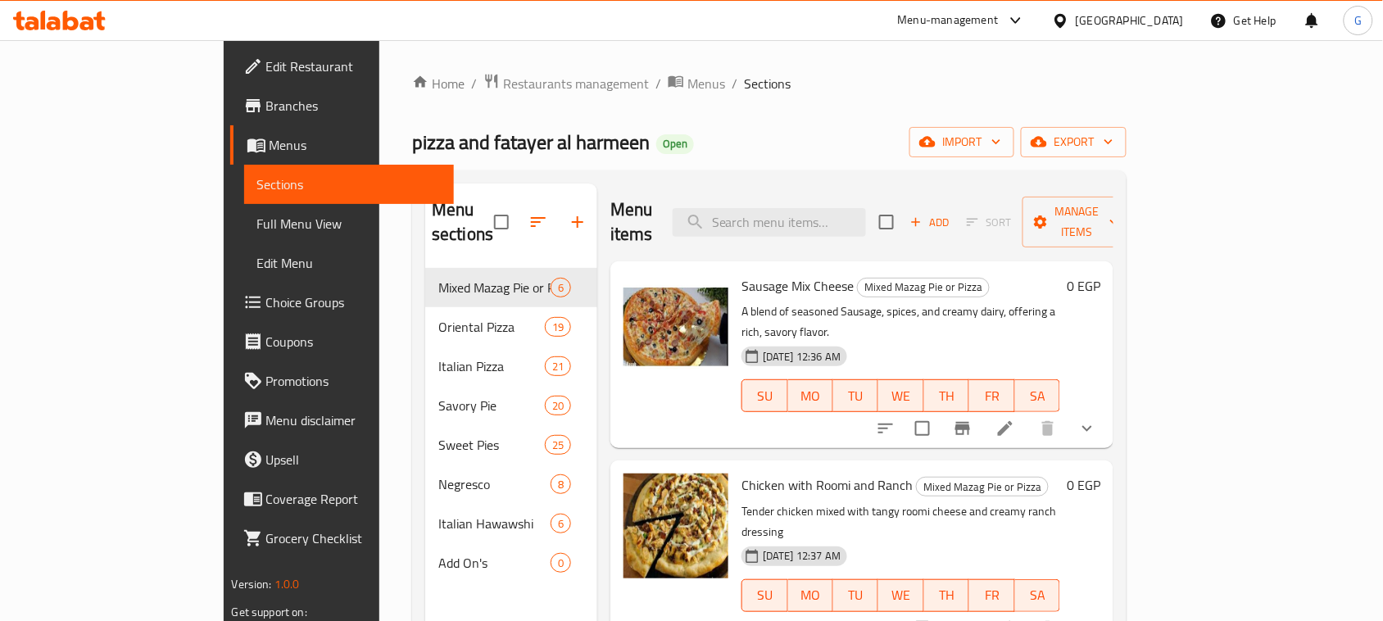
click at [1159, 57] on div "Home / Restaurants management / Menus / Sections pizza and fatayer al harmeen O…" at bounding box center [769, 445] width 780 height 810
click at [1114, 141] on span "export" at bounding box center [1073, 142] width 79 height 20
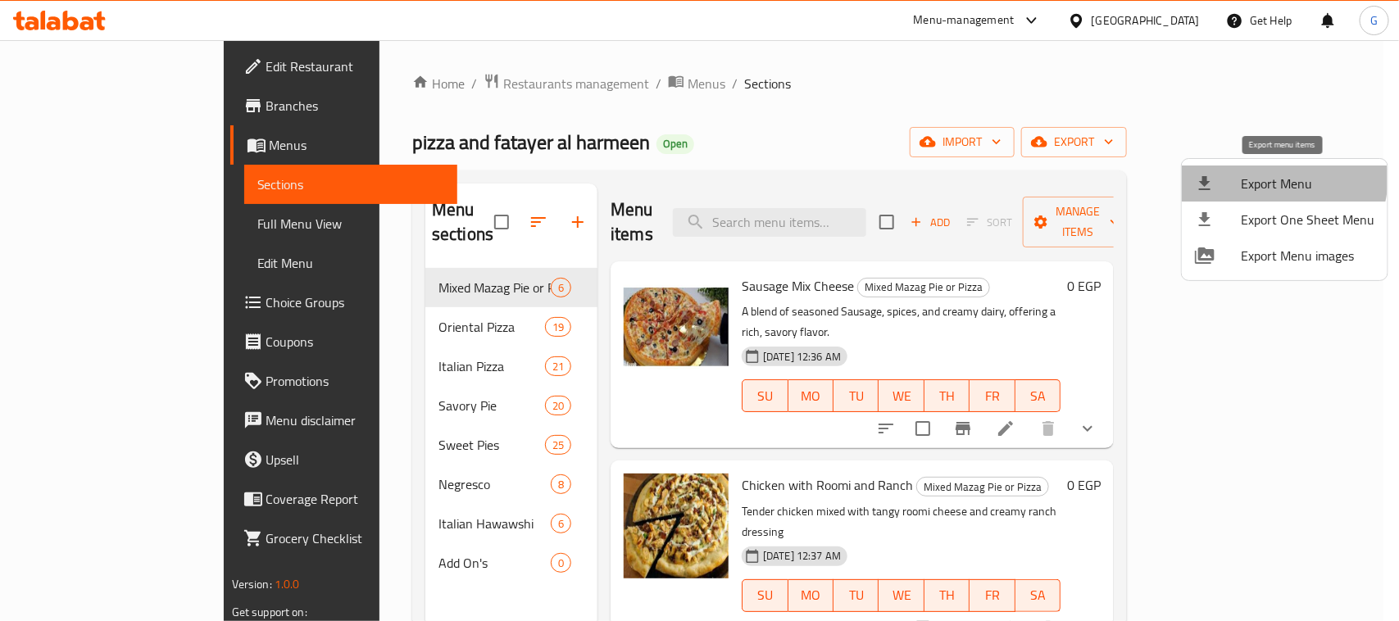
click at [1282, 180] on span "Export Menu" at bounding box center [1308, 184] width 134 height 20
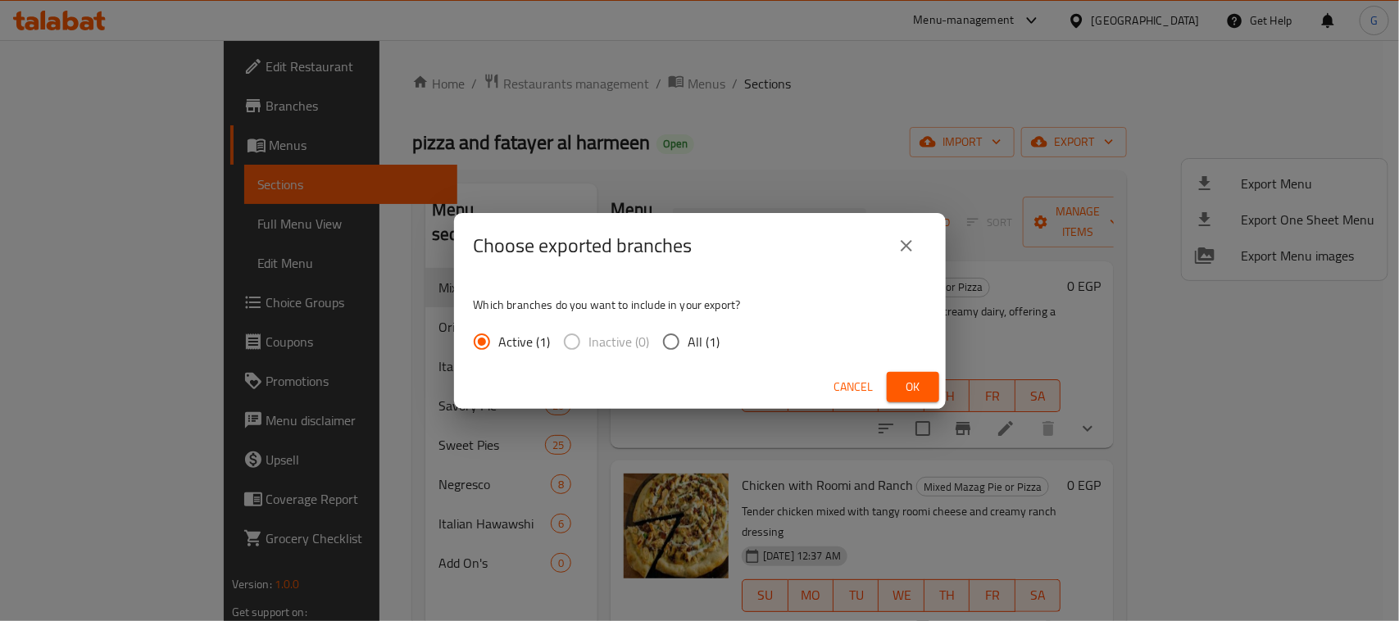
click at [896, 386] on button "Ok" at bounding box center [913, 387] width 52 height 30
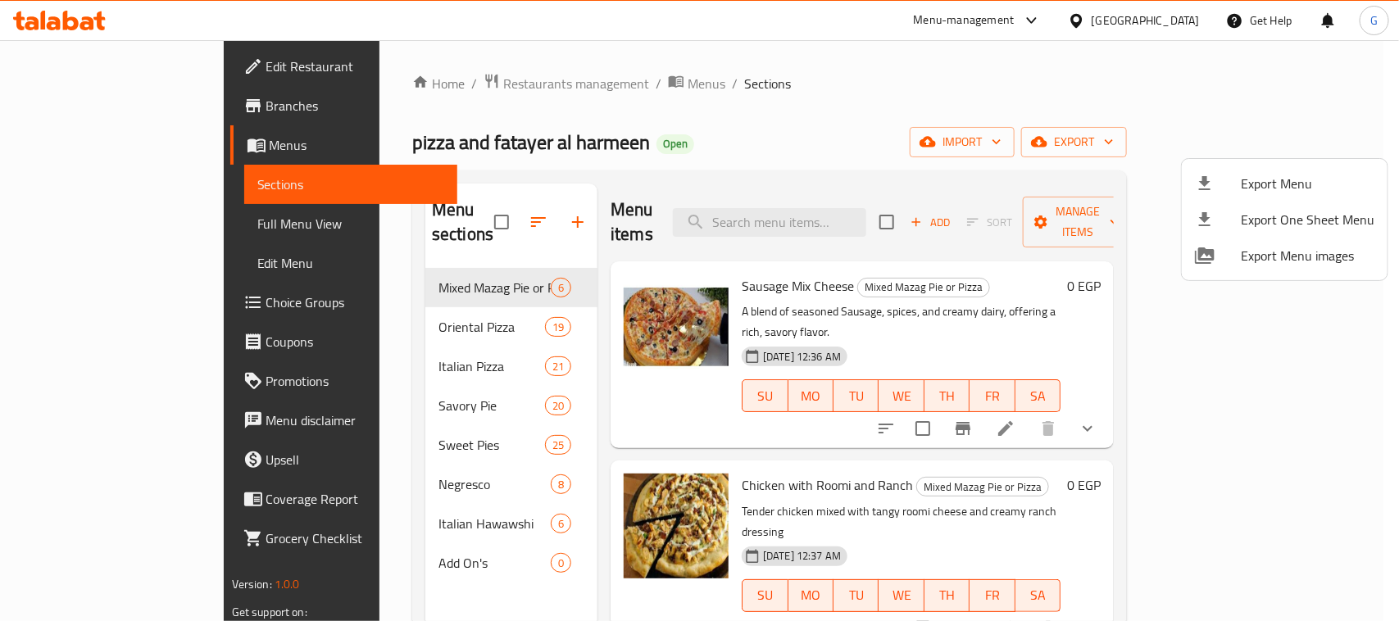
click at [1341, 75] on div at bounding box center [699, 310] width 1399 height 621
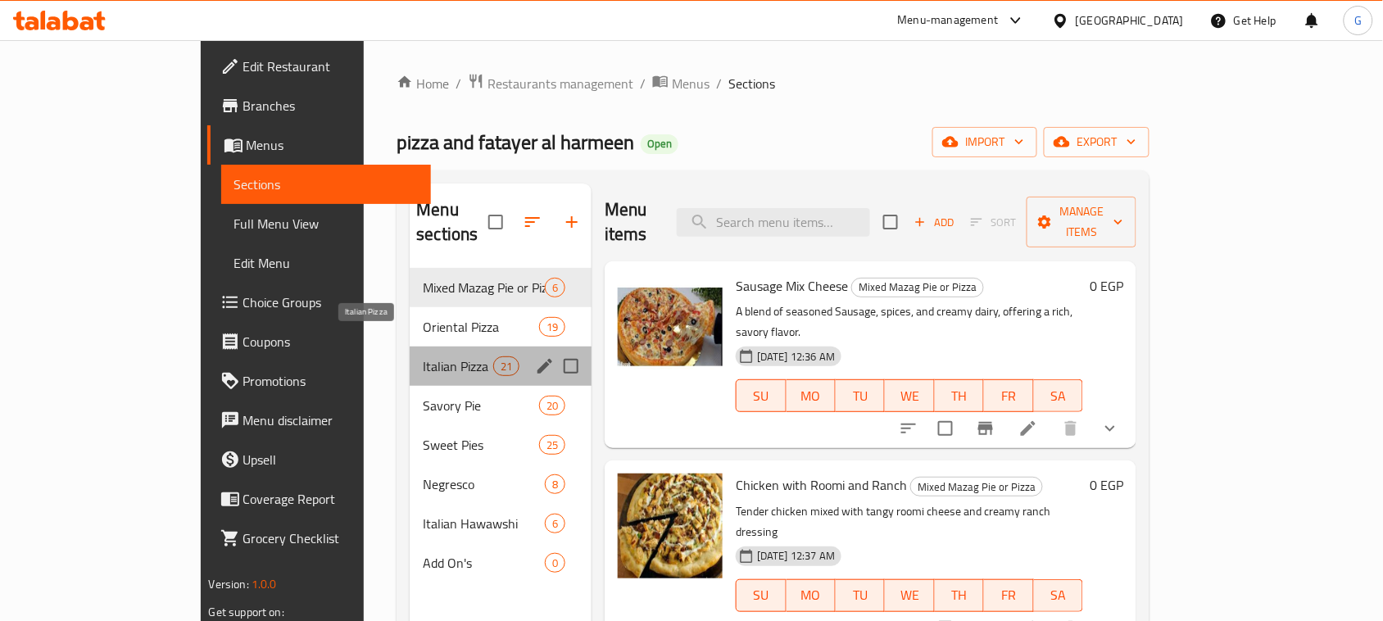
click at [423, 356] on span "Italian Pizza" at bounding box center [458, 366] width 70 height 20
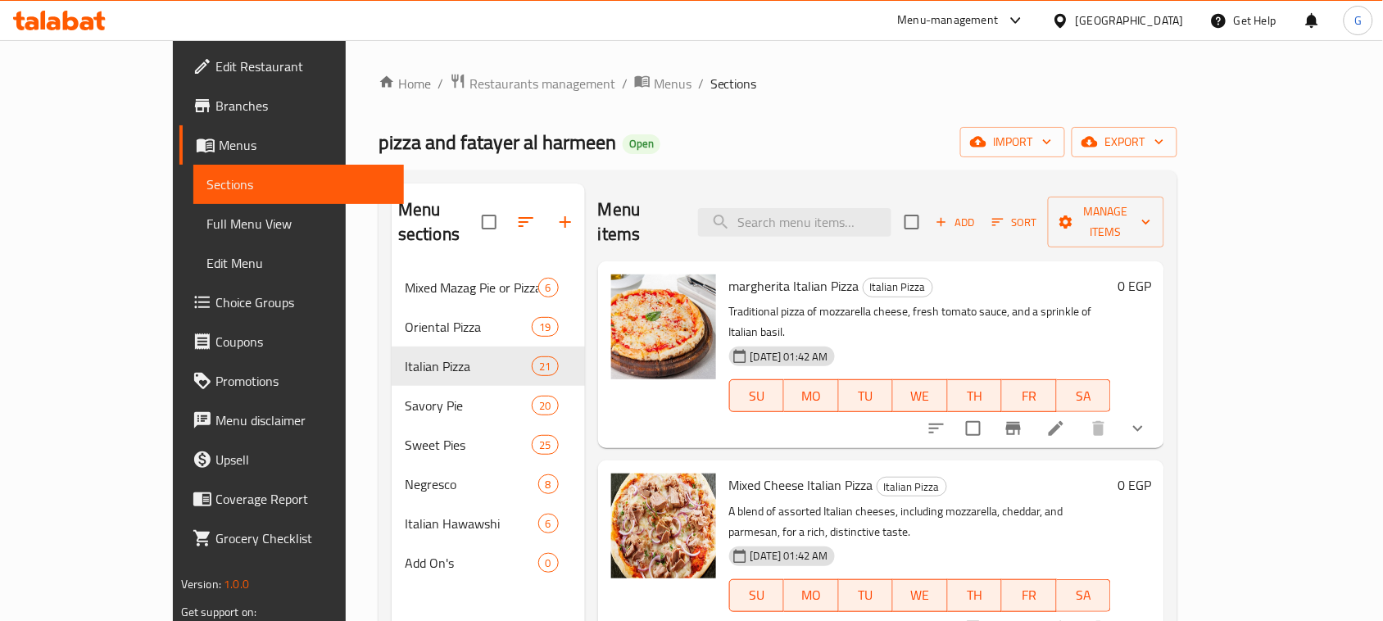
click at [1148, 419] on icon "show more" at bounding box center [1138, 429] width 20 height 20
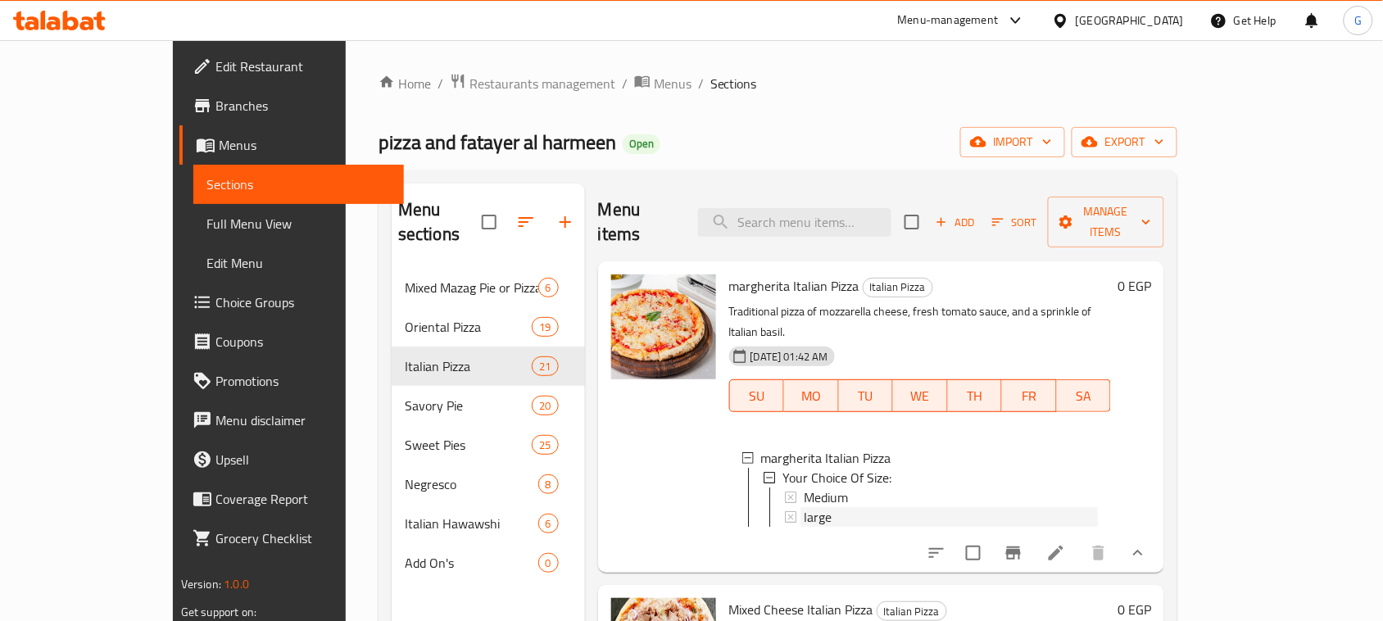
click at [804, 507] on span "large" at bounding box center [818, 517] width 28 height 20
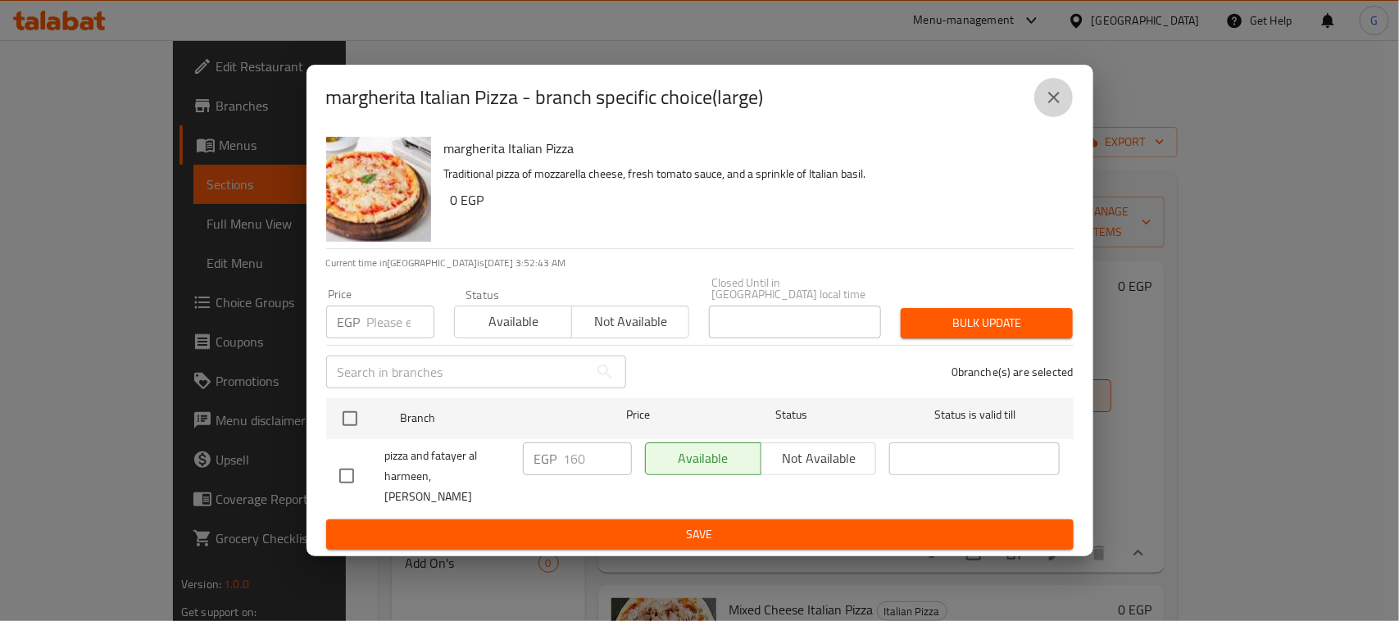
click at [1059, 92] on button "close" at bounding box center [1053, 97] width 39 height 39
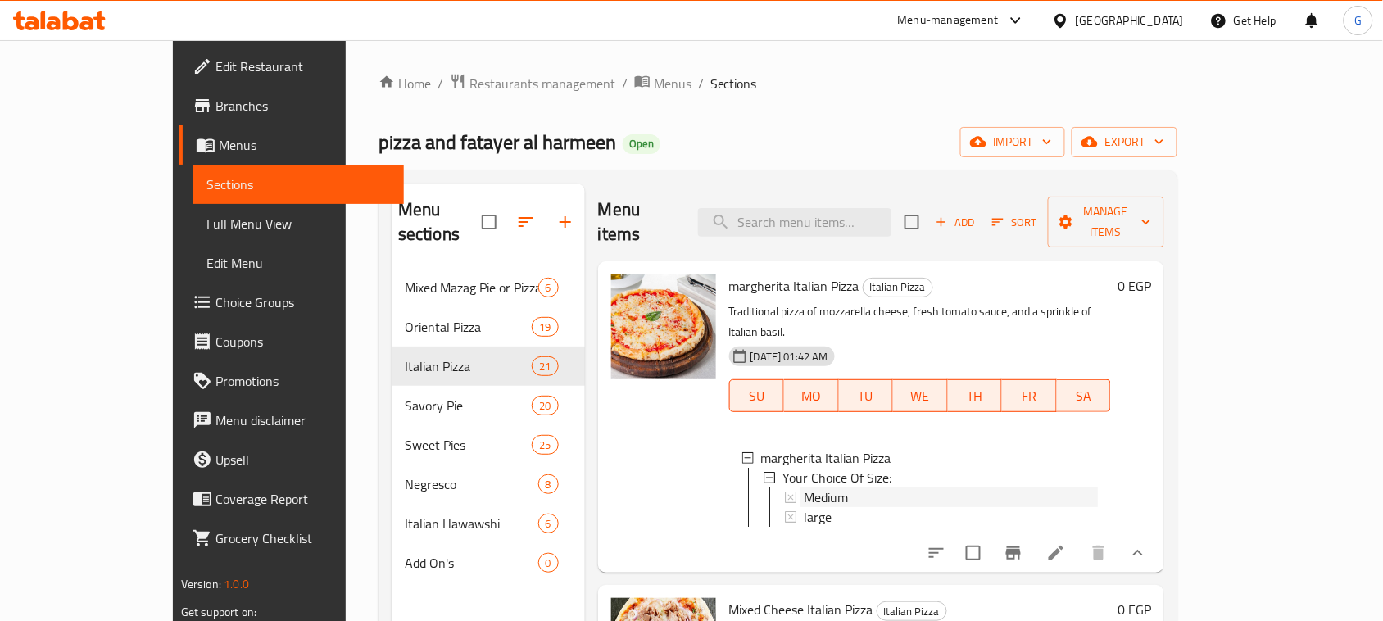
click at [807, 488] on div "Medium" at bounding box center [951, 498] width 294 height 20
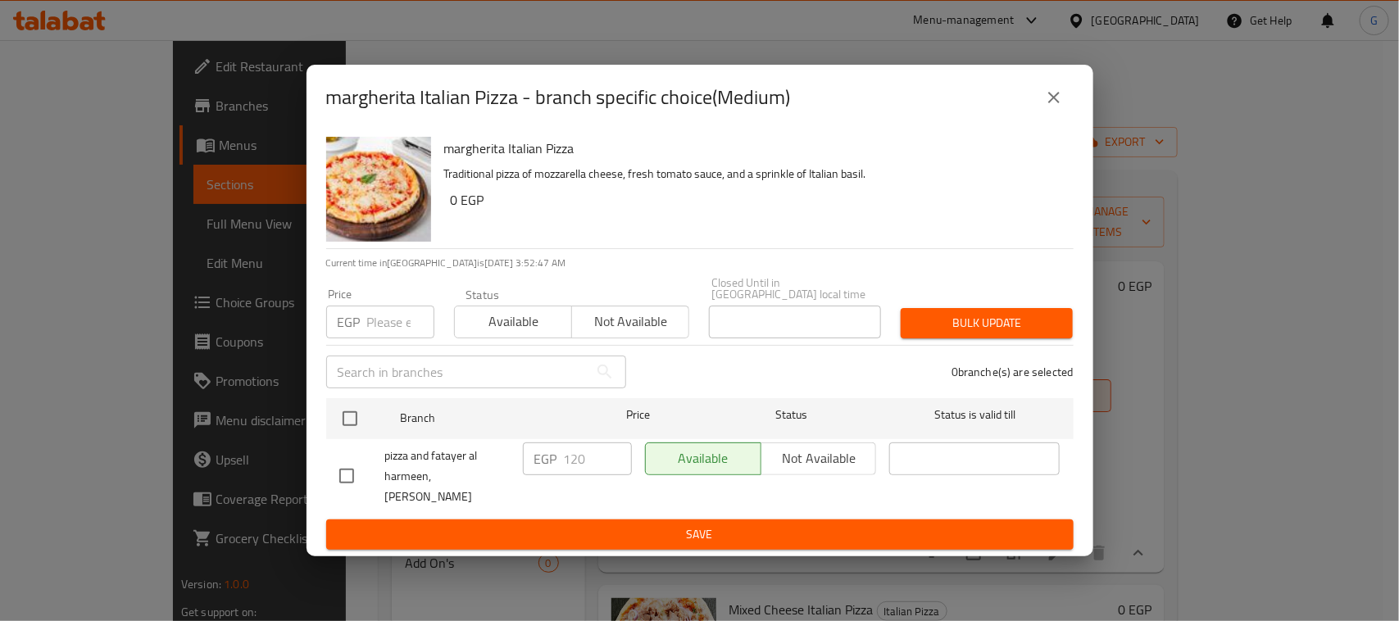
click at [1046, 98] on icon "close" at bounding box center [1054, 98] width 20 height 20
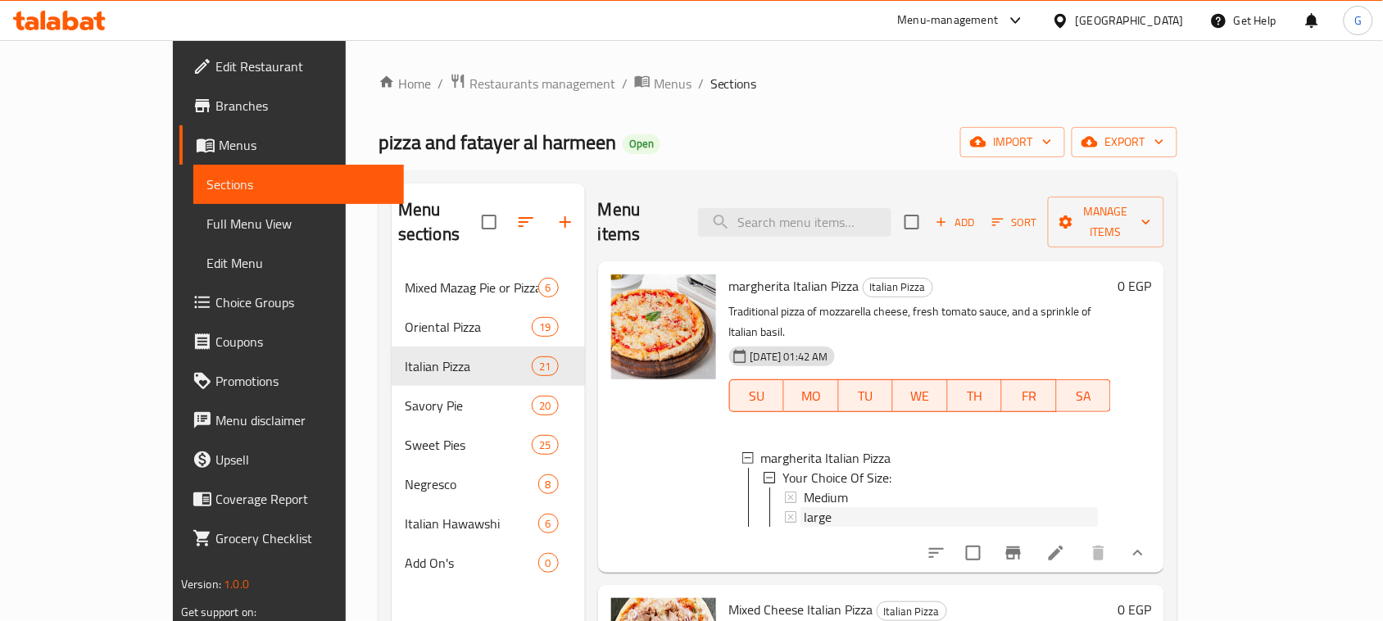
click at [804, 507] on span "large" at bounding box center [818, 517] width 28 height 20
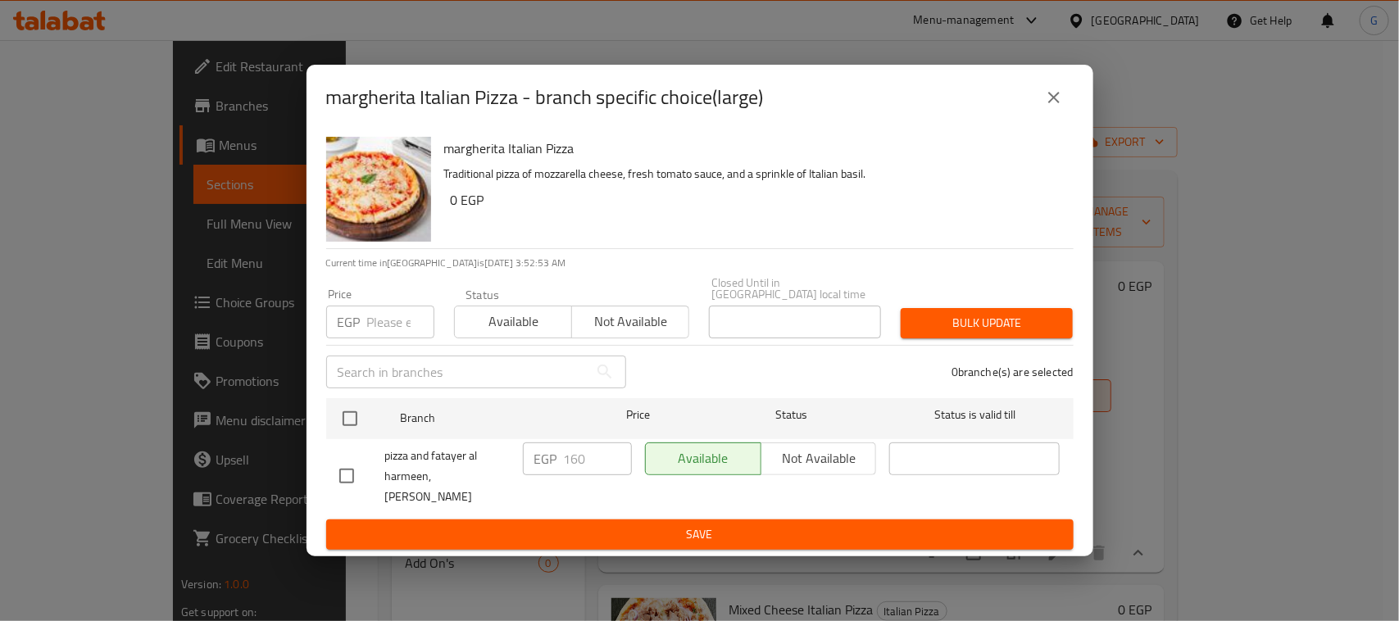
click at [1050, 107] on icon "close" at bounding box center [1054, 98] width 20 height 20
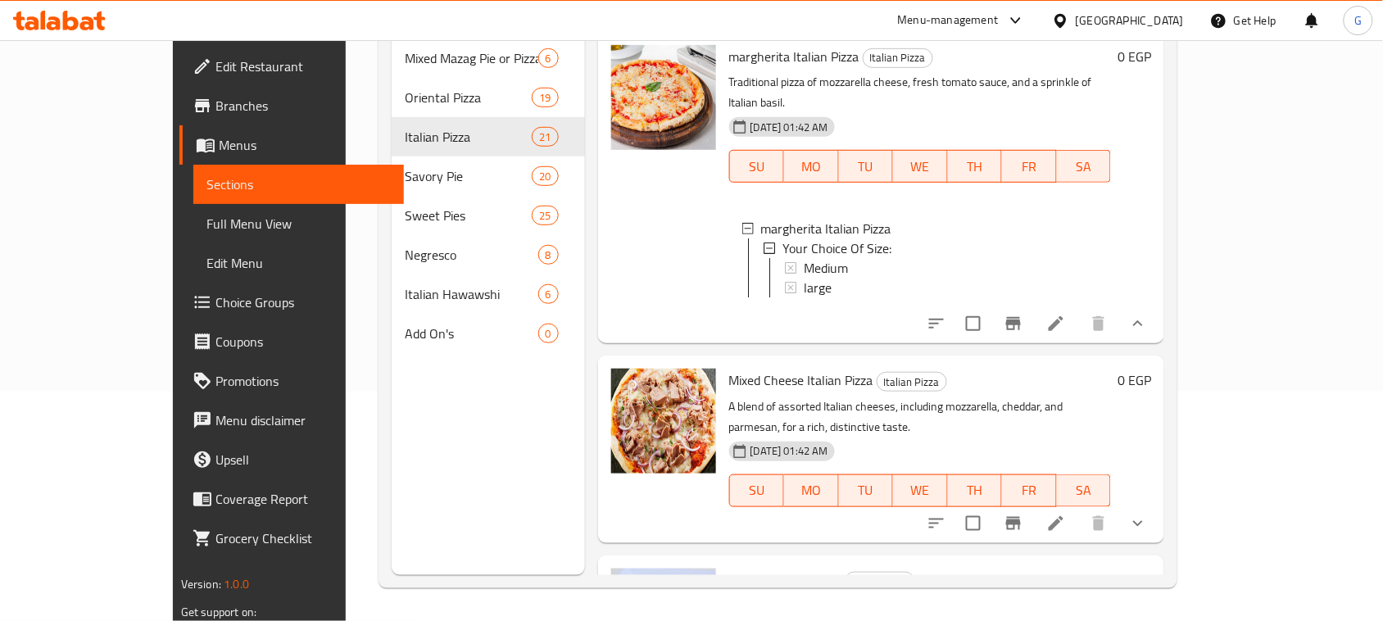
scroll to position [2, 0]
click at [1148, 514] on icon "show more" at bounding box center [1138, 524] width 20 height 20
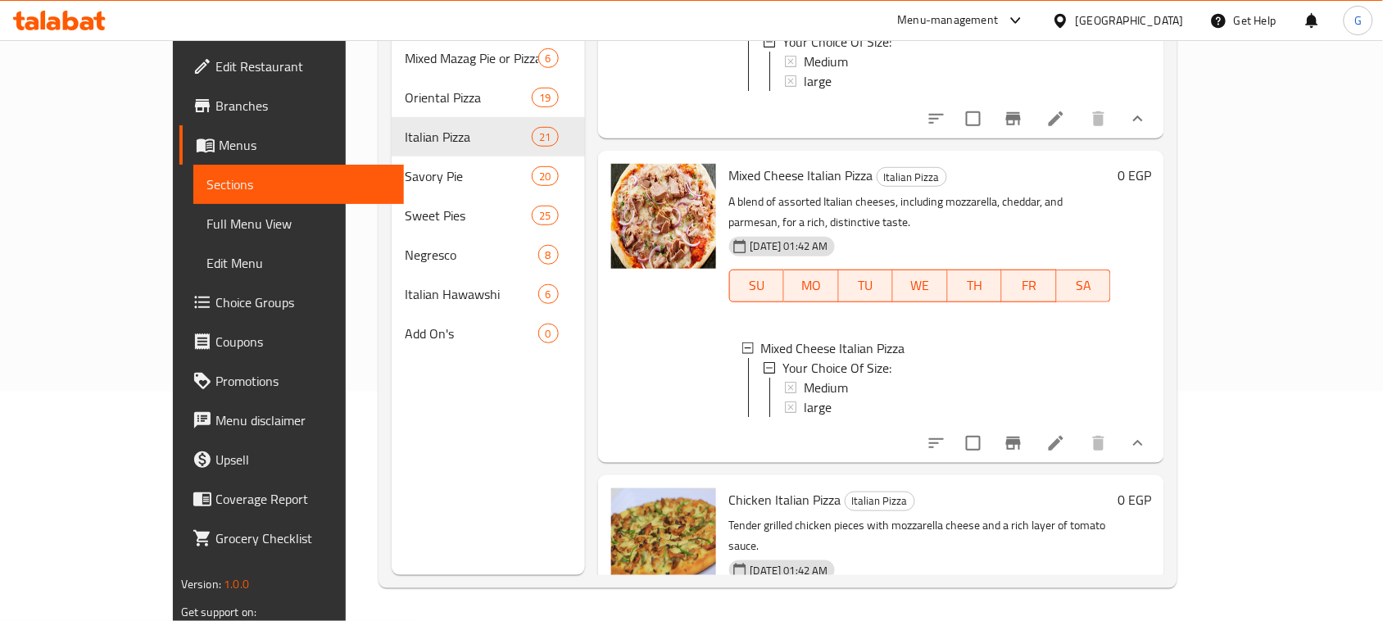
scroll to position [1, 0]
click at [804, 377] on span "Medium" at bounding box center [826, 387] width 44 height 20
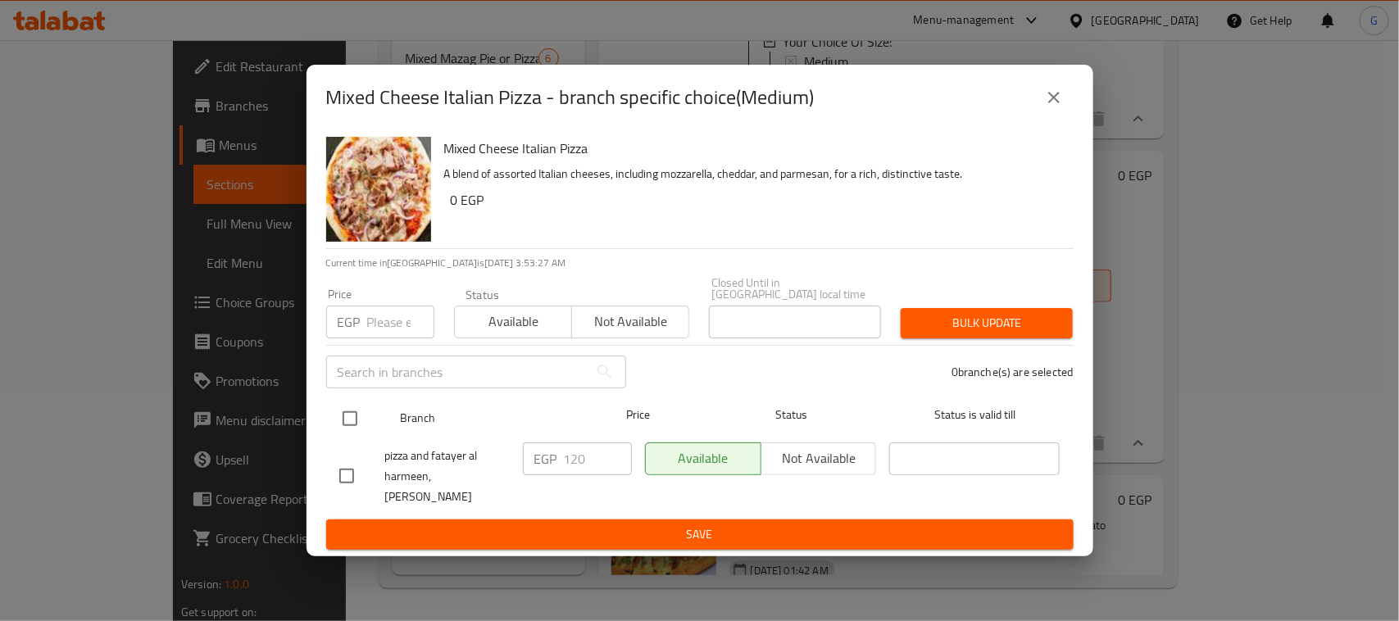
click at [353, 414] on input "checkbox" at bounding box center [350, 418] width 34 height 34
checkbox input "true"
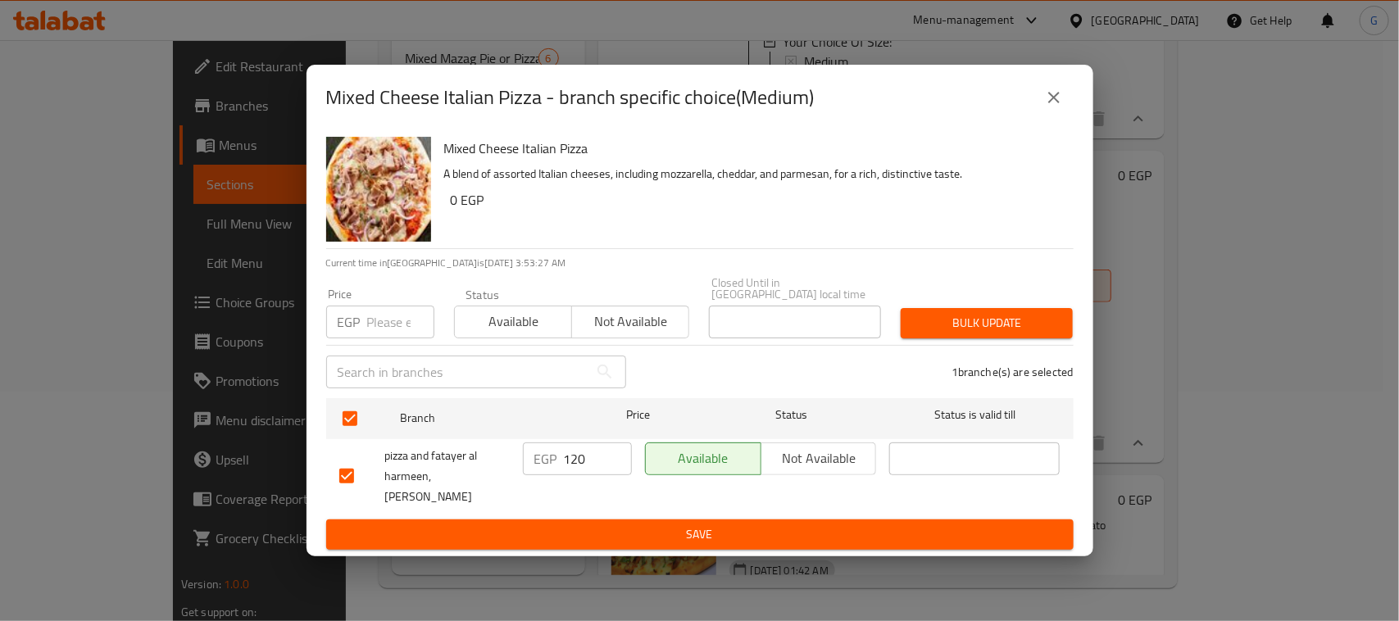
checkbox input "true"
click at [574, 452] on input "120" at bounding box center [598, 458] width 68 height 33
type input "125"
click at [731, 528] on span "Save" at bounding box center [699, 534] width 721 height 20
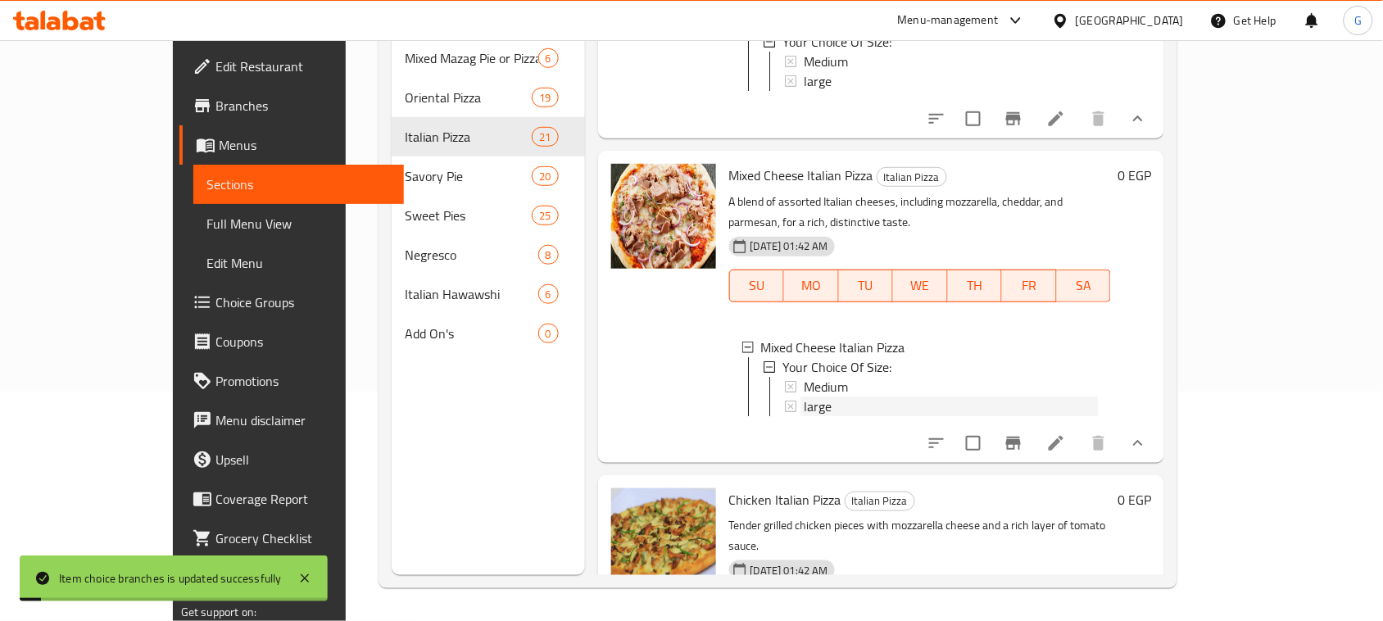
click at [804, 397] on div "large" at bounding box center [951, 407] width 294 height 20
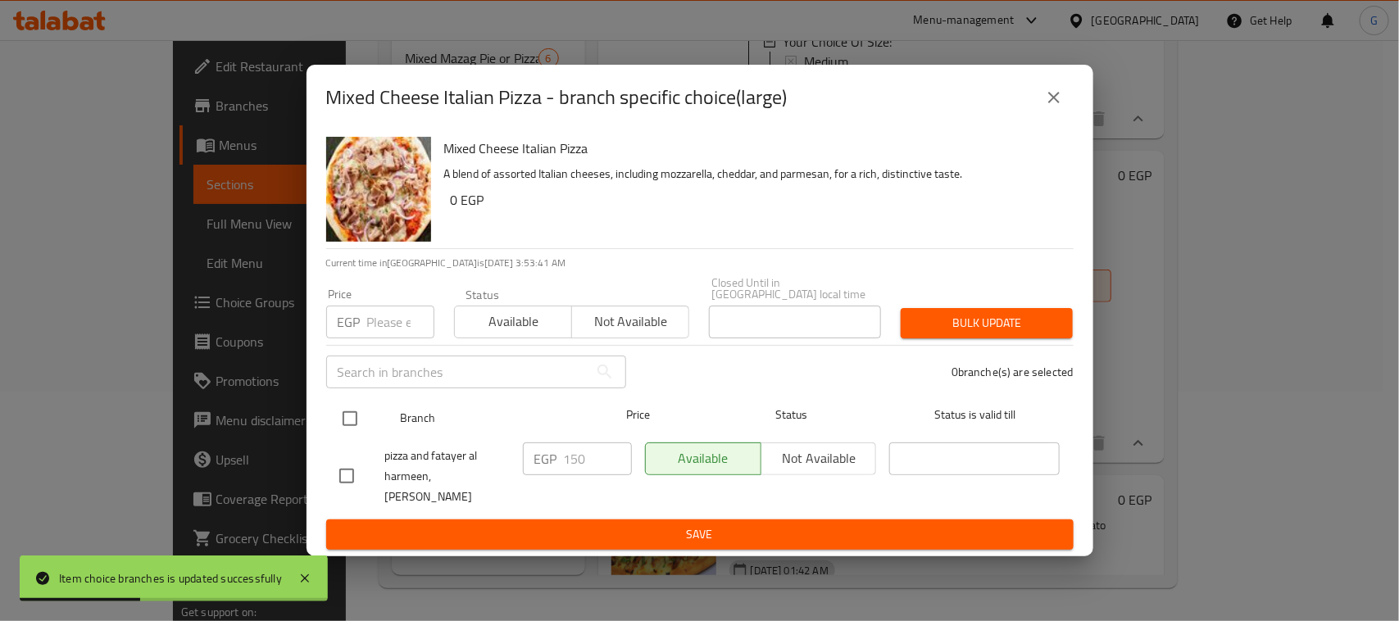
click at [346, 410] on input "checkbox" at bounding box center [350, 418] width 34 height 34
checkbox input "true"
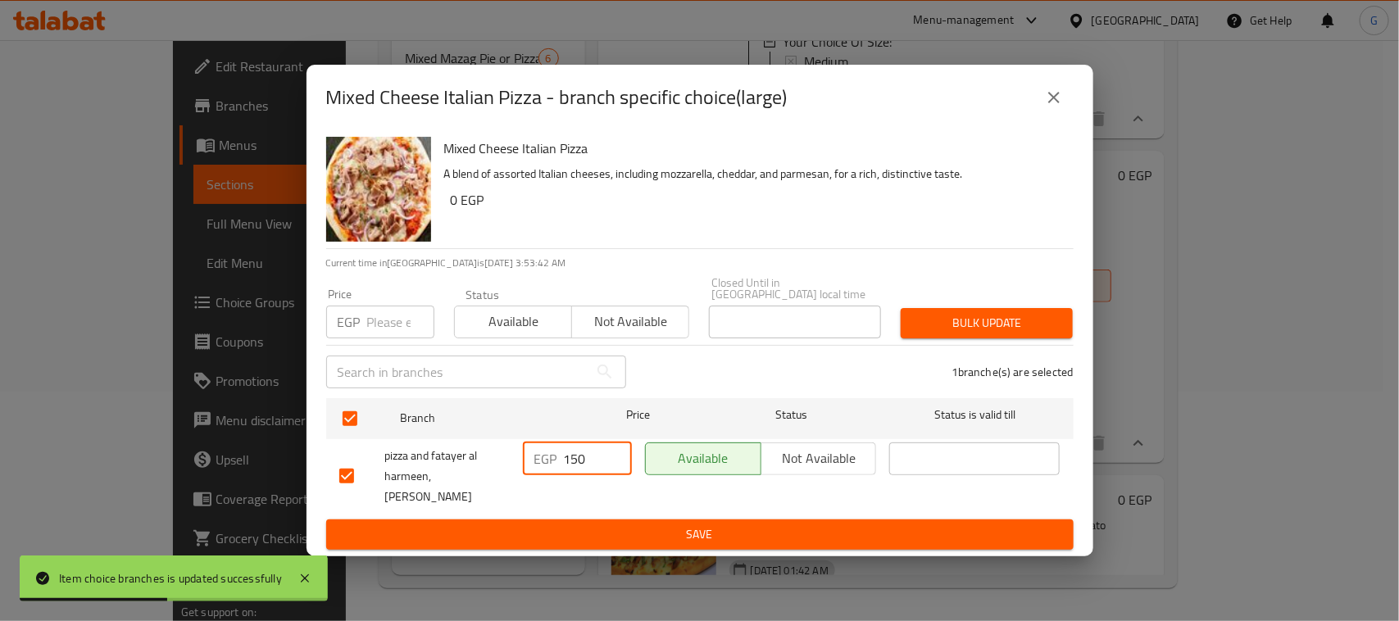
click at [575, 451] on input "150" at bounding box center [598, 458] width 68 height 33
type input "165"
click at [624, 526] on span "Save" at bounding box center [699, 534] width 721 height 20
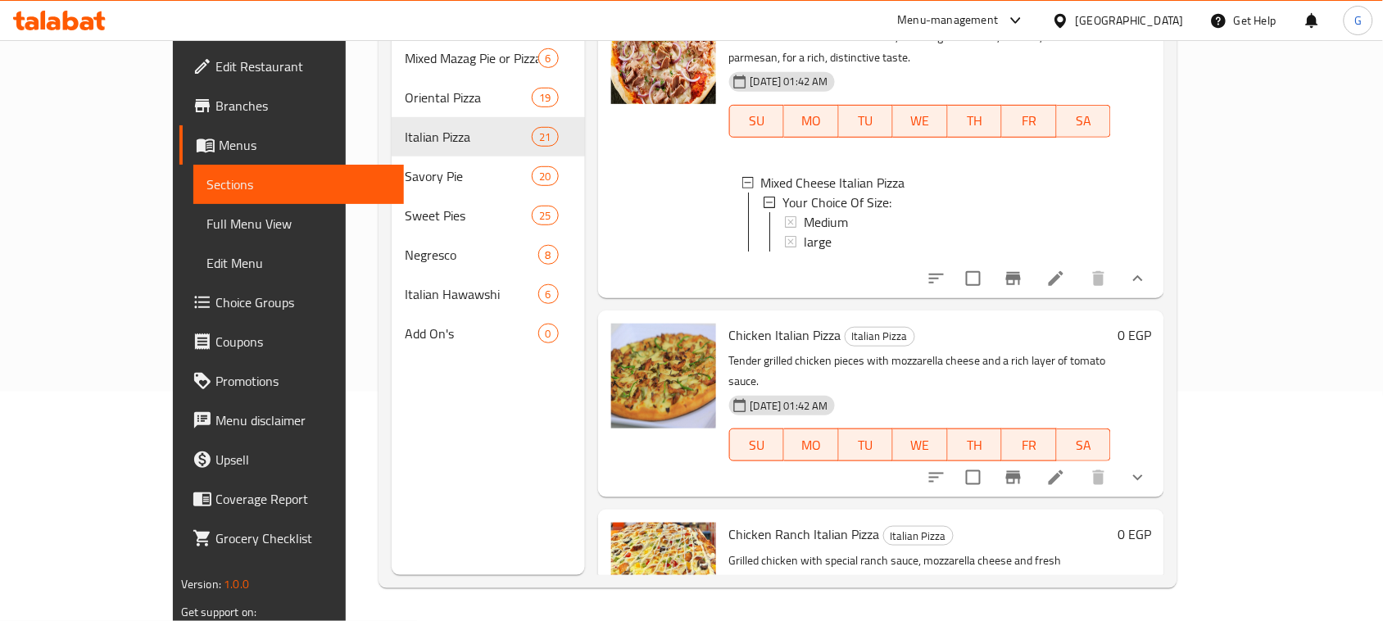
scroll to position [512, 0]
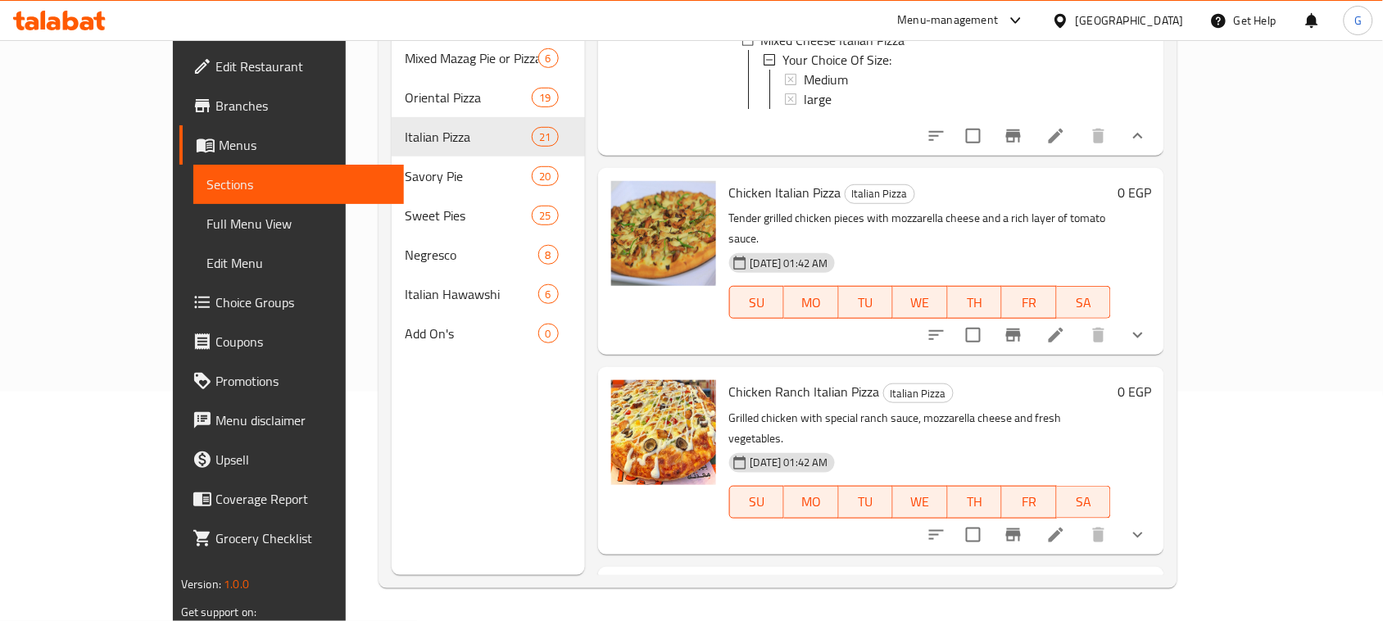
click at [1148, 325] on icon "show more" at bounding box center [1138, 335] width 20 height 20
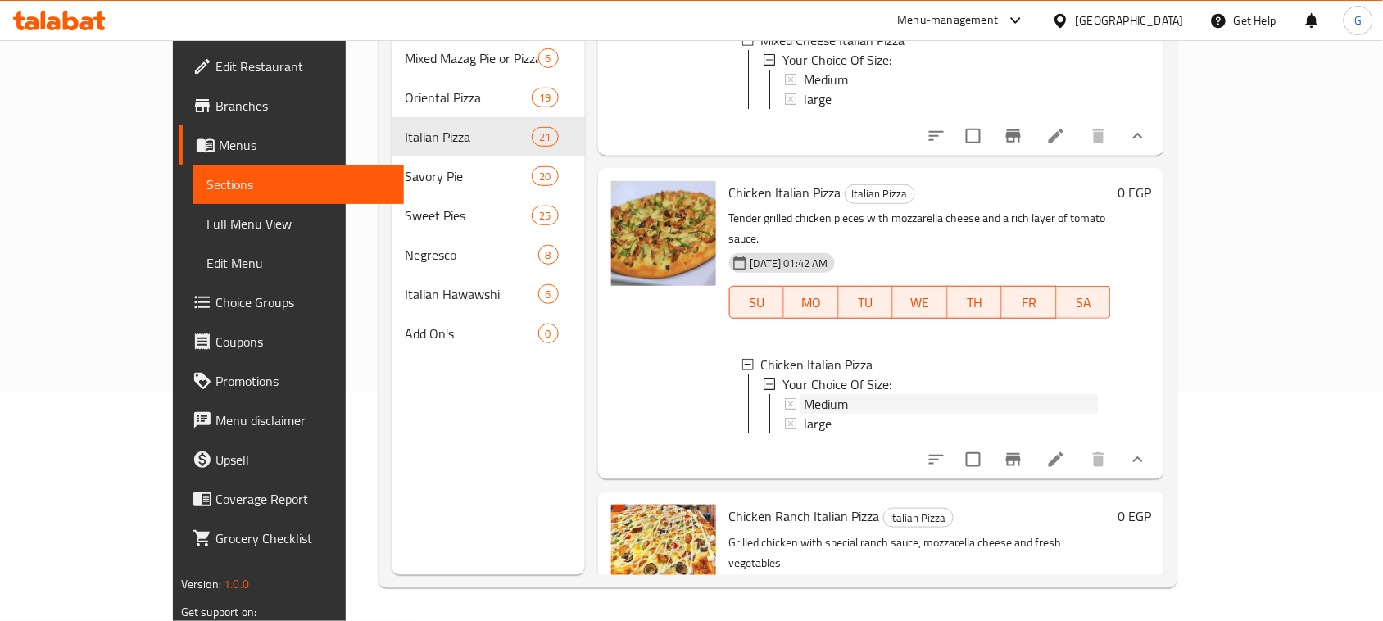
click at [804, 394] on span "Medium" at bounding box center [826, 404] width 44 height 20
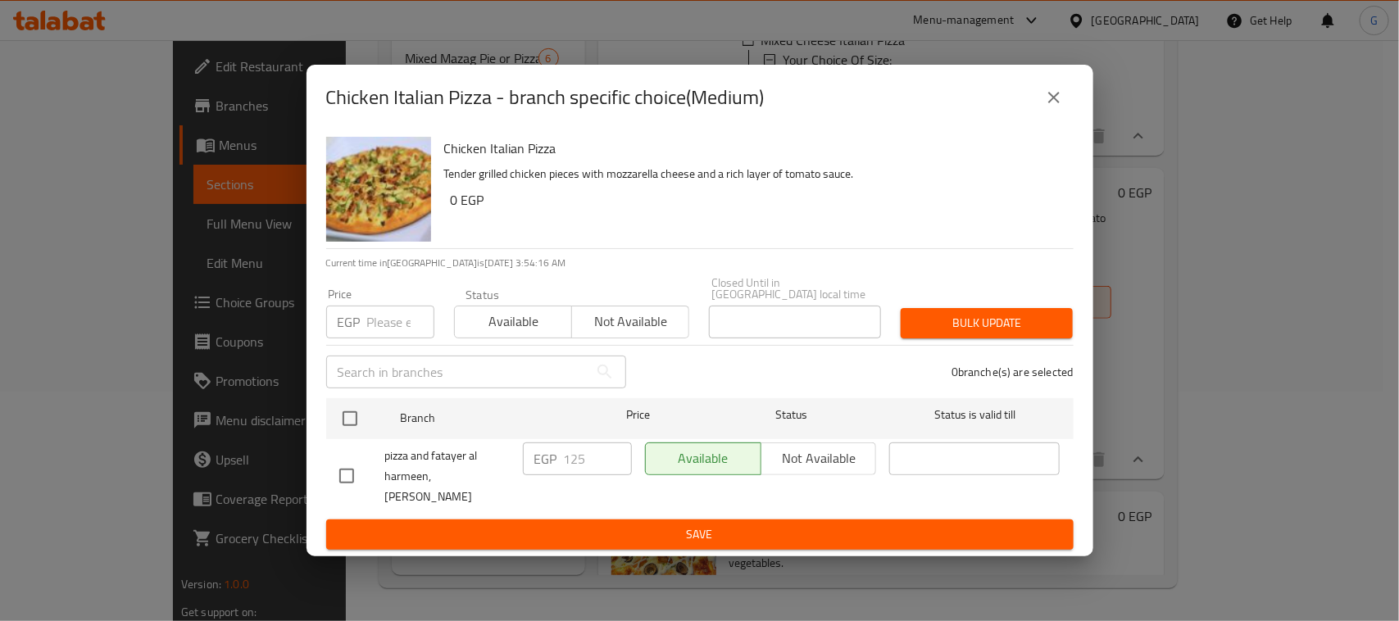
click at [352, 415] on input "checkbox" at bounding box center [350, 418] width 34 height 34
checkbox input "true"
click at [387, 324] on input "number" at bounding box center [400, 322] width 67 height 33
type input "140"
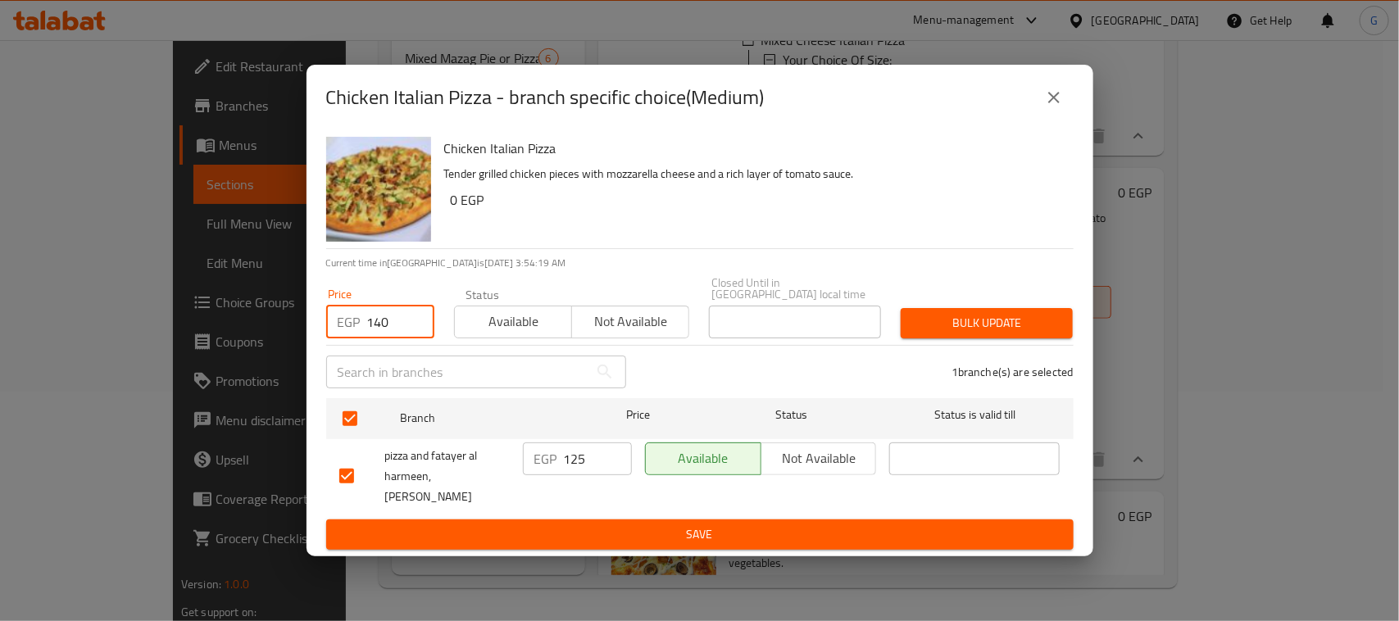
click at [994, 313] on span "Bulk update" at bounding box center [987, 323] width 146 height 20
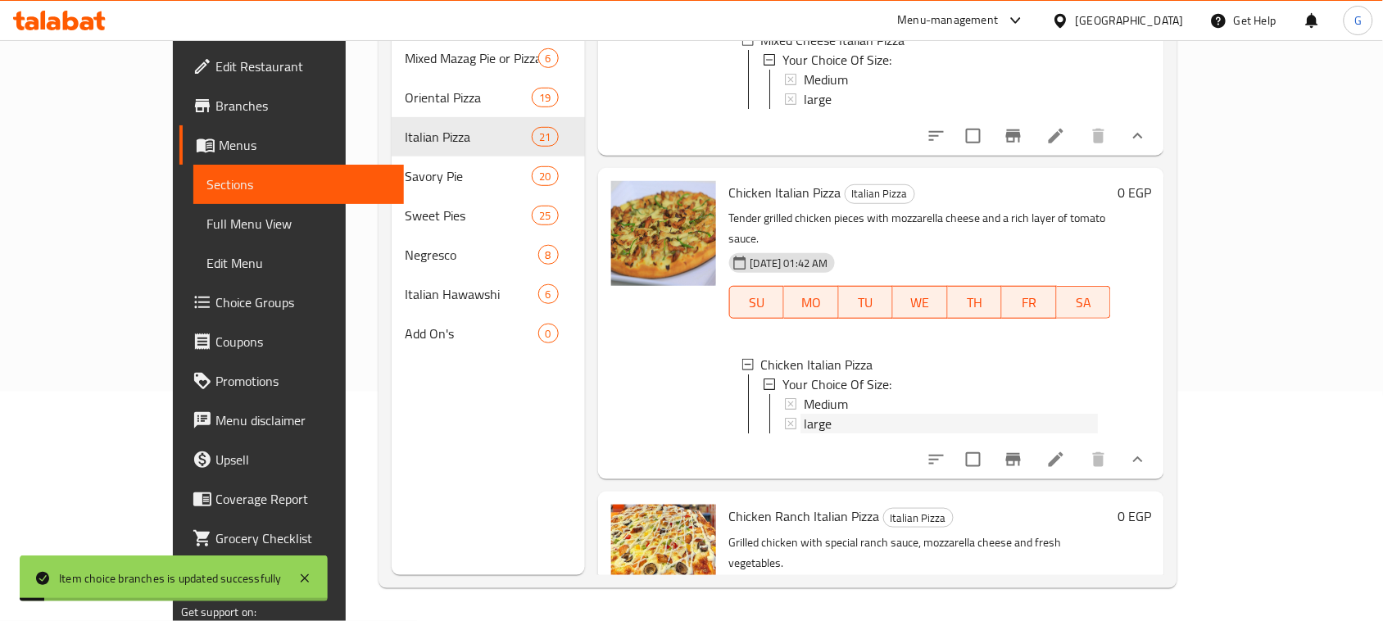
click at [805, 414] on div "large" at bounding box center [951, 424] width 294 height 20
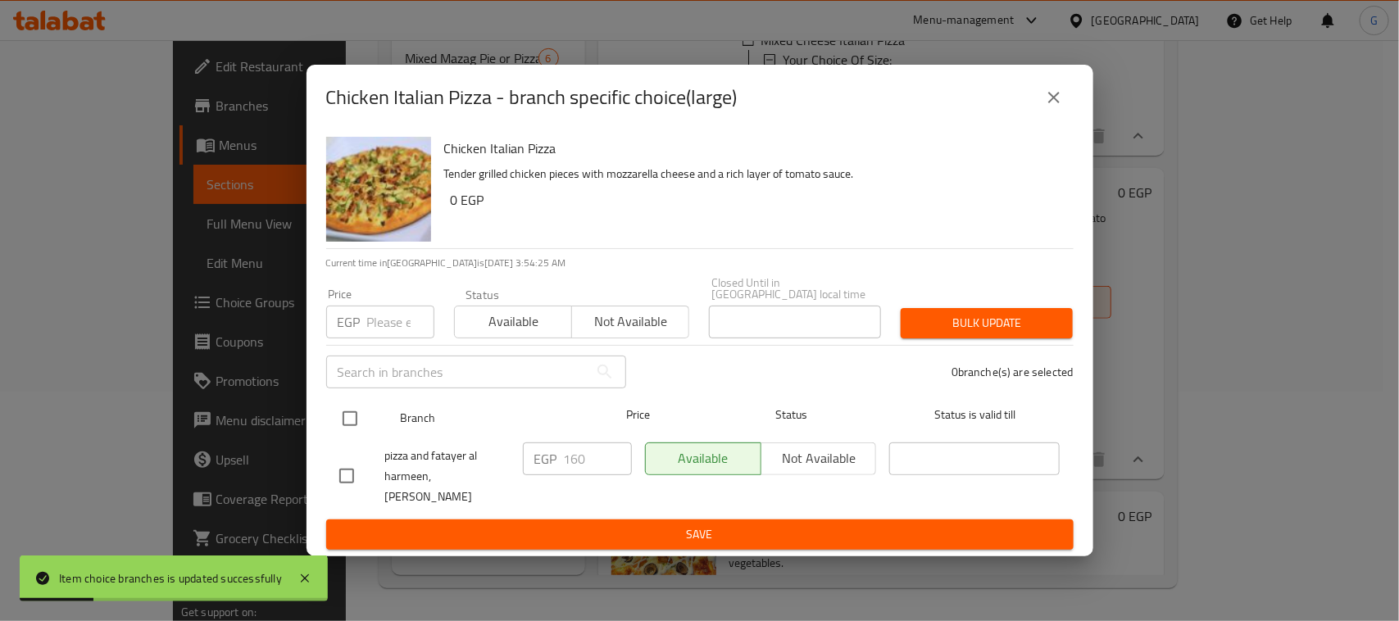
click at [344, 412] on input "checkbox" at bounding box center [350, 418] width 34 height 34
checkbox input "true"
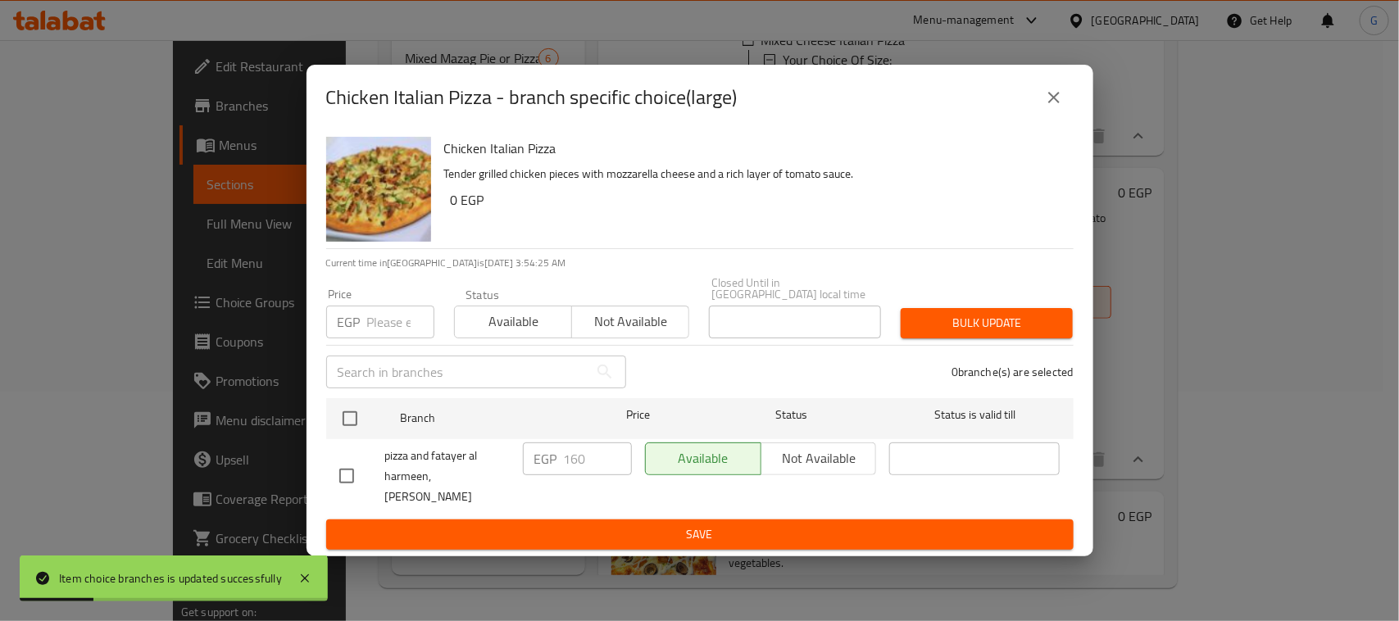
checkbox input "true"
click at [389, 309] on input "number" at bounding box center [400, 322] width 67 height 33
type input "190"
click at [939, 313] on span "Bulk update" at bounding box center [987, 323] width 146 height 20
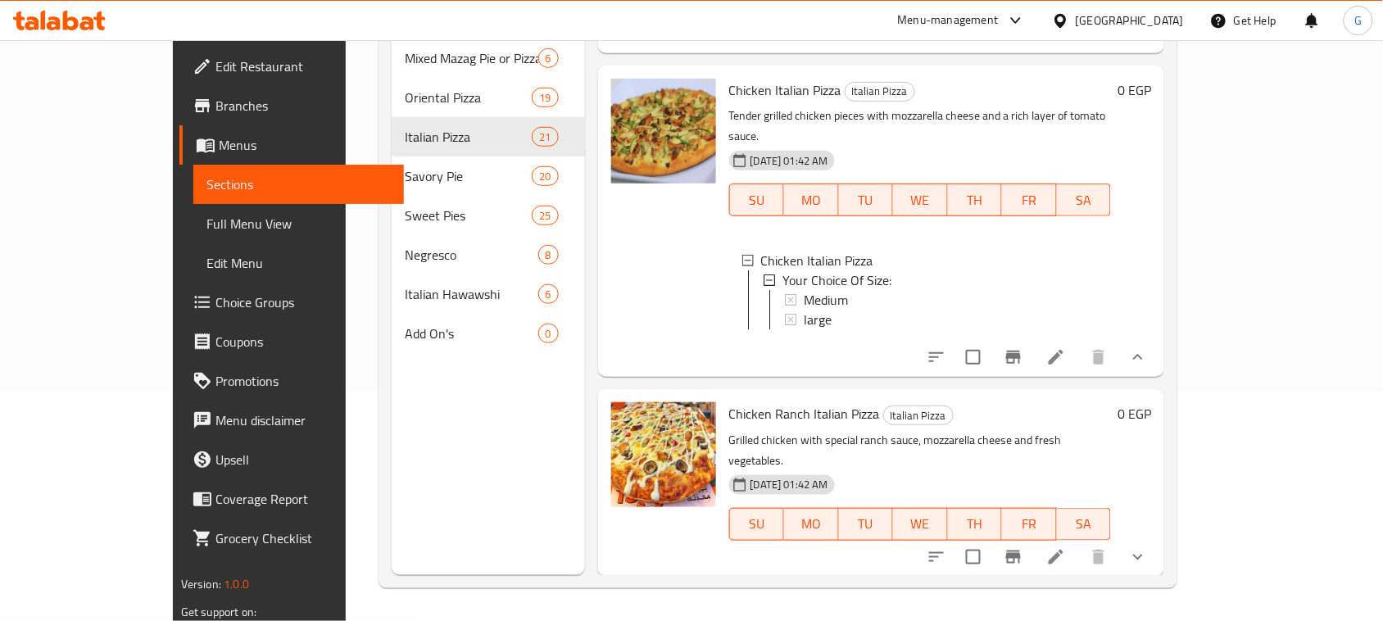
scroll to position [717, 0]
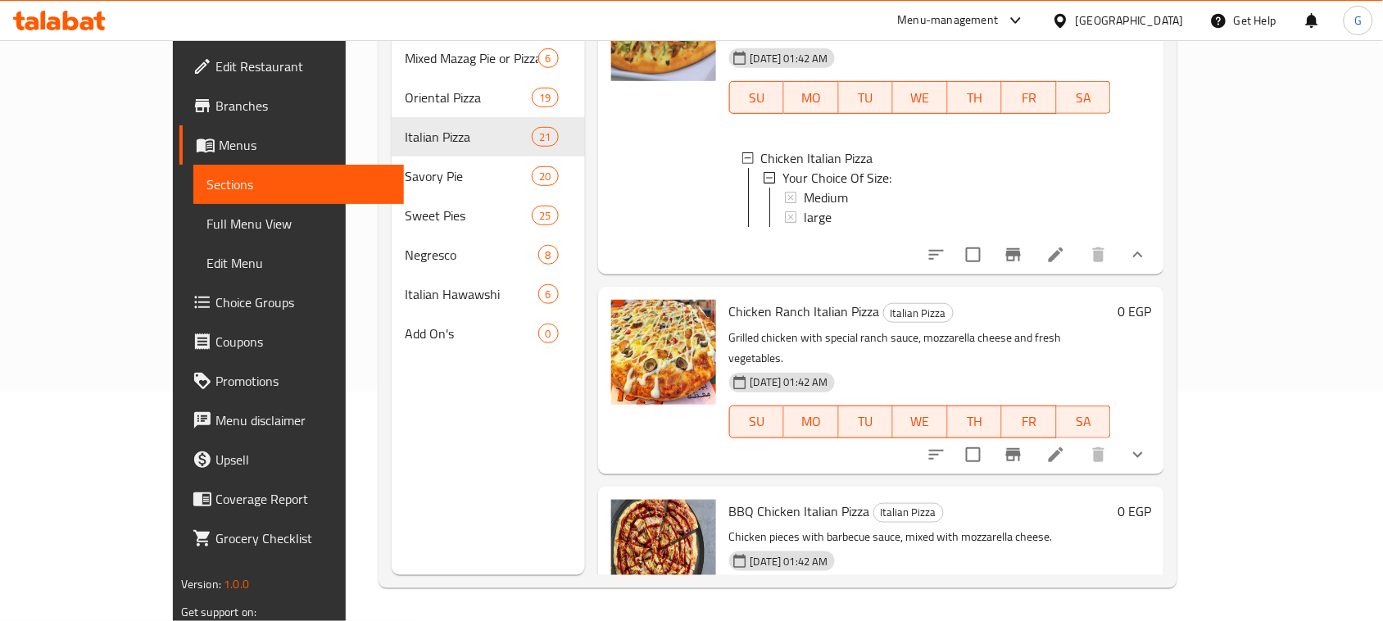
click at [1148, 445] on icon "show more" at bounding box center [1138, 455] width 20 height 20
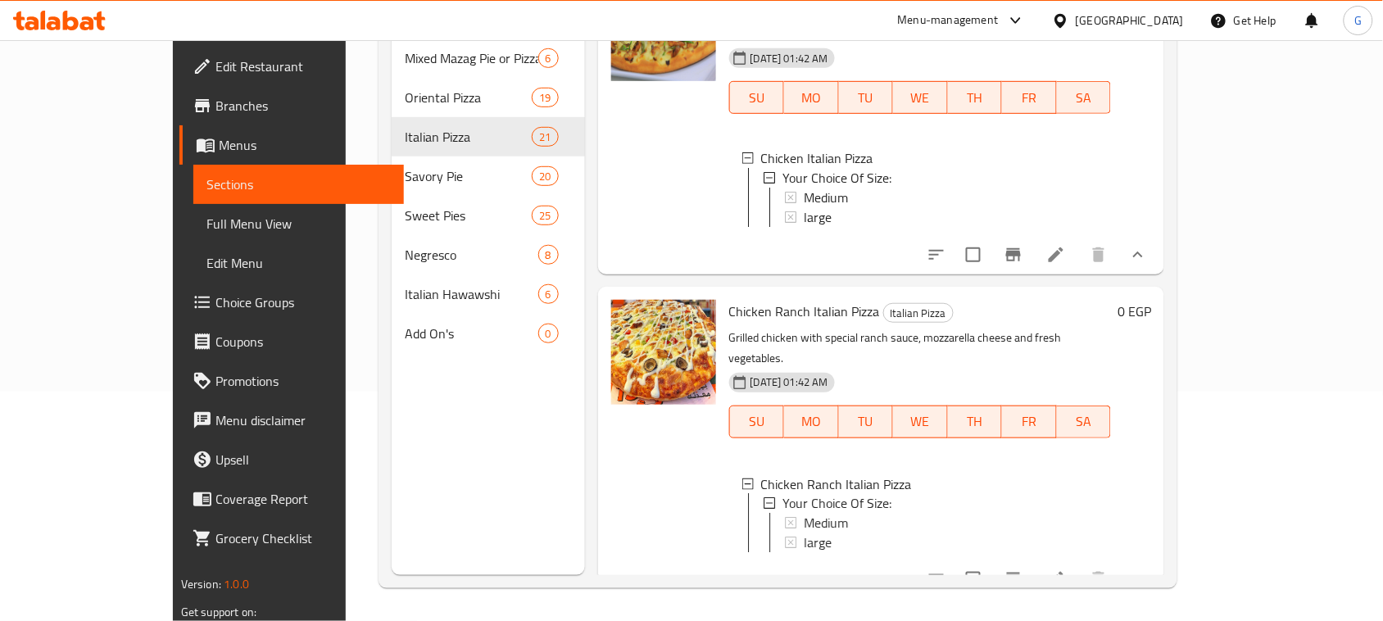
scroll to position [819, 0]
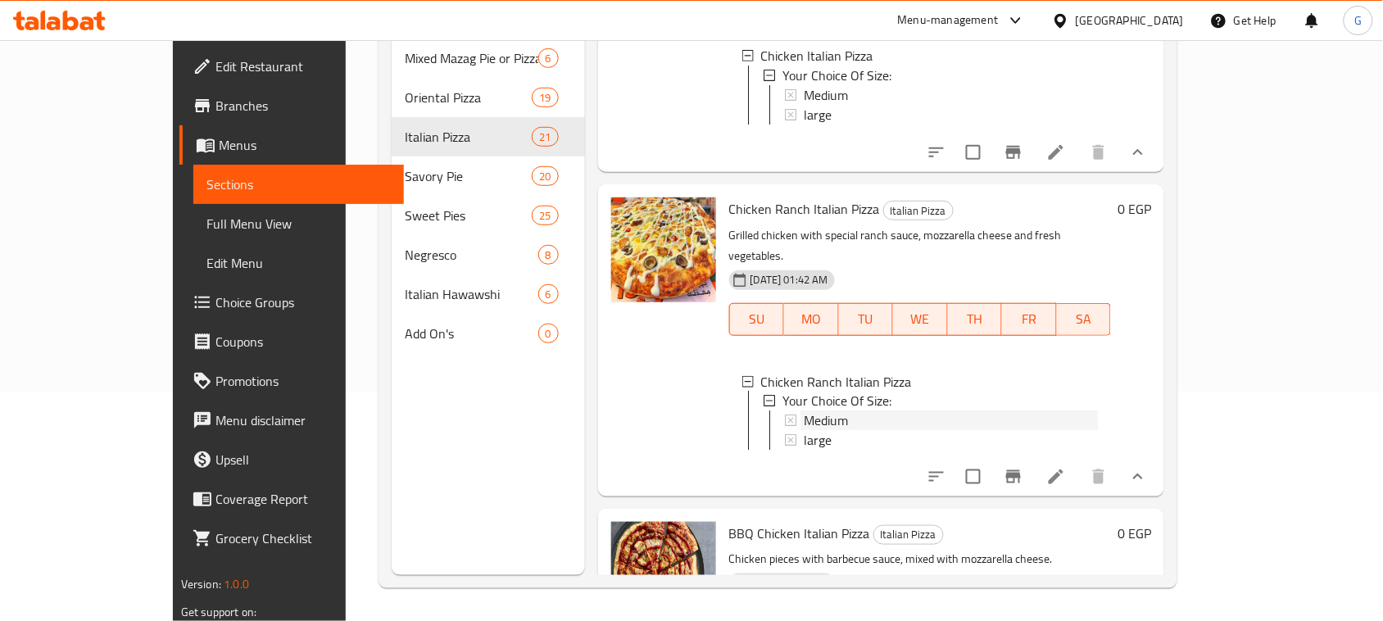
click at [804, 411] on span "Medium" at bounding box center [826, 421] width 44 height 20
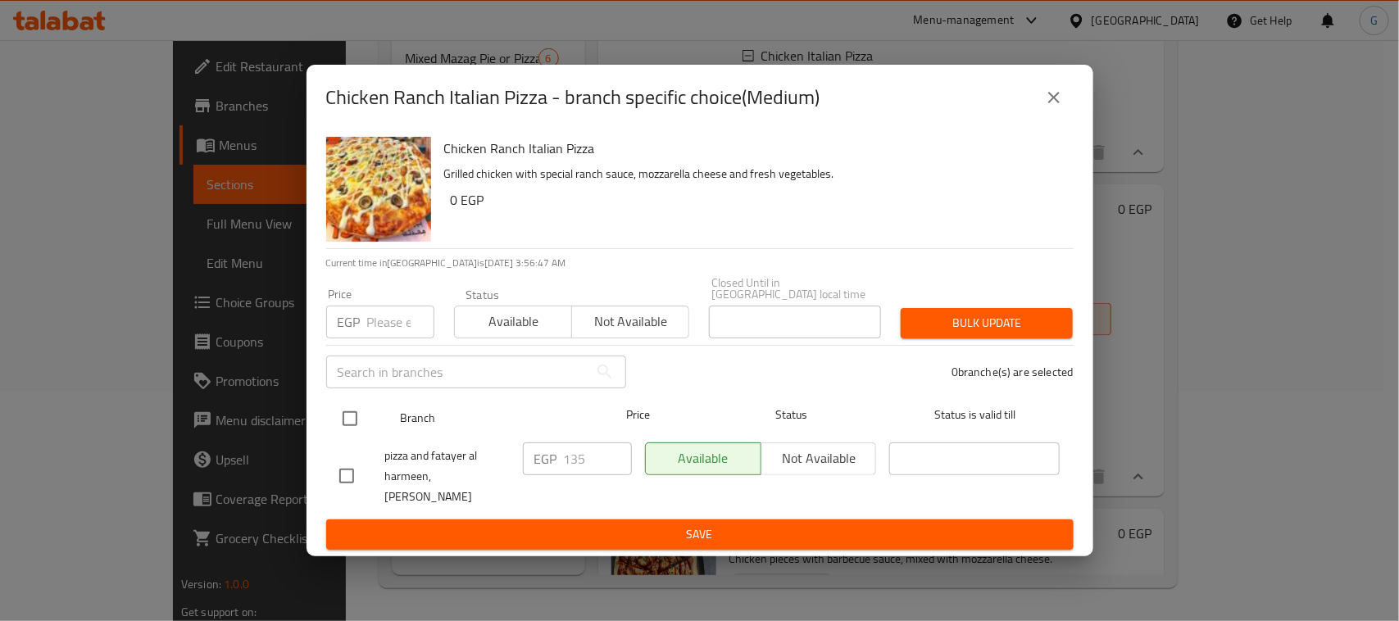
click at [355, 408] on input "checkbox" at bounding box center [350, 418] width 34 height 34
checkbox input "true"
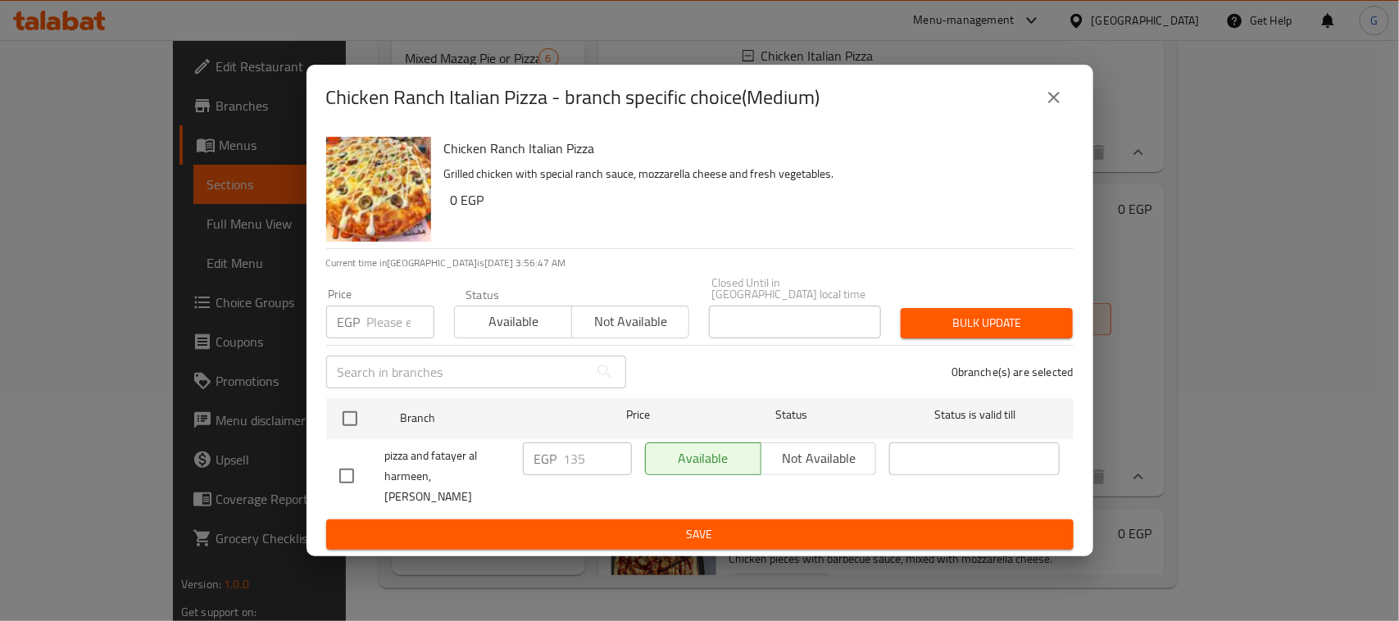
checkbox input "true"
click at [392, 318] on input "number" at bounding box center [400, 322] width 67 height 33
type input "145"
click at [996, 313] on span "Bulk update" at bounding box center [987, 323] width 146 height 20
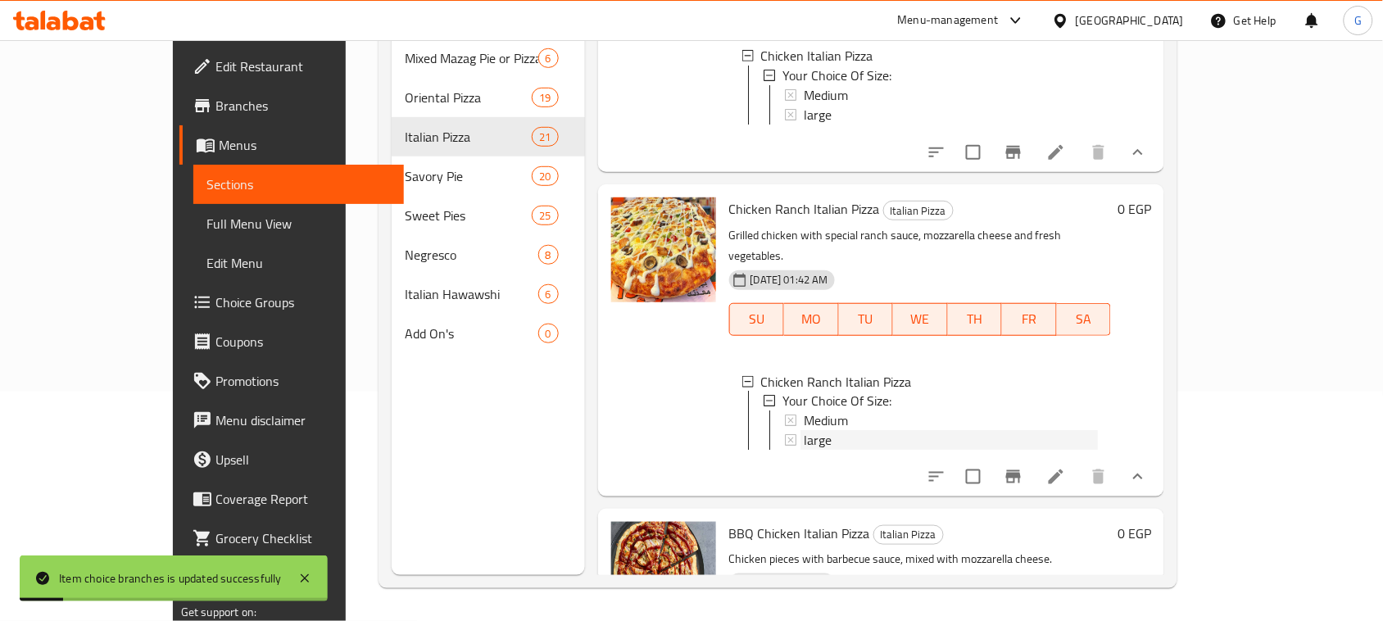
click at [858, 431] on div "large" at bounding box center [951, 441] width 294 height 20
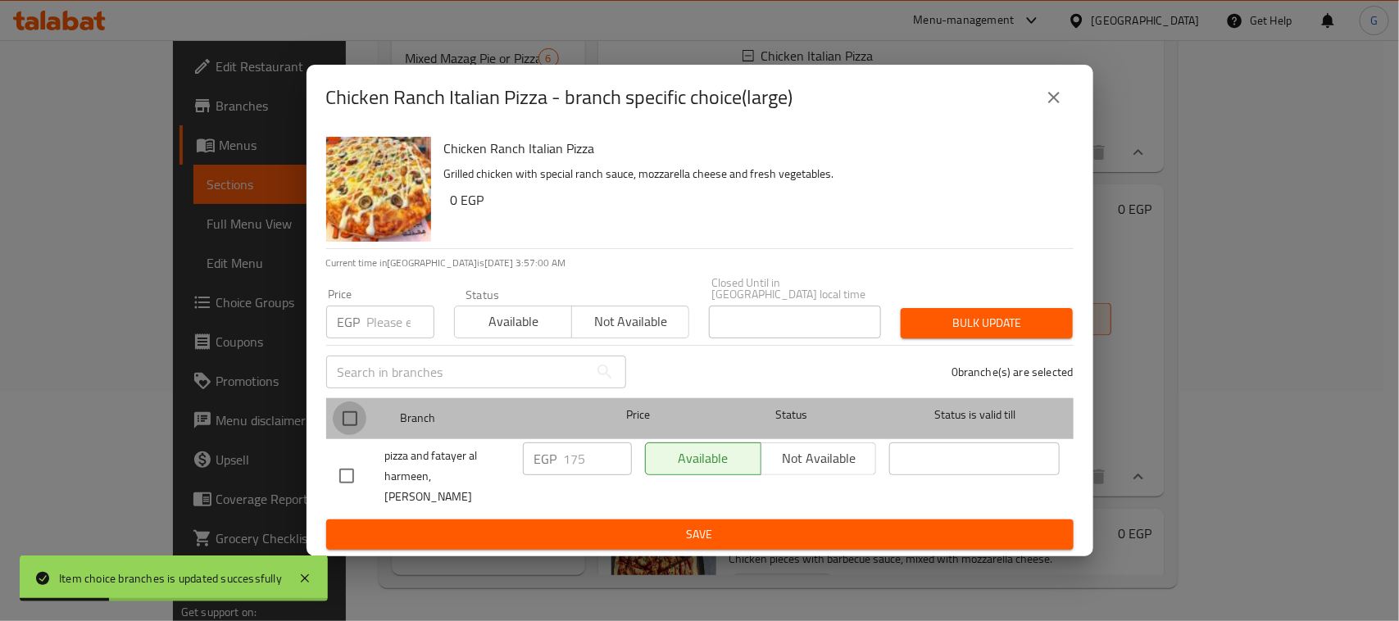
click at [351, 408] on input "checkbox" at bounding box center [350, 418] width 34 height 34
checkbox input "true"
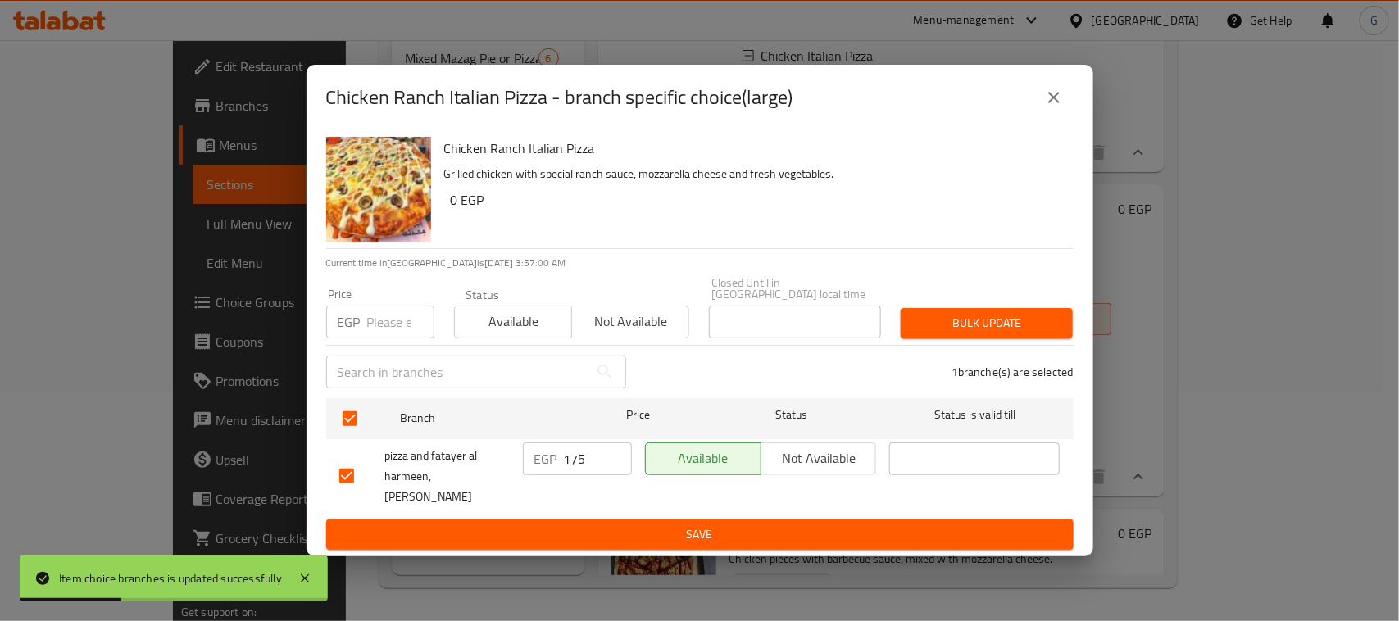
click at [365, 313] on div "EGP Price" at bounding box center [380, 322] width 108 height 33
type input "195"
click at [942, 313] on span "Bulk update" at bounding box center [987, 323] width 146 height 20
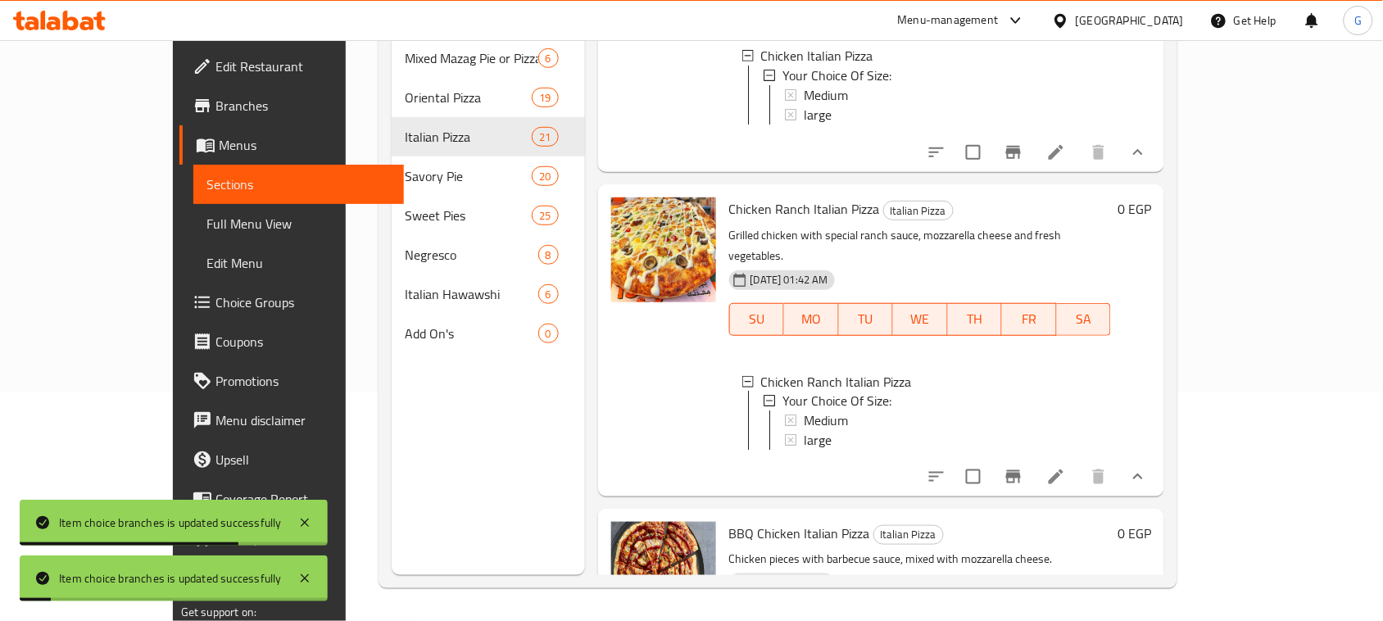
scroll to position [1127, 0]
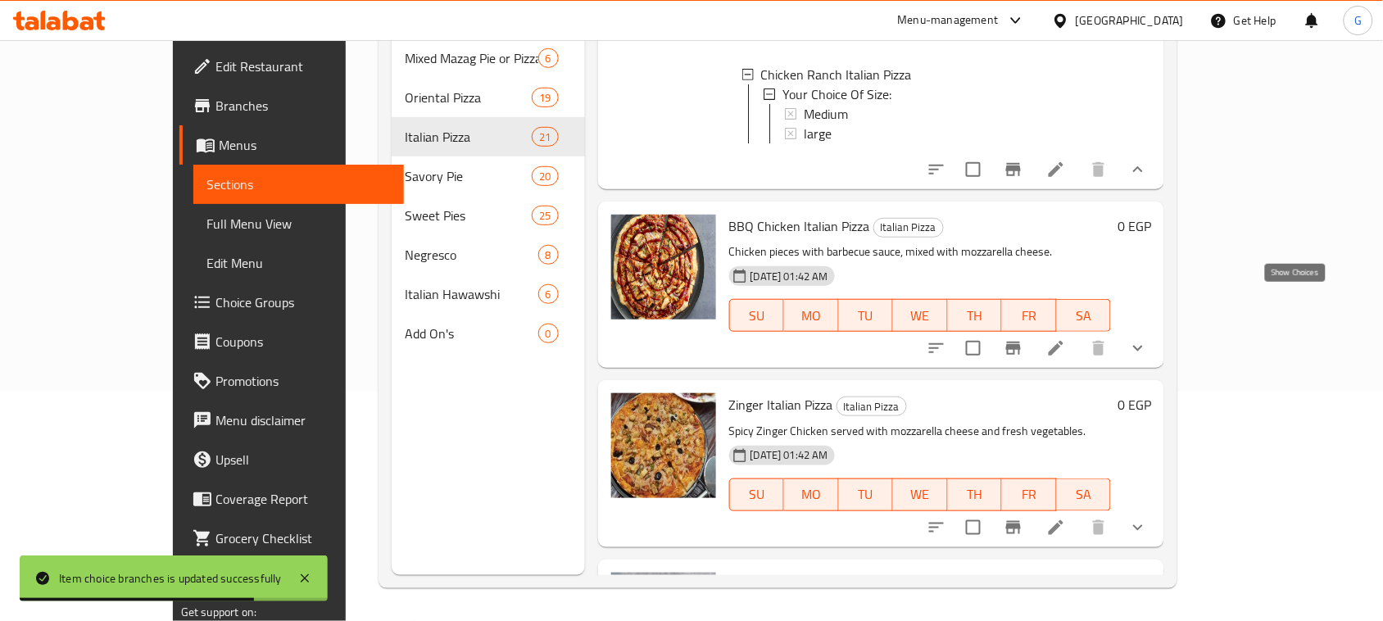
click at [1148, 338] on icon "show more" at bounding box center [1138, 348] width 20 height 20
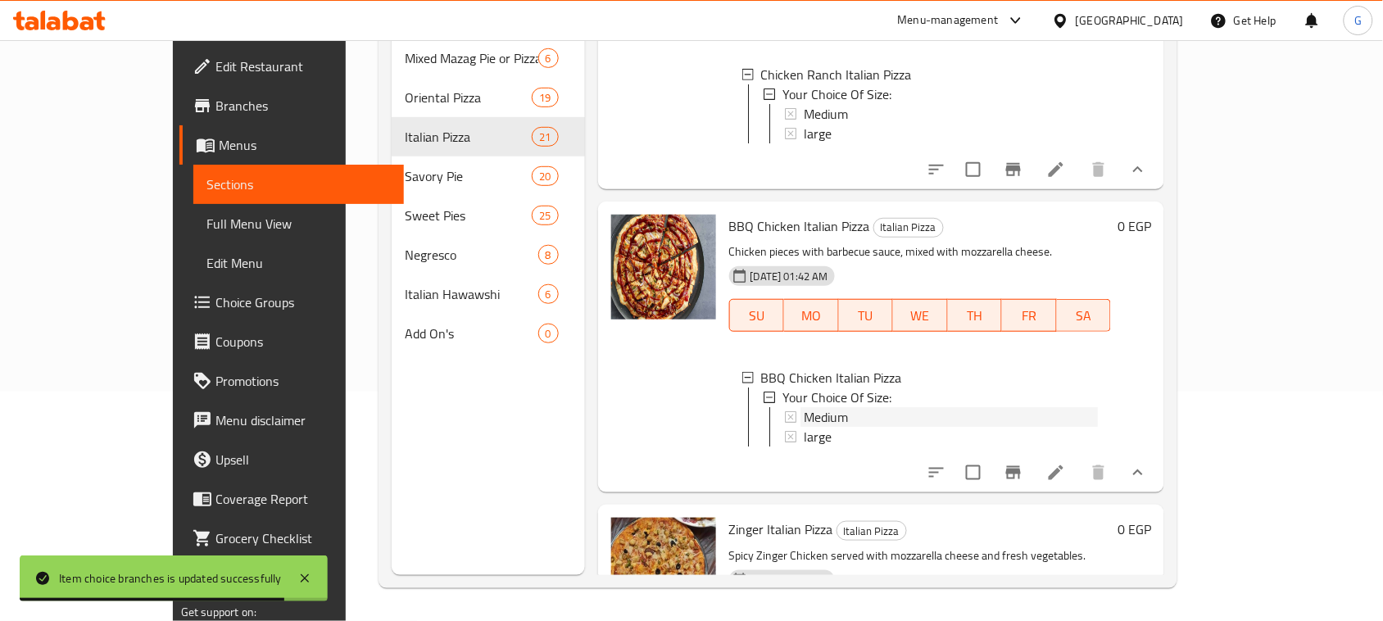
click at [804, 407] on span "Medium" at bounding box center [826, 417] width 44 height 20
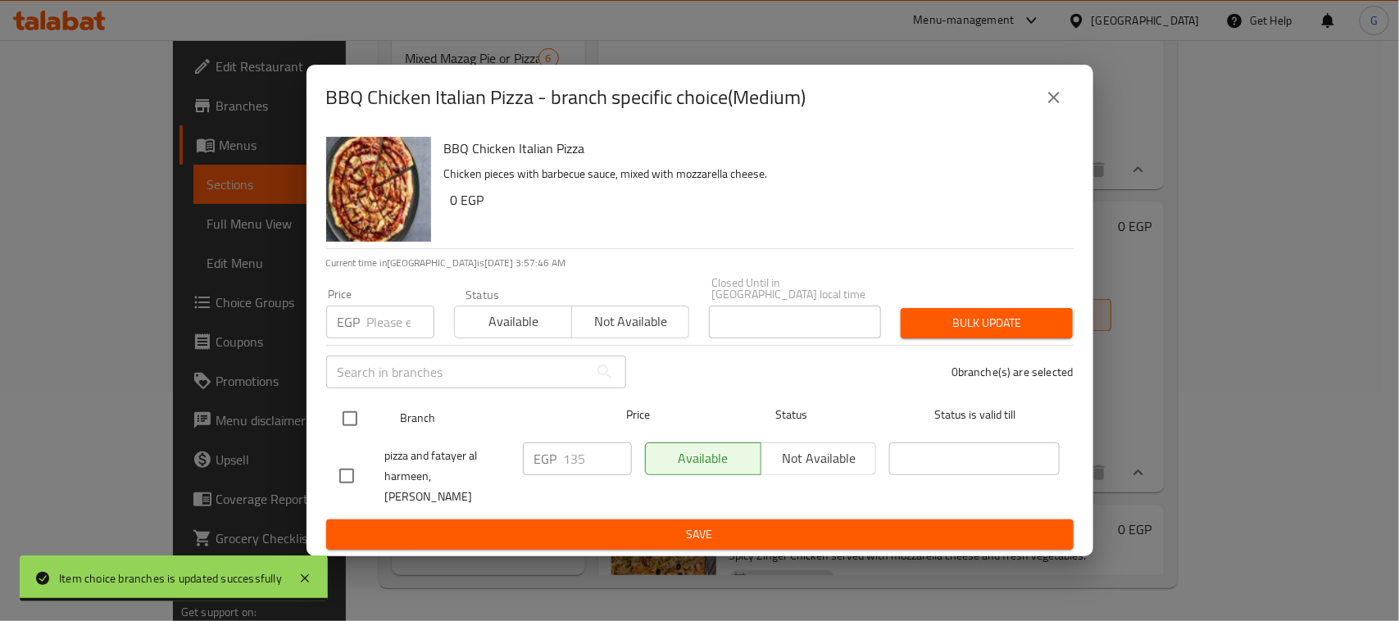
drag, startPoint x: 350, startPoint y: 412, endPoint x: 377, endPoint y: 351, distance: 67.1
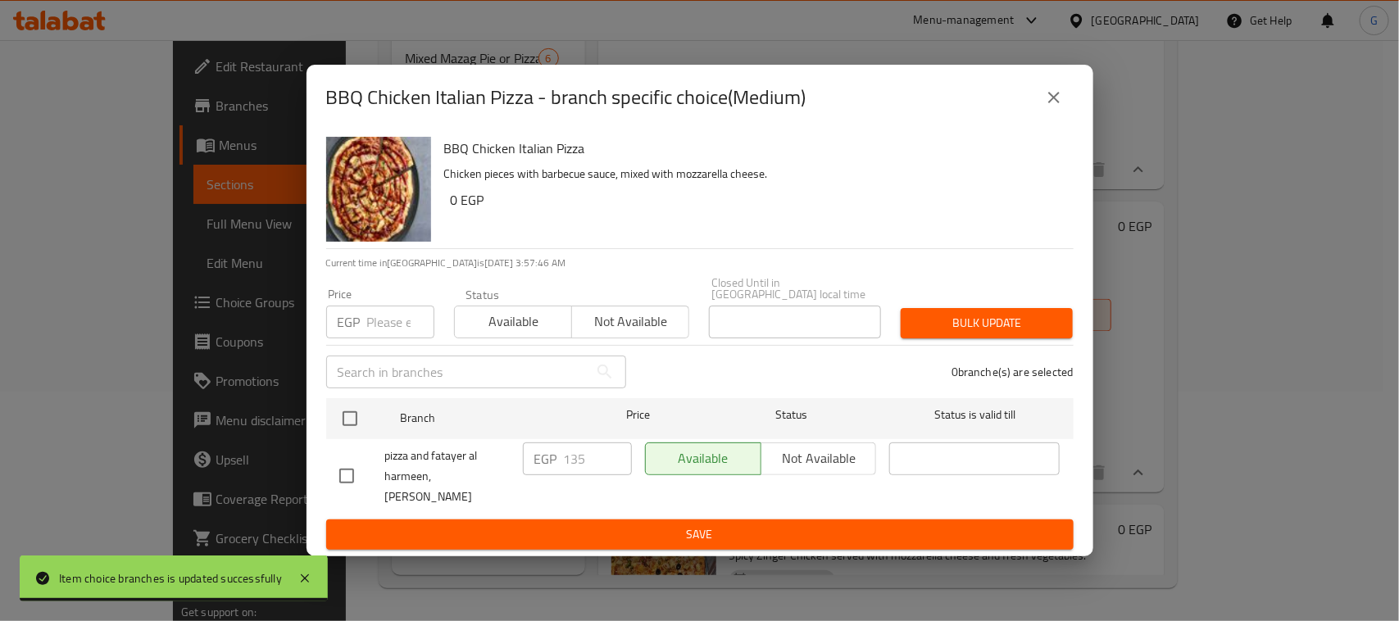
click at [350, 410] on input "checkbox" at bounding box center [350, 418] width 34 height 34
checkbox input "true"
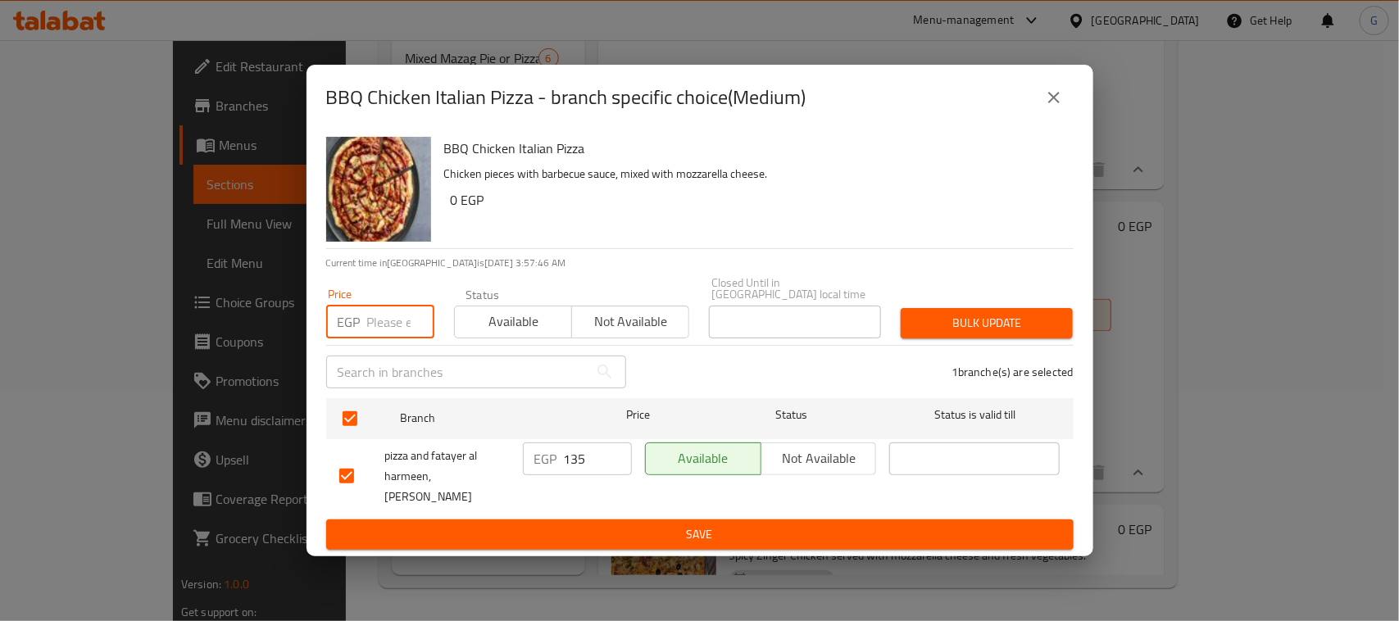
click at [388, 308] on input "number" at bounding box center [400, 322] width 67 height 33
type input "145"
click at [1004, 313] on span "Bulk update" at bounding box center [987, 323] width 146 height 20
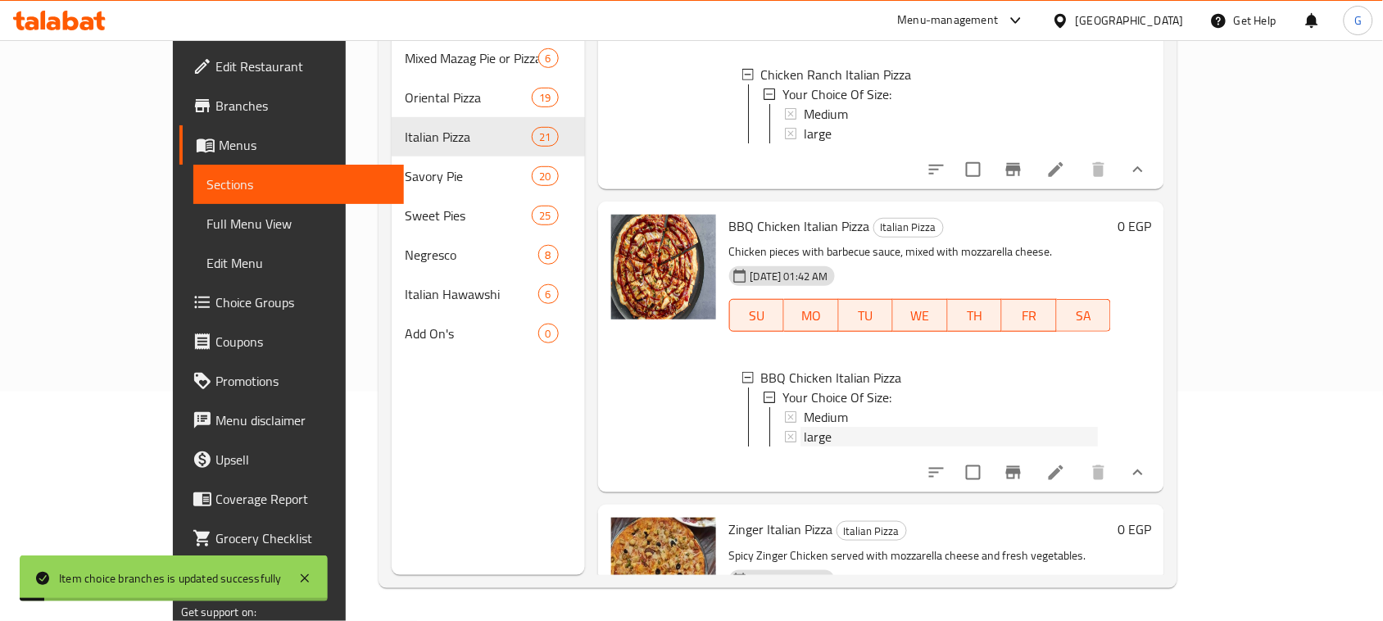
click at [846, 427] on div "large" at bounding box center [951, 437] width 294 height 20
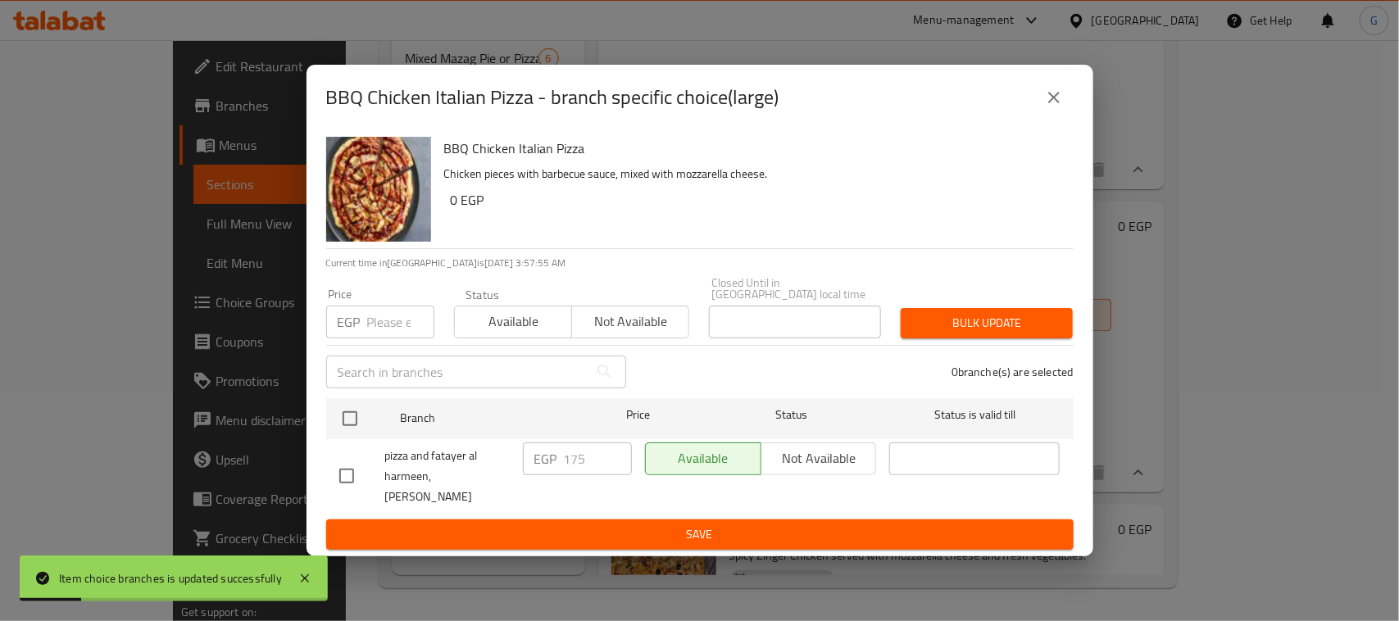
click at [342, 408] on input "checkbox" at bounding box center [350, 418] width 34 height 34
checkbox input "true"
click at [379, 318] on input "number" at bounding box center [400, 322] width 67 height 33
type input "195"
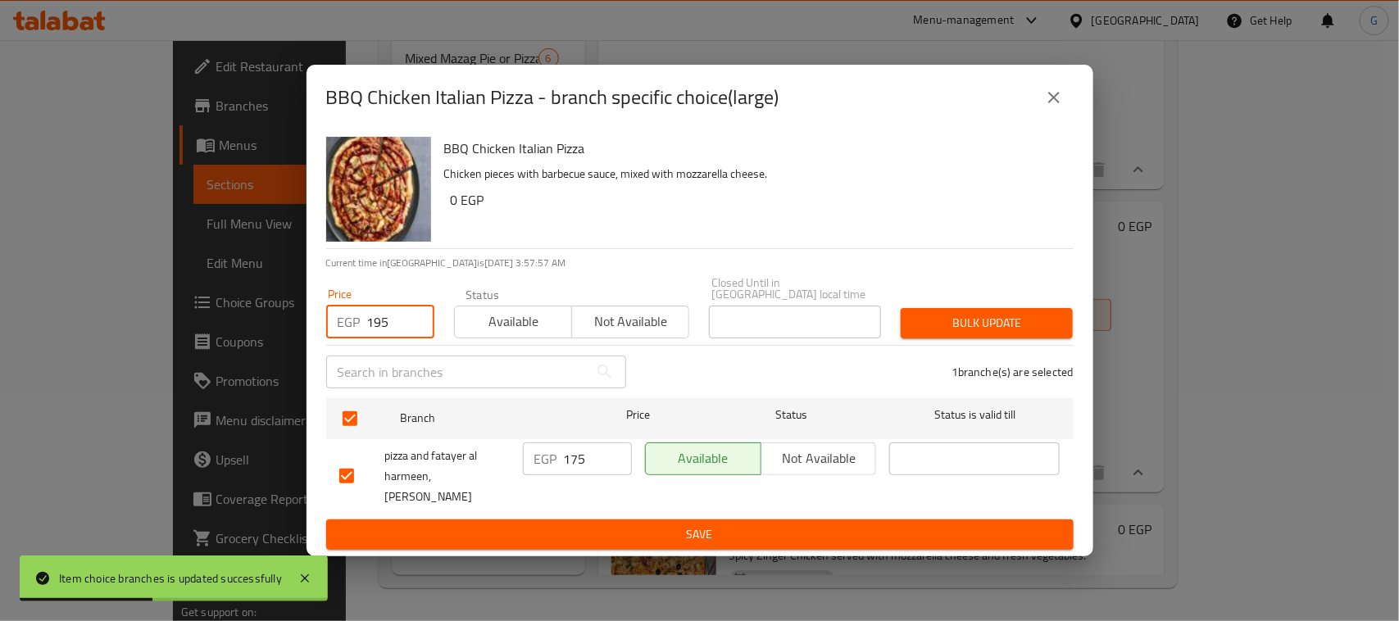
click at [1027, 315] on span "Bulk update" at bounding box center [987, 323] width 146 height 20
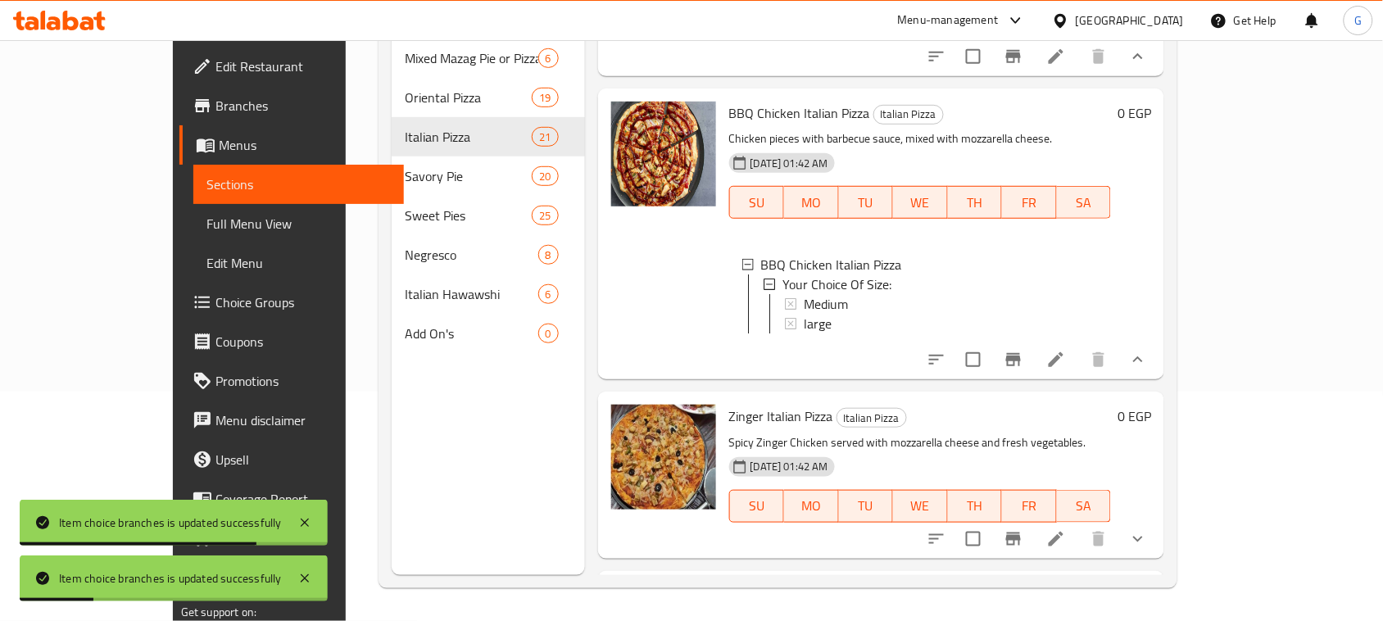
scroll to position [1229, 0]
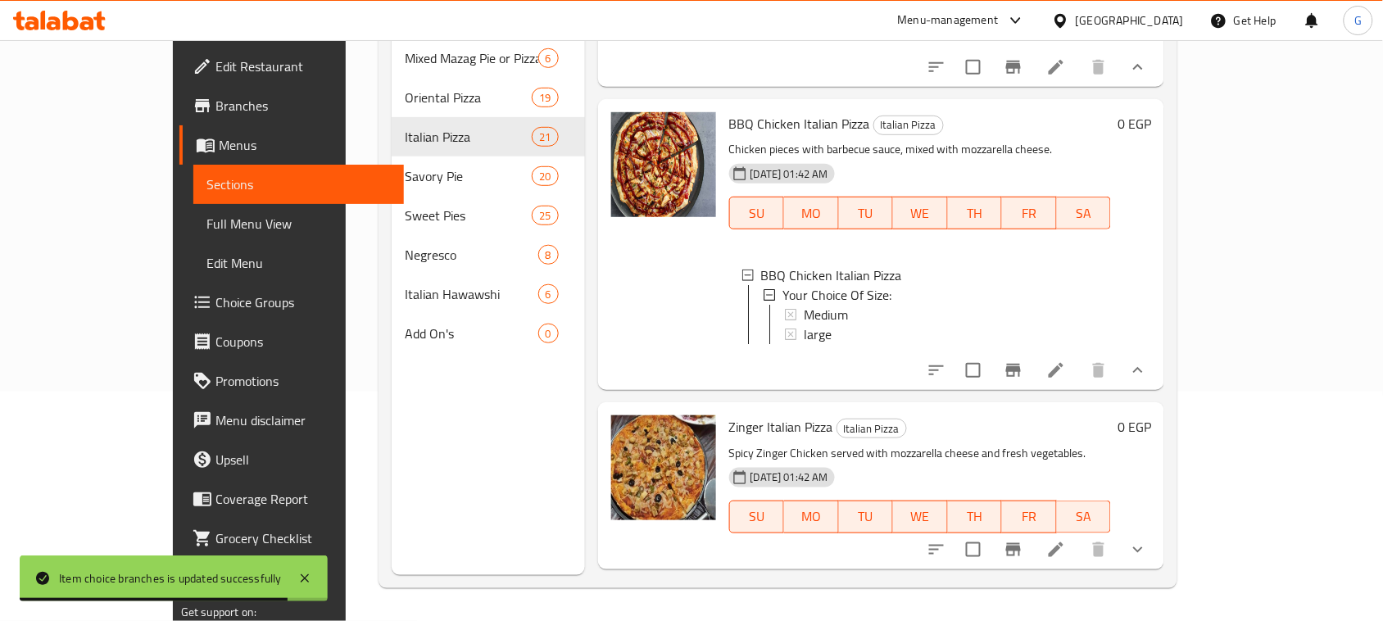
click at [1111, 112] on h6 "BBQ Chicken Italian Pizza Italian Pizza" at bounding box center [920, 123] width 382 height 23
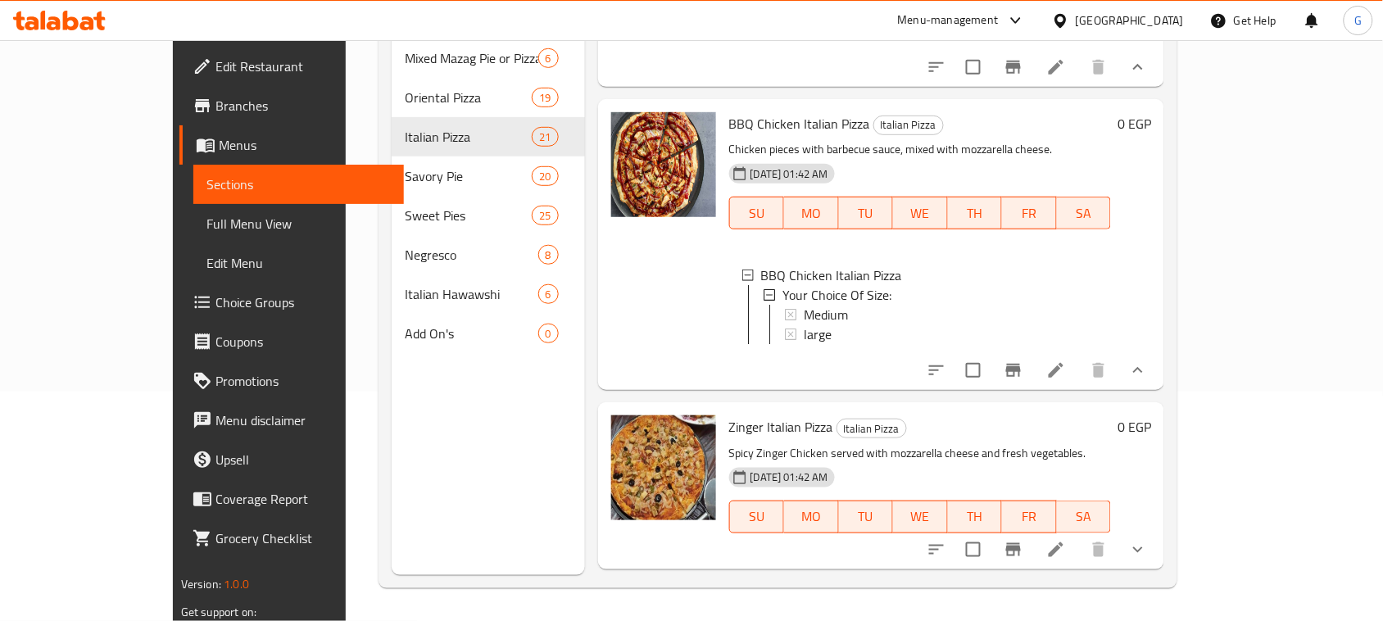
scroll to position [3865, 0]
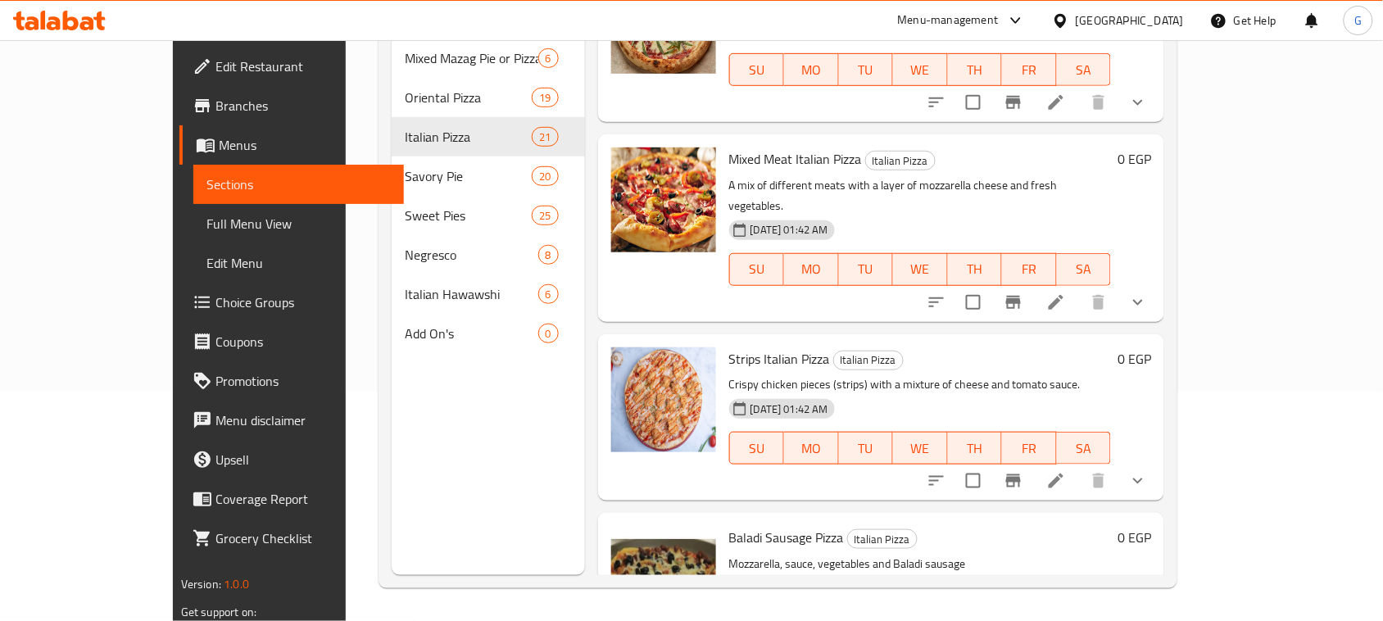
click at [1021, 474] on icon "Branch-specific-item" at bounding box center [1013, 480] width 15 height 13
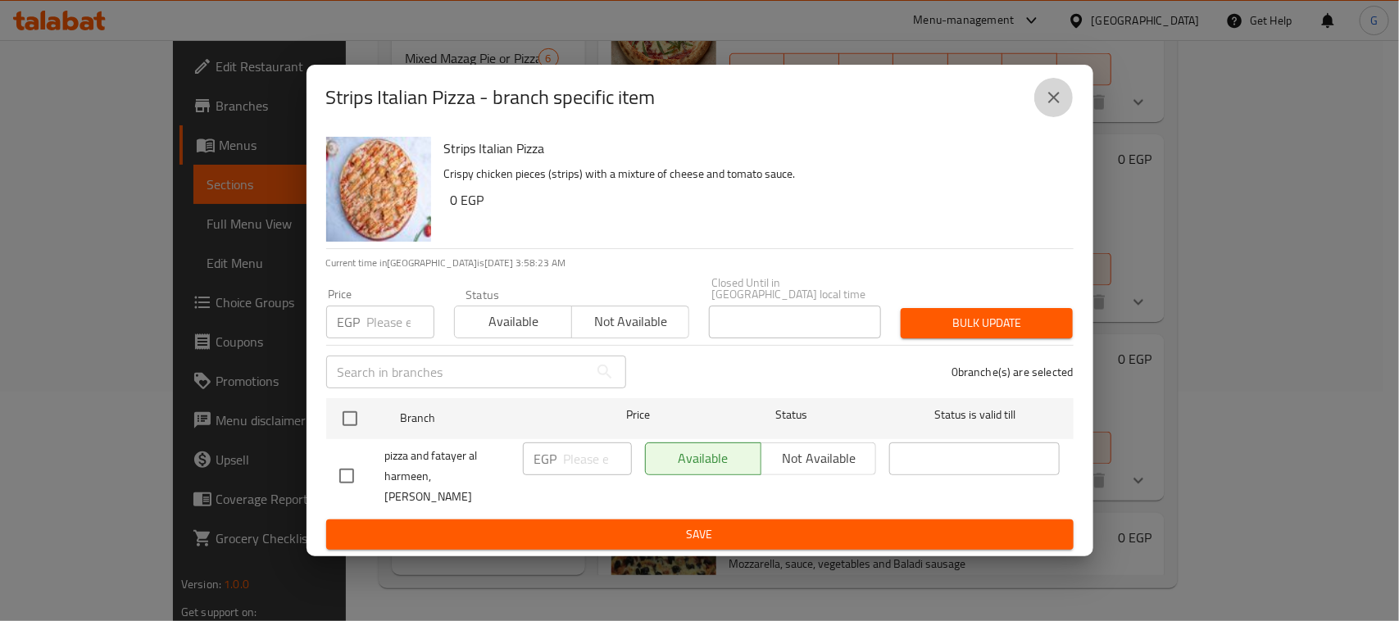
click at [1046, 97] on icon "close" at bounding box center [1054, 98] width 20 height 20
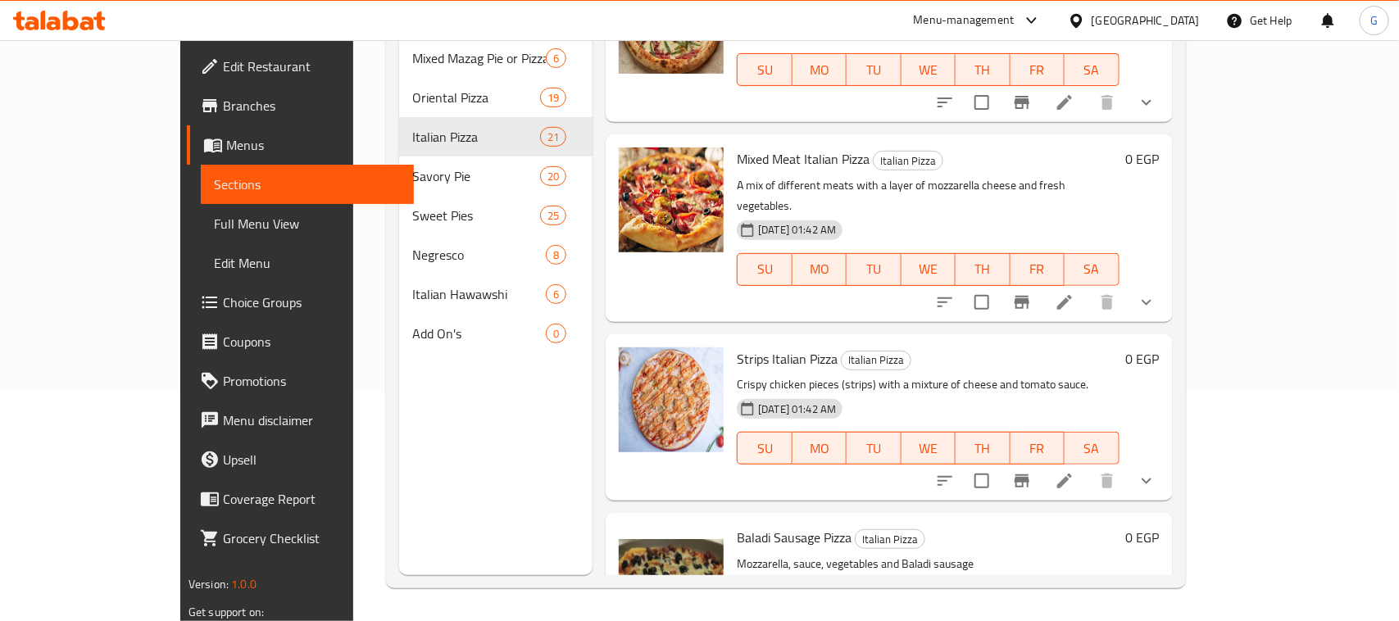
click at [1156, 471] on icon "show more" at bounding box center [1146, 481] width 20 height 20
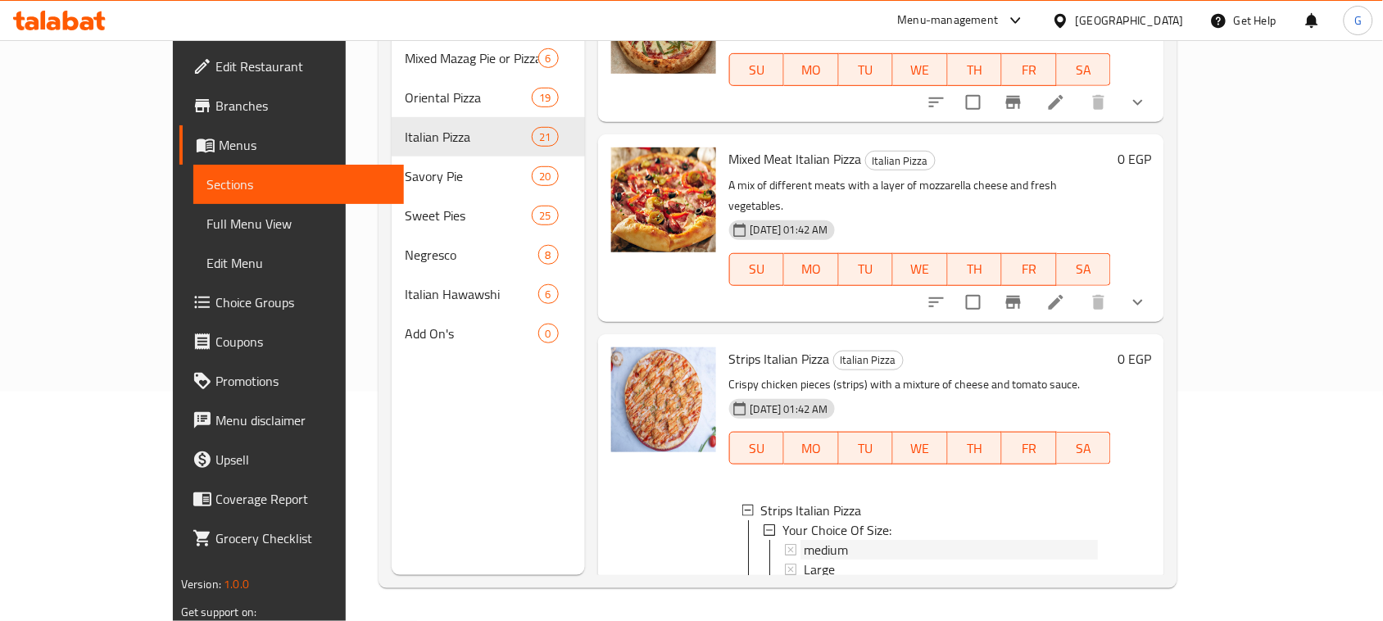
click at [810, 540] on div "medium" at bounding box center [951, 550] width 294 height 20
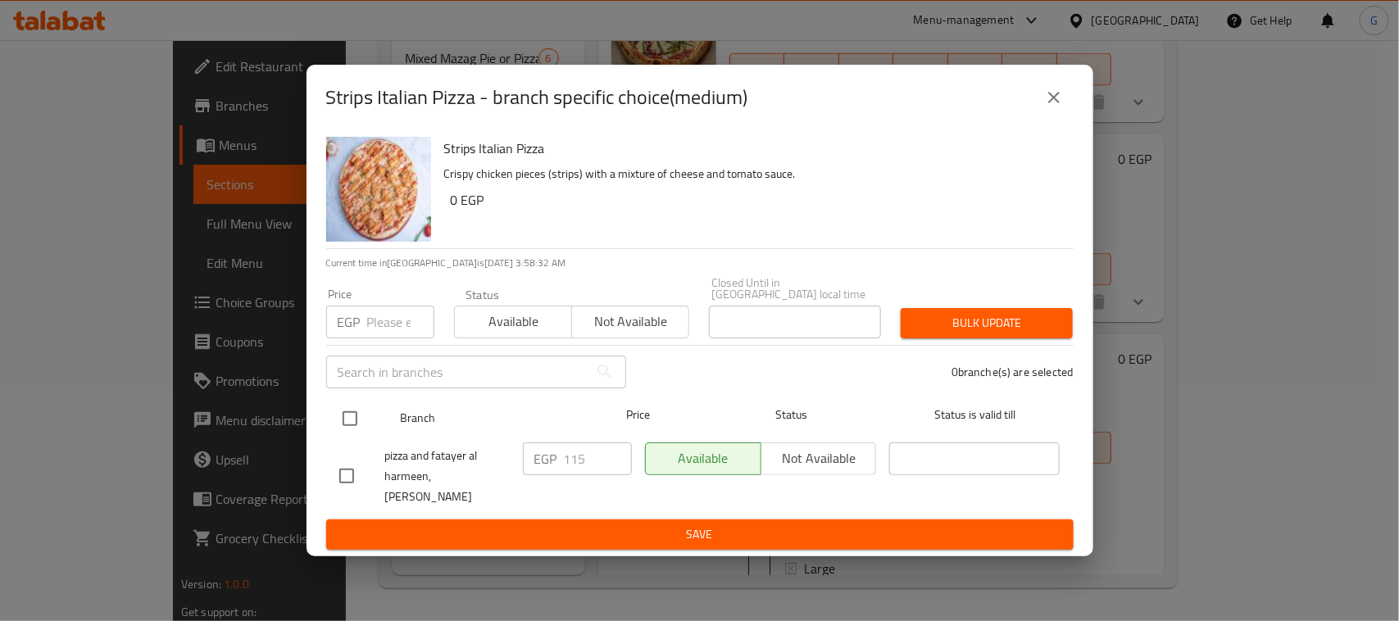
click at [353, 416] on input "checkbox" at bounding box center [350, 418] width 34 height 34
checkbox input "true"
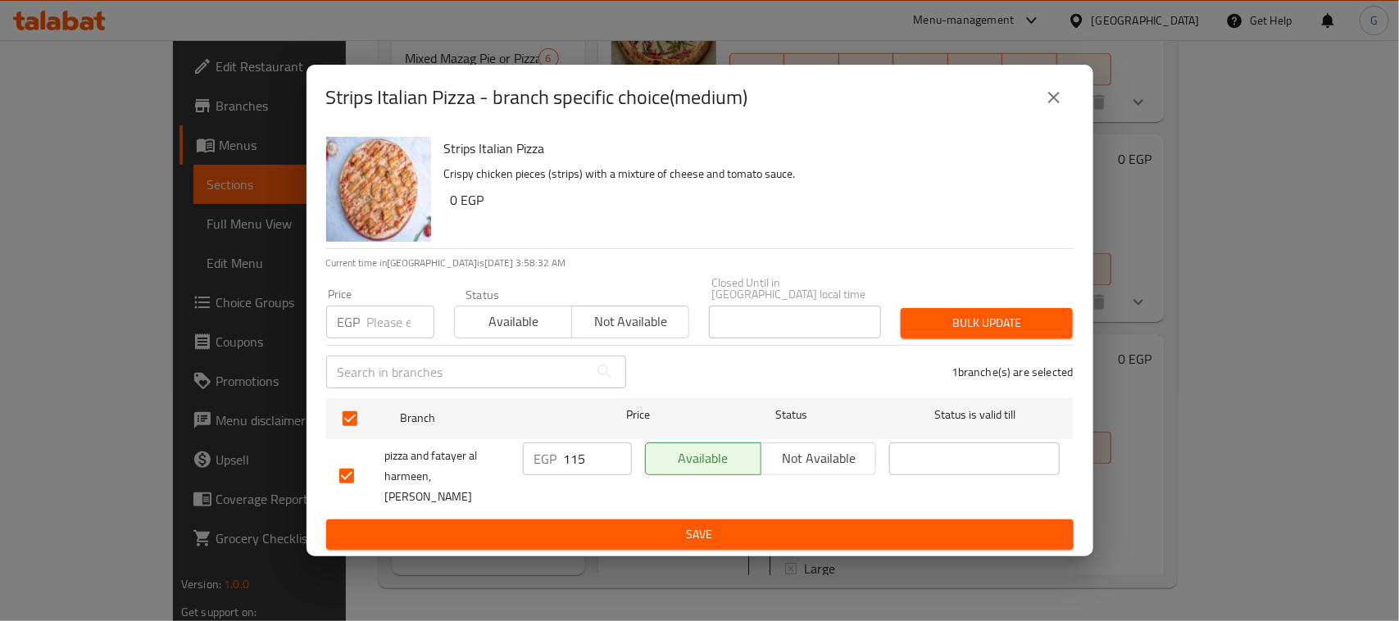
click at [386, 317] on input "number" at bounding box center [400, 322] width 67 height 33
type input "140"
click at [960, 313] on span "Bulk update" at bounding box center [987, 323] width 146 height 20
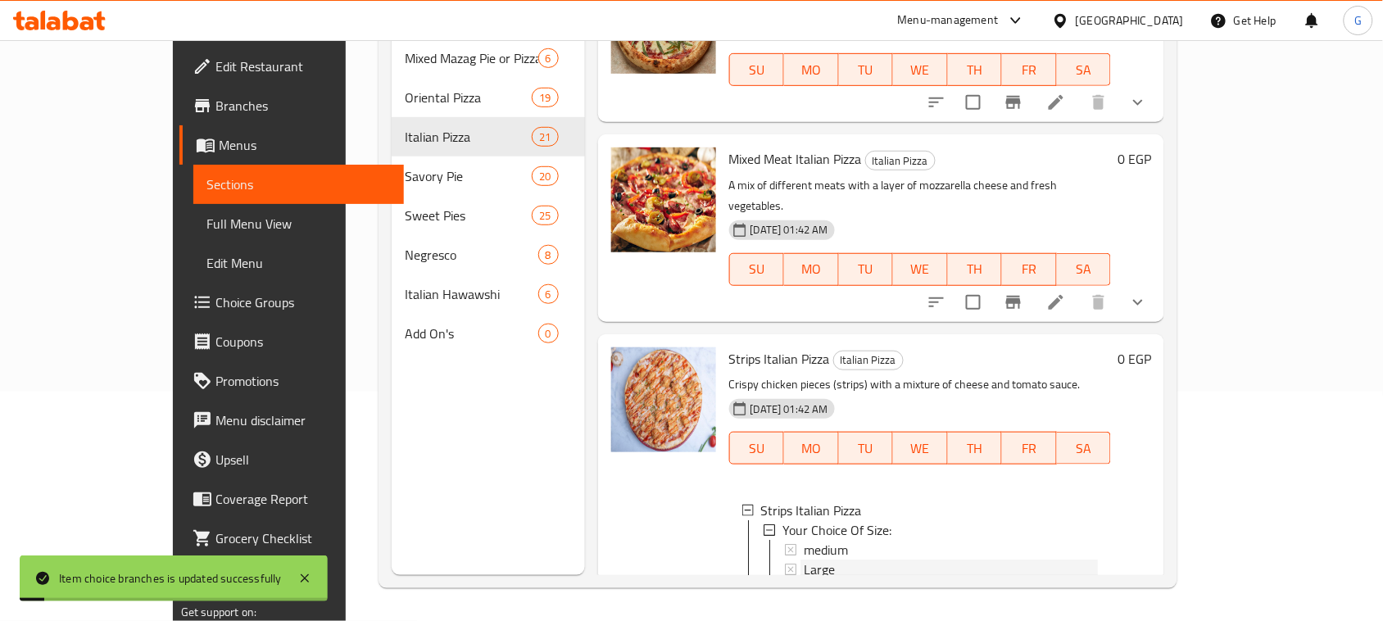
click at [804, 560] on span "Large" at bounding box center [819, 570] width 31 height 20
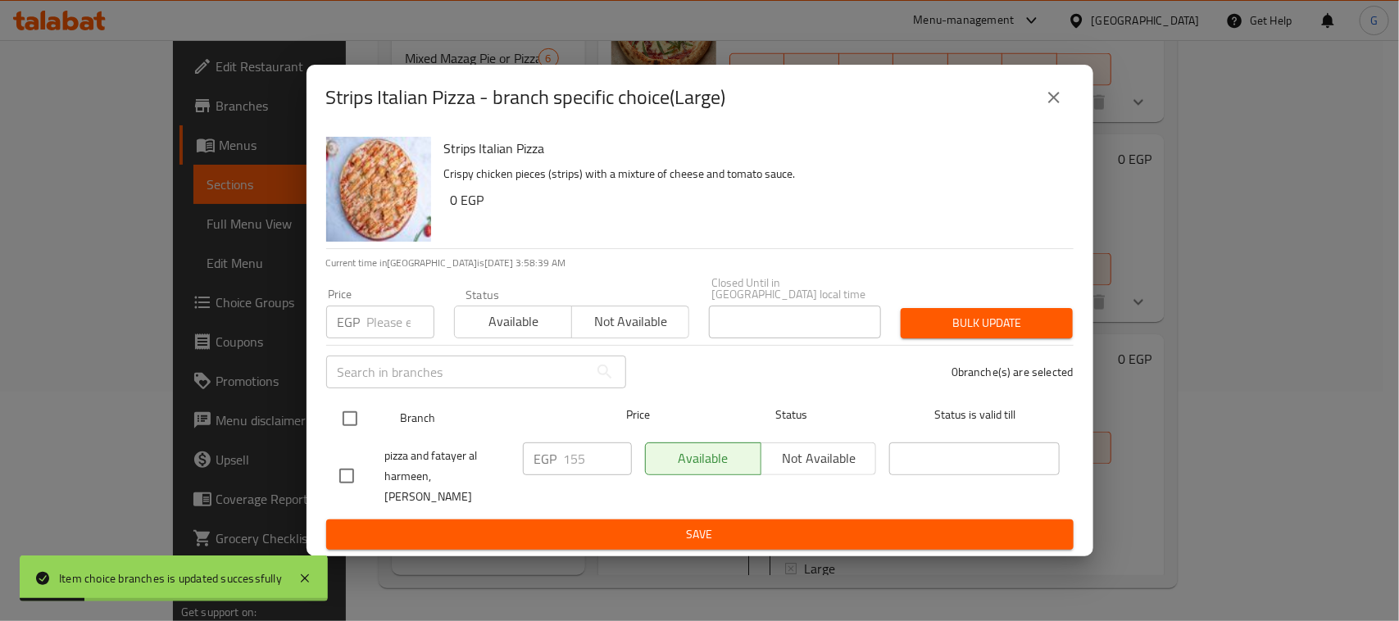
click at [354, 411] on input "checkbox" at bounding box center [350, 418] width 34 height 34
checkbox input "true"
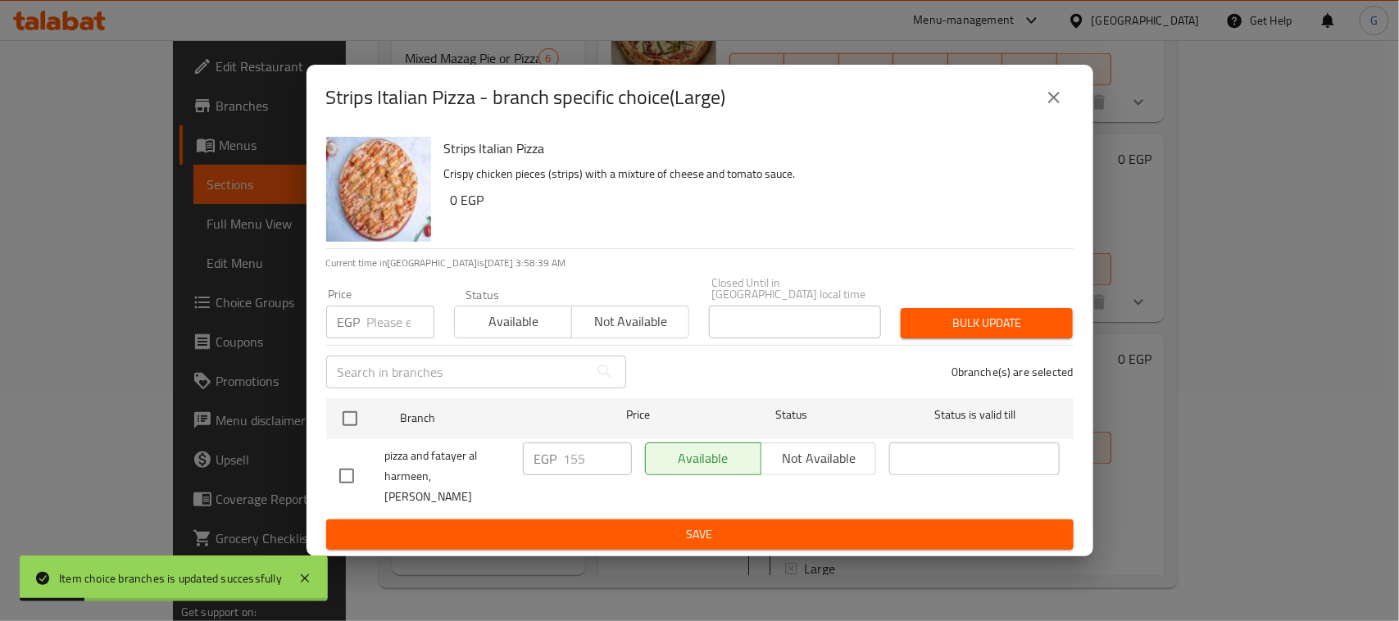
checkbox input "true"
click at [386, 324] on input "number" at bounding box center [400, 322] width 67 height 33
type input "190"
click at [1006, 313] on span "Bulk update" at bounding box center [987, 323] width 146 height 20
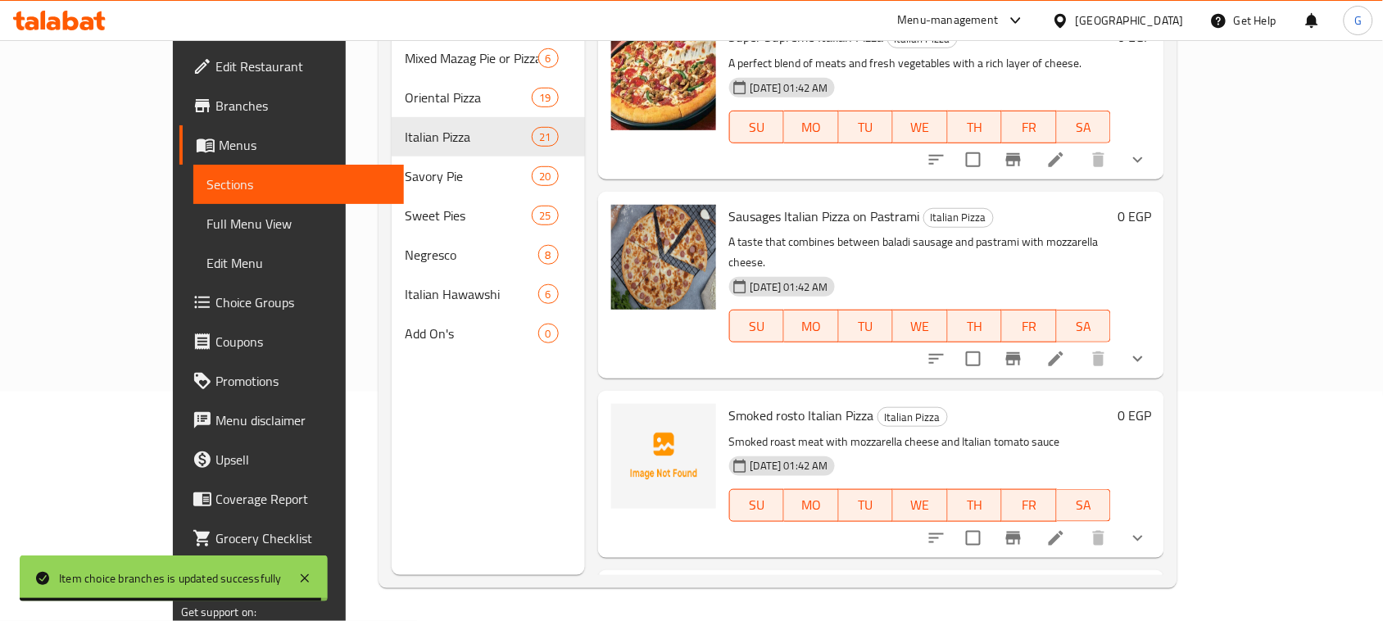
scroll to position [1360, 0]
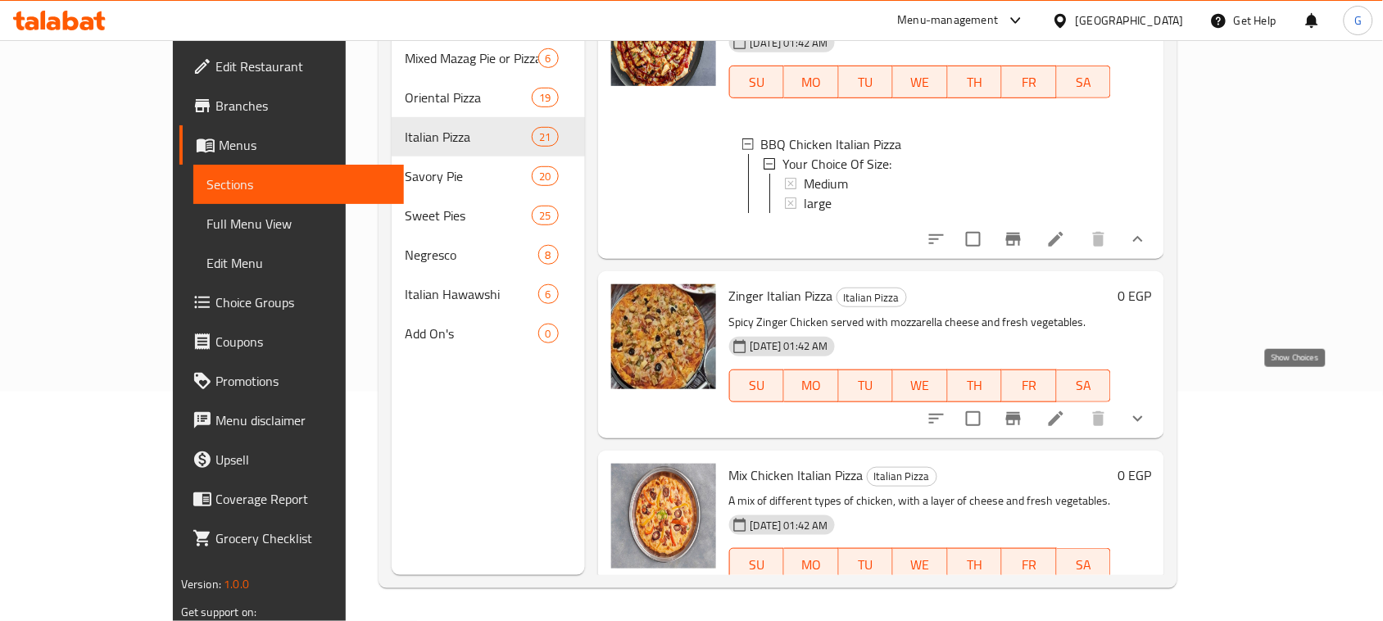
click at [1148, 409] on icon "show more" at bounding box center [1138, 419] width 20 height 20
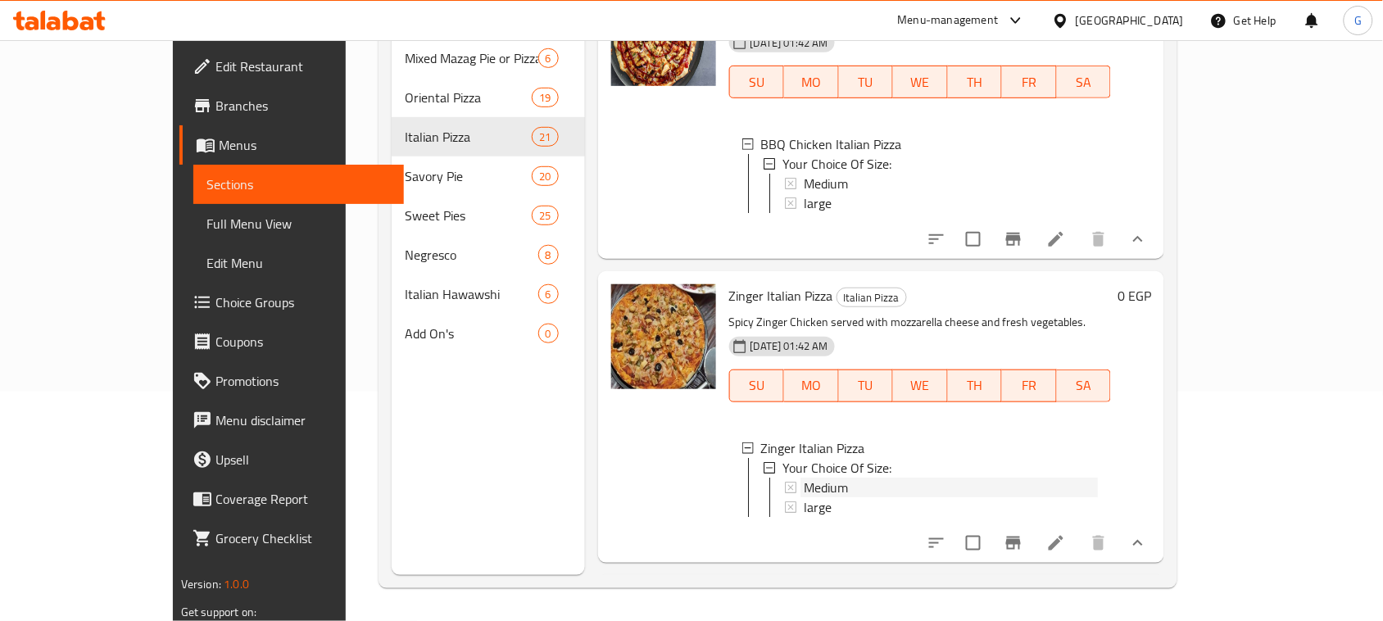
click at [816, 478] on div "Medium" at bounding box center [951, 488] width 294 height 20
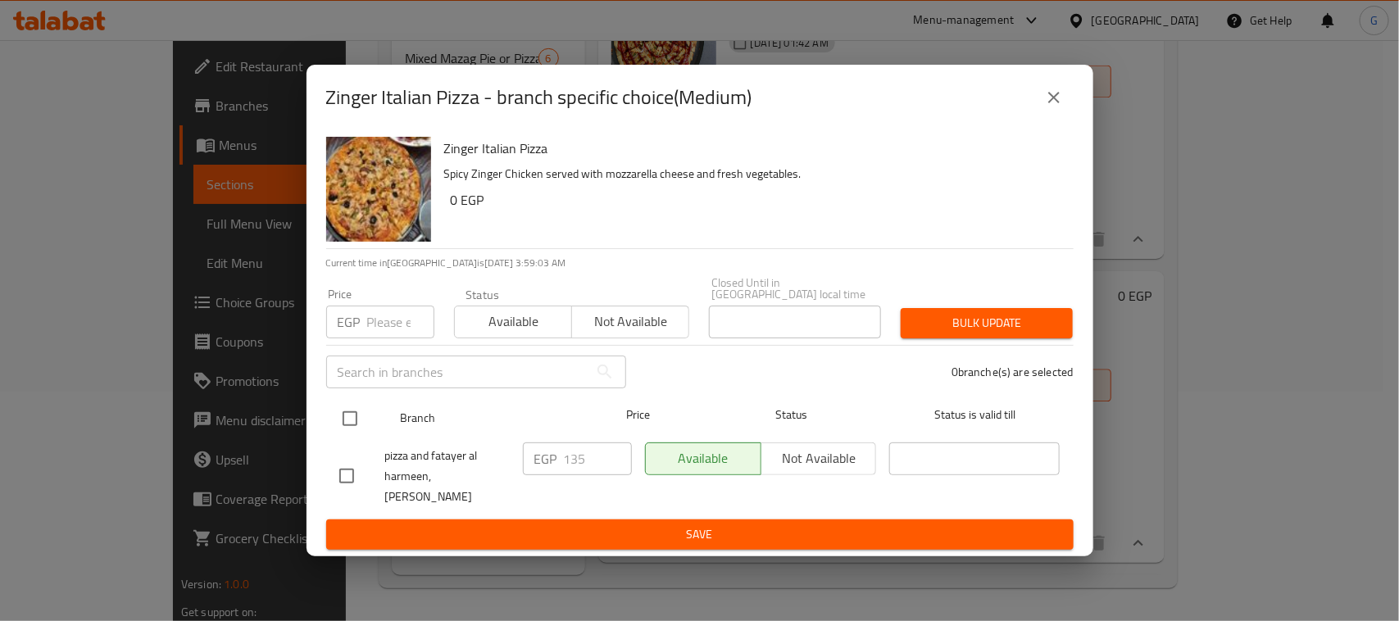
click at [359, 415] on input "checkbox" at bounding box center [350, 418] width 34 height 34
checkbox input "true"
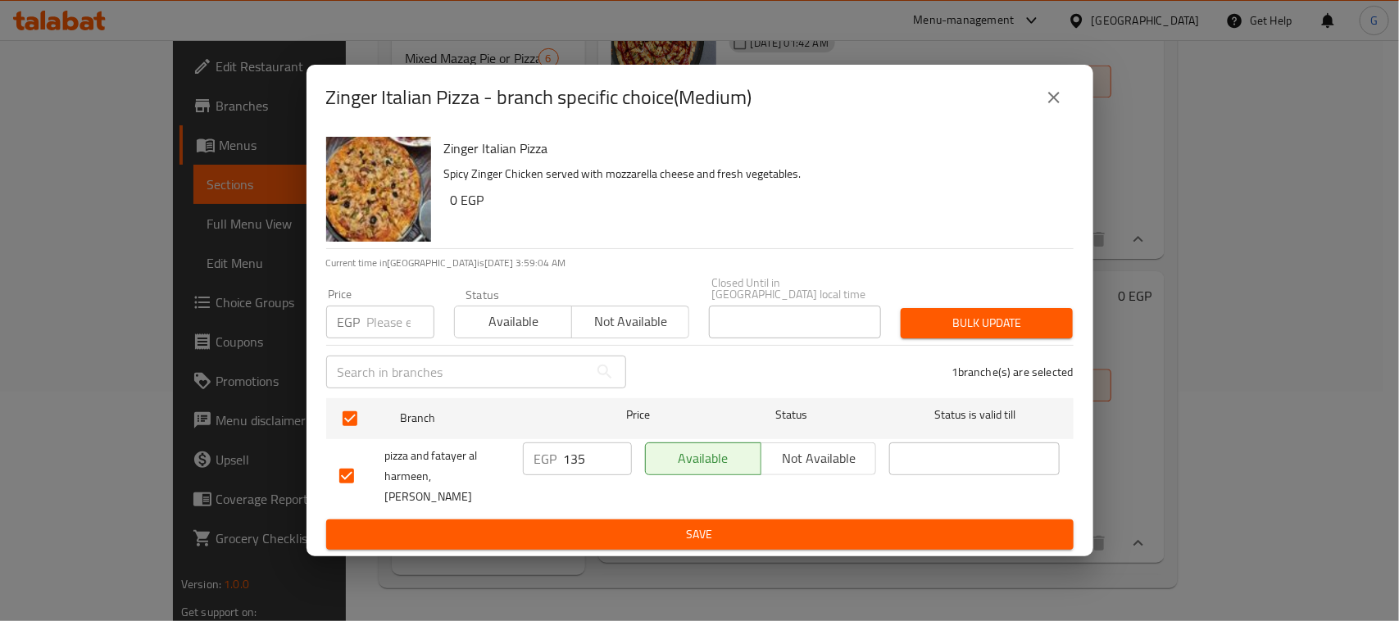
click at [379, 326] on input "number" at bounding box center [400, 322] width 67 height 33
type input "140"
click at [971, 320] on span "Bulk update" at bounding box center [987, 323] width 146 height 20
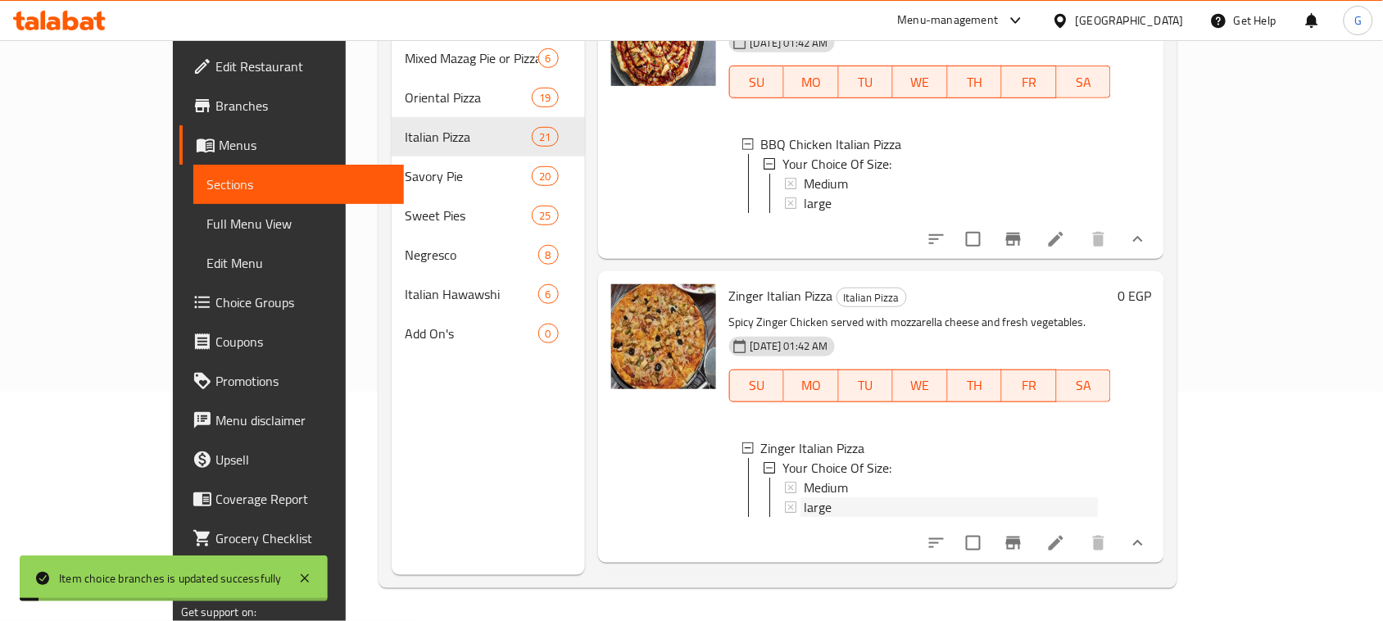
click at [804, 497] on div "large" at bounding box center [951, 507] width 294 height 20
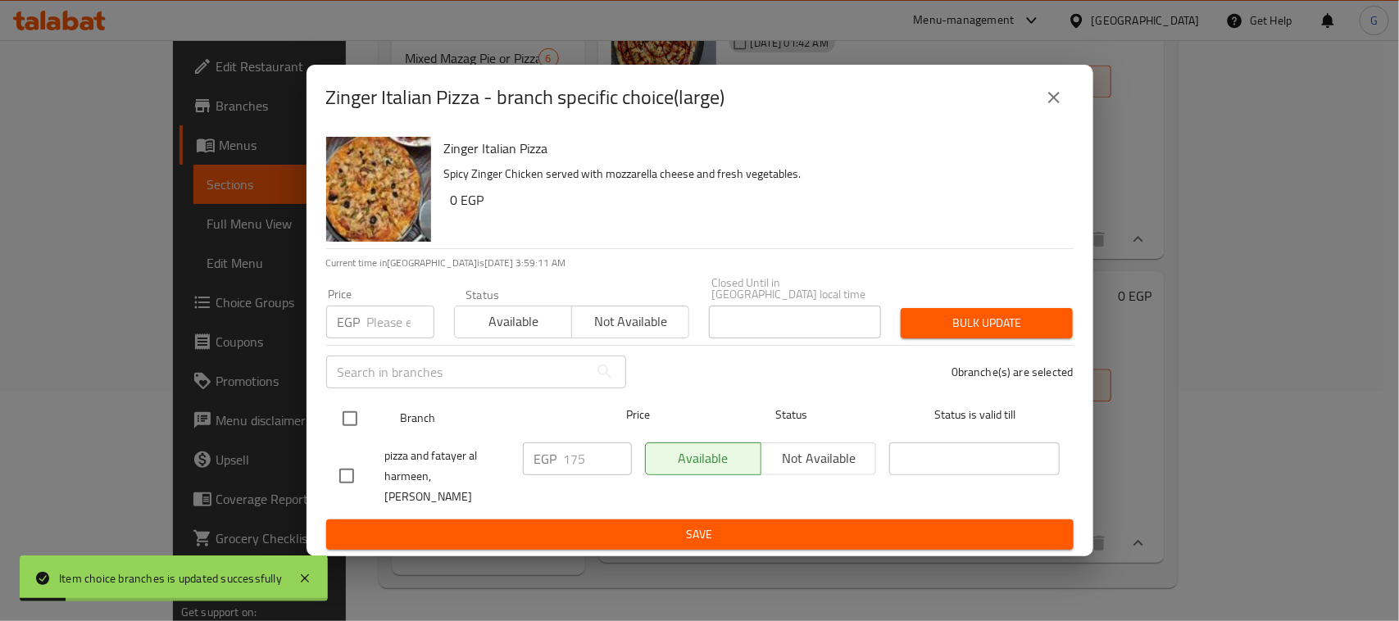
click at [349, 419] on input "checkbox" at bounding box center [350, 418] width 34 height 34
checkbox input "true"
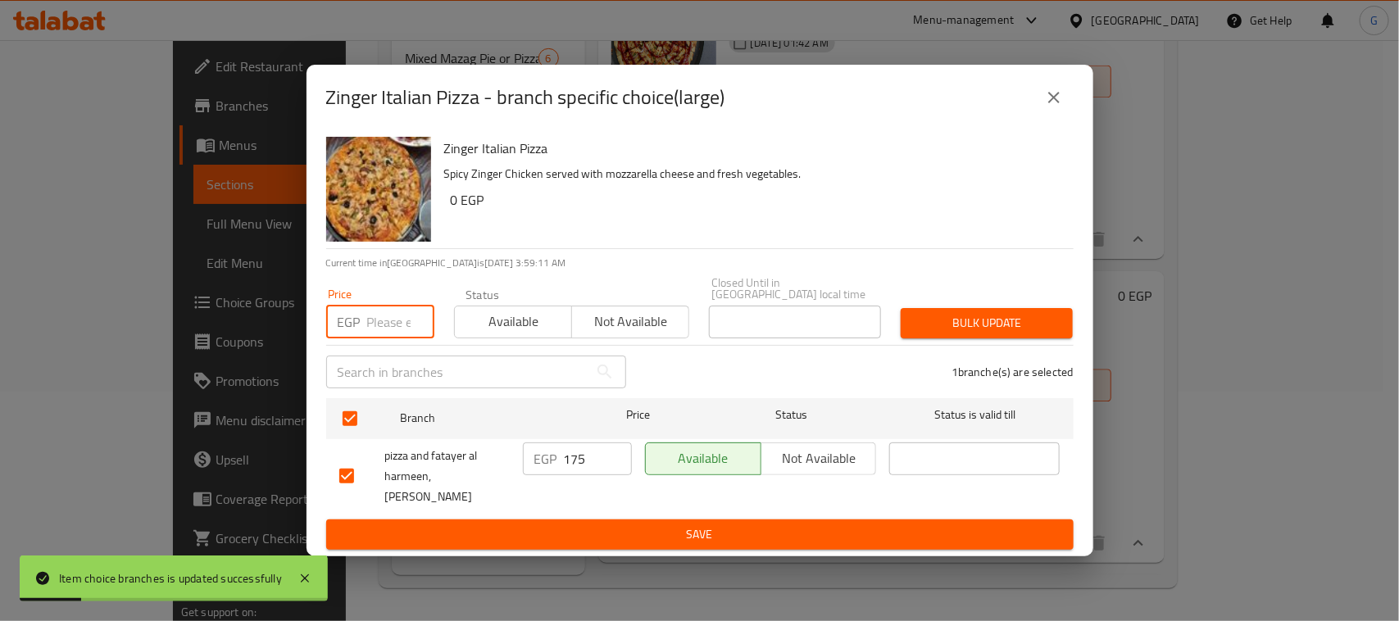
click at [383, 311] on input "number" at bounding box center [400, 322] width 67 height 33
type input "190"
click at [980, 313] on span "Bulk update" at bounding box center [987, 323] width 146 height 20
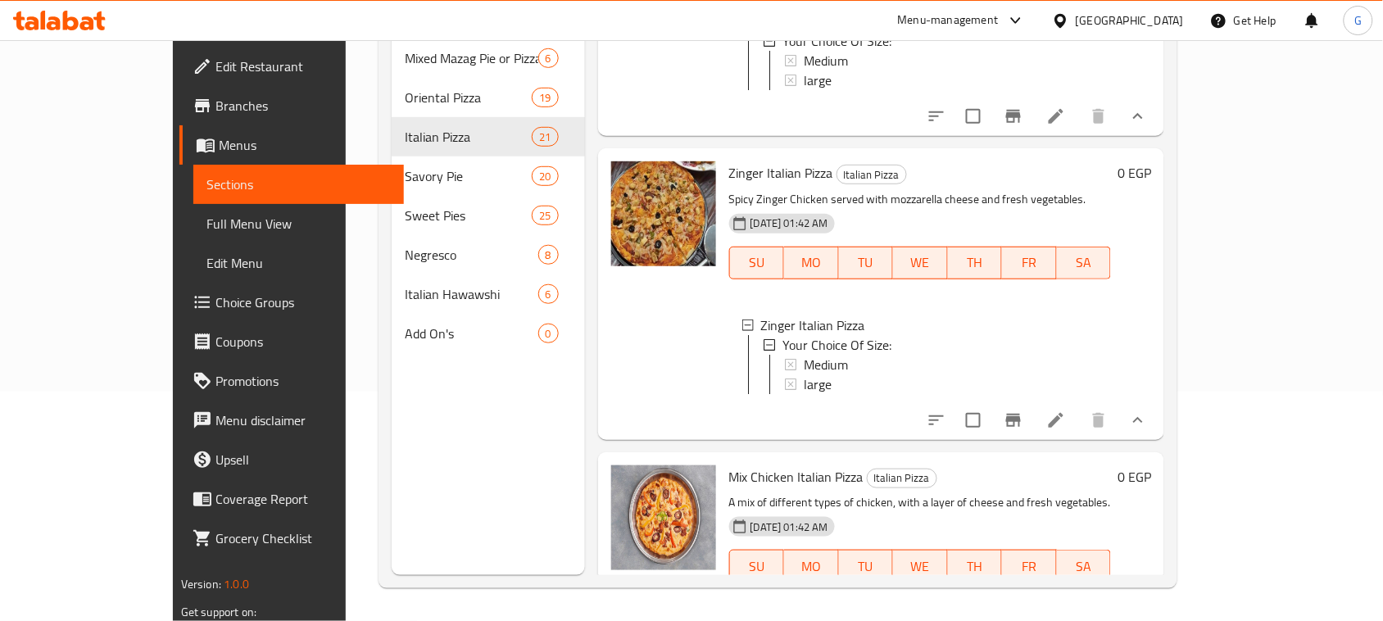
scroll to position [1688, 0]
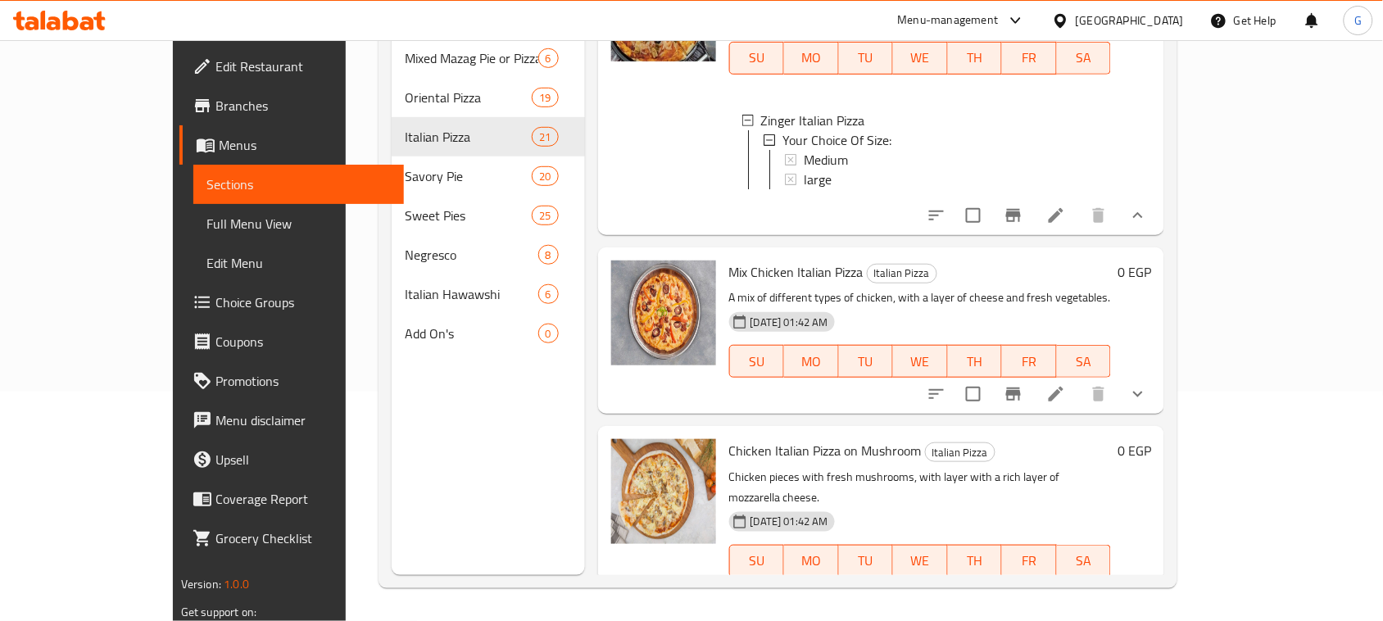
click at [1148, 384] on icon "show more" at bounding box center [1138, 394] width 20 height 20
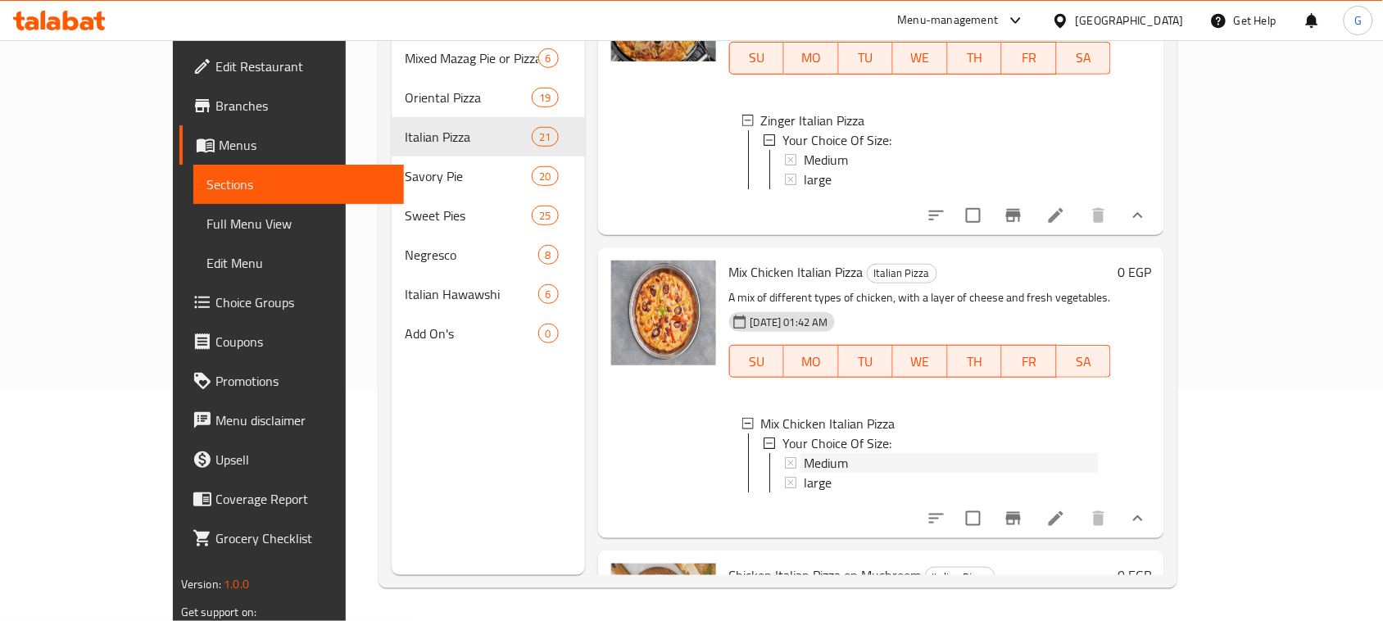
click at [823, 453] on div "Medium" at bounding box center [951, 463] width 294 height 20
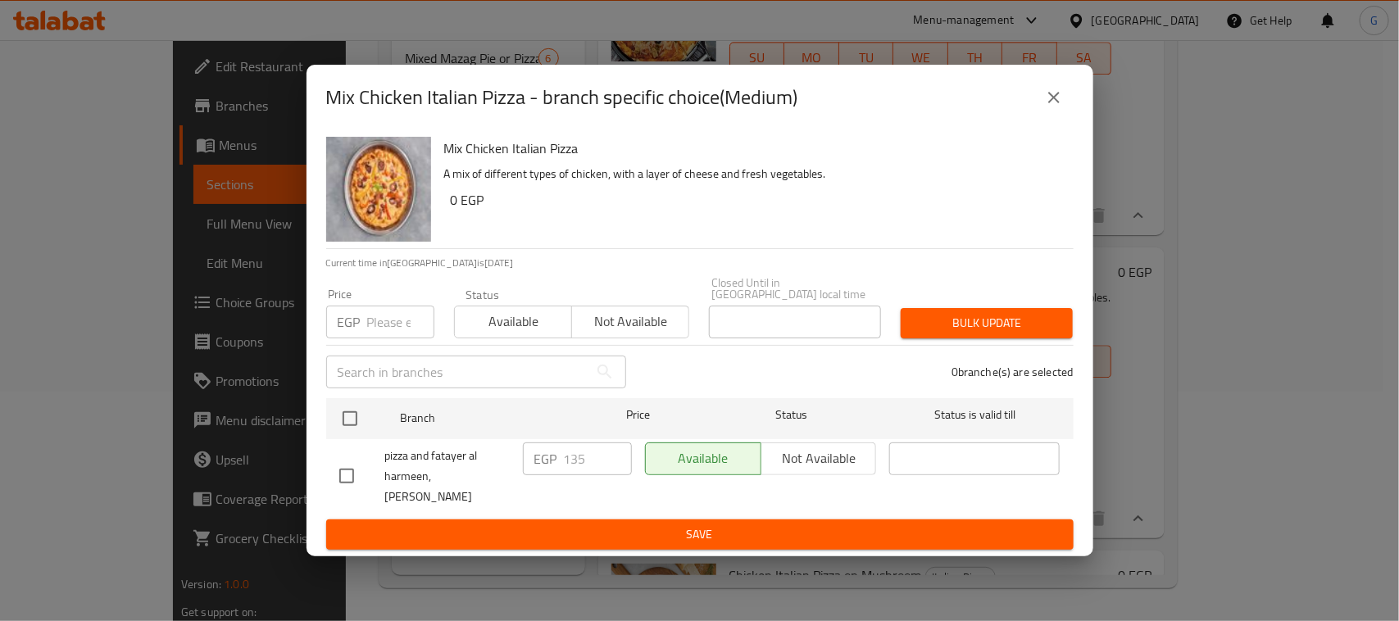
click at [350, 414] on input "checkbox" at bounding box center [350, 418] width 34 height 34
checkbox input "true"
click at [382, 314] on input "number" at bounding box center [400, 322] width 67 height 33
type input "150"
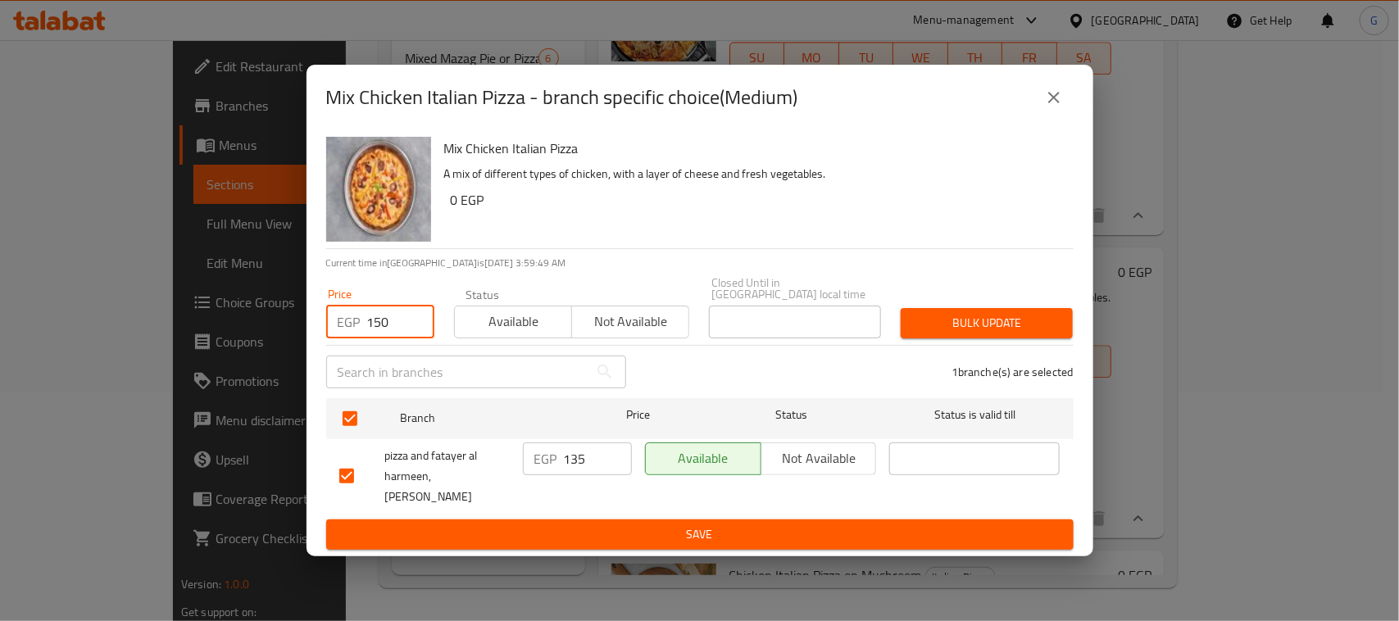
click at [982, 322] on span "Bulk update" at bounding box center [987, 323] width 146 height 20
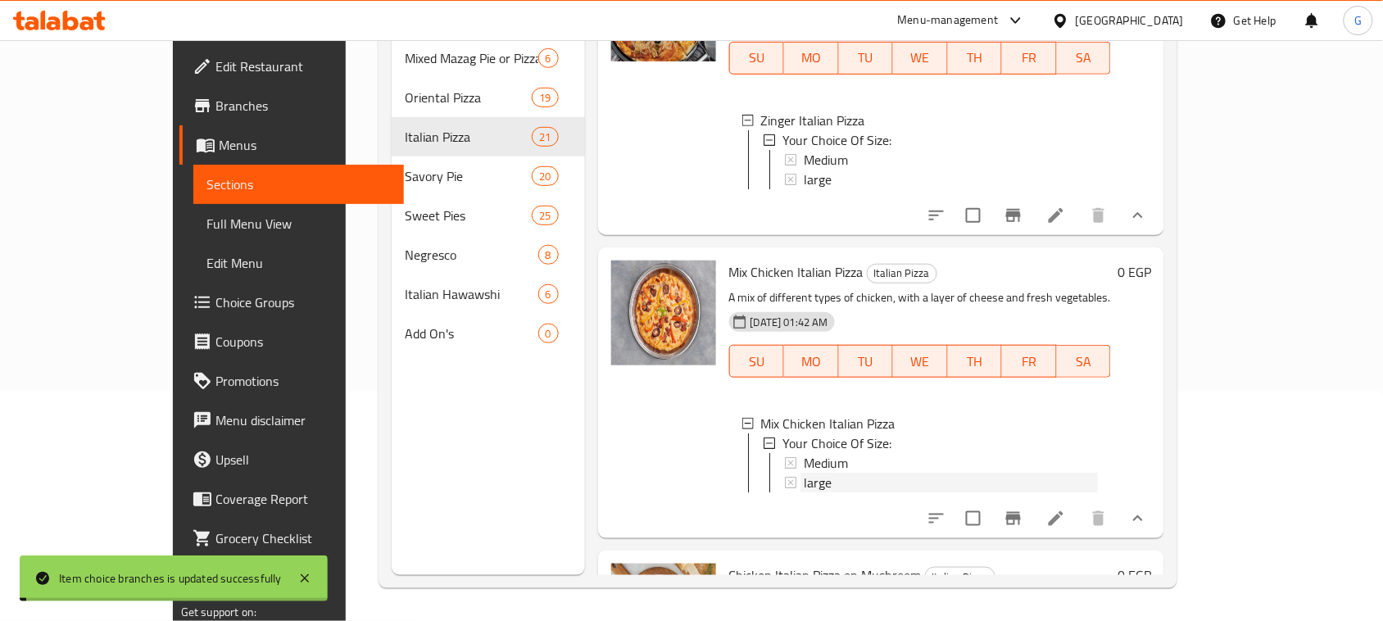
click at [804, 473] on div "large" at bounding box center [951, 483] width 294 height 20
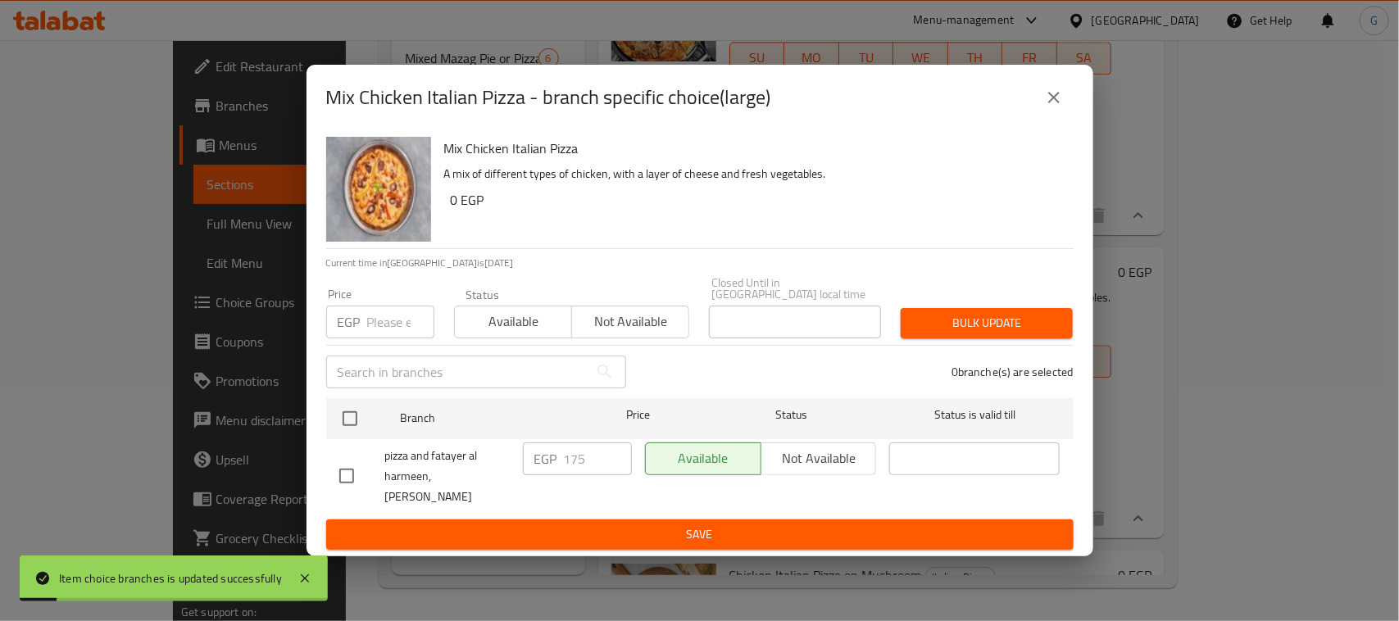
click at [342, 415] on input "checkbox" at bounding box center [350, 418] width 34 height 34
checkbox input "true"
click at [379, 316] on input "number" at bounding box center [400, 322] width 67 height 33
type input "200"
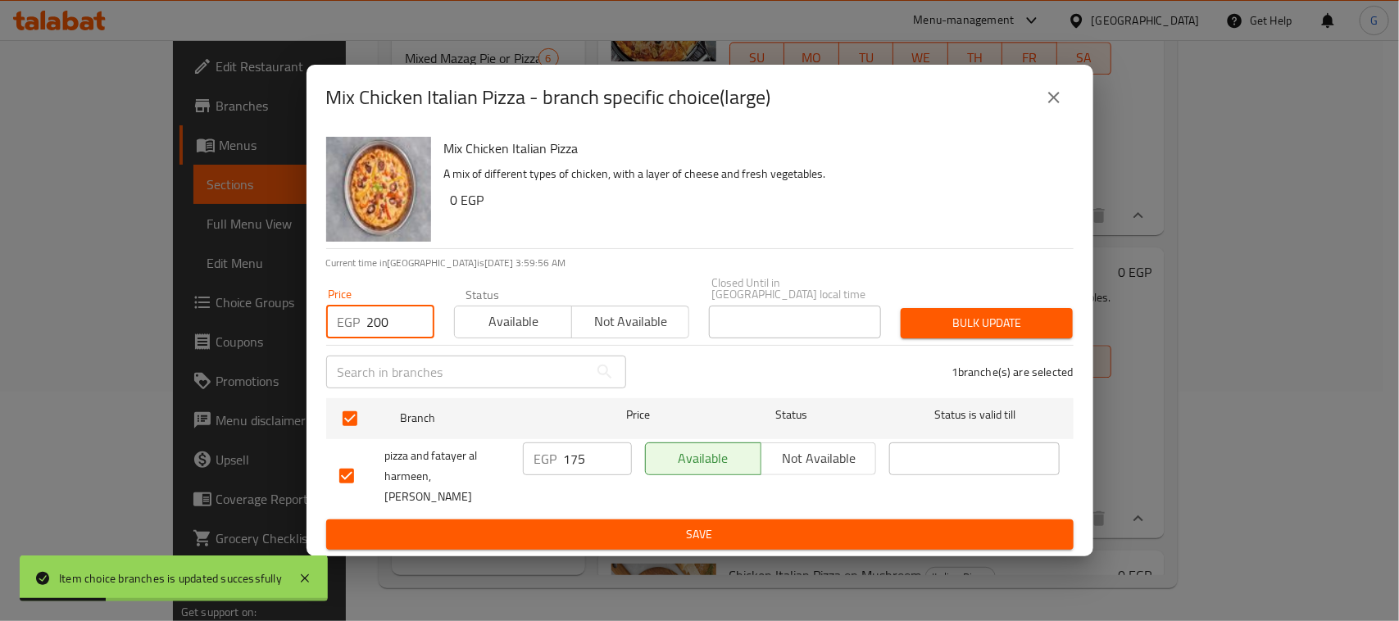
click at [963, 320] on span "Bulk update" at bounding box center [987, 323] width 146 height 20
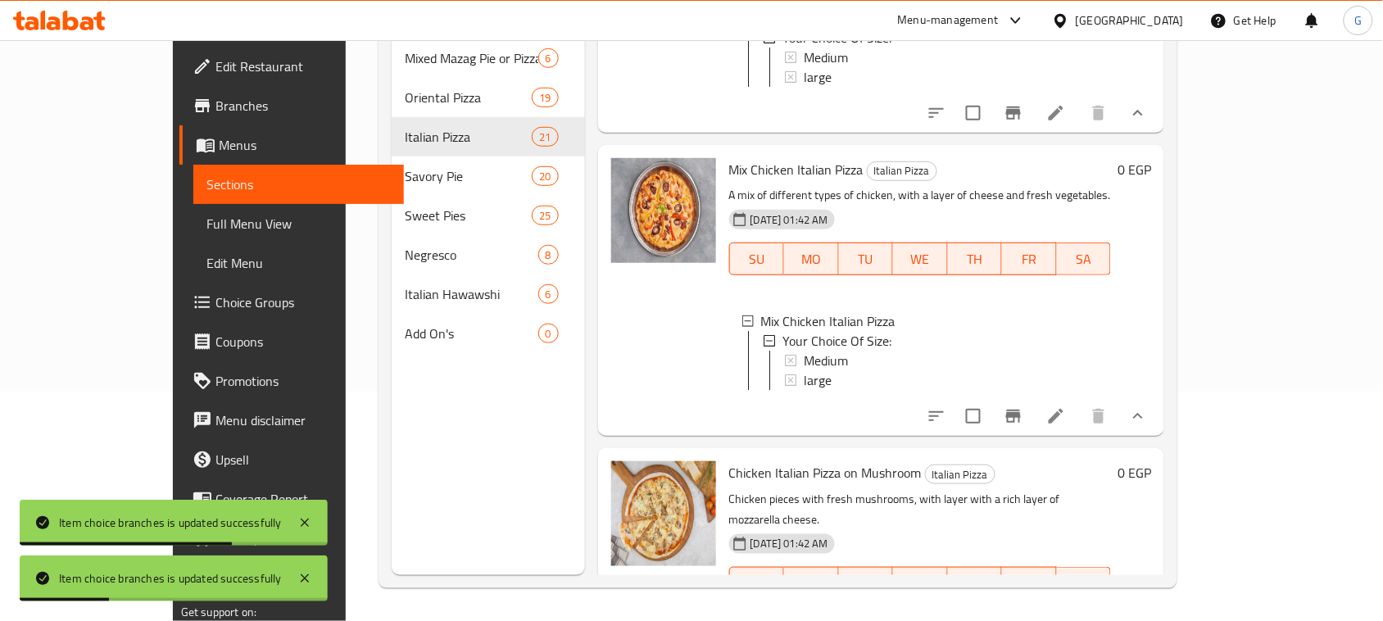
scroll to position [1893, 0]
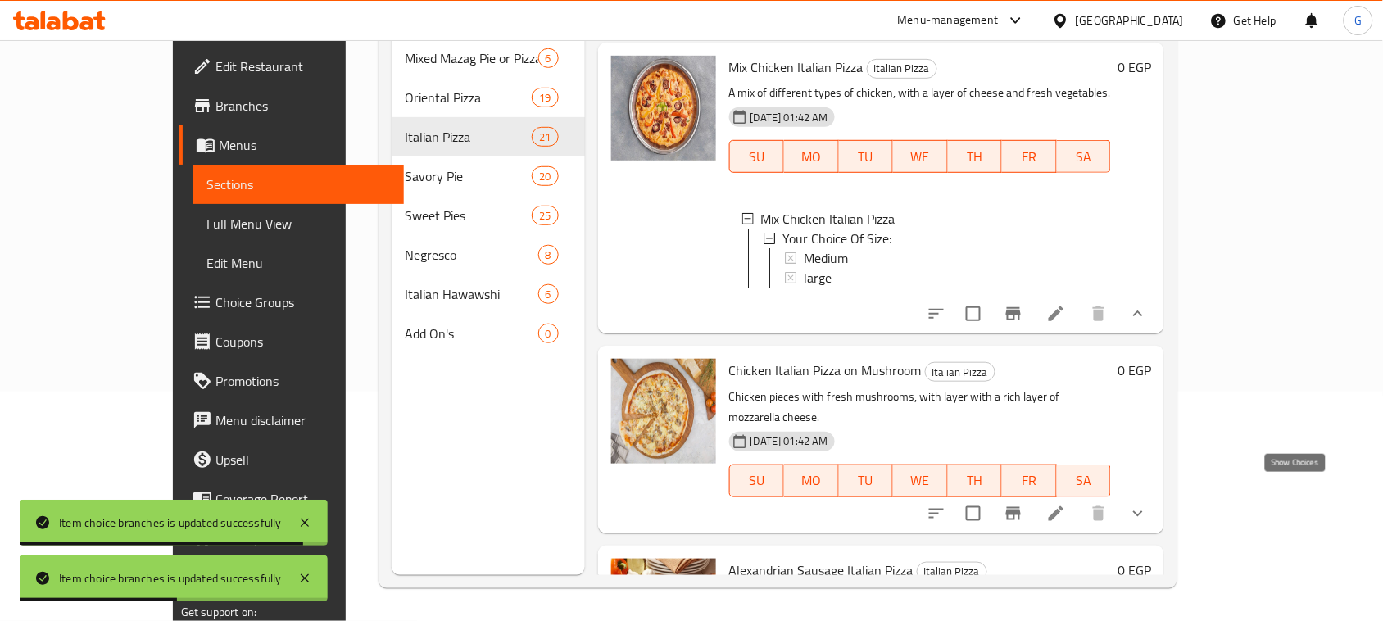
click at [1148, 504] on icon "show more" at bounding box center [1138, 514] width 20 height 20
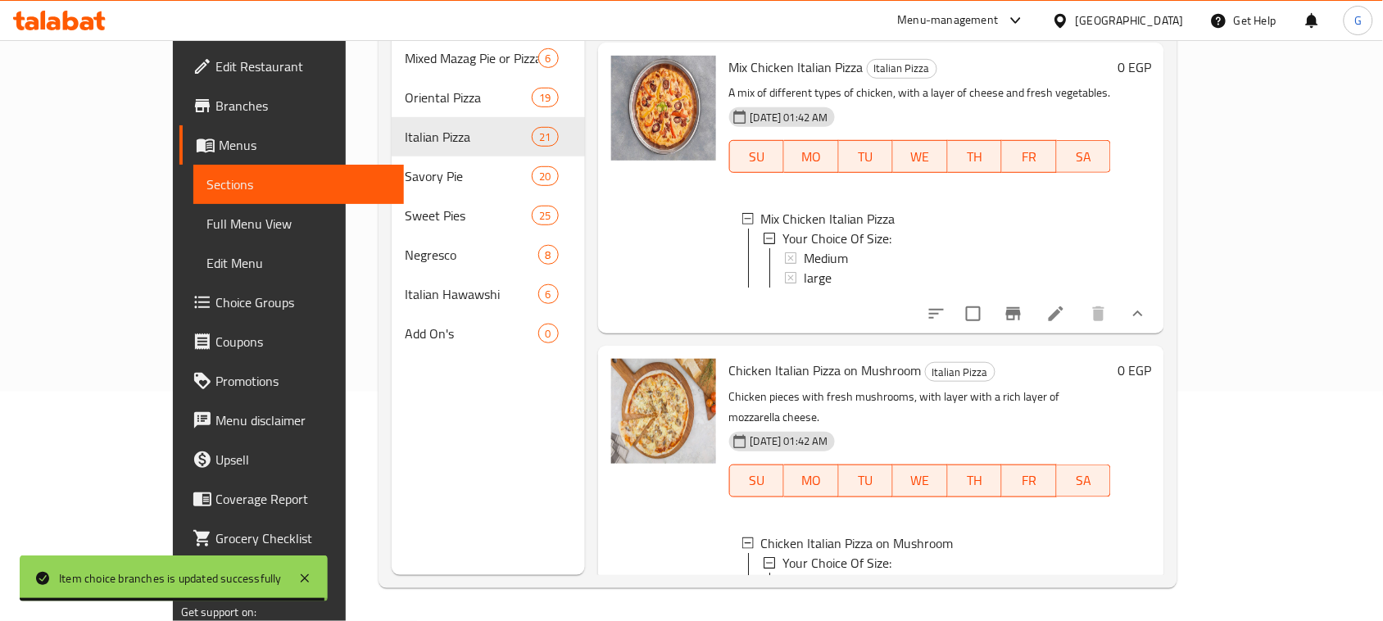
scroll to position [1995, 0]
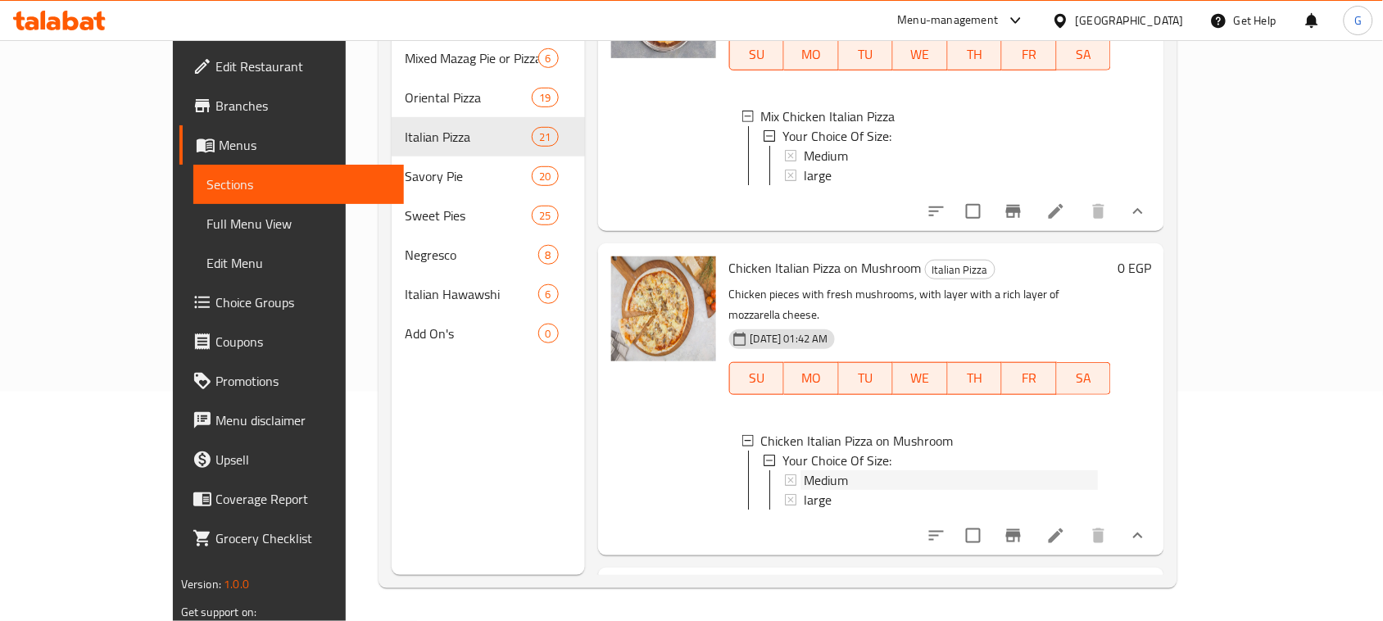
click at [810, 470] on div "Medium" at bounding box center [951, 480] width 294 height 20
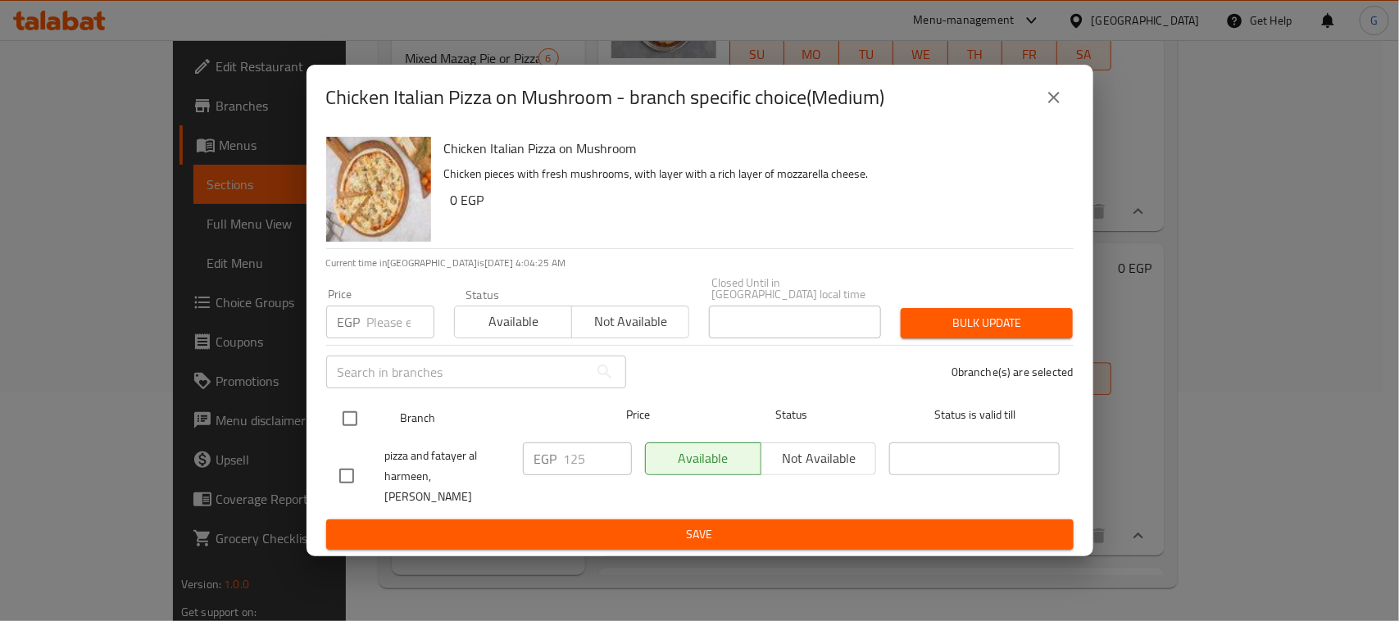
click at [351, 420] on input "checkbox" at bounding box center [350, 418] width 34 height 34
checkbox input "true"
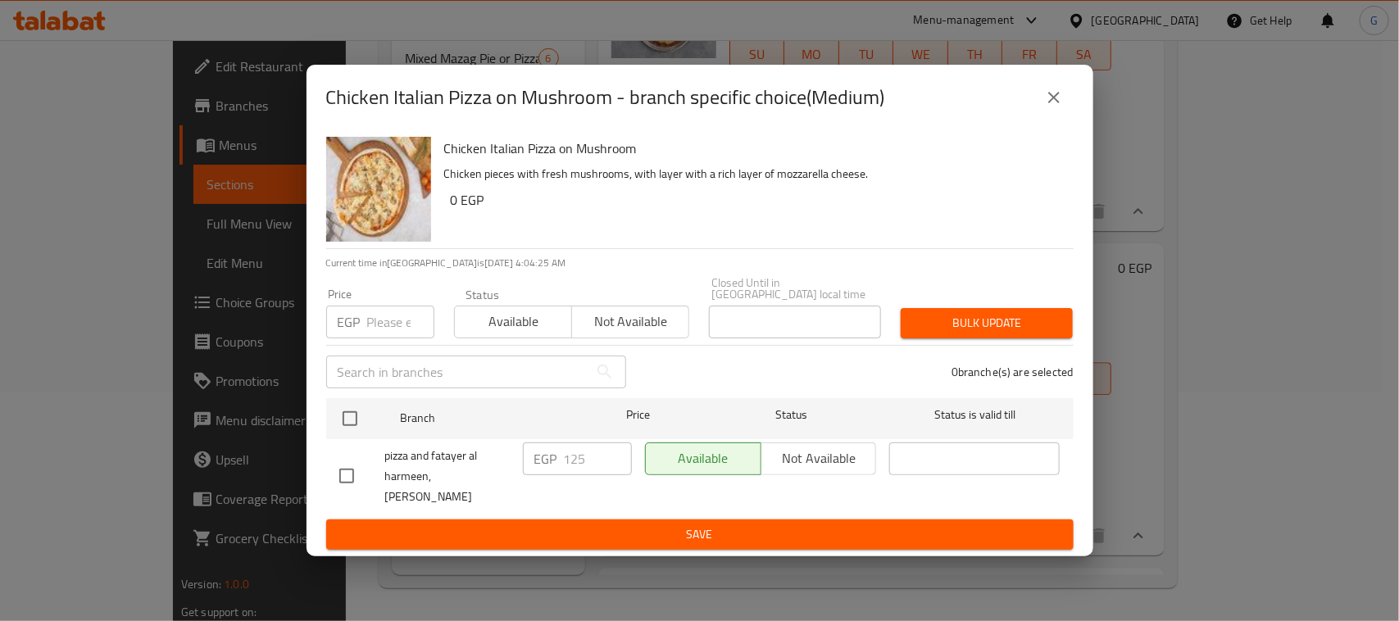
checkbox input "true"
click at [395, 309] on input "number" at bounding box center [400, 322] width 67 height 33
type input "150"
click at [997, 320] on span "Bulk update" at bounding box center [987, 323] width 146 height 20
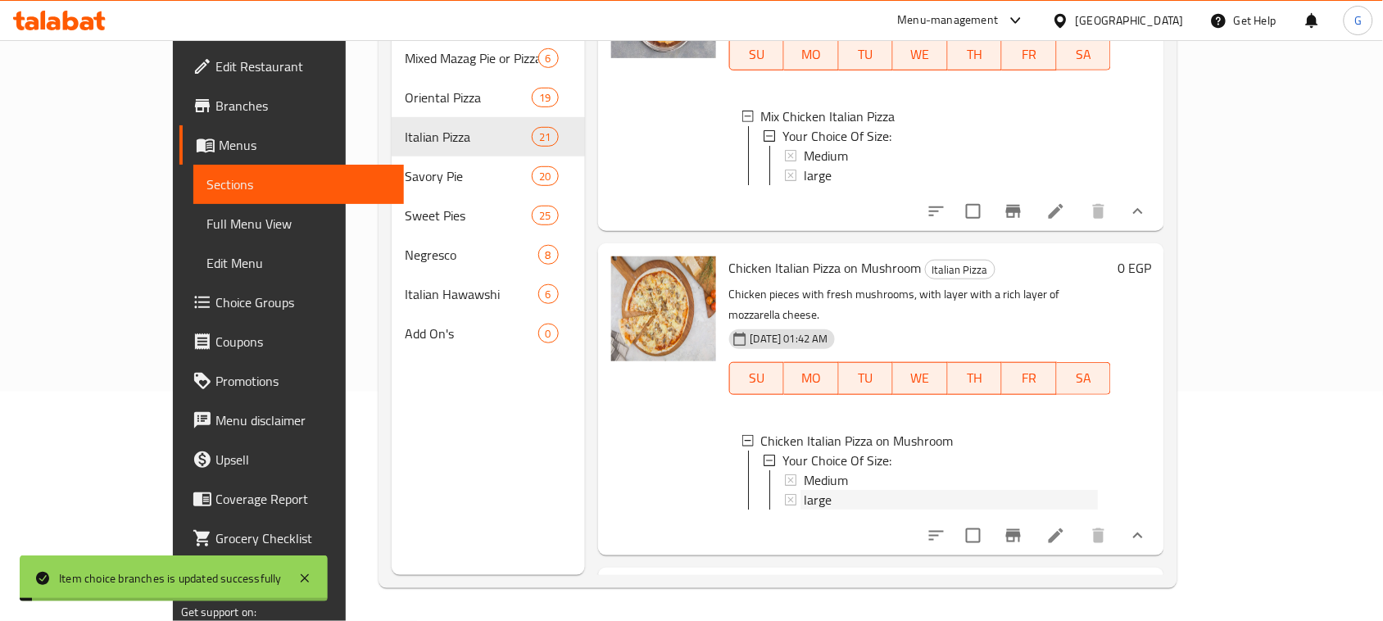
click at [804, 490] on span "large" at bounding box center [818, 500] width 28 height 20
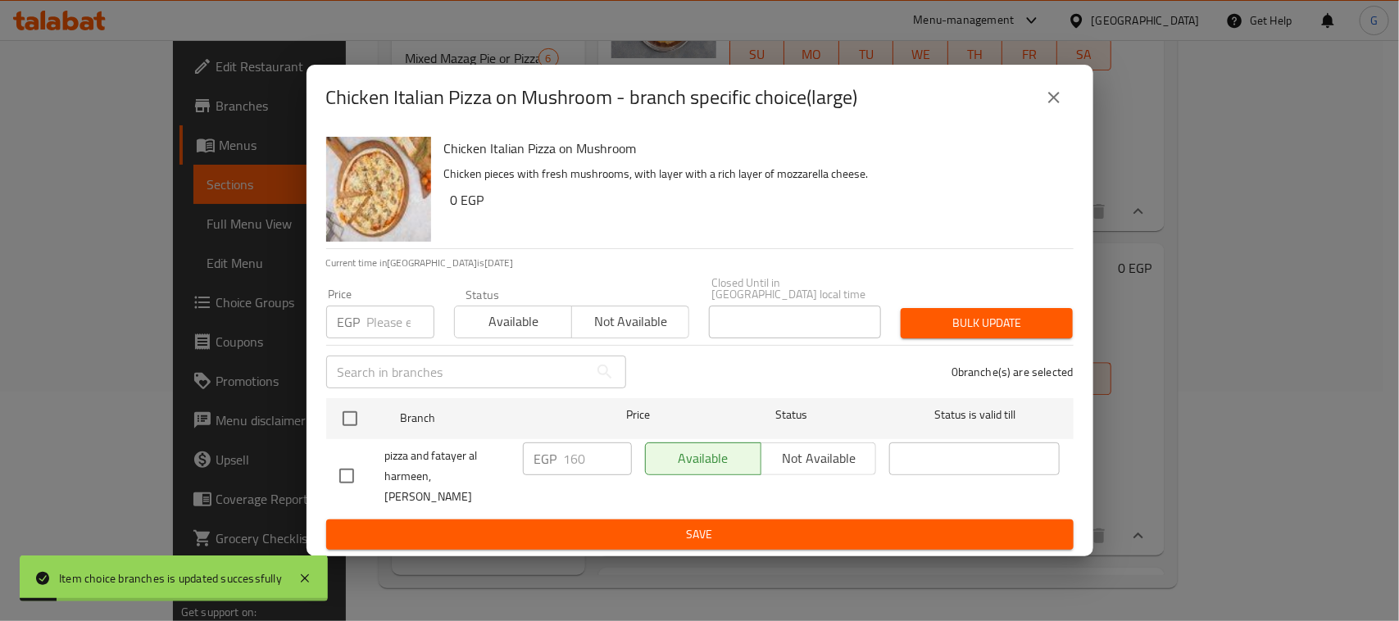
click at [352, 410] on input "checkbox" at bounding box center [350, 418] width 34 height 34
checkbox input "true"
click at [389, 311] on input "number" at bounding box center [400, 322] width 67 height 33
type input "200"
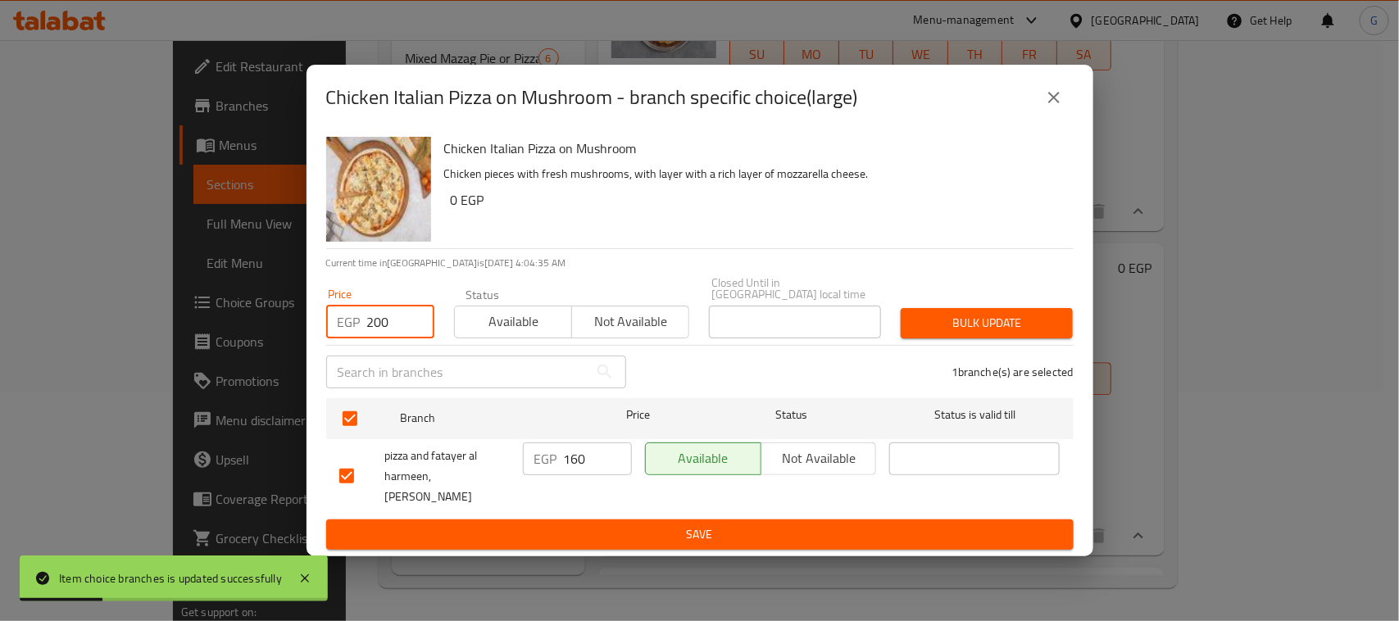
click at [1005, 314] on span "Bulk update" at bounding box center [987, 323] width 146 height 20
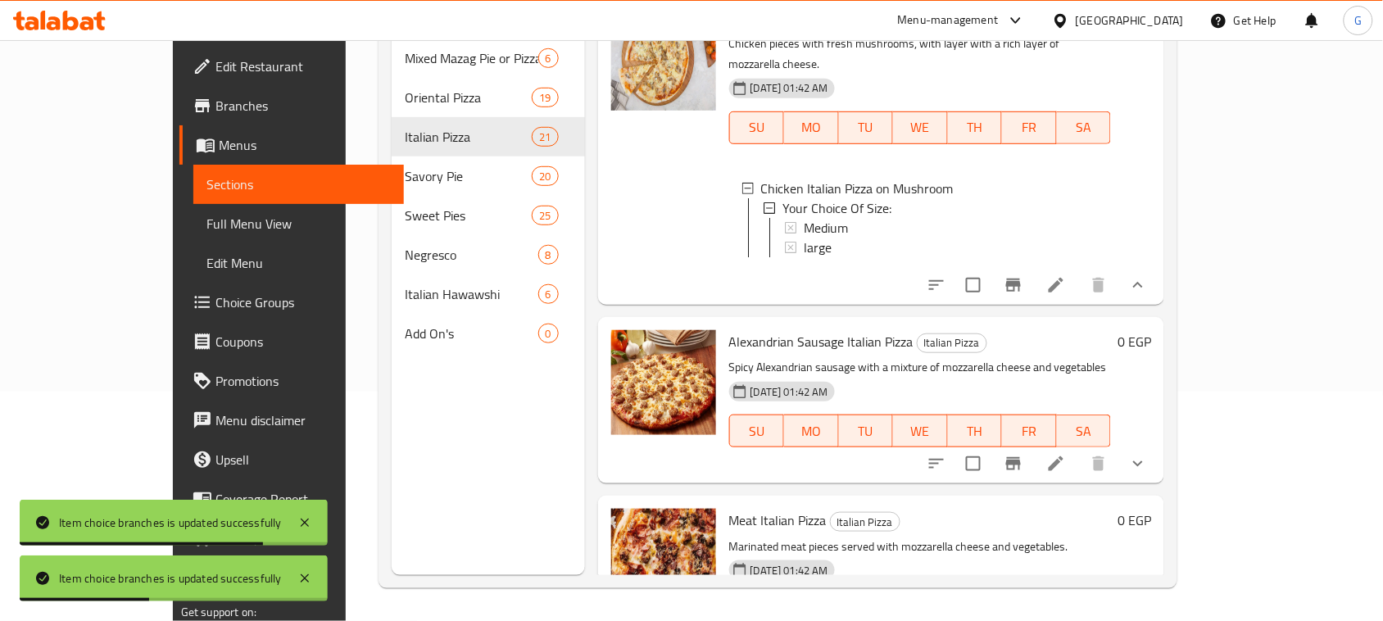
scroll to position [2302, 0]
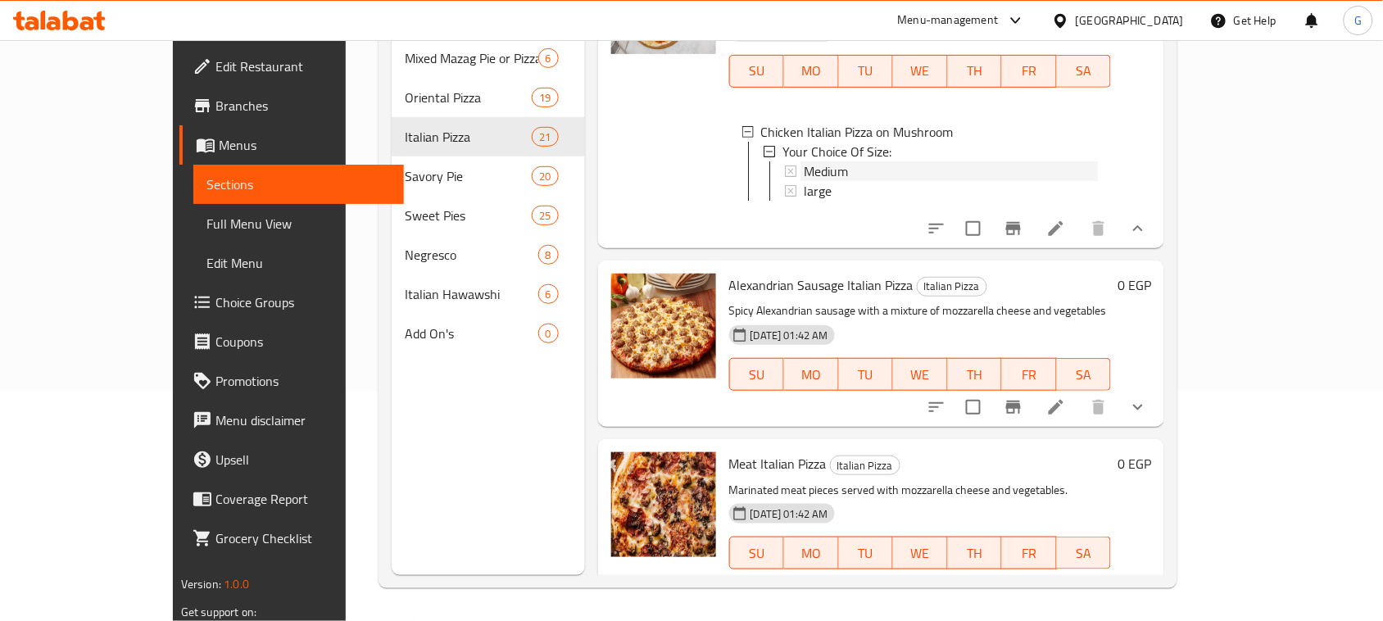
click at [957, 161] on div "Medium" at bounding box center [951, 171] width 294 height 20
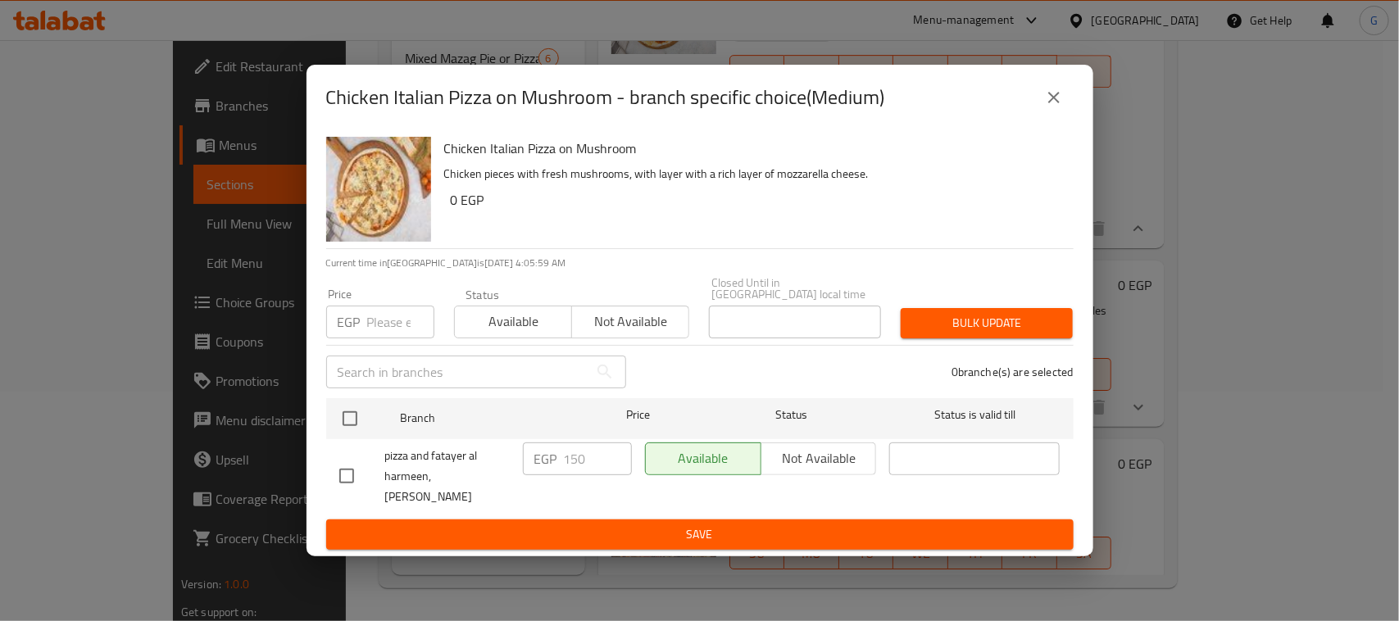
click at [1049, 96] on icon "close" at bounding box center [1054, 98] width 20 height 20
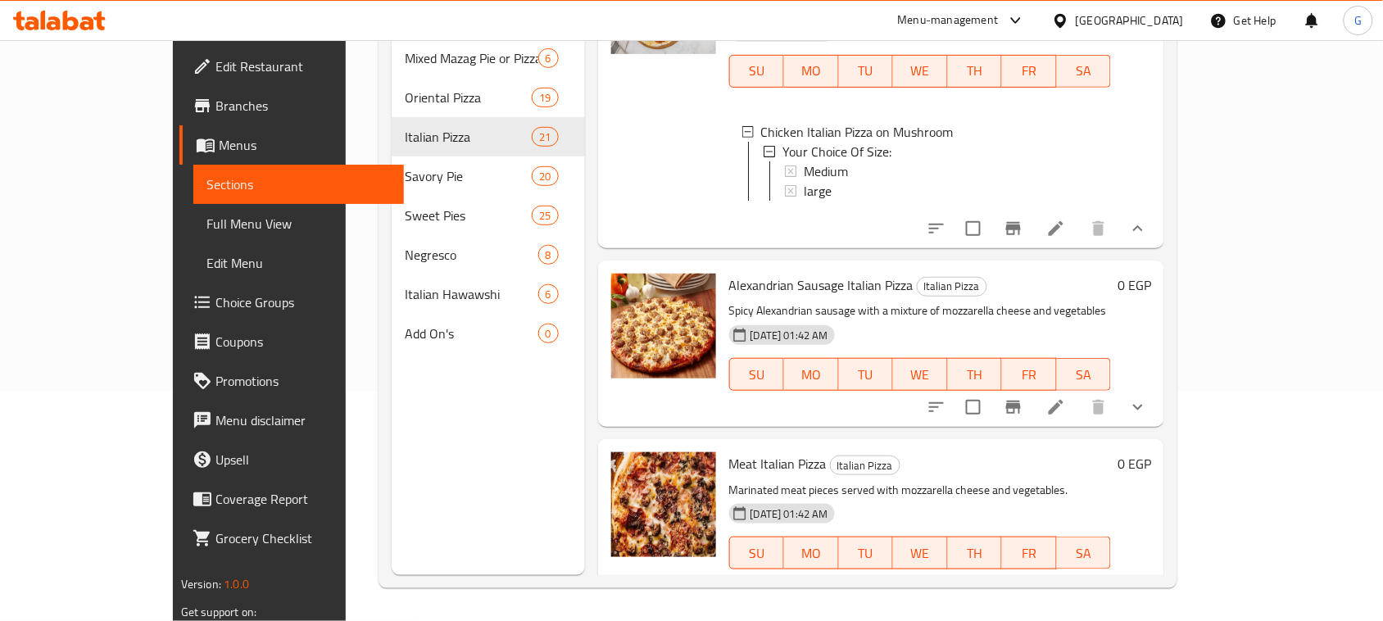
scroll to position [2405, 0]
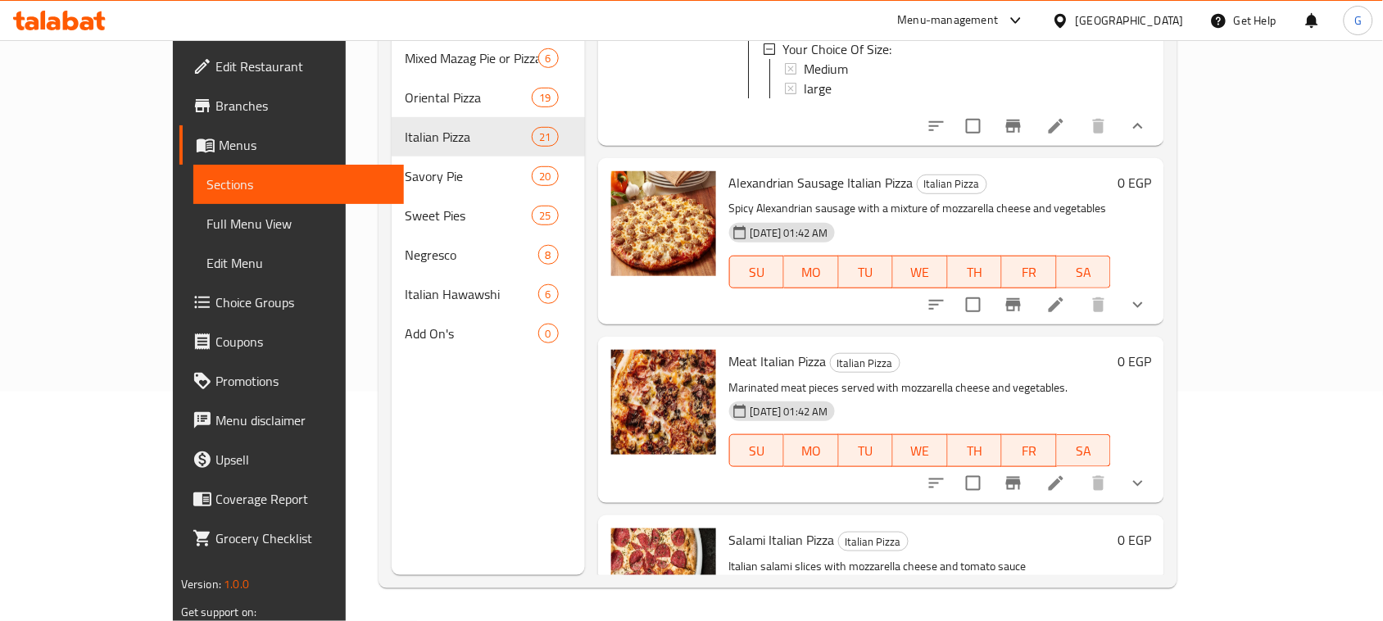
click at [1148, 305] on icon "show more" at bounding box center [1138, 305] width 20 height 20
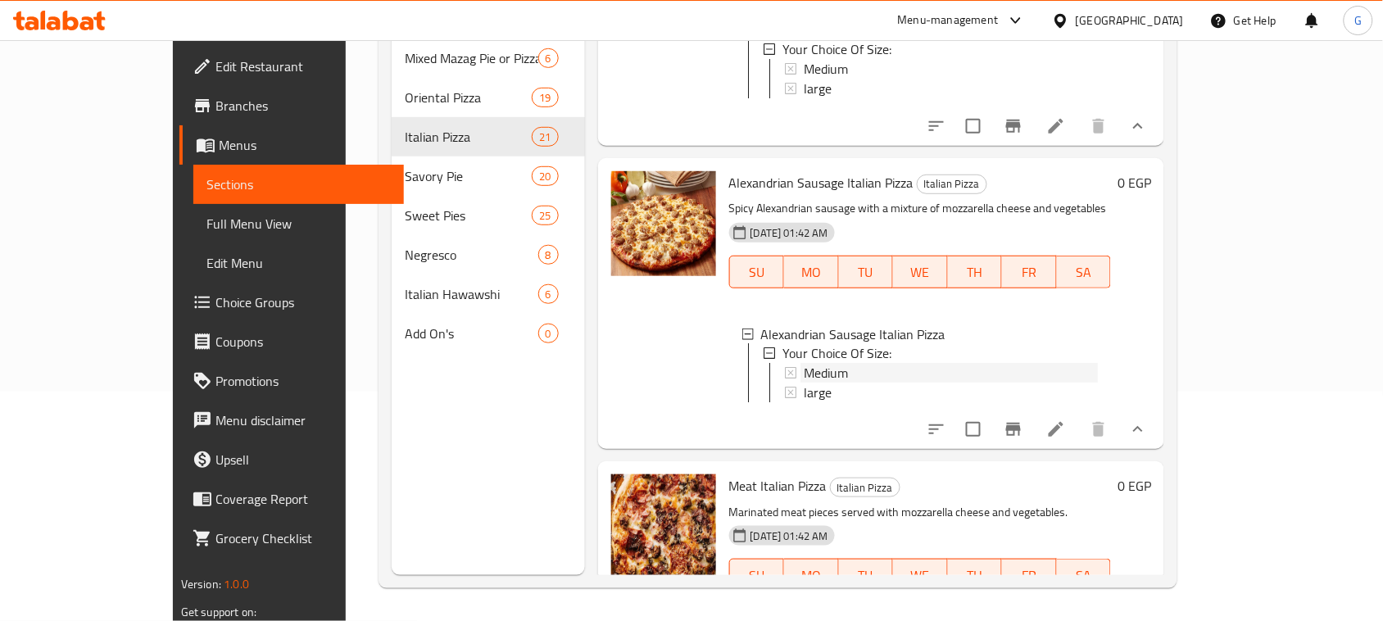
click at [804, 371] on span "Medium" at bounding box center [826, 374] width 44 height 20
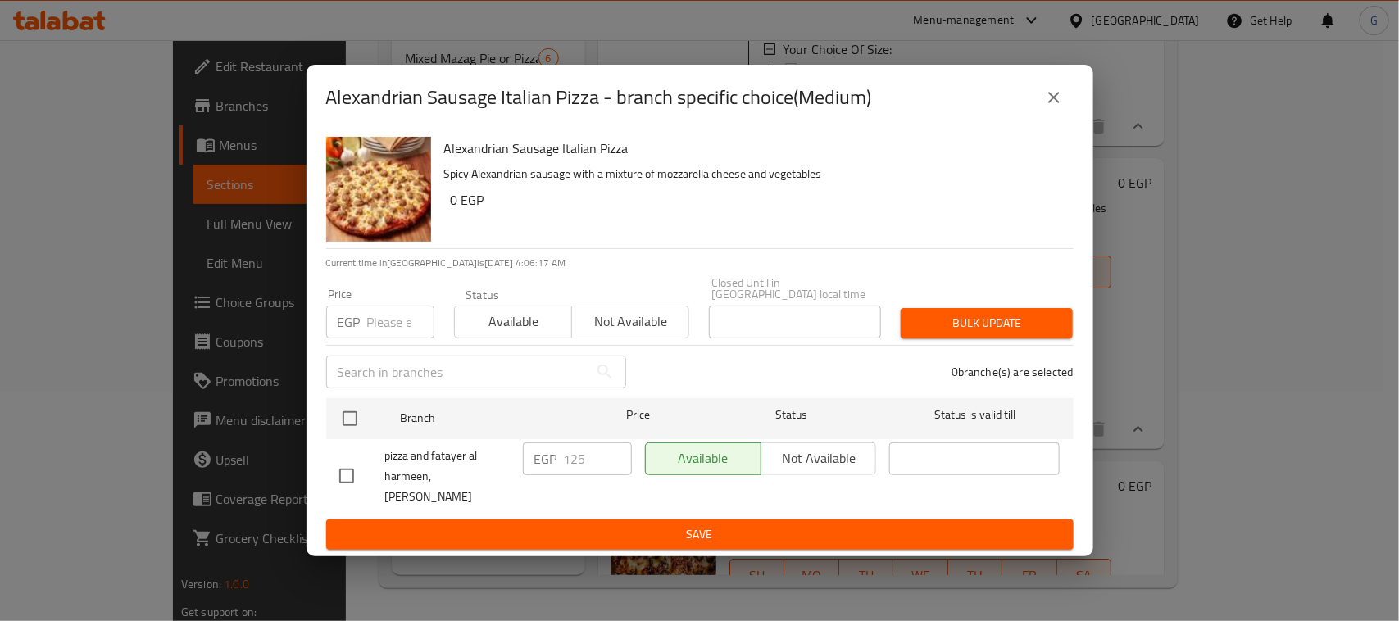
drag, startPoint x: 340, startPoint y: 415, endPoint x: 379, endPoint y: 373, distance: 58.0
click at [340, 414] on input "checkbox" at bounding box center [350, 418] width 34 height 34
checkbox input "true"
click at [397, 306] on input "number" at bounding box center [400, 322] width 67 height 33
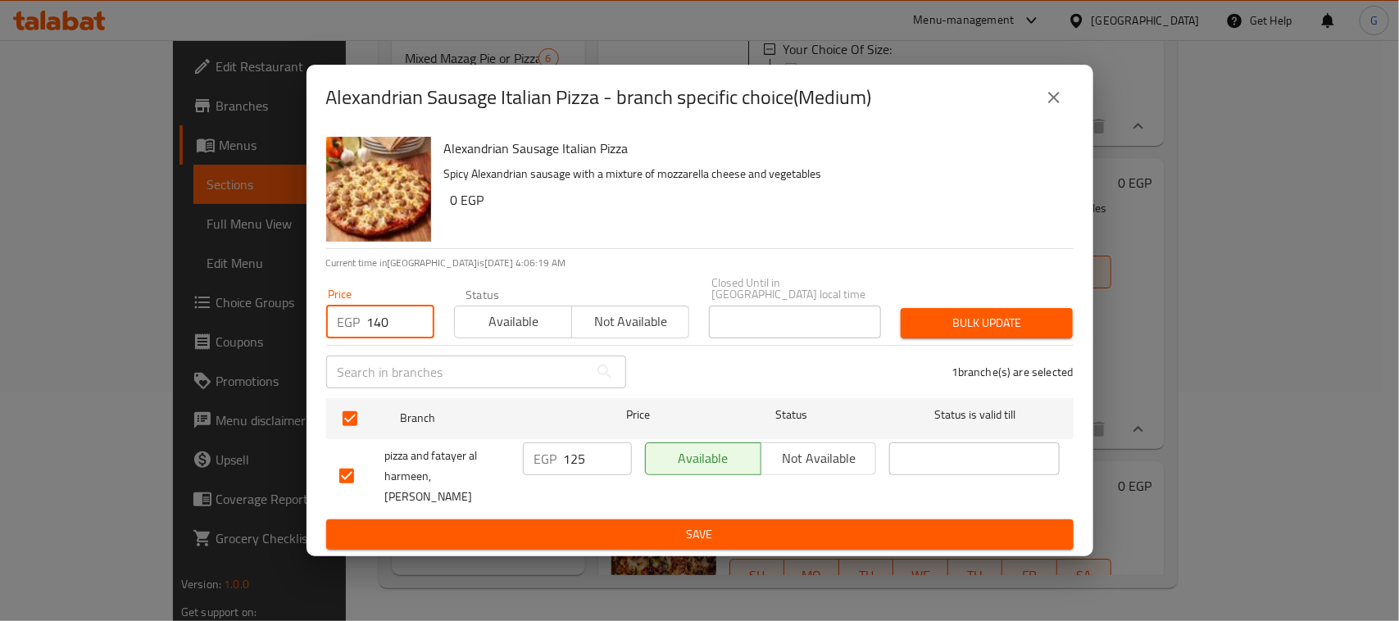
type input "140"
click at [942, 313] on span "Bulk update" at bounding box center [987, 323] width 146 height 20
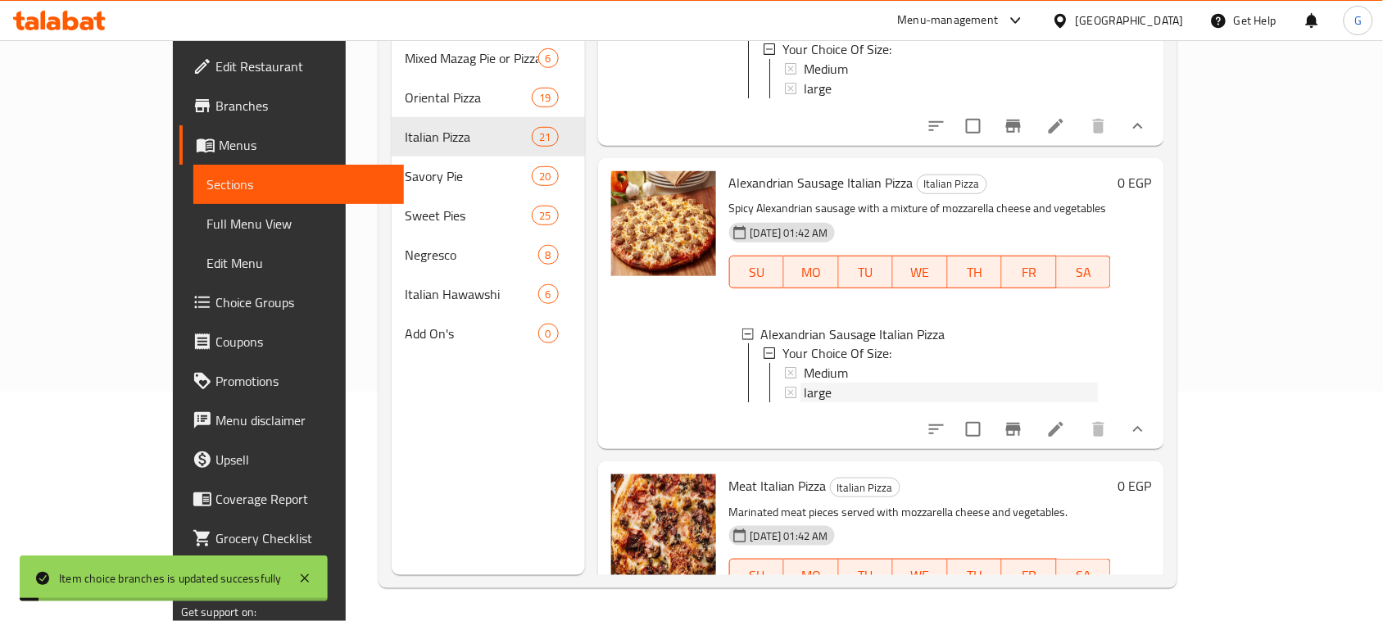
click at [867, 387] on div "large" at bounding box center [951, 393] width 294 height 20
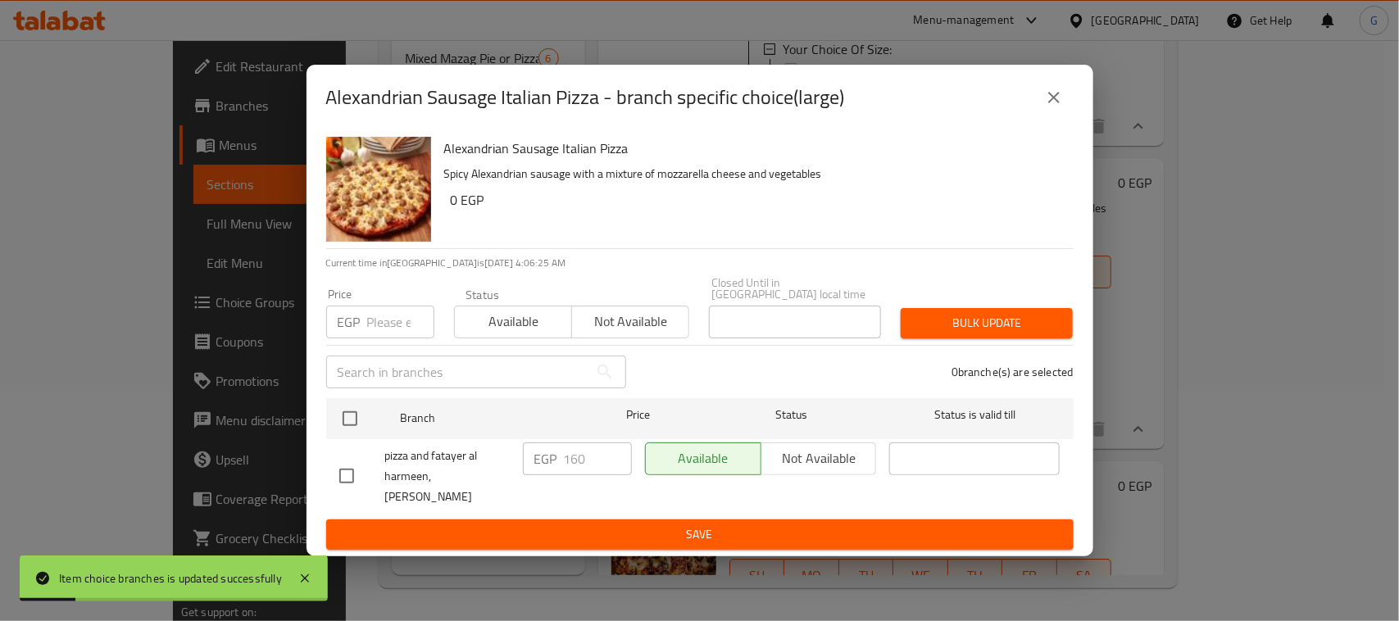
click at [345, 415] on input "checkbox" at bounding box center [350, 418] width 34 height 34
checkbox input "true"
click at [374, 314] on input "number" at bounding box center [400, 322] width 67 height 33
type input "170"
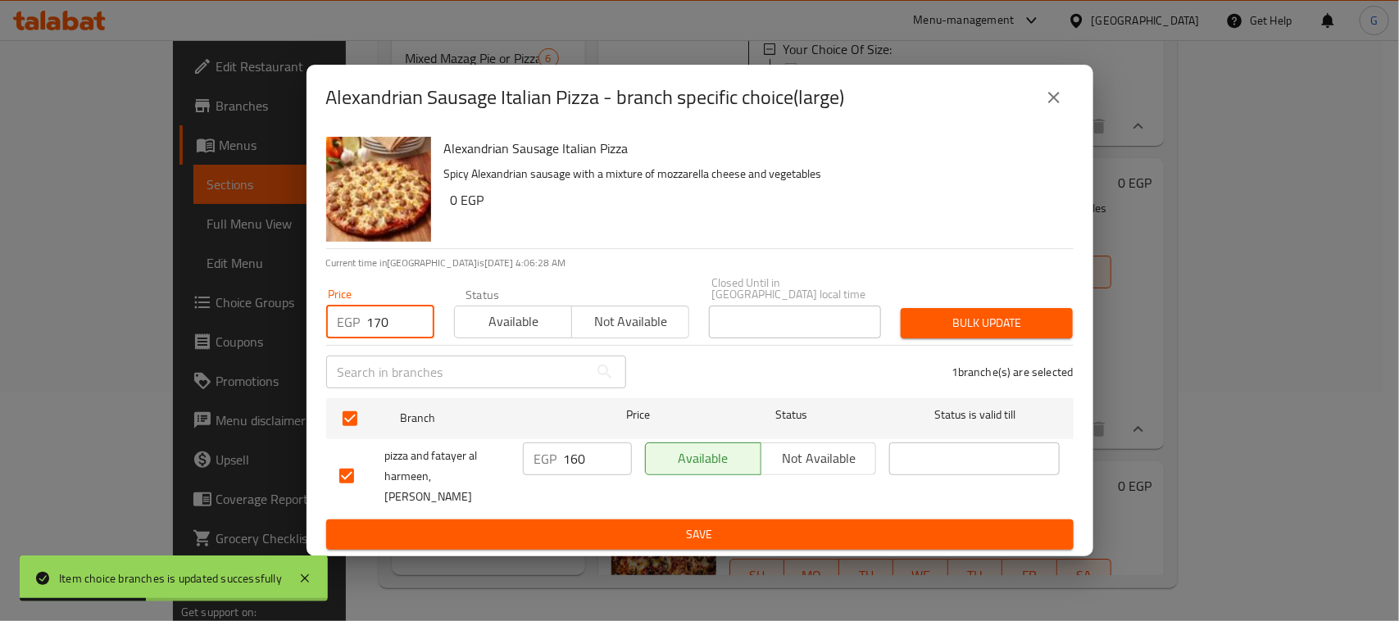
click at [1012, 316] on span "Bulk update" at bounding box center [987, 323] width 146 height 20
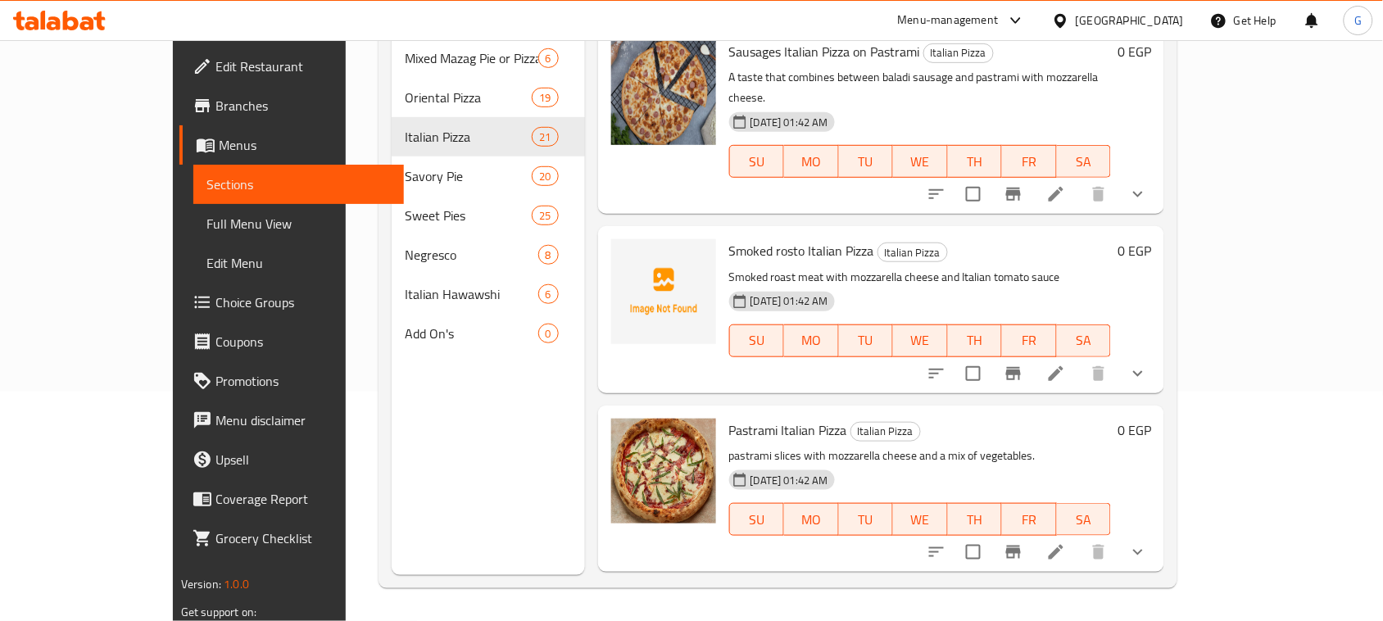
scroll to position [4574, 0]
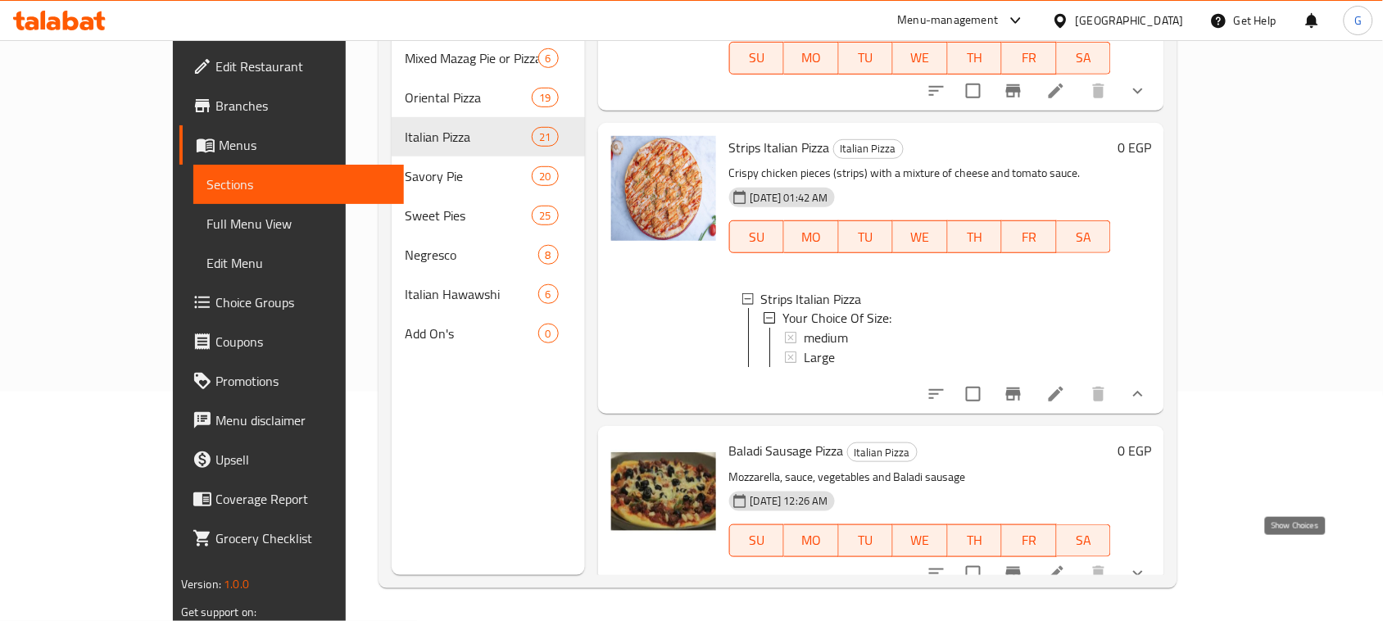
click at [1148, 564] on icon "show more" at bounding box center [1138, 574] width 20 height 20
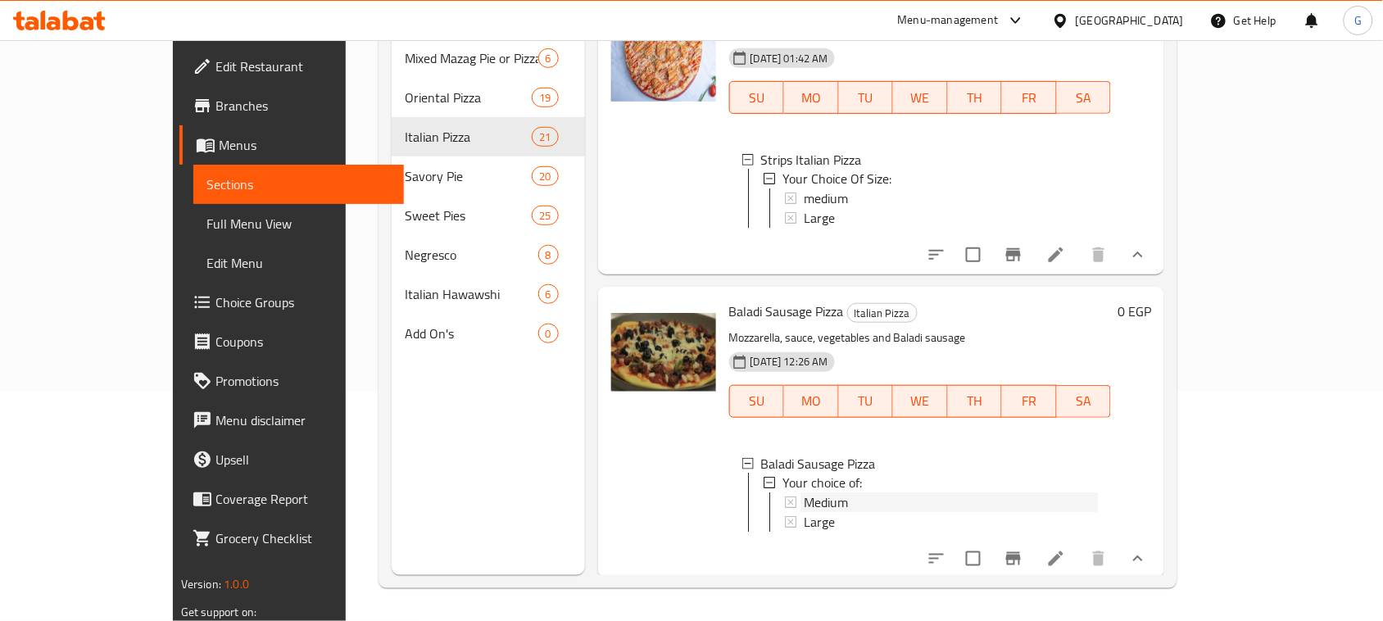
click at [804, 493] on span "Medium" at bounding box center [826, 503] width 44 height 20
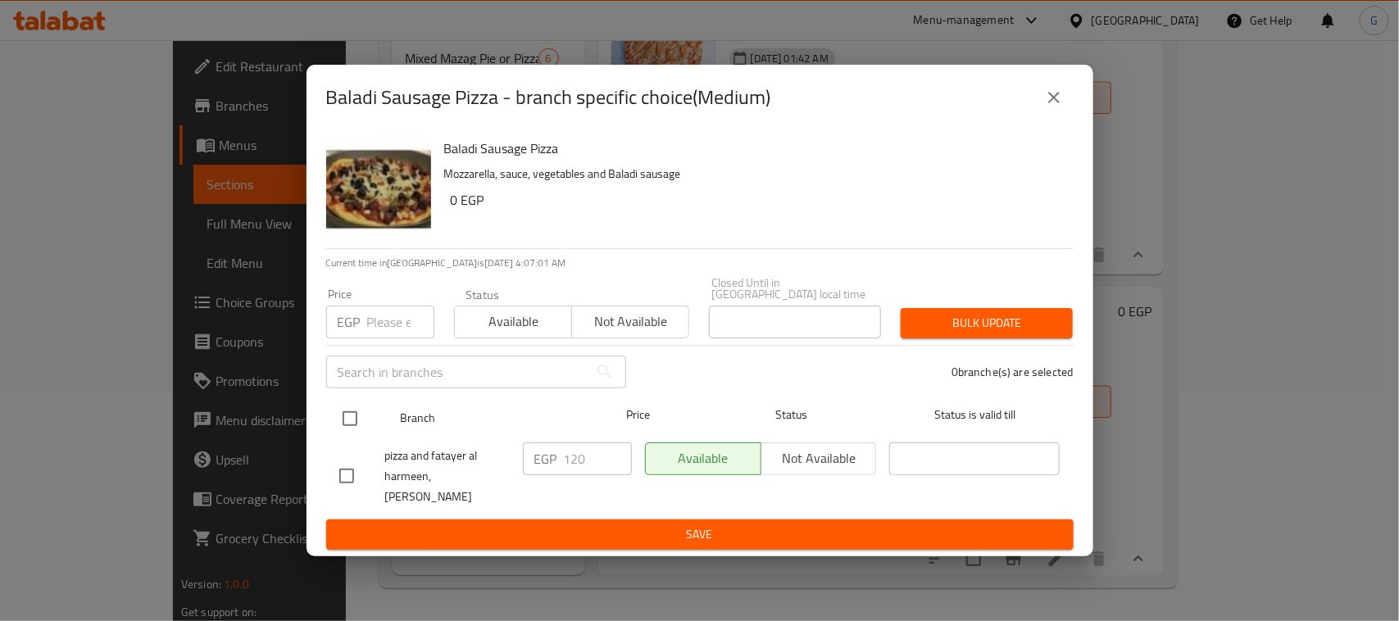
drag, startPoint x: 361, startPoint y: 412, endPoint x: 356, endPoint y: 396, distance: 17.1
click at [361, 414] on input "checkbox" at bounding box center [350, 418] width 34 height 34
checkbox input "true"
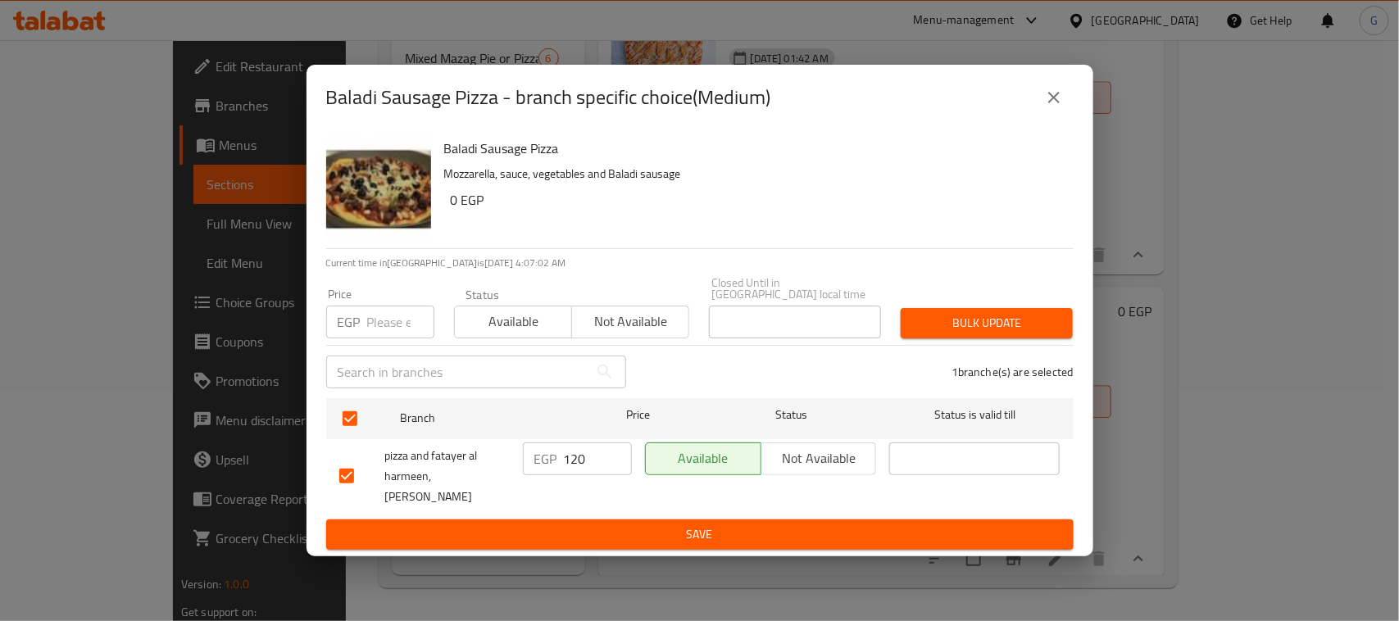
click at [378, 320] on input "number" at bounding box center [400, 322] width 67 height 33
type input "150"
click at [973, 320] on span "Bulk update" at bounding box center [987, 323] width 146 height 20
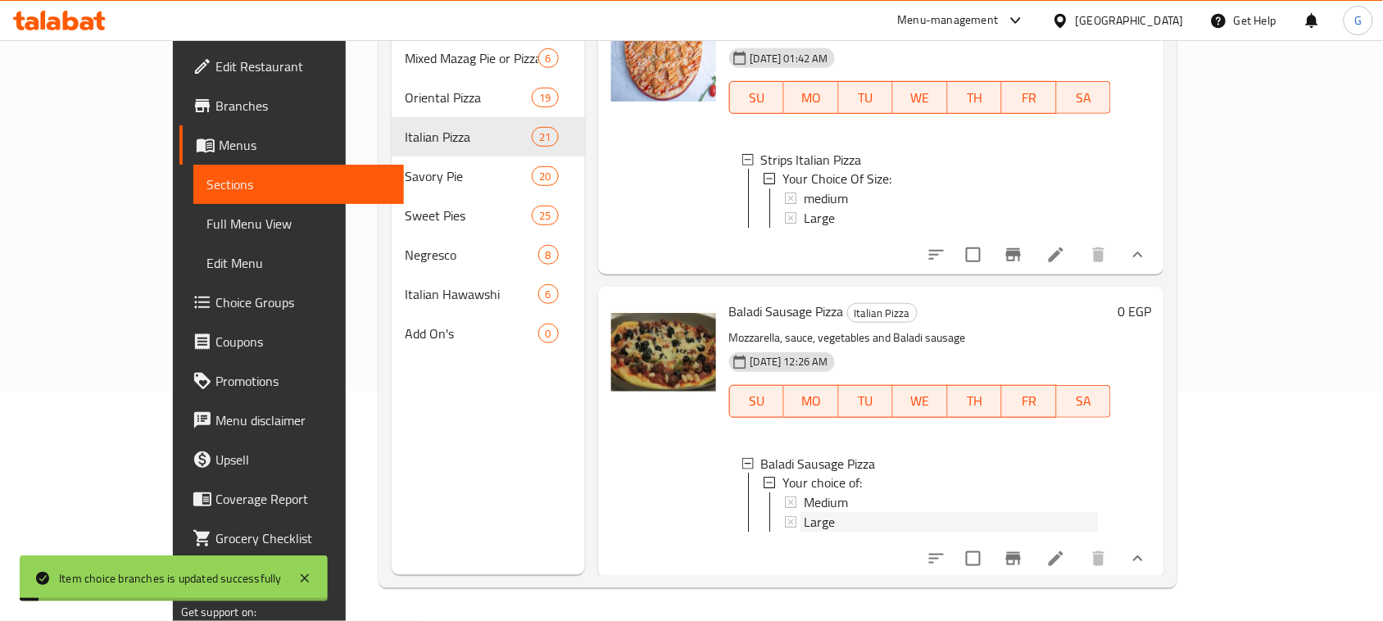
click at [804, 513] on span "Large" at bounding box center [819, 523] width 31 height 20
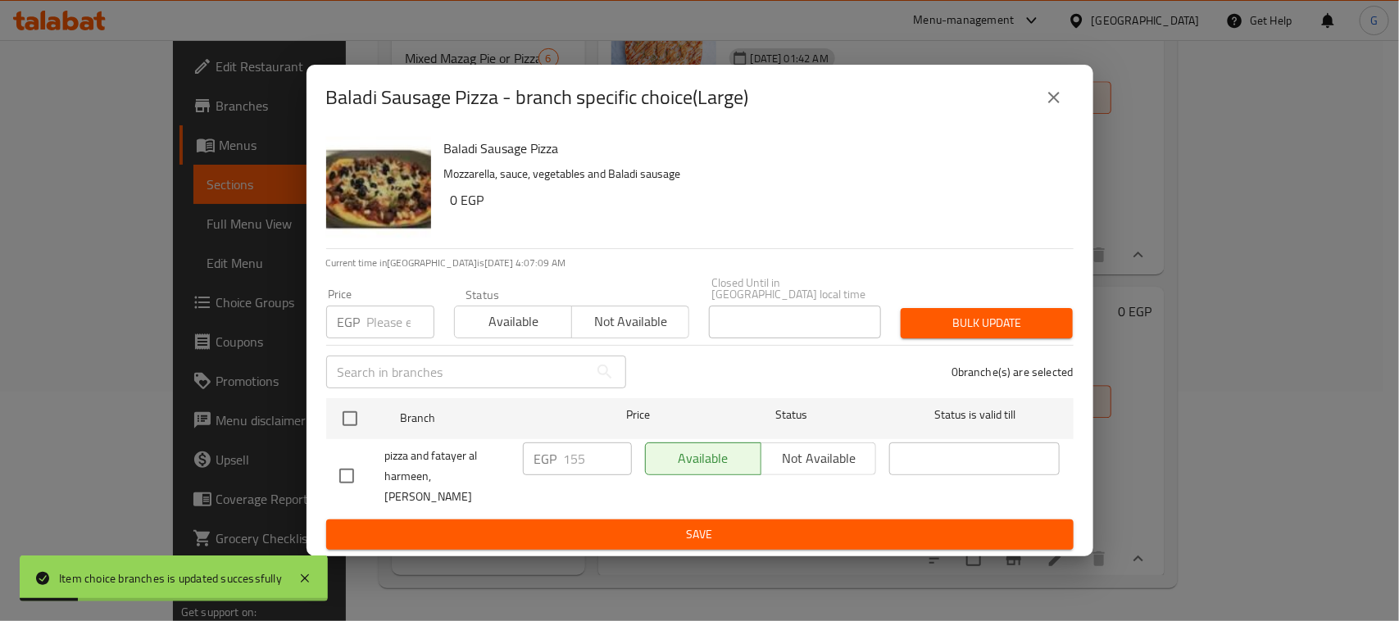
click at [345, 415] on input "checkbox" at bounding box center [350, 418] width 34 height 34
checkbox input "true"
click at [397, 317] on input "number" at bounding box center [400, 322] width 67 height 33
type input "200"
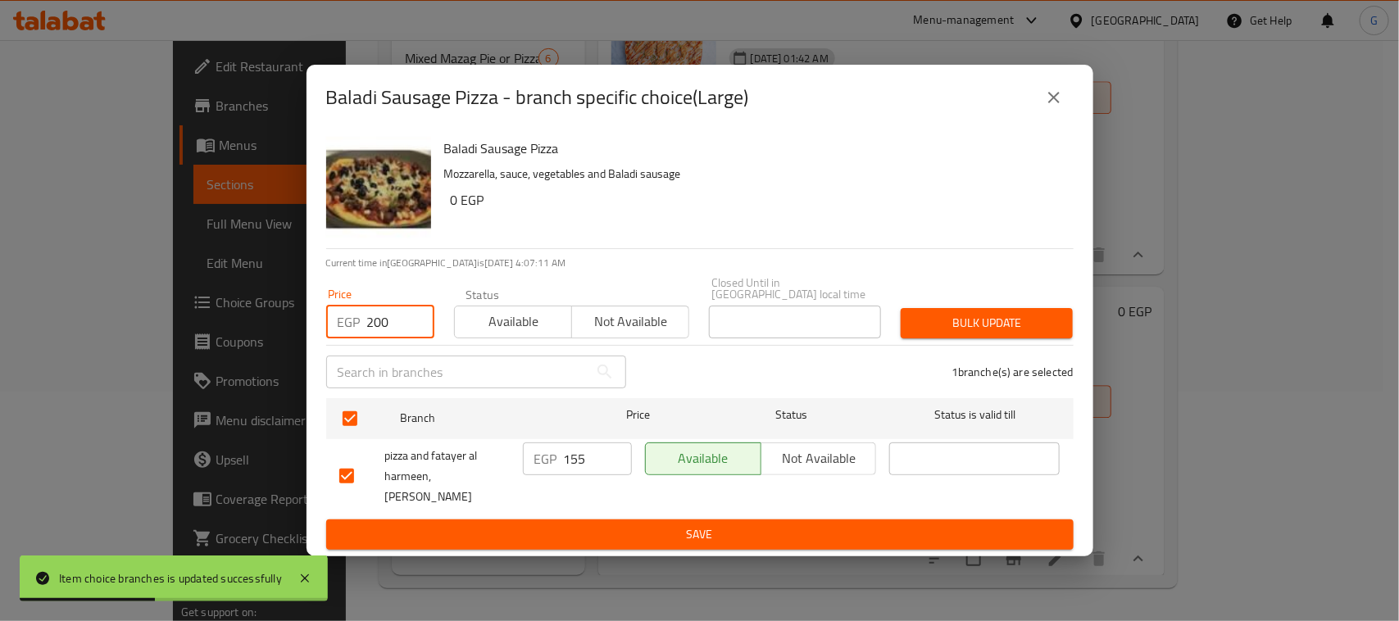
click at [937, 325] on span "Bulk update" at bounding box center [987, 323] width 146 height 20
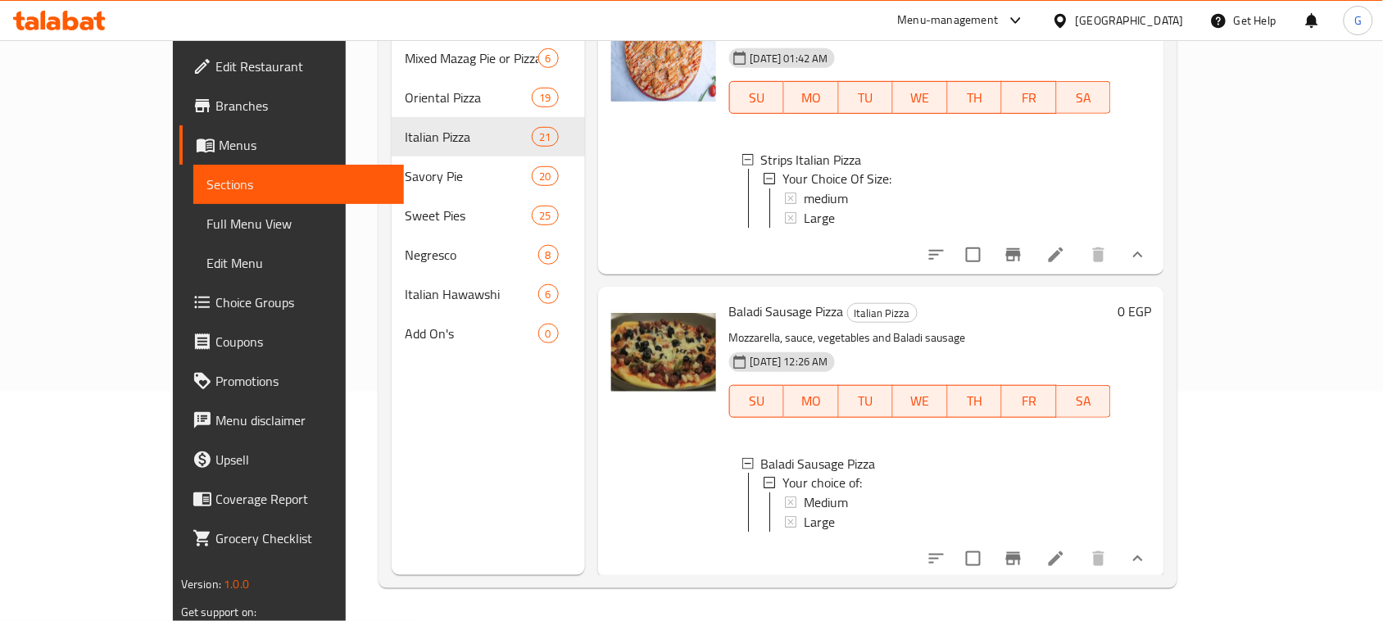
click at [804, 513] on span "Large" at bounding box center [819, 523] width 31 height 20
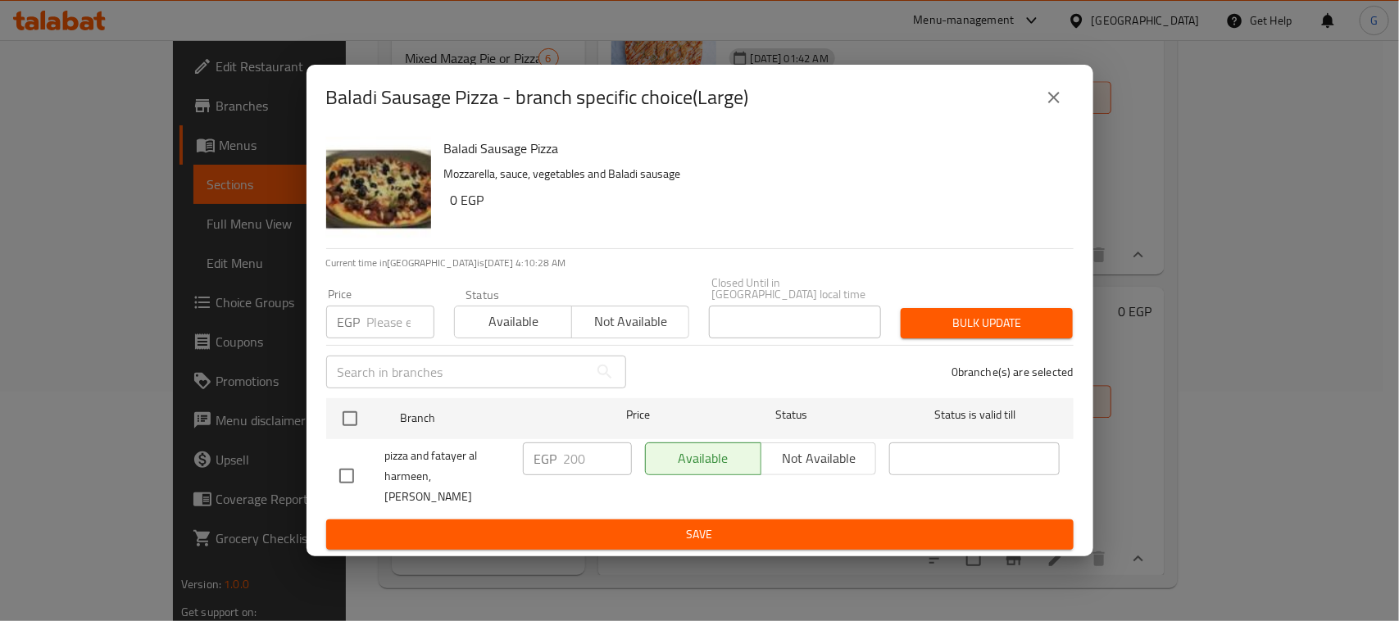
click at [1051, 100] on icon "close" at bounding box center [1054, 98] width 20 height 20
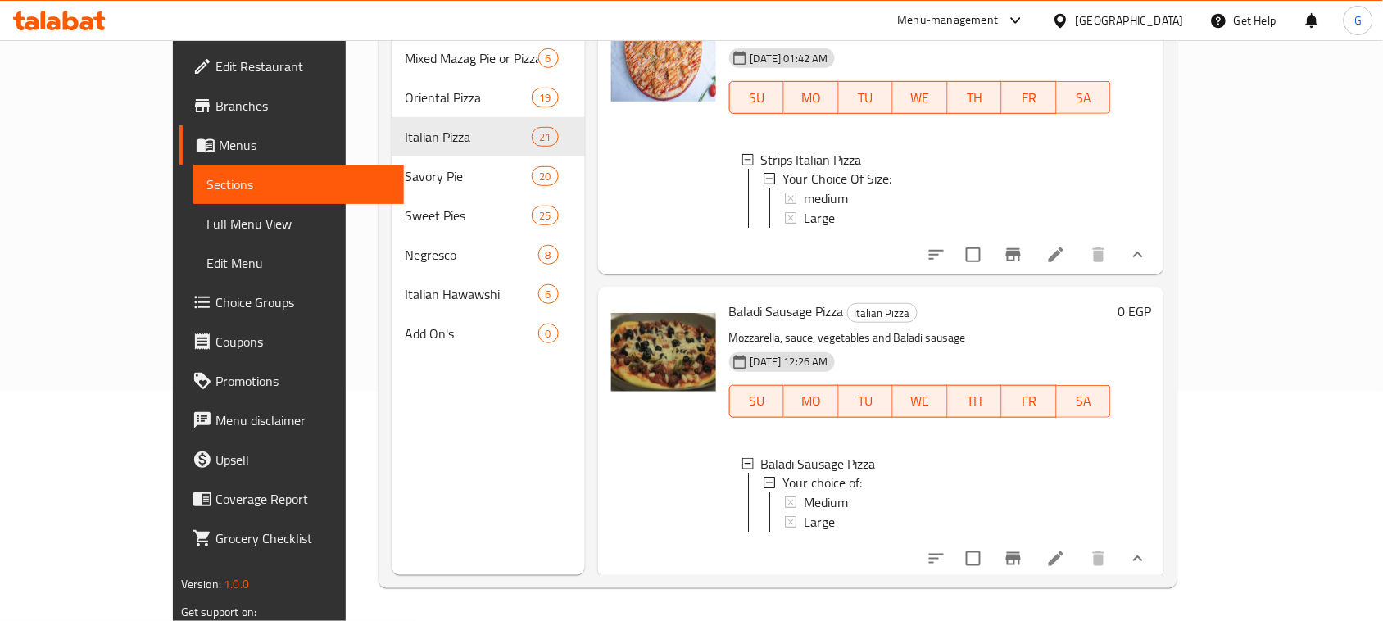
scroll to position [2635, 0]
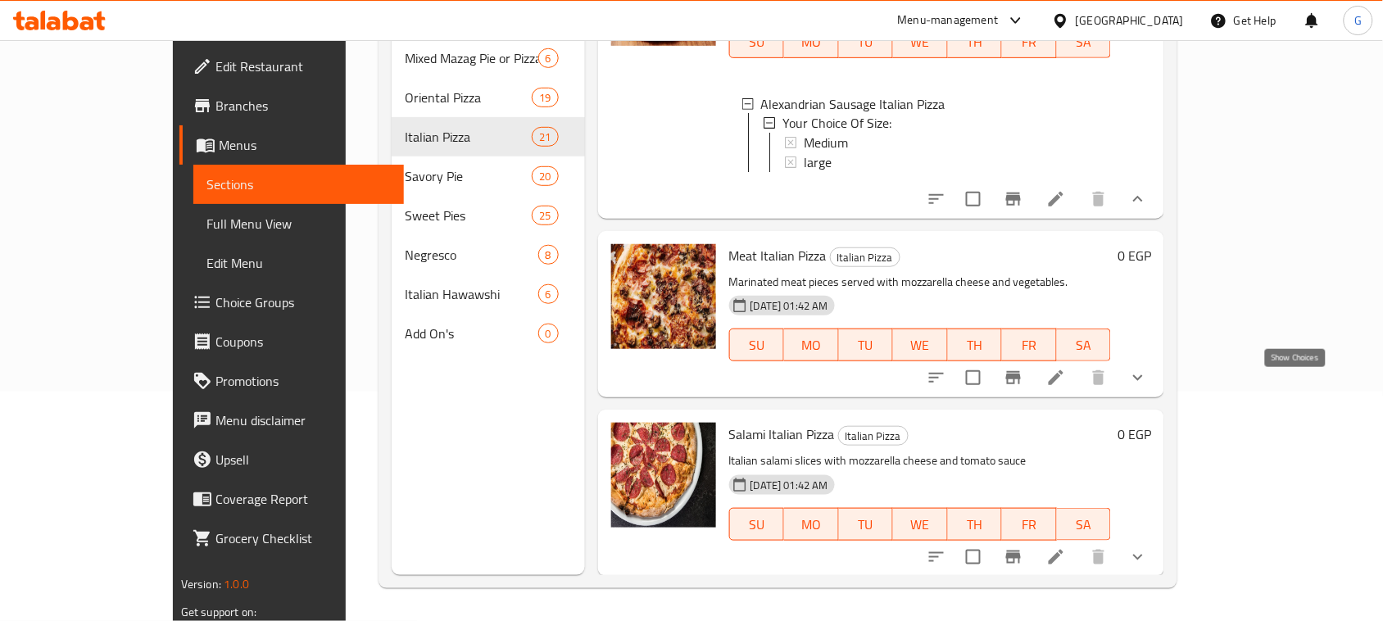
click at [1143, 381] on icon "show more" at bounding box center [1138, 378] width 10 height 6
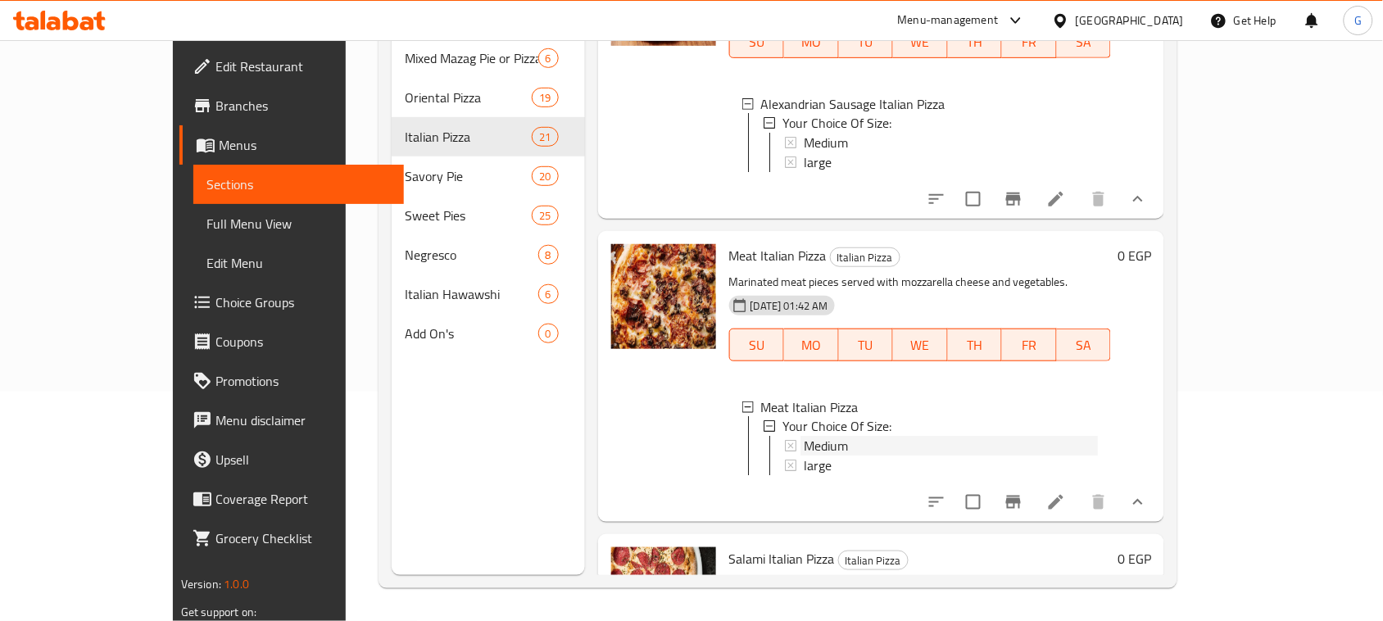
click at [804, 456] on span "Medium" at bounding box center [826, 447] width 44 height 20
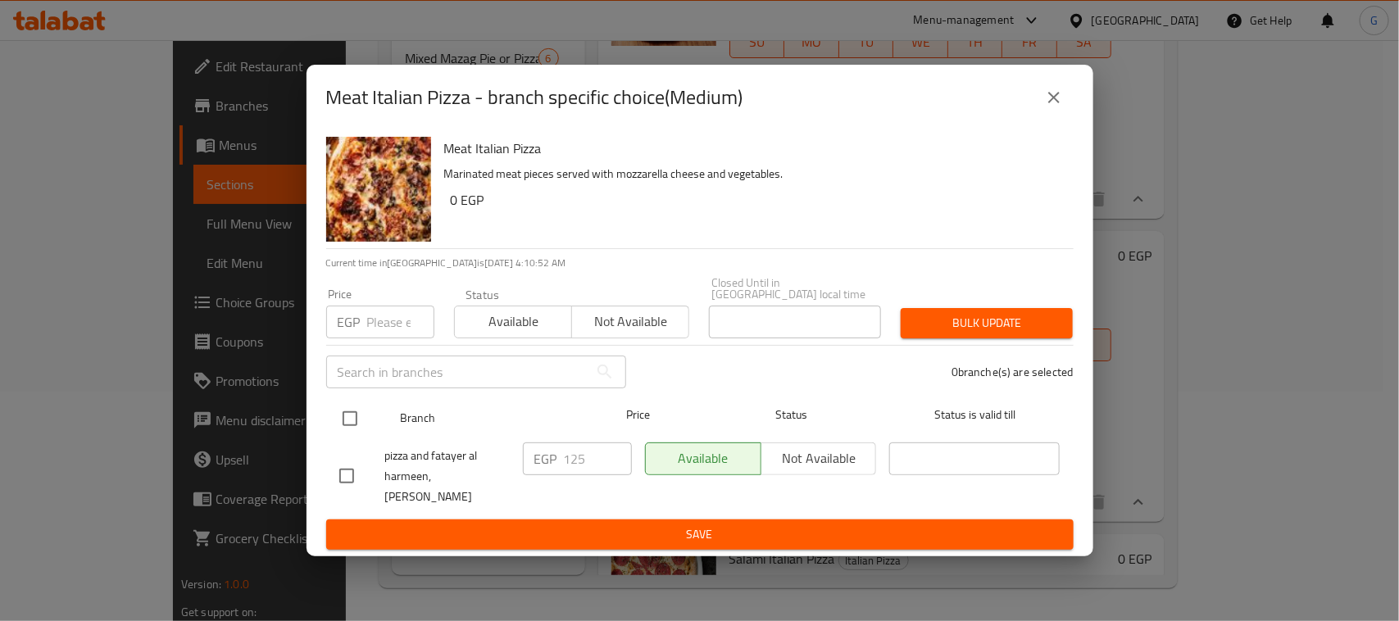
click at [349, 415] on input "checkbox" at bounding box center [350, 418] width 34 height 34
checkbox input "true"
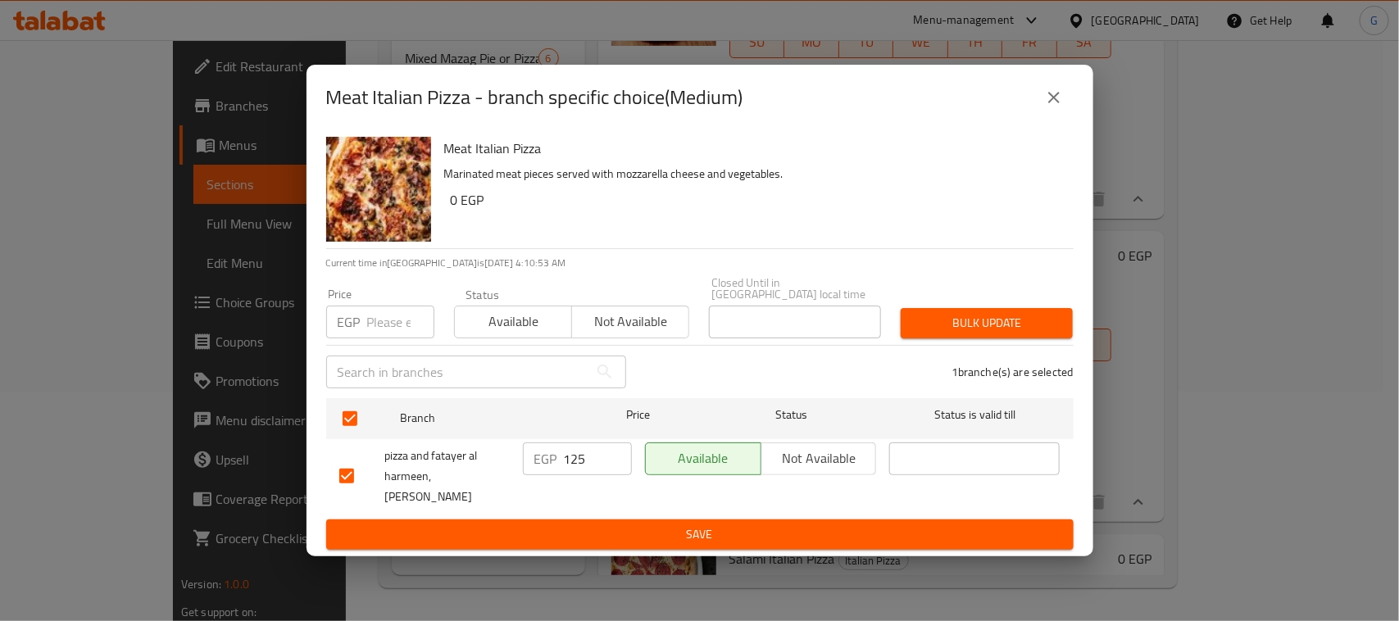
click at [570, 456] on input "125" at bounding box center [598, 458] width 68 height 33
type input "145"
click at [595, 524] on span "Save" at bounding box center [699, 534] width 721 height 20
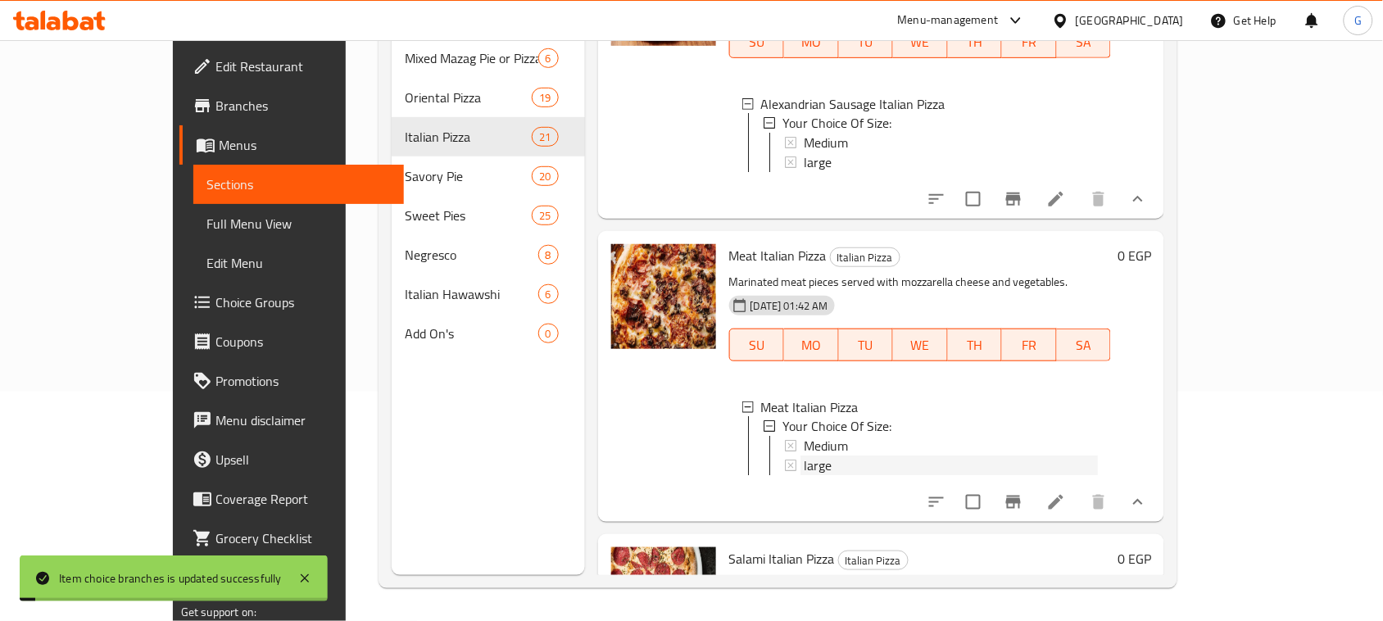
click at [804, 471] on div "large" at bounding box center [951, 466] width 294 height 20
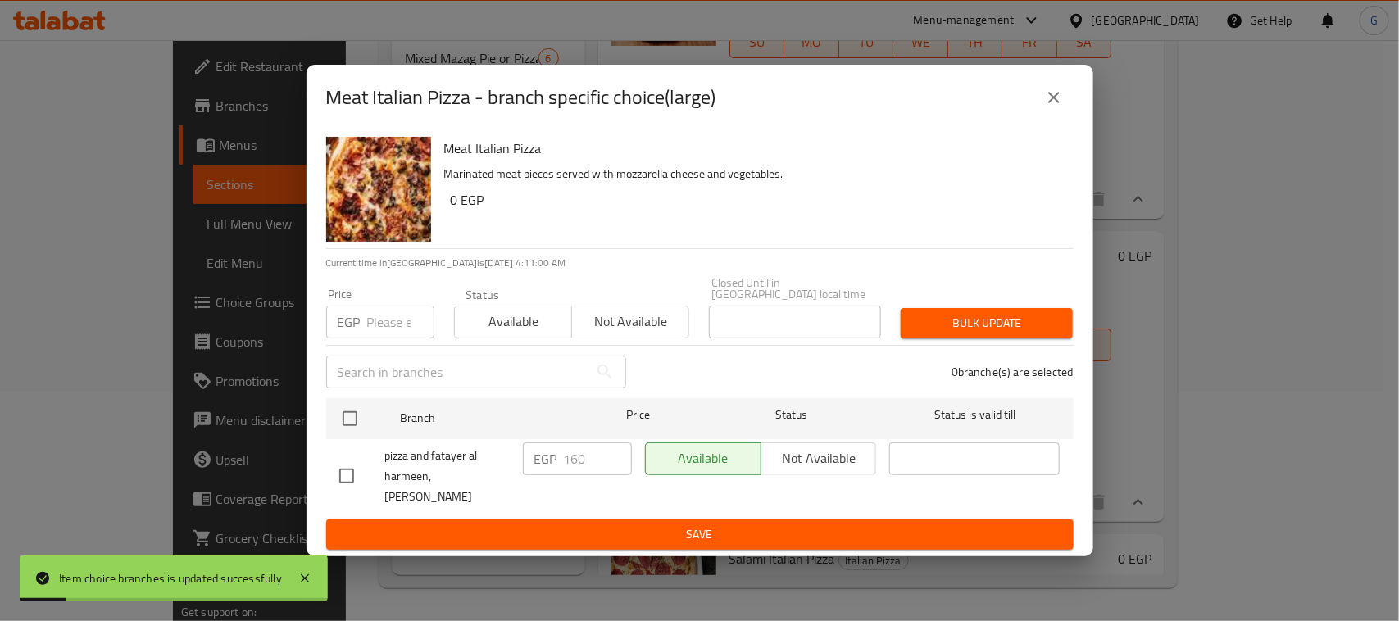
click at [342, 411] on input "checkbox" at bounding box center [350, 418] width 34 height 34
checkbox input "true"
click at [580, 448] on input "160" at bounding box center [598, 458] width 68 height 33
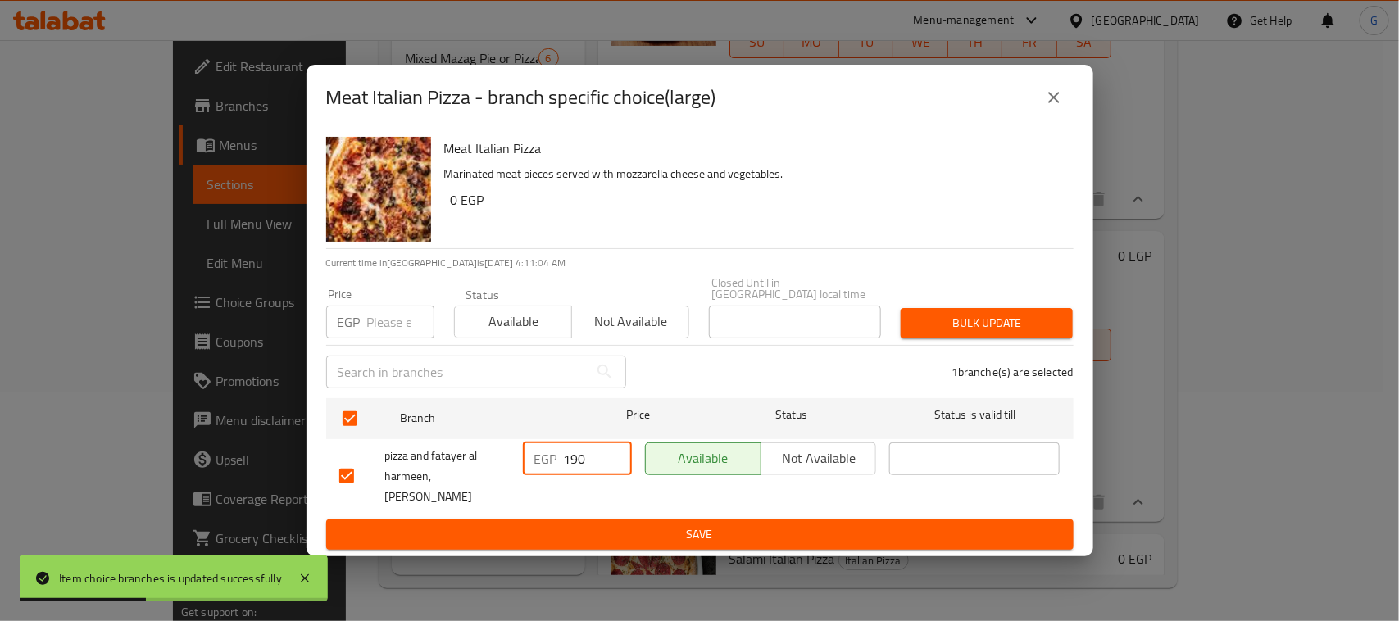
type input "190"
click at [588, 524] on span "Save" at bounding box center [699, 534] width 721 height 20
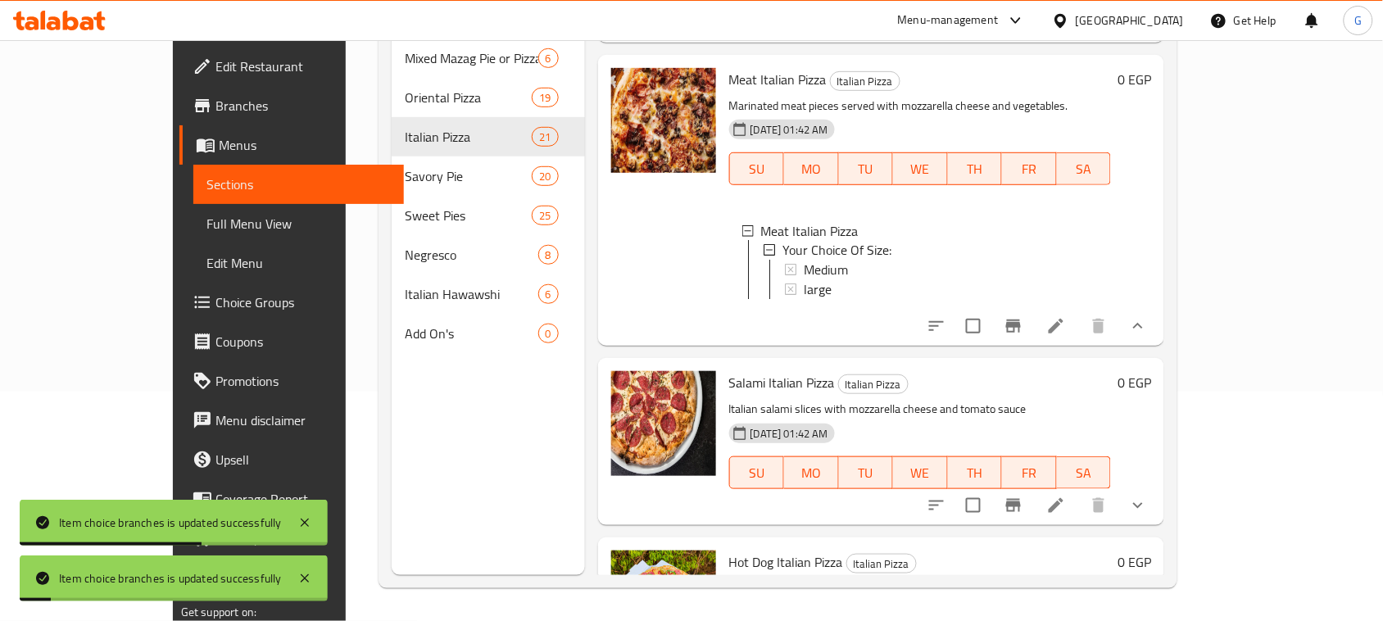
scroll to position [2840, 0]
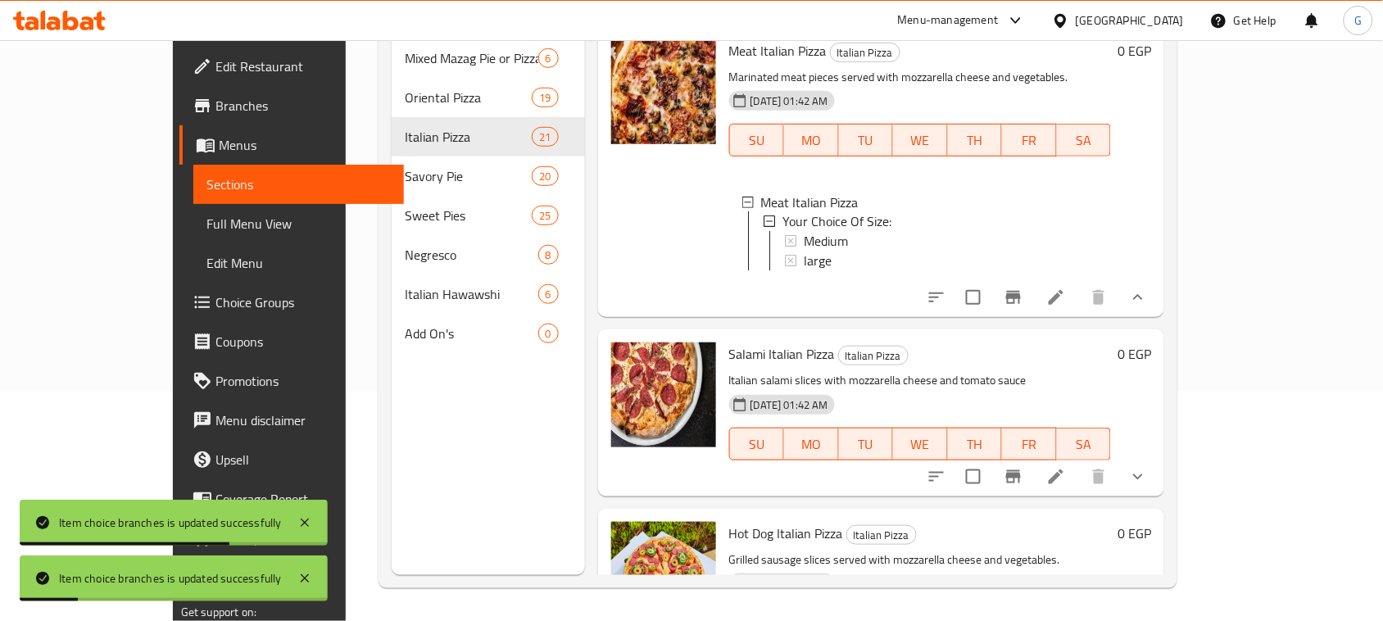
click at [1148, 487] on icon "show more" at bounding box center [1138, 477] width 20 height 20
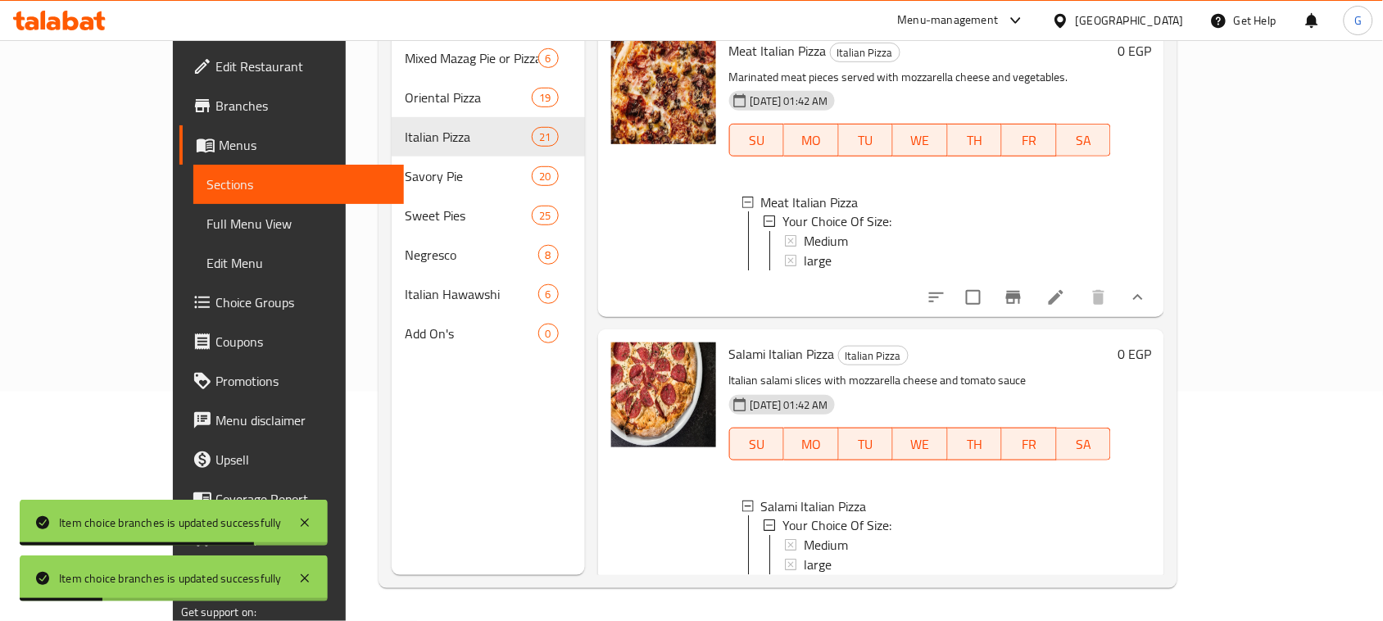
scroll to position [2942, 0]
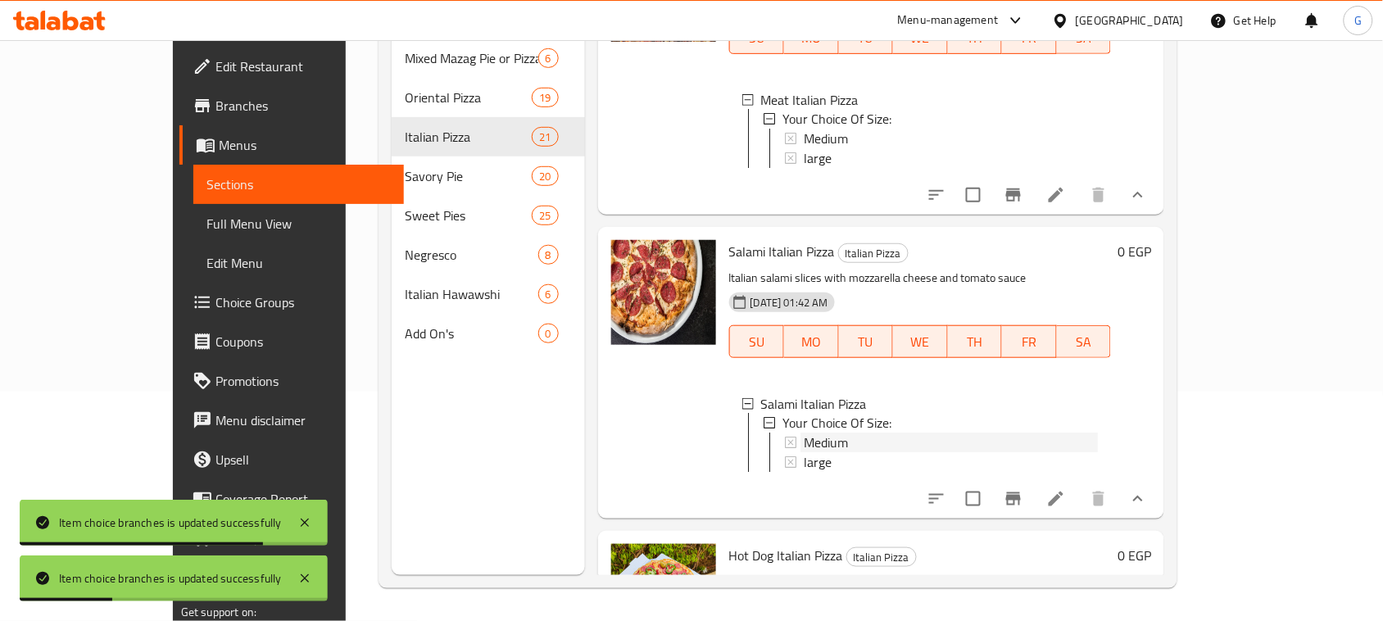
click at [848, 453] on div "Medium" at bounding box center [951, 443] width 294 height 20
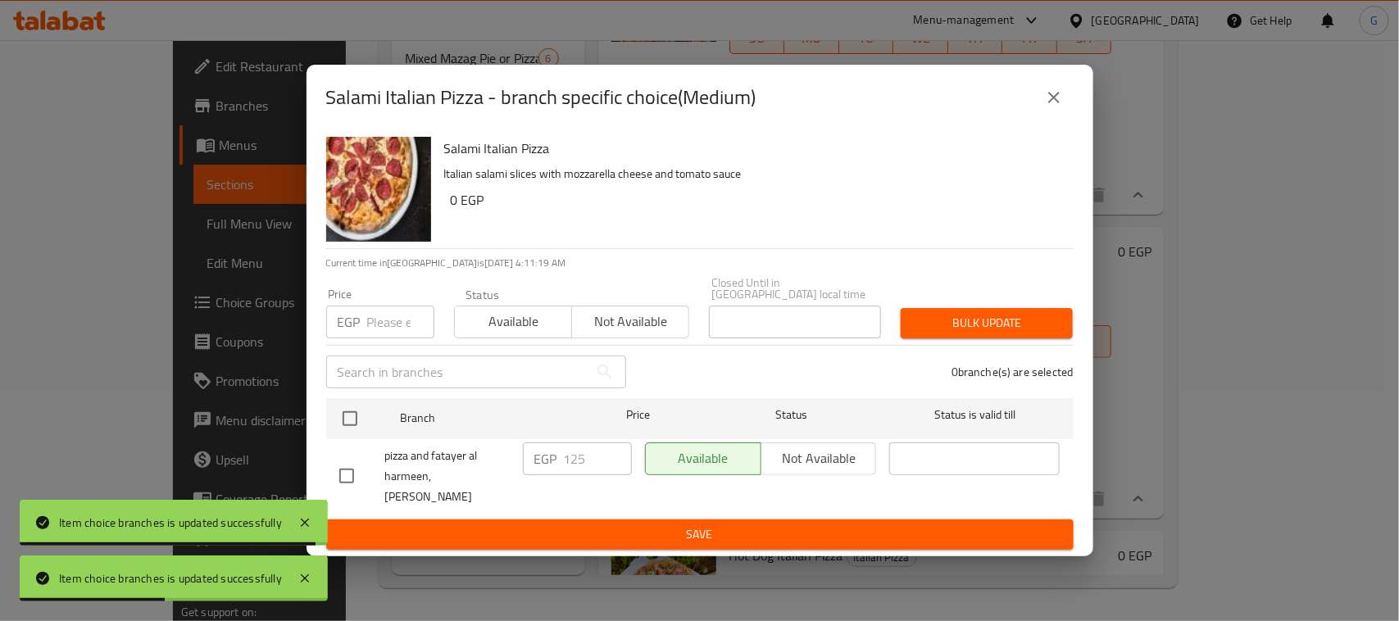
click at [348, 414] on input "checkbox" at bounding box center [350, 418] width 34 height 34
checkbox input "true"
click at [389, 315] on input "number" at bounding box center [400, 322] width 67 height 33
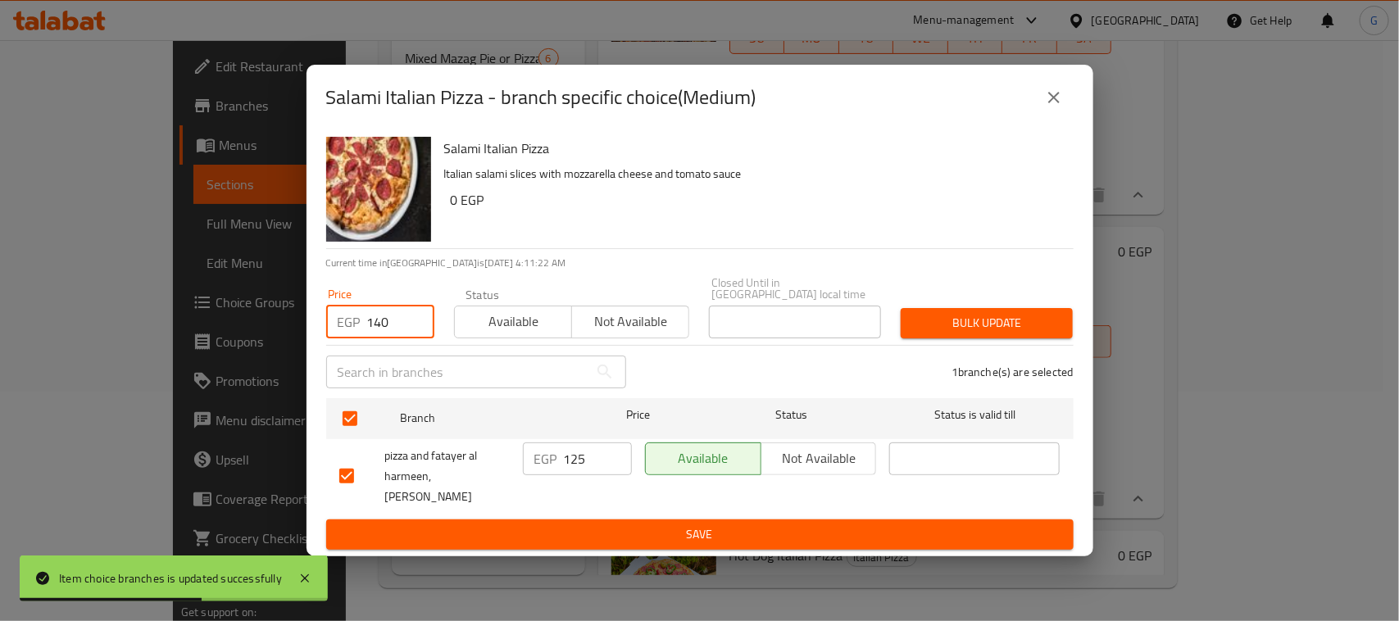
type input "140"
click at [959, 317] on span "Bulk update" at bounding box center [987, 323] width 146 height 20
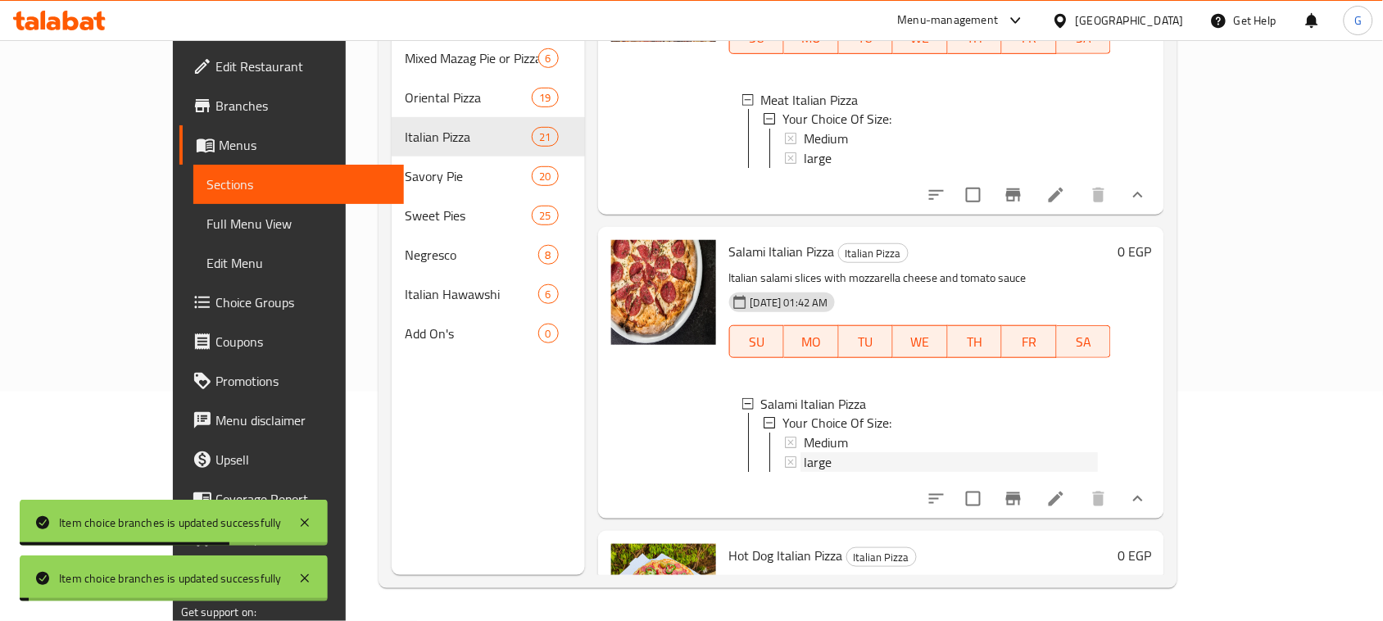
click at [804, 473] on span "large" at bounding box center [818, 463] width 28 height 20
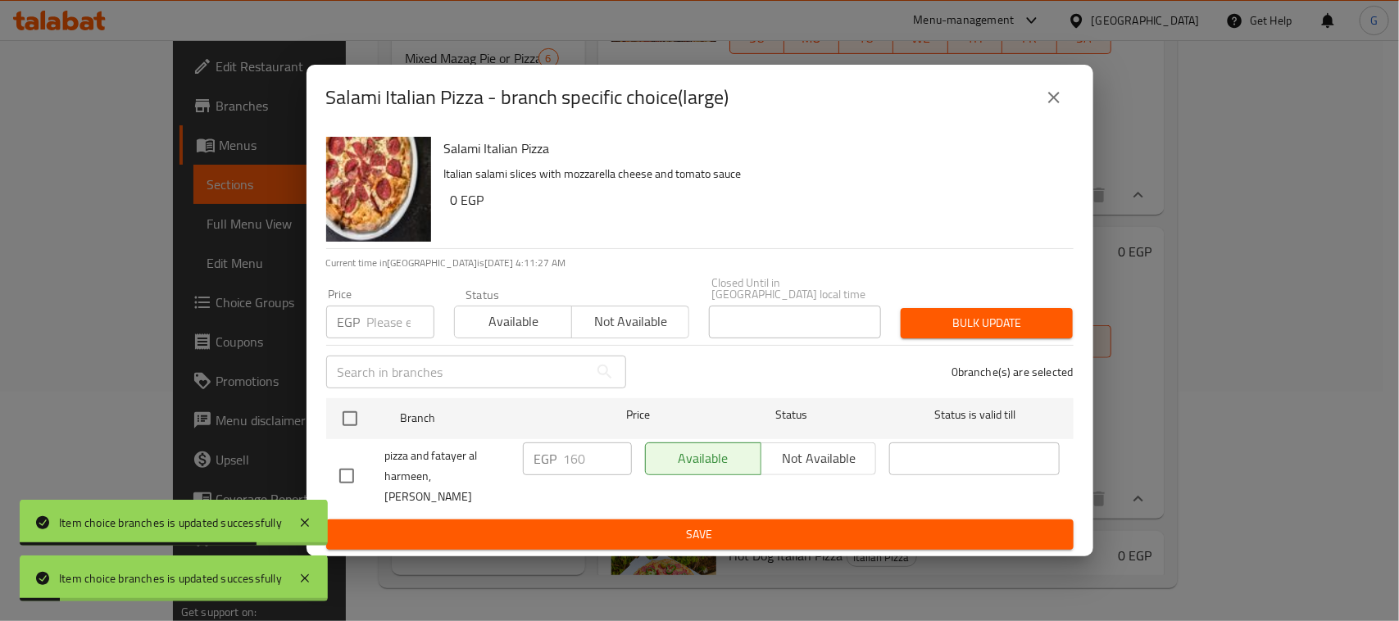
click at [342, 410] on input "checkbox" at bounding box center [350, 418] width 34 height 34
checkbox input "true"
click at [371, 311] on input "number" at bounding box center [400, 322] width 67 height 33
type input "180"
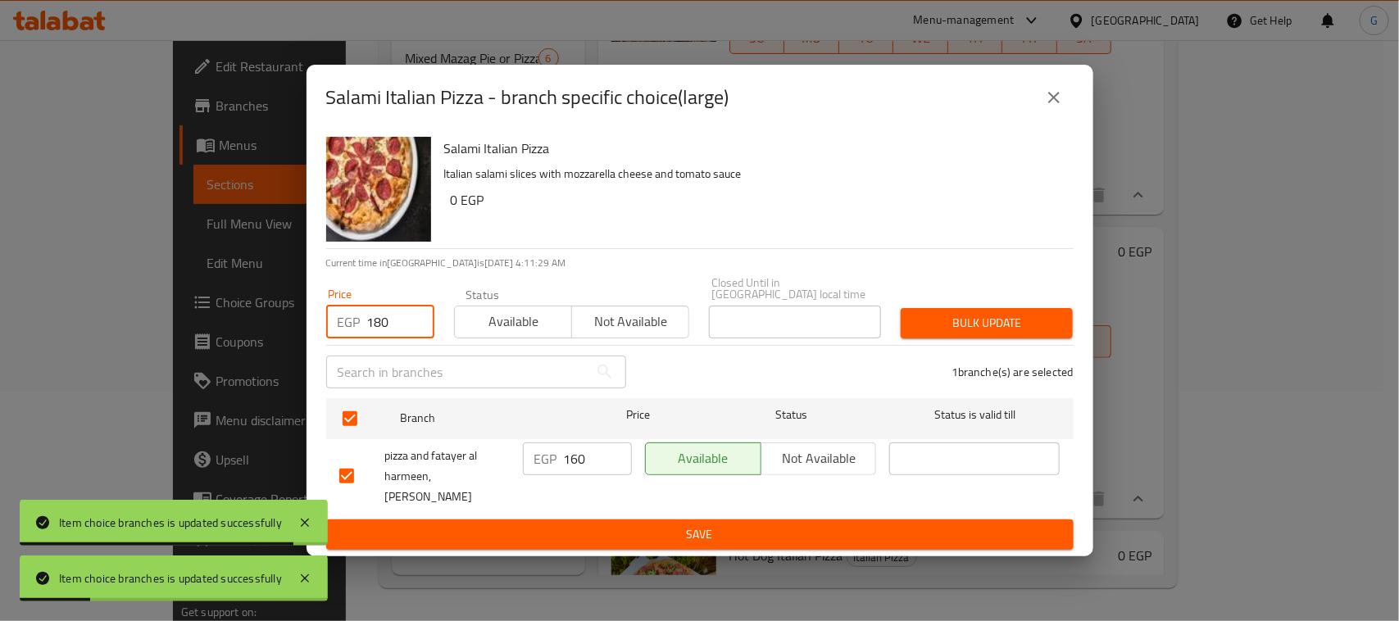
click at [969, 313] on span "Bulk update" at bounding box center [987, 323] width 146 height 20
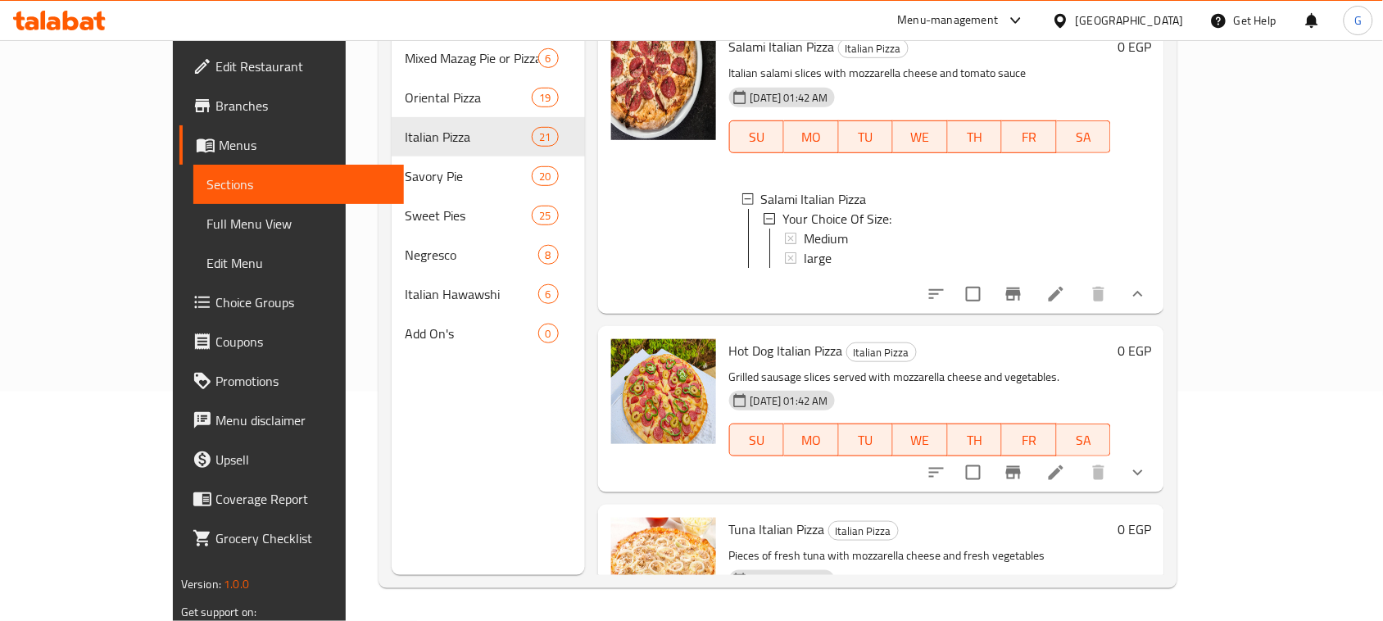
scroll to position [3250, 0]
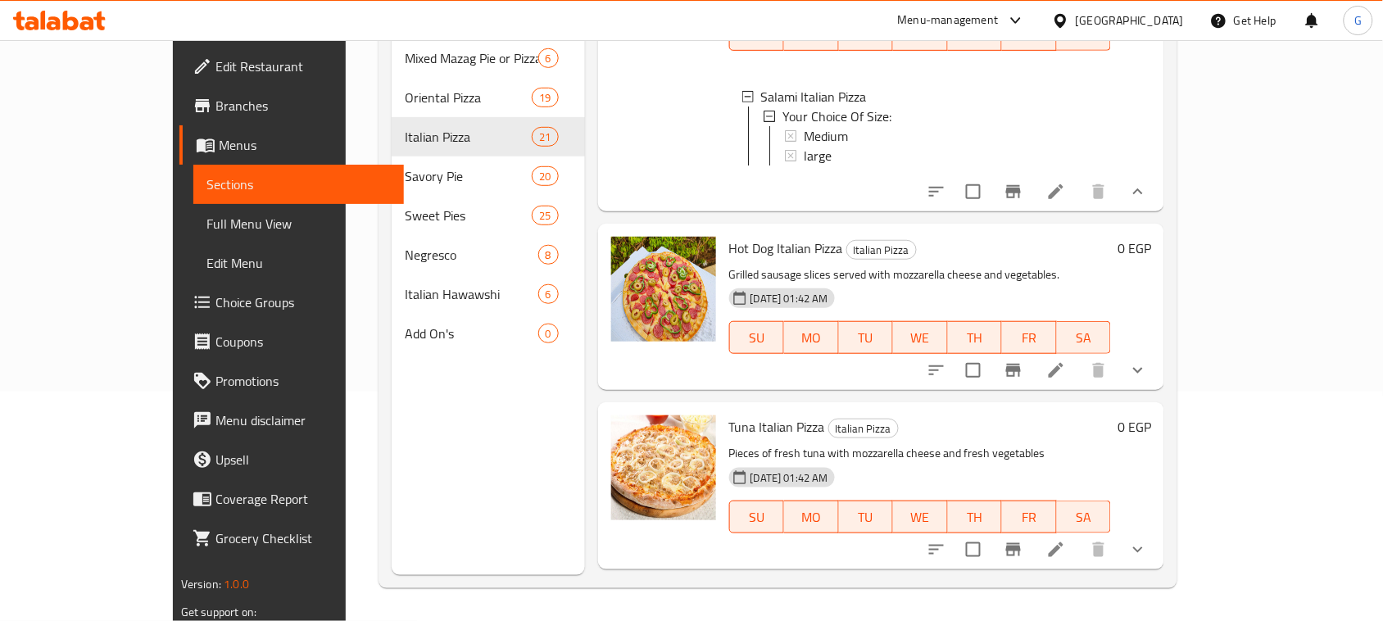
click at [1148, 380] on icon "show more" at bounding box center [1138, 371] width 20 height 20
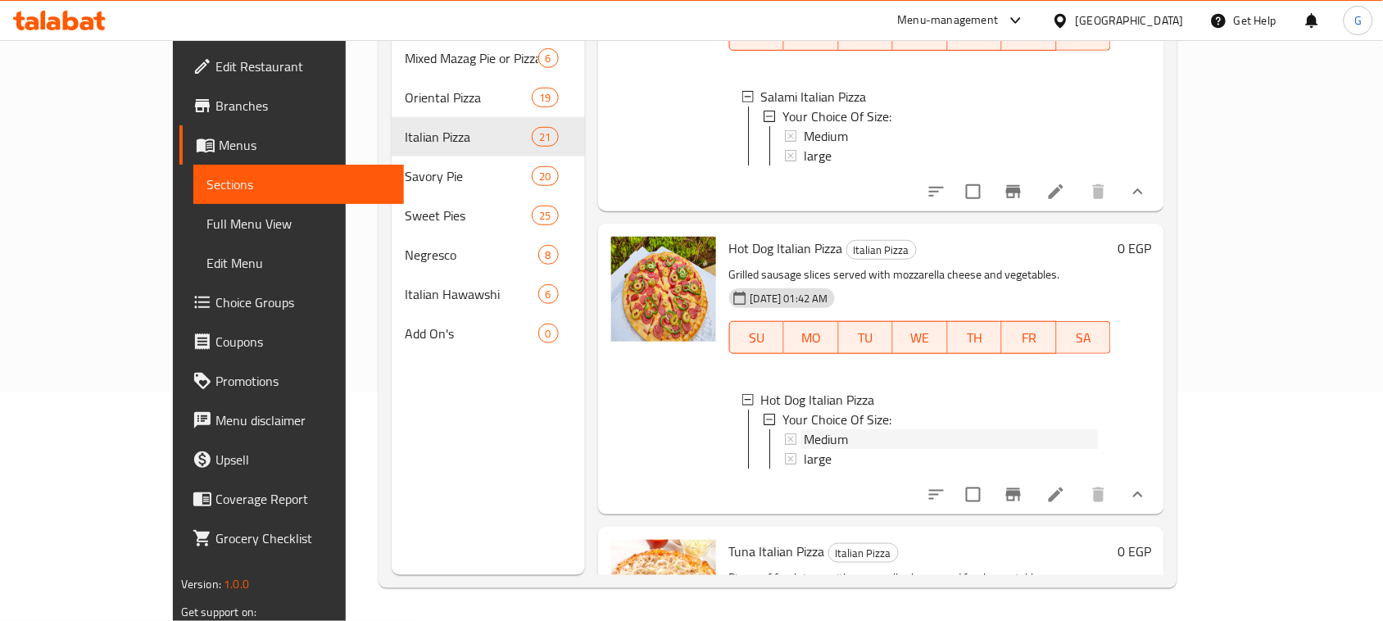
click at [804, 449] on span "Medium" at bounding box center [826, 439] width 44 height 20
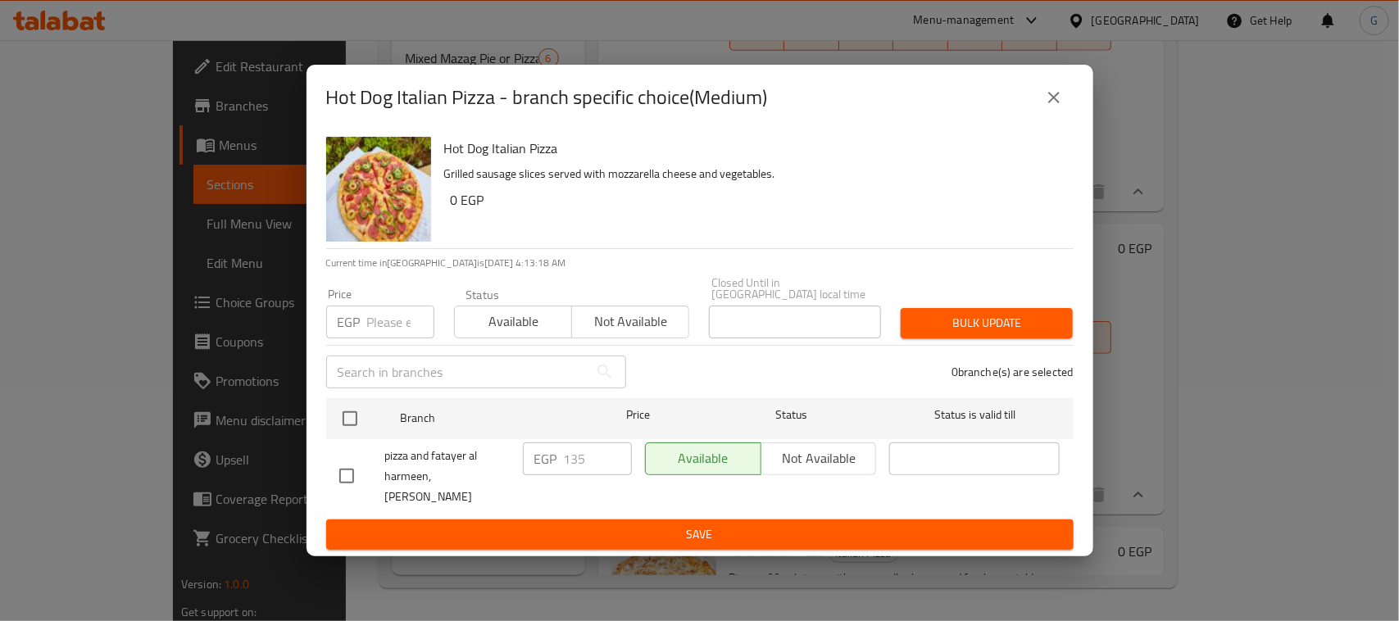
click at [1050, 107] on icon "close" at bounding box center [1054, 98] width 20 height 20
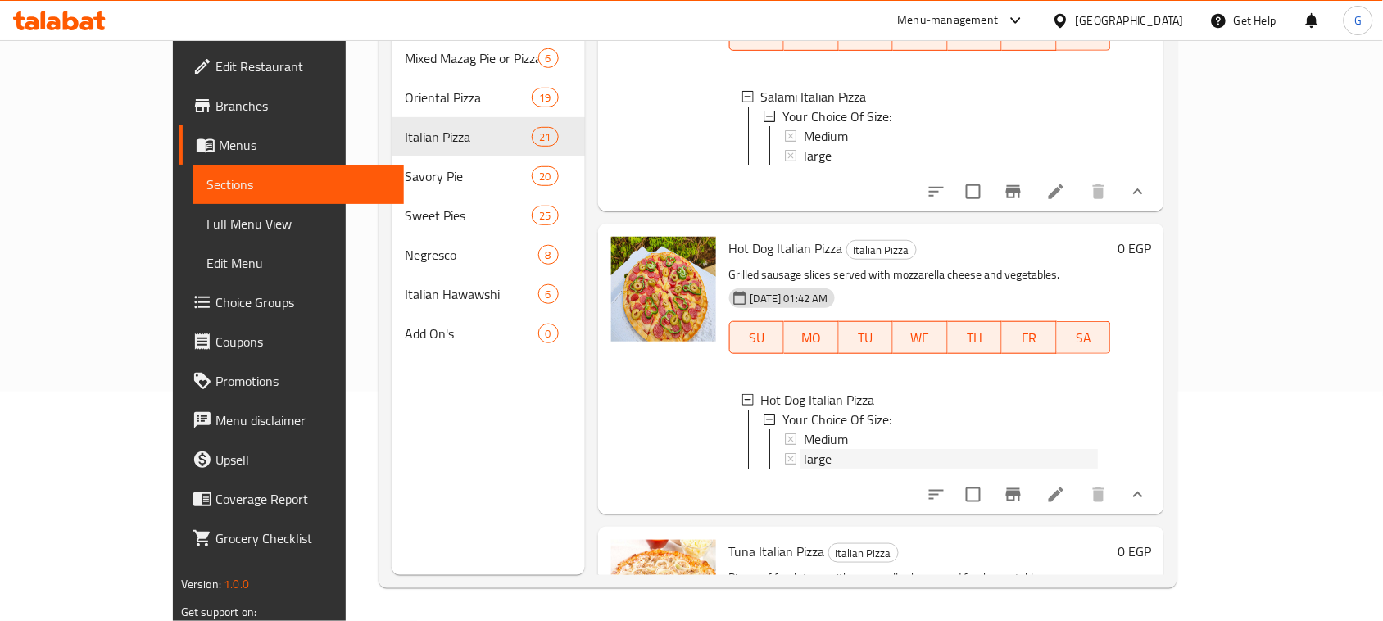
click at [804, 469] on span "large" at bounding box center [818, 459] width 28 height 20
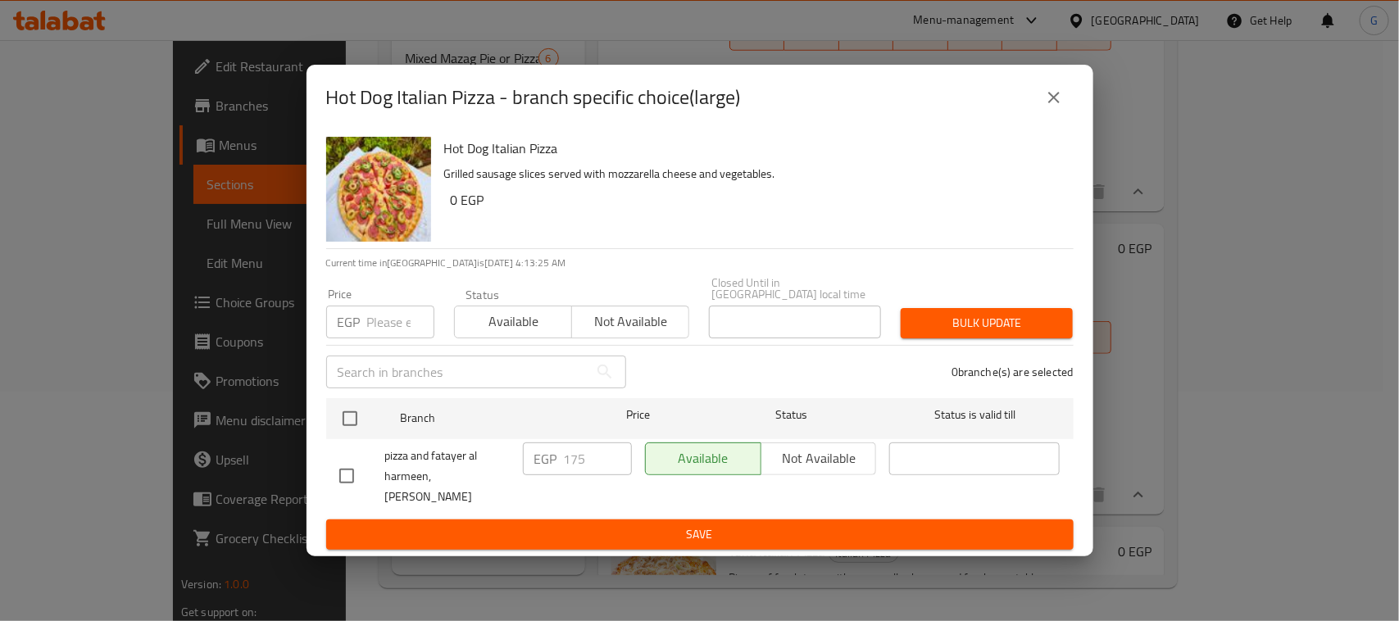
click at [1041, 108] on button "close" at bounding box center [1053, 97] width 39 height 39
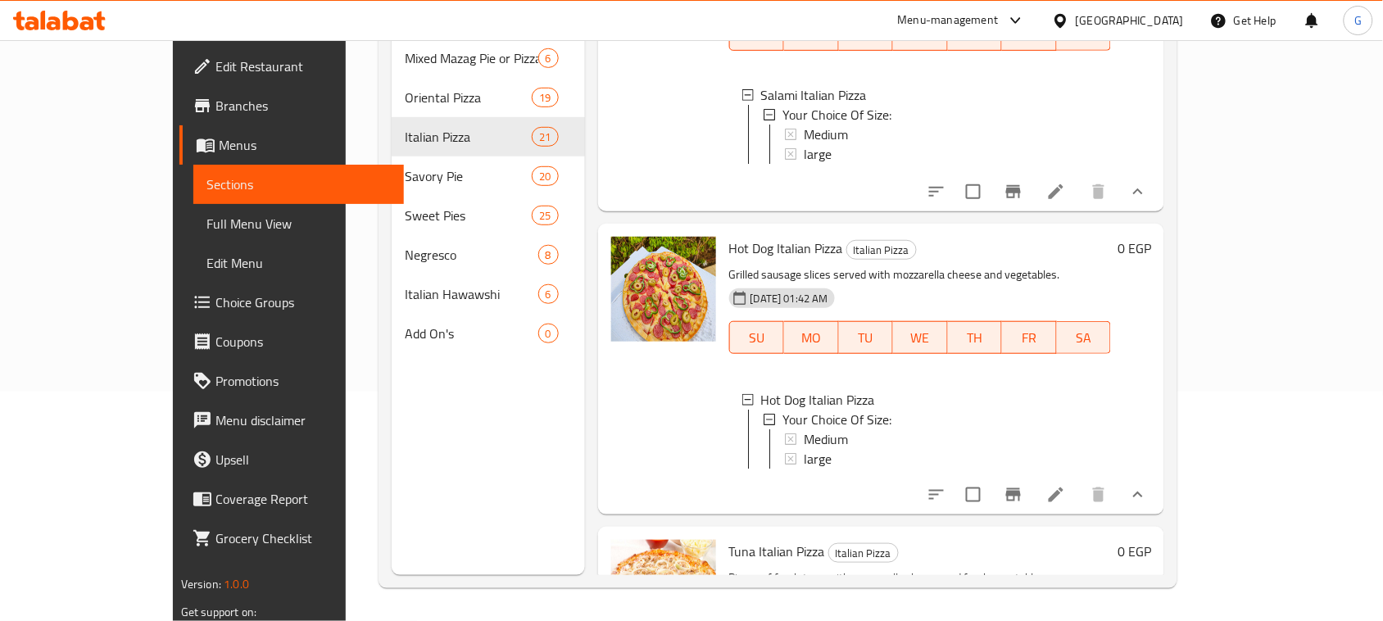
scroll to position [3557, 0]
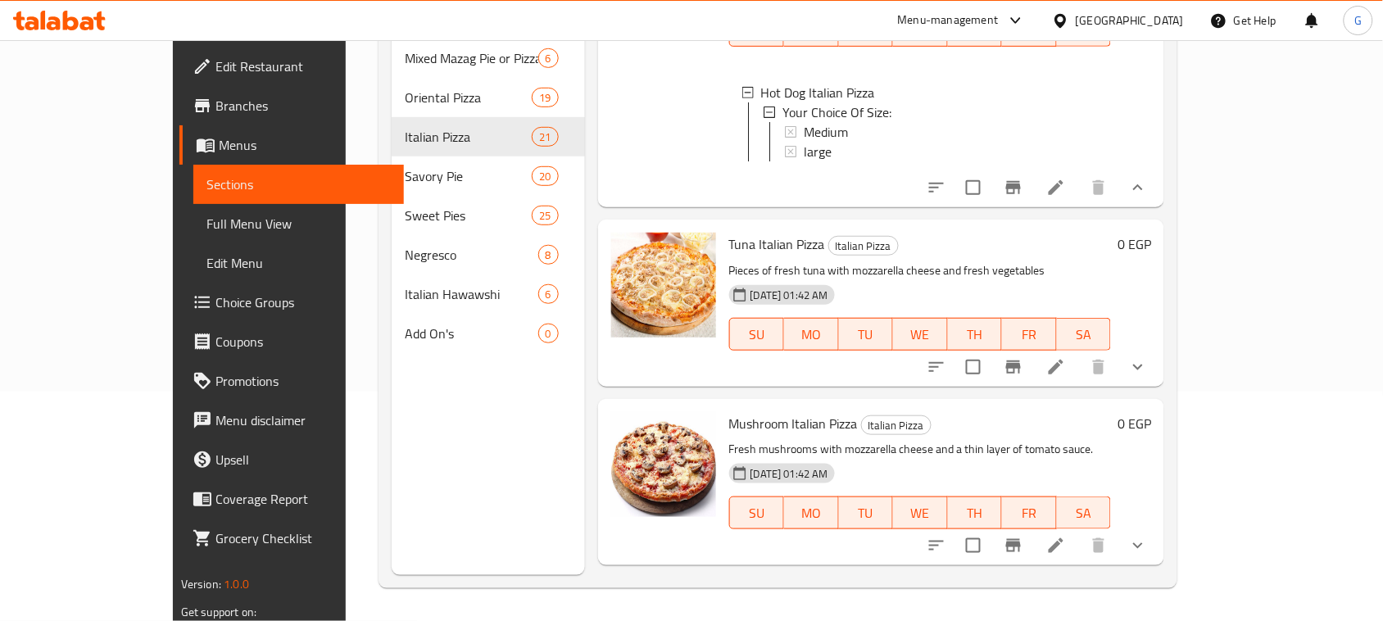
click at [1148, 377] on icon "show more" at bounding box center [1138, 367] width 20 height 20
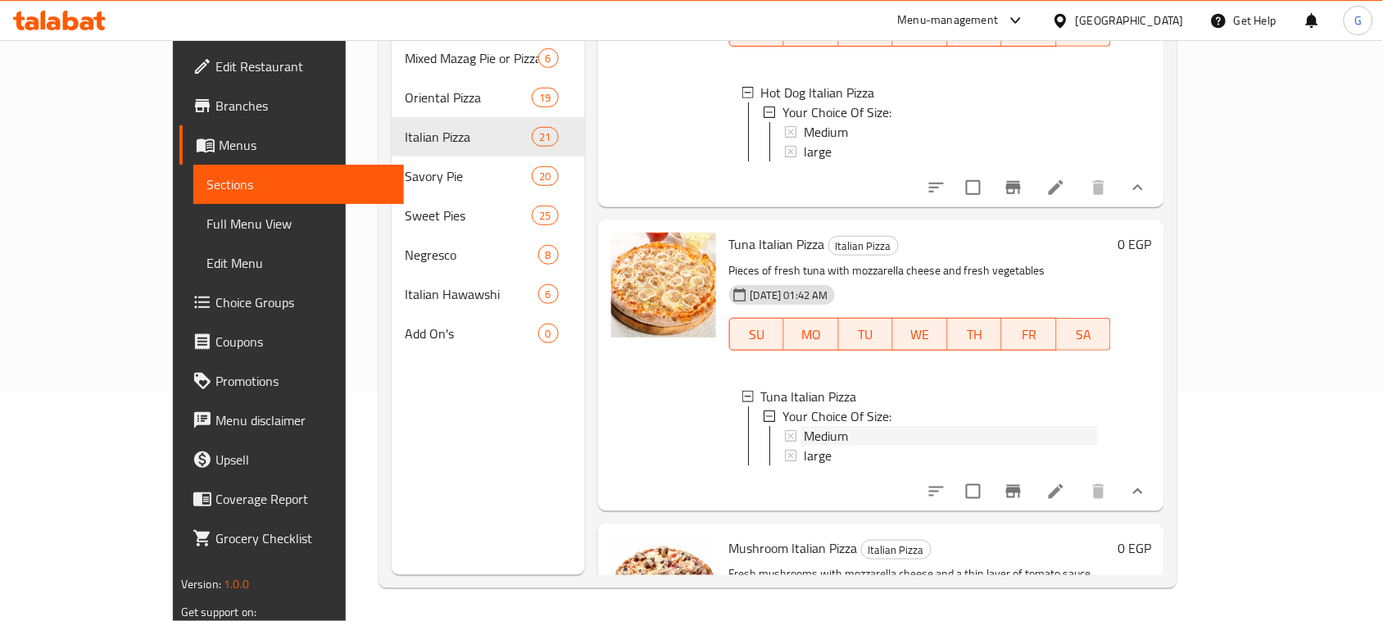
click at [804, 446] on span "Medium" at bounding box center [826, 436] width 44 height 20
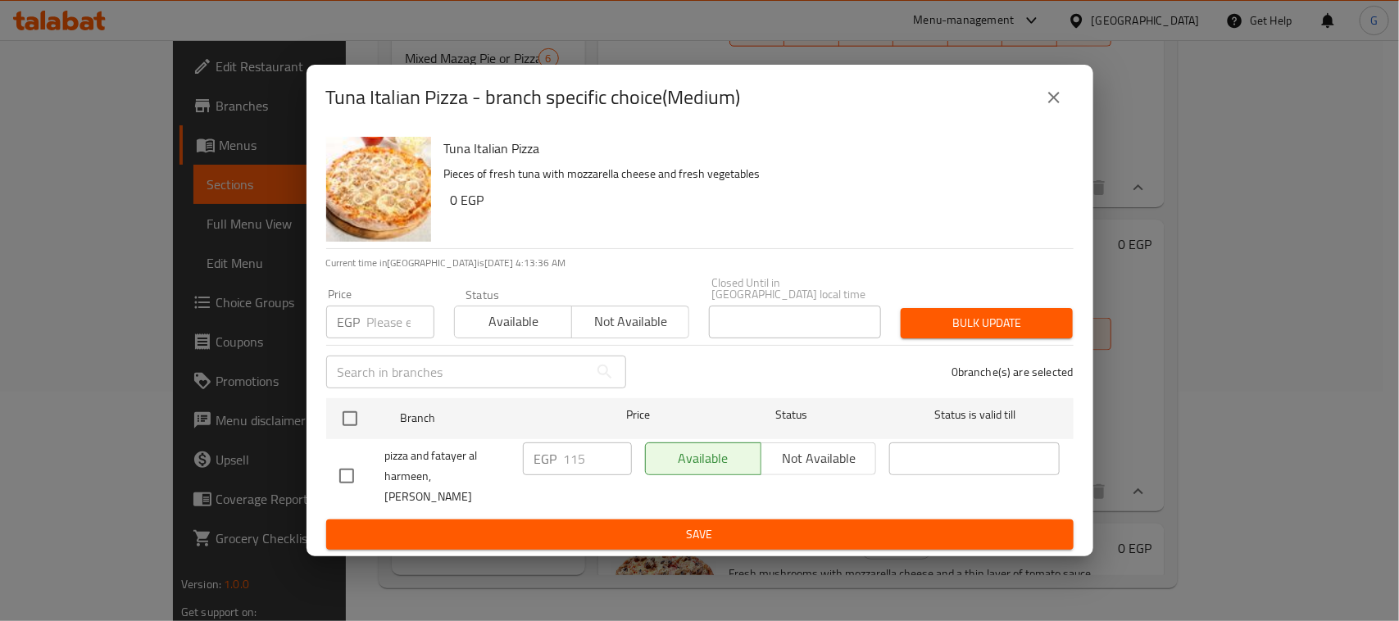
click at [348, 410] on input "checkbox" at bounding box center [350, 418] width 34 height 34
checkbox input "true"
click at [385, 320] on input "number" at bounding box center [400, 322] width 67 height 33
type input "140"
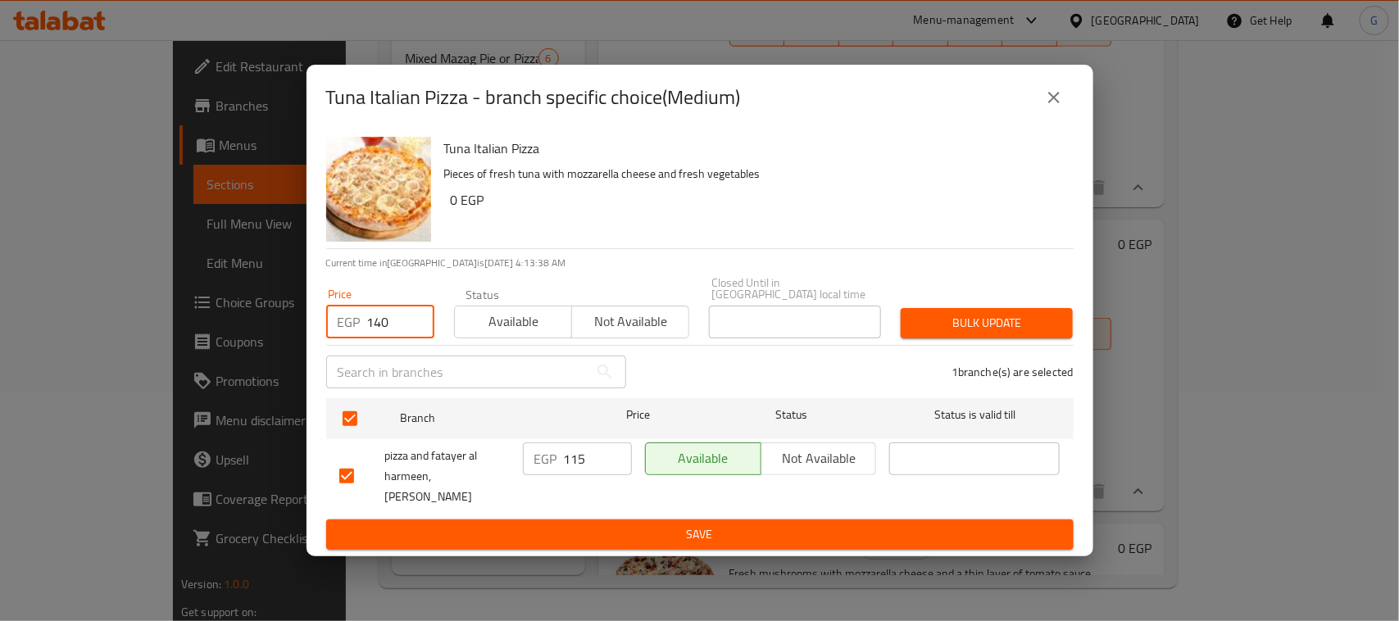
click at [1014, 313] on span "Bulk update" at bounding box center [987, 323] width 146 height 20
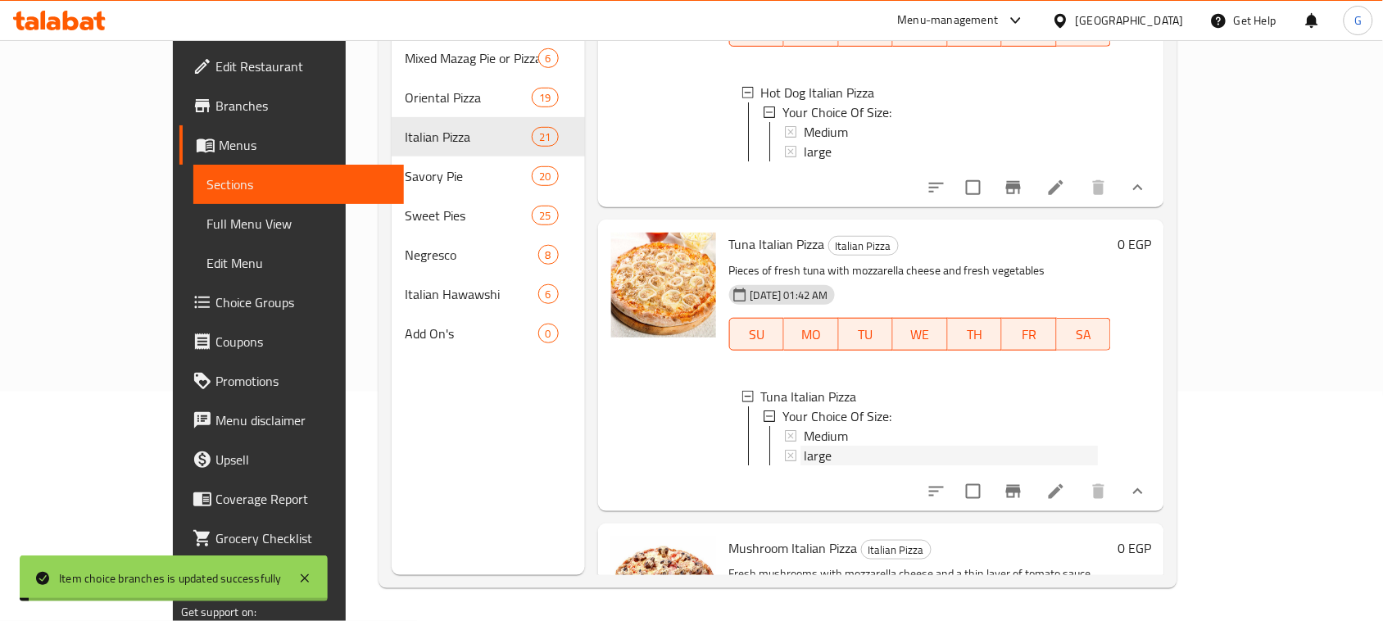
click at [804, 465] on div "large" at bounding box center [951, 456] width 294 height 20
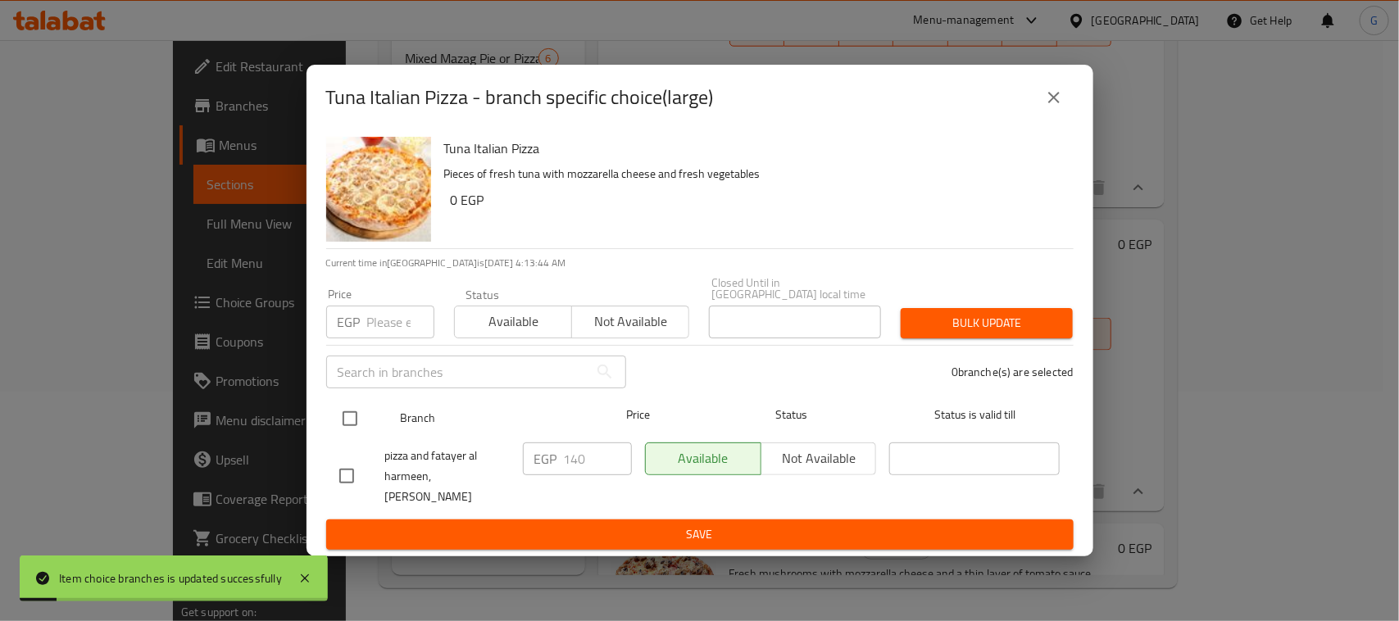
click at [346, 410] on input "checkbox" at bounding box center [350, 418] width 34 height 34
checkbox input "true"
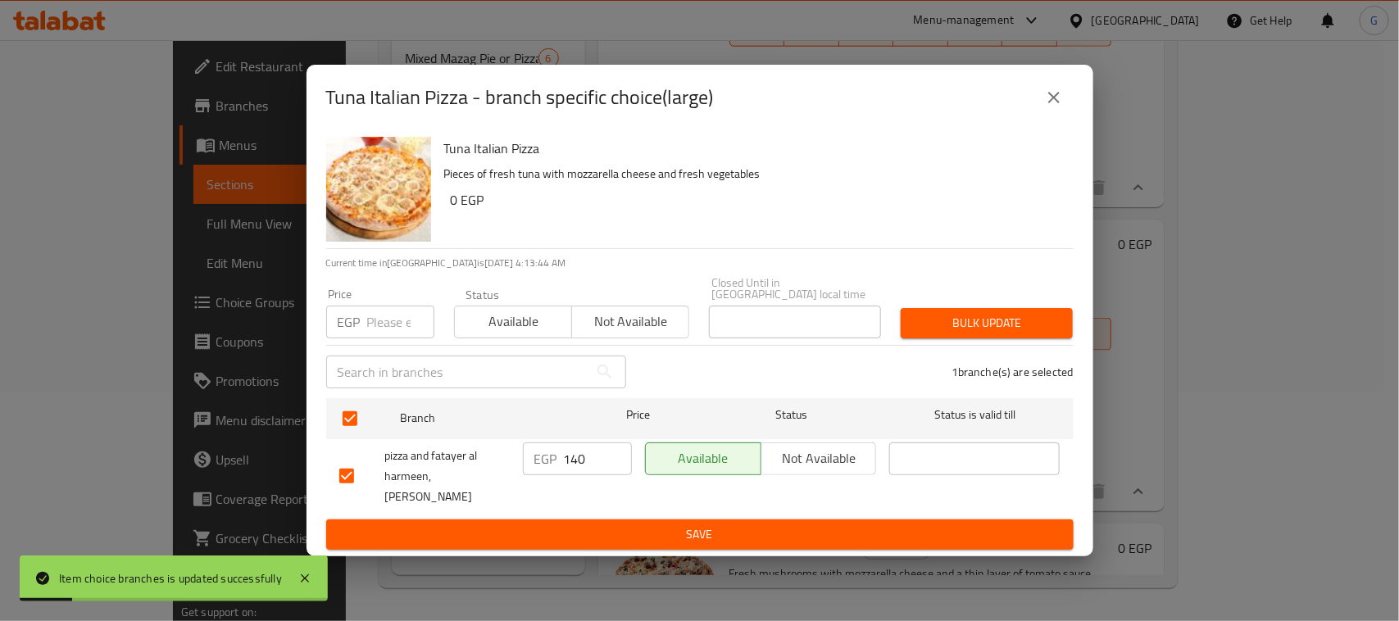
click at [386, 322] on input "number" at bounding box center [400, 322] width 67 height 33
type input "180"
click at [1008, 321] on span "Bulk update" at bounding box center [987, 323] width 146 height 20
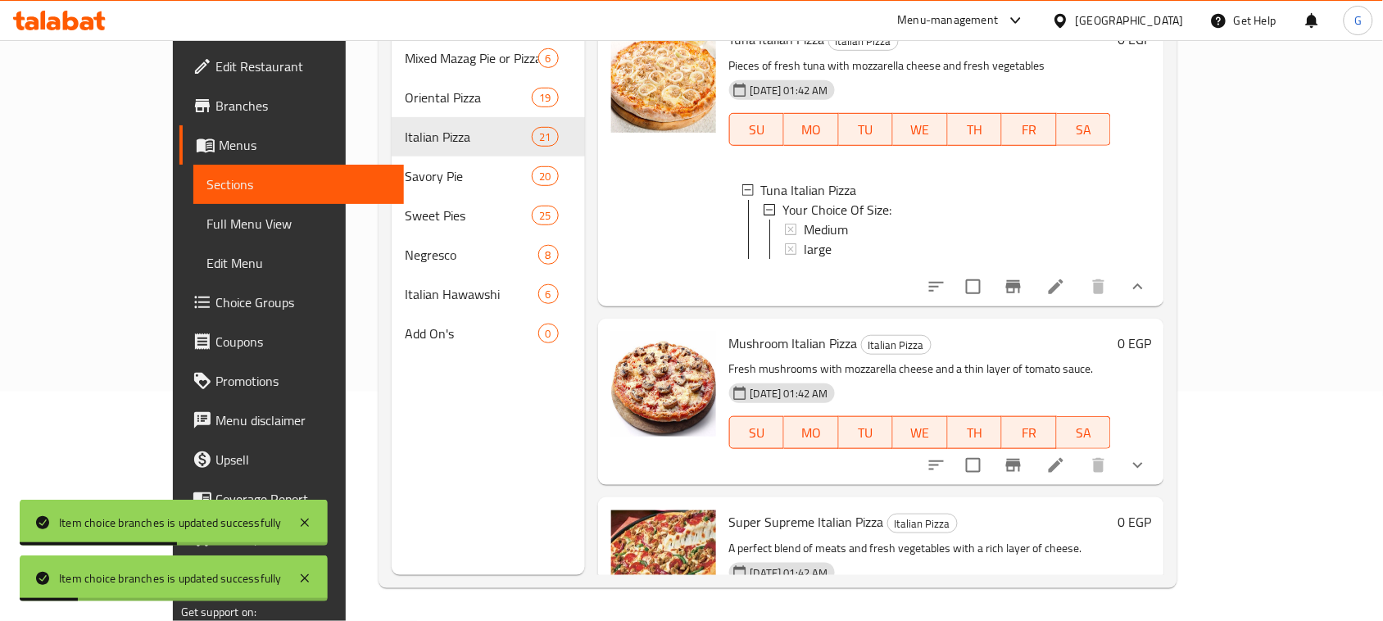
scroll to position [3864, 0]
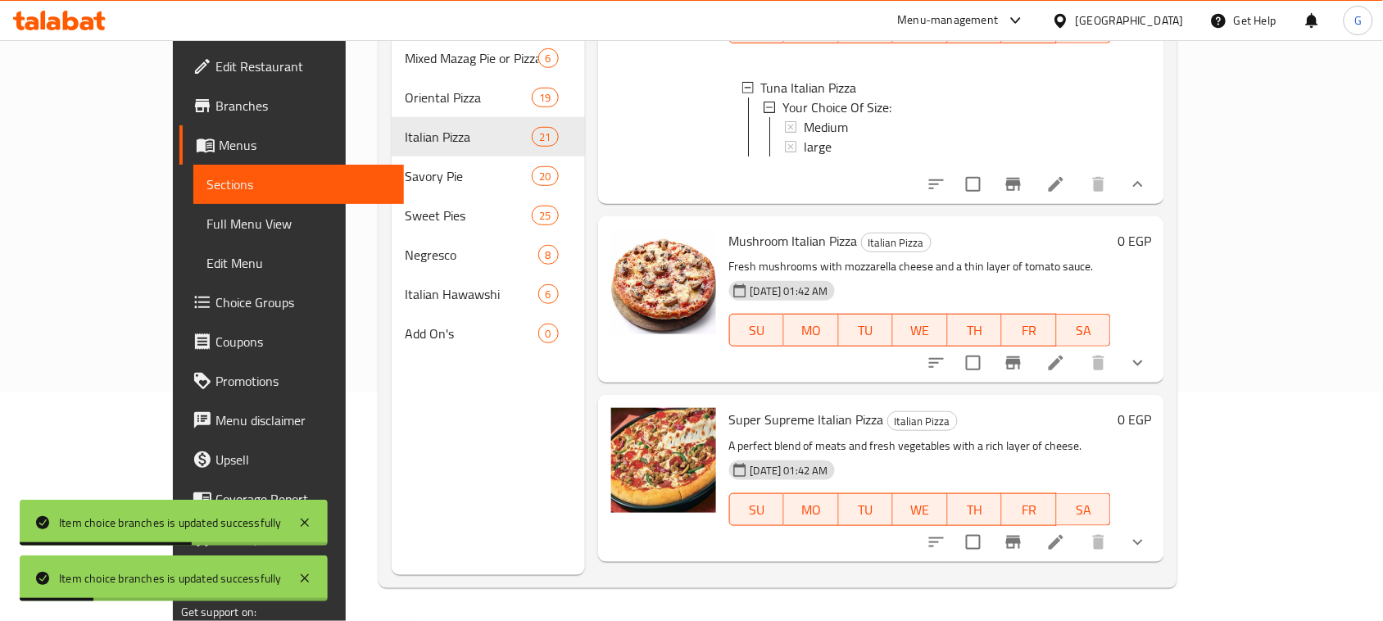
click at [1158, 383] on button "show more" at bounding box center [1137, 362] width 39 height 39
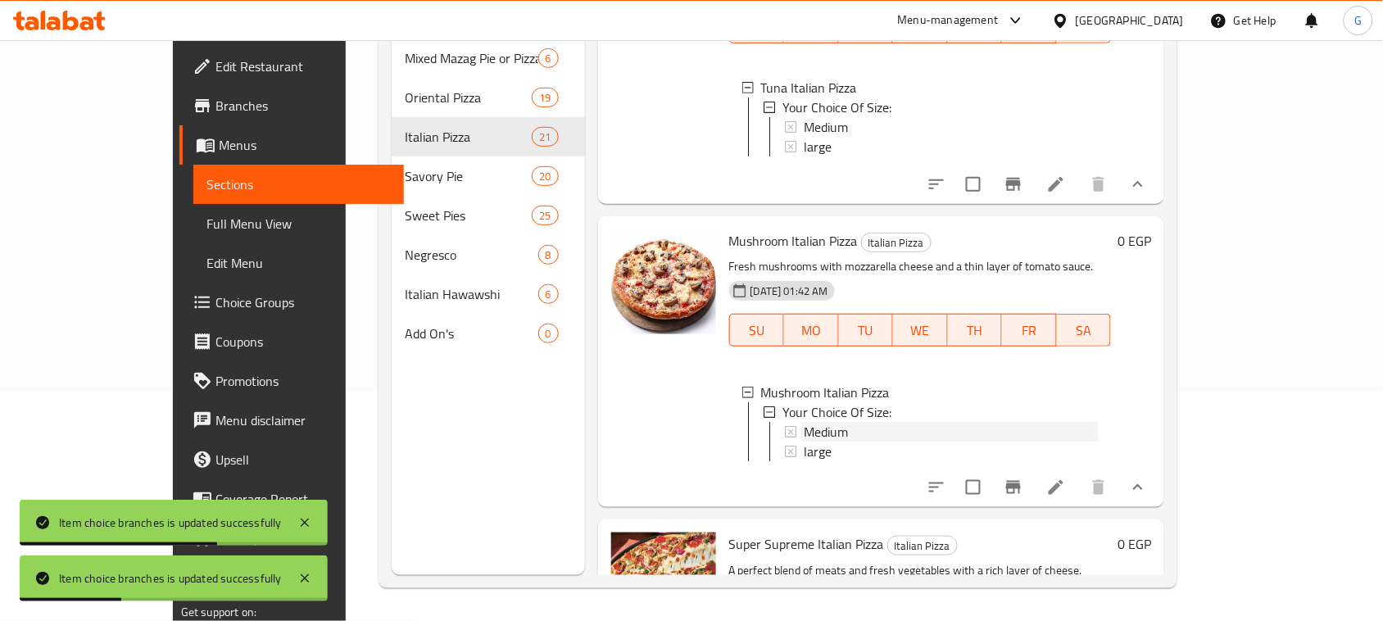
click at [804, 442] on span "Medium" at bounding box center [826, 432] width 44 height 20
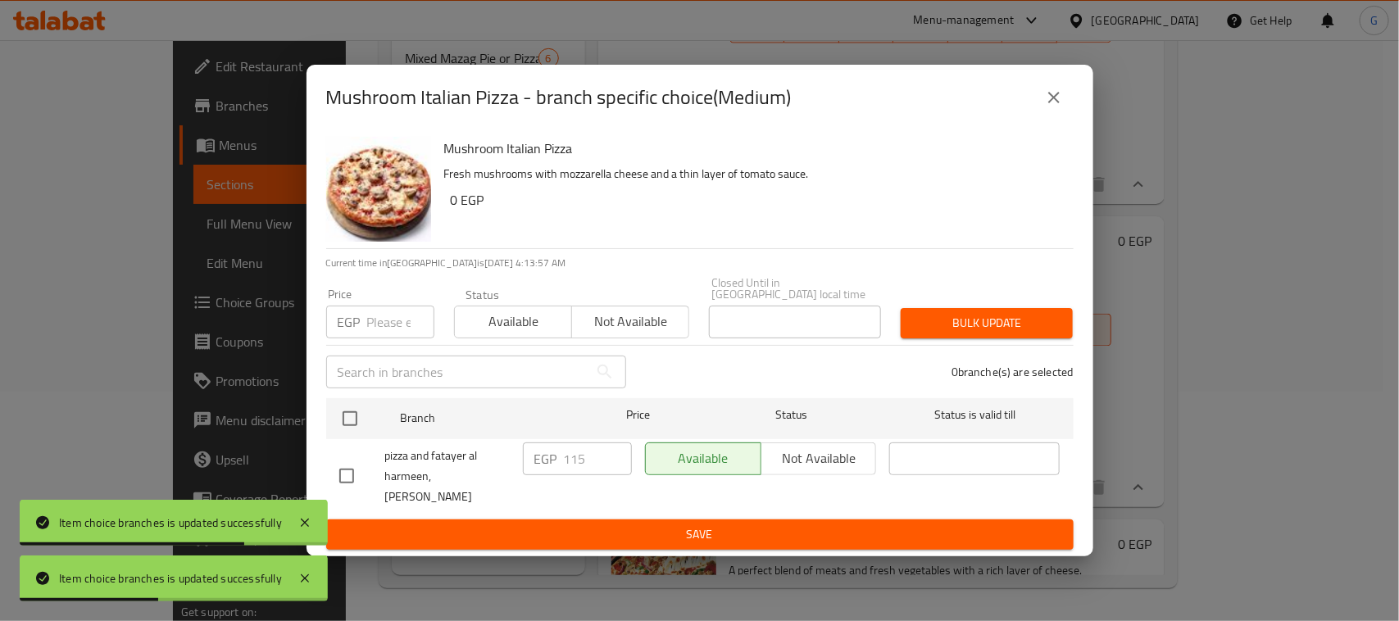
click at [347, 414] on input "checkbox" at bounding box center [350, 418] width 34 height 34
checkbox input "true"
click at [377, 315] on input "number" at bounding box center [400, 322] width 67 height 33
type input "125"
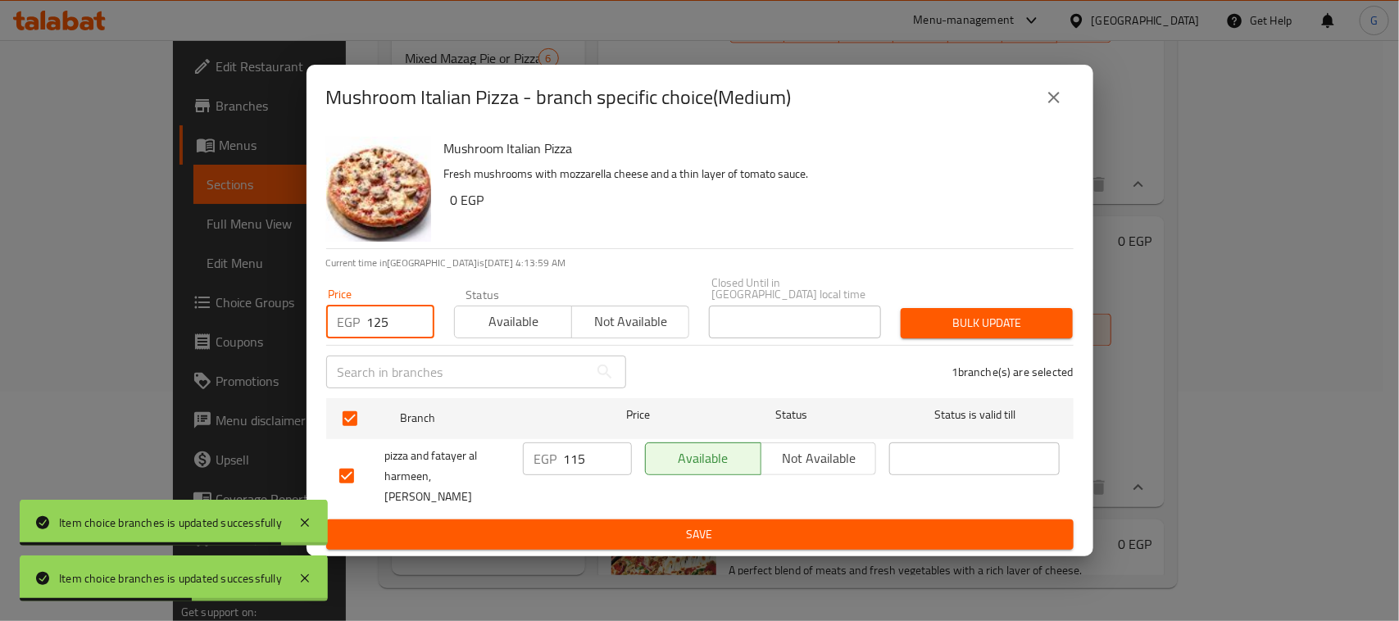
drag, startPoint x: 987, startPoint y: 318, endPoint x: 1018, endPoint y: 46, distance: 273.7
click at [987, 317] on span "Bulk update" at bounding box center [987, 323] width 146 height 20
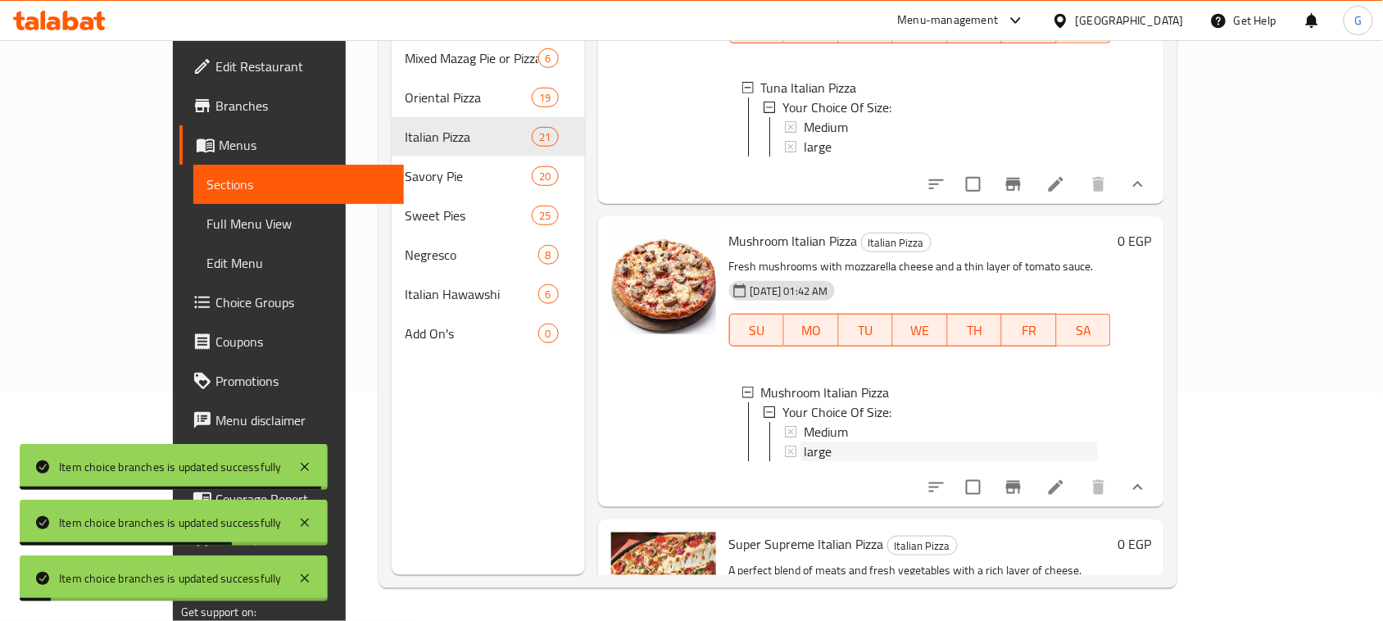
click at [817, 461] on div "large" at bounding box center [951, 452] width 294 height 20
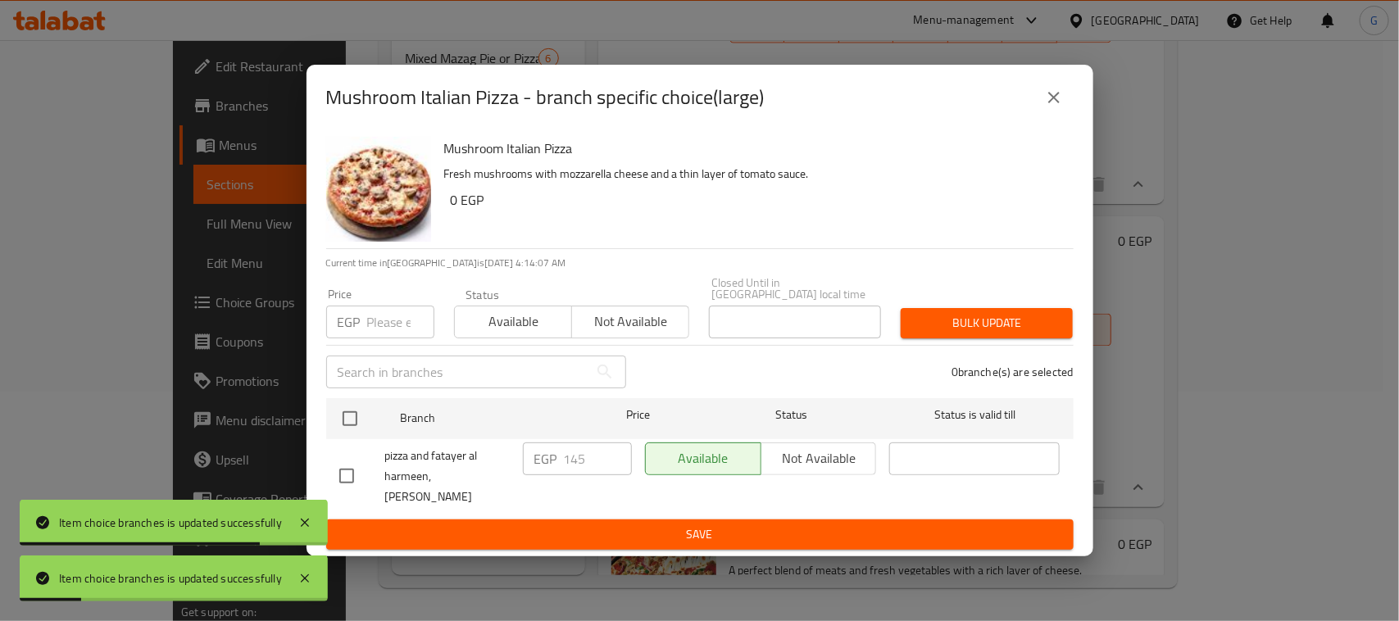
click at [351, 420] on input "checkbox" at bounding box center [350, 418] width 34 height 34
checkbox input "true"
click at [374, 320] on input "number" at bounding box center [400, 322] width 67 height 33
type input "175"
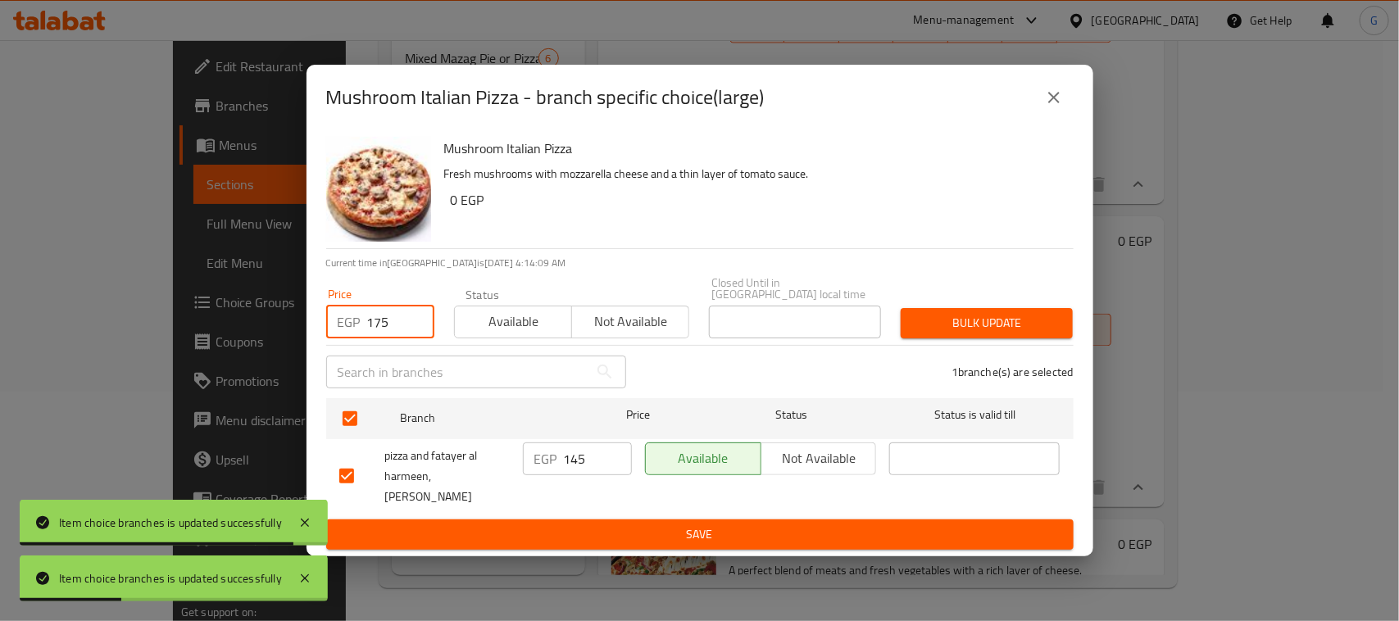
click at [968, 318] on span "Bulk update" at bounding box center [987, 323] width 146 height 20
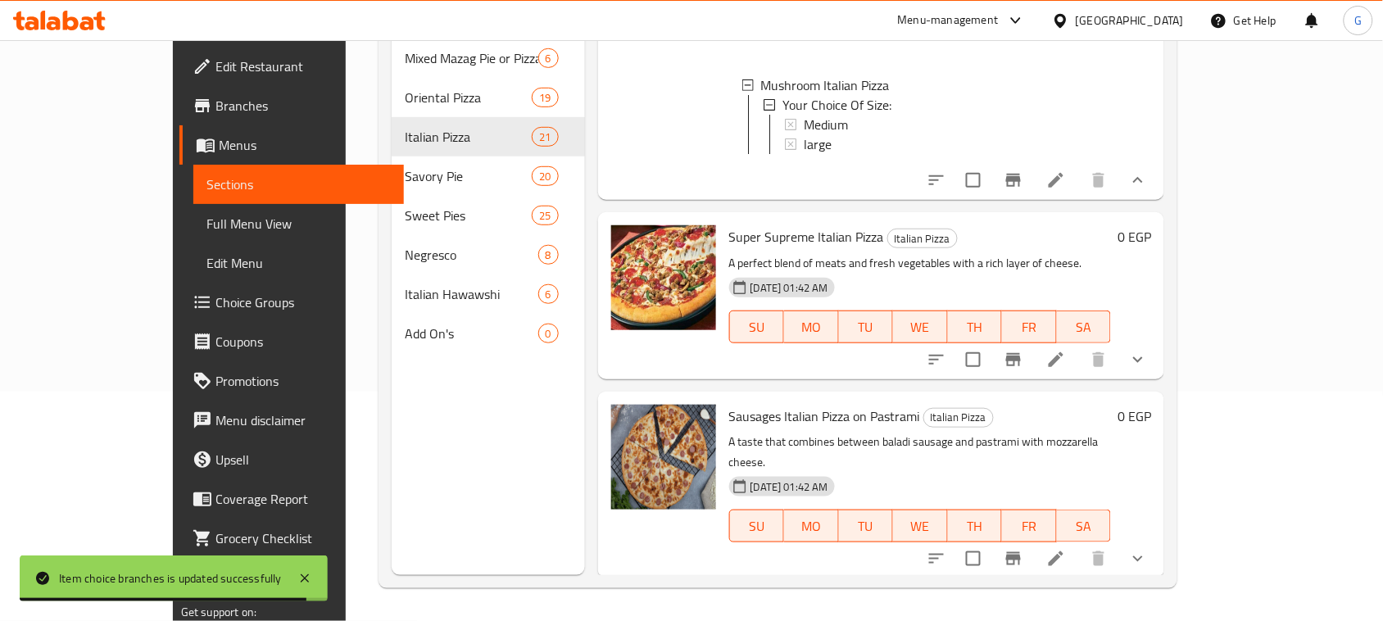
scroll to position [4274, 0]
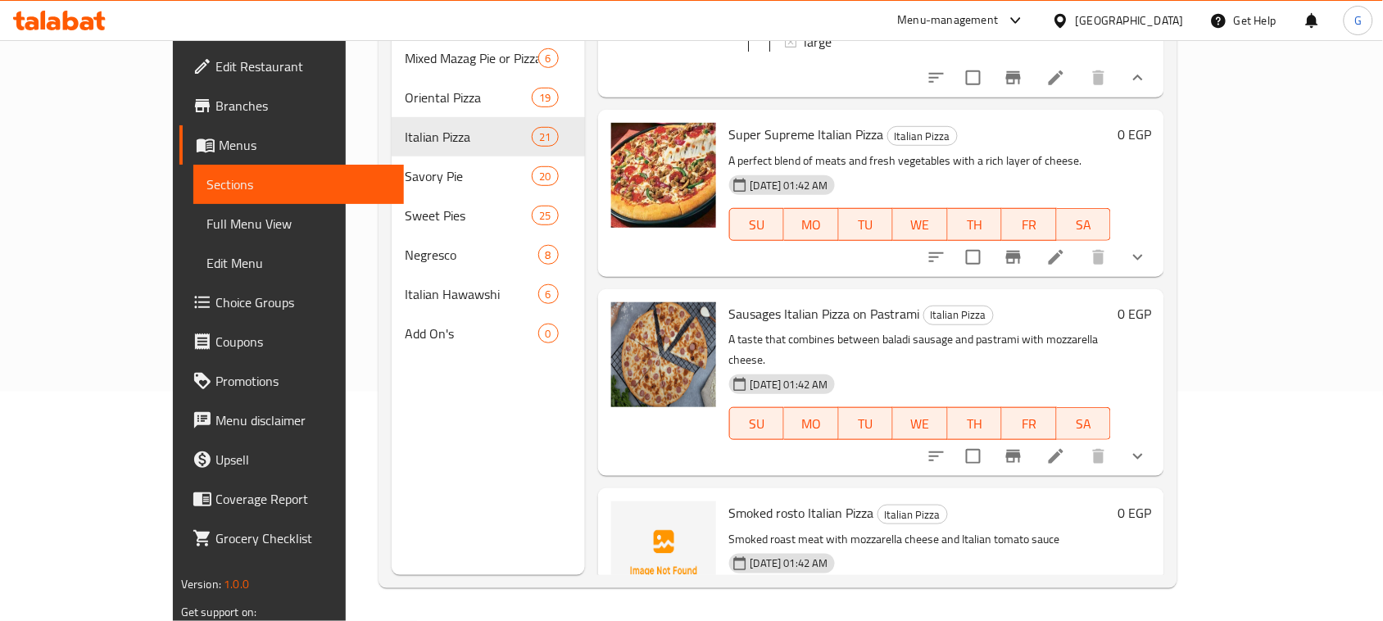
click at [1148, 267] on icon "show more" at bounding box center [1138, 257] width 20 height 20
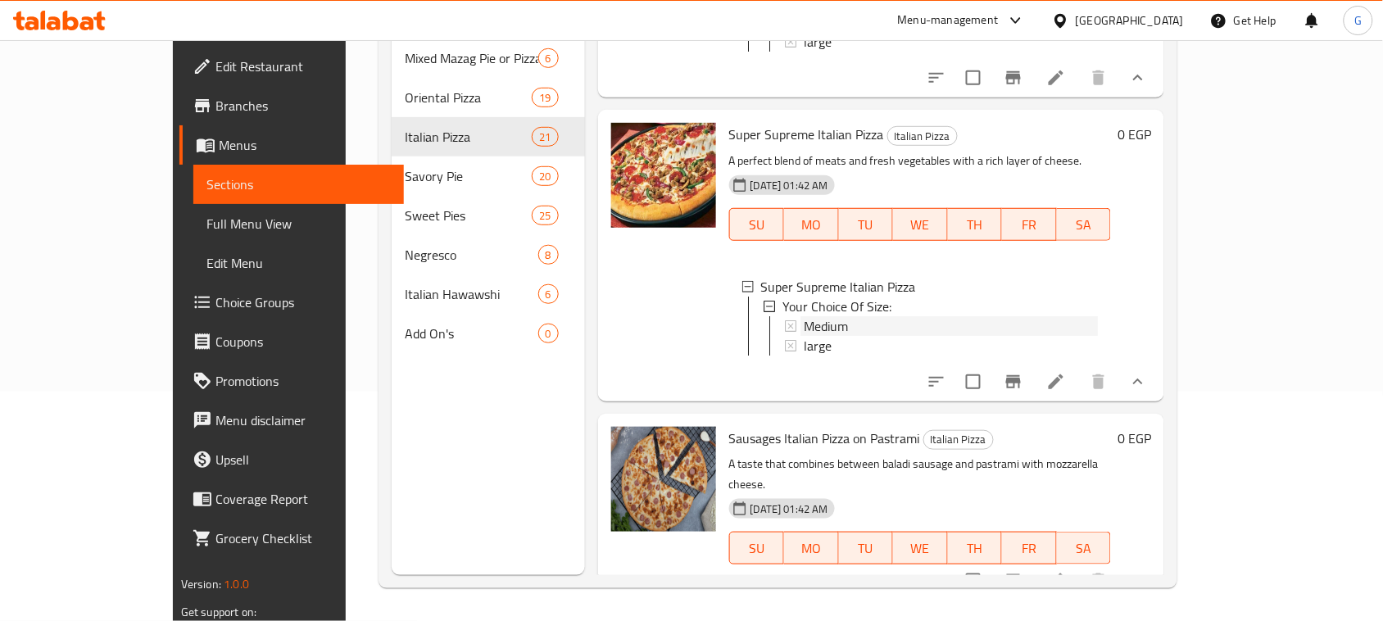
click at [804, 336] on span "Medium" at bounding box center [826, 326] width 44 height 20
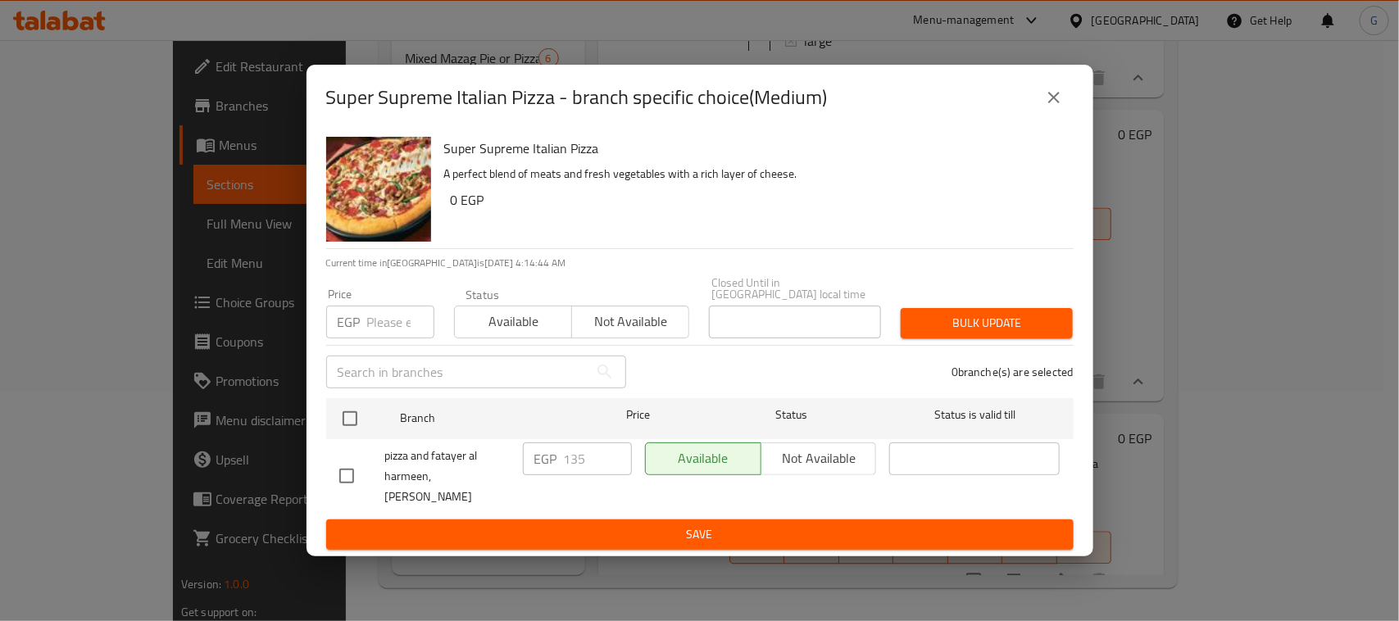
click at [354, 408] on input "checkbox" at bounding box center [350, 418] width 34 height 34
checkbox input "true"
click at [572, 452] on input "135" at bounding box center [598, 458] width 68 height 33
click at [569, 453] on input "135" at bounding box center [598, 458] width 68 height 33
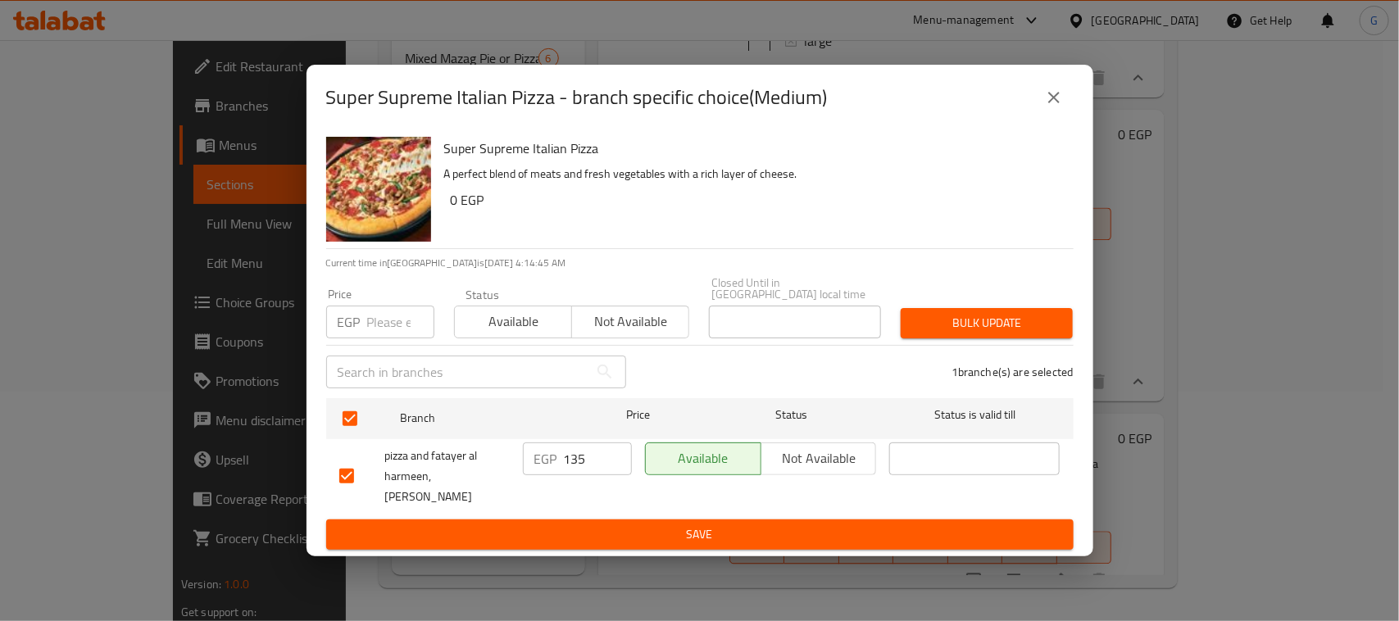
click at [569, 453] on input "135" at bounding box center [598, 458] width 68 height 33
type input "145"
click at [584, 528] on span "Save" at bounding box center [699, 534] width 721 height 20
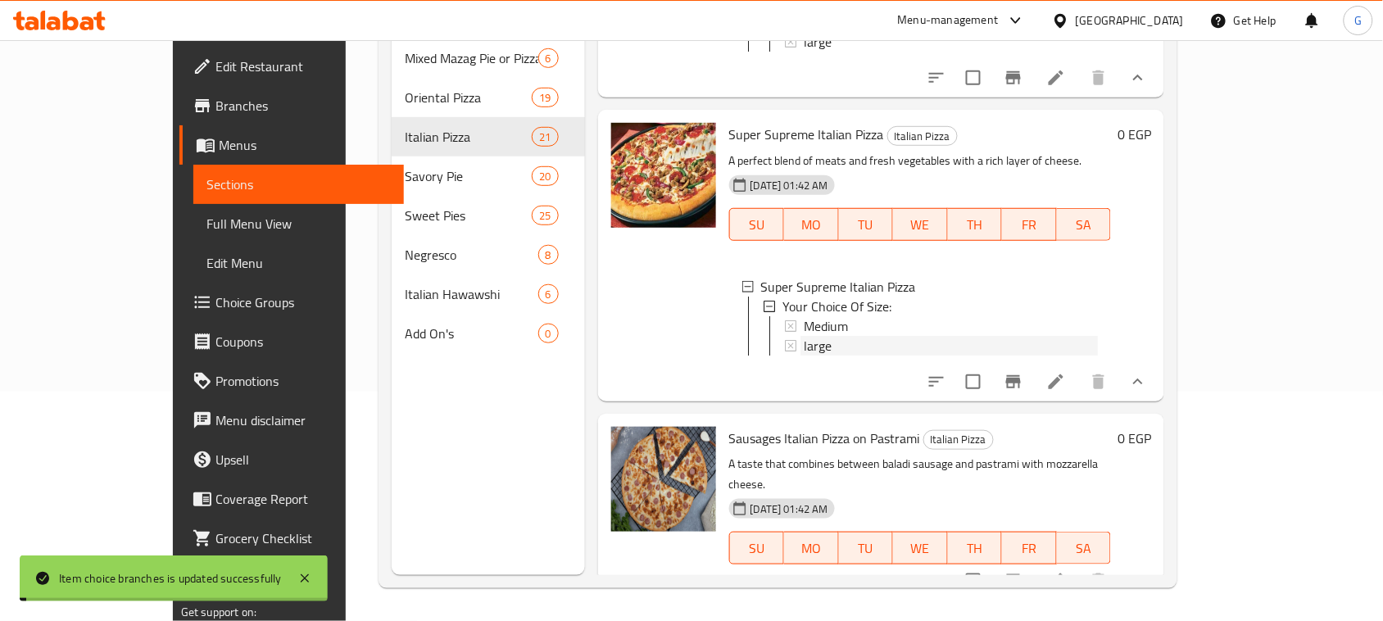
click at [804, 356] on span "large" at bounding box center [818, 346] width 28 height 20
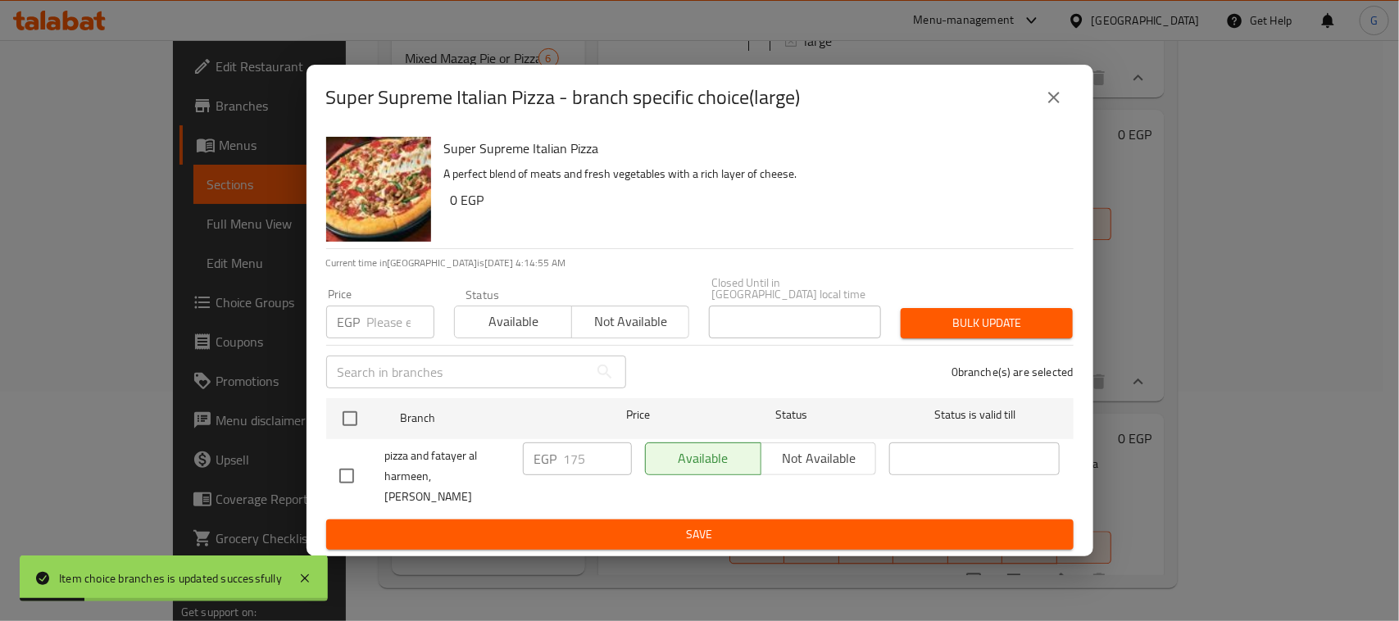
click at [356, 408] on input "checkbox" at bounding box center [350, 418] width 34 height 34
checkbox input "true"
click at [385, 314] on input "number" at bounding box center [400, 322] width 67 height 33
type input "190"
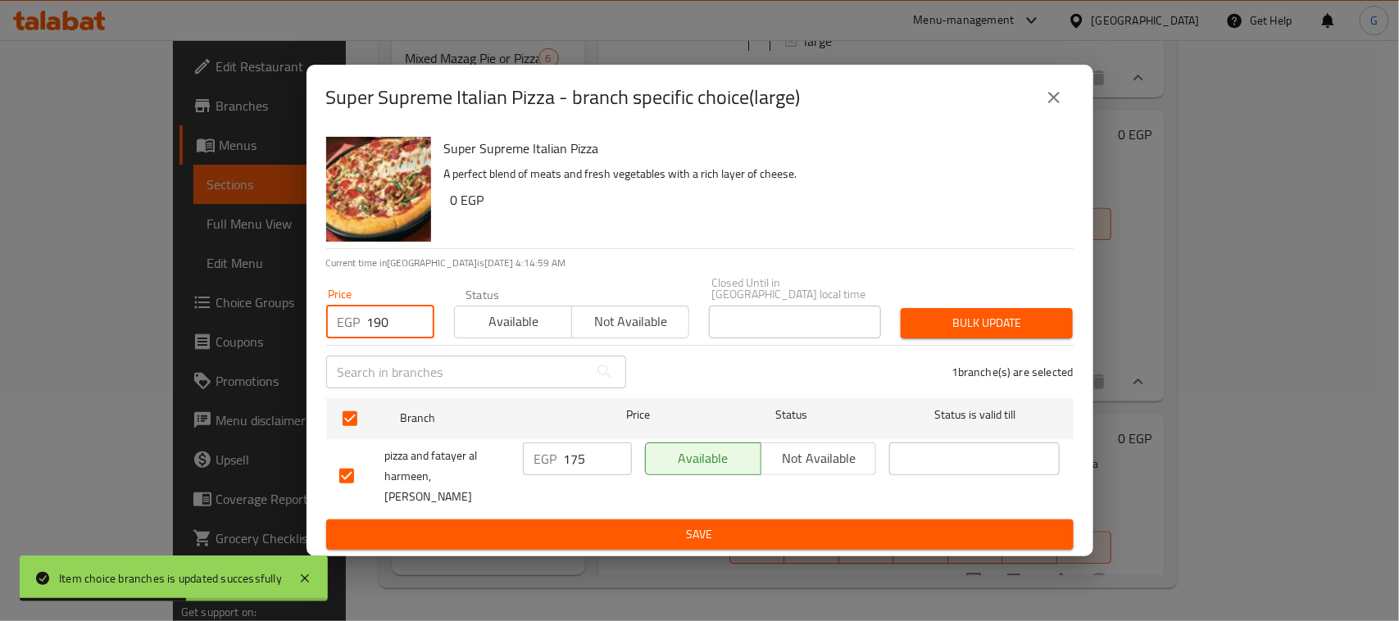
click at [963, 318] on span "Bulk update" at bounding box center [987, 323] width 146 height 20
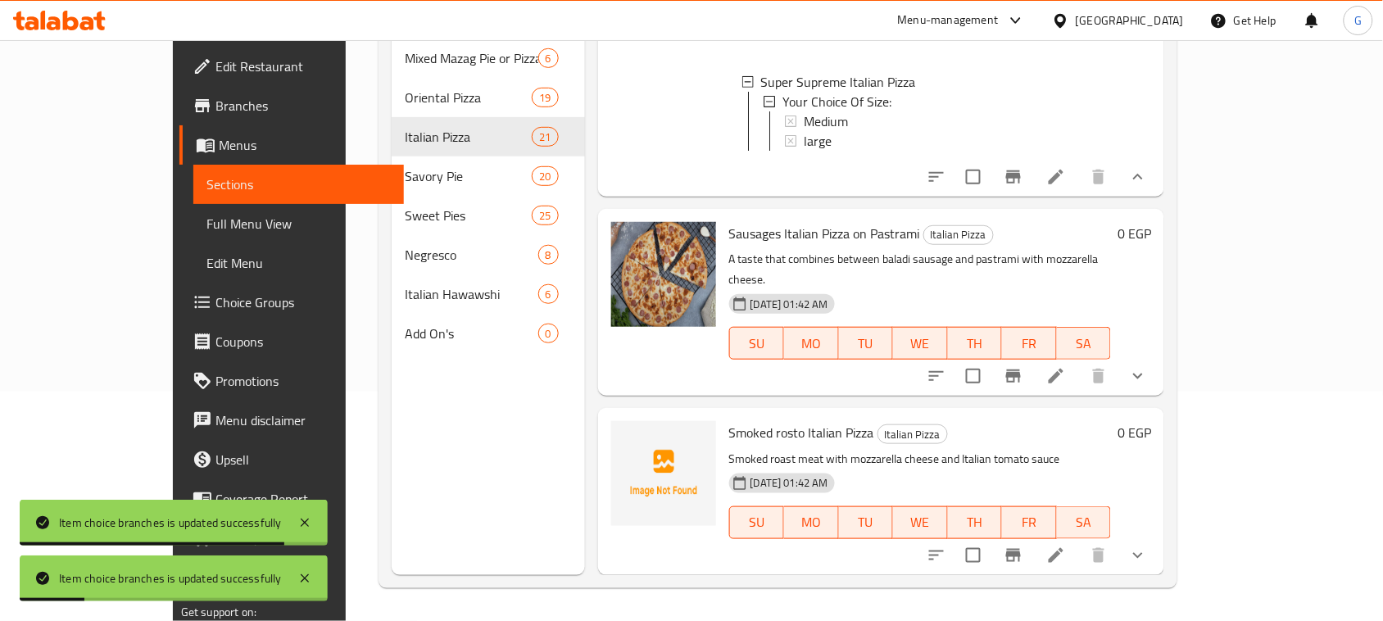
scroll to position [4581, 0]
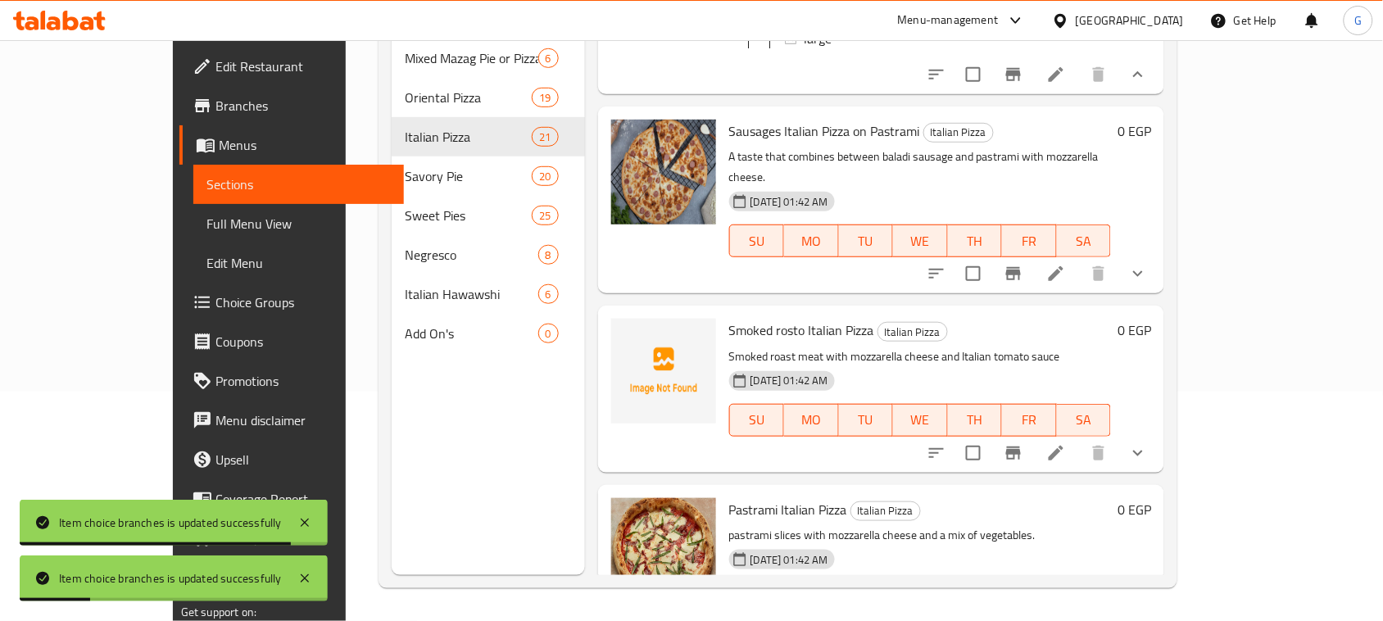
click at [1148, 283] on icon "show more" at bounding box center [1138, 274] width 20 height 20
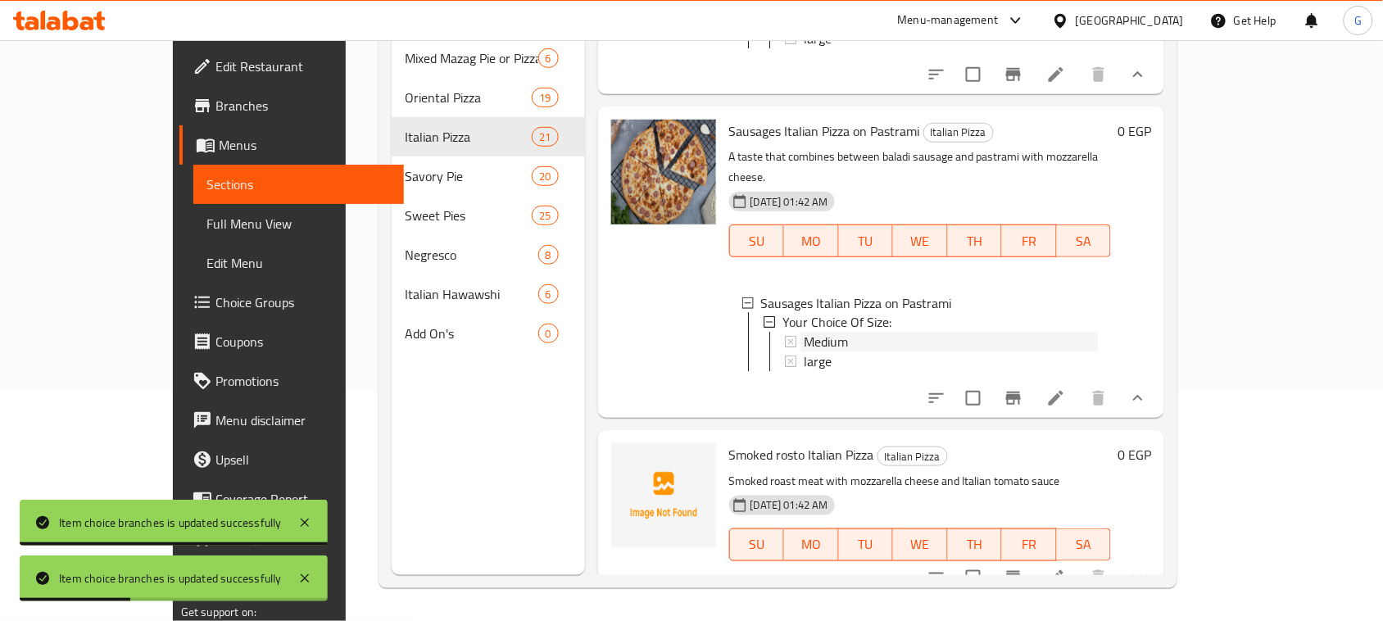
click at [804, 352] on span "Medium" at bounding box center [826, 343] width 44 height 20
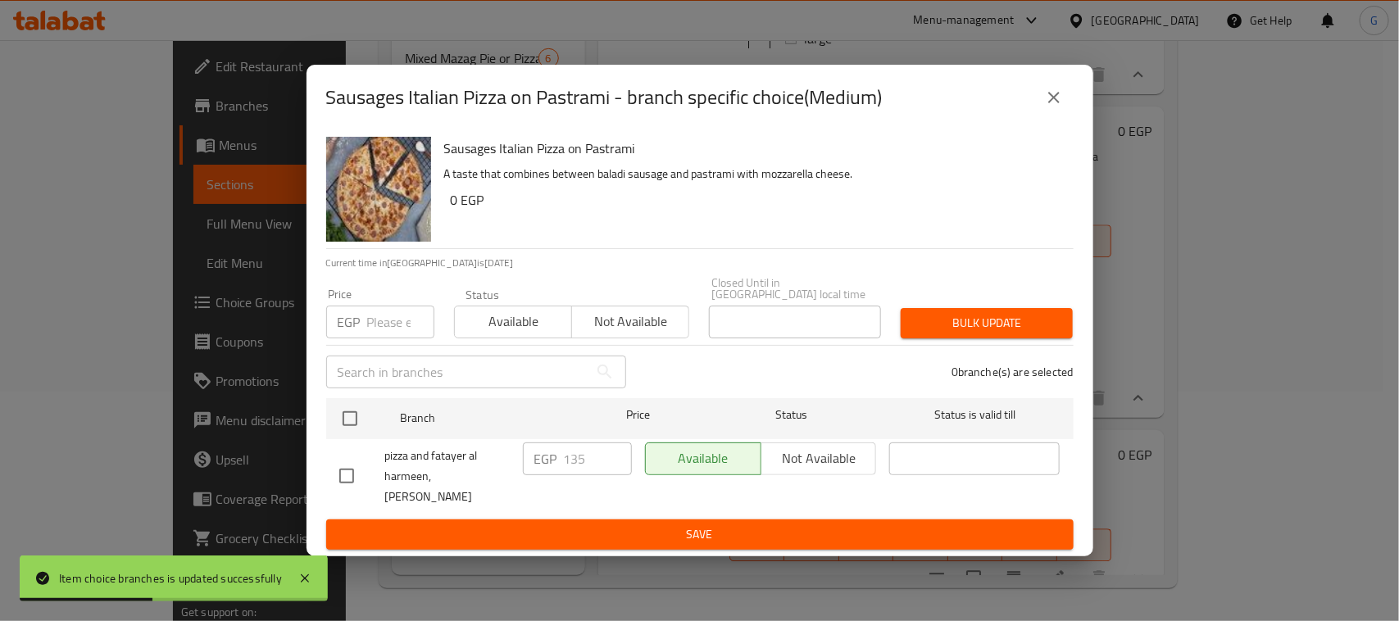
click at [353, 411] on input "checkbox" at bounding box center [350, 418] width 34 height 34
checkbox input "true"
click at [381, 325] on input "number" at bounding box center [400, 322] width 67 height 33
type input "145"
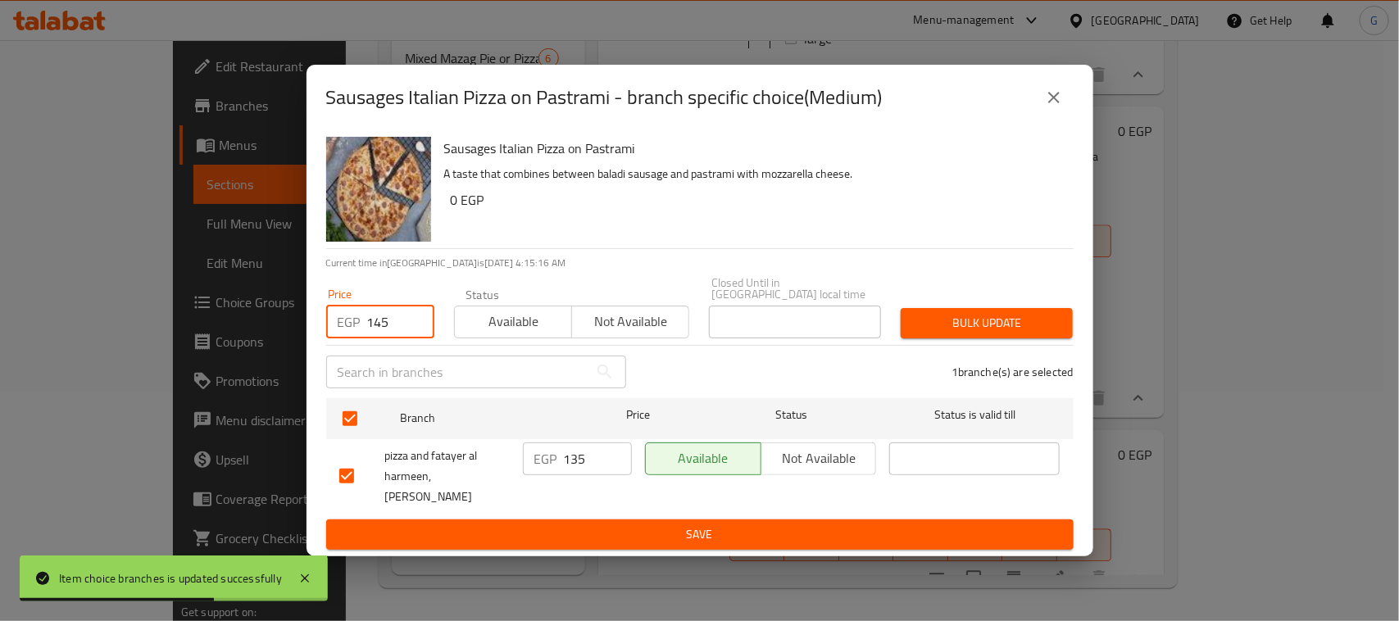
click at [1020, 313] on span "Bulk update" at bounding box center [987, 323] width 146 height 20
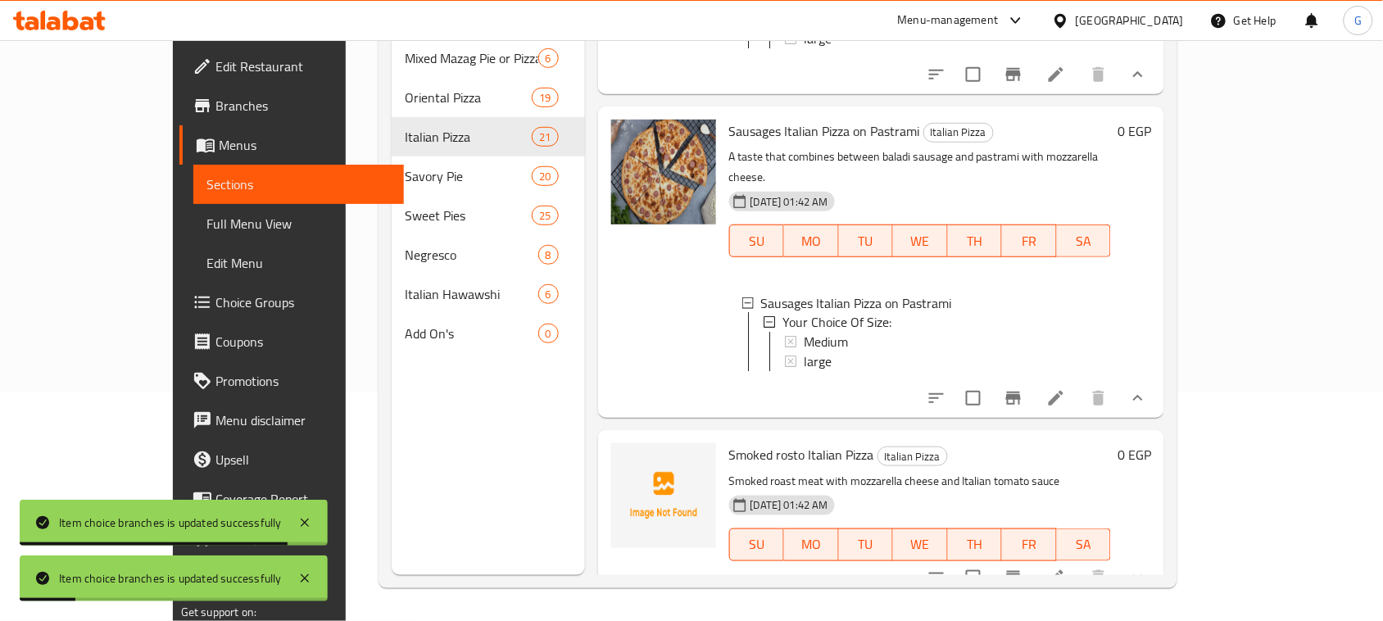
click at [814, 352] on div "Medium" at bounding box center [951, 343] width 294 height 20
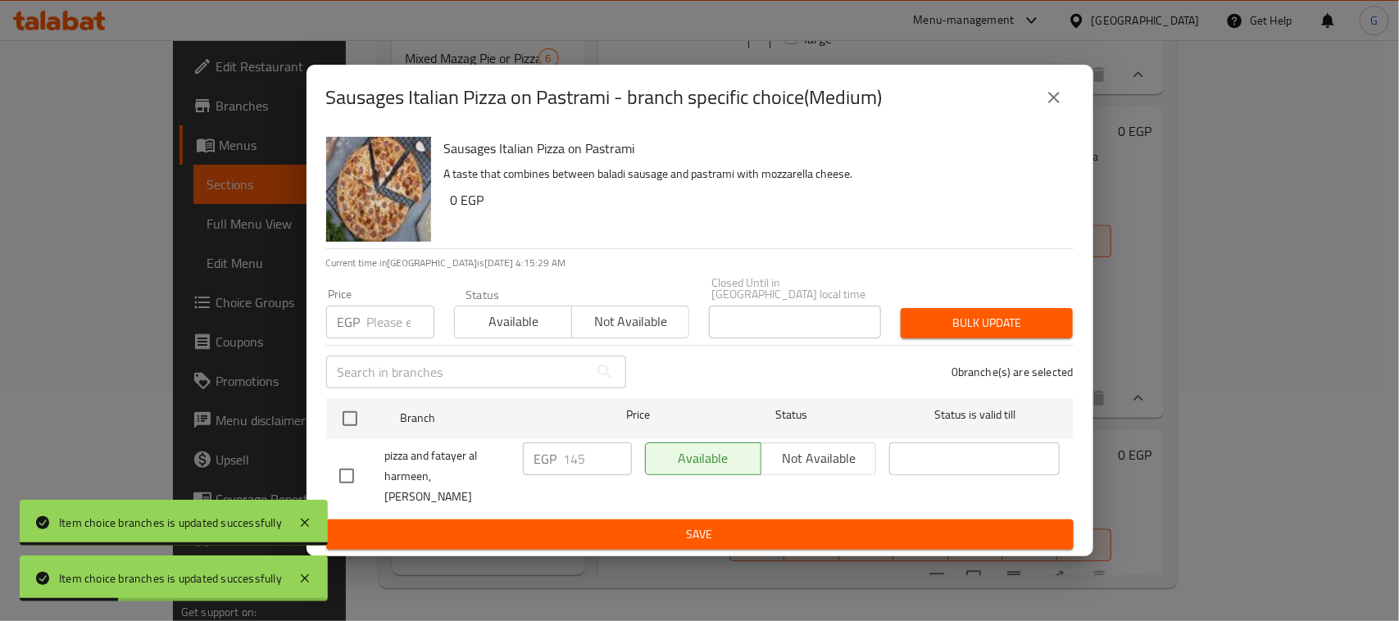
click at [1062, 97] on icon "close" at bounding box center [1054, 98] width 20 height 20
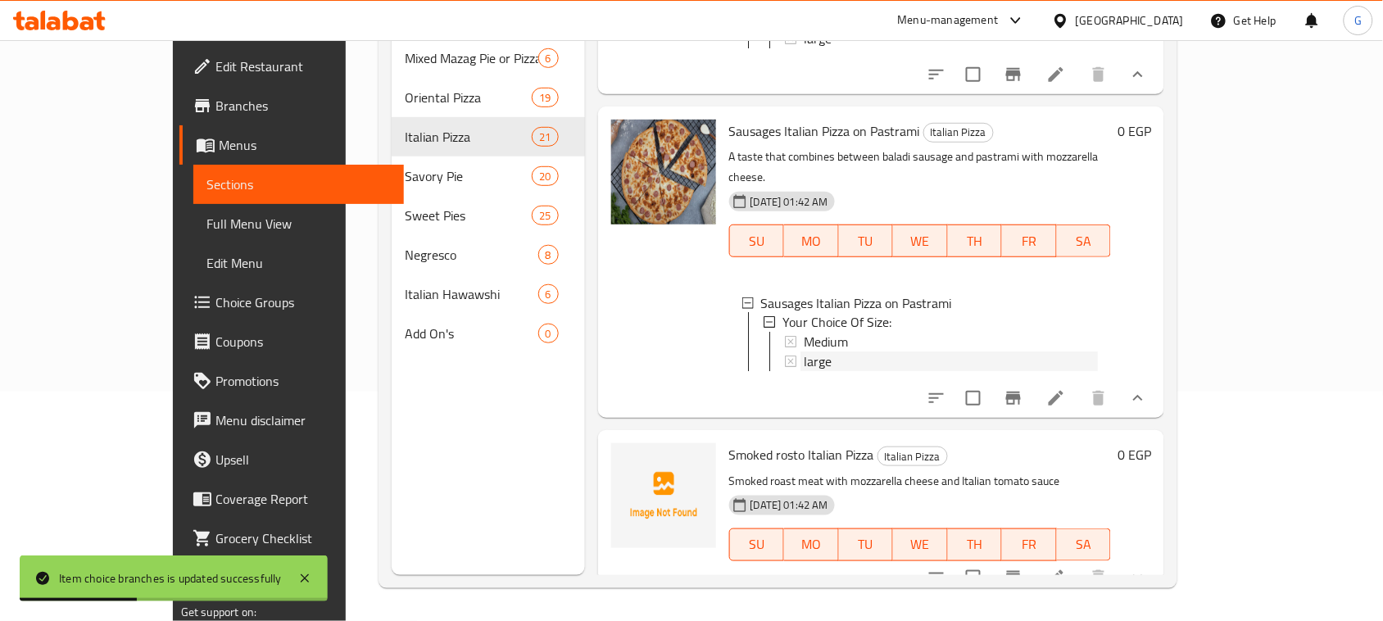
click at [810, 372] on div "large" at bounding box center [951, 362] width 294 height 20
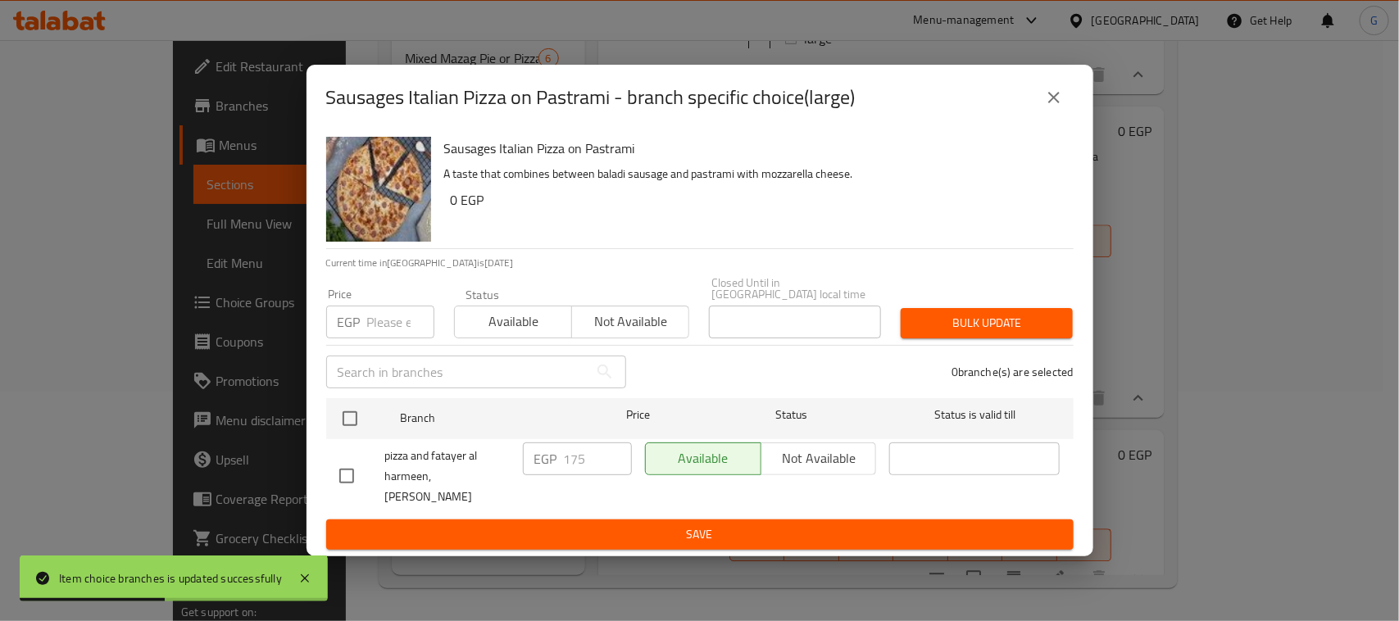
click at [353, 410] on input "checkbox" at bounding box center [350, 418] width 34 height 34
checkbox input "true"
click at [378, 306] on input "number" at bounding box center [400, 322] width 67 height 33
type input "190"
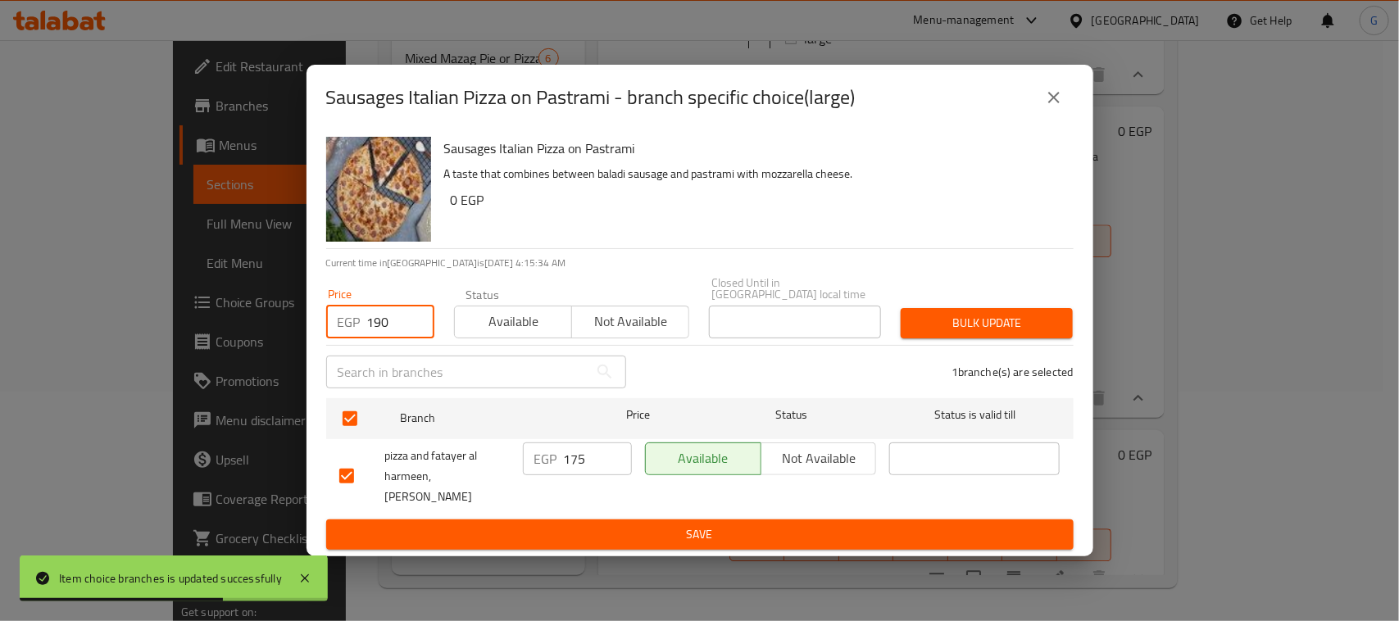
click at [955, 313] on span "Bulk update" at bounding box center [987, 323] width 146 height 20
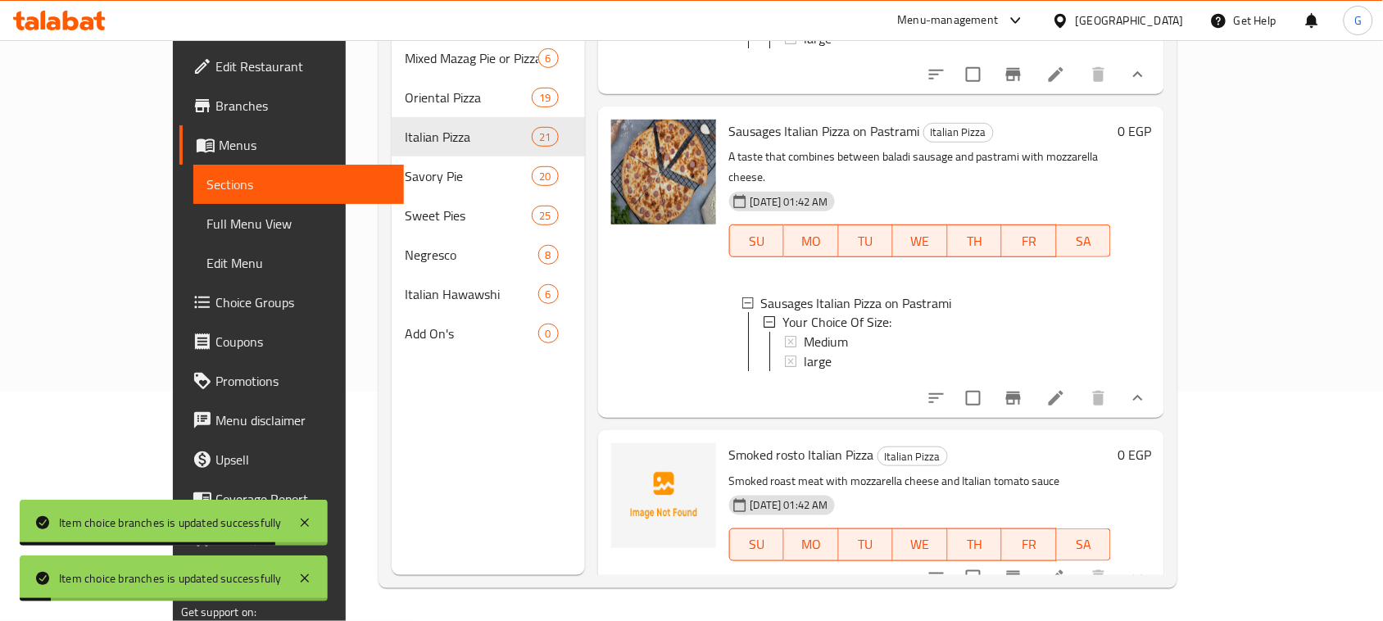
click at [841, 372] on div "large" at bounding box center [951, 362] width 294 height 20
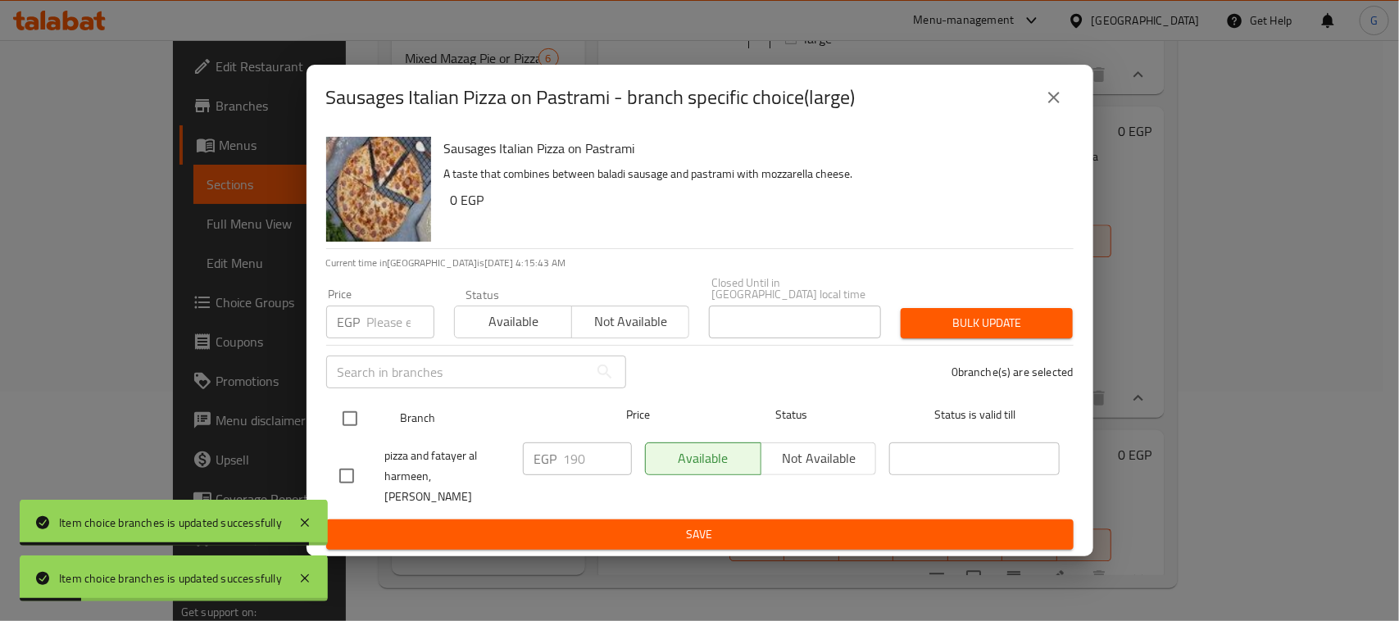
click at [353, 416] on input "checkbox" at bounding box center [350, 418] width 34 height 34
checkbox input "true"
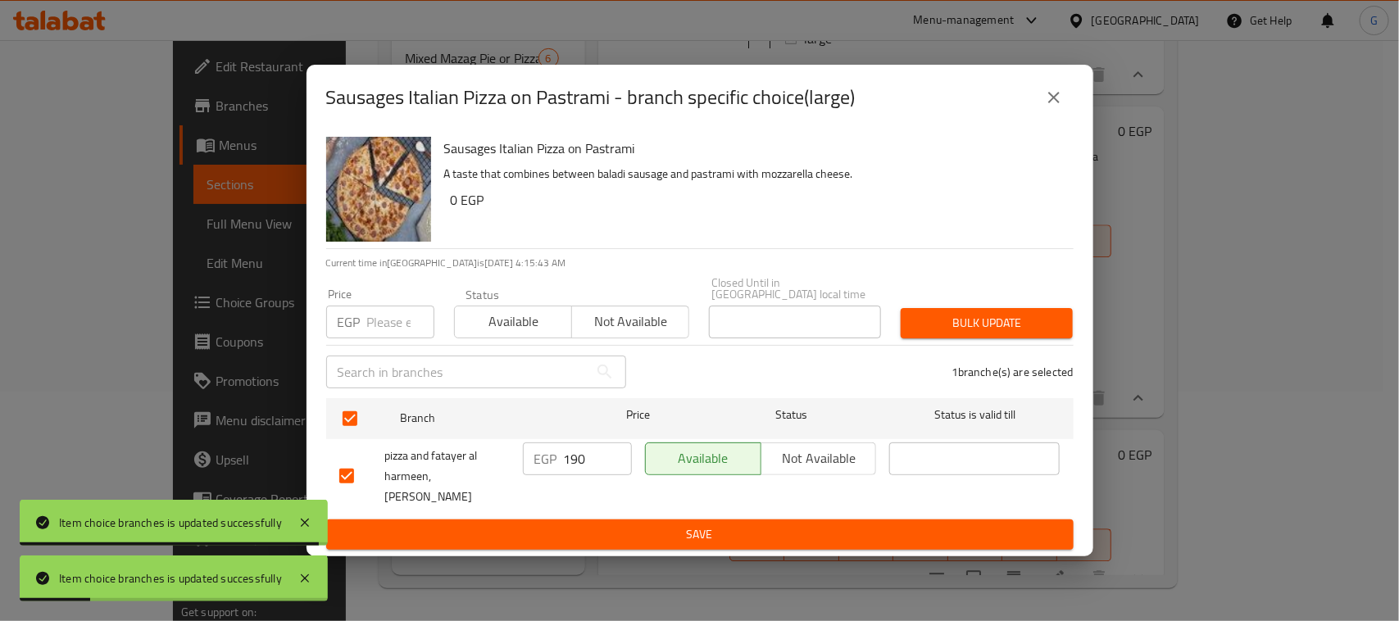
click at [387, 313] on input "number" at bounding box center [400, 322] width 67 height 33
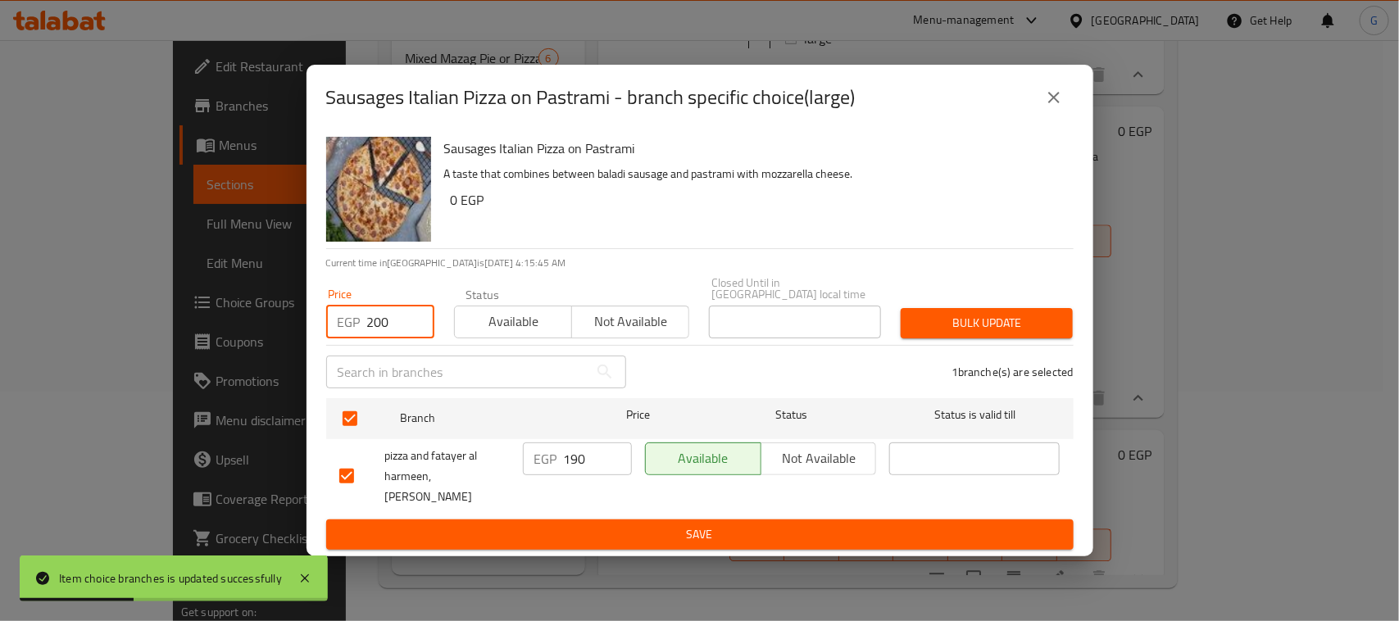
type input "200"
click at [960, 320] on span "Bulk update" at bounding box center [987, 323] width 146 height 20
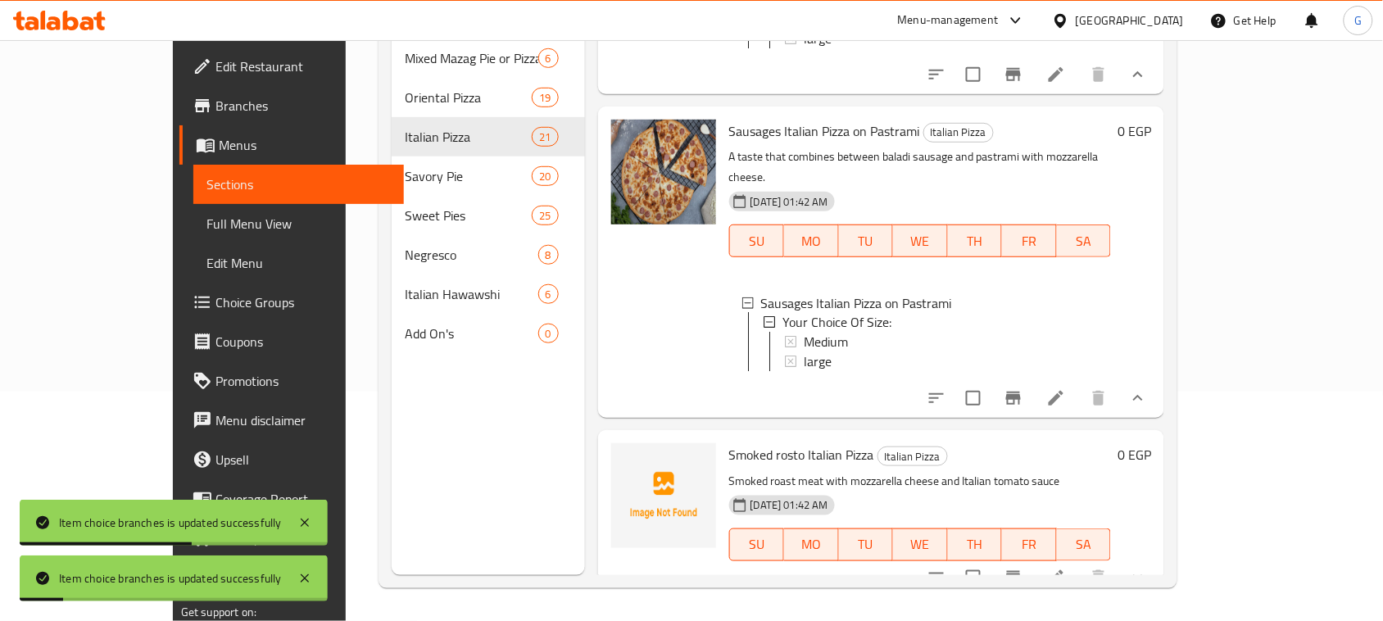
scroll to position [4786, 0]
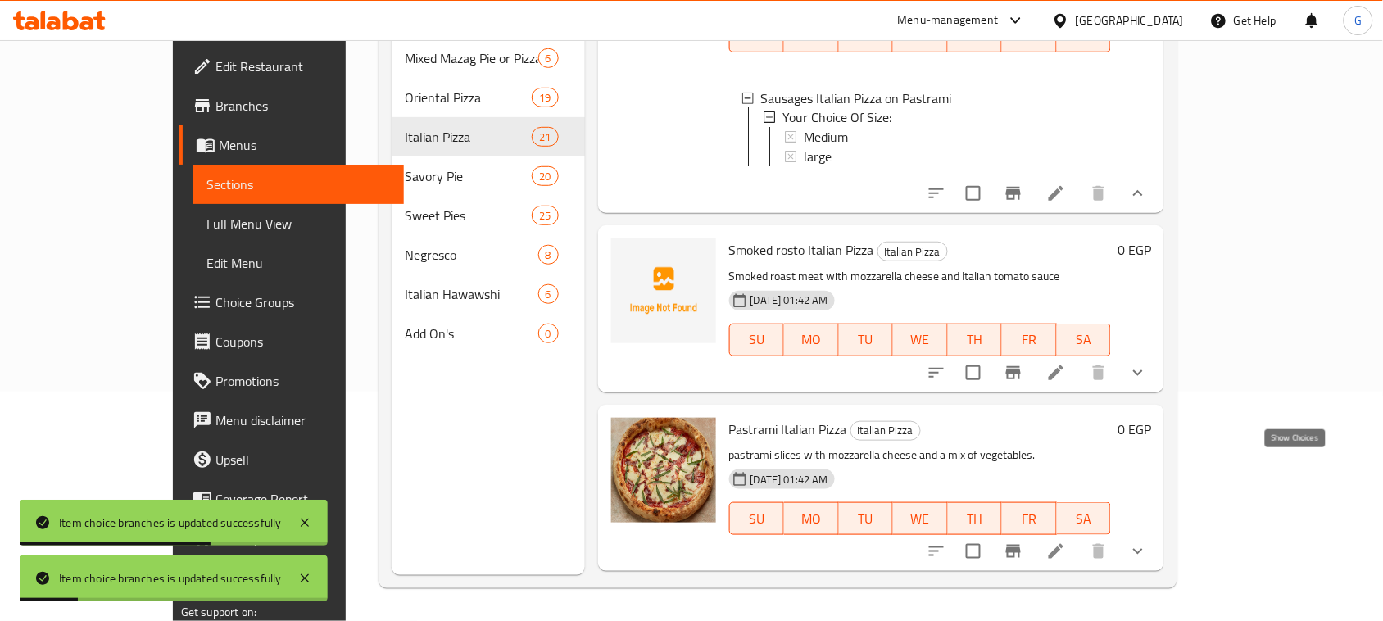
click at [1148, 383] on icon "show more" at bounding box center [1138, 373] width 20 height 20
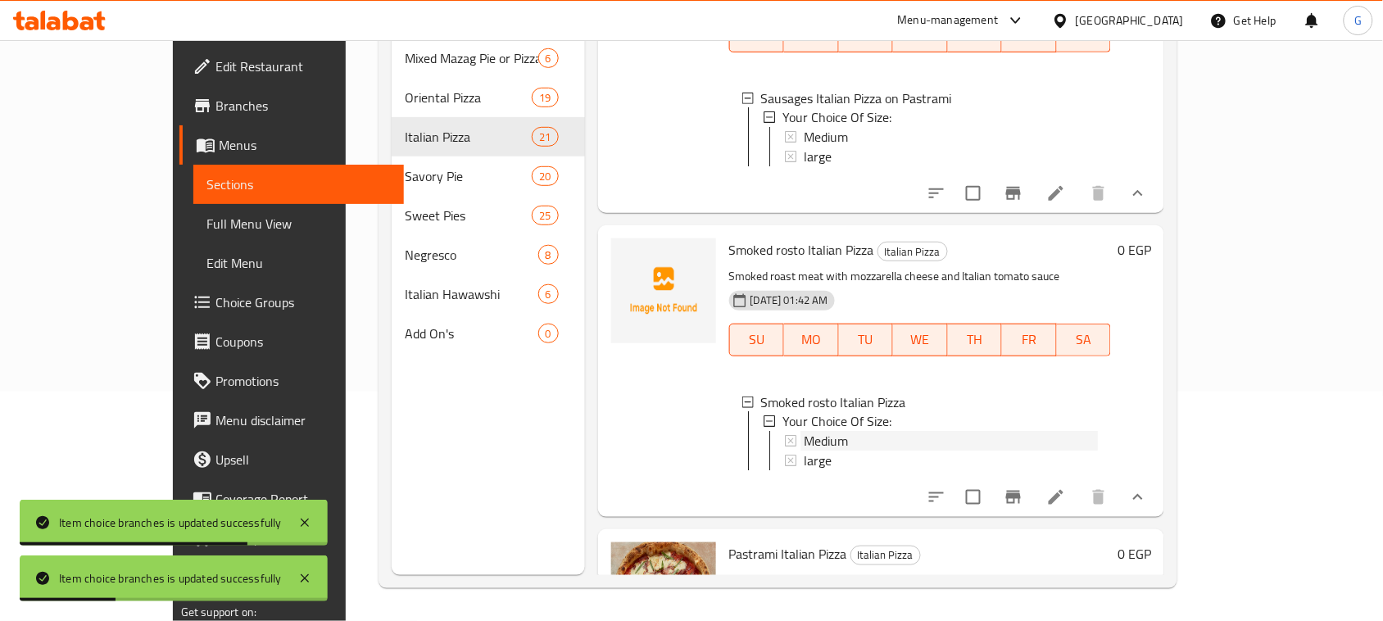
click at [807, 451] on div "Medium" at bounding box center [951, 442] width 294 height 20
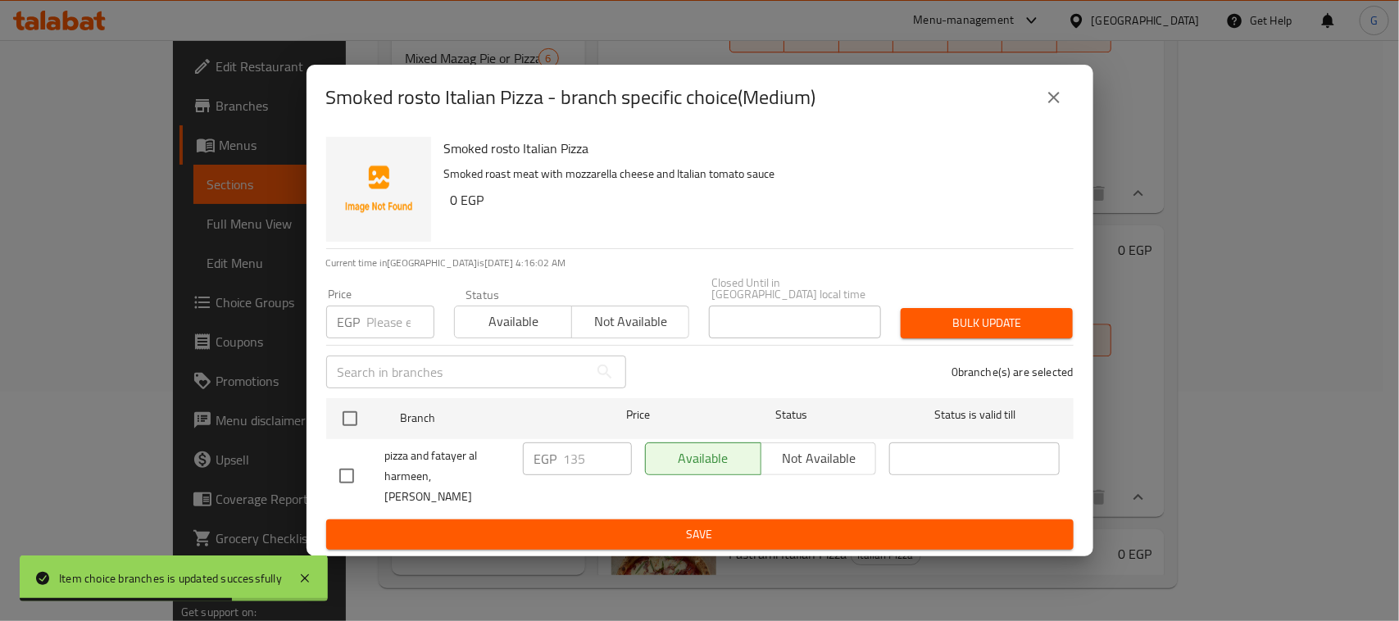
click at [1049, 103] on icon "close" at bounding box center [1054, 98] width 20 height 20
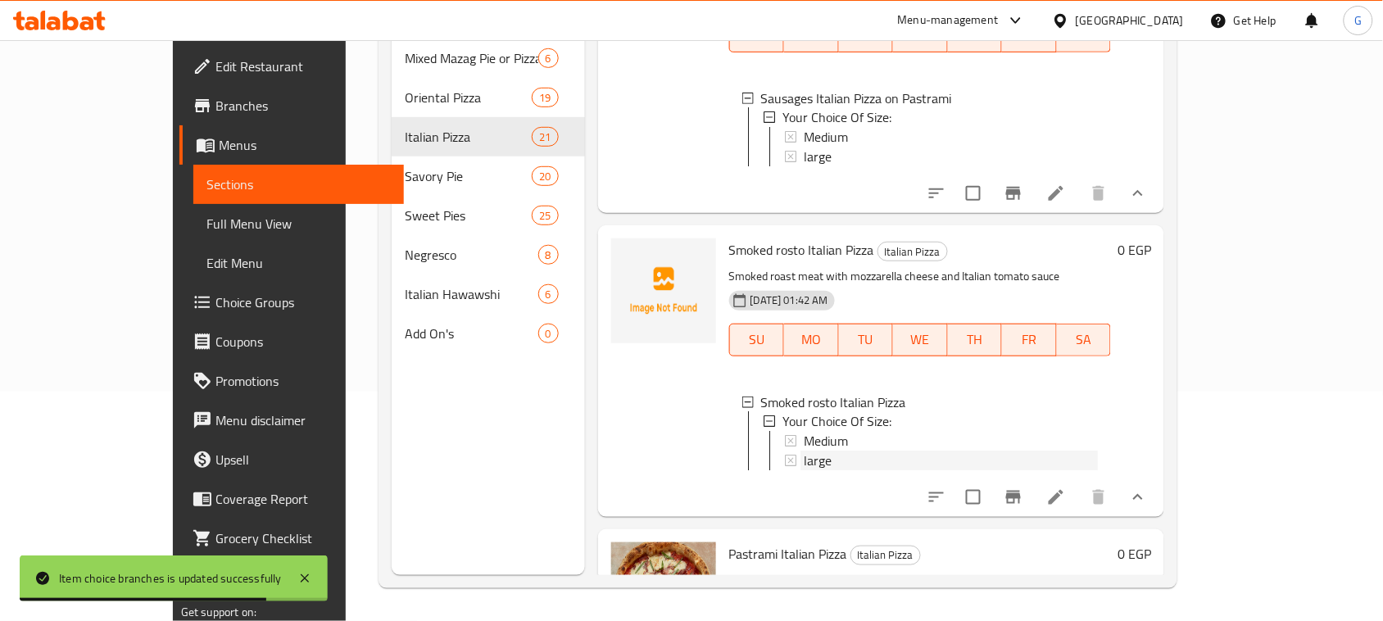
click at [804, 471] on span "large" at bounding box center [818, 461] width 28 height 20
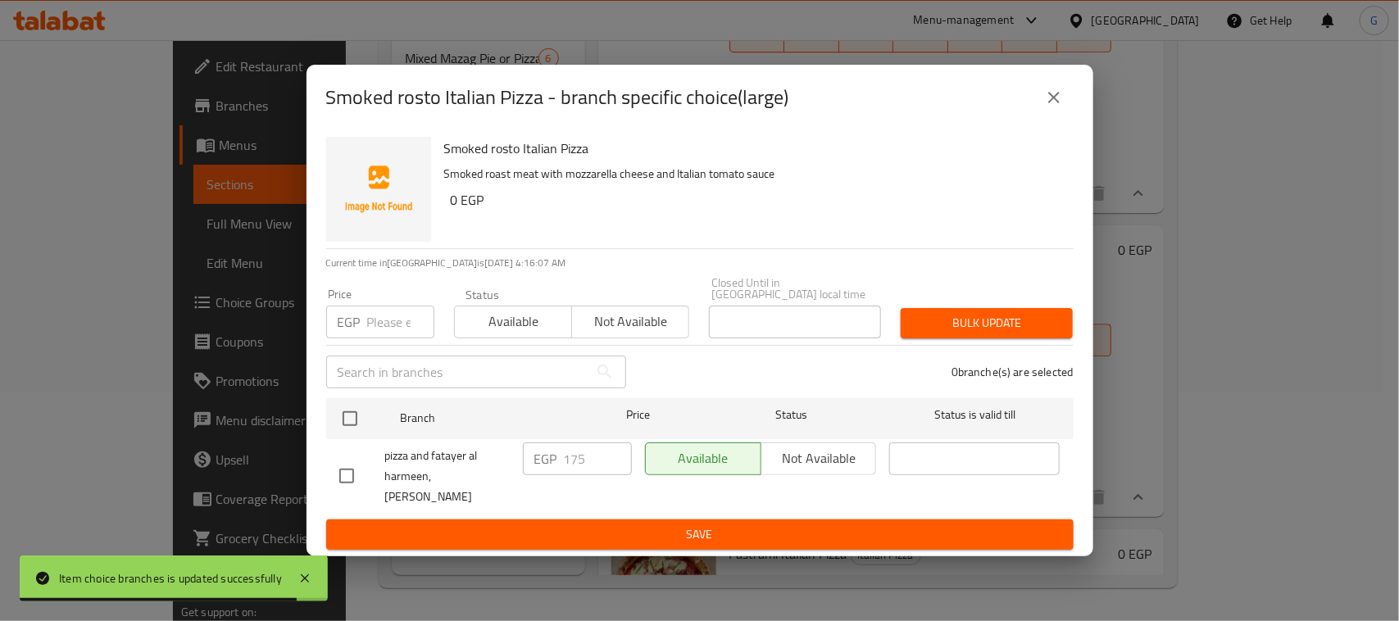
click at [1070, 115] on div "Smoked rosto Italian Pizza - branch specific choice(large)" at bounding box center [699, 97] width 747 height 39
click at [1061, 107] on icon "close" at bounding box center [1054, 98] width 20 height 20
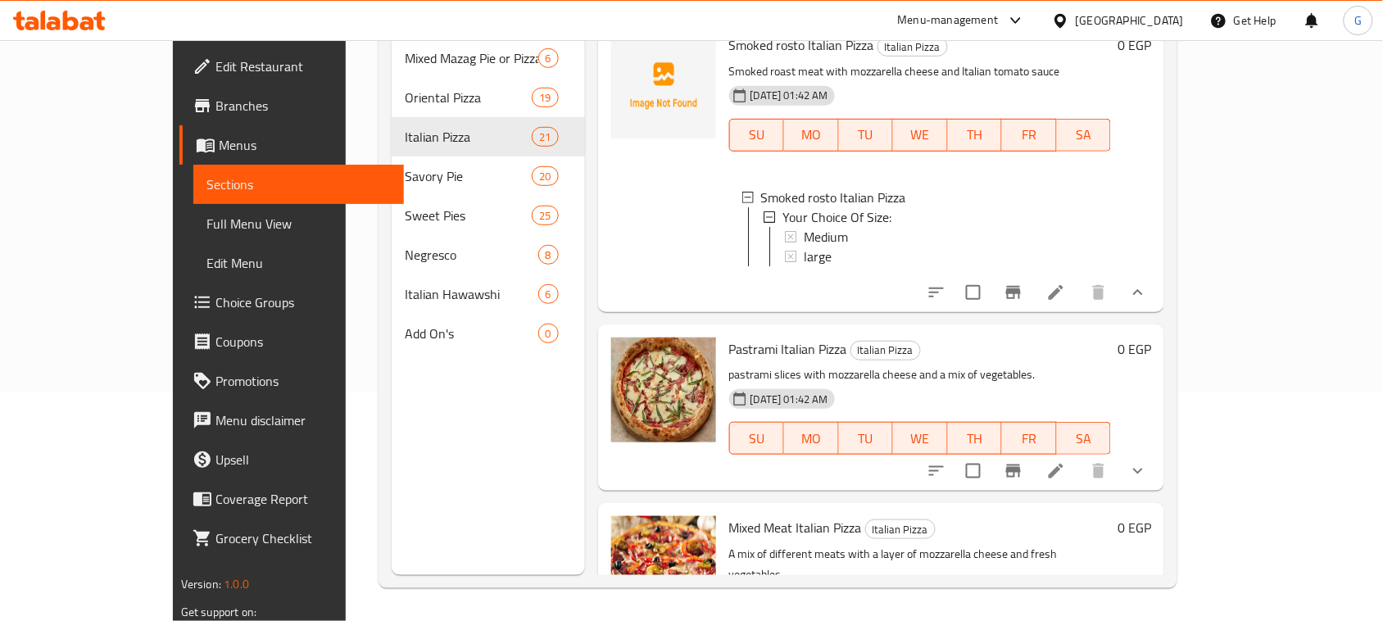
scroll to position [5196, 0]
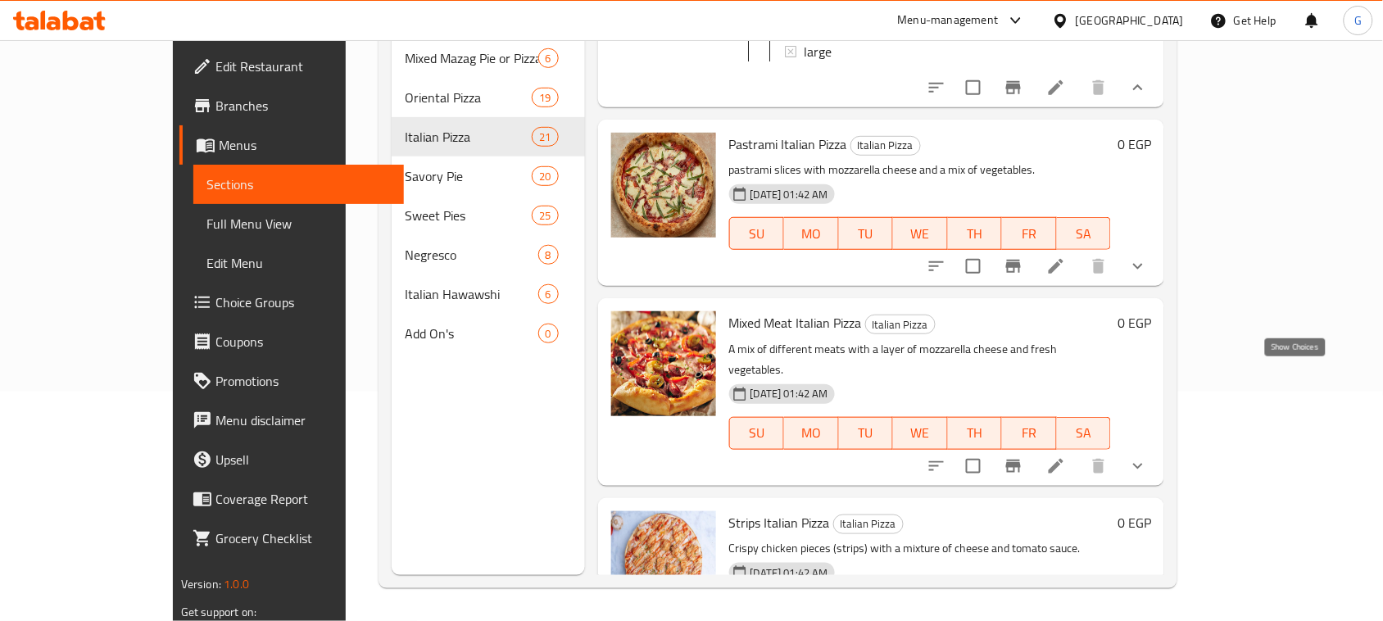
click at [1148, 276] on icon "show more" at bounding box center [1138, 266] width 20 height 20
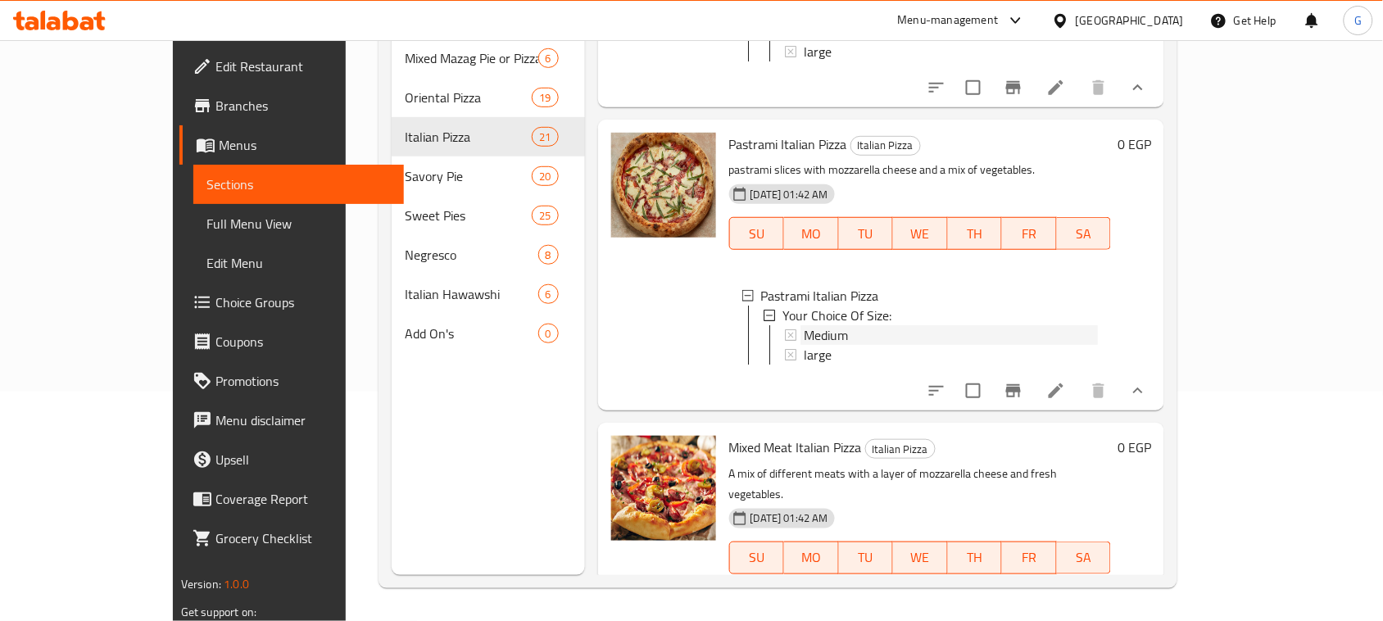
click at [804, 345] on span "Medium" at bounding box center [826, 335] width 44 height 20
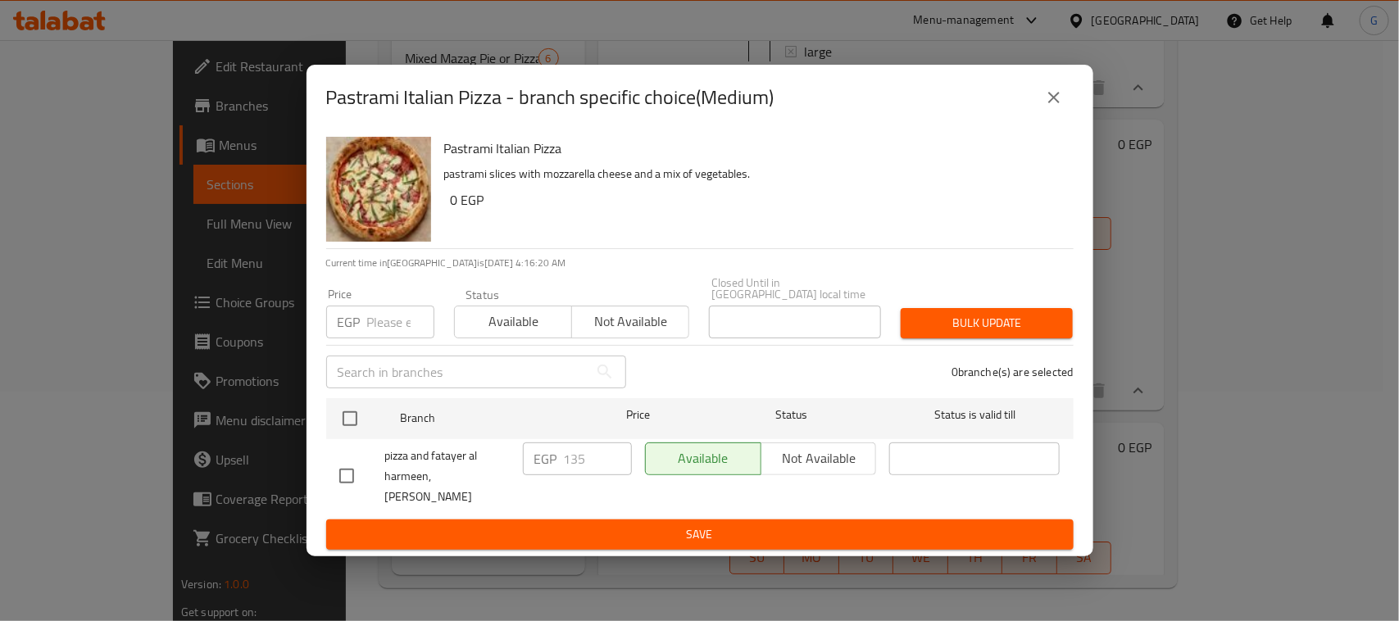
click at [355, 410] on input "checkbox" at bounding box center [350, 418] width 34 height 34
checkbox input "true"
click at [382, 320] on input "number" at bounding box center [400, 322] width 67 height 33
type input "150"
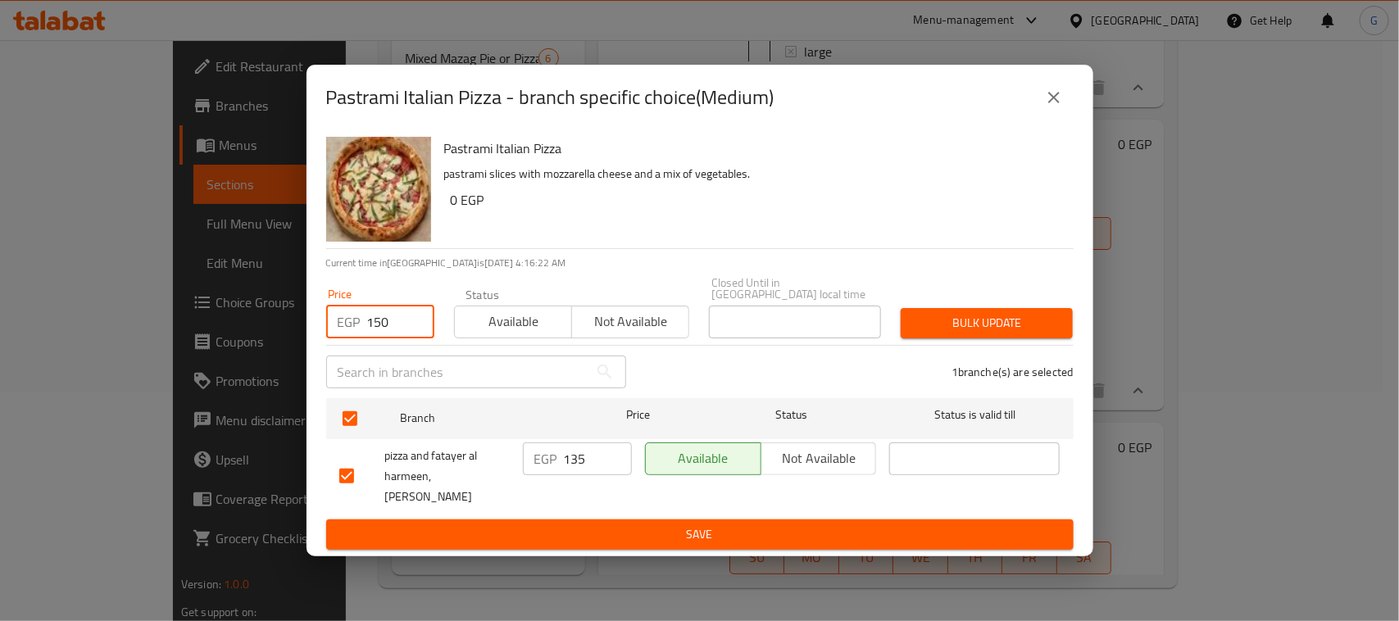
click at [1006, 320] on span "Bulk update" at bounding box center [987, 323] width 146 height 20
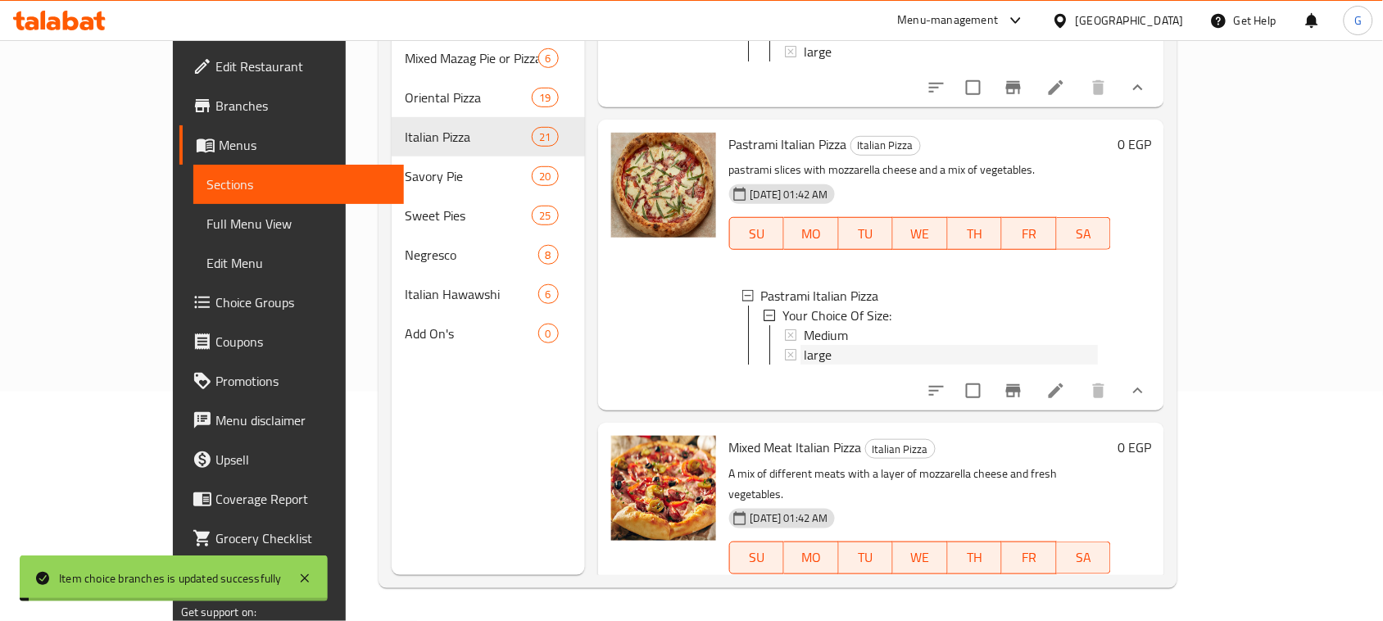
click at [813, 365] on div "large" at bounding box center [951, 355] width 294 height 20
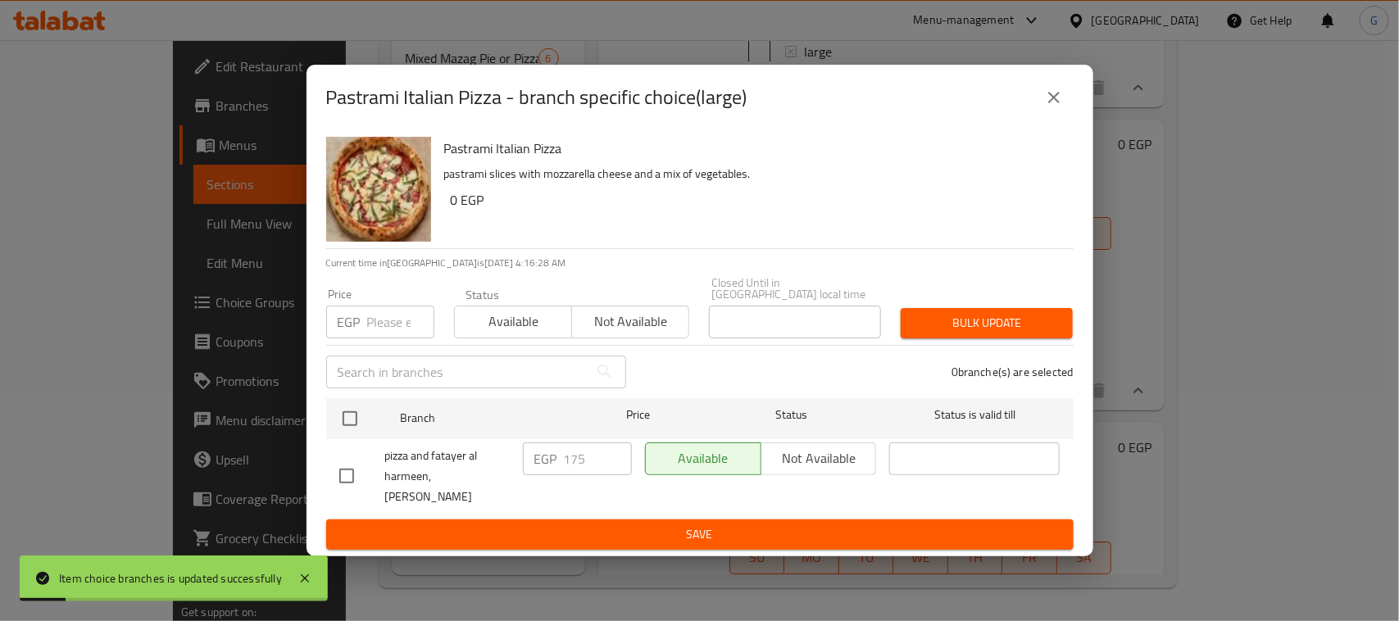
click at [342, 408] on input "checkbox" at bounding box center [350, 418] width 34 height 34
checkbox input "true"
click at [373, 312] on input "number" at bounding box center [400, 322] width 67 height 33
type input "200"
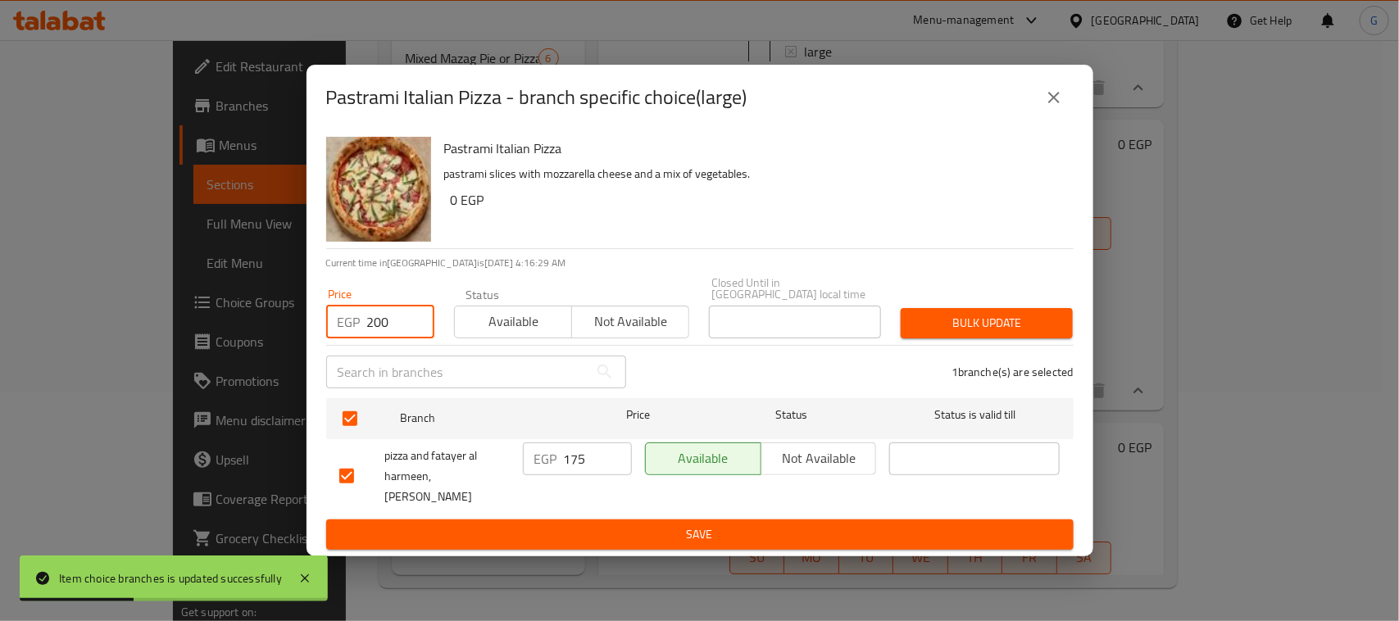
click at [987, 317] on span "Bulk update" at bounding box center [987, 323] width 146 height 20
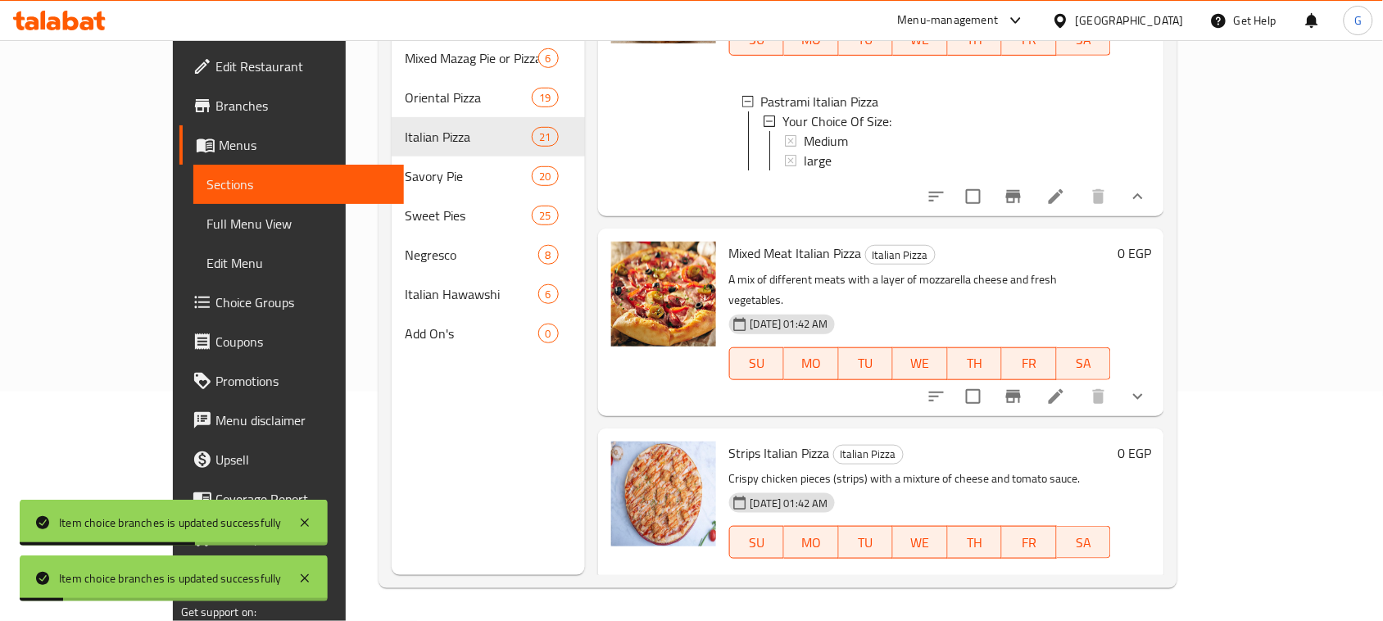
scroll to position [5400, 0]
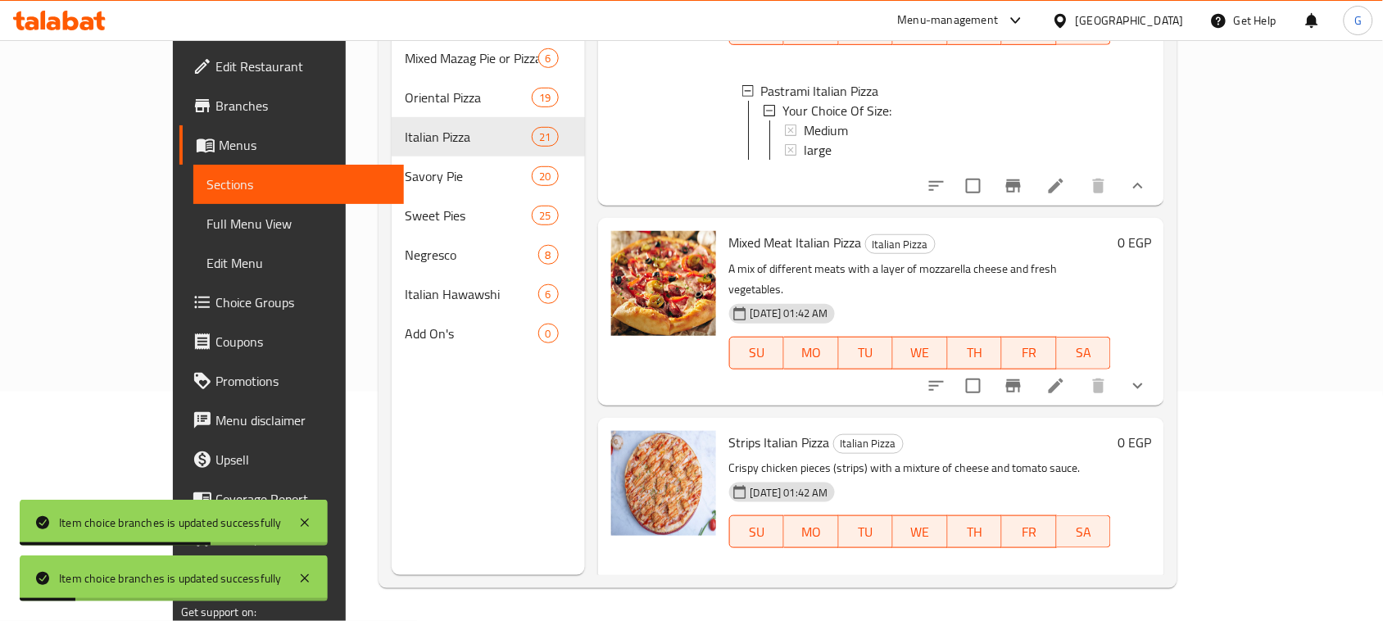
click at [1158, 406] on button "show more" at bounding box center [1137, 385] width 39 height 39
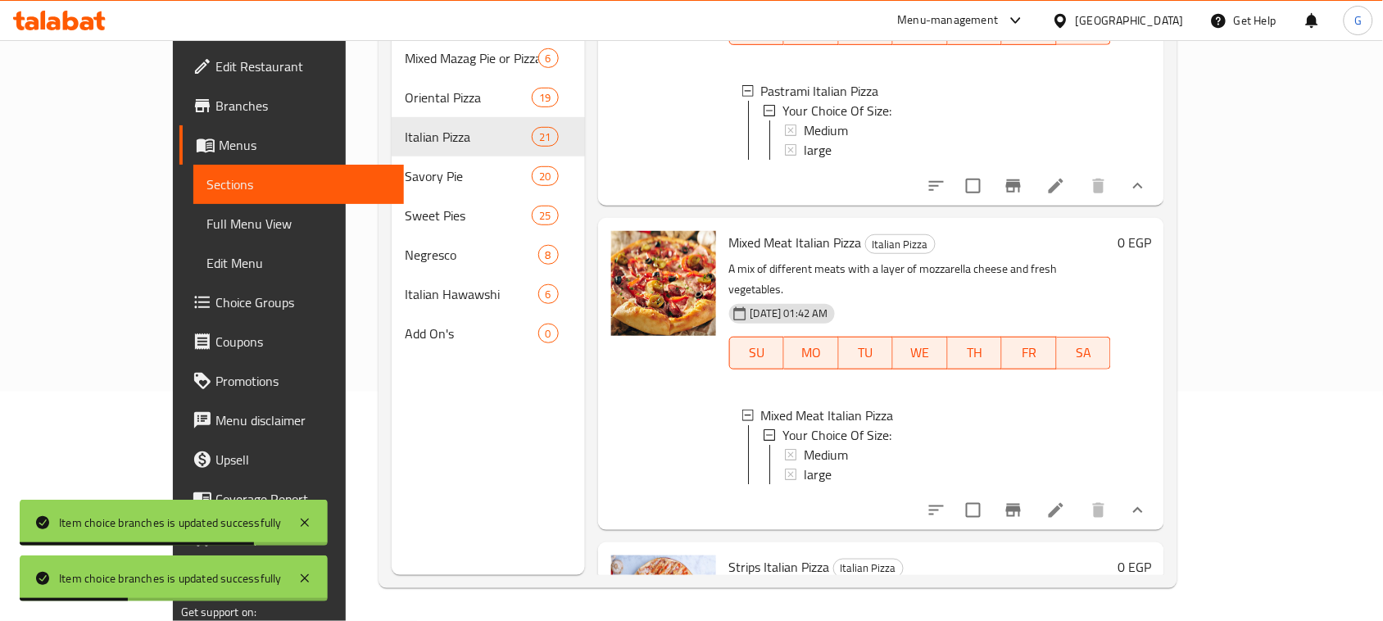
scroll to position [2, 0]
click at [817, 463] on div "Medium" at bounding box center [951, 453] width 294 height 20
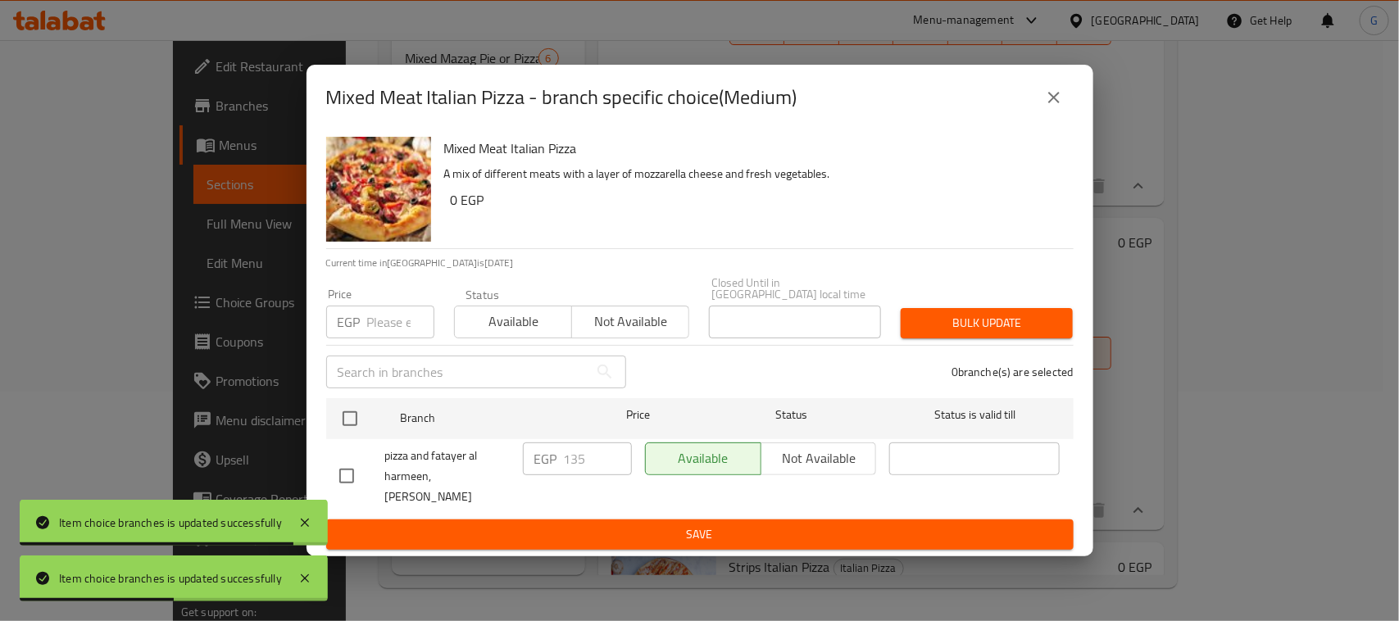
click at [345, 406] on input "checkbox" at bounding box center [350, 418] width 34 height 34
checkbox input "true"
click at [385, 316] on input "number" at bounding box center [400, 322] width 67 height 33
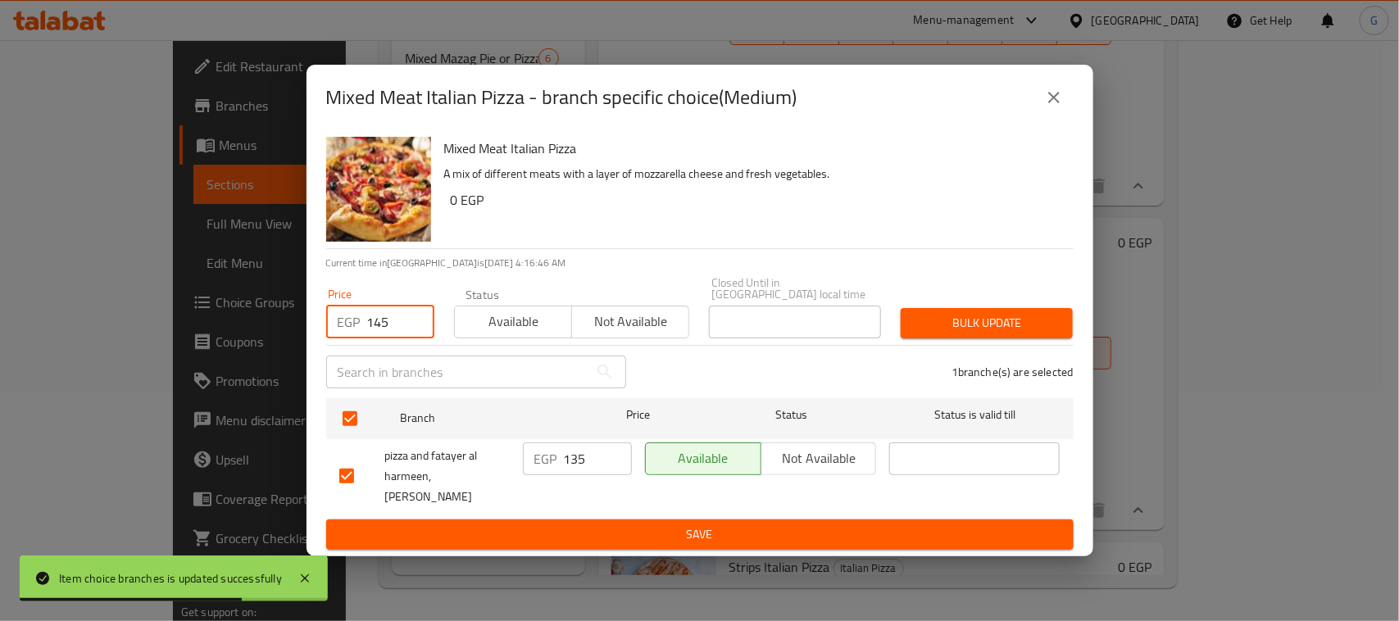
type input "145"
click at [989, 321] on span "Bulk update" at bounding box center [987, 323] width 146 height 20
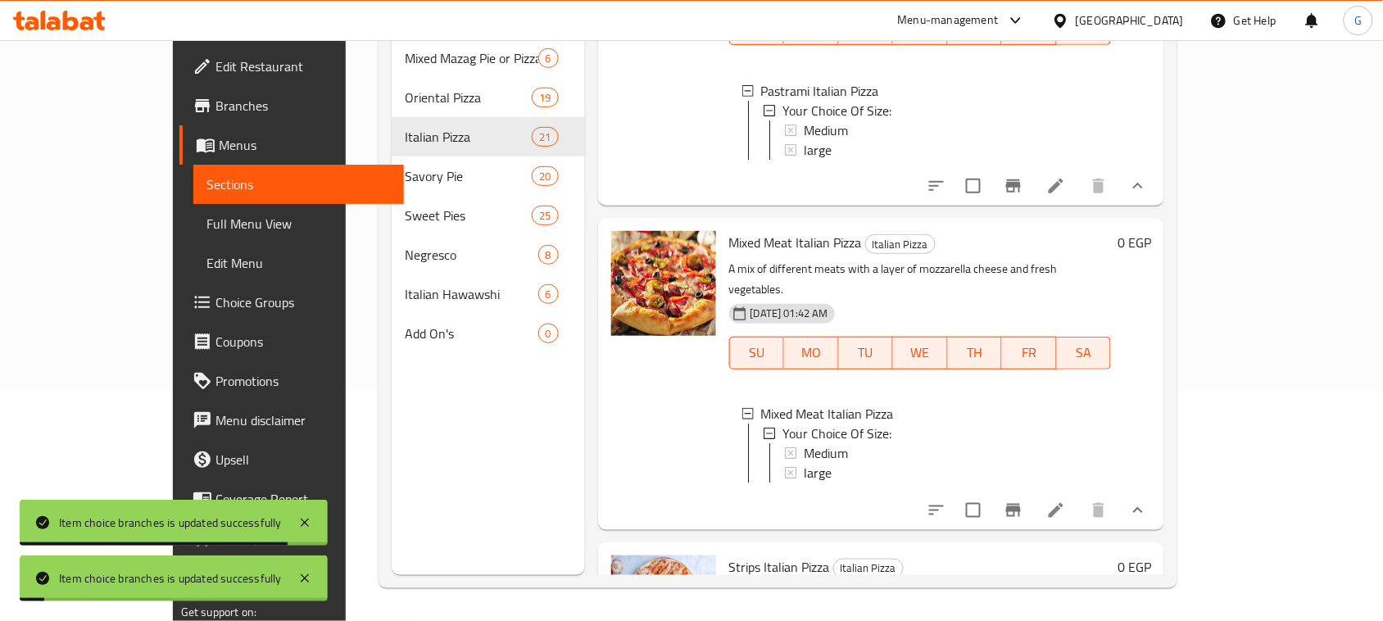
scroll to position [5605, 0]
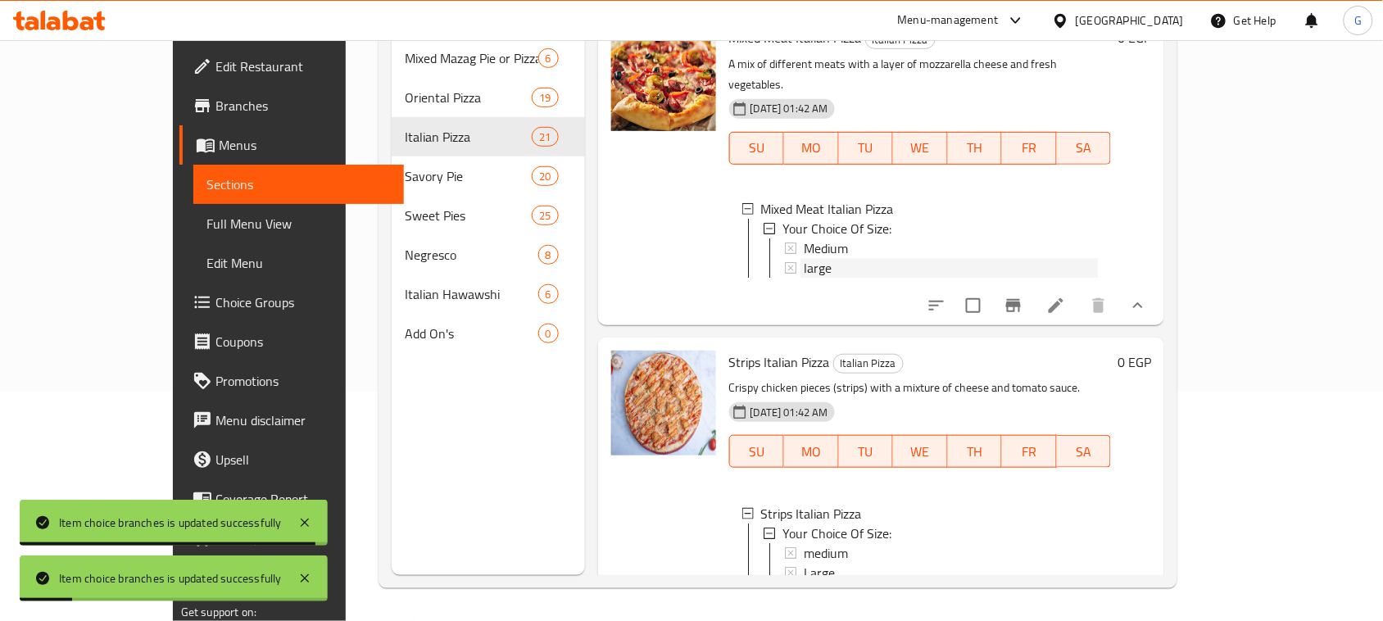
click at [804, 278] on span "large" at bounding box center [818, 268] width 28 height 20
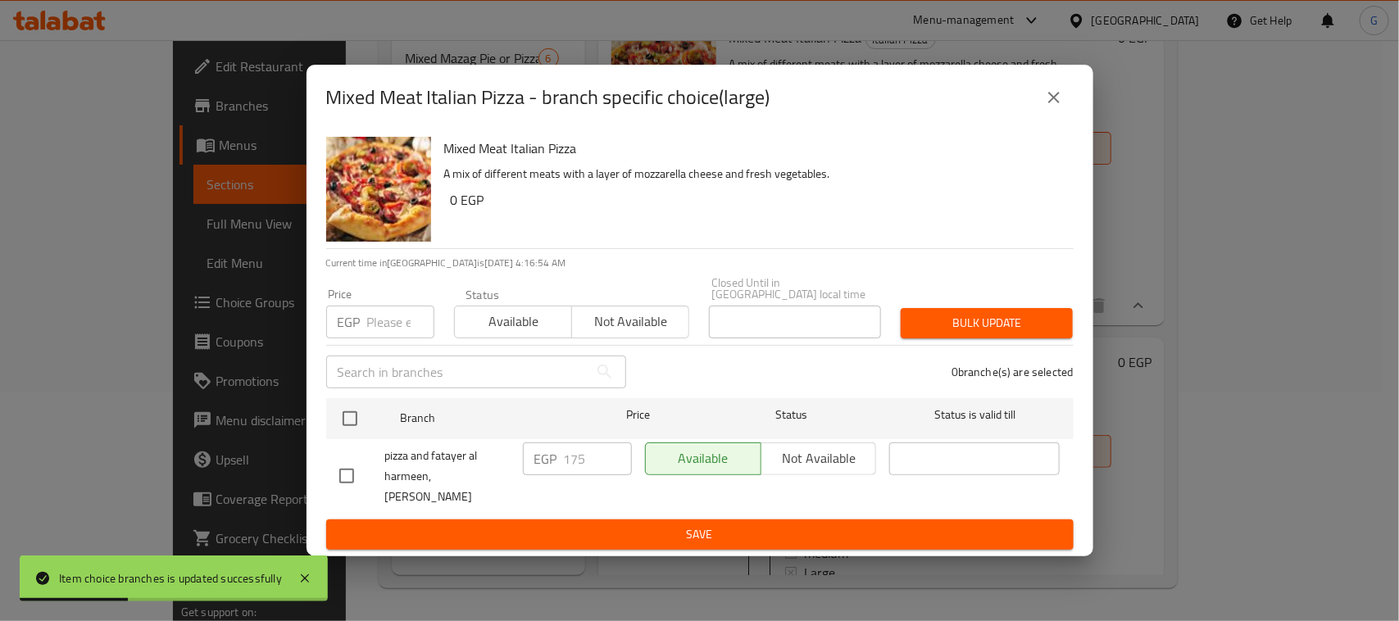
drag, startPoint x: 344, startPoint y: 410, endPoint x: 381, endPoint y: 329, distance: 89.8
click at [345, 410] on input "checkbox" at bounding box center [350, 418] width 34 height 34
checkbox input "true"
click at [386, 317] on input "number" at bounding box center [400, 322] width 67 height 33
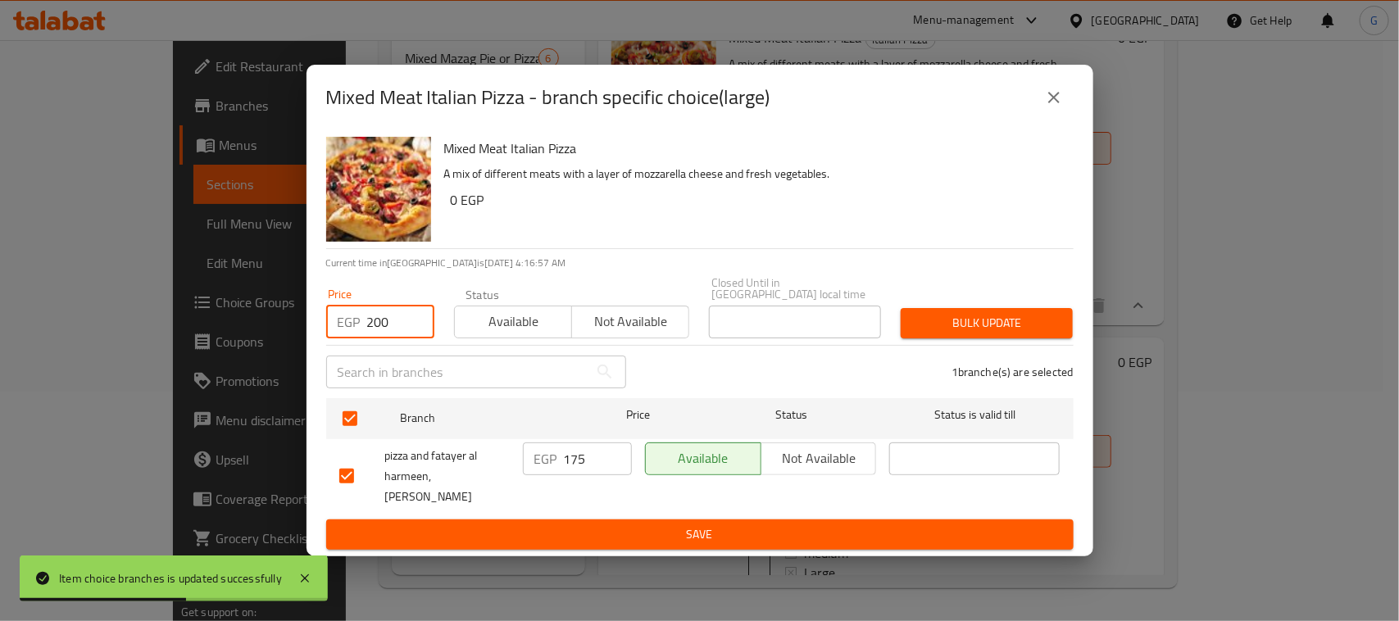
type input "200"
click at [963, 324] on span "Bulk update" at bounding box center [987, 323] width 146 height 20
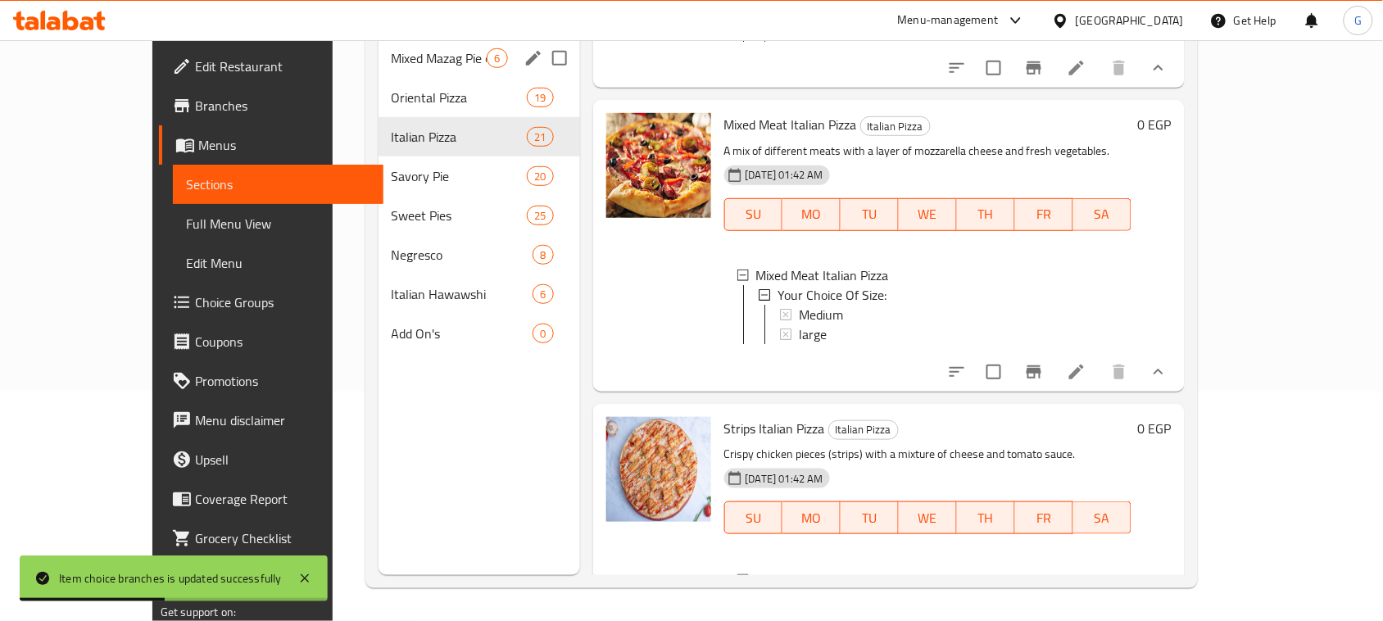
scroll to position [0, 0]
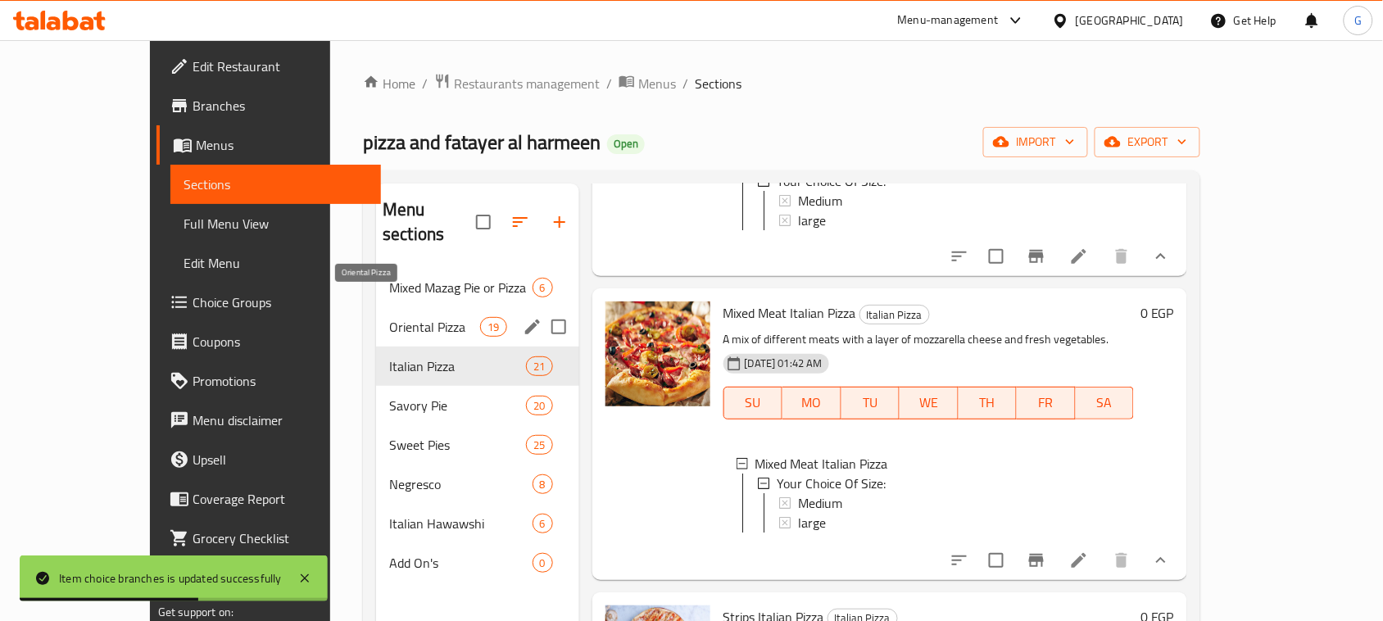
click at [389, 317] on span "Oriental Pizza" at bounding box center [434, 327] width 91 height 20
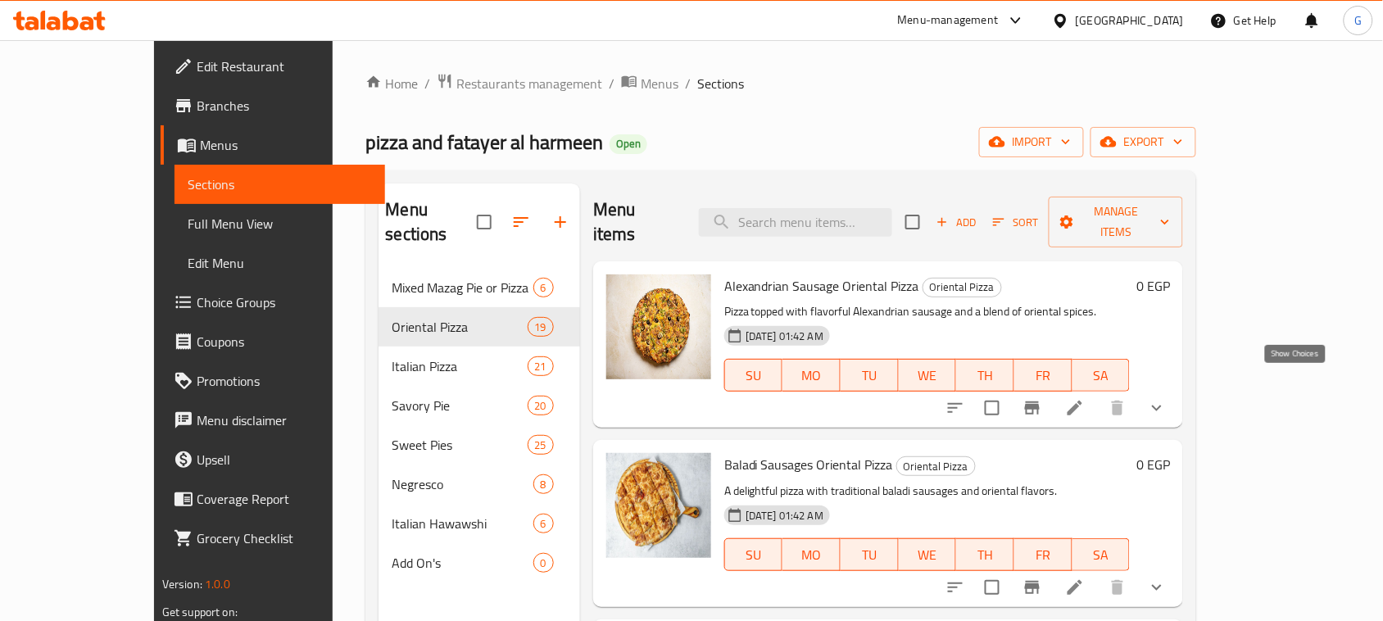
click at [1167, 398] on icon "show more" at bounding box center [1157, 408] width 20 height 20
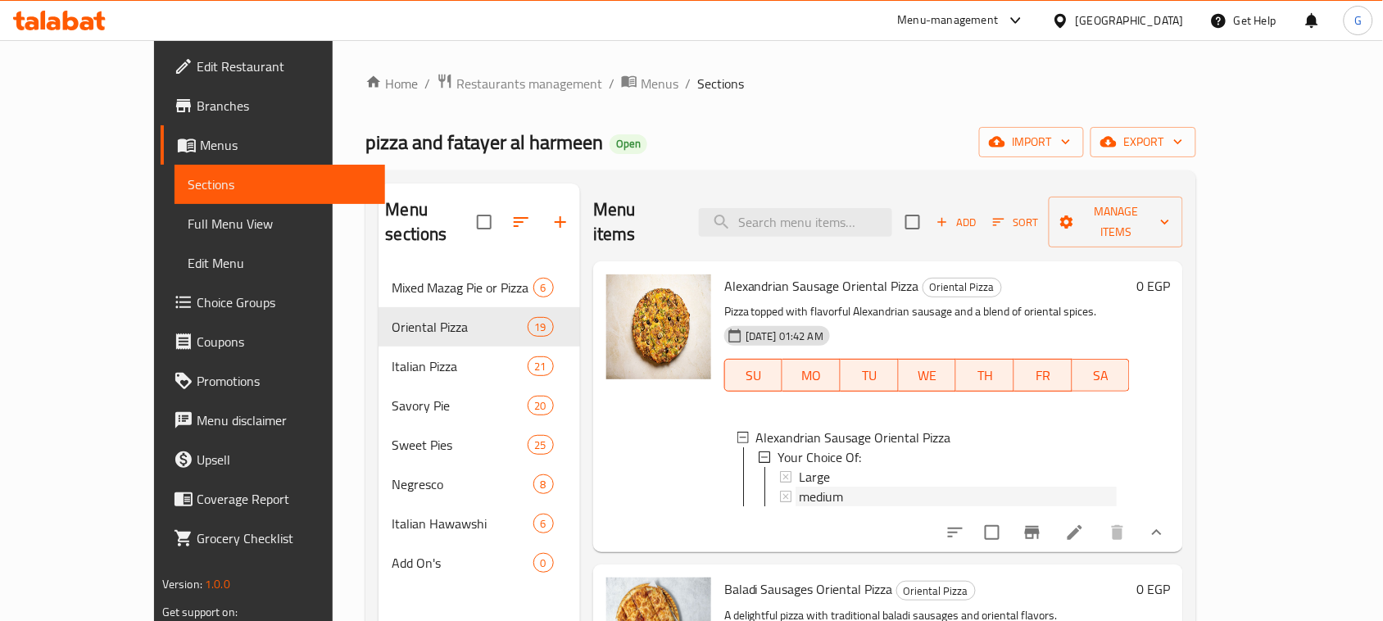
click at [799, 487] on span "medium" at bounding box center [821, 497] width 44 height 20
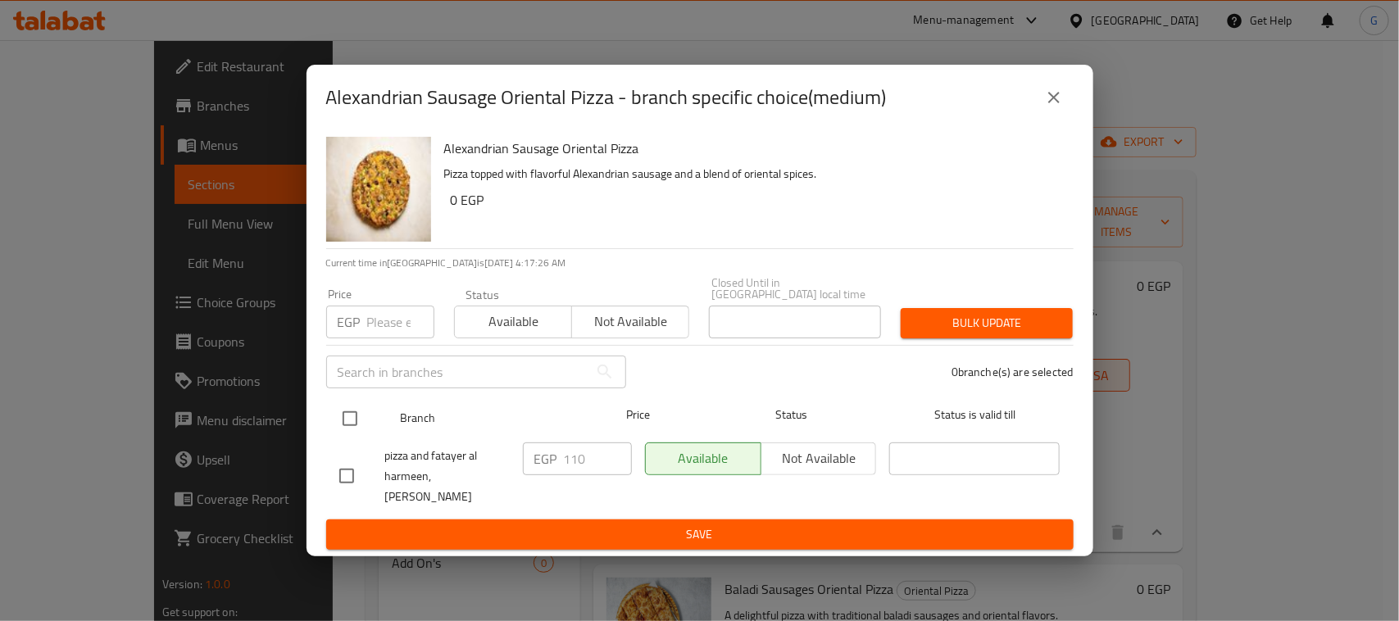
drag, startPoint x: 350, startPoint y: 414, endPoint x: 383, endPoint y: 324, distance: 95.1
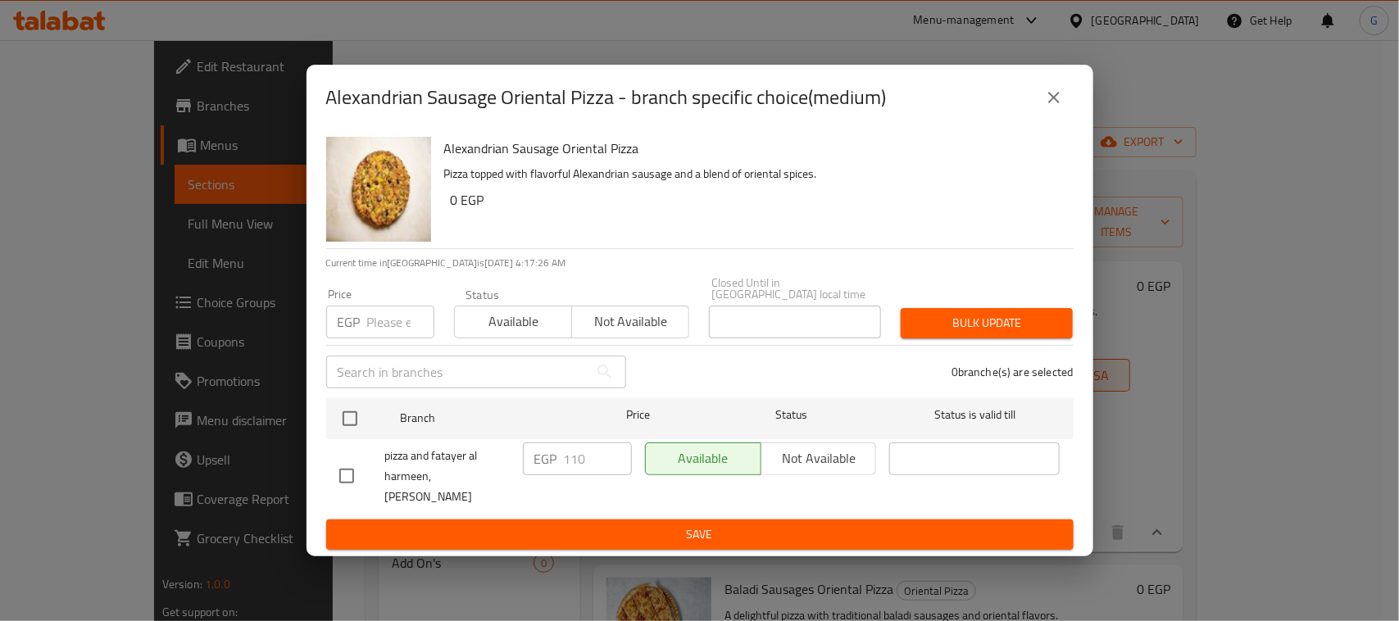
click at [350, 412] on input "checkbox" at bounding box center [350, 418] width 34 height 34
checkbox input "true"
click at [390, 311] on input "number" at bounding box center [400, 322] width 67 height 33
type input "115"
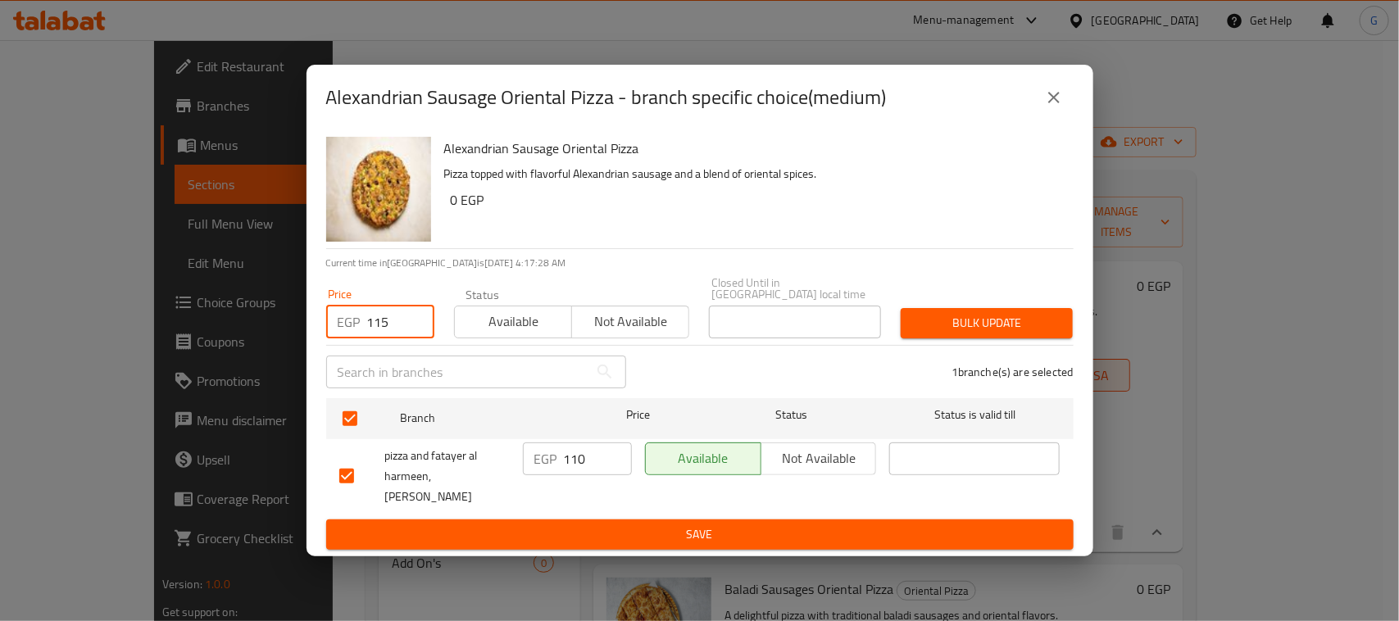
click at [955, 314] on span "Bulk update" at bounding box center [987, 323] width 146 height 20
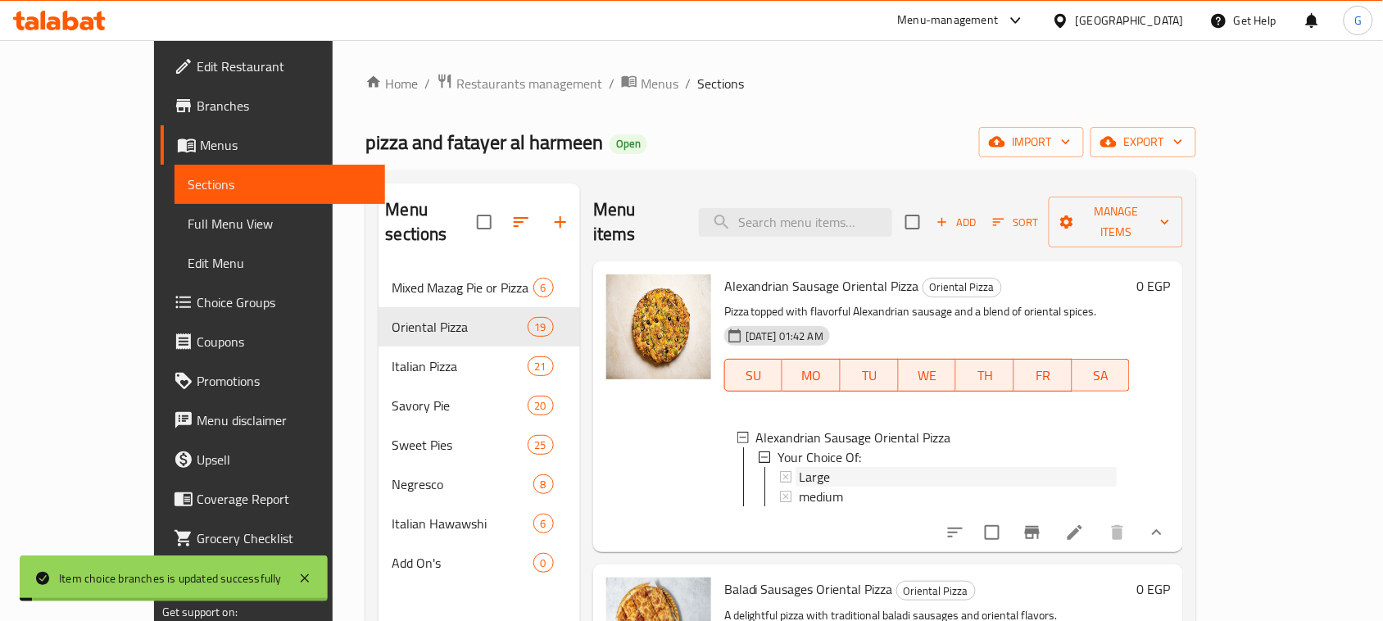
click at [817, 467] on div "Large" at bounding box center [958, 477] width 318 height 20
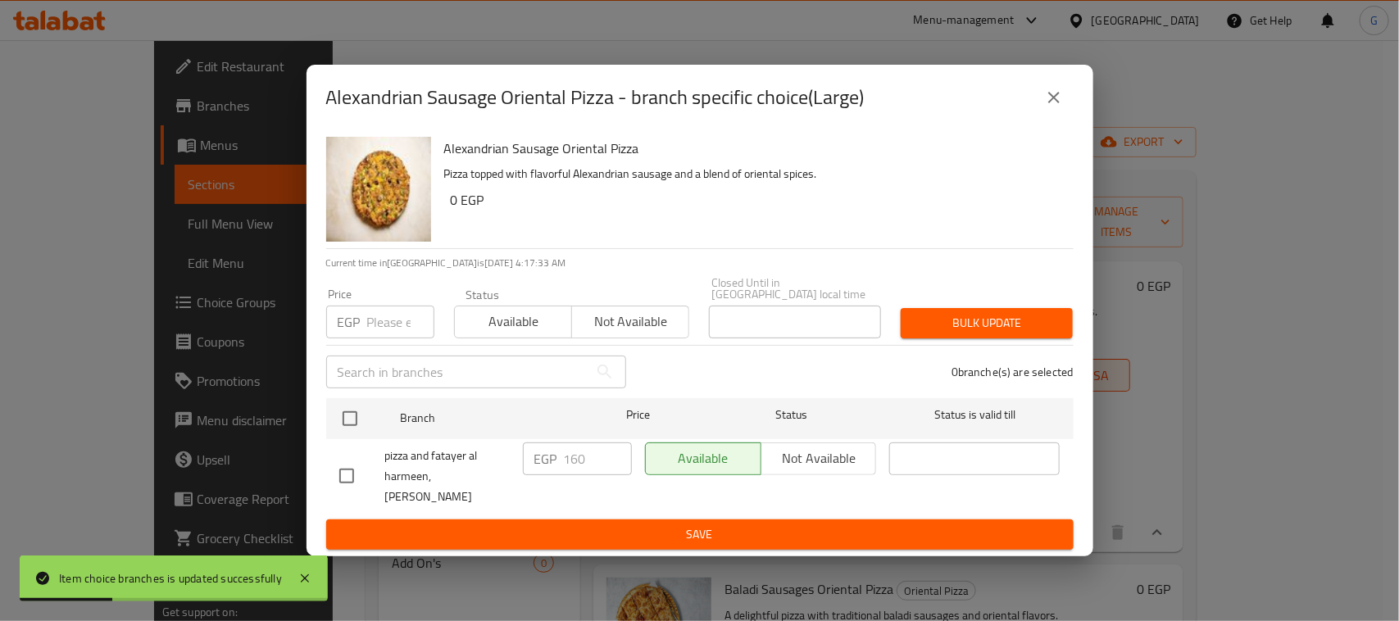
click at [1055, 98] on icon "close" at bounding box center [1054, 98] width 20 height 20
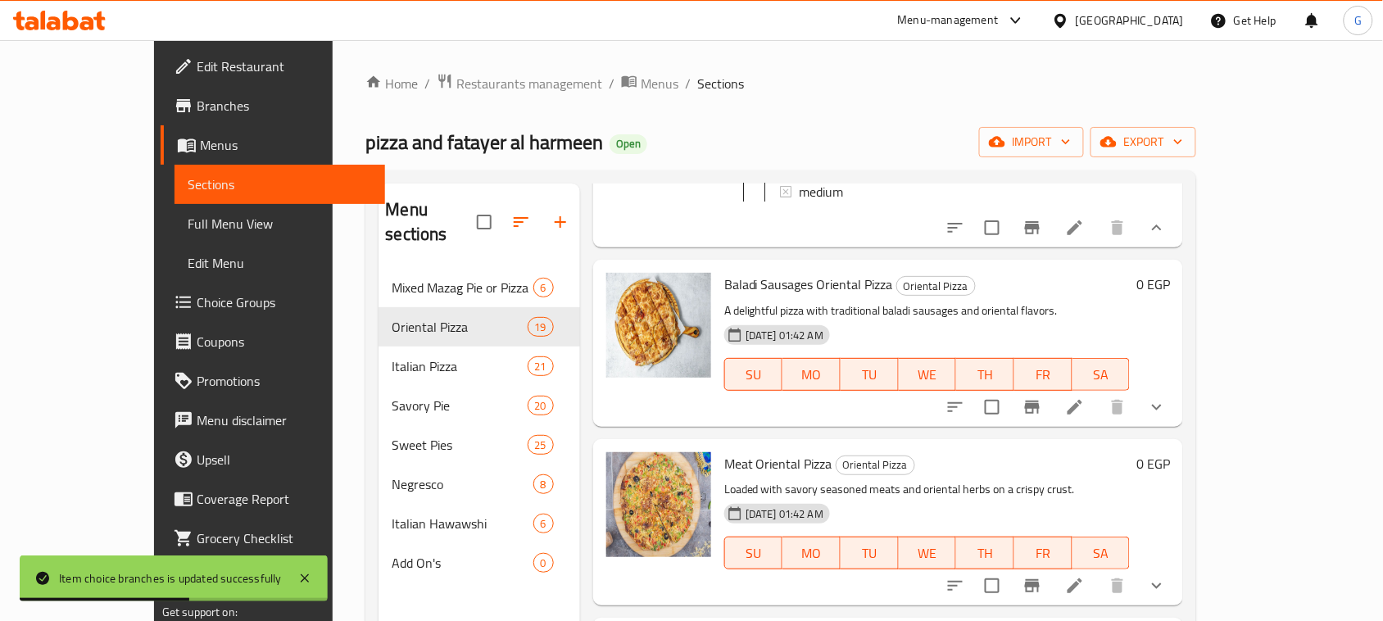
scroll to position [307, 0]
click at [1177, 400] on button "show more" at bounding box center [1156, 404] width 39 height 39
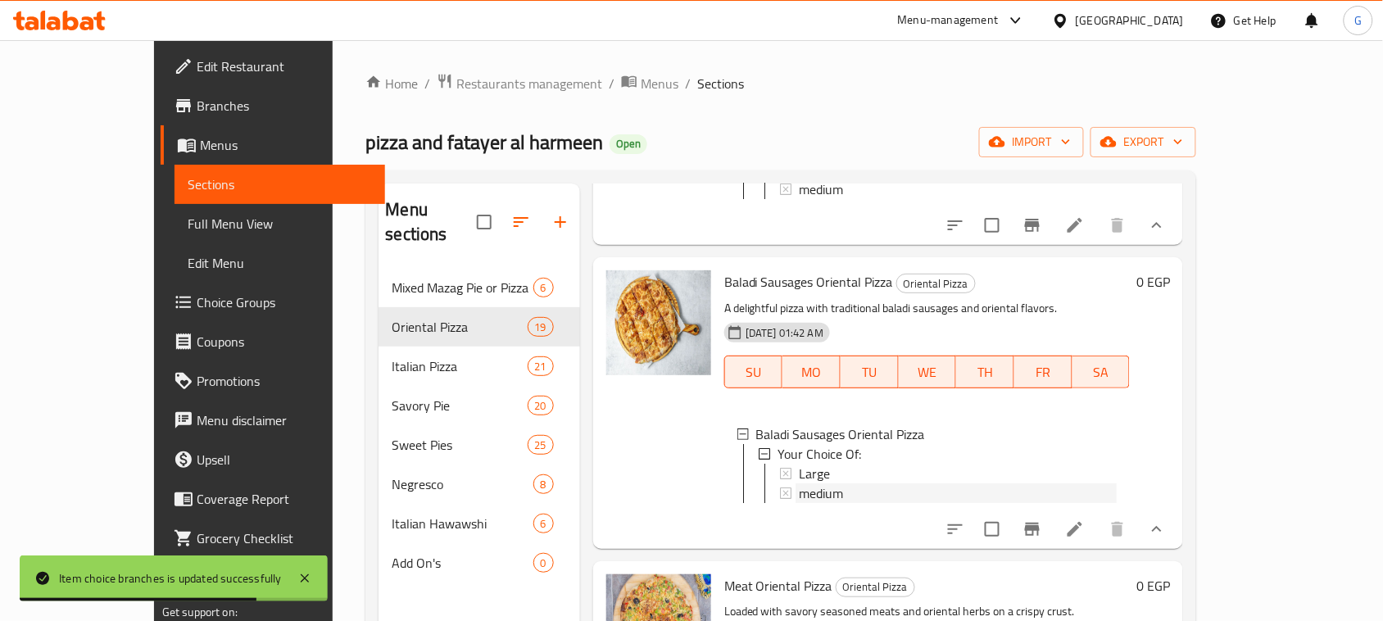
click at [799, 486] on span "medium" at bounding box center [821, 493] width 44 height 20
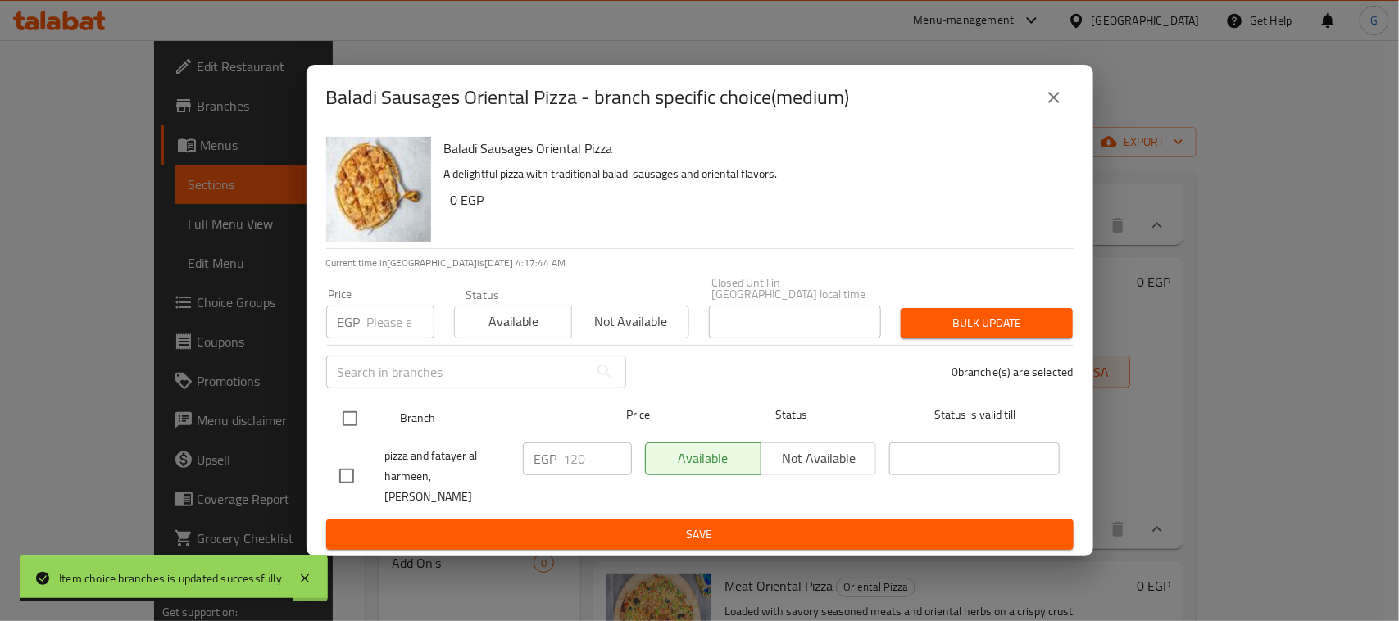
click at [349, 415] on input "checkbox" at bounding box center [350, 418] width 34 height 34
checkbox input "true"
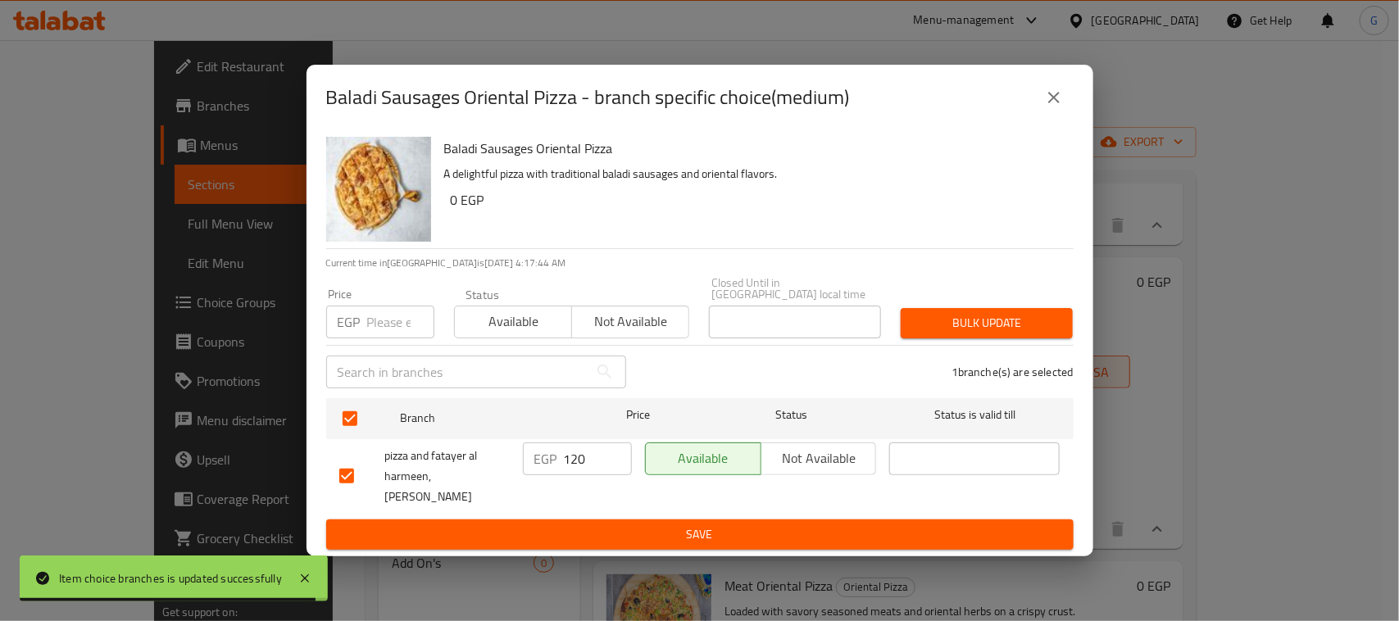
click at [572, 456] on input "120" at bounding box center [598, 458] width 68 height 33
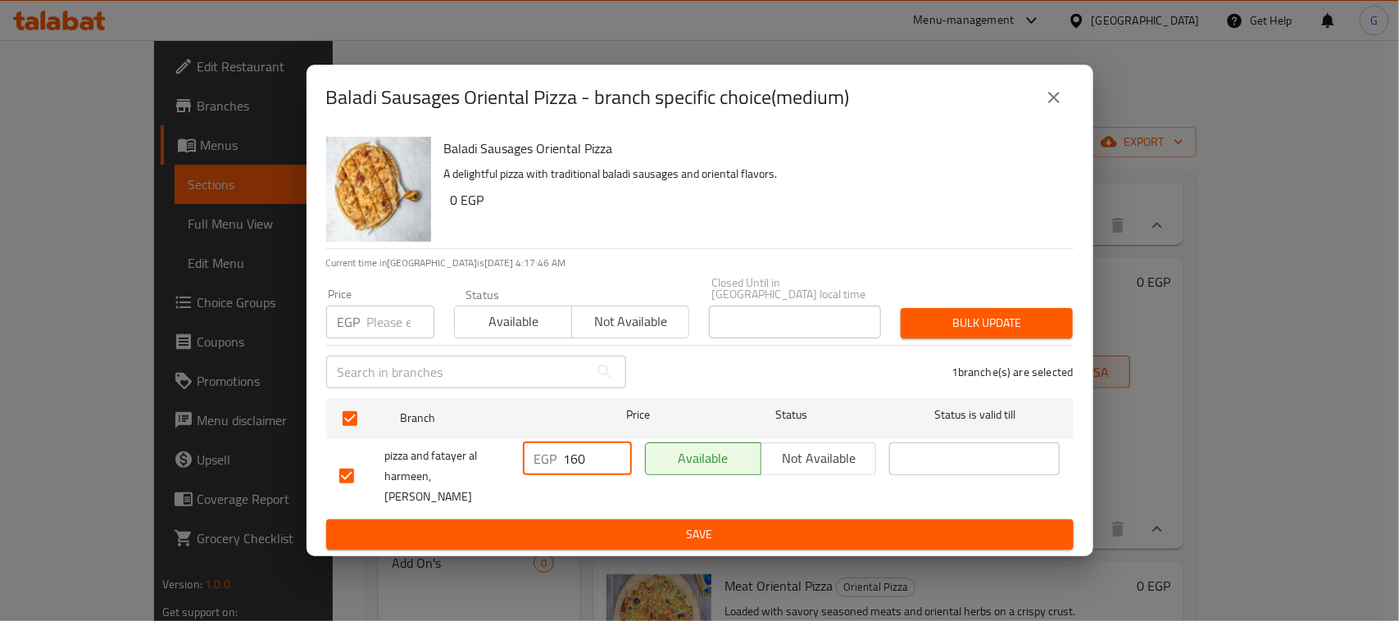
type input "160"
click at [600, 529] on span "Save" at bounding box center [699, 534] width 721 height 20
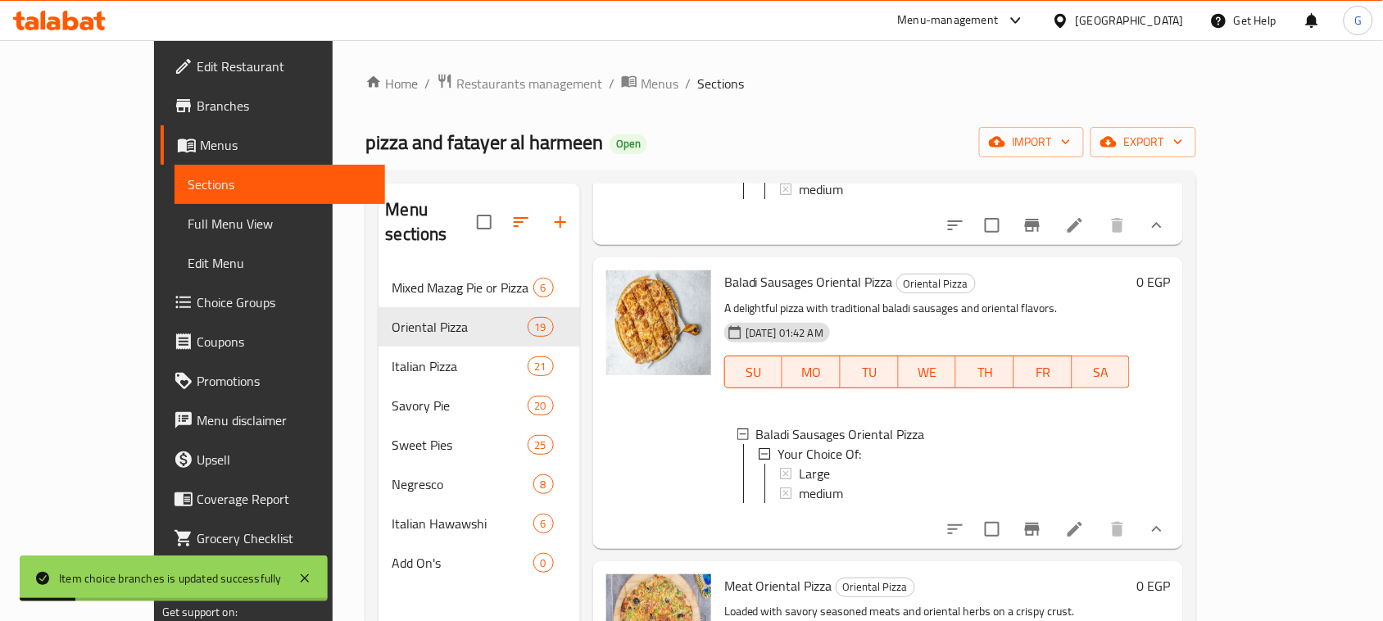
click at [799, 483] on span "medium" at bounding box center [821, 493] width 44 height 20
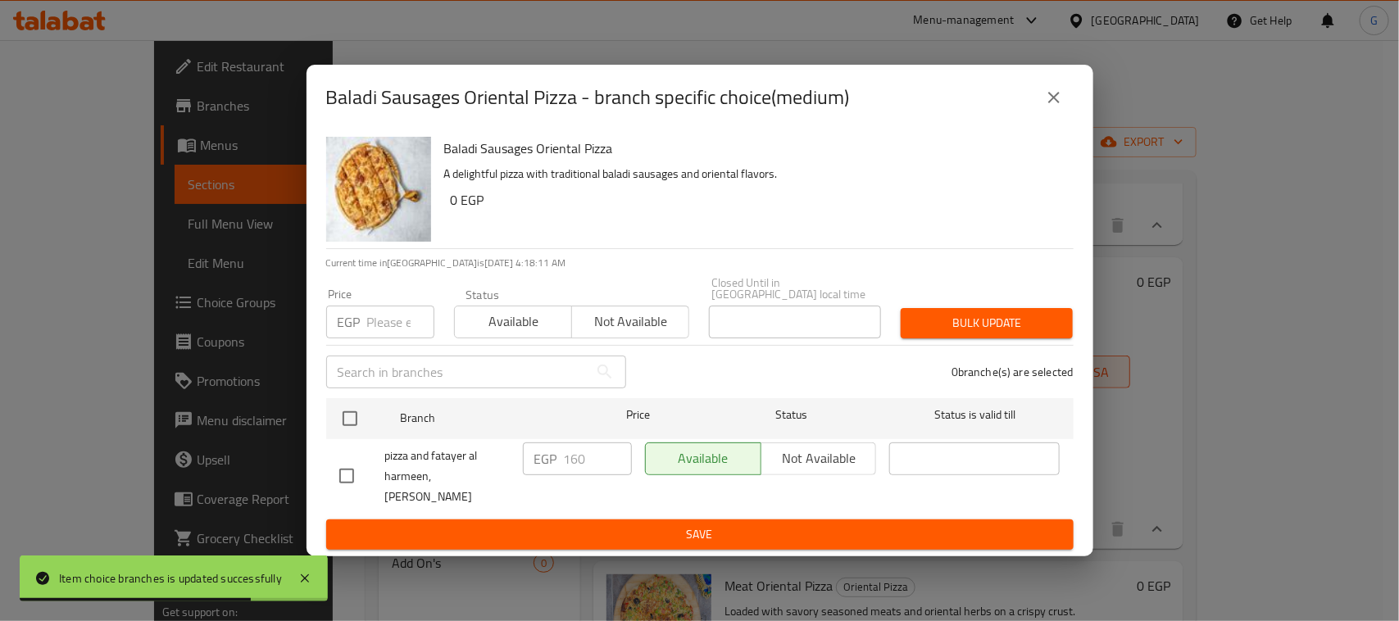
click at [1043, 117] on button "close" at bounding box center [1053, 97] width 39 height 39
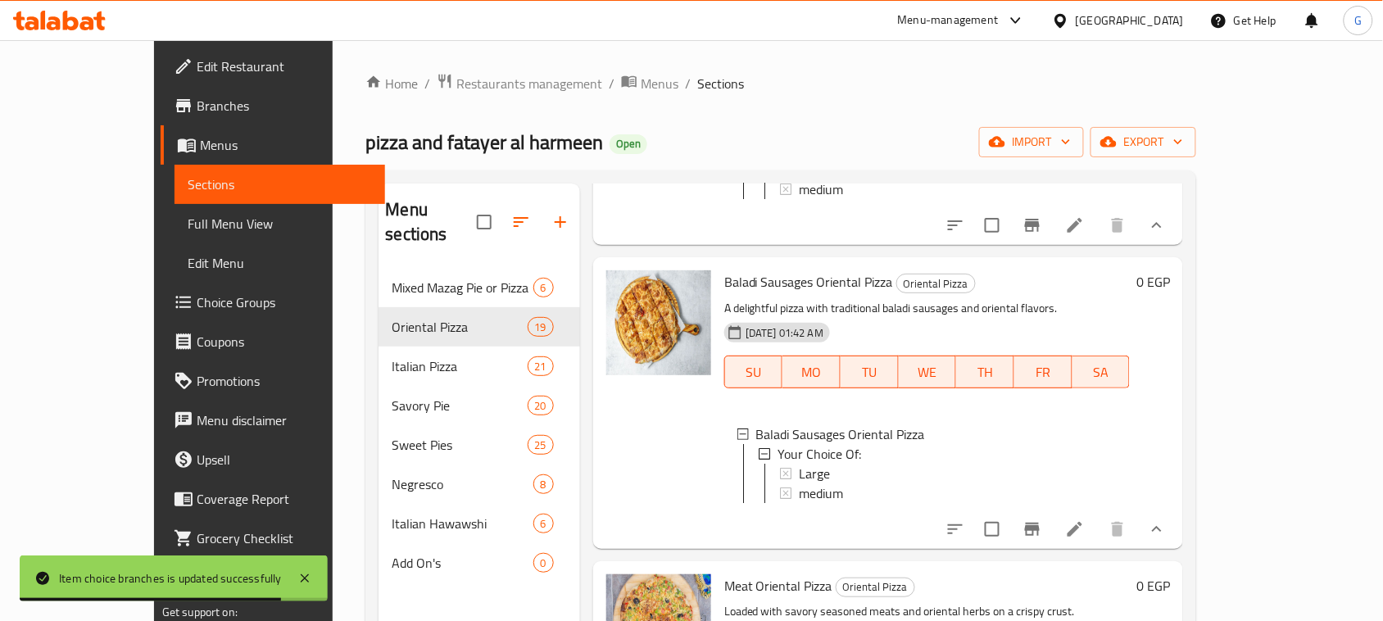
click at [799, 483] on span "medium" at bounding box center [821, 493] width 44 height 20
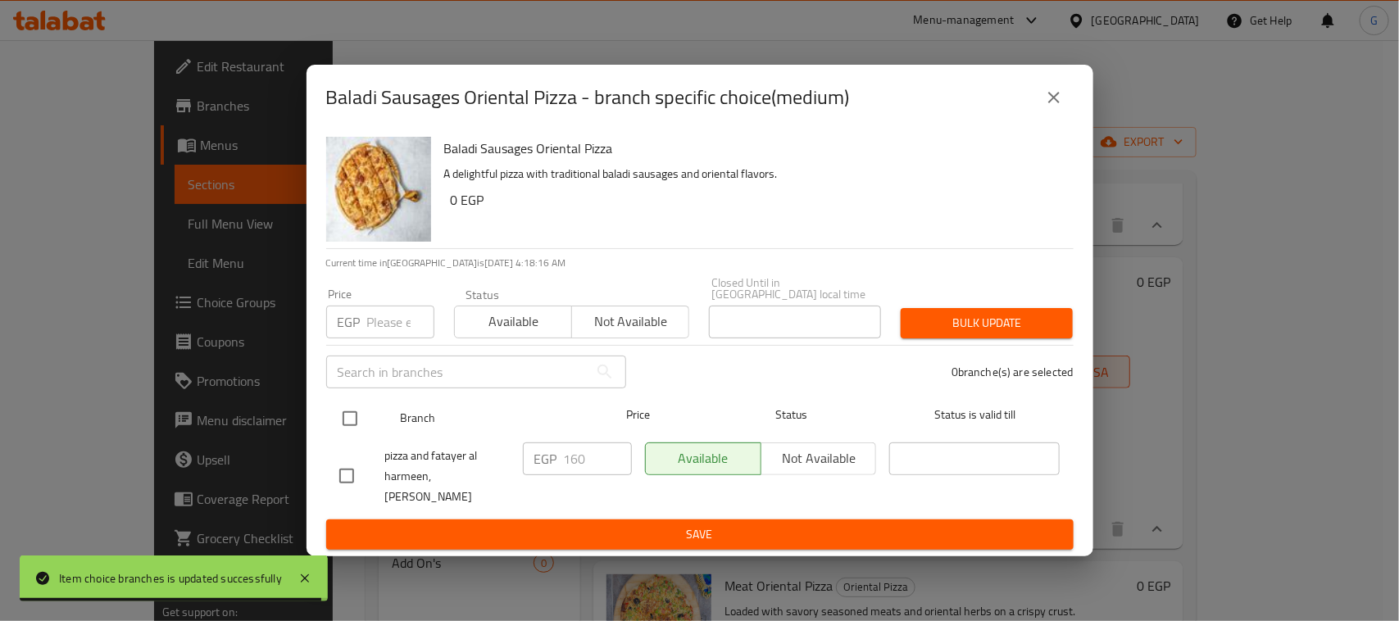
click at [346, 410] on input "checkbox" at bounding box center [350, 418] width 34 height 34
checkbox input "true"
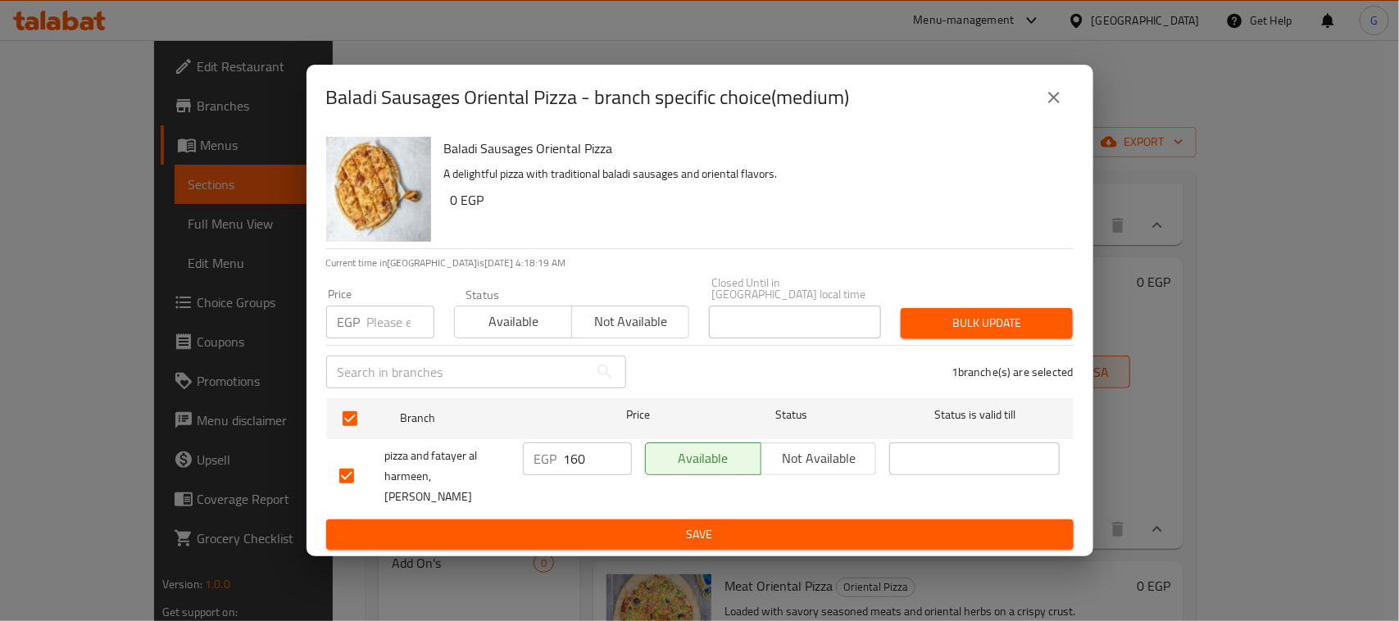
click at [1041, 104] on button "close" at bounding box center [1053, 97] width 39 height 39
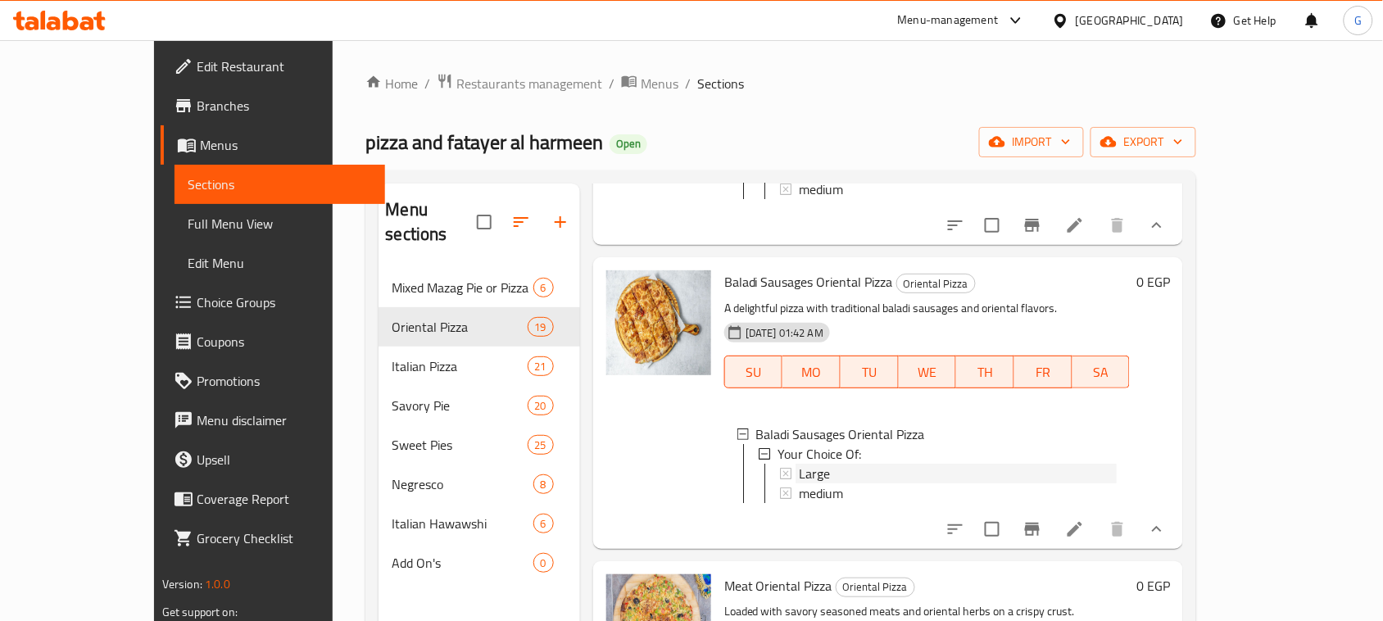
click at [799, 464] on span "Large" at bounding box center [814, 474] width 31 height 20
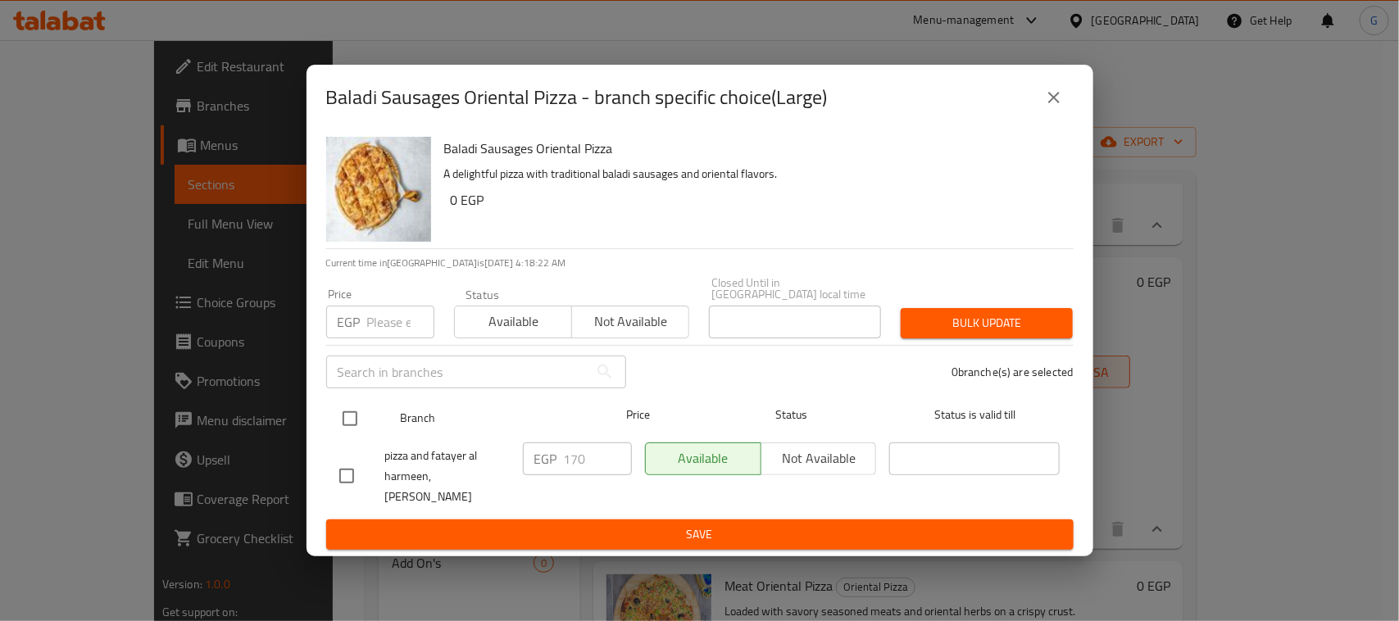
click at [348, 411] on input "checkbox" at bounding box center [350, 418] width 34 height 34
checkbox input "true"
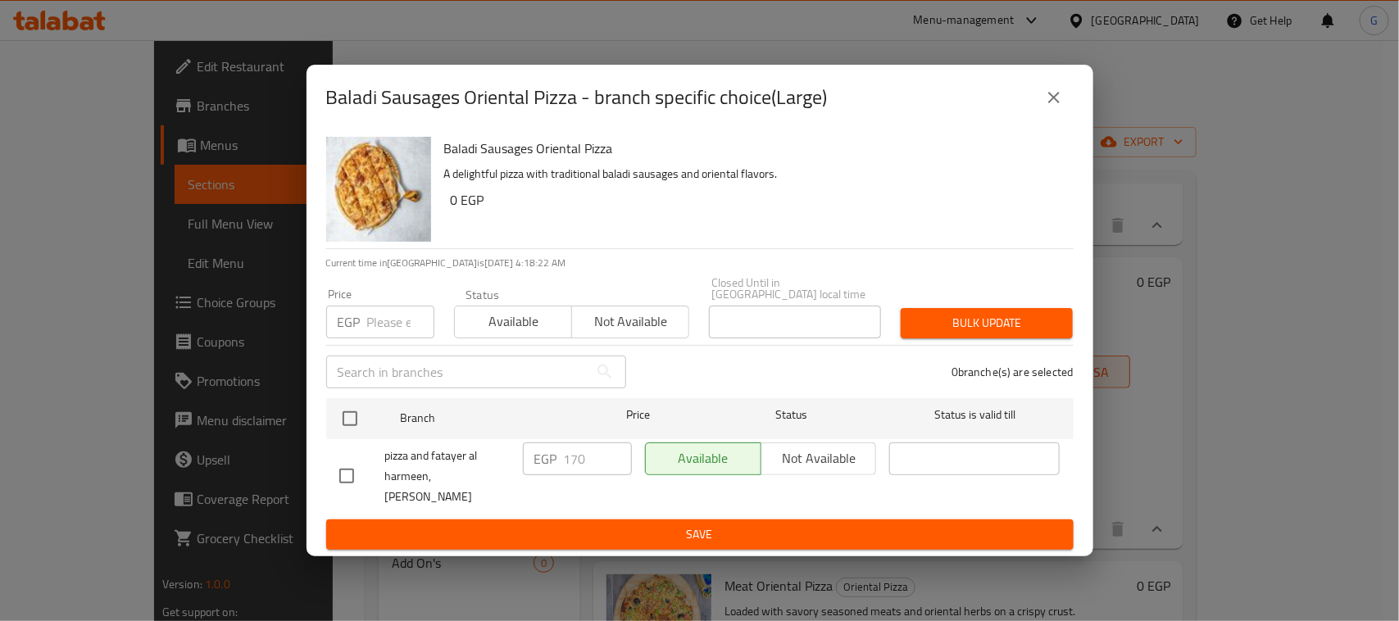
checkbox input "true"
click at [386, 318] on input "number" at bounding box center [400, 322] width 67 height 33
type input "200"
click at [959, 318] on span "Bulk update" at bounding box center [987, 323] width 146 height 20
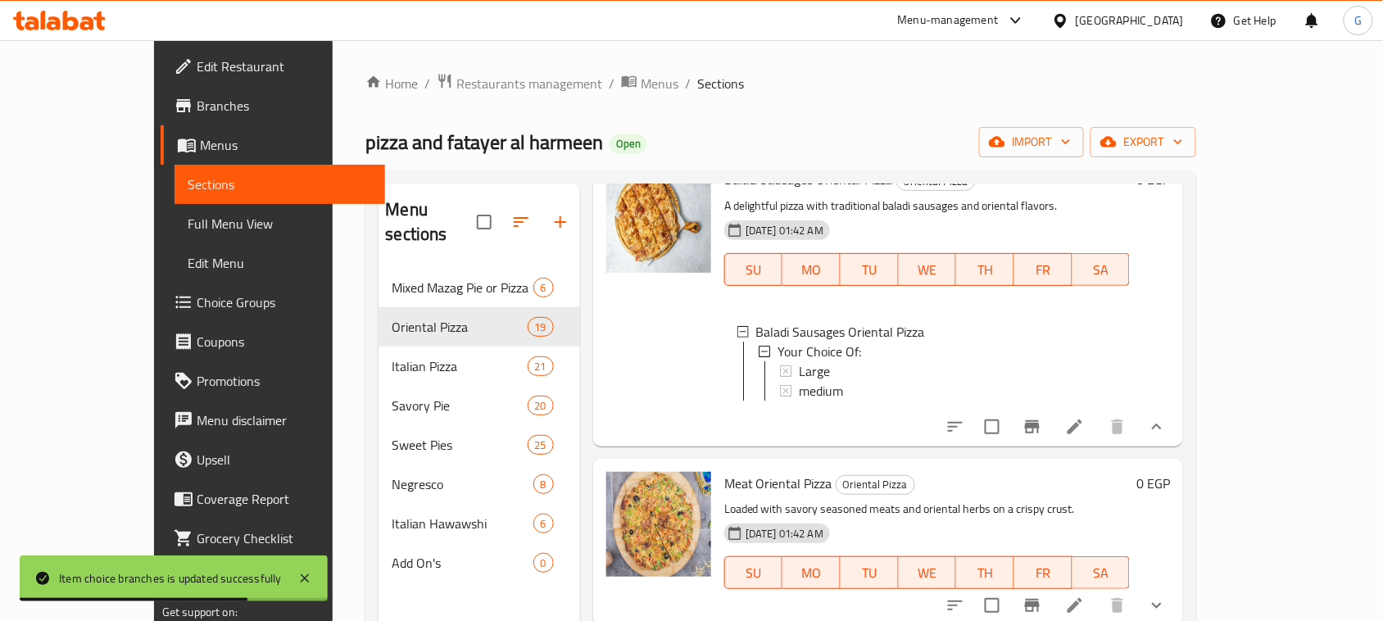
scroll to position [615, 0]
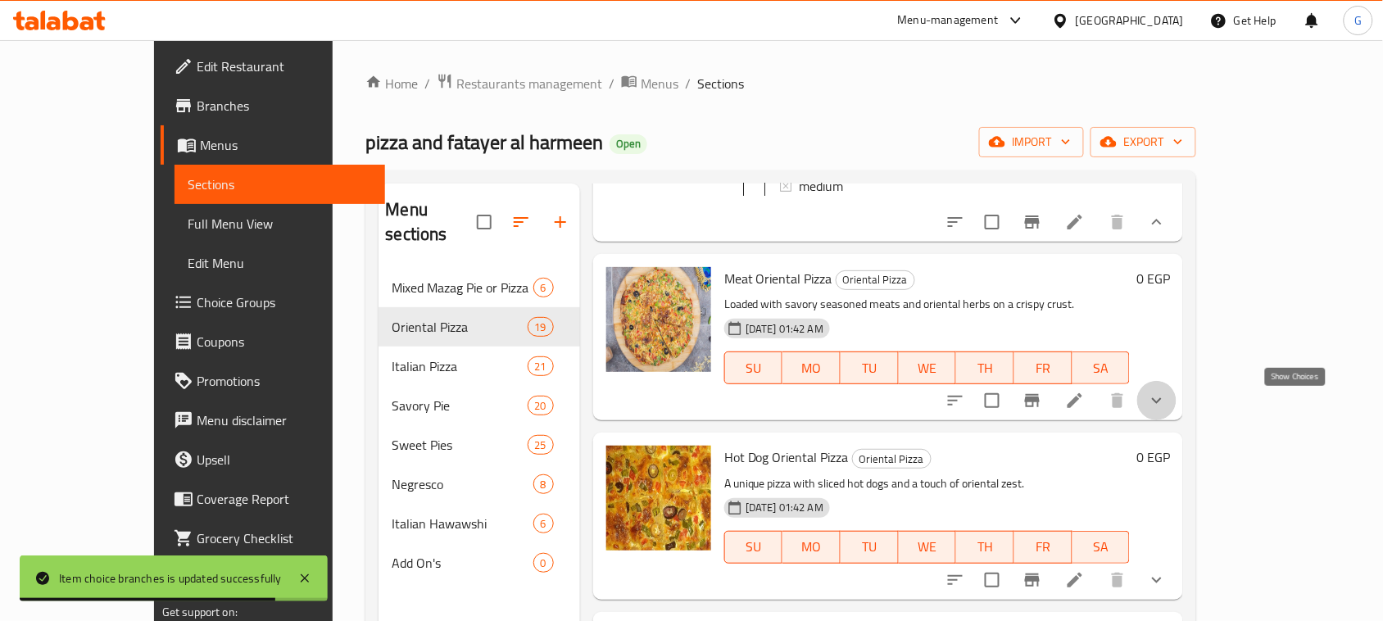
click at [1167, 410] on icon "show more" at bounding box center [1157, 401] width 20 height 20
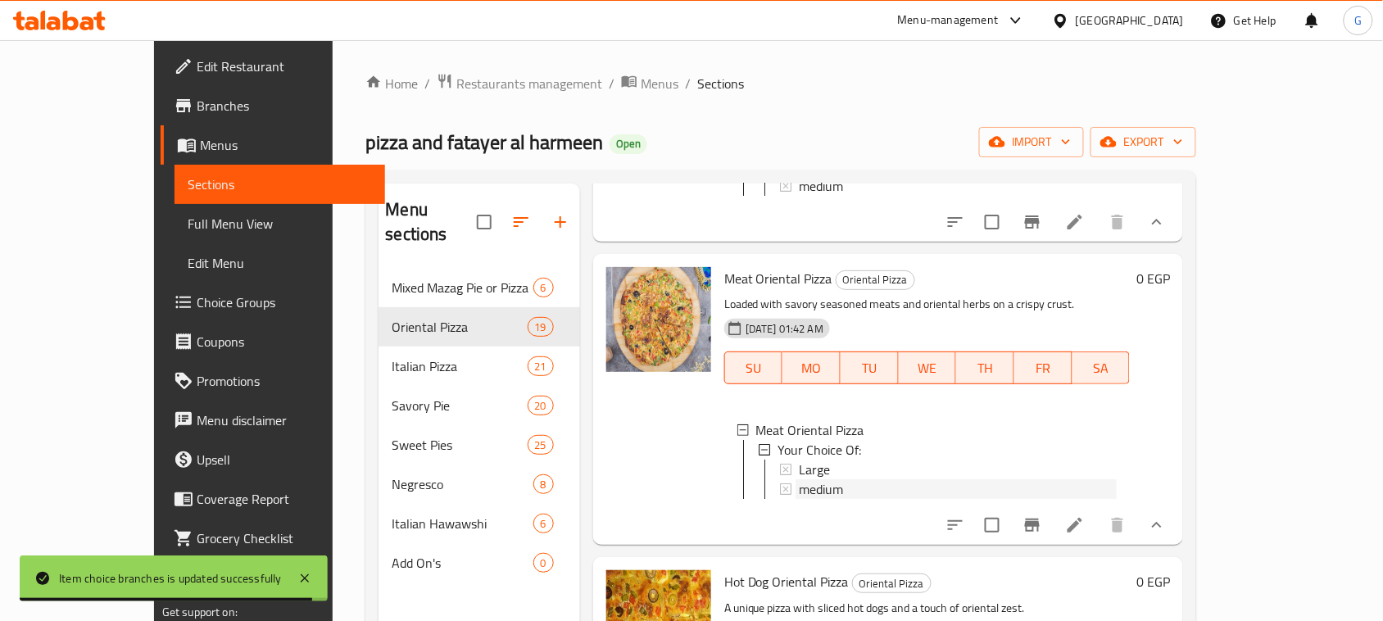
click at [799, 497] on span "medium" at bounding box center [821, 489] width 44 height 20
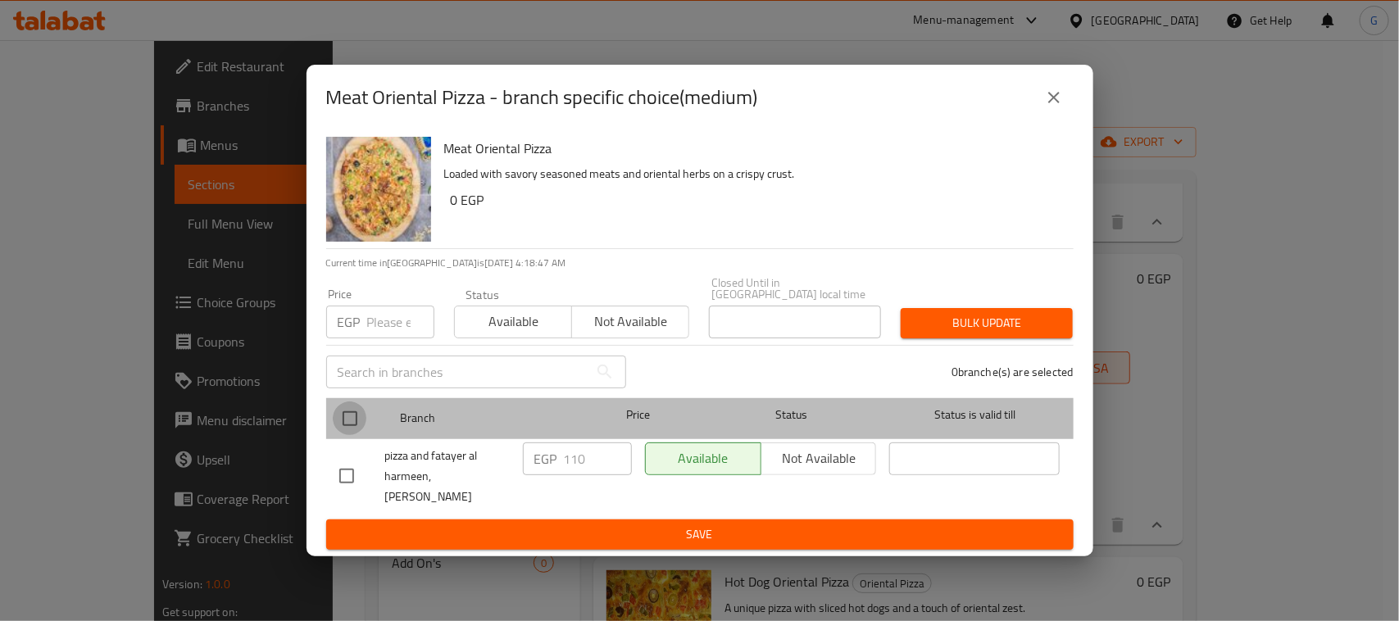
click at [349, 410] on input "checkbox" at bounding box center [350, 418] width 34 height 34
checkbox input "true"
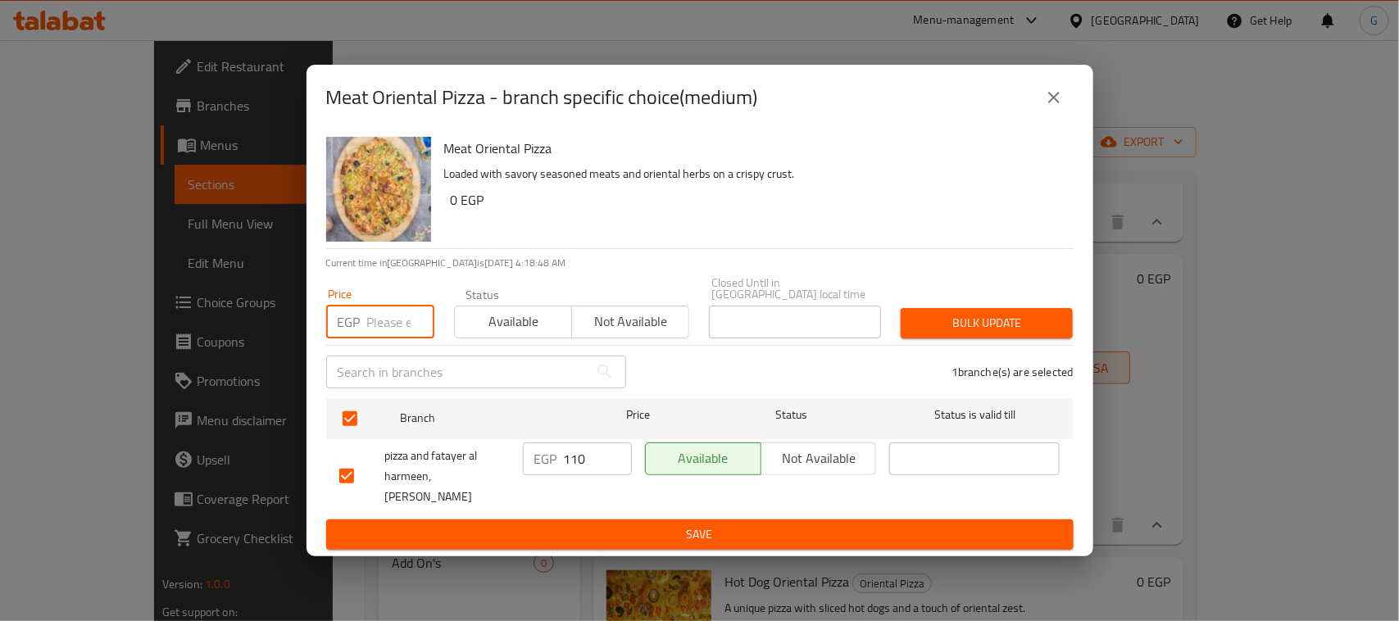
click at [385, 310] on input "number" at bounding box center [400, 322] width 67 height 33
type input "125"
click at [988, 313] on span "Bulk update" at bounding box center [987, 323] width 146 height 20
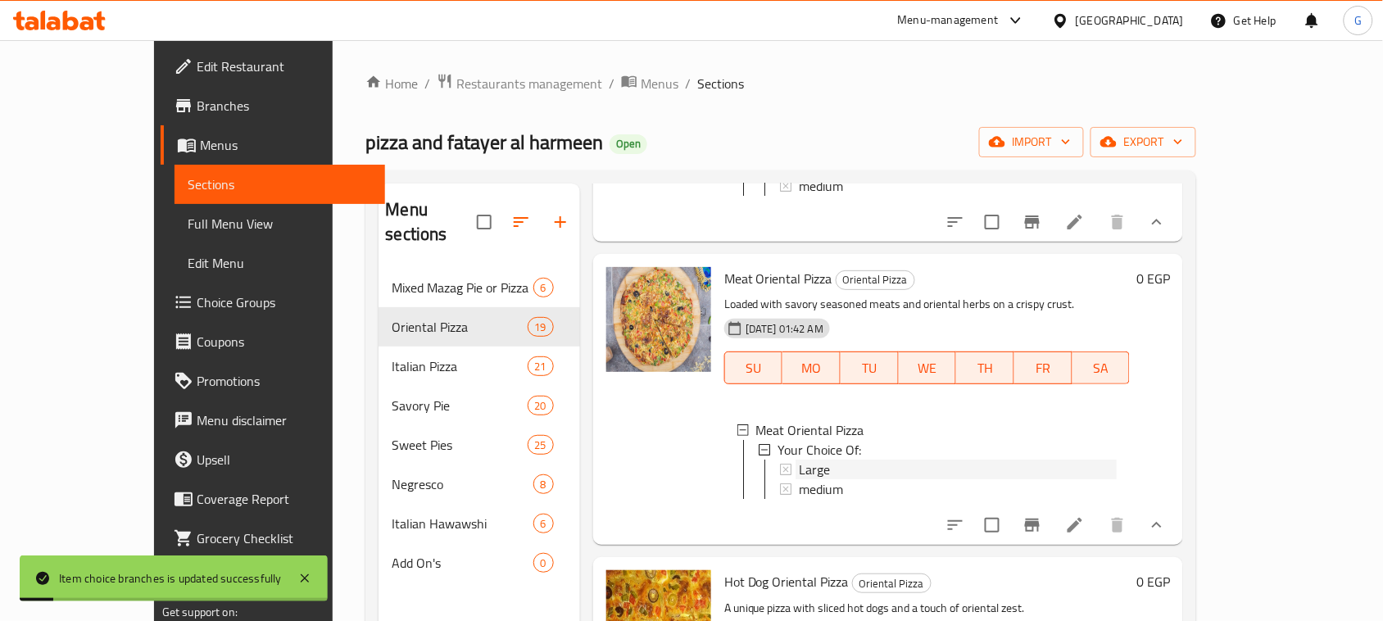
click at [799, 472] on span "Large" at bounding box center [814, 470] width 31 height 20
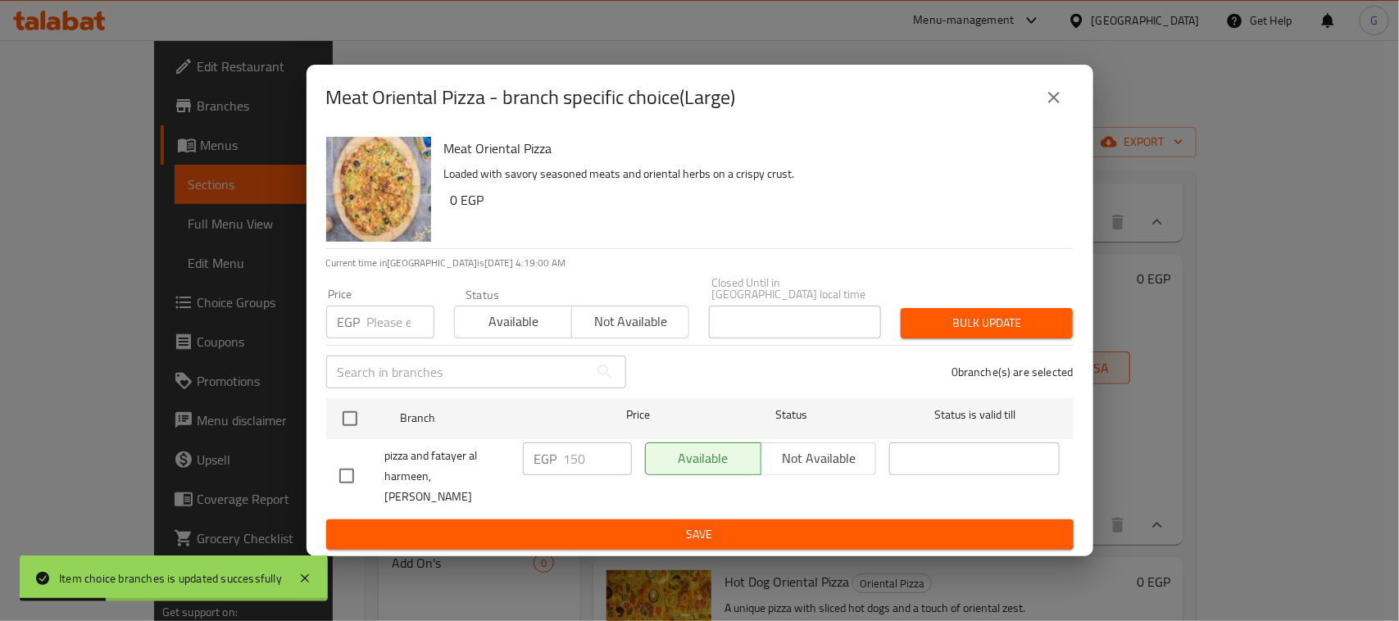
click at [350, 411] on input "checkbox" at bounding box center [350, 418] width 34 height 34
checkbox input "true"
click at [381, 313] on input "number" at bounding box center [400, 322] width 67 height 33
type input "170"
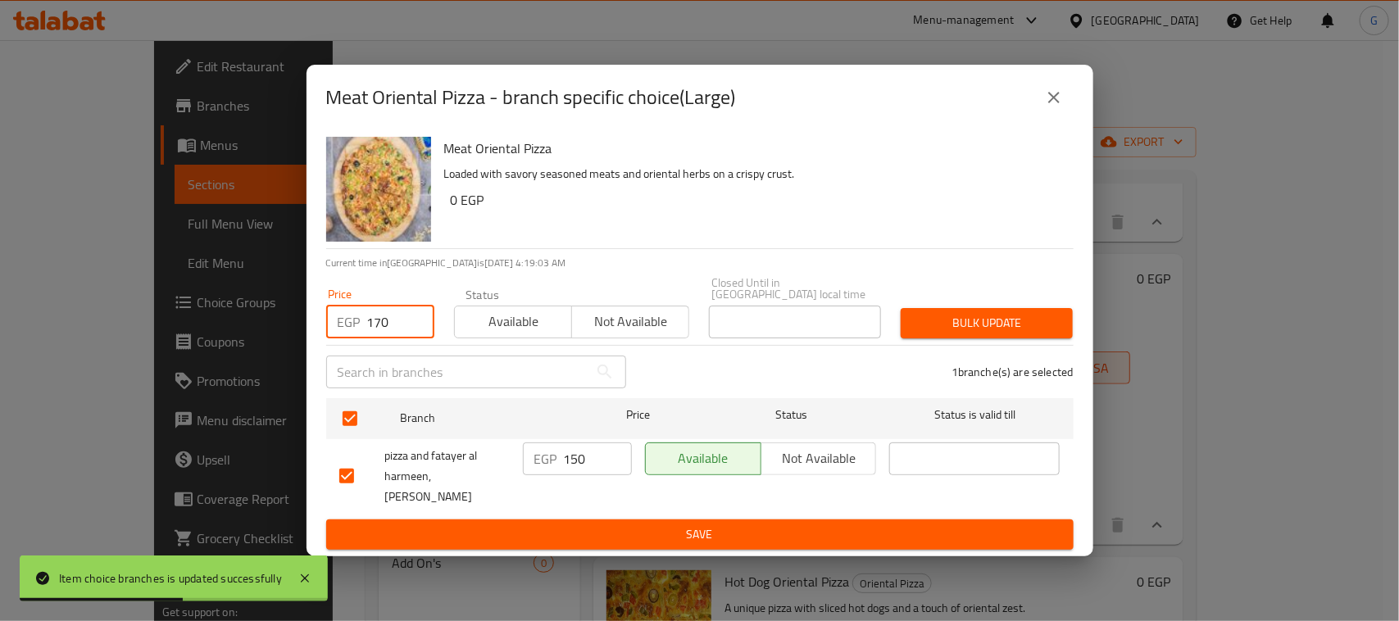
click at [963, 313] on span "Bulk update" at bounding box center [987, 323] width 146 height 20
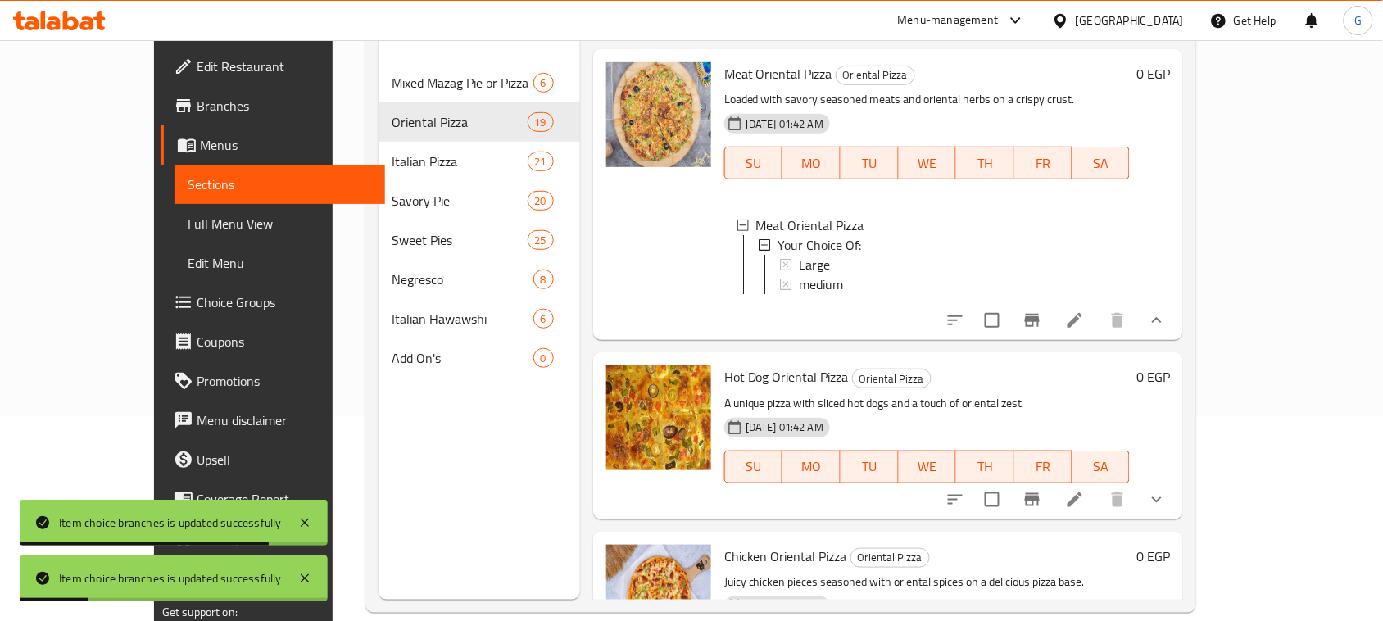
scroll to position [2, 0]
click at [1167, 510] on icon "show more" at bounding box center [1157, 500] width 20 height 20
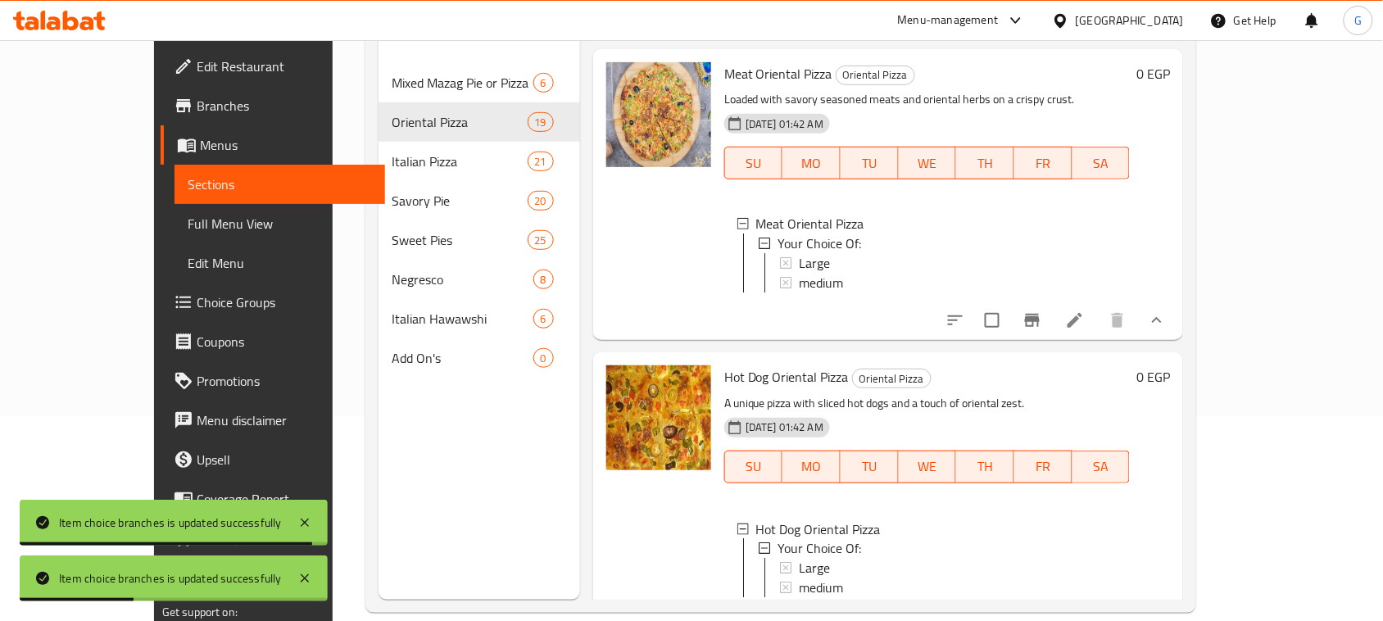
scroll to position [717, 0]
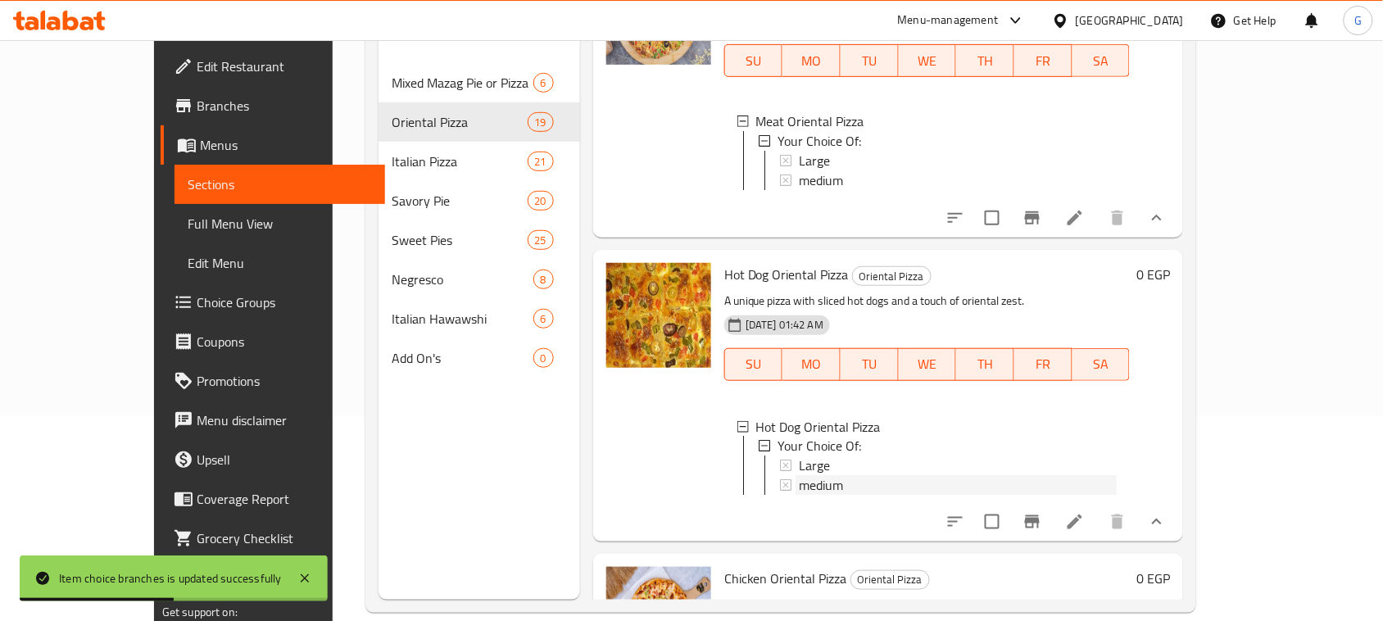
click at [799, 496] on span "medium" at bounding box center [821, 486] width 44 height 20
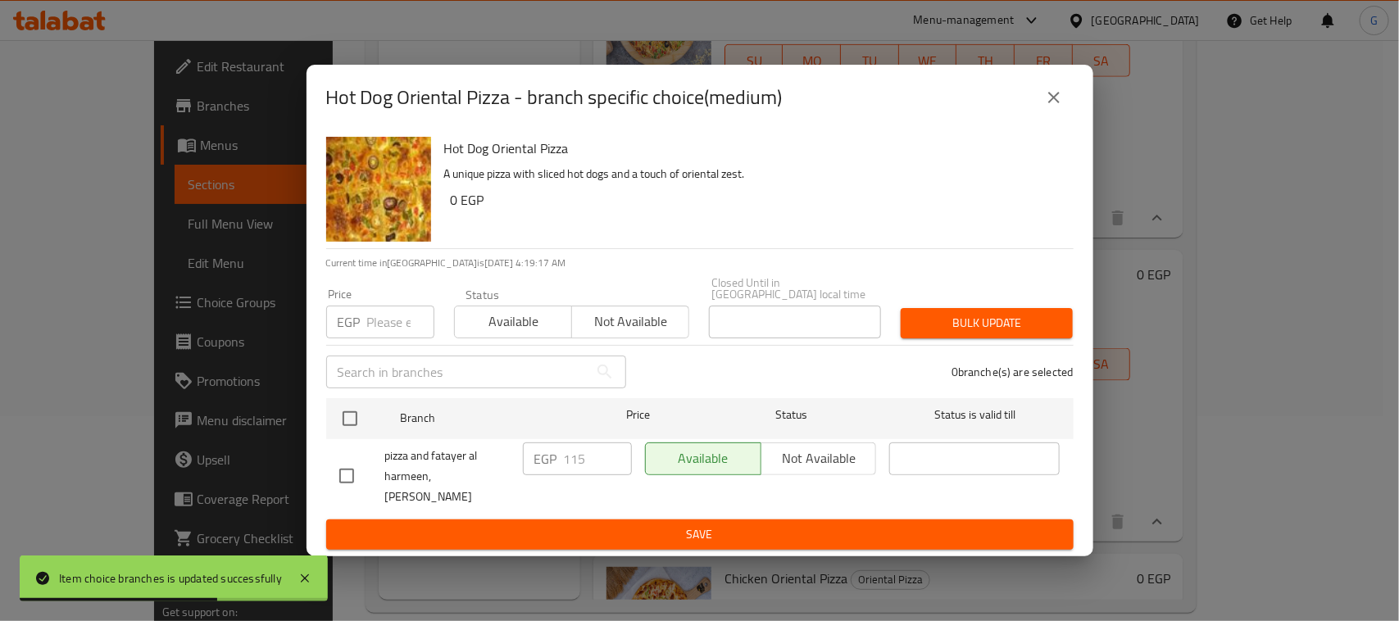
click at [352, 415] on input "checkbox" at bounding box center [350, 418] width 34 height 34
checkbox input "true"
click at [386, 310] on input "number" at bounding box center [400, 322] width 67 height 33
type input "125"
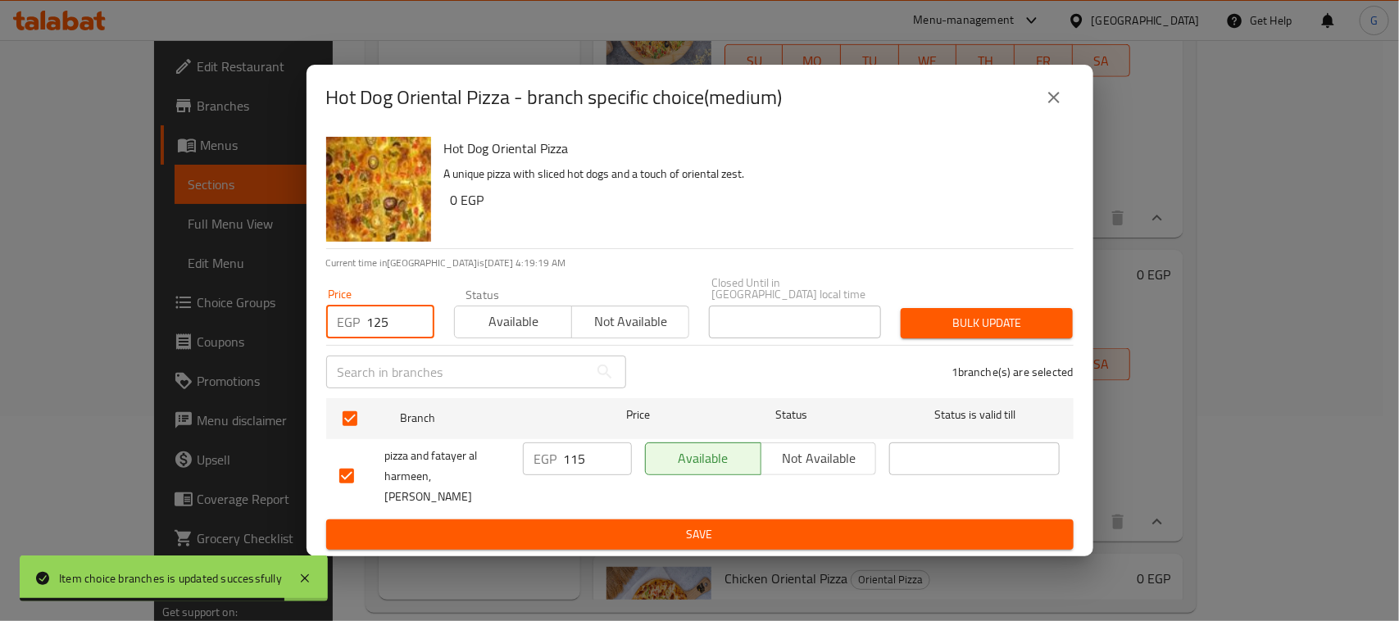
click at [993, 317] on span "Bulk update" at bounding box center [987, 323] width 146 height 20
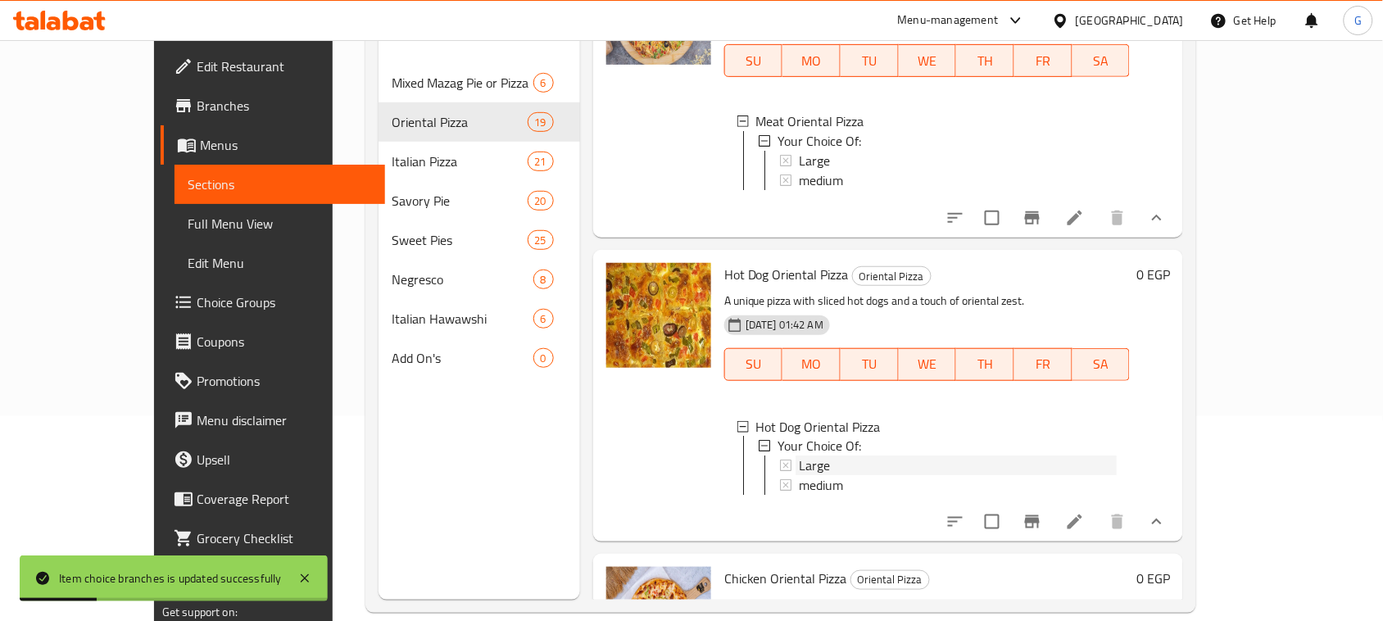
click at [799, 476] on span "Large" at bounding box center [814, 466] width 31 height 20
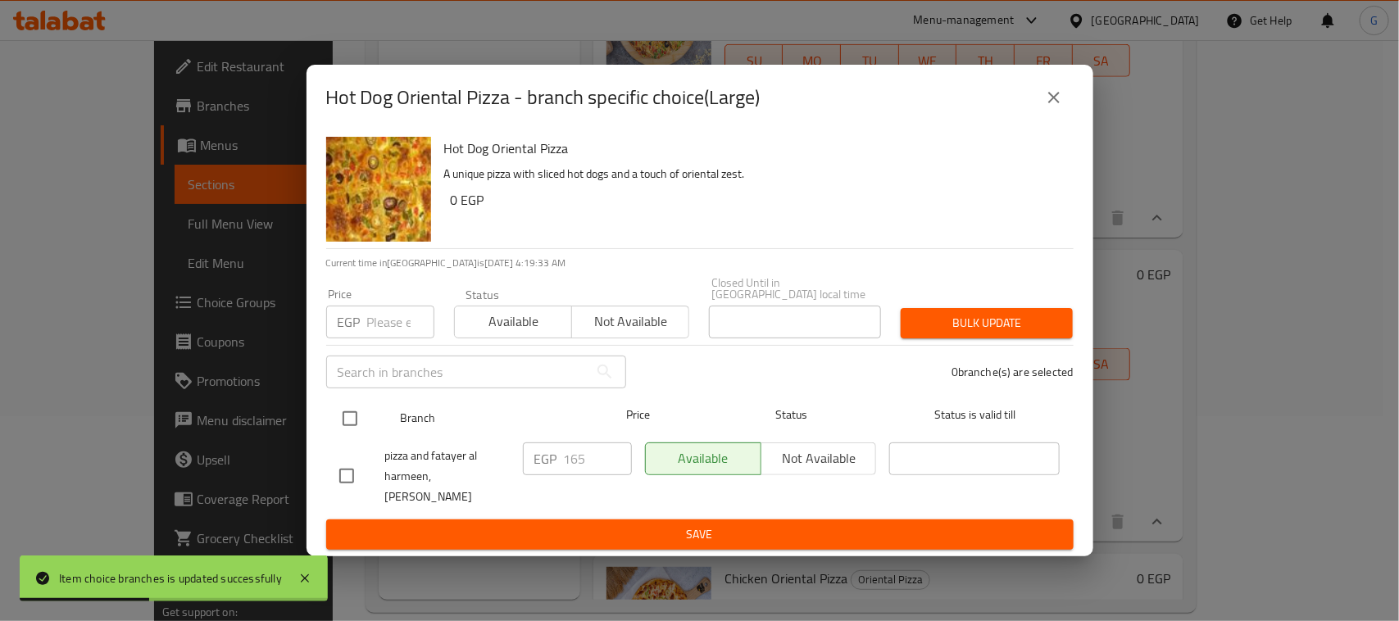
drag, startPoint x: 354, startPoint y: 410, endPoint x: 354, endPoint y: 379, distance: 31.1
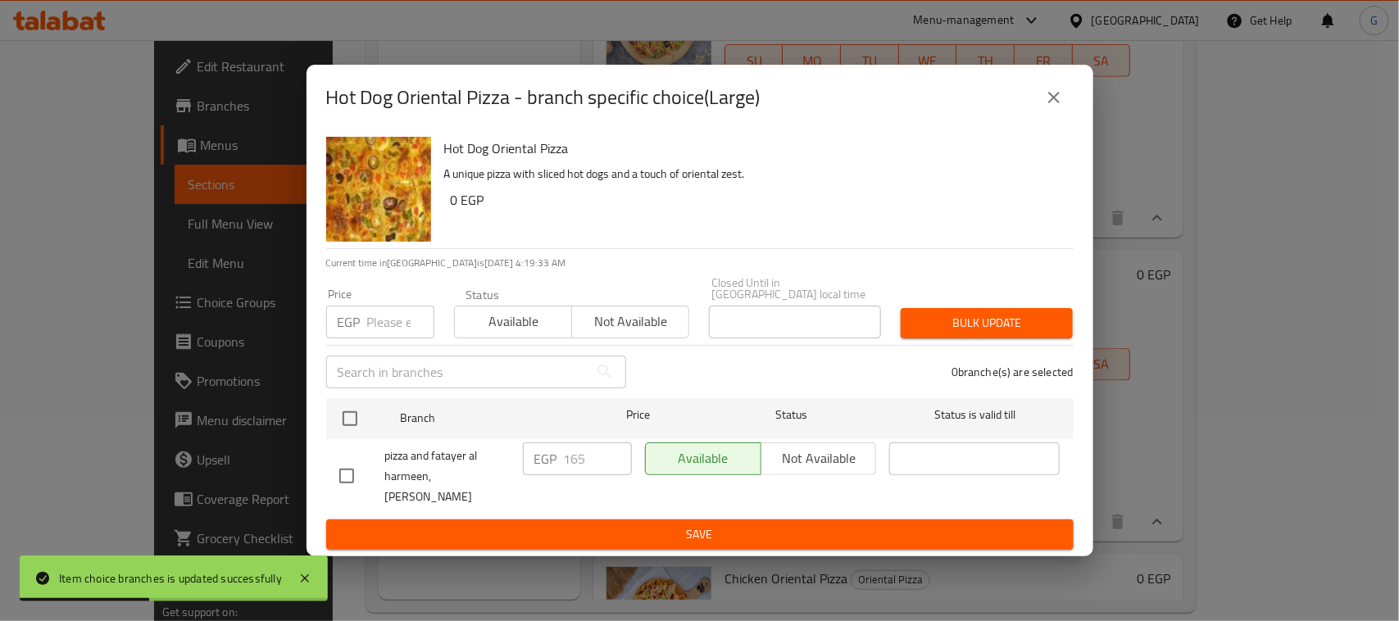
click at [353, 408] on input "checkbox" at bounding box center [350, 418] width 34 height 34
checkbox input "true"
click at [371, 314] on input "number" at bounding box center [400, 322] width 67 height 33
type input "170"
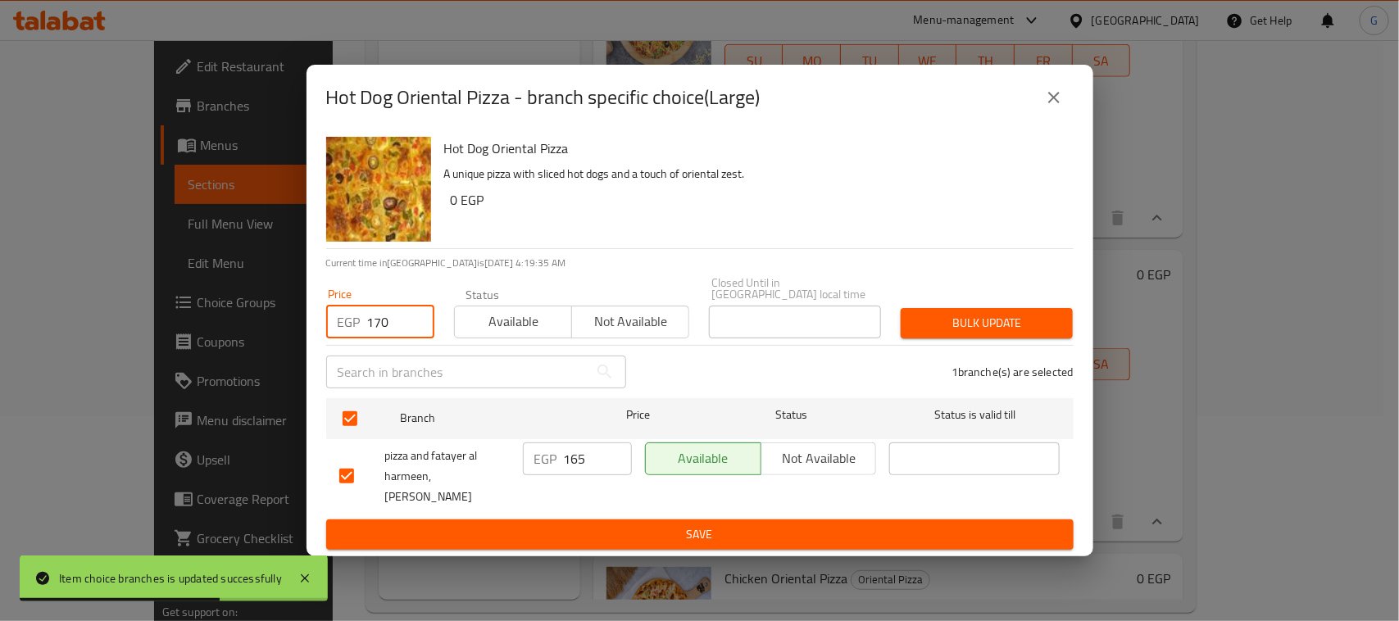
click at [1002, 313] on span "Bulk update" at bounding box center [987, 323] width 146 height 20
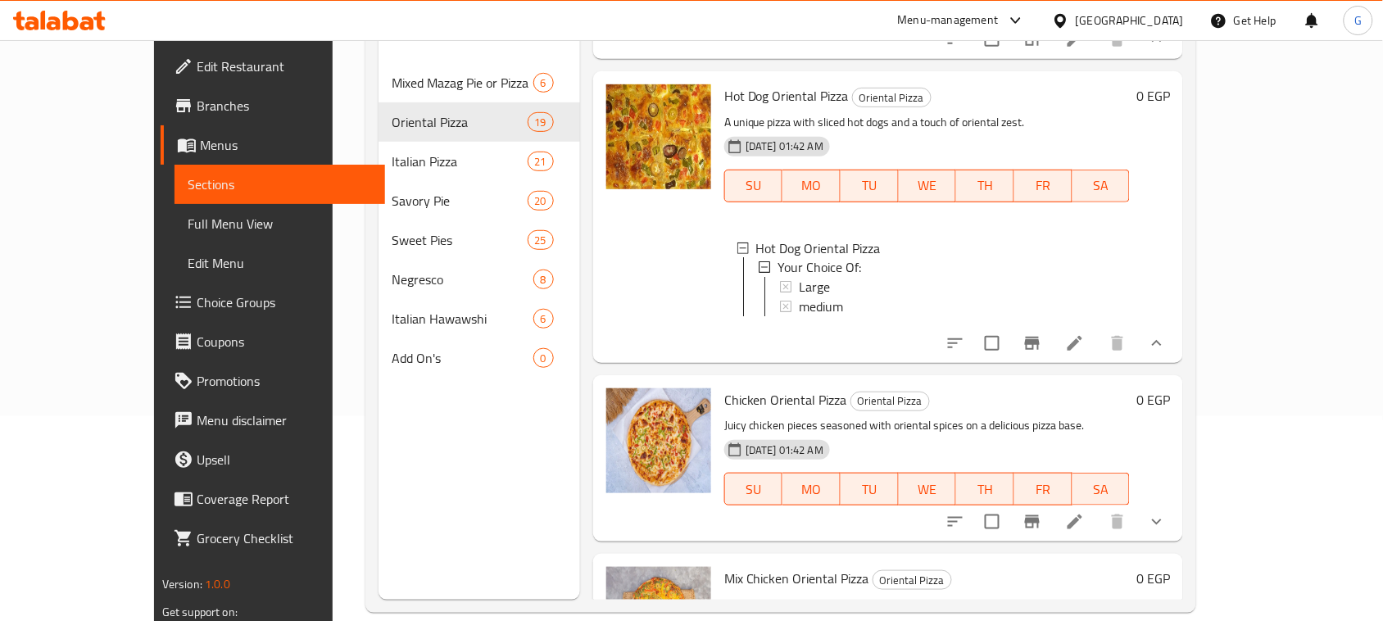
scroll to position [1024, 0]
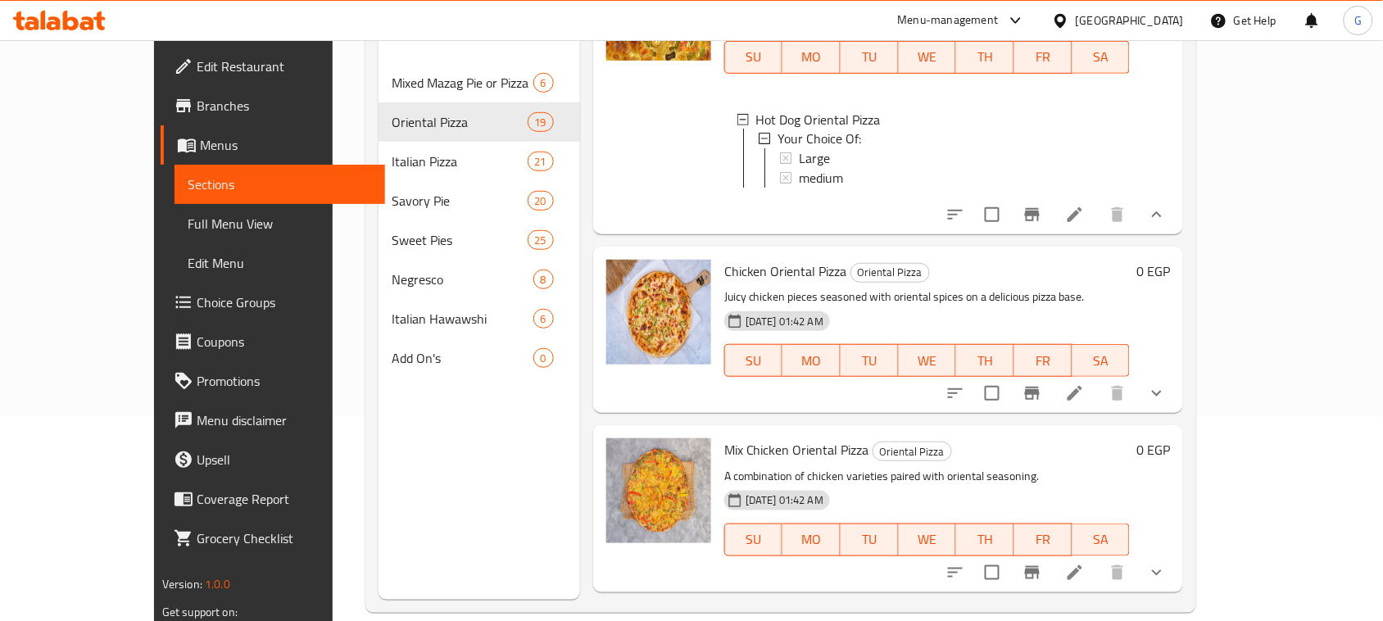
click at [1167, 403] on icon "show more" at bounding box center [1157, 393] width 20 height 20
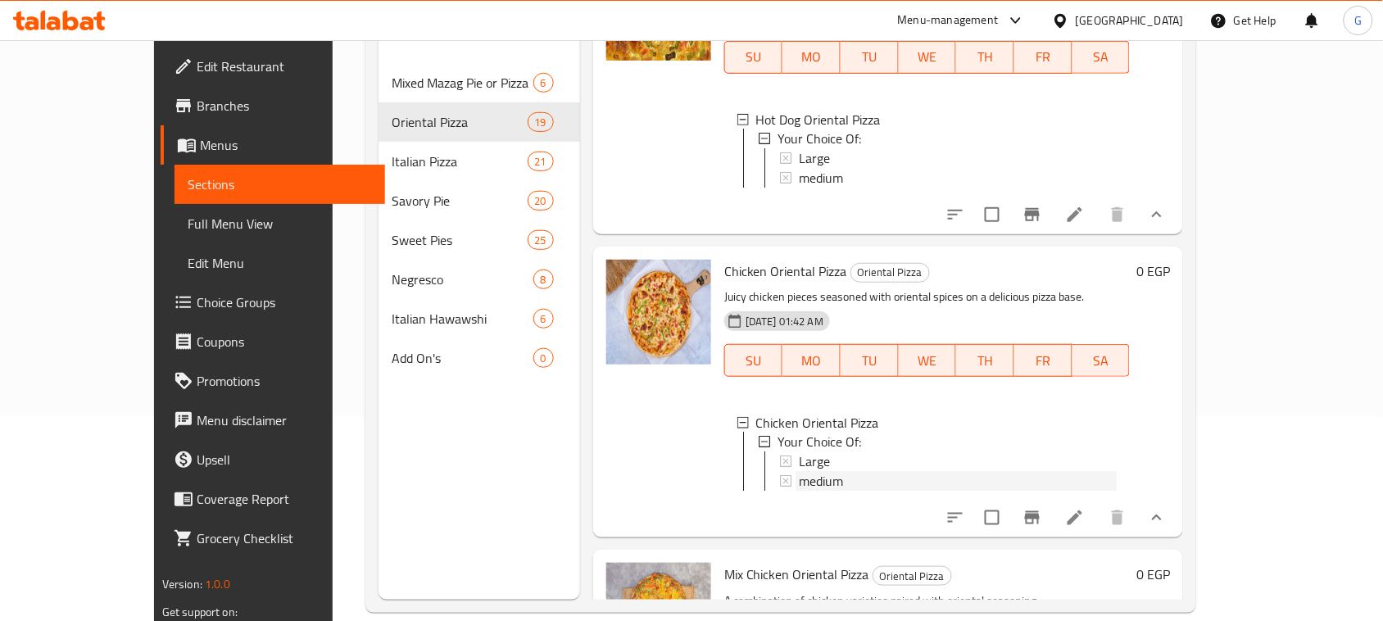
click at [799, 492] on span "medium" at bounding box center [821, 482] width 44 height 20
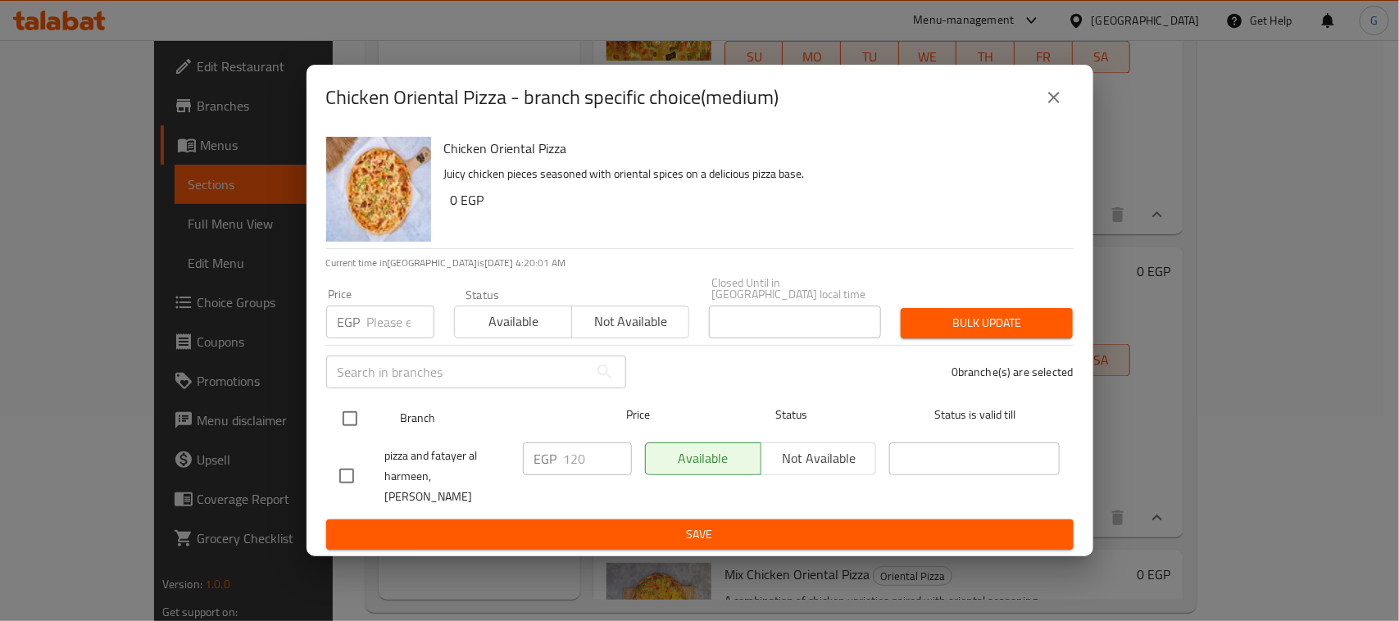
click at [357, 412] on input "checkbox" at bounding box center [350, 418] width 34 height 34
checkbox input "true"
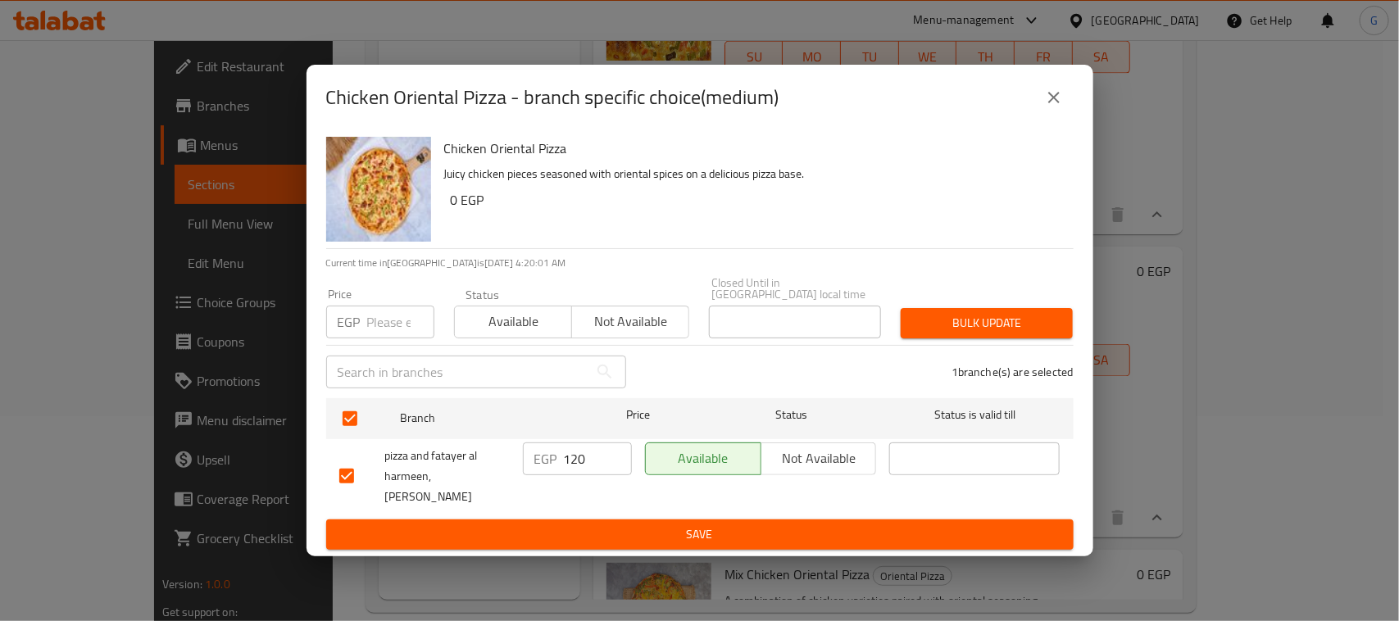
click at [374, 321] on input "number" at bounding box center [400, 322] width 67 height 33
type input "140"
click at [947, 320] on span "Bulk update" at bounding box center [987, 323] width 146 height 20
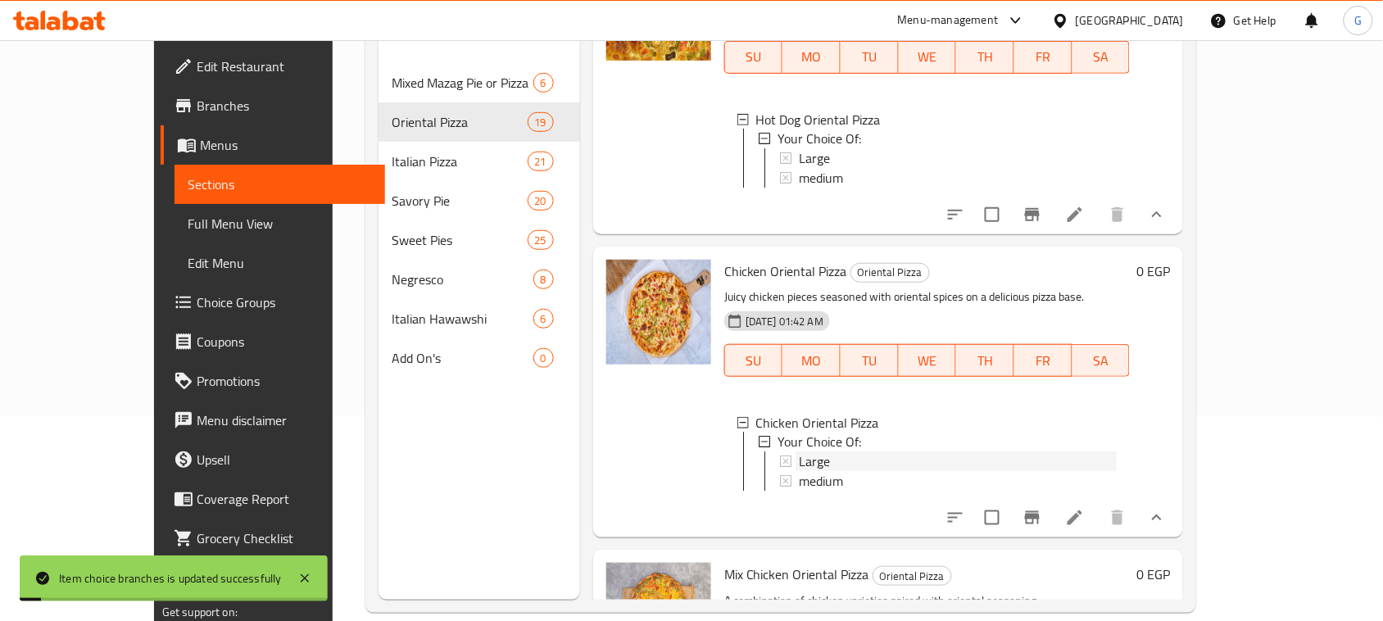
click at [799, 472] on span "Large" at bounding box center [814, 462] width 31 height 20
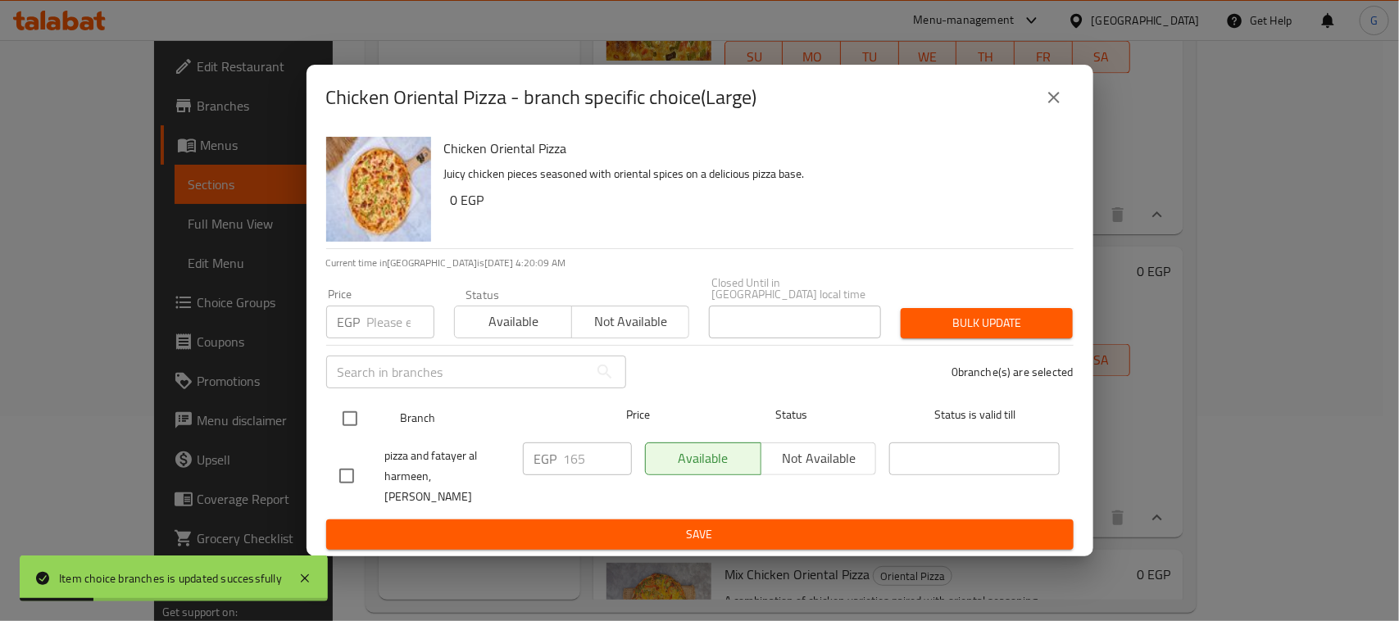
click at [345, 415] on input "checkbox" at bounding box center [350, 418] width 34 height 34
checkbox input "true"
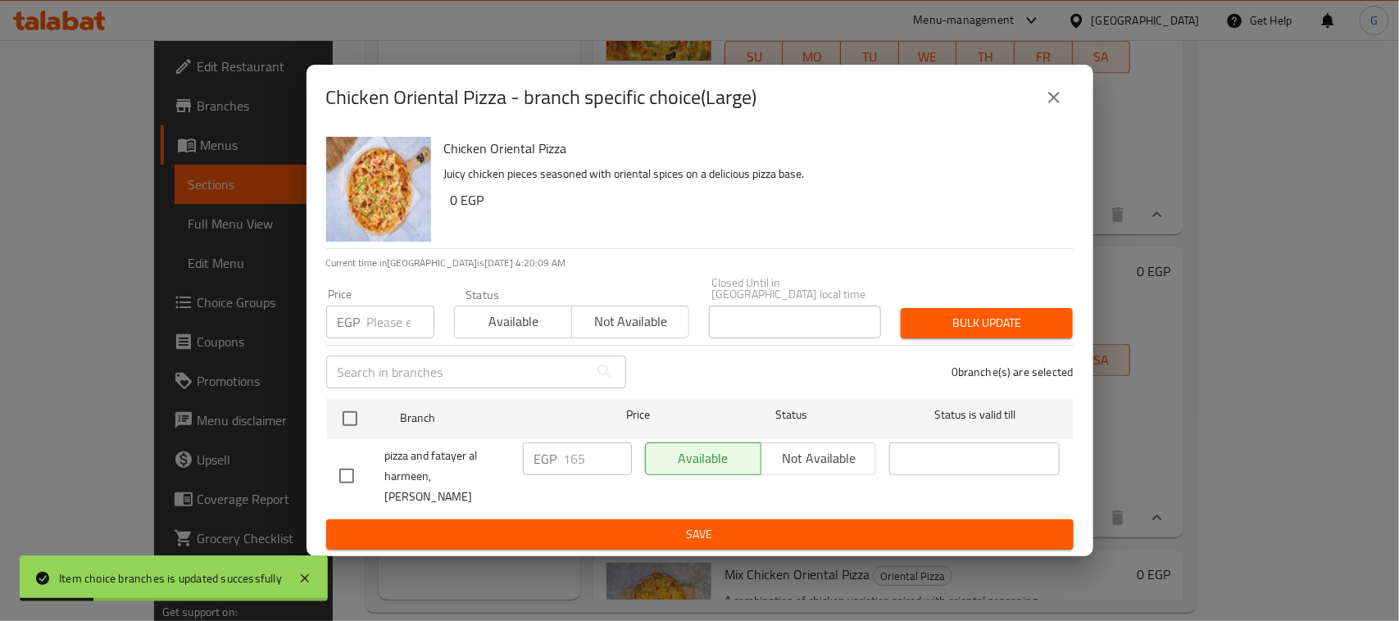
checkbox input "true"
click at [391, 318] on input "number" at bounding box center [400, 322] width 67 height 33
type input "200"
click at [938, 308] on button "Bulk update" at bounding box center [986, 323] width 172 height 30
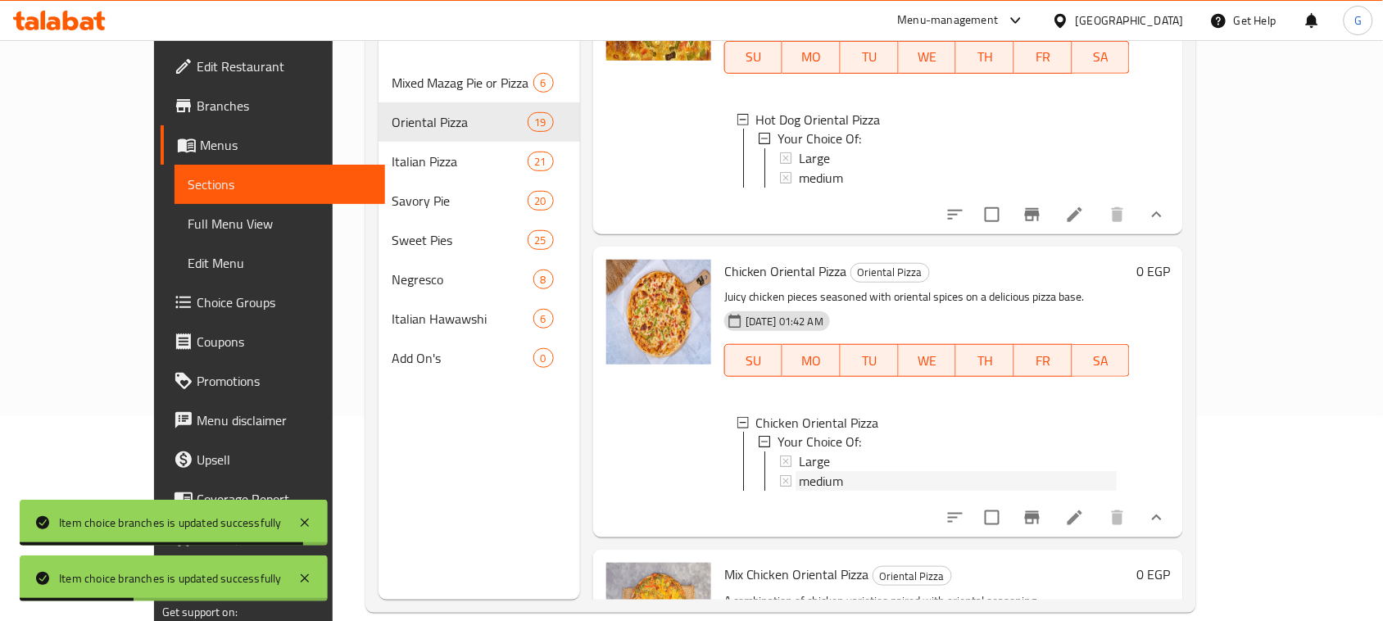
click at [799, 492] on span "medium" at bounding box center [821, 482] width 44 height 20
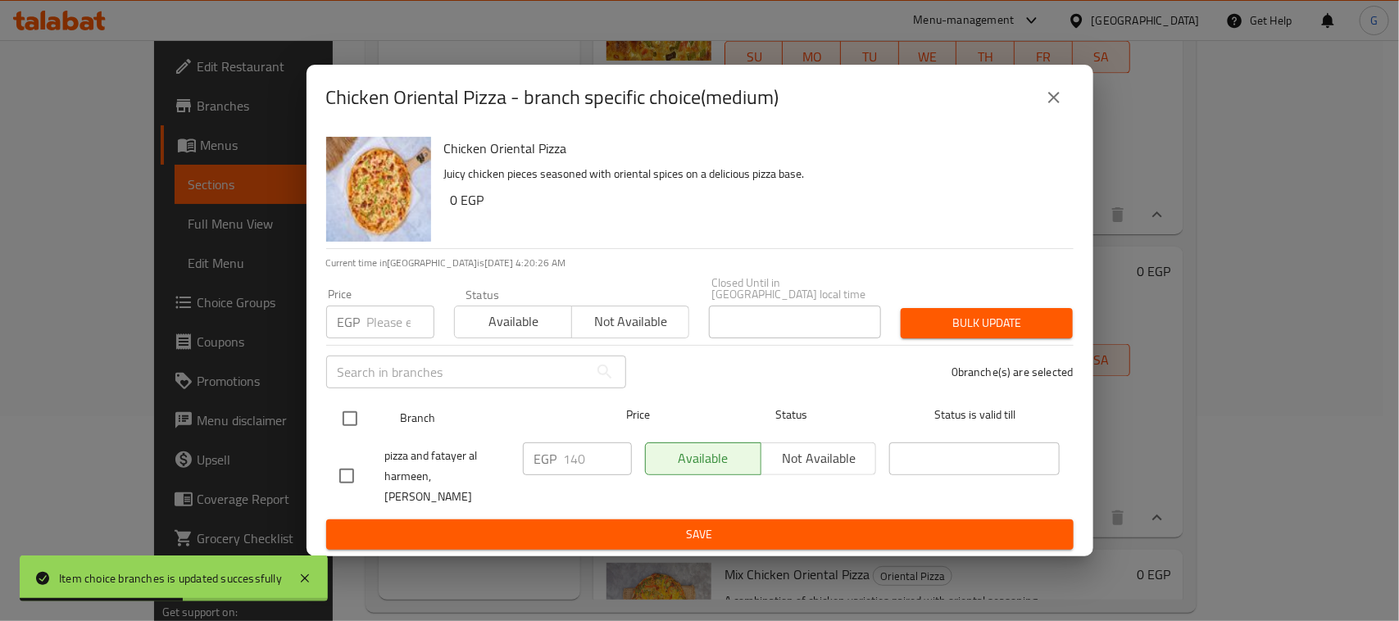
click at [345, 412] on input "checkbox" at bounding box center [350, 418] width 34 height 34
checkbox input "true"
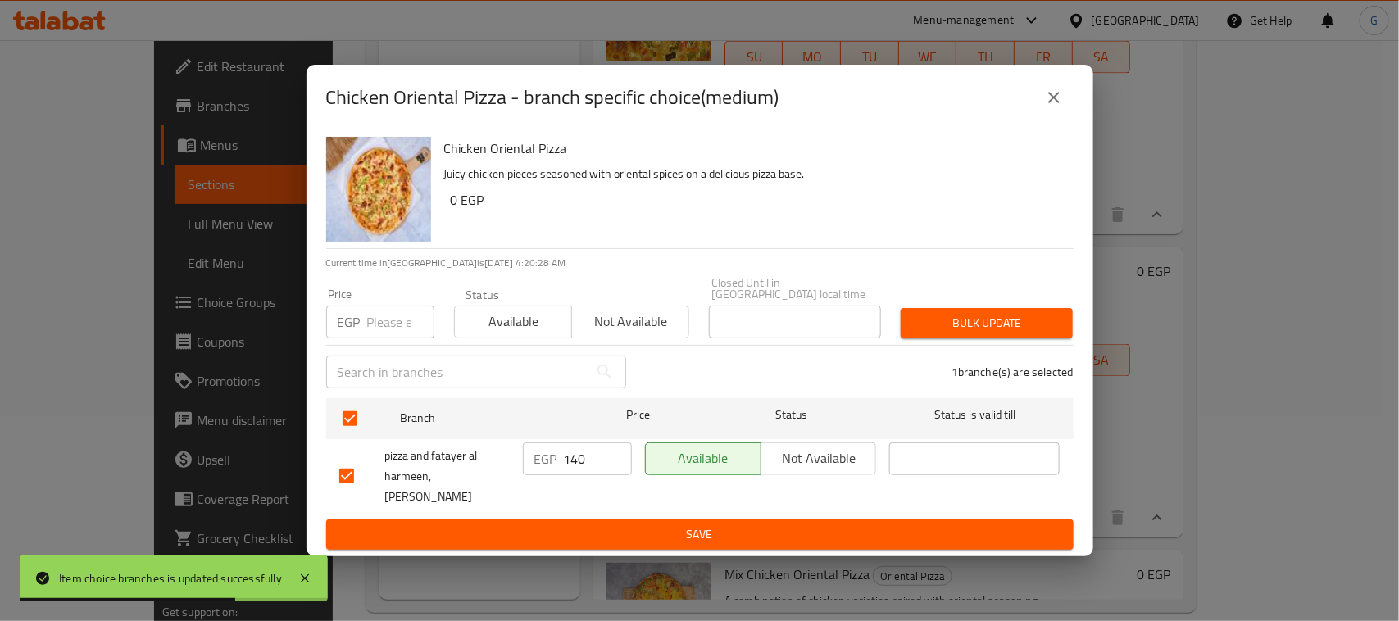
click at [571, 453] on input "140" at bounding box center [598, 458] width 68 height 33
type input "160"
click at [613, 524] on span "Save" at bounding box center [699, 534] width 721 height 20
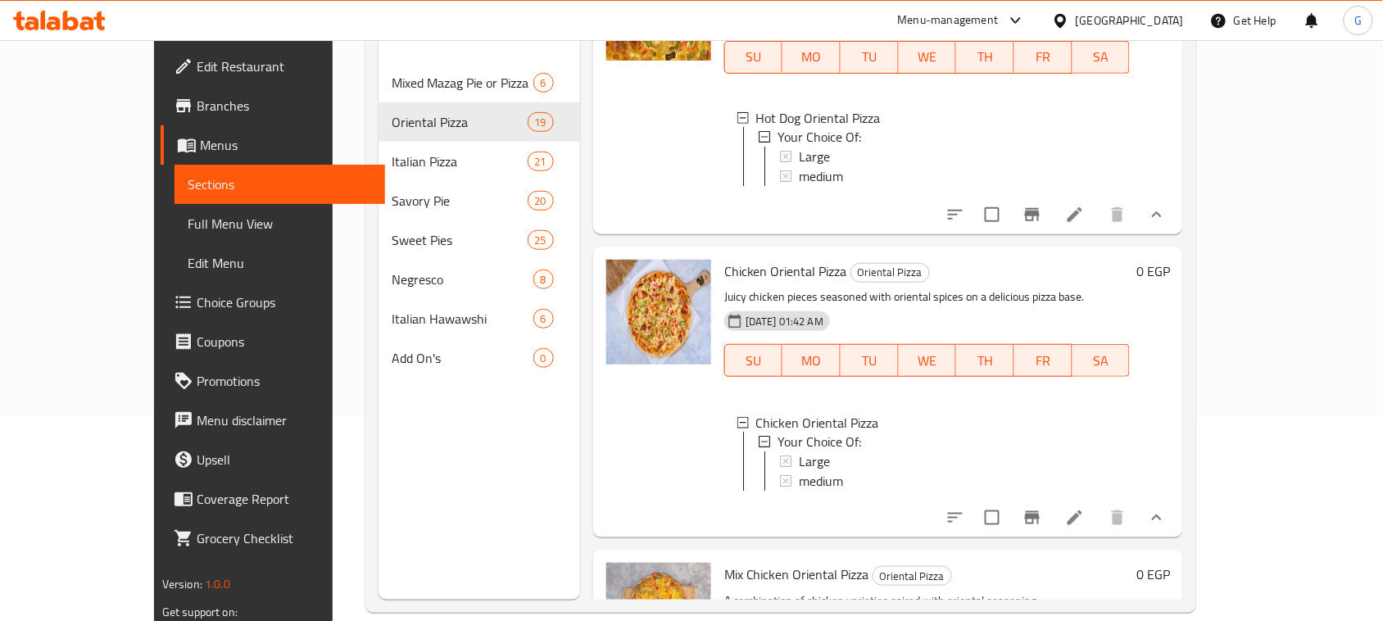
click at [799, 492] on span "medium" at bounding box center [821, 482] width 44 height 20
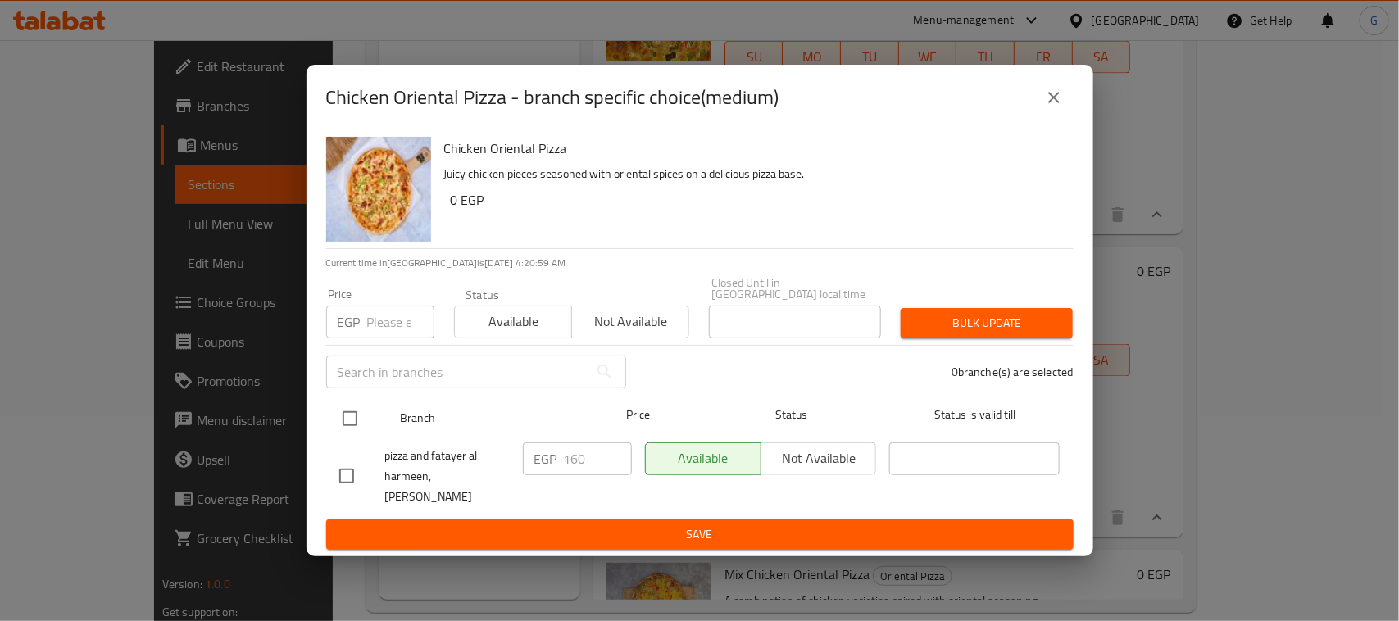
click at [348, 414] on input "checkbox" at bounding box center [350, 418] width 34 height 34
checkbox input "true"
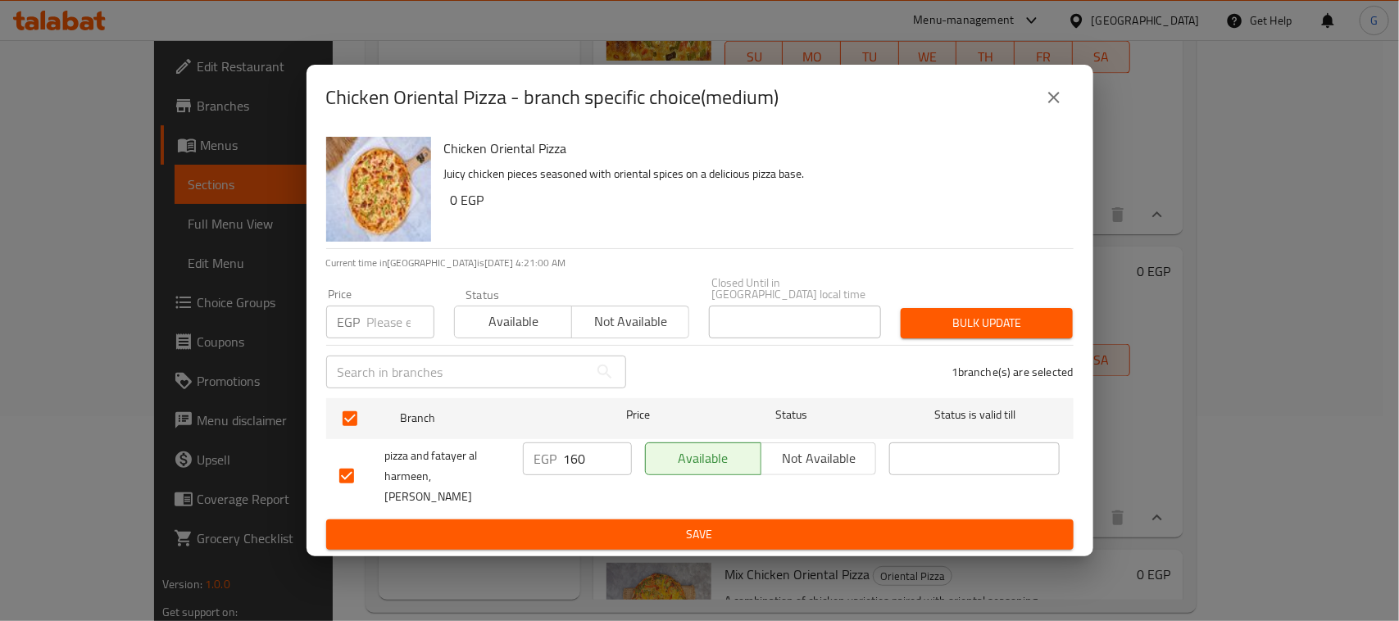
click at [564, 452] on input "160" at bounding box center [598, 458] width 68 height 33
type input "140"
click at [615, 529] on span "Save" at bounding box center [699, 534] width 721 height 20
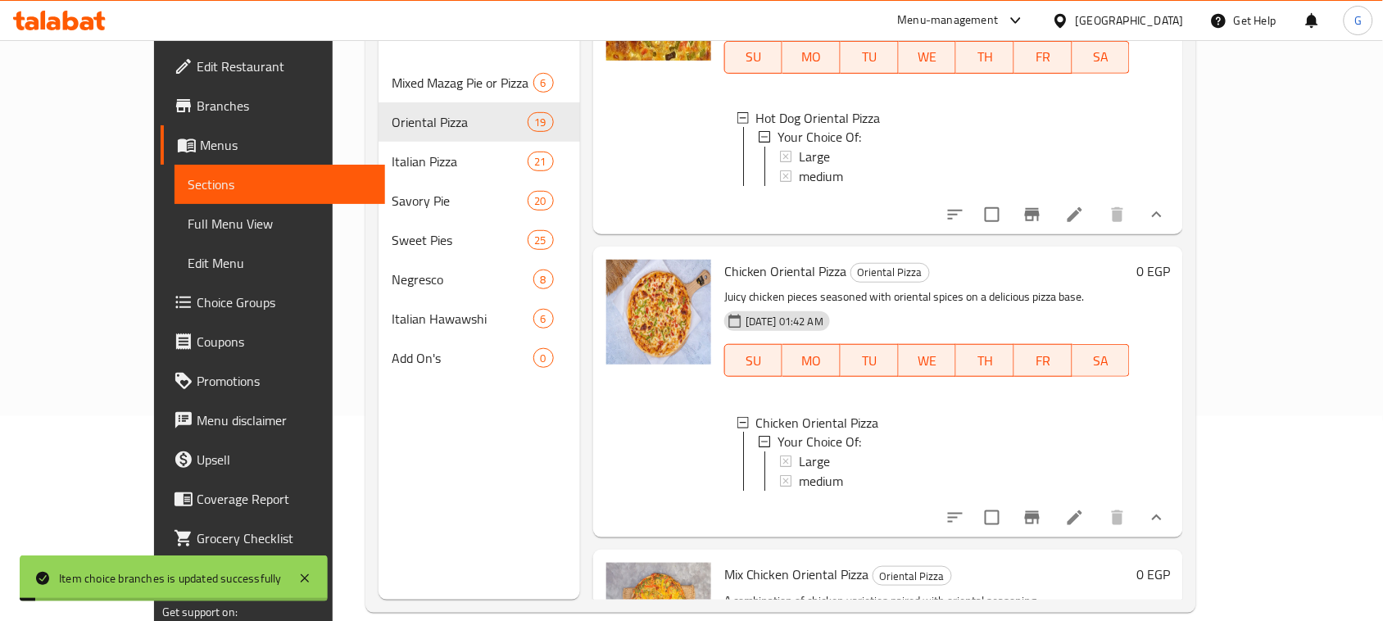
click at [799, 492] on span "medium" at bounding box center [821, 482] width 44 height 20
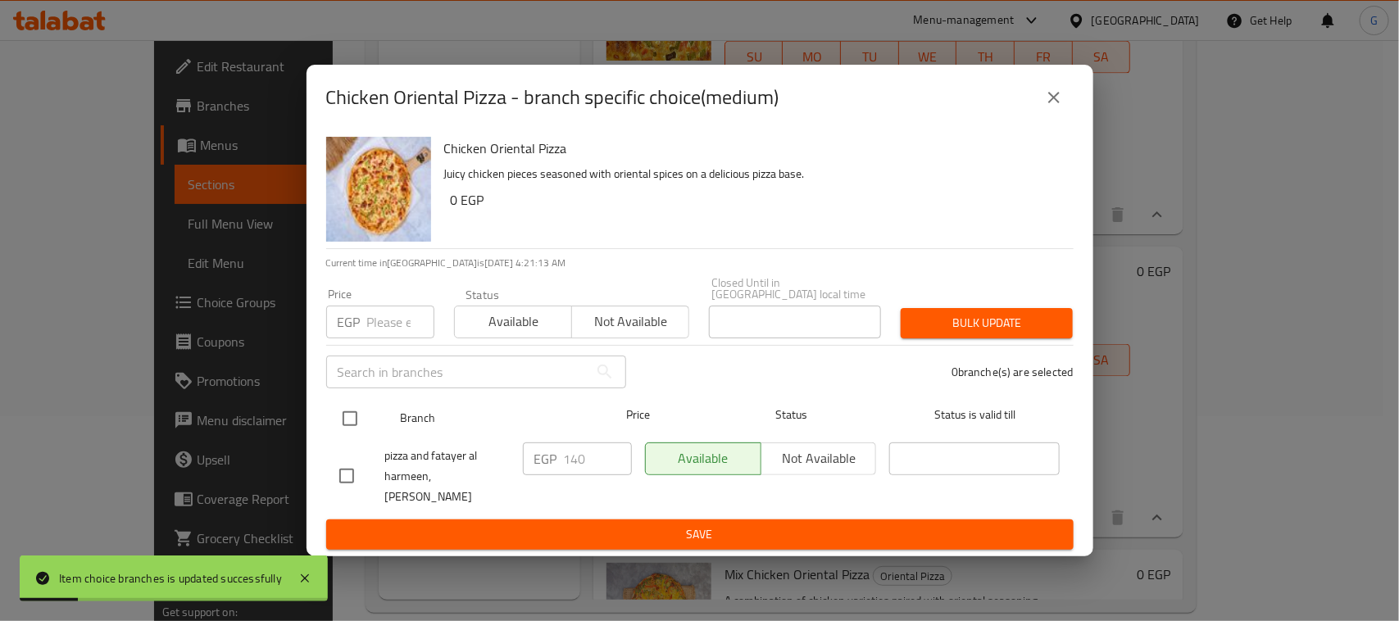
click at [347, 416] on input "checkbox" at bounding box center [350, 418] width 34 height 34
checkbox input "true"
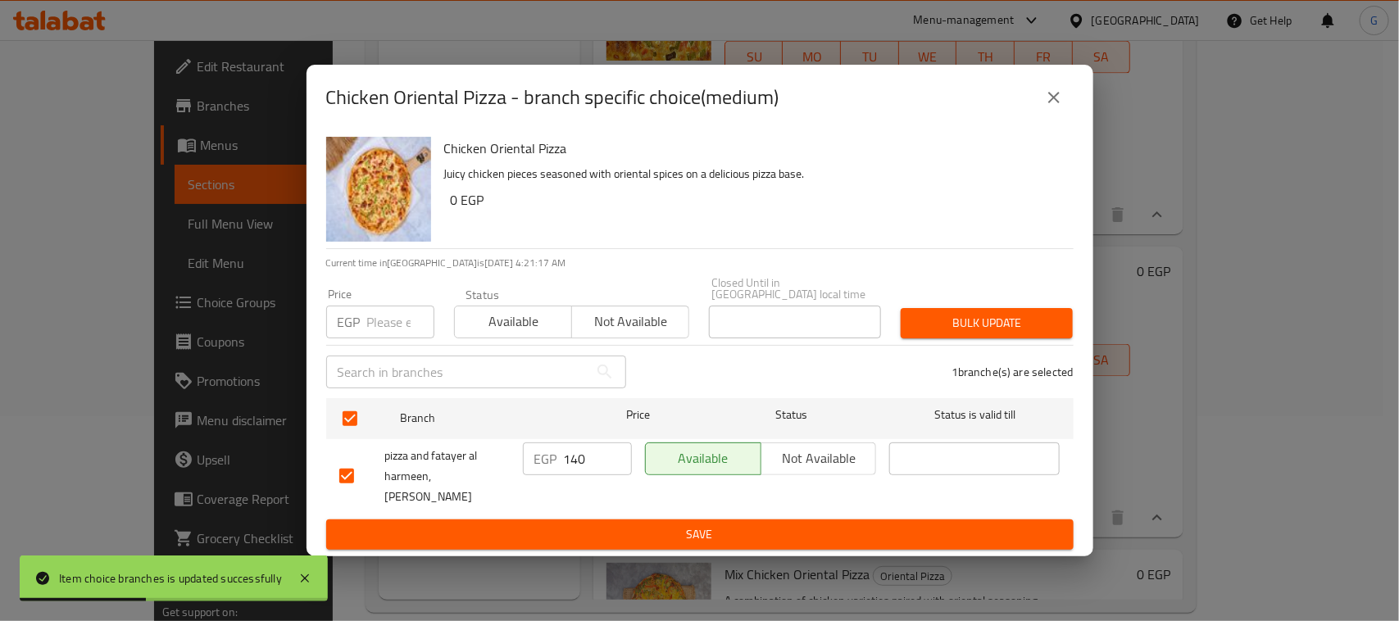
click at [574, 456] on input "140" at bounding box center [598, 458] width 68 height 33
type input "180"
click at [615, 534] on span "Save" at bounding box center [699, 534] width 721 height 20
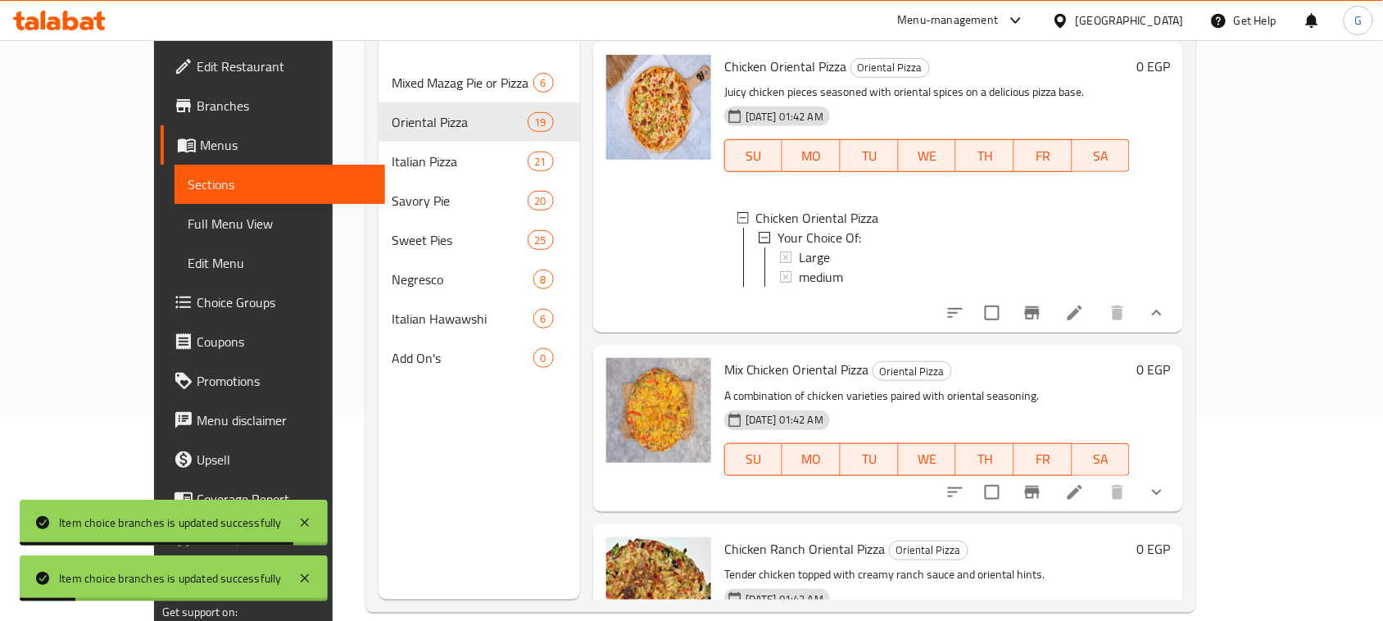
scroll to position [1331, 0]
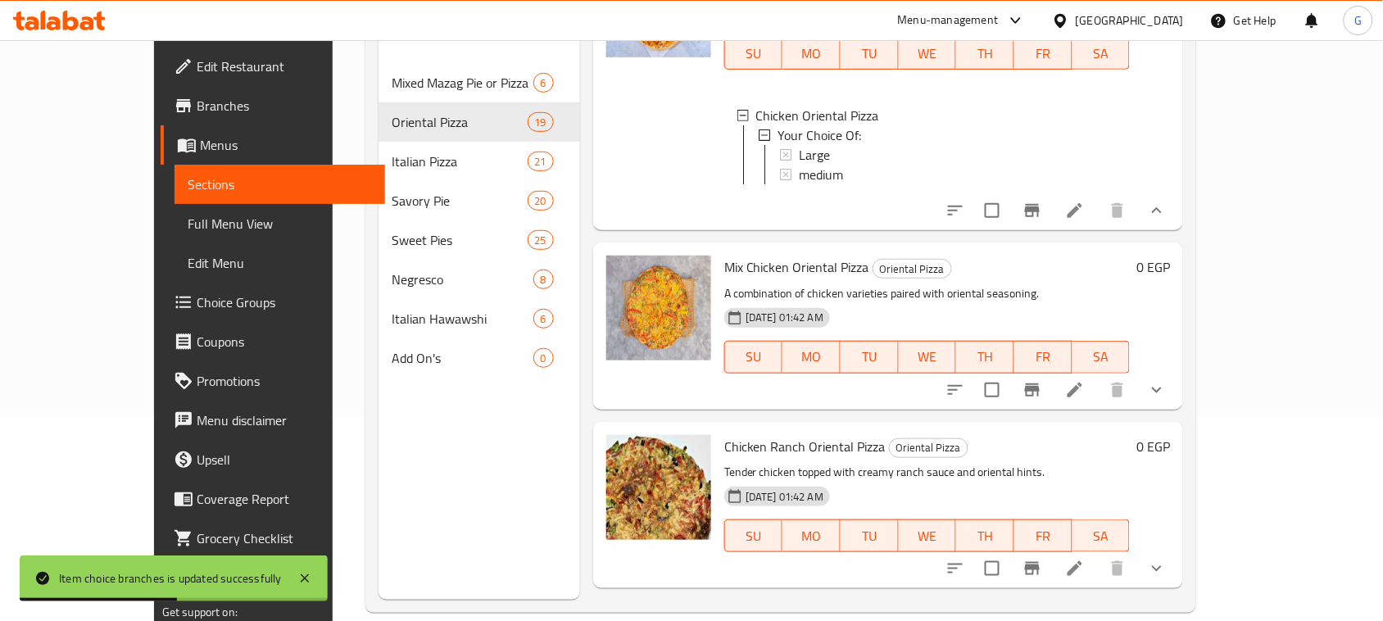
click at [1167, 400] on icon "show more" at bounding box center [1157, 390] width 20 height 20
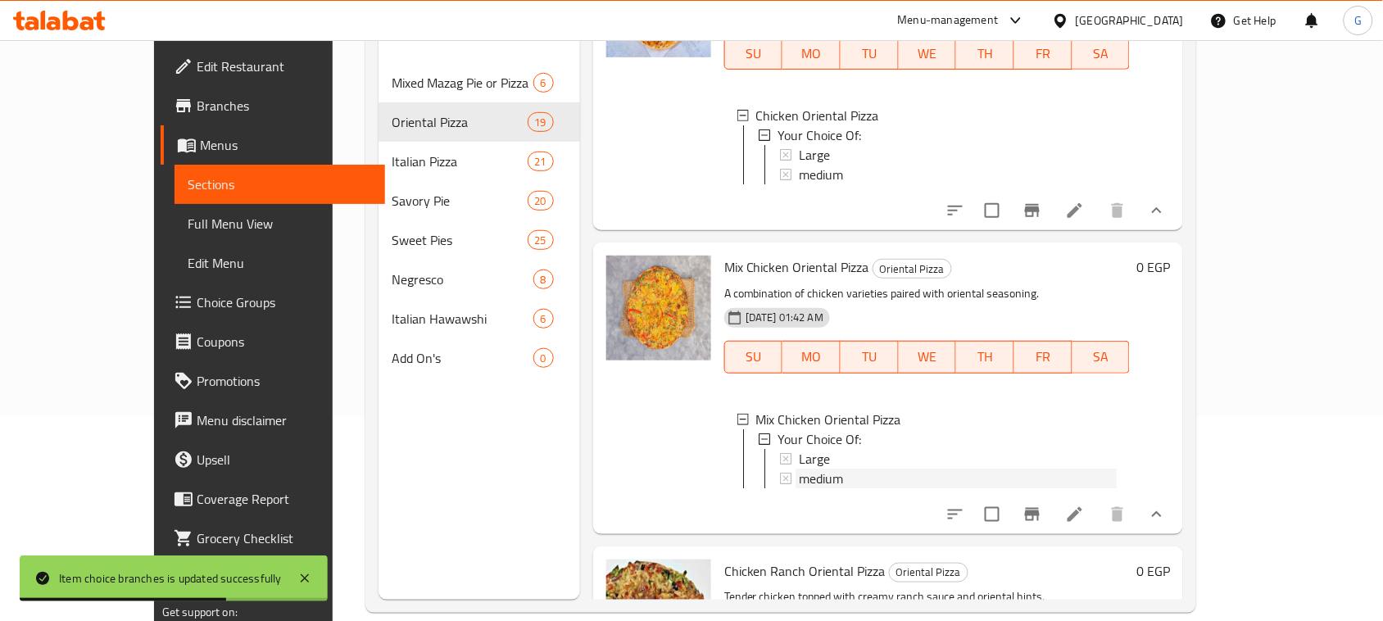
click at [799, 488] on span "medium" at bounding box center [821, 479] width 44 height 20
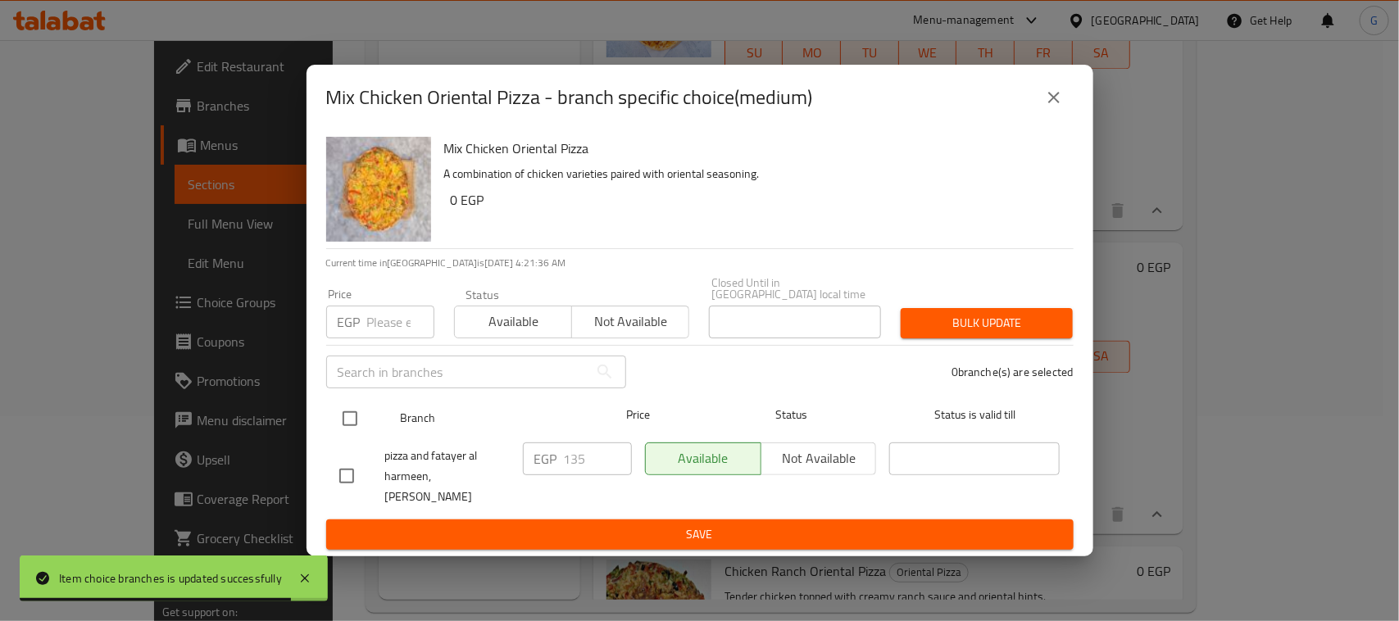
click at [345, 410] on input "checkbox" at bounding box center [350, 418] width 34 height 34
checkbox input "true"
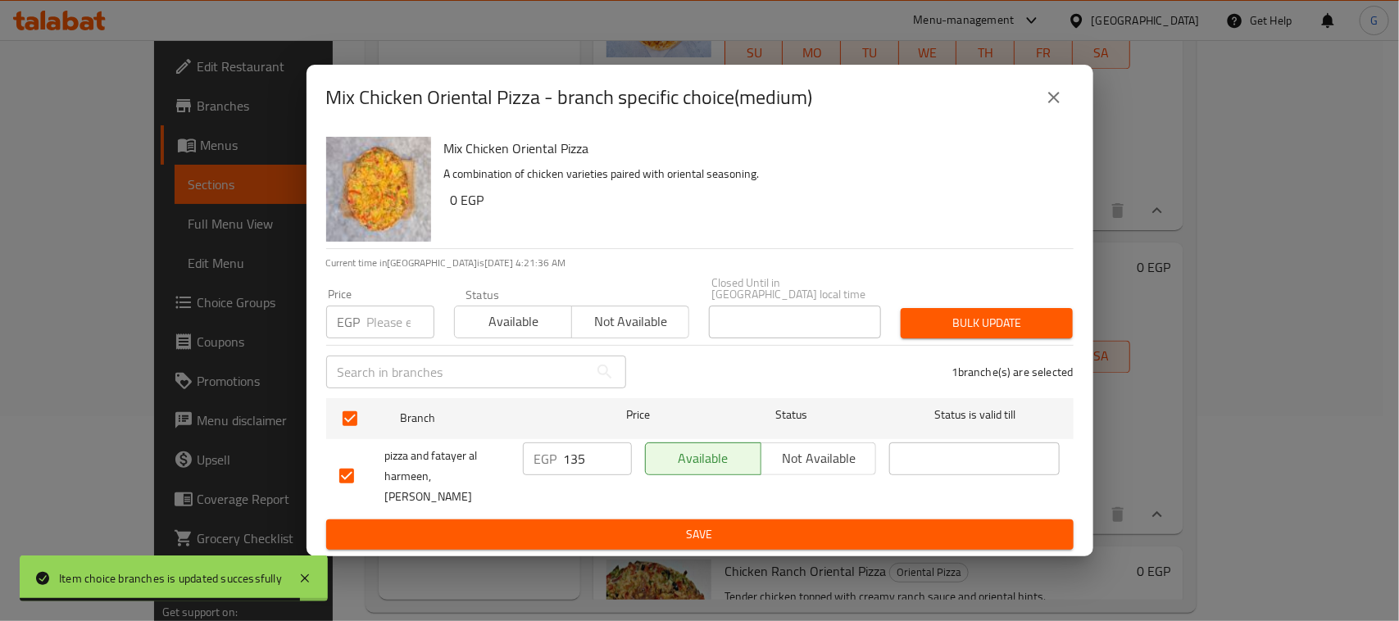
checkbox input "true"
click at [396, 315] on input "number" at bounding box center [400, 322] width 67 height 33
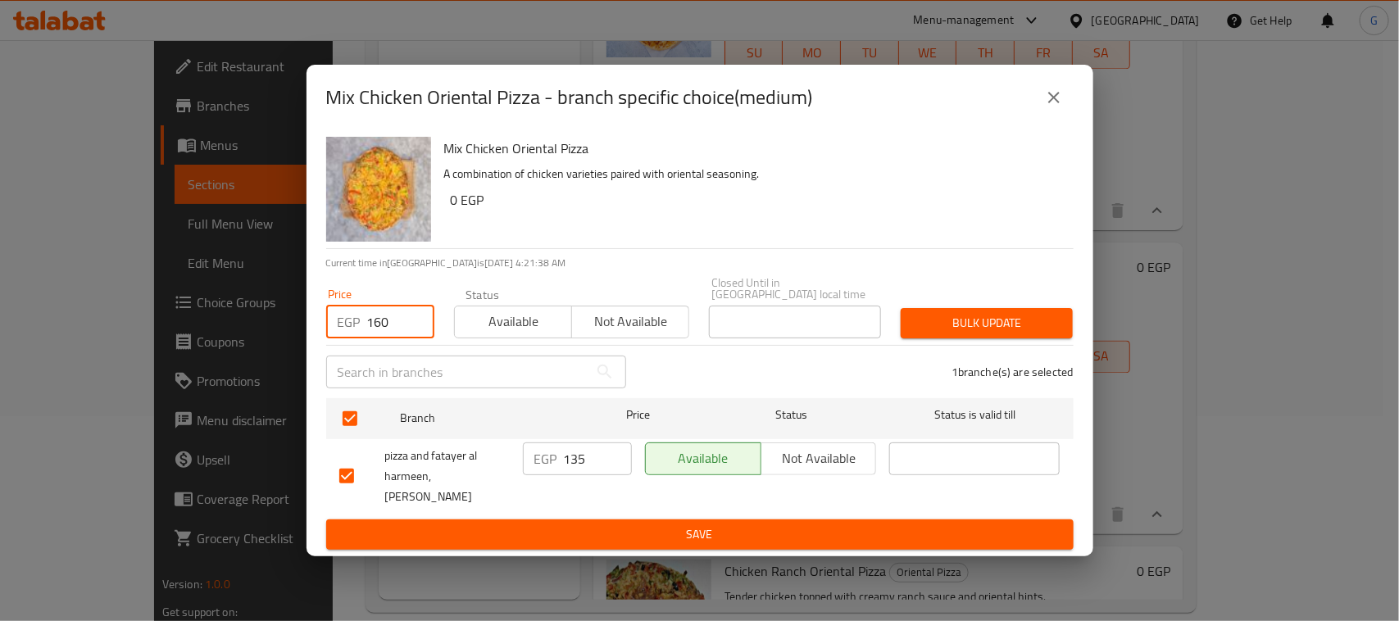
type input "160"
click at [1005, 314] on span "Bulk update" at bounding box center [987, 323] width 146 height 20
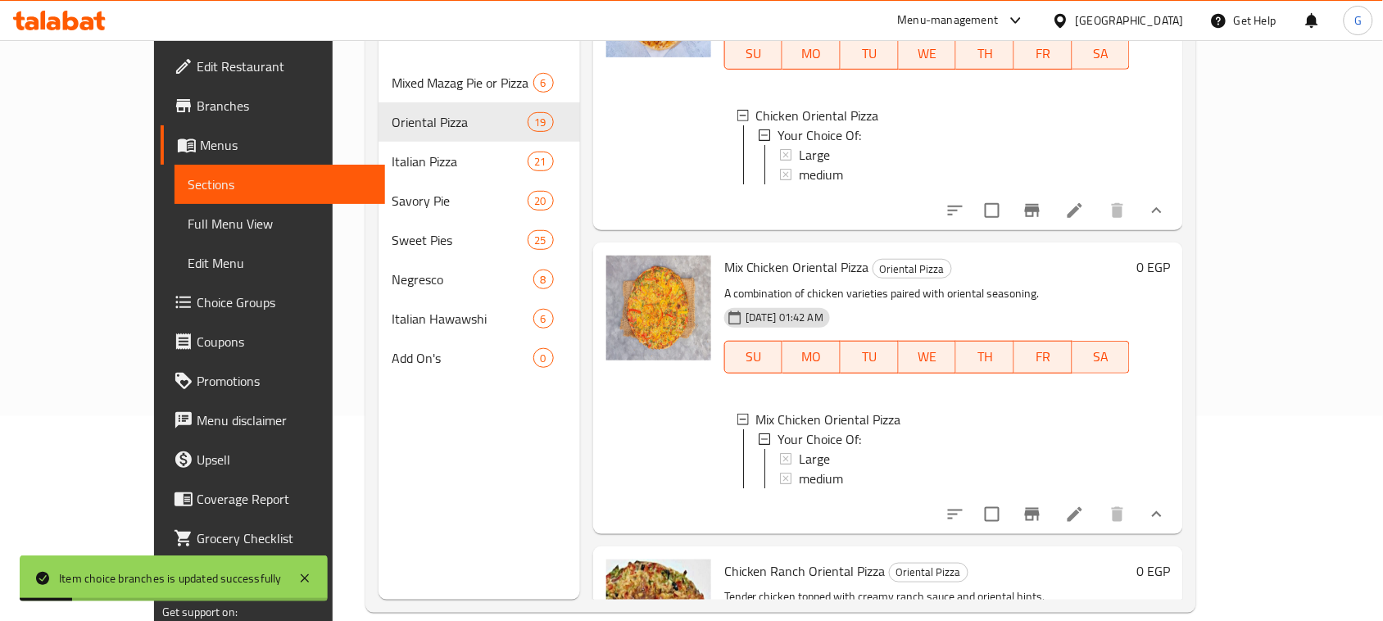
click at [799, 488] on span "medium" at bounding box center [821, 479] width 44 height 20
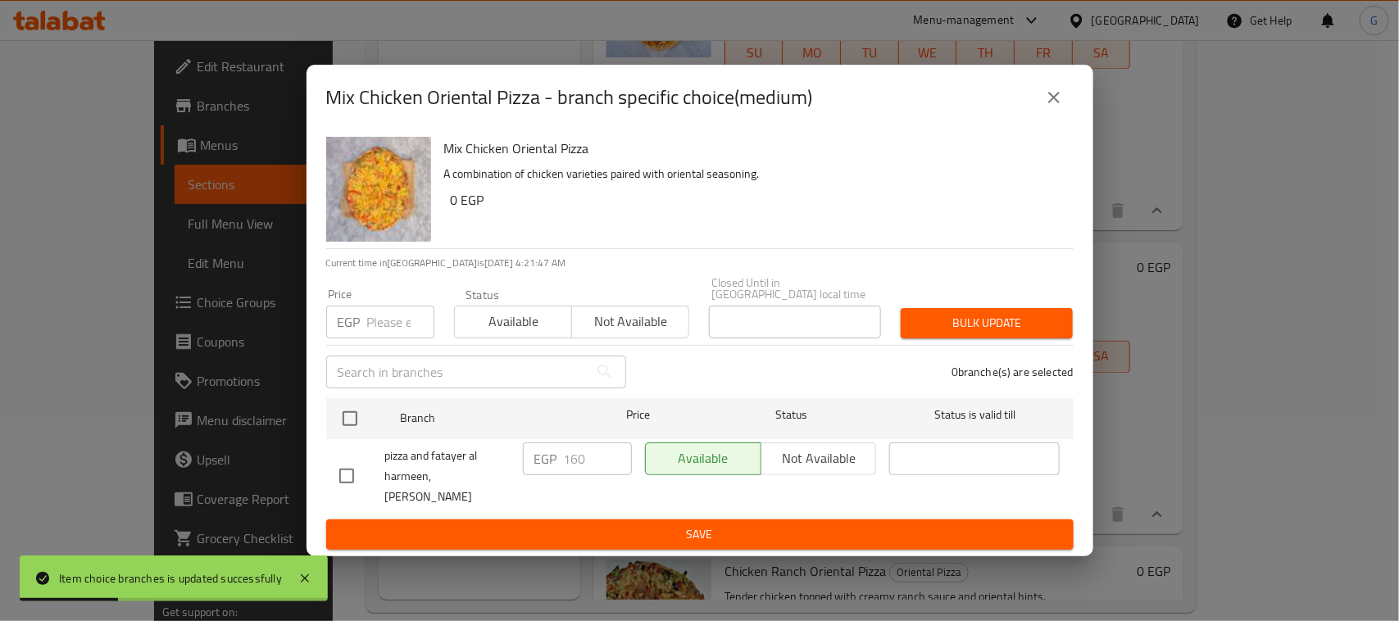
click at [1057, 91] on button "close" at bounding box center [1053, 97] width 39 height 39
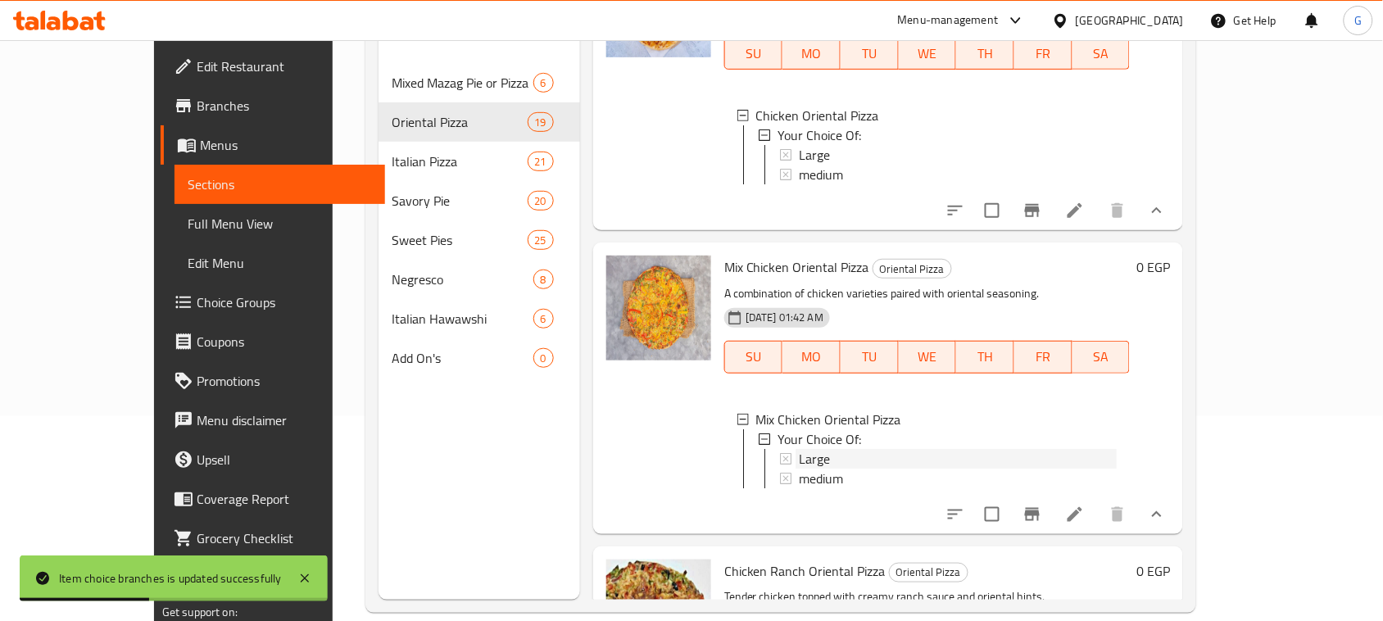
click at [799, 469] on div "Large" at bounding box center [958, 459] width 318 height 20
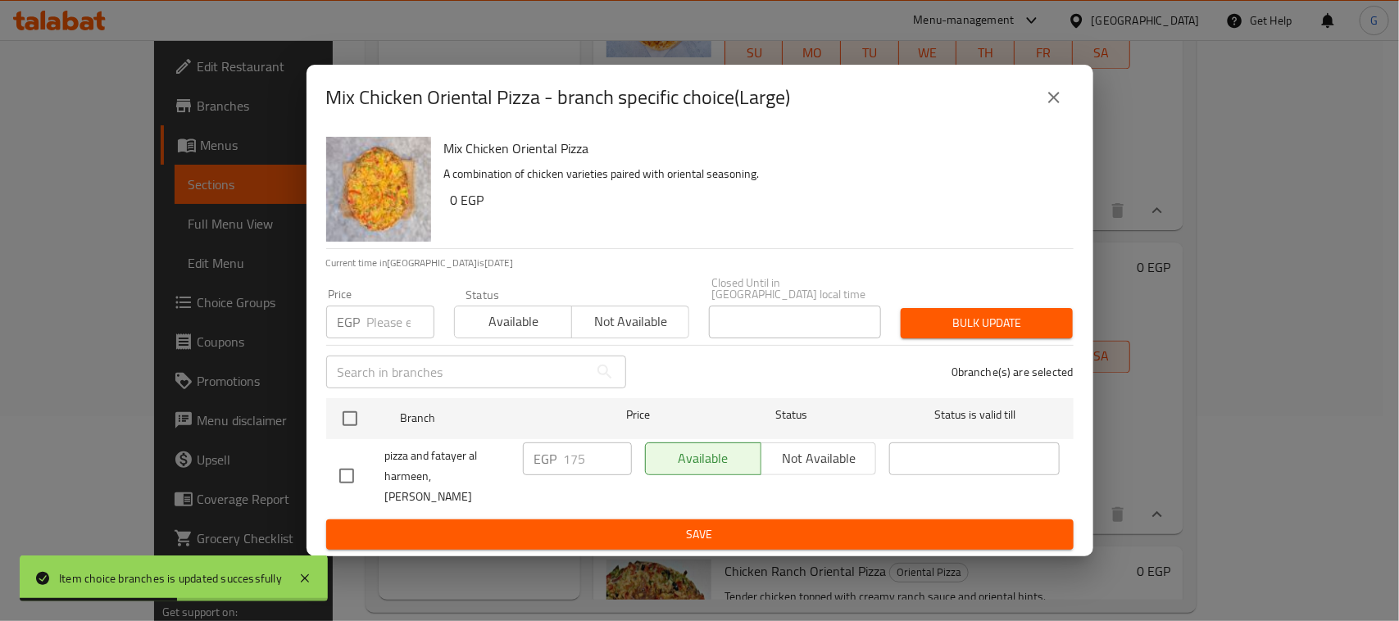
click at [353, 412] on input "checkbox" at bounding box center [350, 418] width 34 height 34
checkbox input "true"
click at [385, 320] on input "number" at bounding box center [400, 322] width 67 height 33
type input "200"
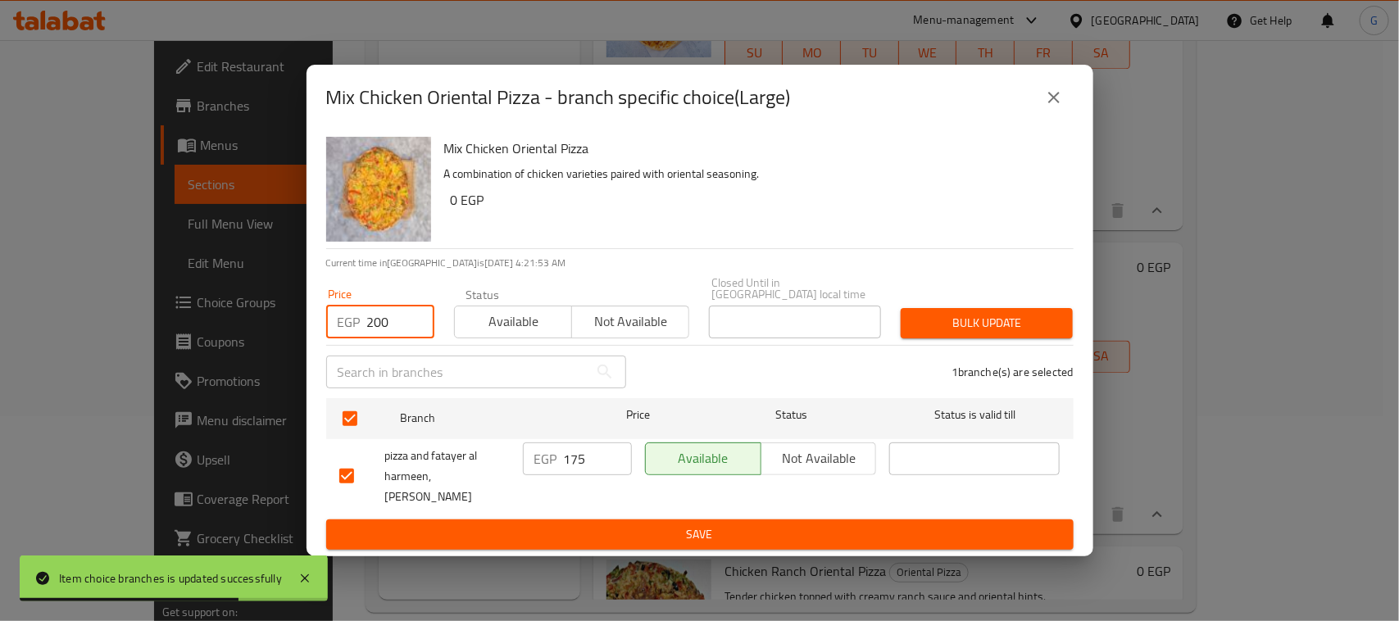
click at [1022, 324] on span "Bulk update" at bounding box center [987, 323] width 146 height 20
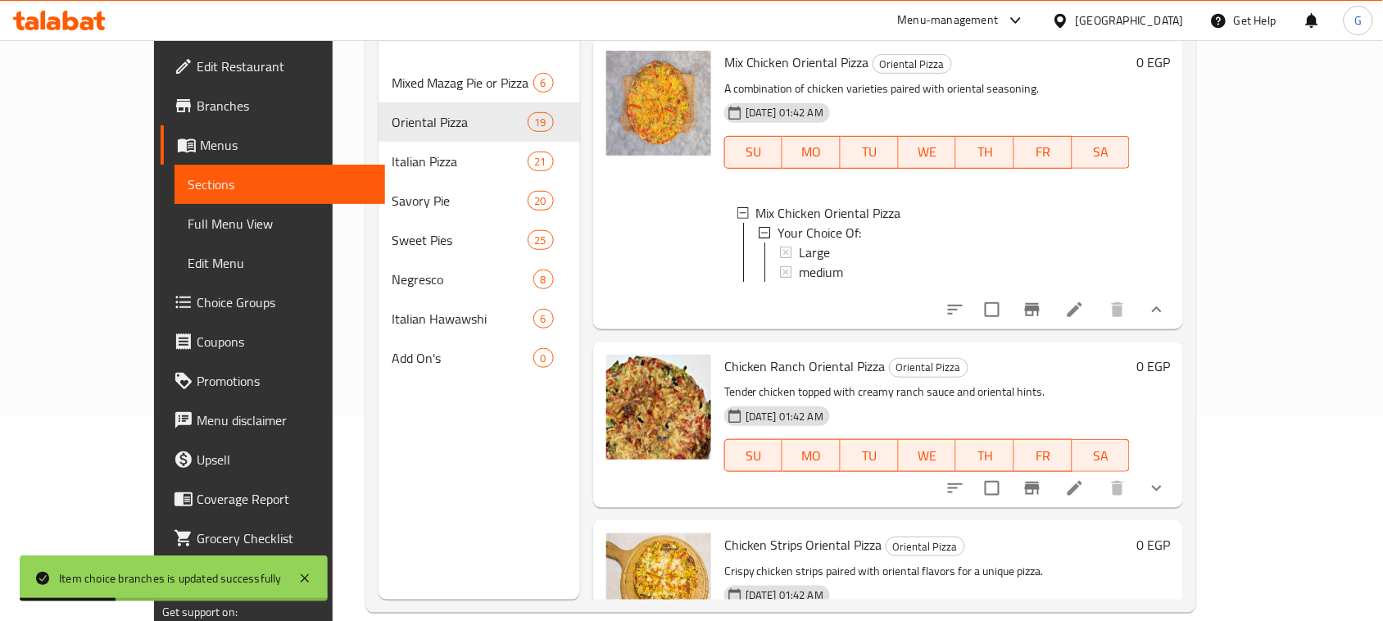
scroll to position [1741, 0]
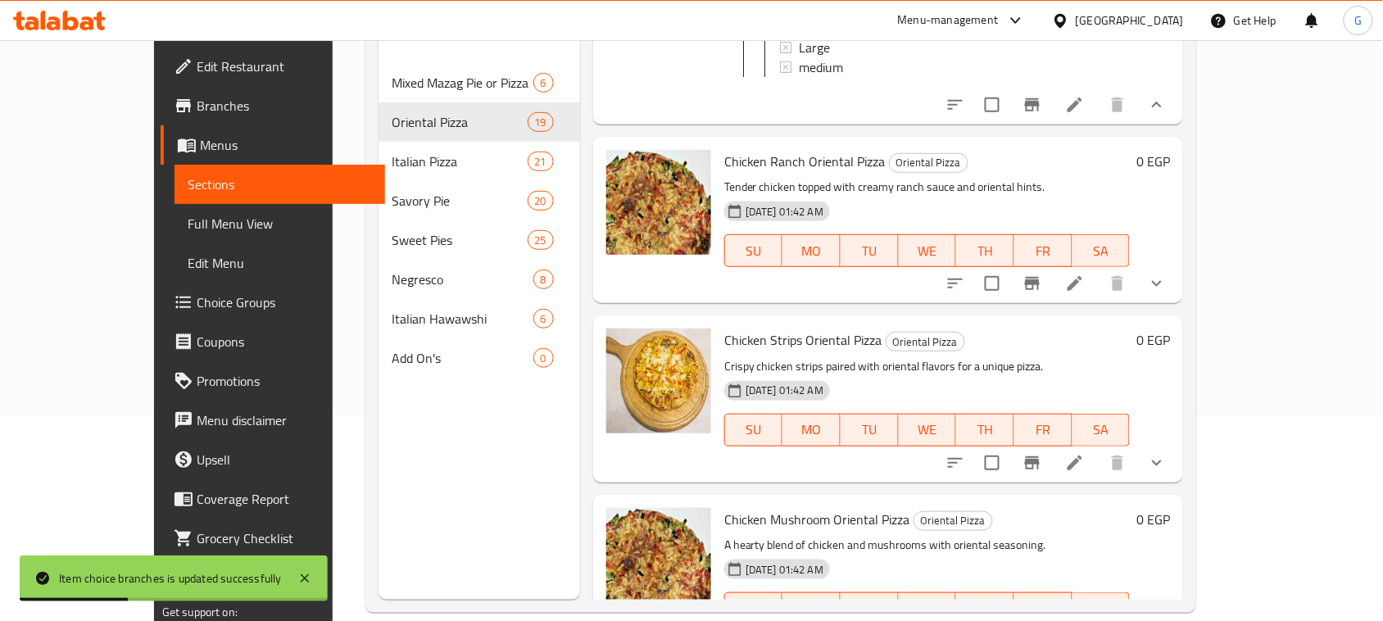
click at [1167, 293] on icon "show more" at bounding box center [1157, 284] width 20 height 20
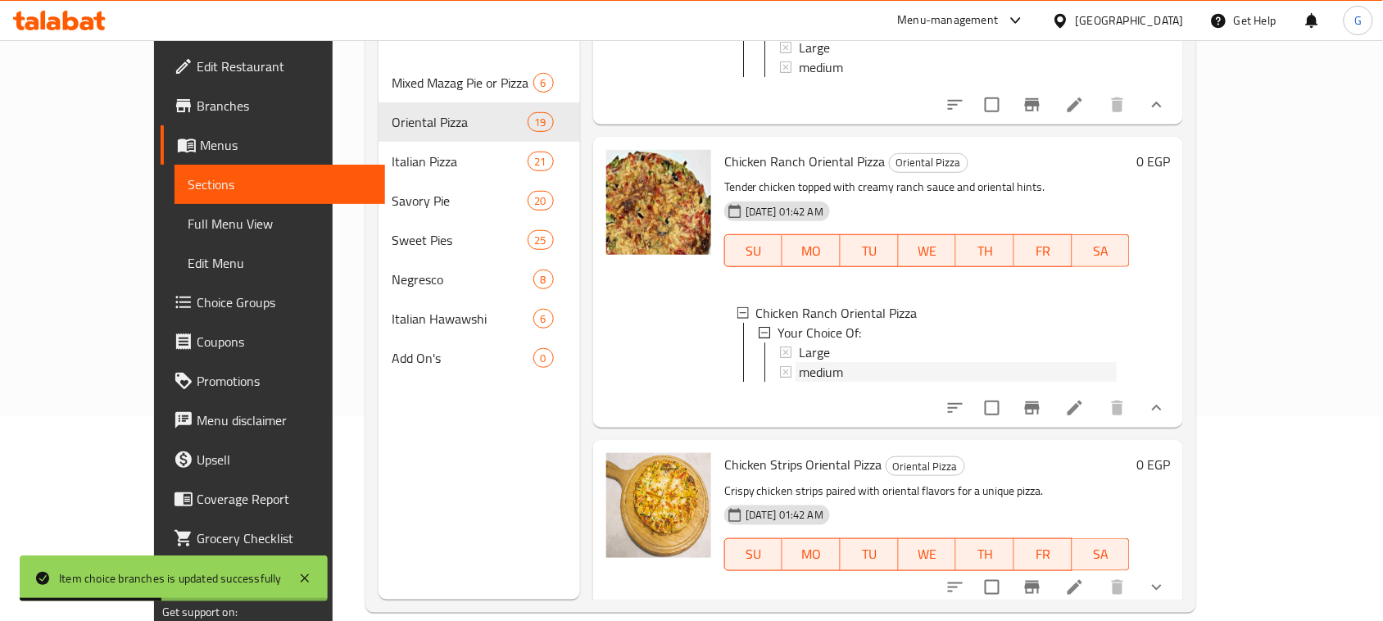
click at [837, 382] on div "medium" at bounding box center [958, 372] width 318 height 20
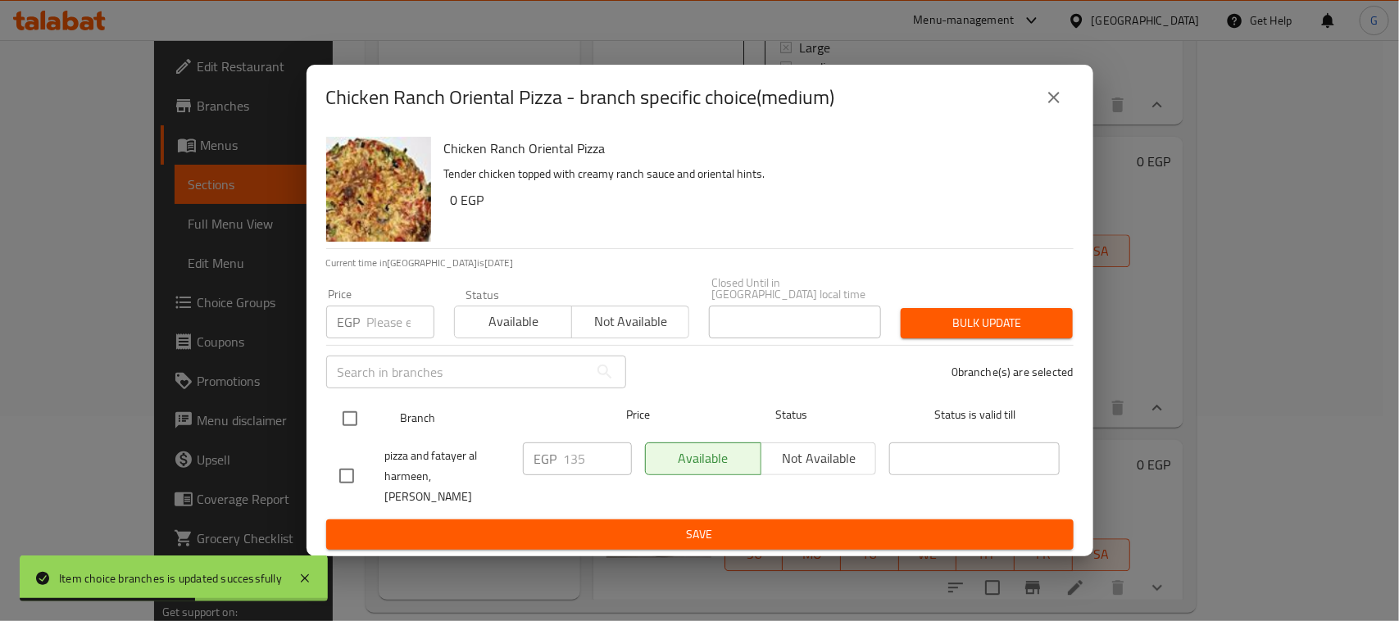
click at [344, 414] on input "checkbox" at bounding box center [350, 418] width 34 height 34
checkbox input "true"
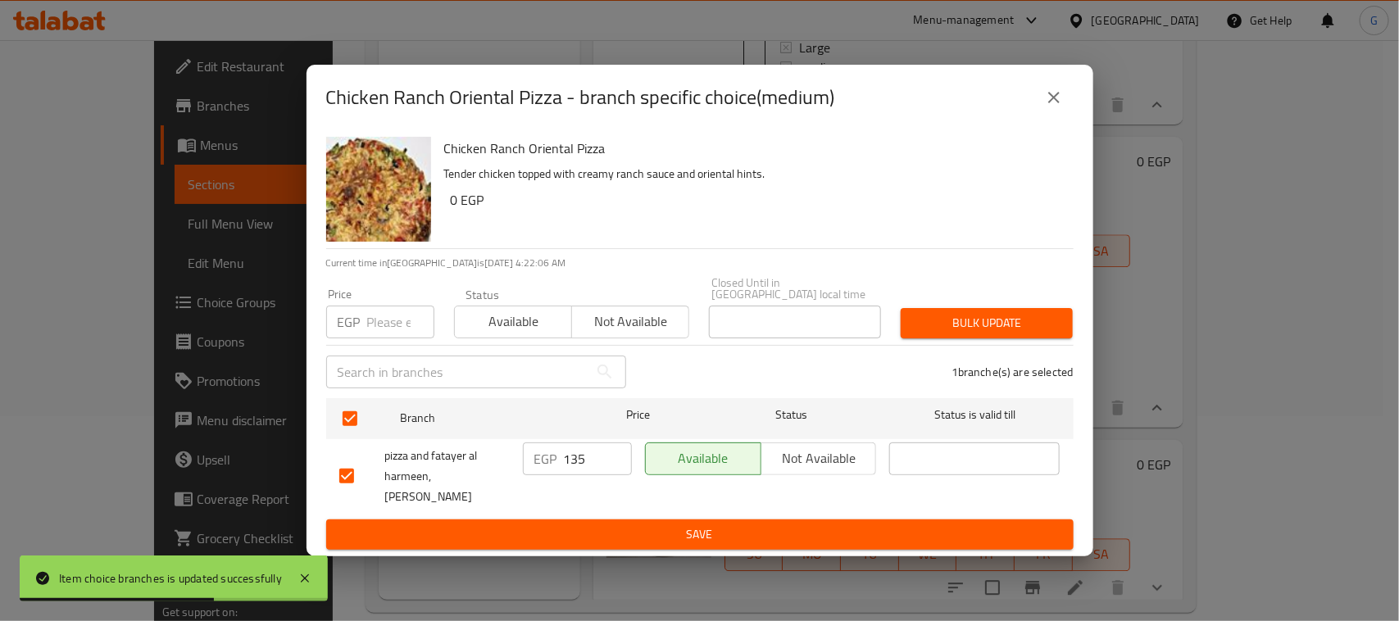
click at [373, 316] on input "number" at bounding box center [400, 322] width 67 height 33
type input "145"
click at [985, 317] on span "Bulk update" at bounding box center [987, 323] width 146 height 20
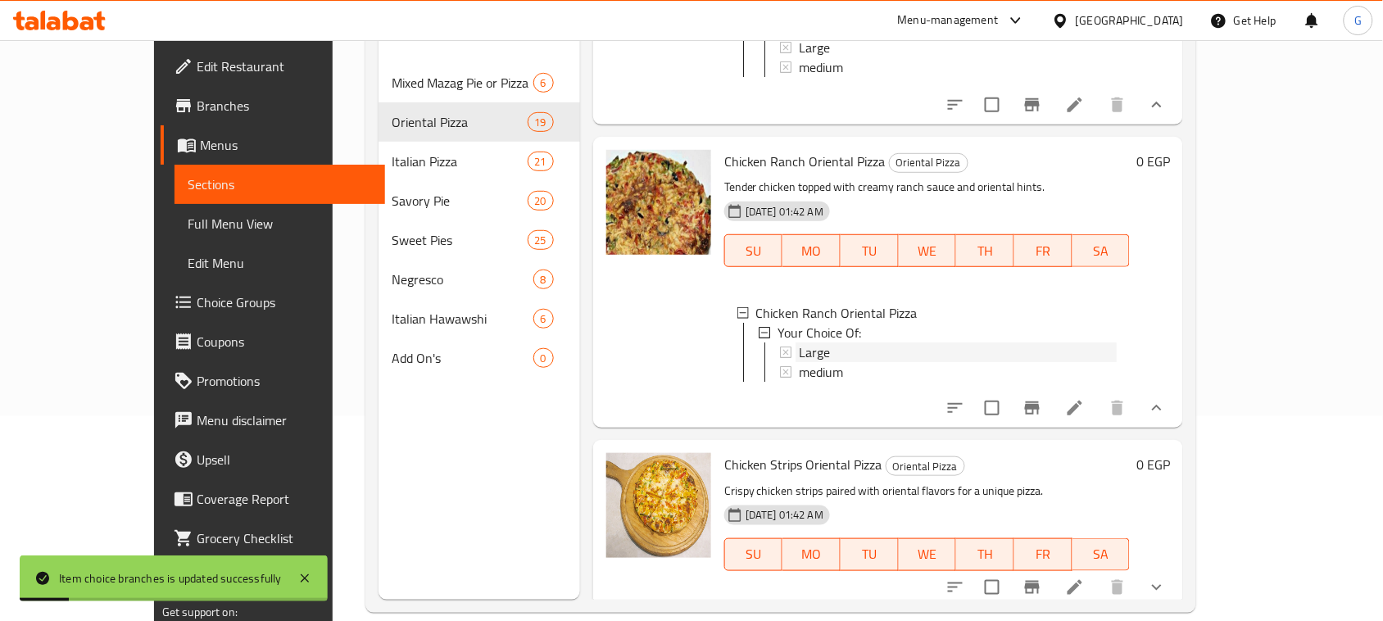
click at [799, 362] on div "Large" at bounding box center [958, 352] width 318 height 20
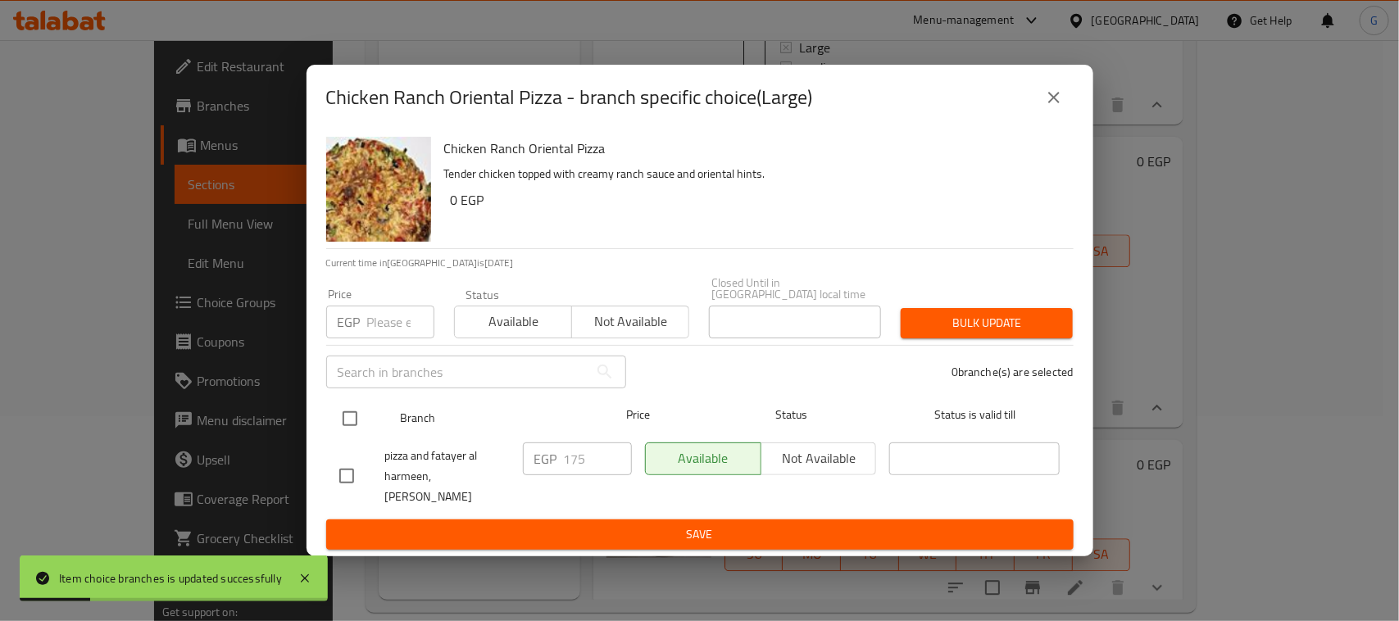
click at [346, 415] on input "checkbox" at bounding box center [350, 418] width 34 height 34
checkbox input "true"
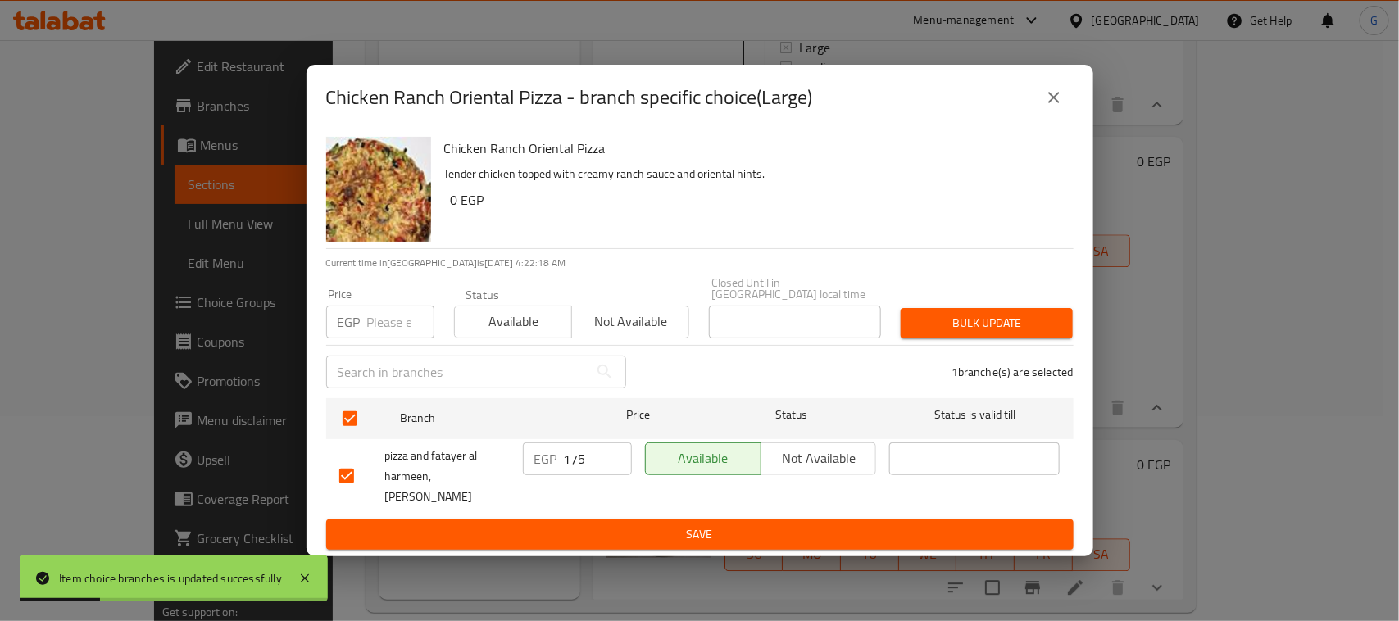
click at [390, 313] on input "number" at bounding box center [400, 322] width 67 height 33
type input "200"
click at [951, 320] on span "Bulk update" at bounding box center [987, 323] width 146 height 20
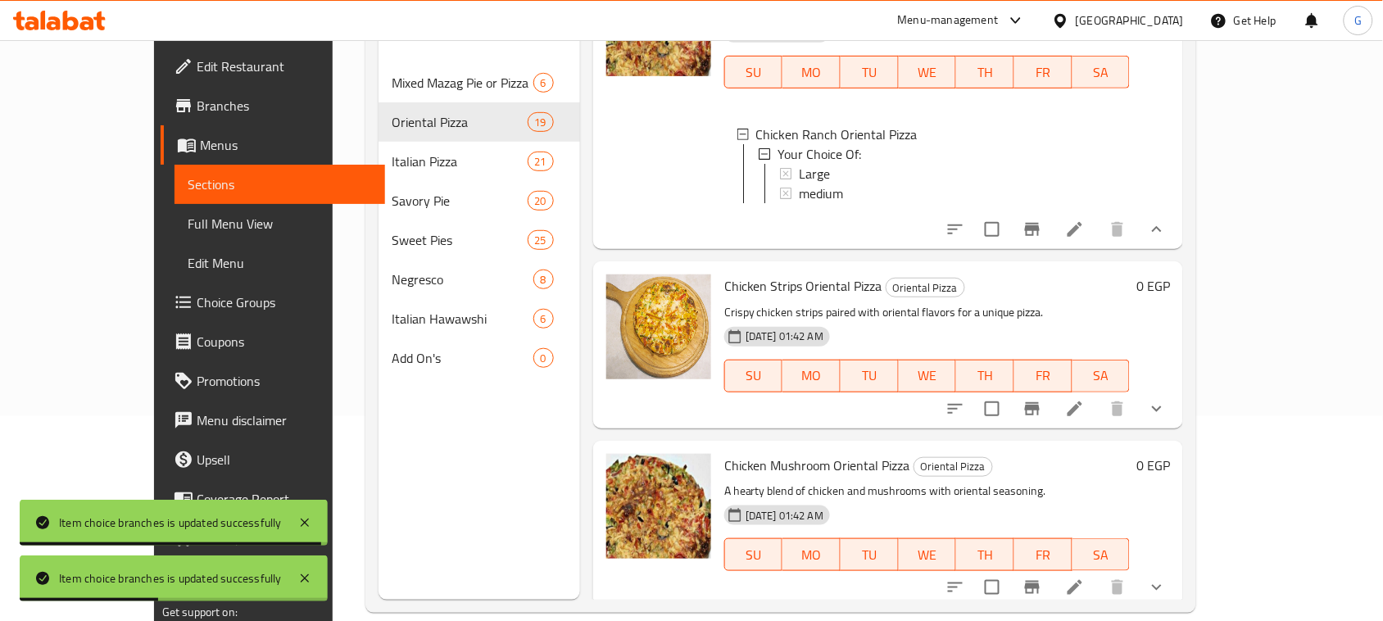
scroll to position [1946, 0]
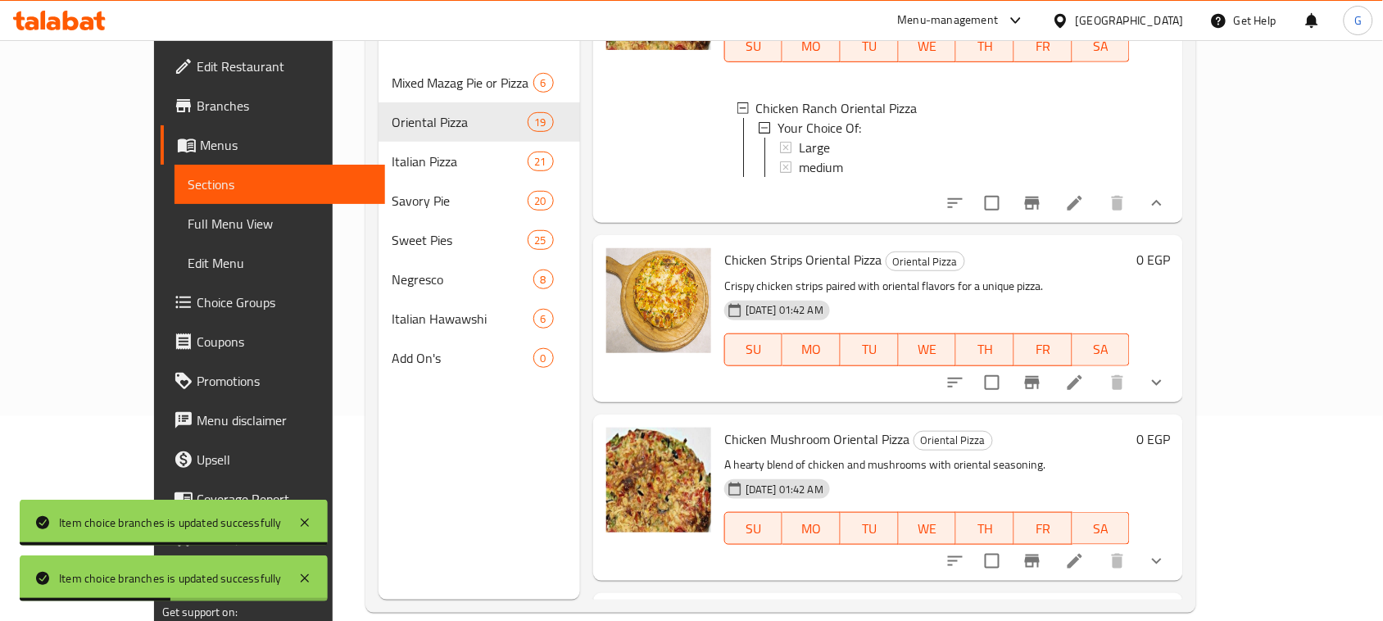
click at [1167, 392] on icon "show more" at bounding box center [1157, 383] width 20 height 20
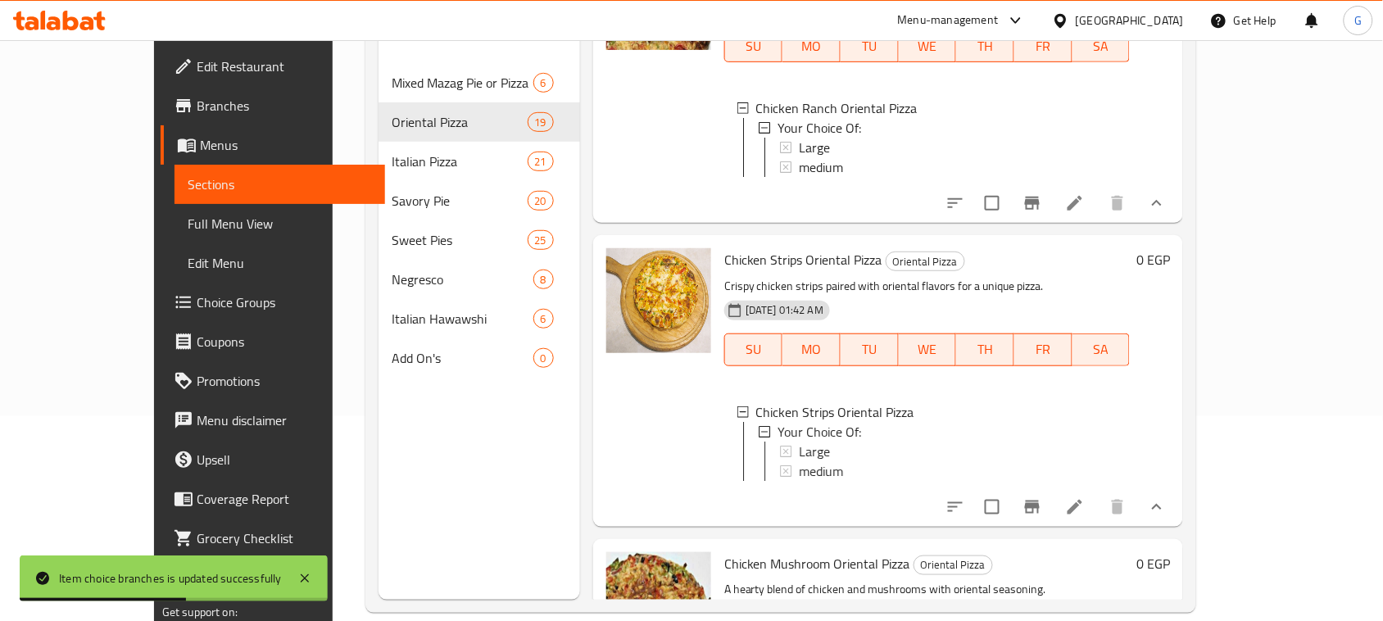
scroll to position [2048, 0]
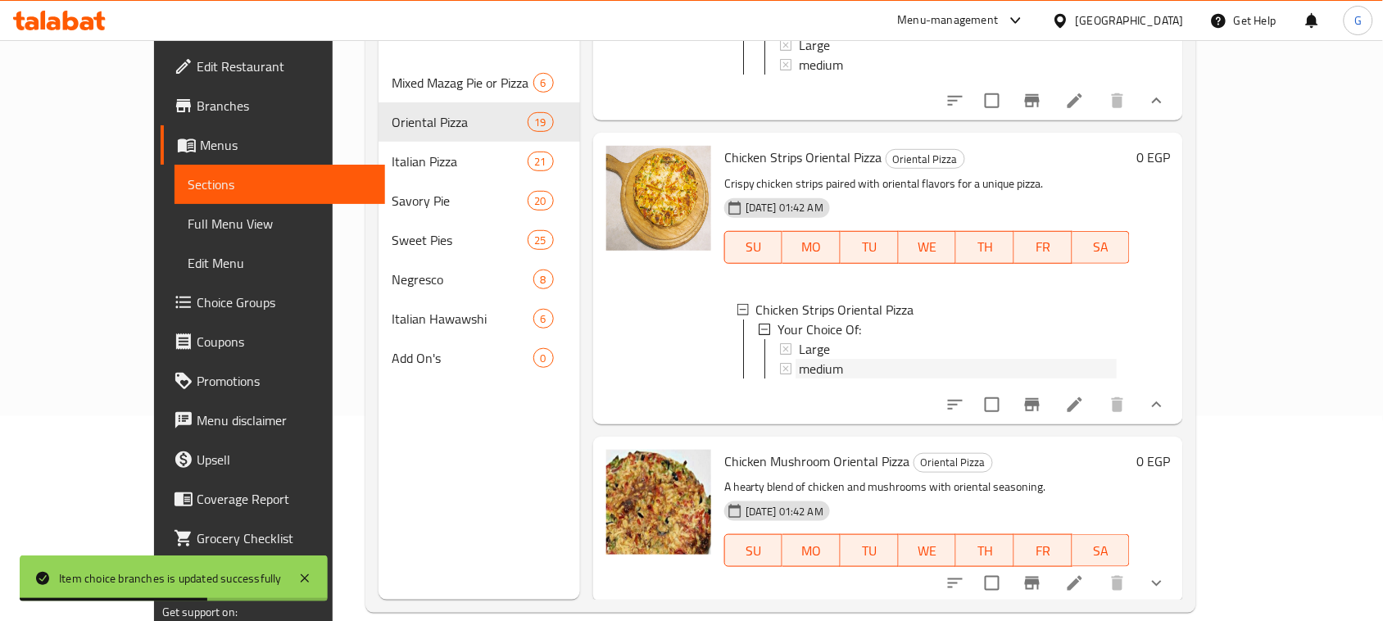
click at [799, 379] on span "medium" at bounding box center [821, 369] width 44 height 20
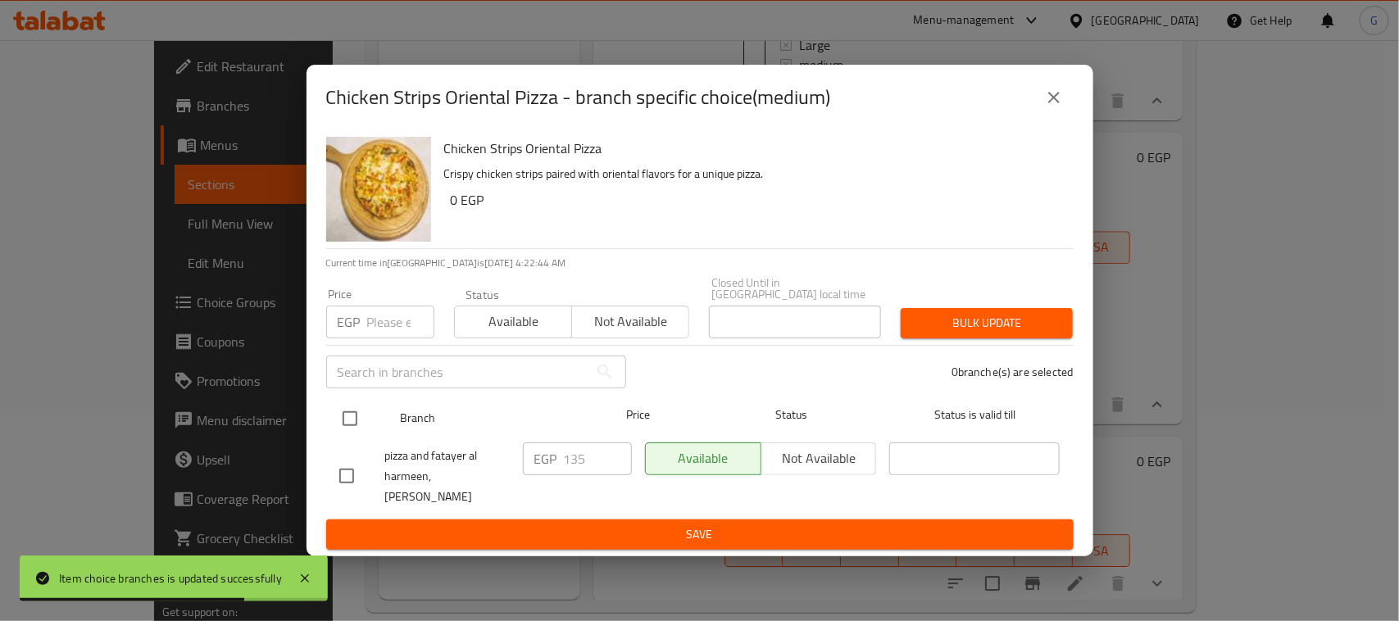
click at [354, 416] on input "checkbox" at bounding box center [350, 418] width 34 height 34
checkbox input "true"
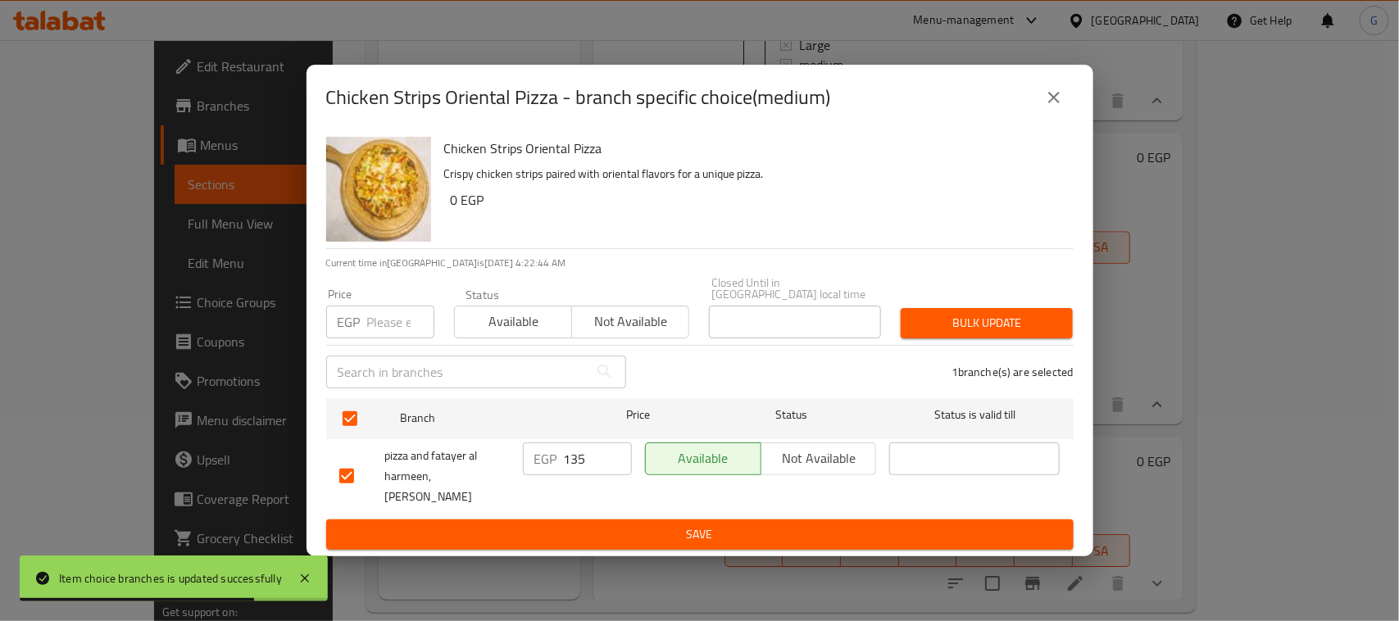
click at [392, 325] on input "number" at bounding box center [400, 322] width 67 height 33
type input "145"
drag, startPoint x: 647, startPoint y: 527, endPoint x: 640, endPoint y: 520, distance: 9.9
click at [647, 526] on span "Save" at bounding box center [699, 534] width 721 height 20
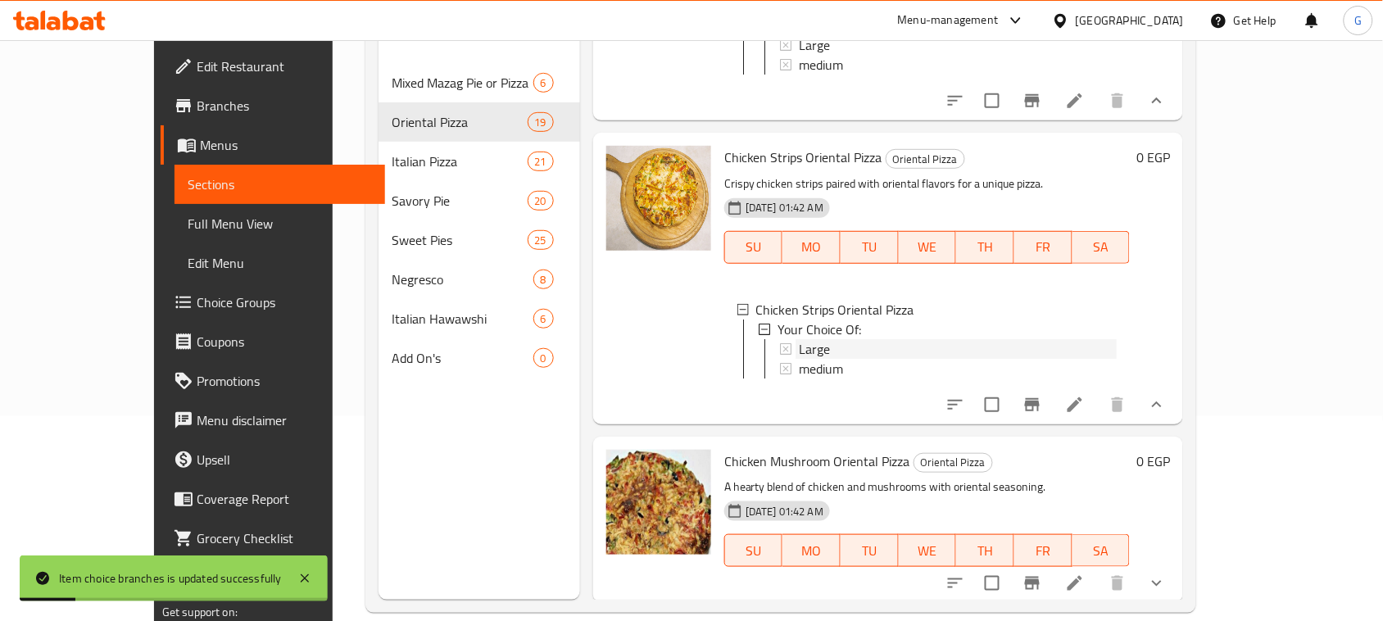
click at [828, 359] on div "Large" at bounding box center [958, 349] width 318 height 20
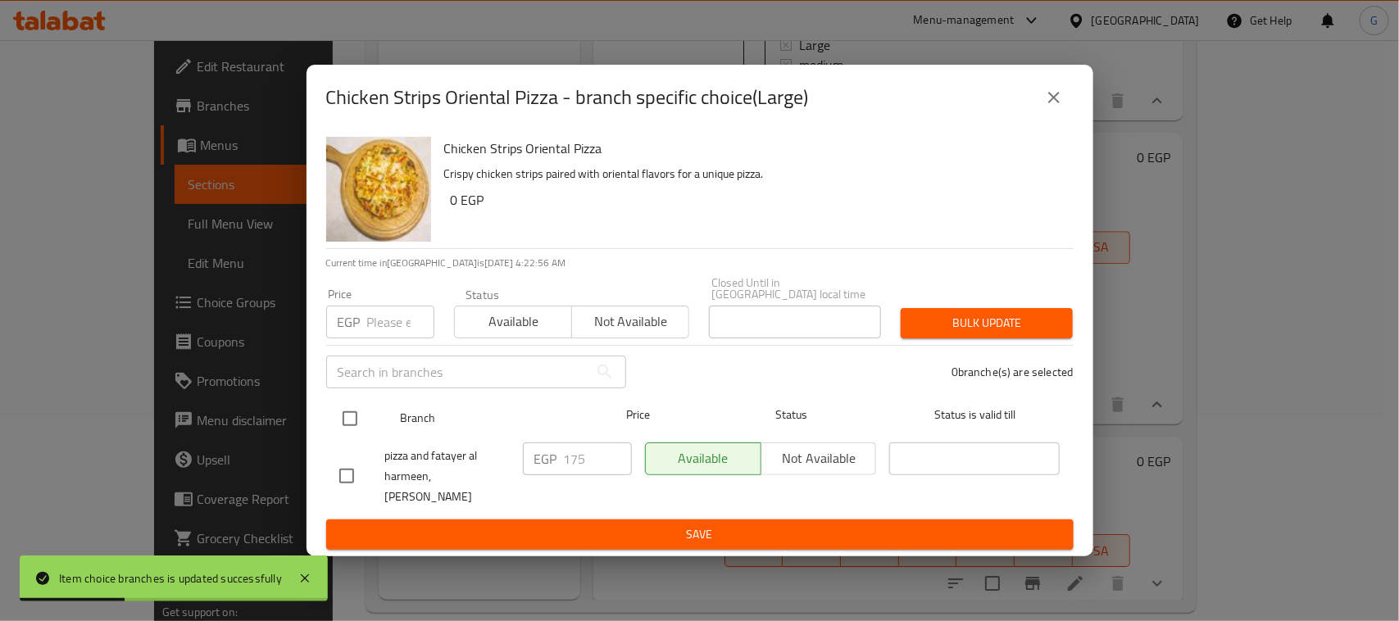
click at [344, 404] on input "checkbox" at bounding box center [350, 418] width 34 height 34
checkbox input "true"
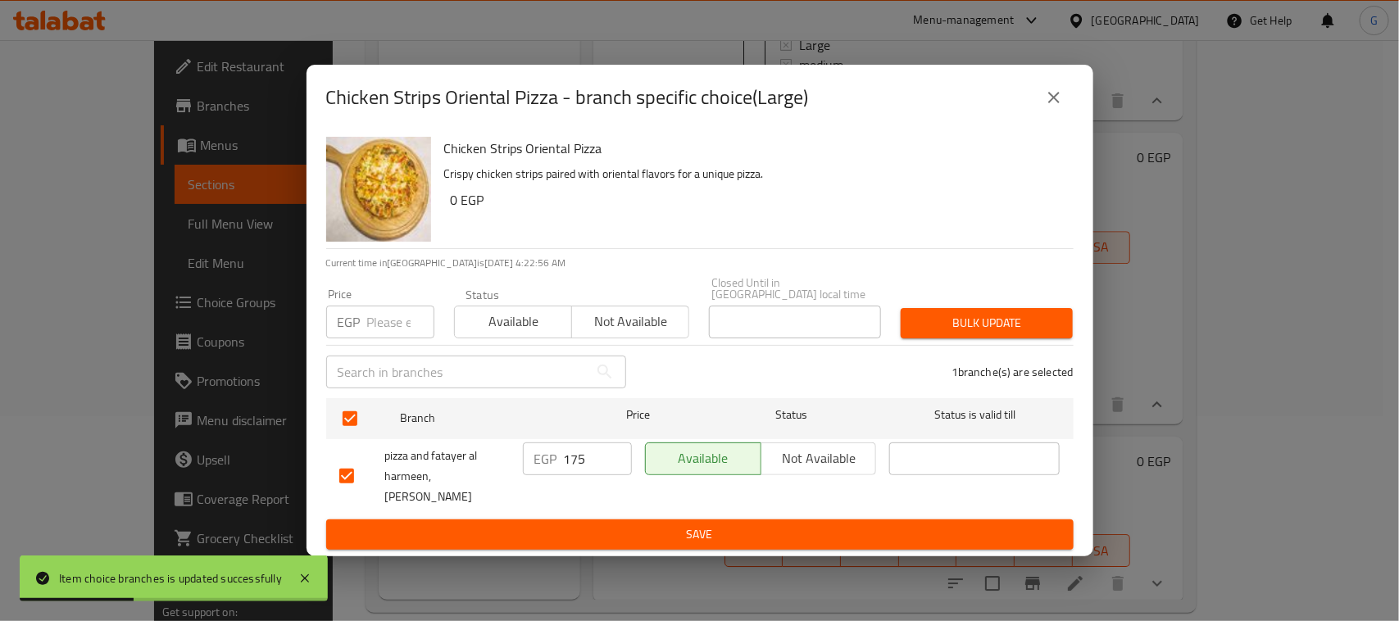
click at [375, 309] on input "number" at bounding box center [400, 322] width 67 height 33
type input "190"
click at [941, 324] on span "Bulk update" at bounding box center [987, 323] width 146 height 20
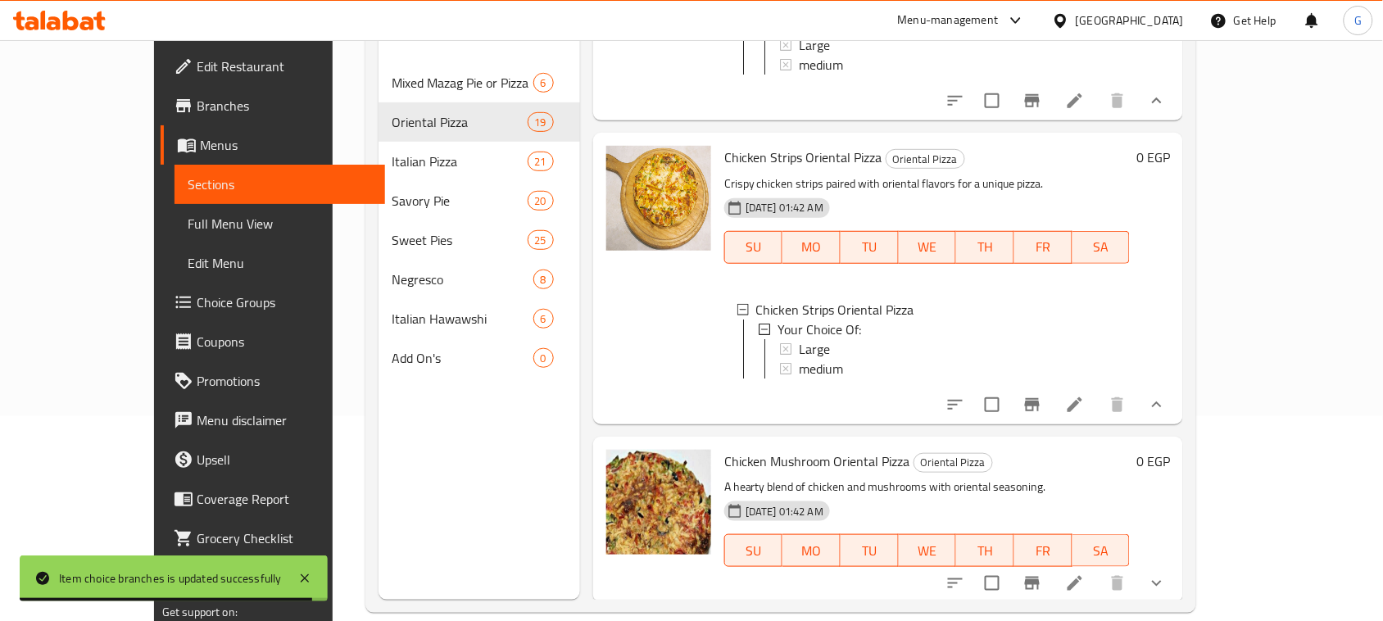
scroll to position [2253, 0]
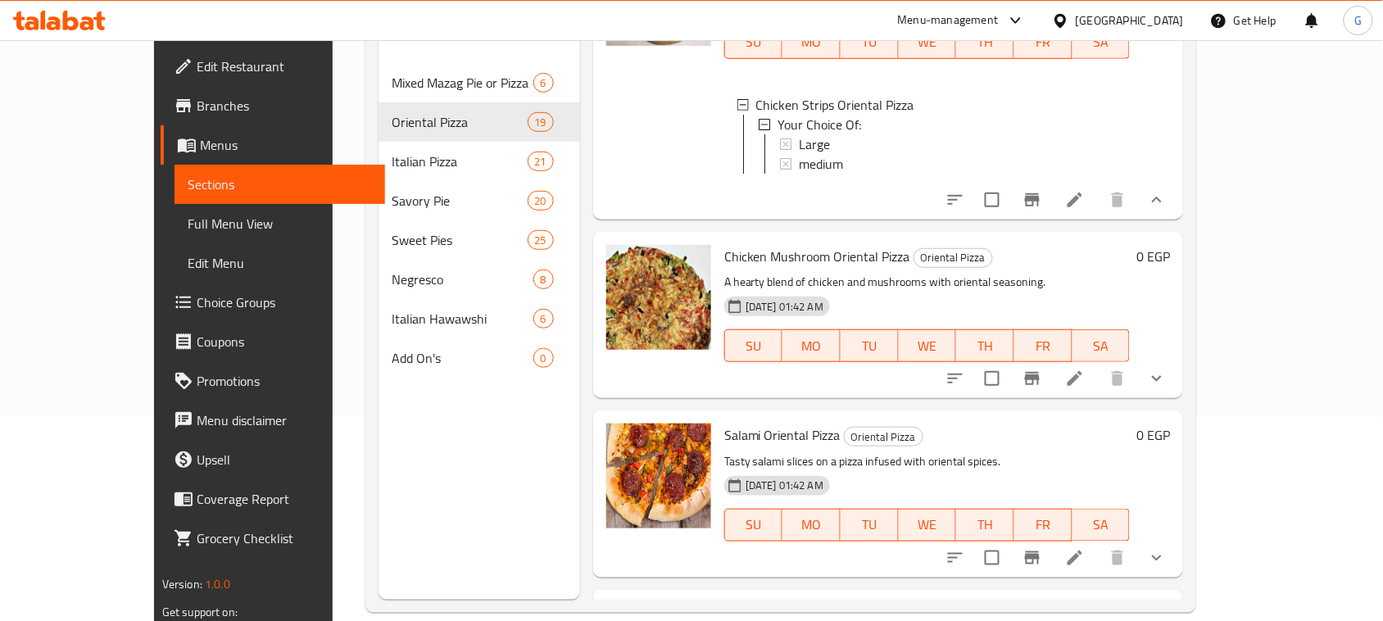
click at [1167, 388] on icon "show more" at bounding box center [1157, 379] width 20 height 20
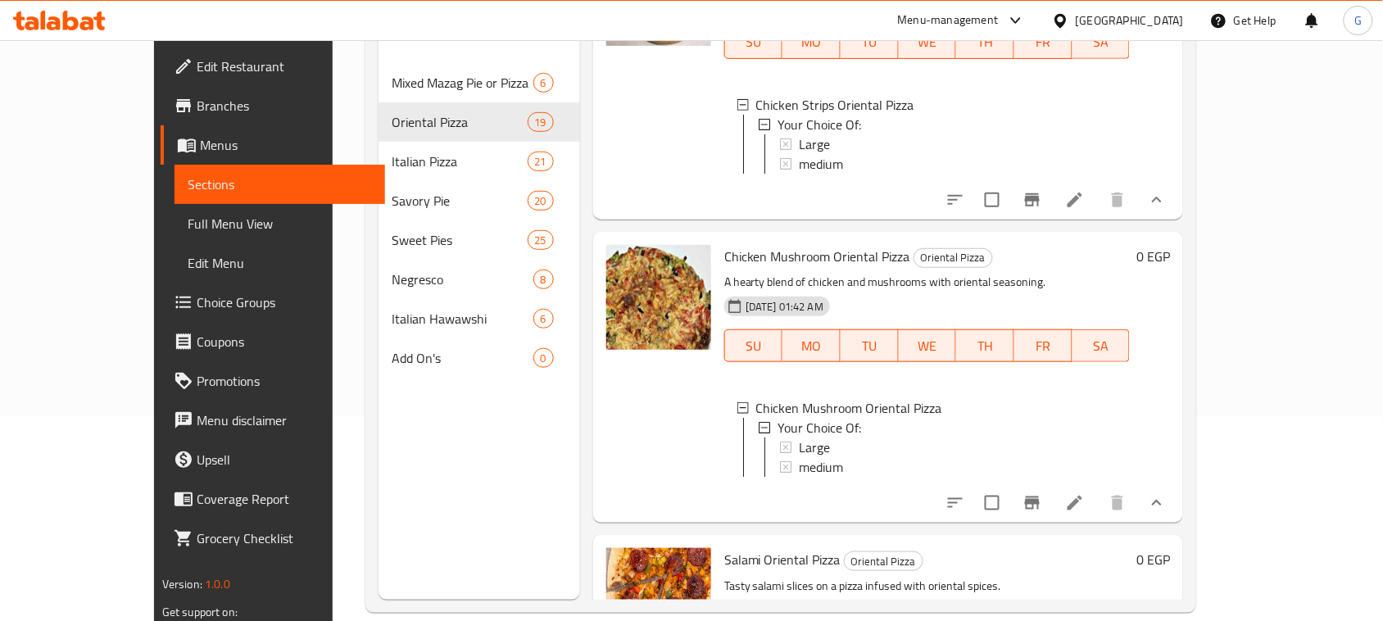
scroll to position [2356, 0]
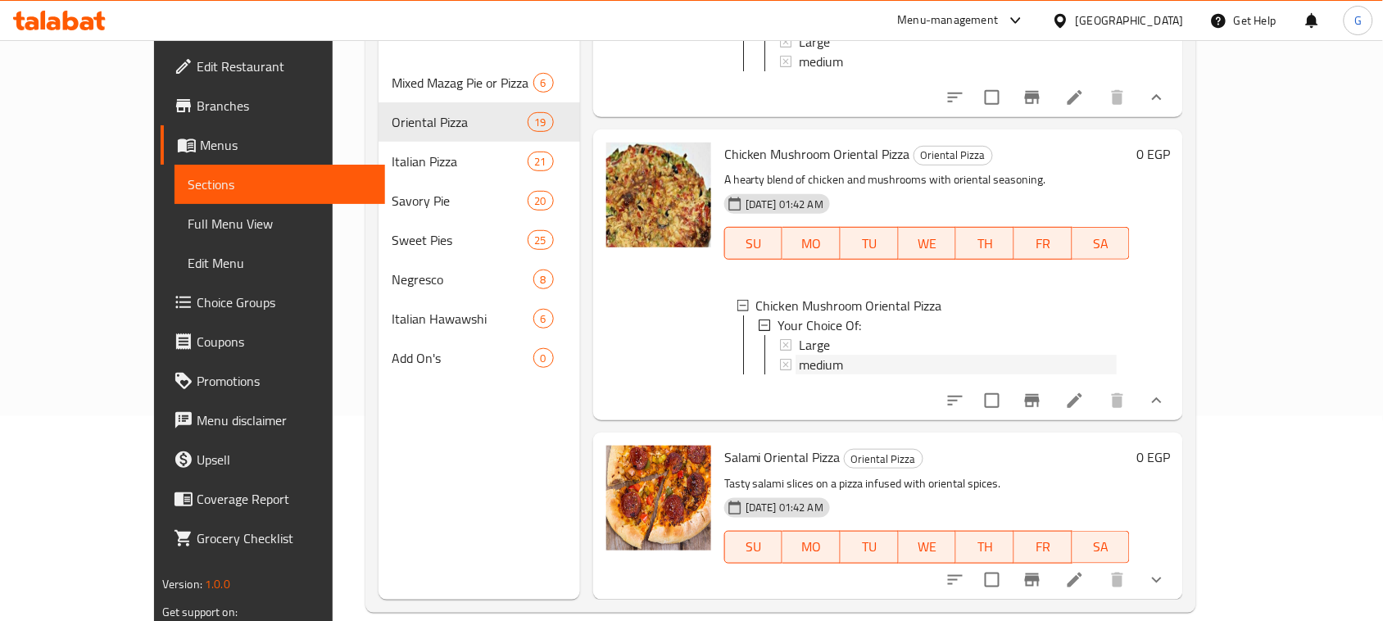
click at [805, 374] on span "medium" at bounding box center [821, 365] width 44 height 20
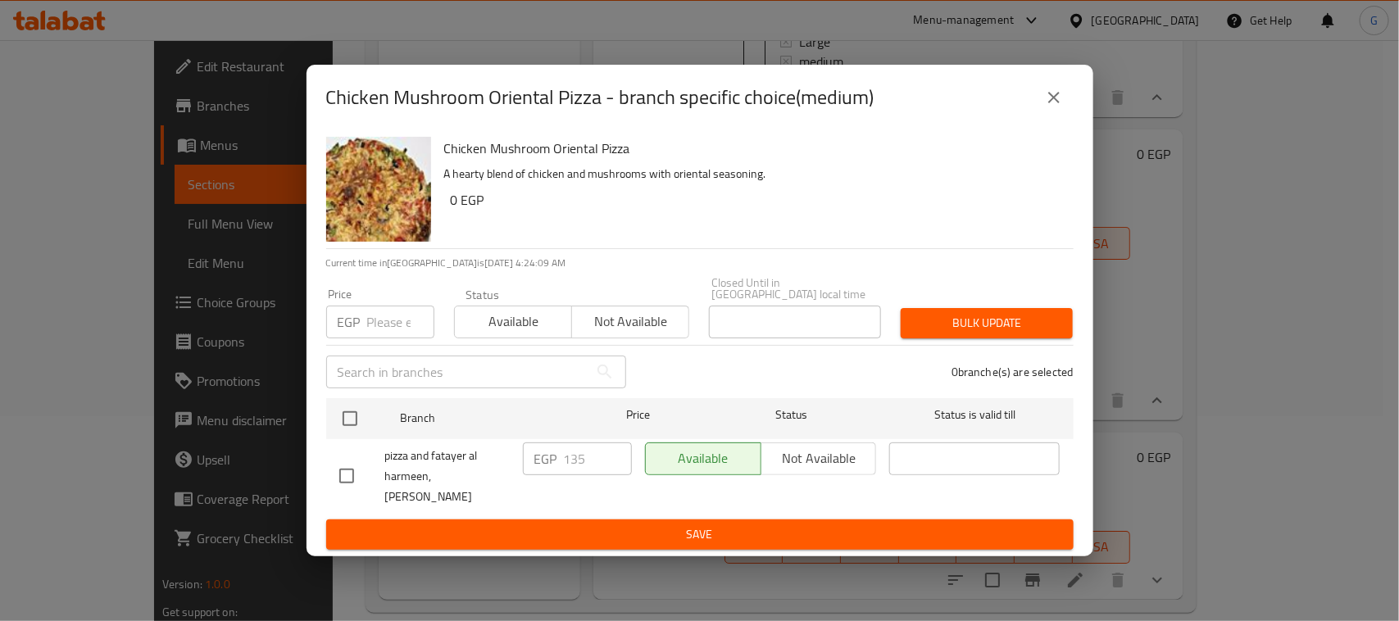
click at [352, 410] on input "checkbox" at bounding box center [350, 418] width 34 height 34
checkbox input "true"
click at [374, 320] on input "number" at bounding box center [400, 322] width 67 height 33
type input "150"
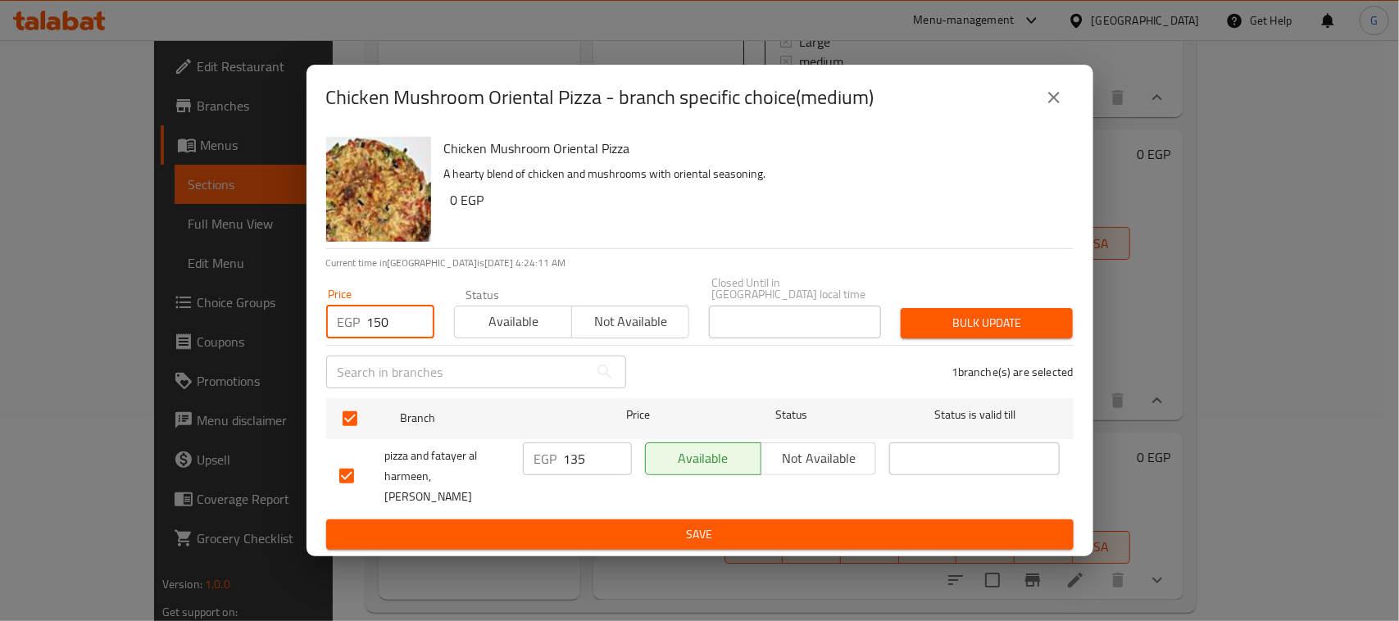
click at [961, 313] on span "Bulk update" at bounding box center [987, 323] width 146 height 20
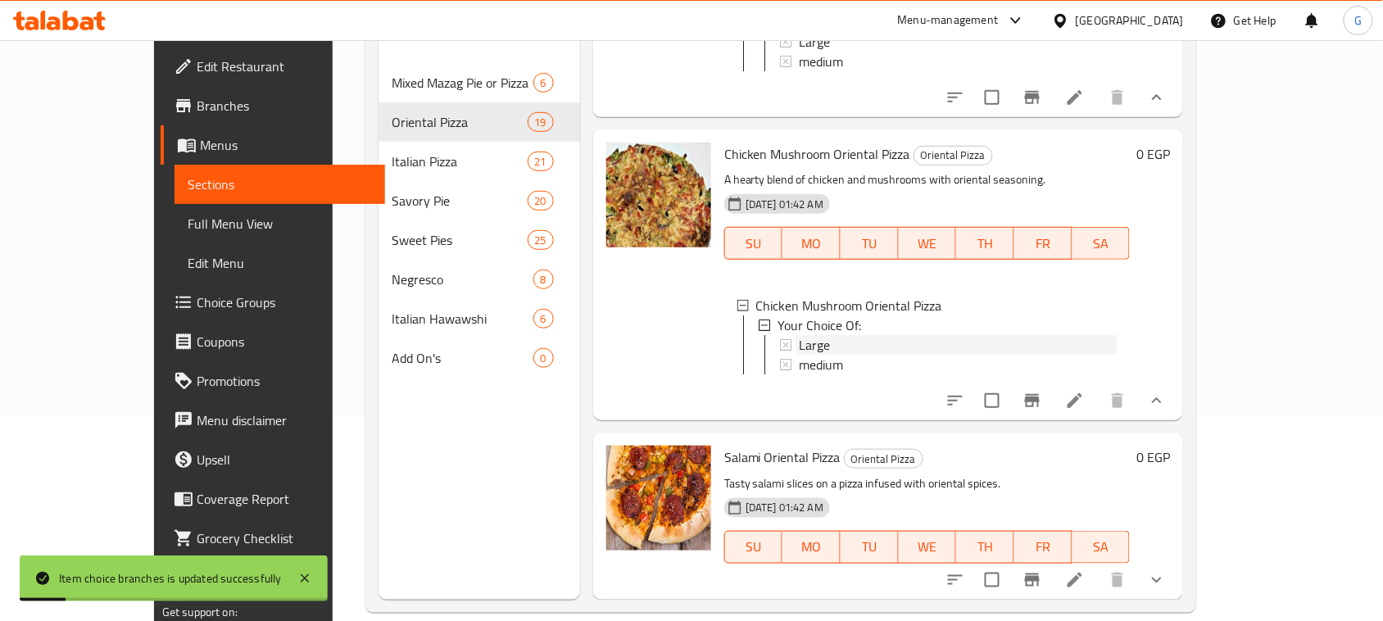
click at [799, 355] on span "Large" at bounding box center [814, 345] width 31 height 20
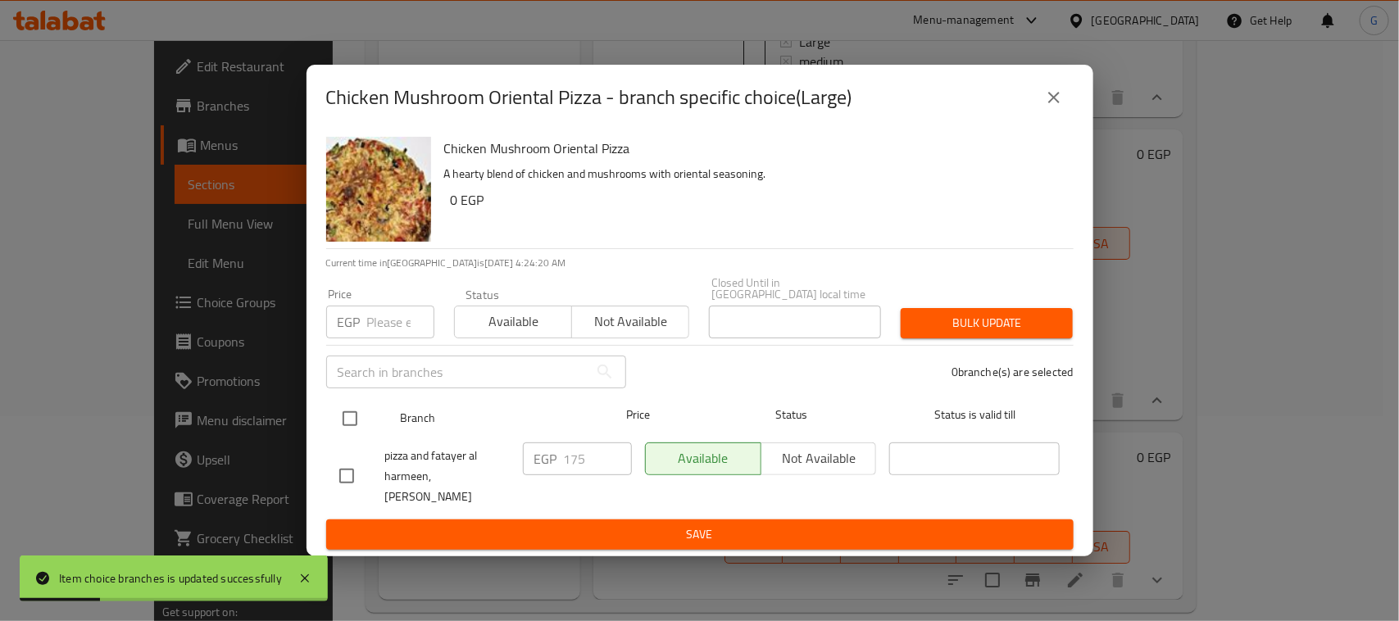
click at [338, 408] on input "checkbox" at bounding box center [350, 418] width 34 height 34
checkbox input "true"
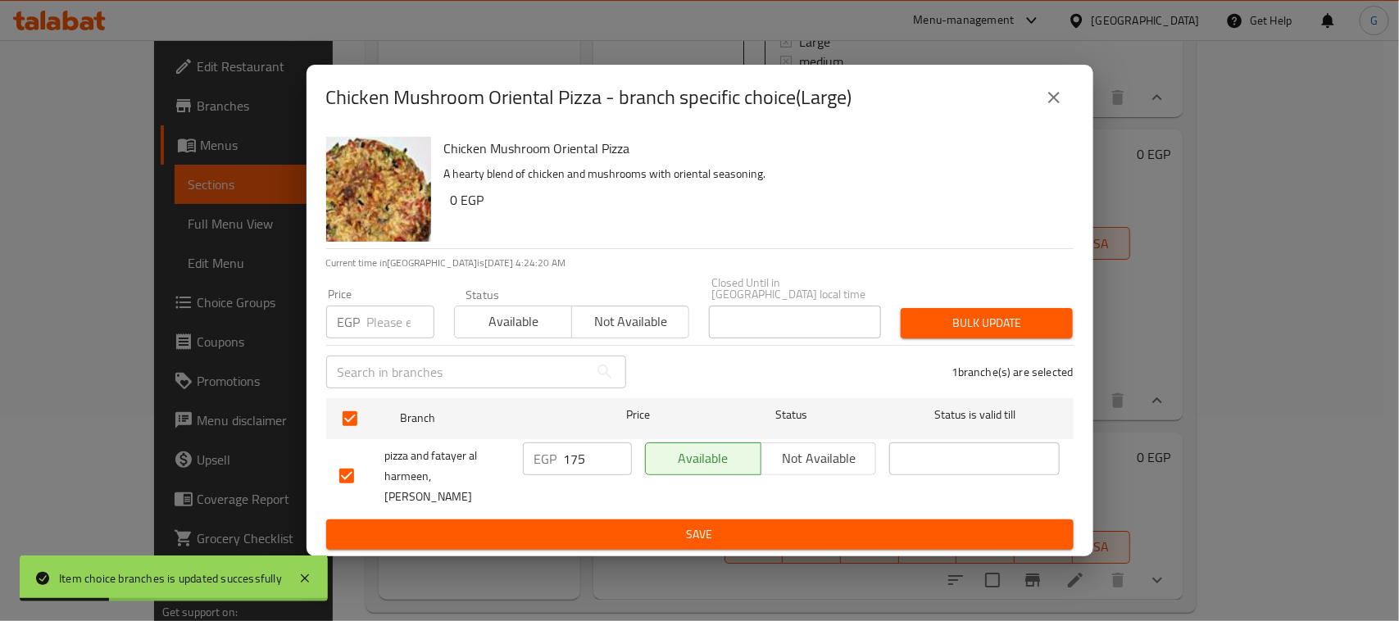
click at [383, 320] on input "number" at bounding box center [400, 322] width 67 height 33
type input "200"
click at [1022, 313] on span "Bulk update" at bounding box center [987, 323] width 146 height 20
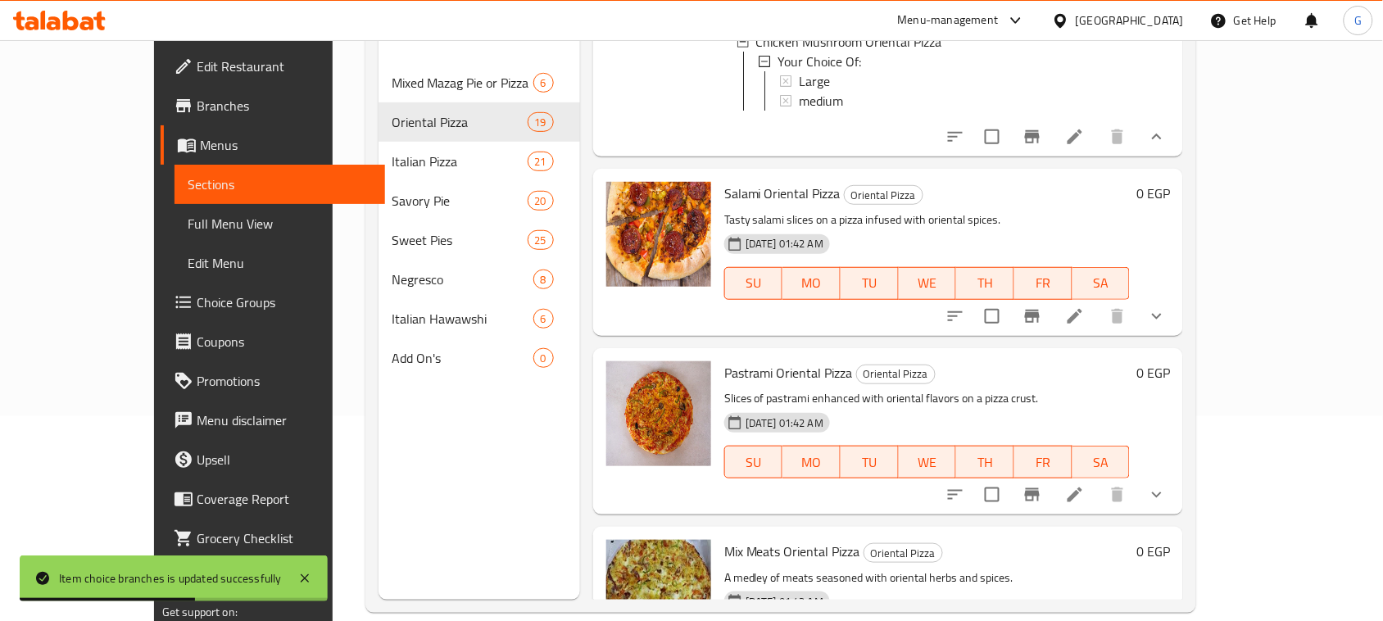
scroll to position [2663, 0]
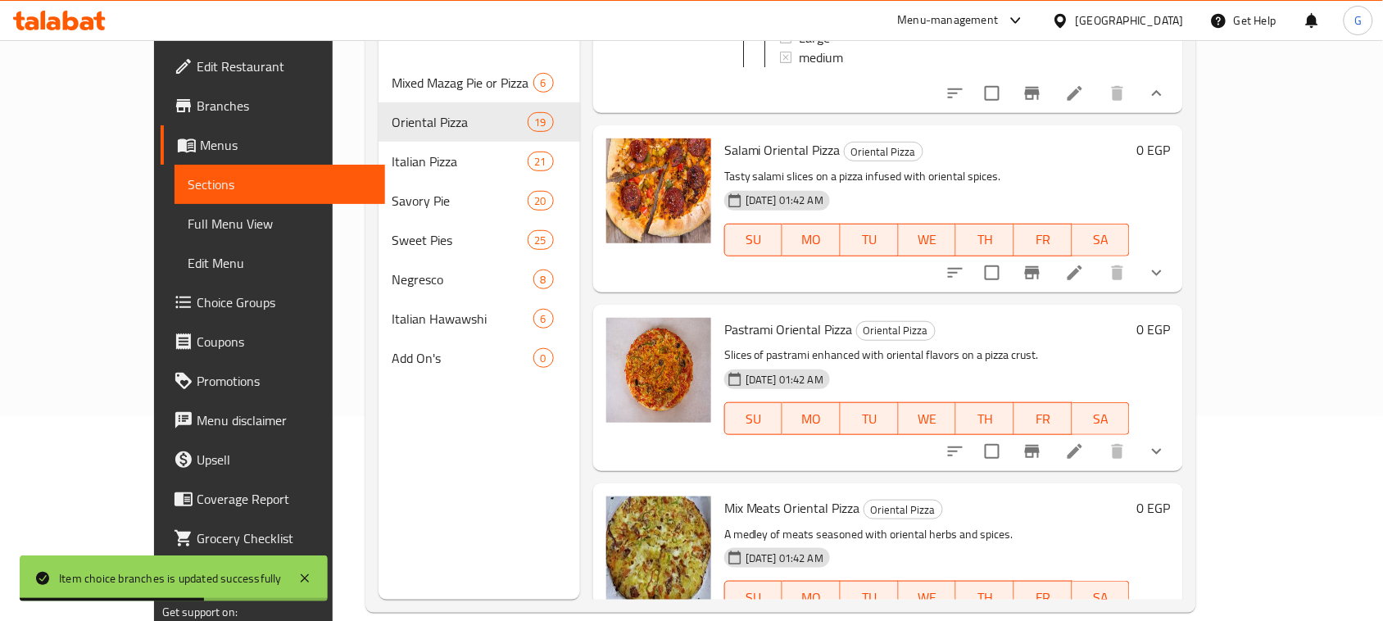
click at [1167, 283] on icon "show more" at bounding box center [1157, 273] width 20 height 20
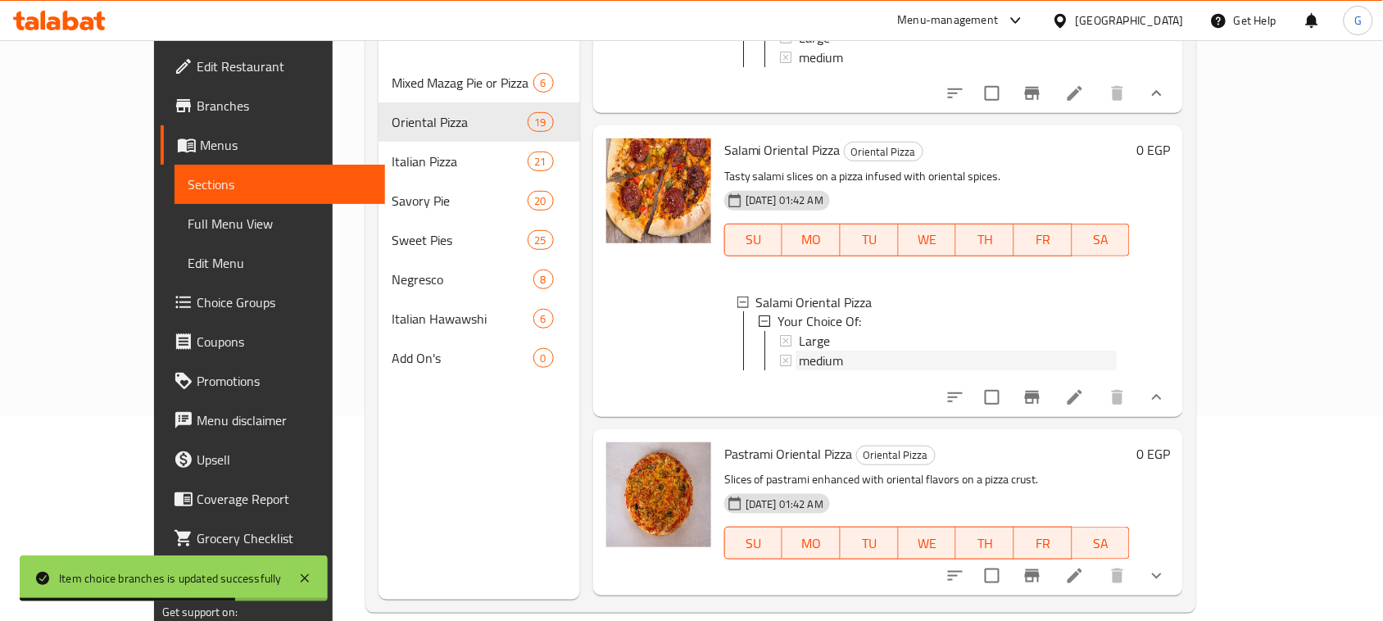
click at [807, 371] on div "medium" at bounding box center [958, 362] width 318 height 20
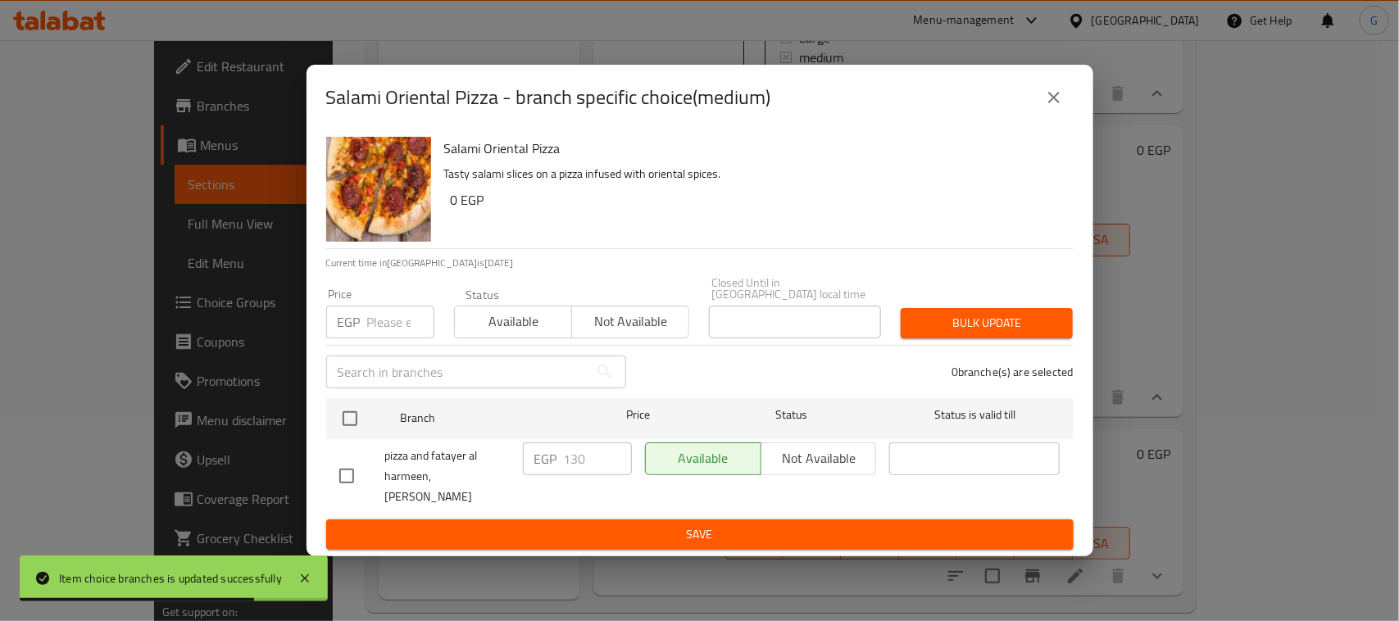
click at [348, 411] on input "checkbox" at bounding box center [350, 418] width 34 height 34
checkbox input "true"
click at [390, 314] on input "number" at bounding box center [400, 322] width 67 height 33
type input "140"
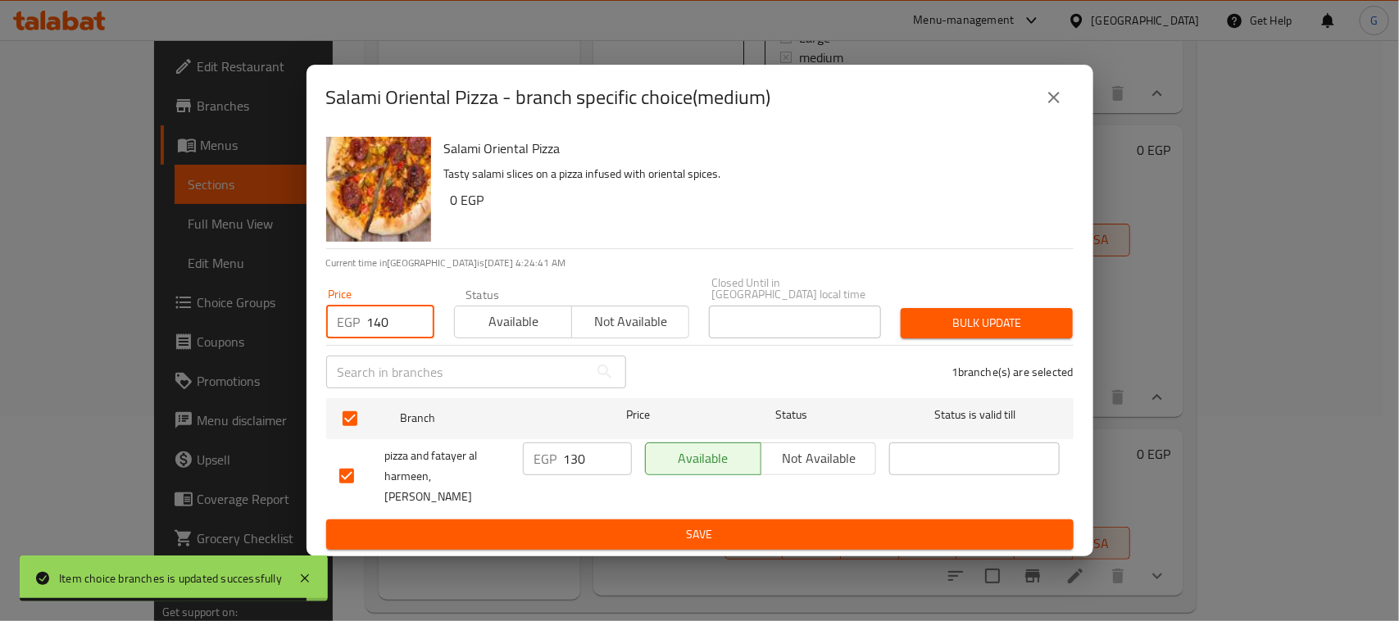
click at [943, 313] on span "Bulk update" at bounding box center [987, 323] width 146 height 20
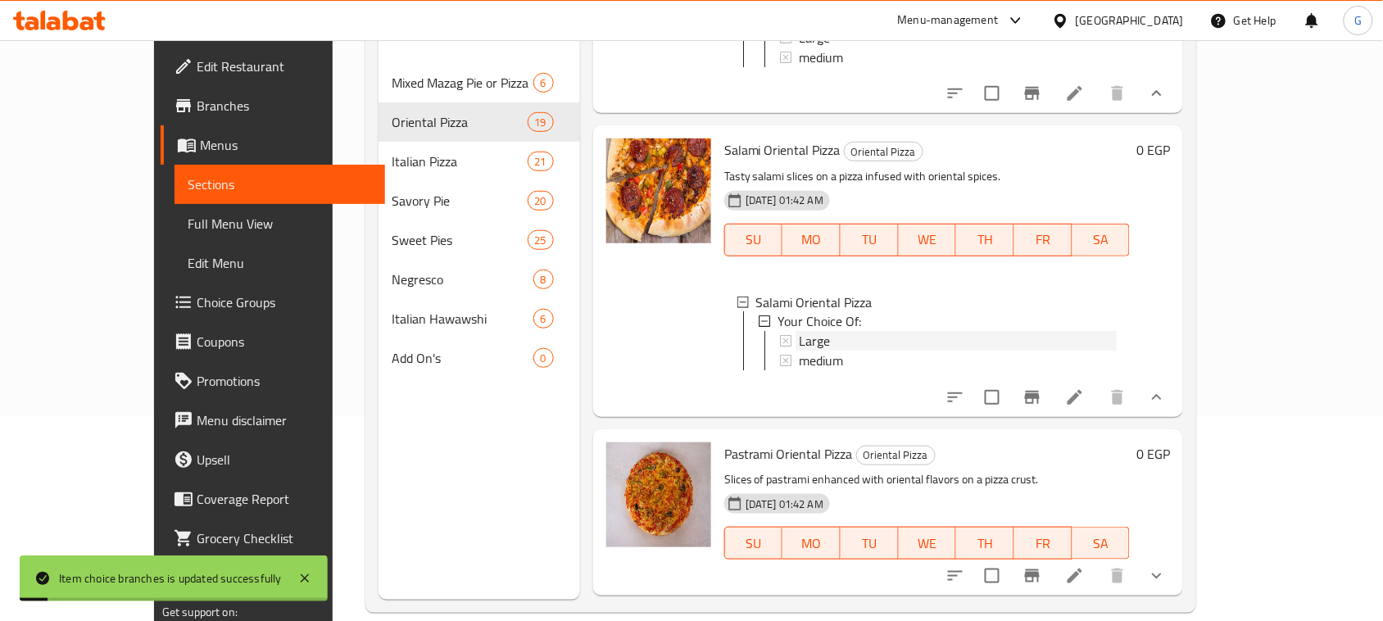
click at [809, 352] on div "Large" at bounding box center [958, 342] width 318 height 20
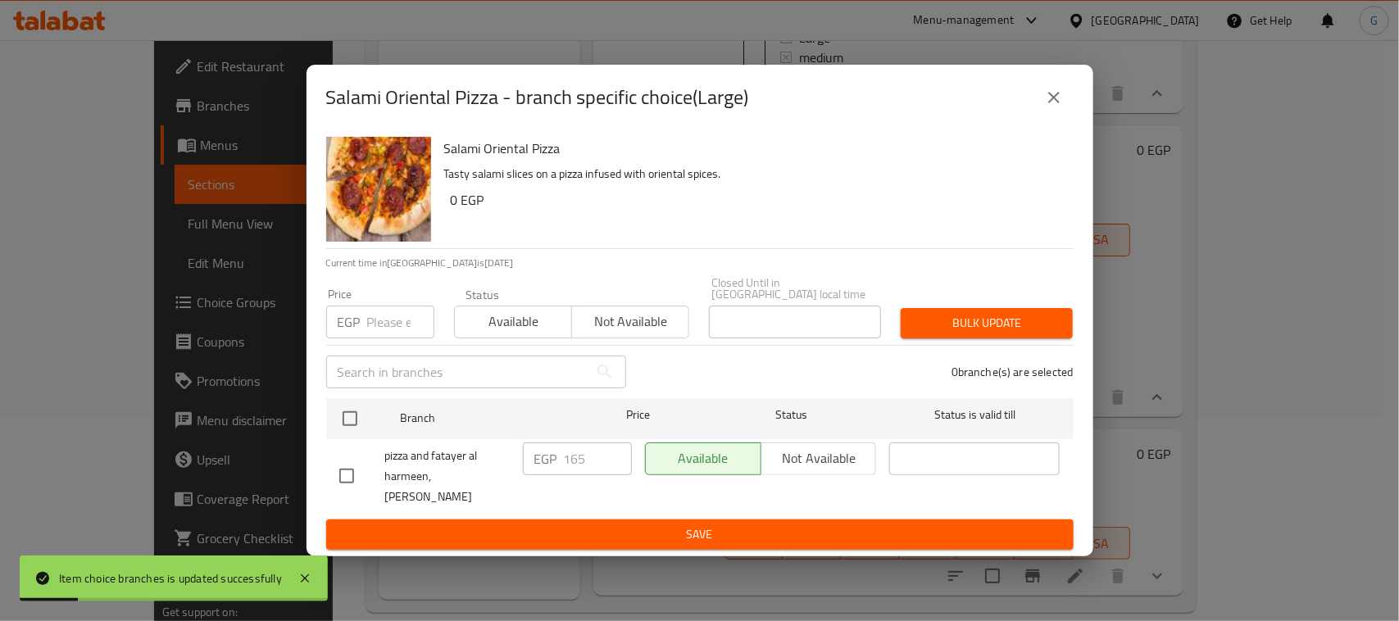
click at [349, 410] on input "checkbox" at bounding box center [350, 418] width 34 height 34
checkbox input "true"
click at [379, 309] on input "number" at bounding box center [400, 322] width 67 height 33
type input "180"
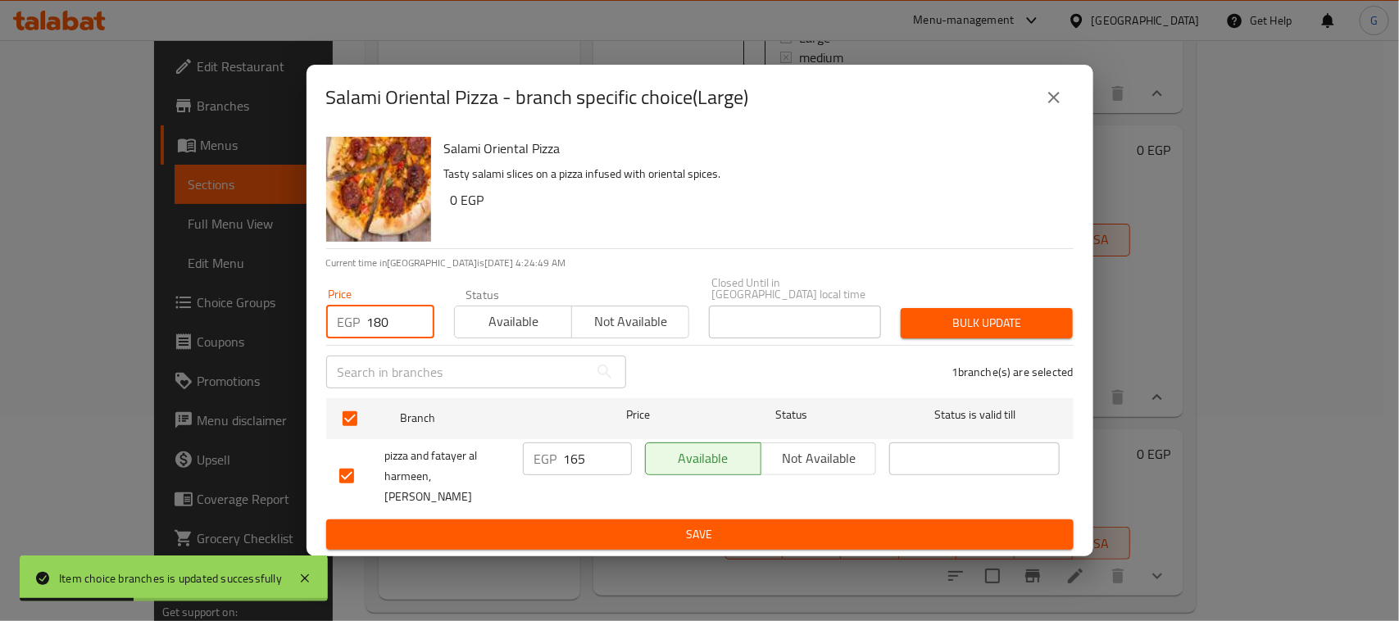
click at [991, 329] on button "Bulk update" at bounding box center [986, 323] width 172 height 30
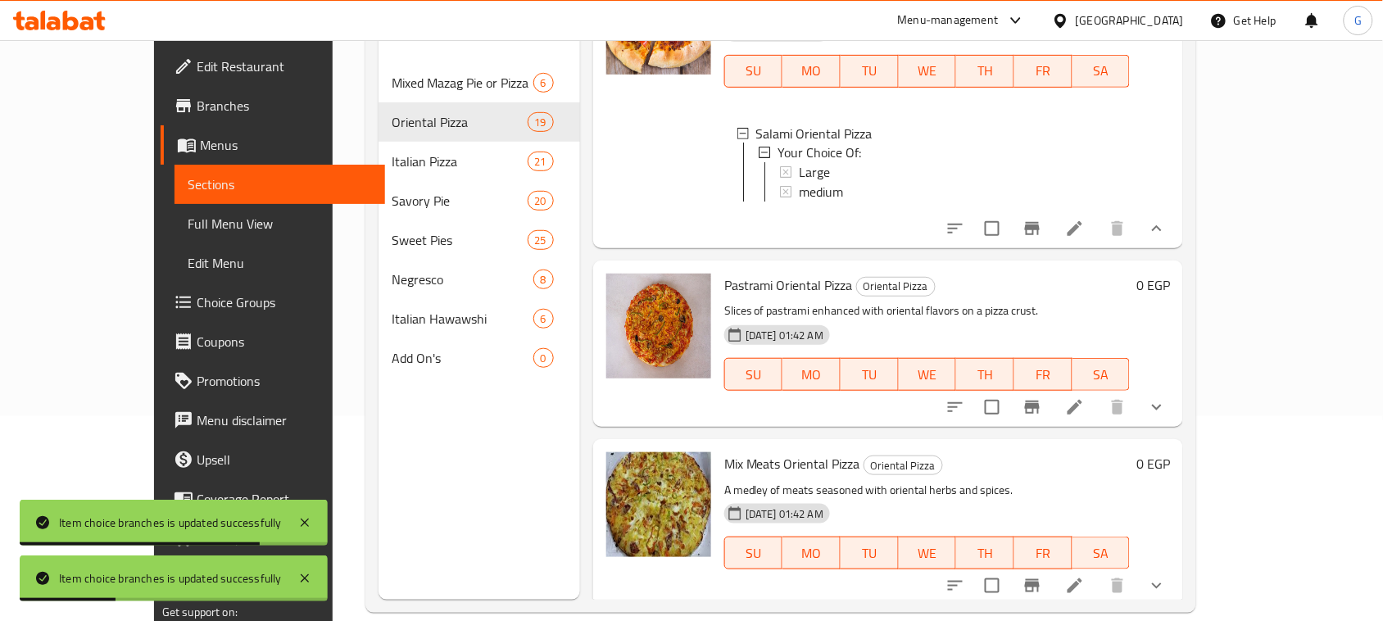
scroll to position [2970, 0]
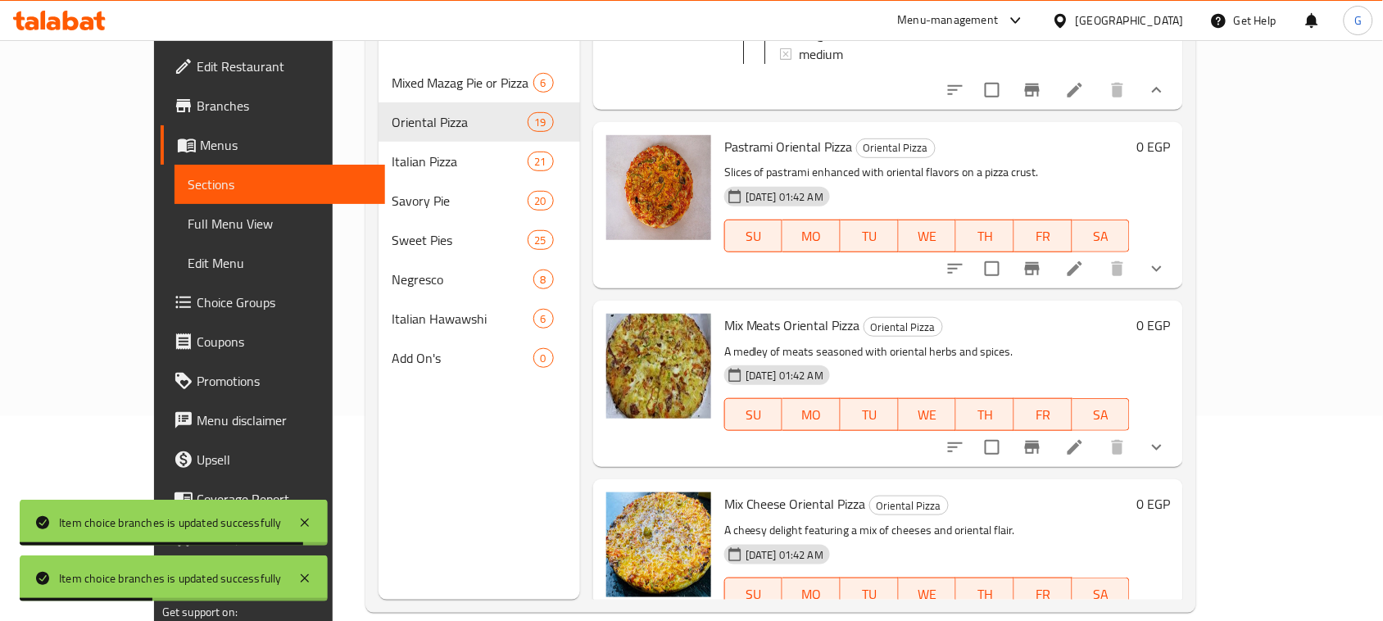
click at [1167, 279] on icon "show more" at bounding box center [1157, 269] width 20 height 20
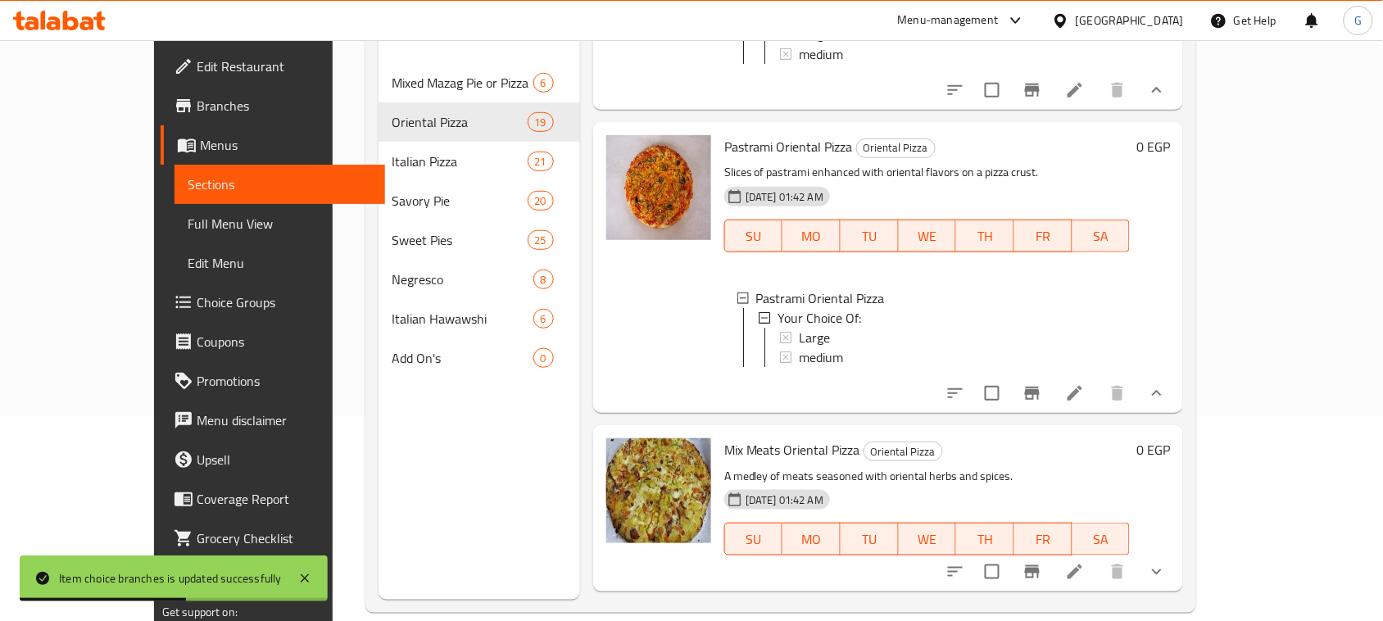
scroll to position [3073, 0]
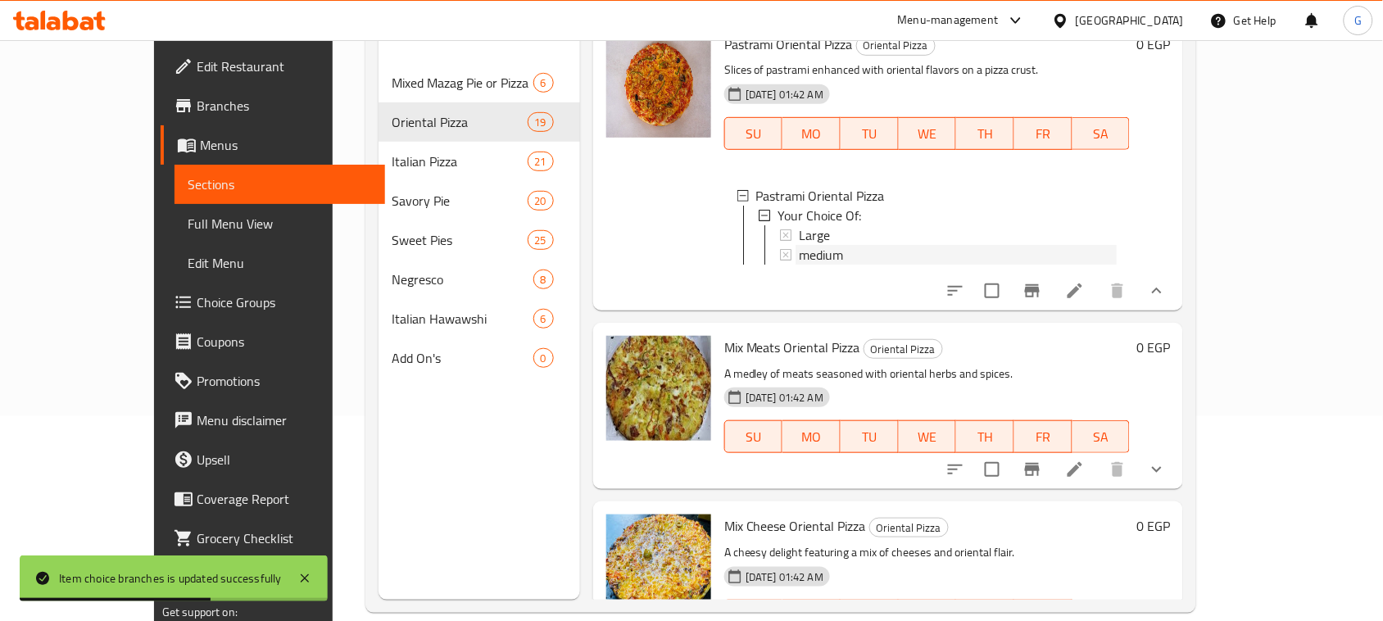
click at [805, 265] on span "medium" at bounding box center [821, 255] width 44 height 20
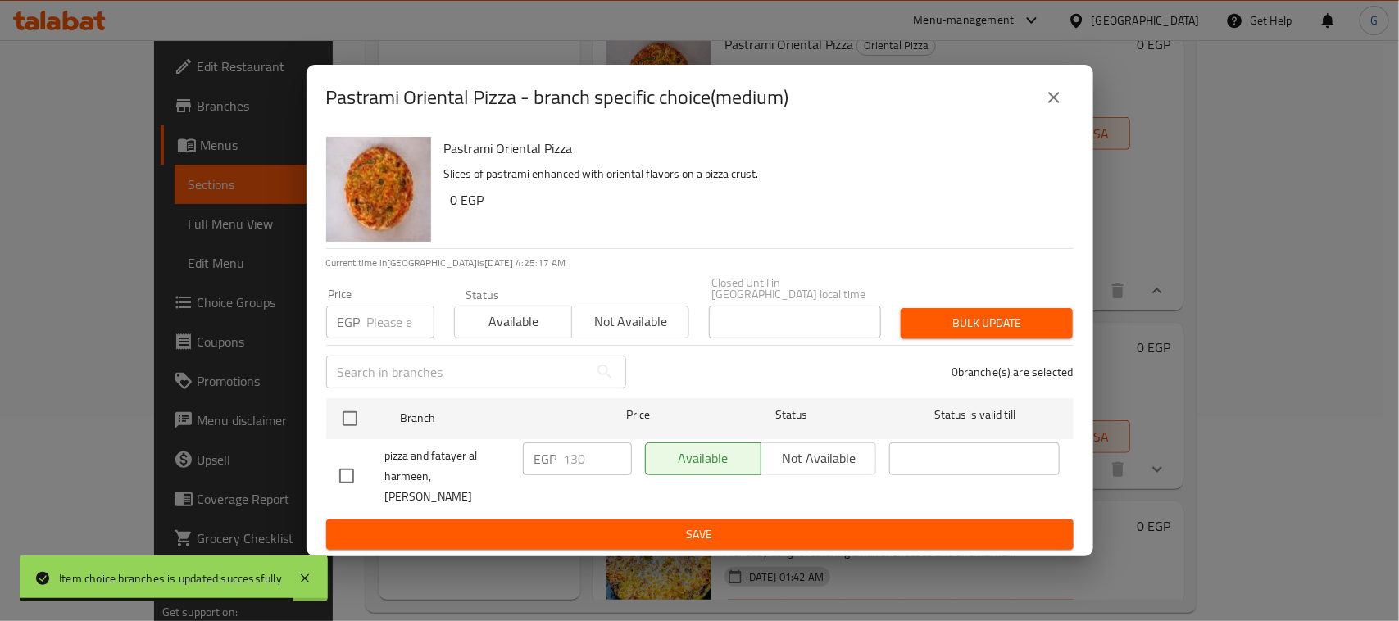
click at [353, 395] on div at bounding box center [363, 419] width 61 height 48
click at [382, 324] on input "number" at bounding box center [400, 322] width 67 height 33
click at [350, 410] on input "checkbox" at bounding box center [350, 418] width 34 height 34
checkbox input "true"
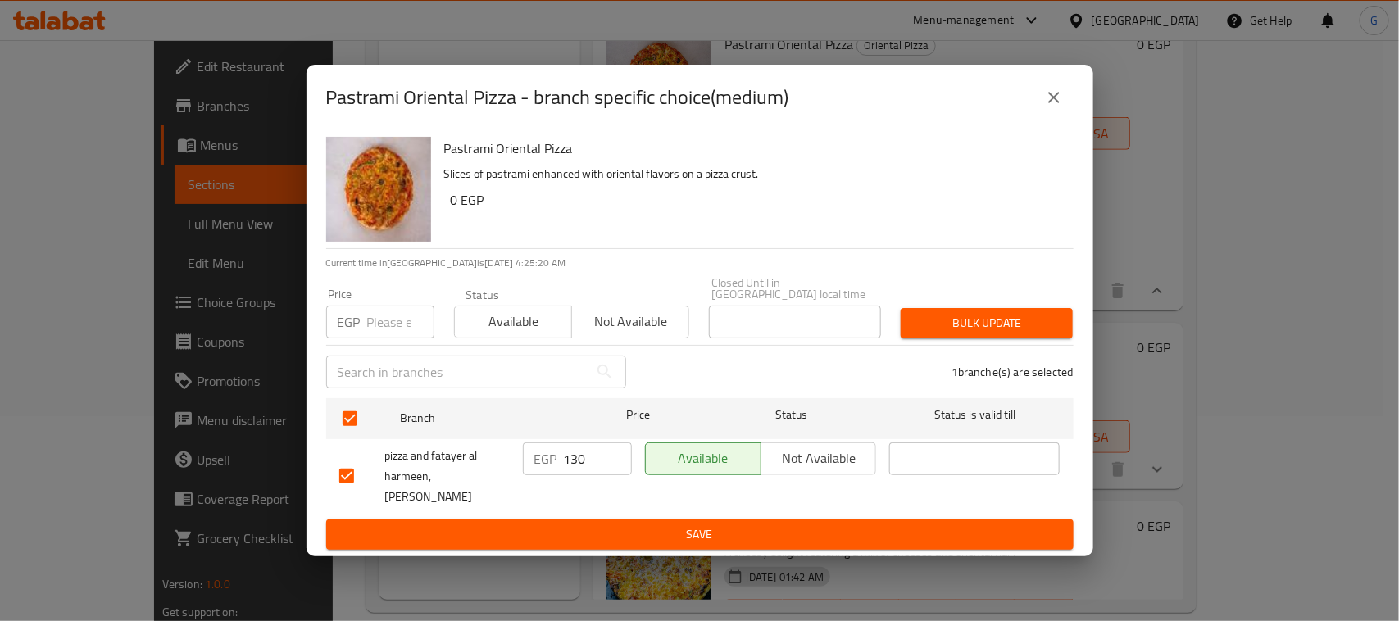
click at [387, 314] on input "number" at bounding box center [400, 322] width 67 height 33
type input "145"
click at [950, 308] on button "Bulk update" at bounding box center [986, 323] width 172 height 30
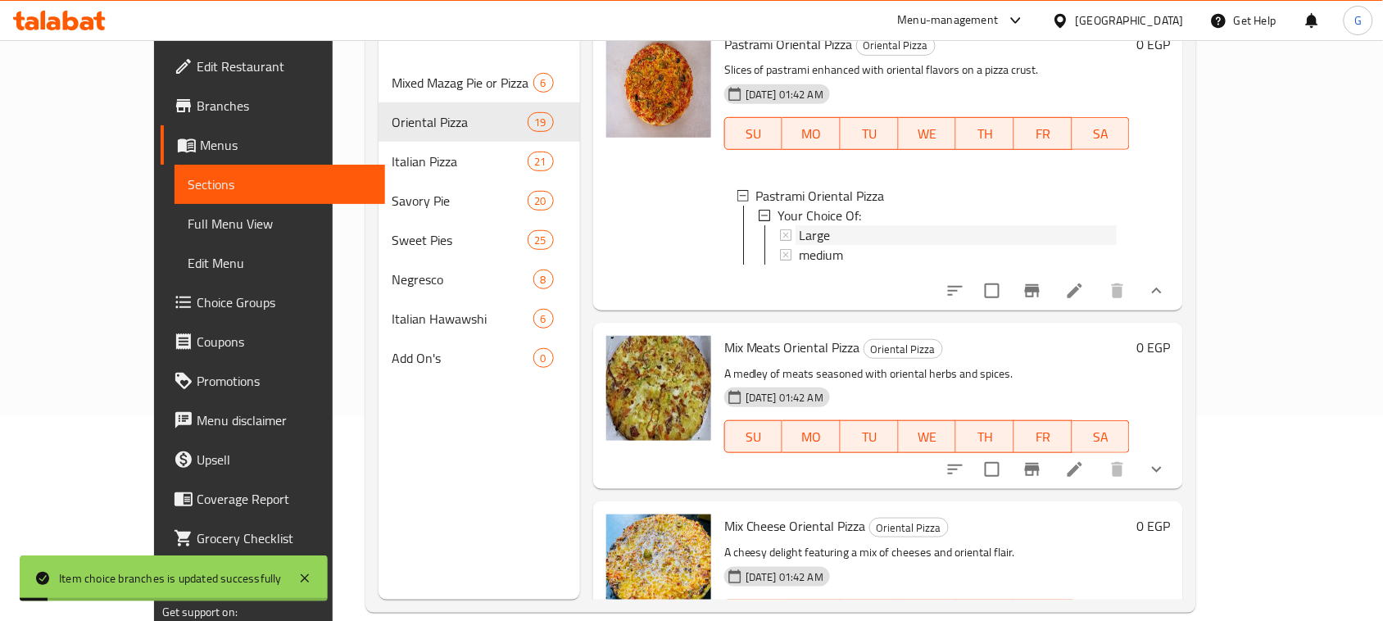
click at [825, 245] on div "Large" at bounding box center [958, 235] width 318 height 20
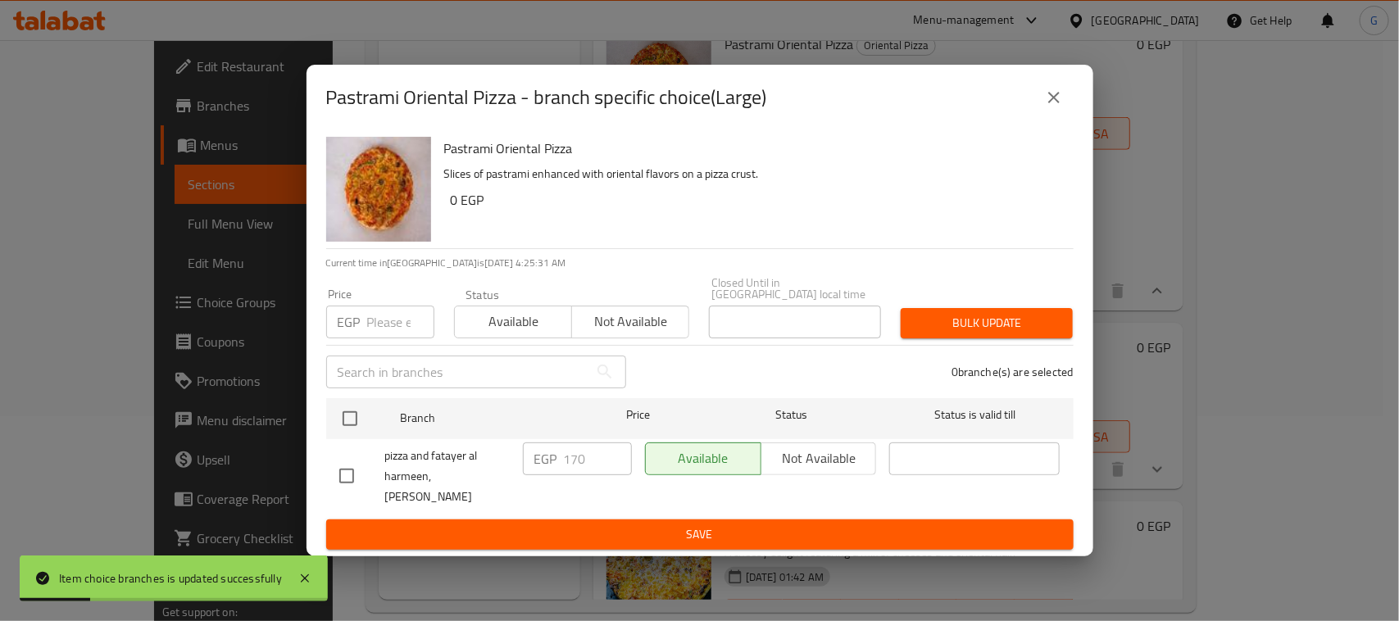
click at [353, 408] on input "checkbox" at bounding box center [350, 418] width 34 height 34
checkbox input "true"
click at [379, 322] on input "number" at bounding box center [400, 322] width 67 height 33
type input "200"
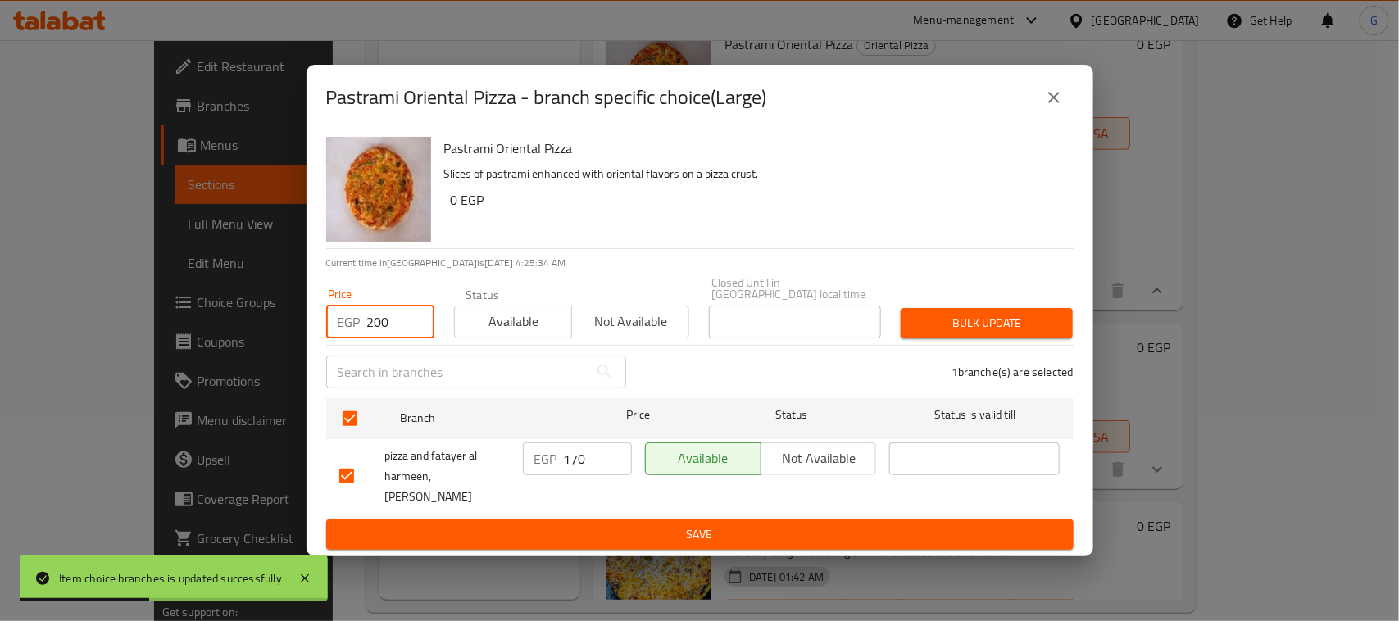
click at [976, 300] on div "Bulk update" at bounding box center [987, 323] width 192 height 50
click at [975, 313] on span "Bulk update" at bounding box center [987, 323] width 146 height 20
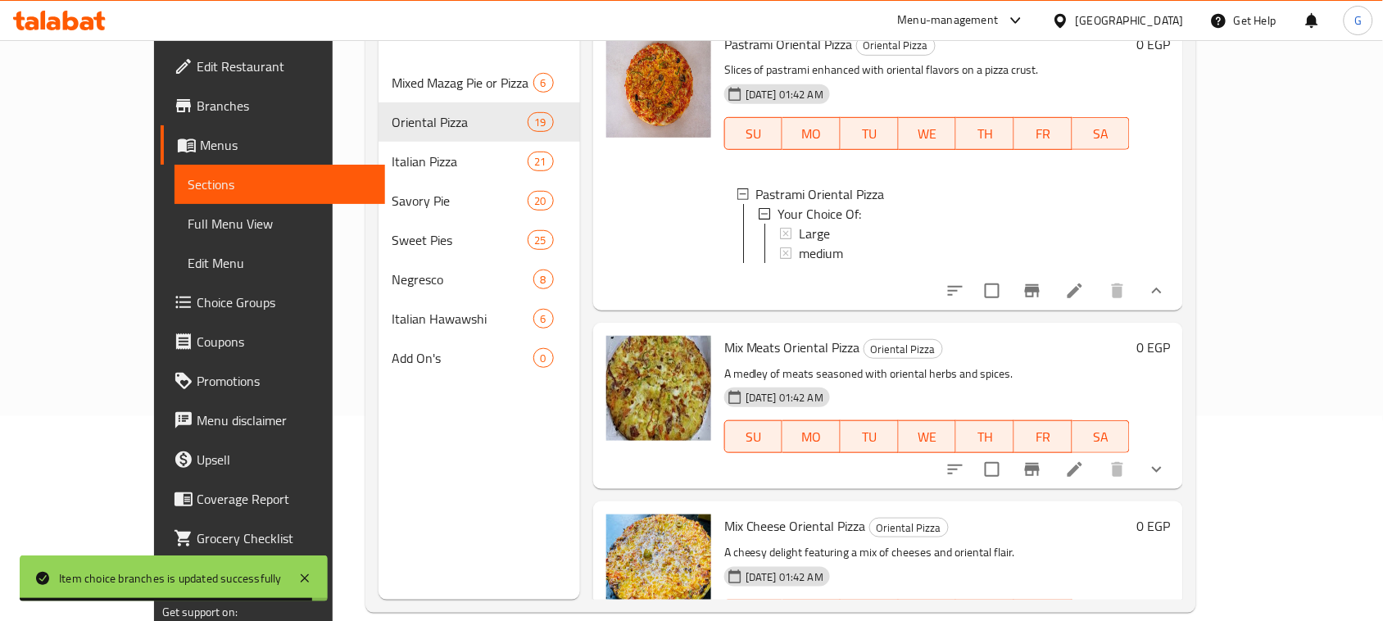
scroll to position [3175, 0]
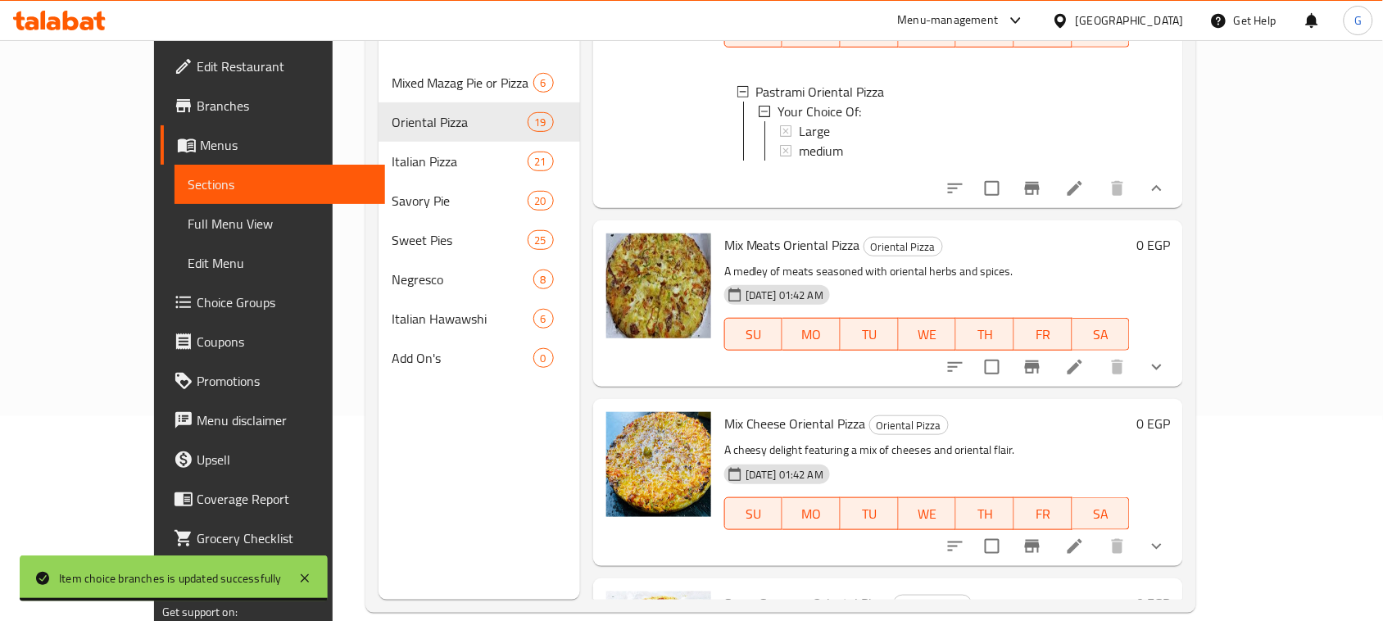
click at [1167, 377] on icon "show more" at bounding box center [1157, 367] width 20 height 20
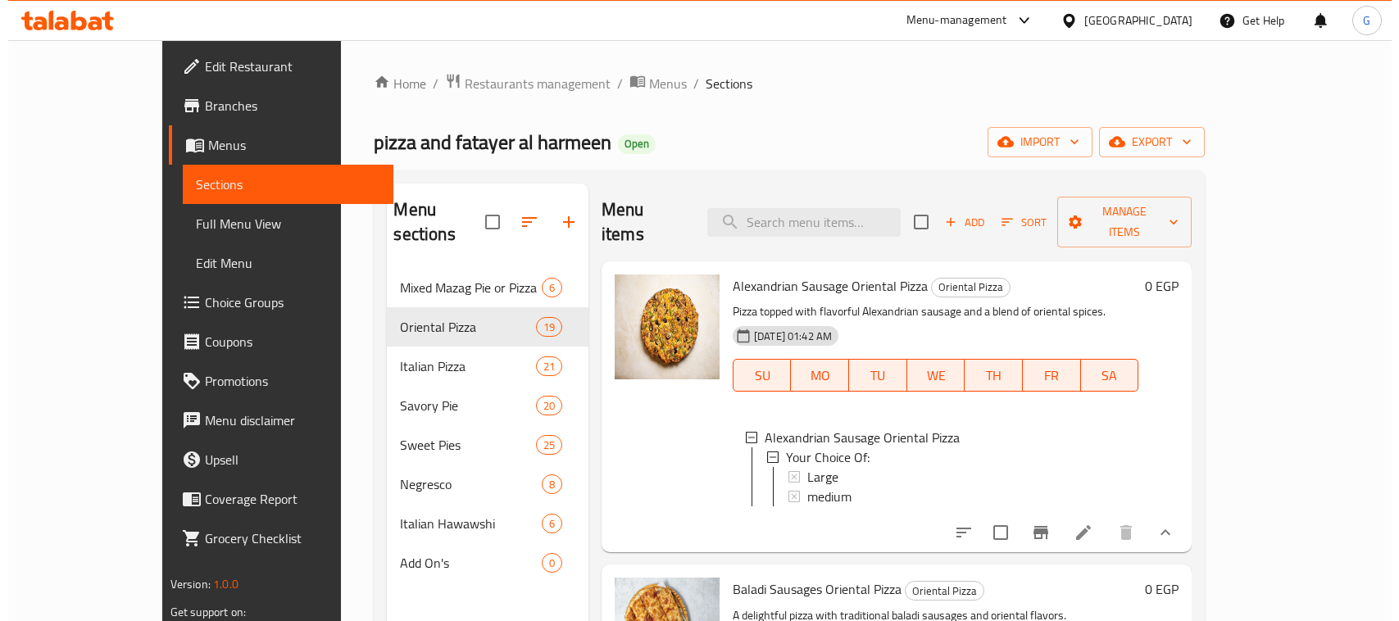
scroll to position [205, 0]
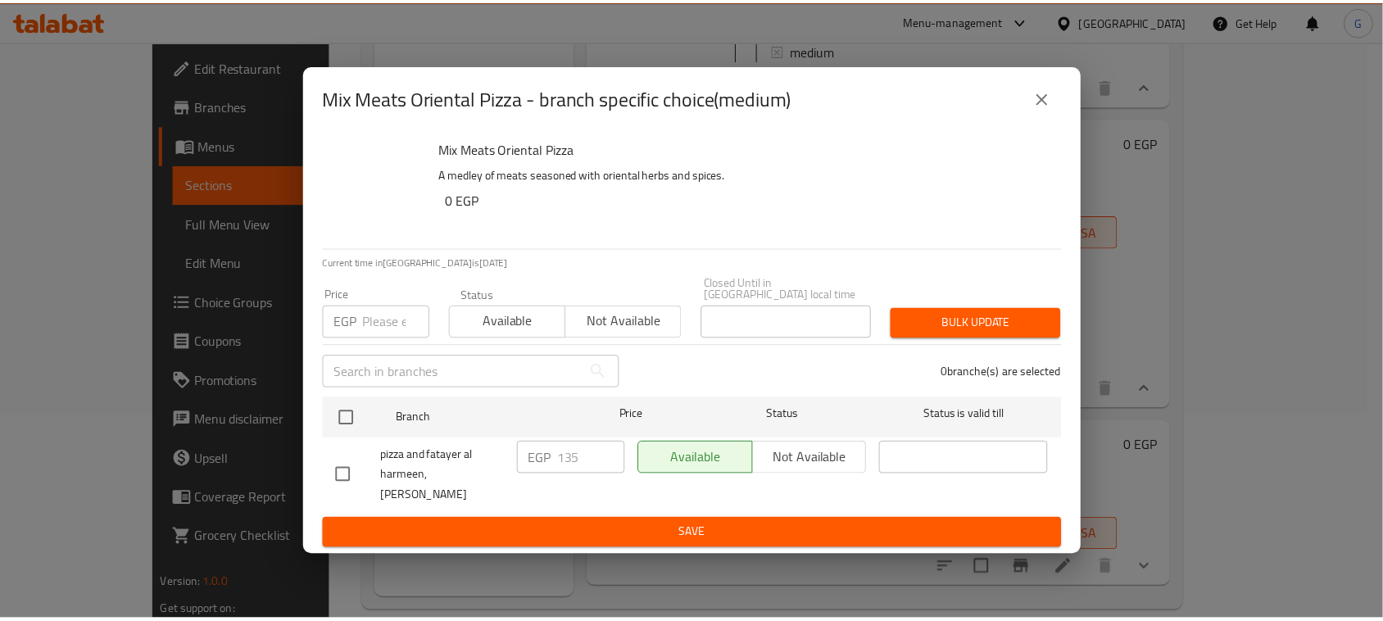
scroll to position [2, 0]
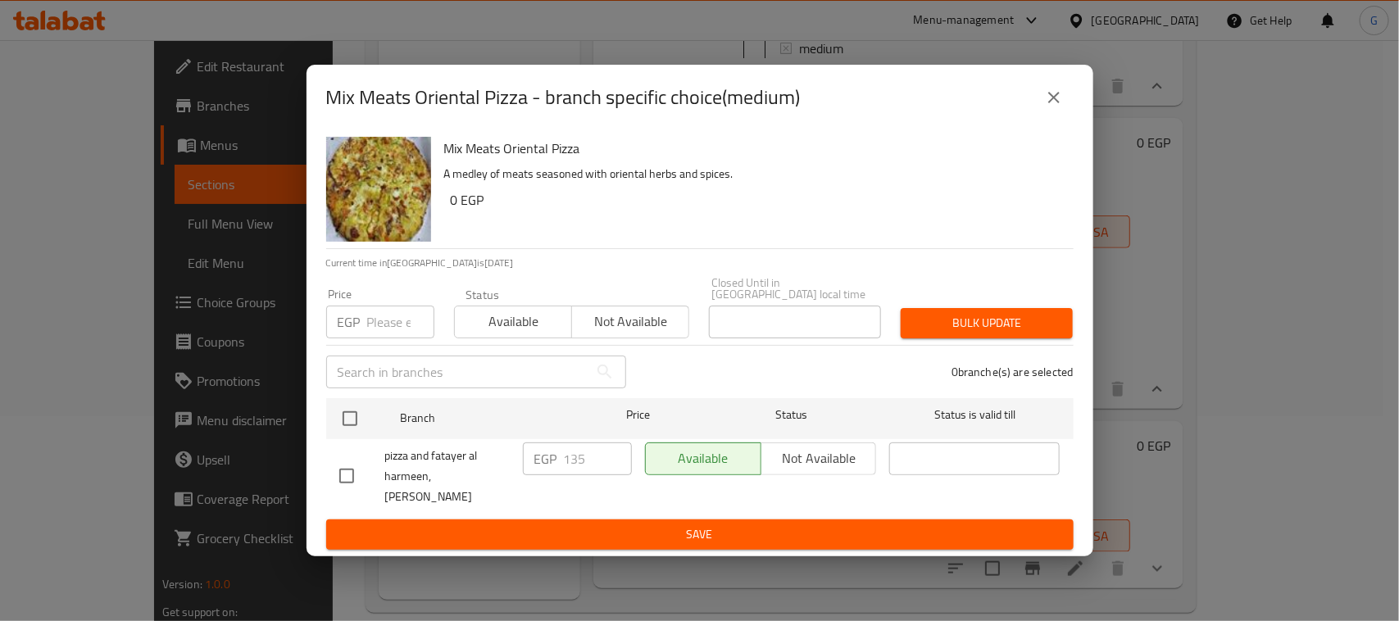
click at [355, 415] on input "checkbox" at bounding box center [350, 418] width 34 height 34
checkbox input "true"
click at [377, 325] on input "number" at bounding box center [400, 322] width 67 height 33
type input "150"
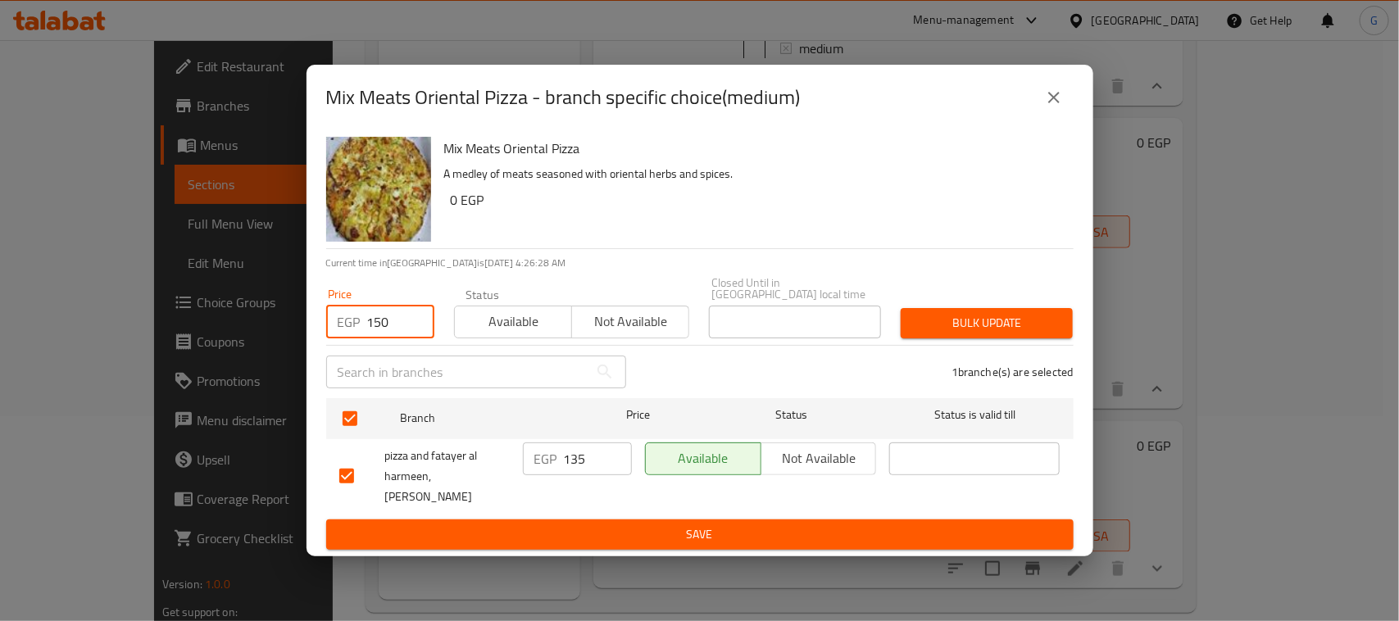
click at [989, 313] on span "Bulk update" at bounding box center [987, 323] width 146 height 20
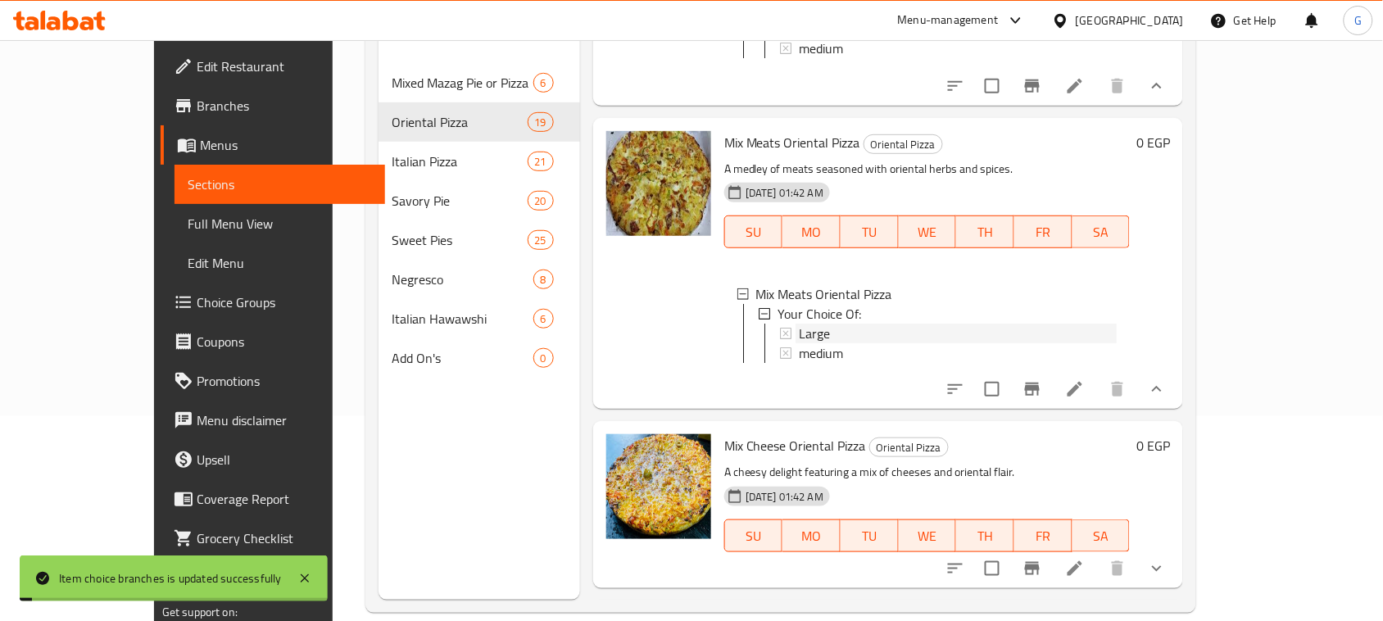
click at [799, 343] on span "Large" at bounding box center [814, 334] width 31 height 20
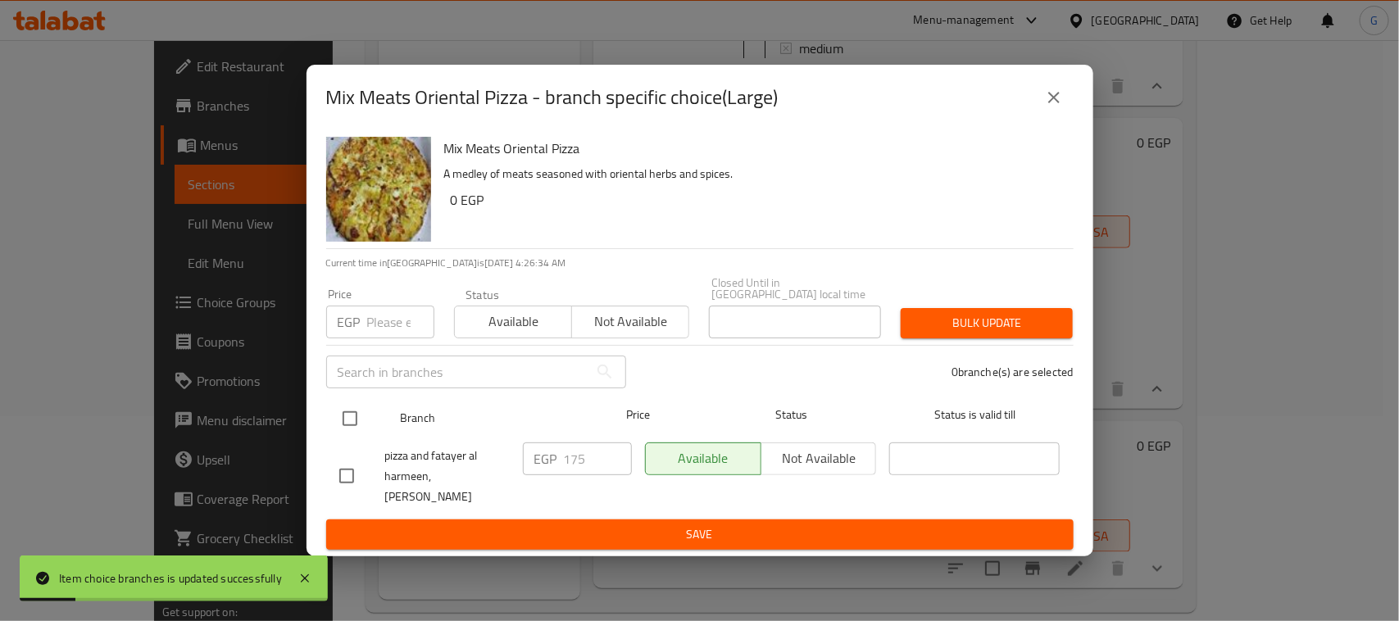
click at [351, 406] on input "checkbox" at bounding box center [350, 418] width 34 height 34
checkbox input "true"
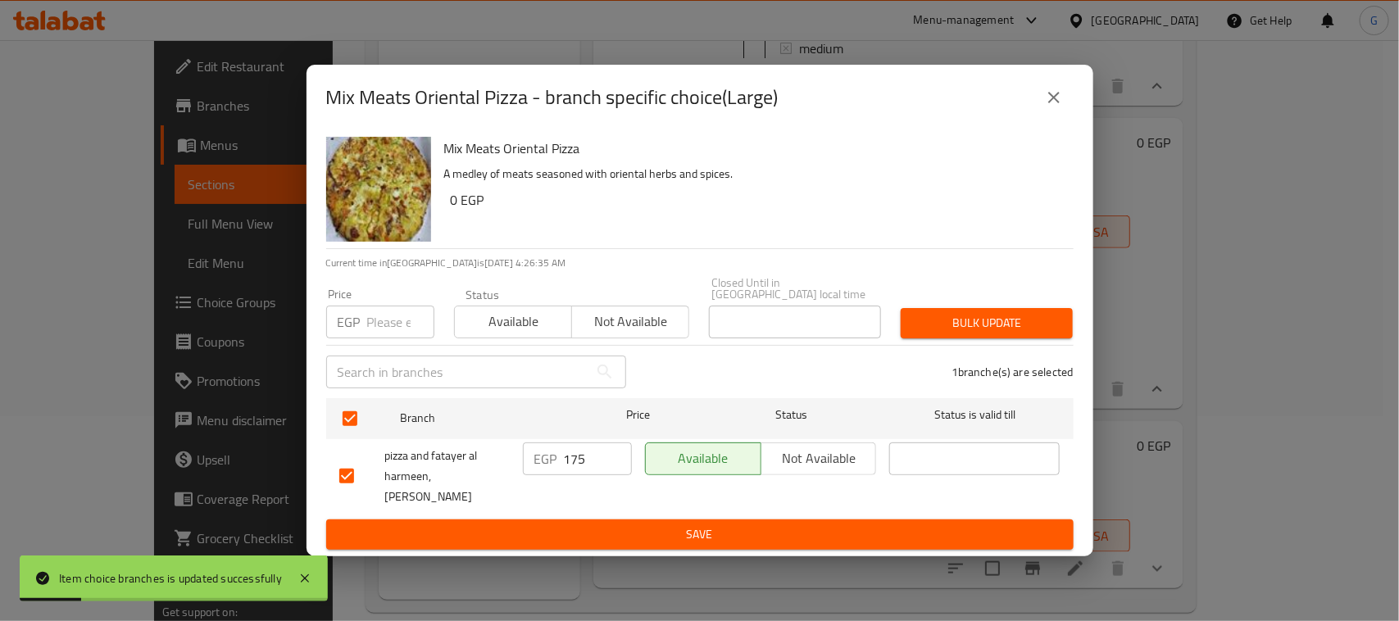
click at [389, 310] on input "number" at bounding box center [400, 322] width 67 height 33
type input "200"
click at [1014, 324] on span "Bulk update" at bounding box center [987, 323] width 146 height 20
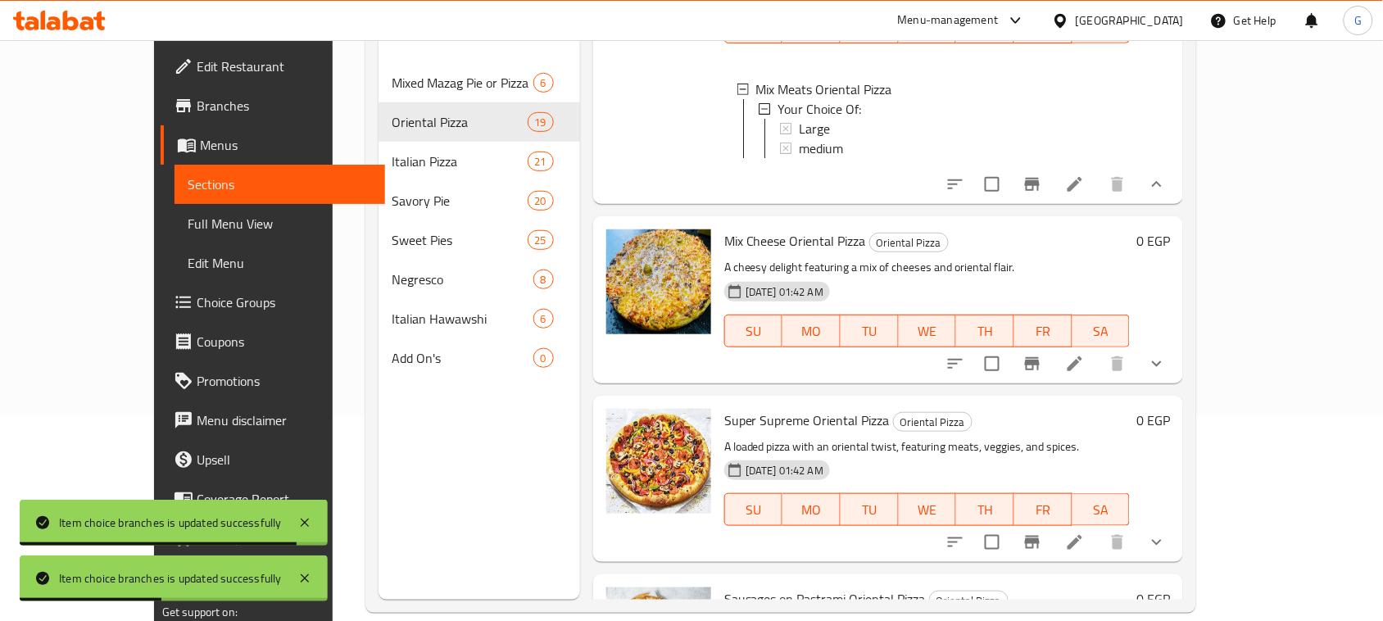
scroll to position [3585, 0]
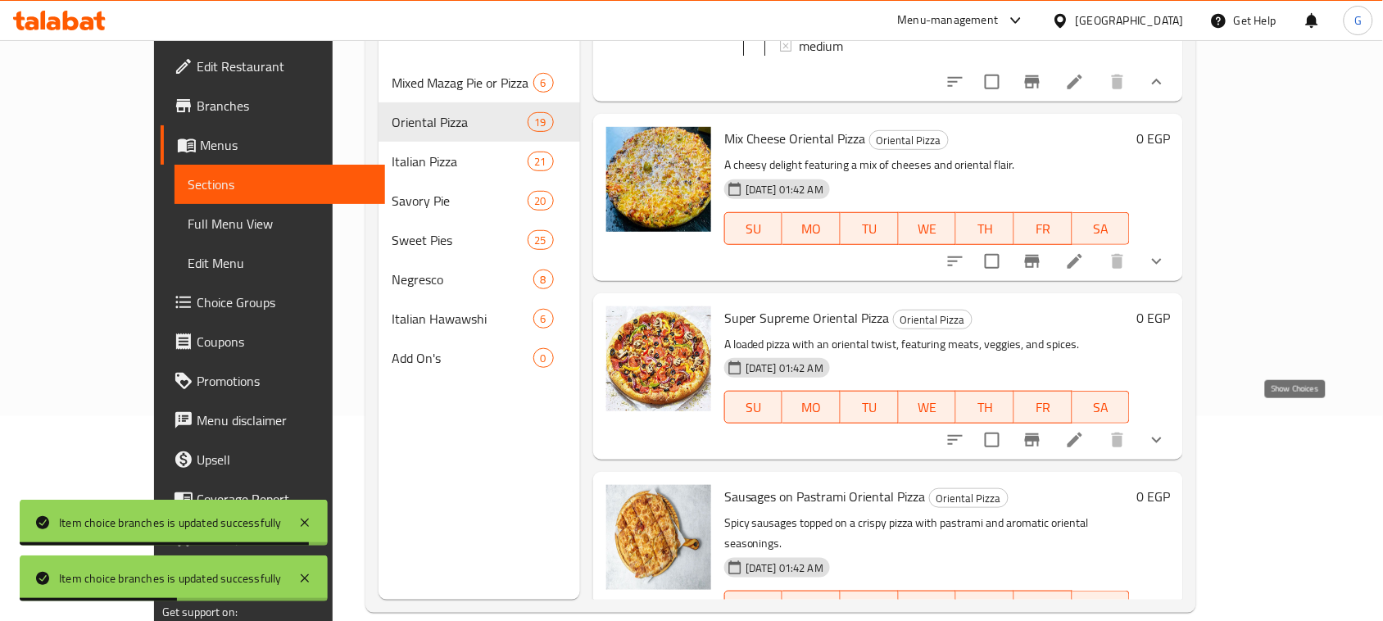
click at [1167, 271] on icon "show more" at bounding box center [1157, 262] width 20 height 20
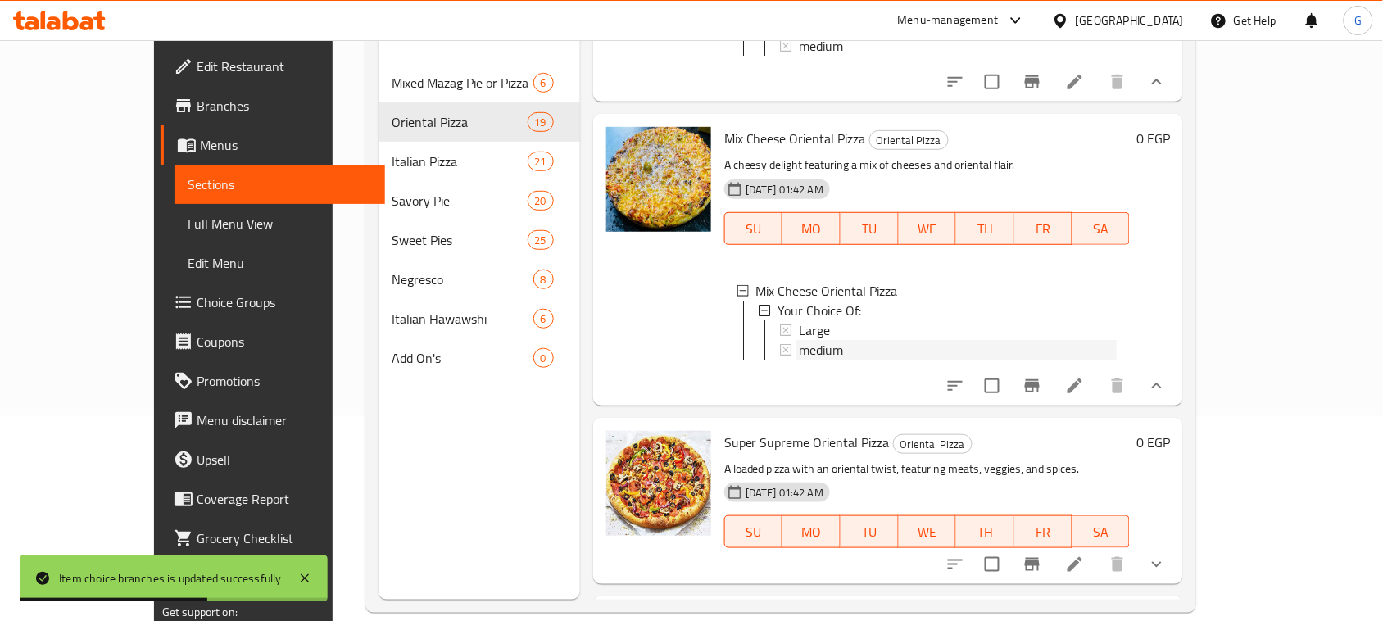
click at [807, 360] on div "medium" at bounding box center [958, 350] width 318 height 20
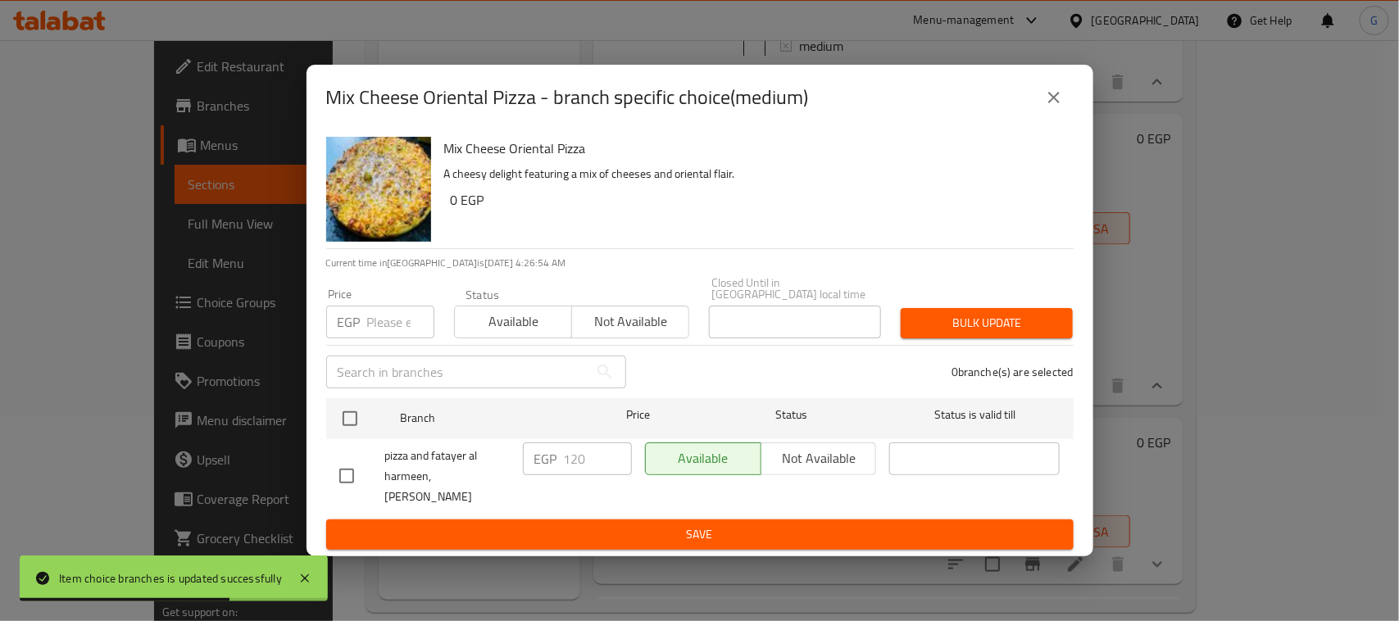
click at [357, 410] on input "checkbox" at bounding box center [350, 418] width 34 height 34
checkbox input "true"
click at [379, 317] on input "number" at bounding box center [400, 322] width 67 height 33
type input "125"
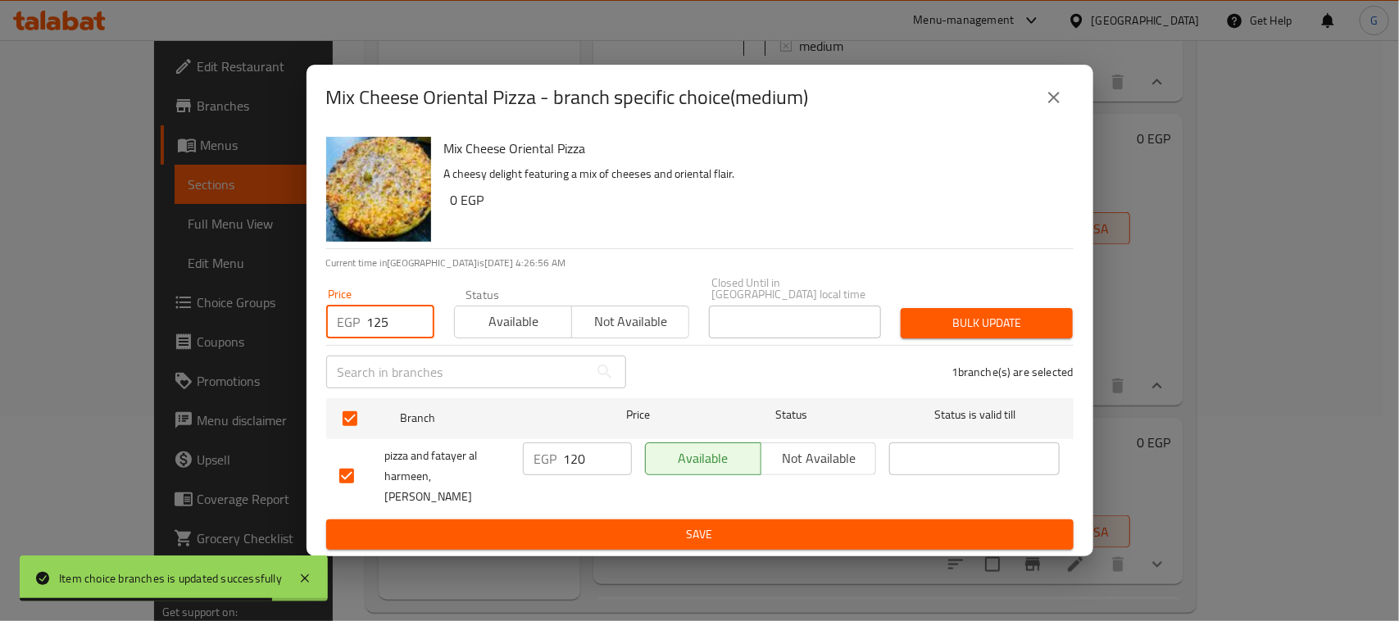
click at [1009, 313] on span "Bulk update" at bounding box center [987, 323] width 146 height 20
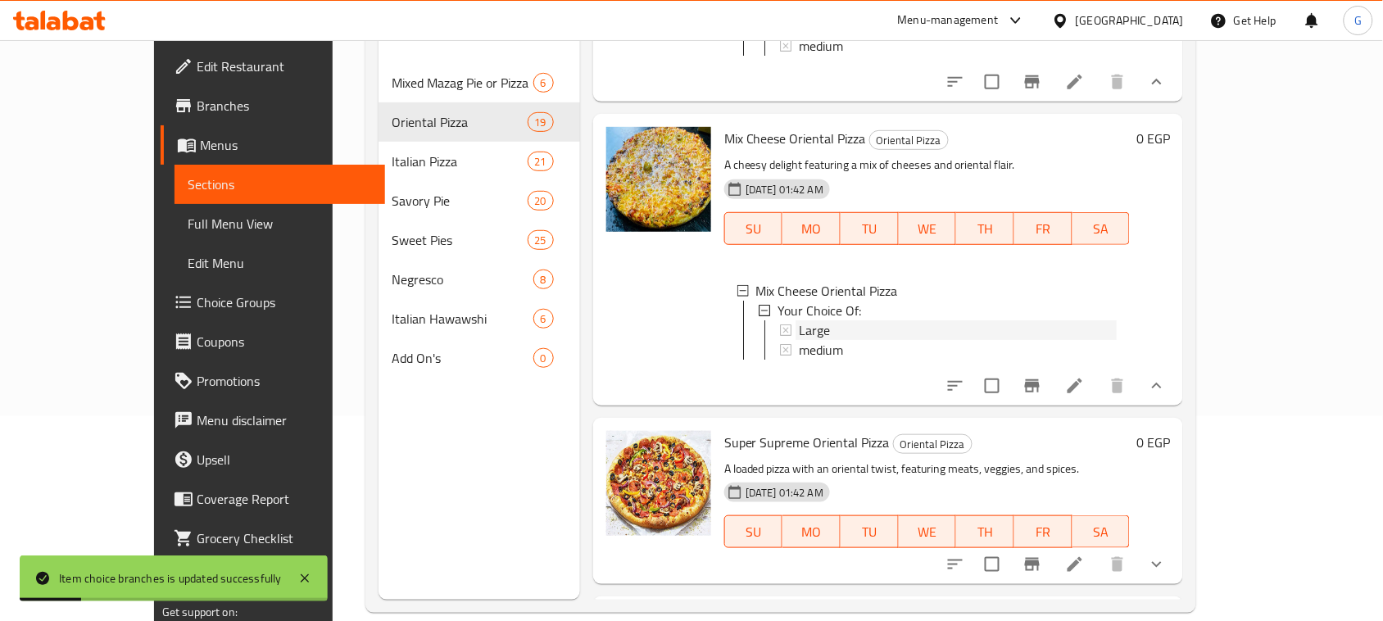
click at [799, 340] on span "Large" at bounding box center [814, 330] width 31 height 20
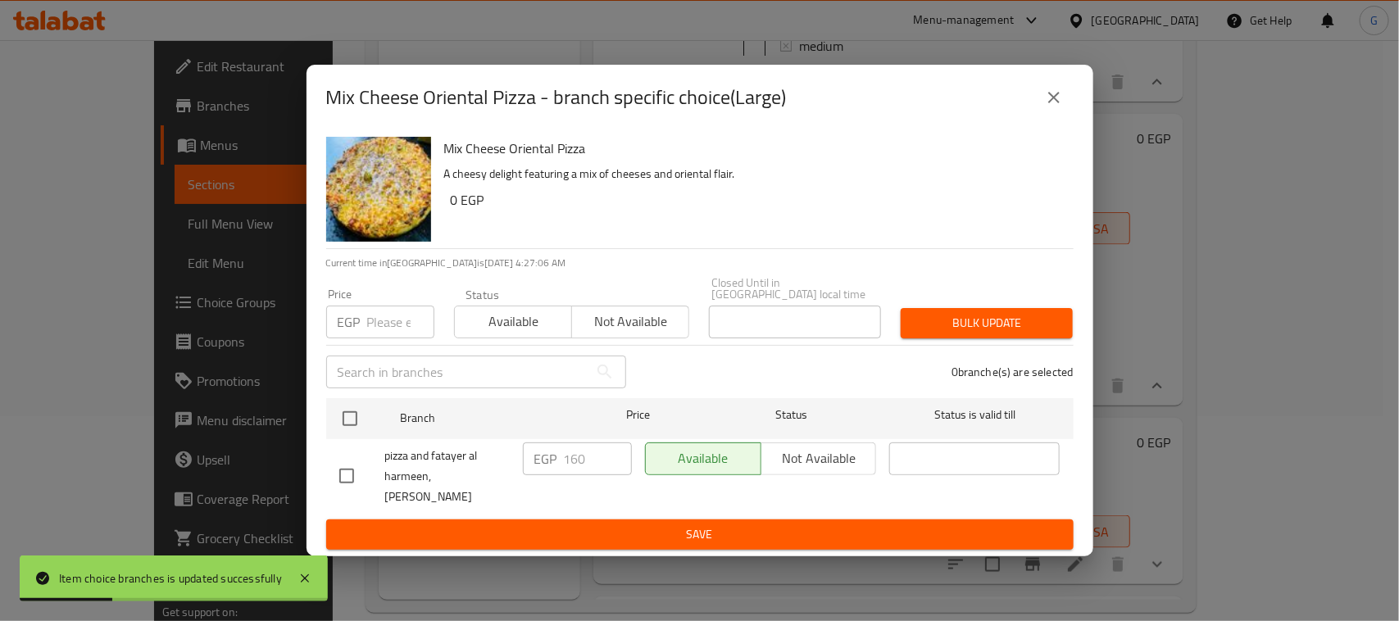
click at [350, 407] on input "checkbox" at bounding box center [350, 418] width 34 height 34
checkbox input "true"
click at [400, 322] on input "number" at bounding box center [400, 322] width 67 height 33
type input "170"
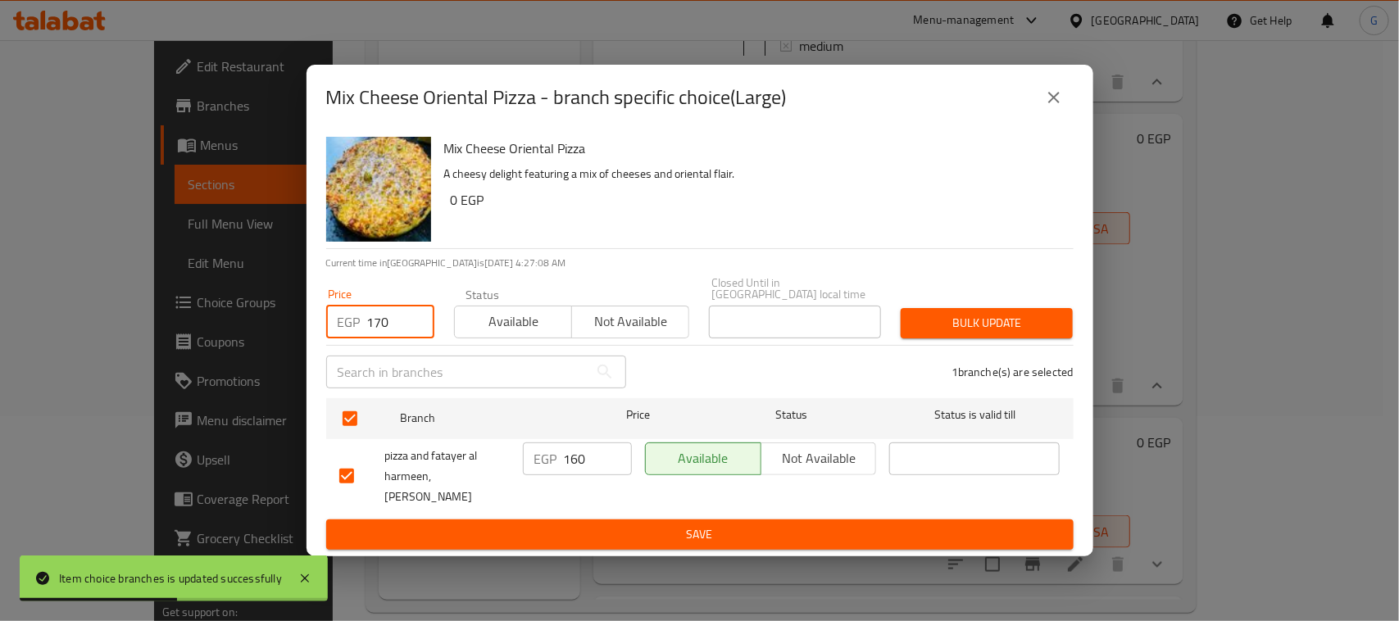
click at [934, 315] on span "Bulk update" at bounding box center [987, 323] width 146 height 20
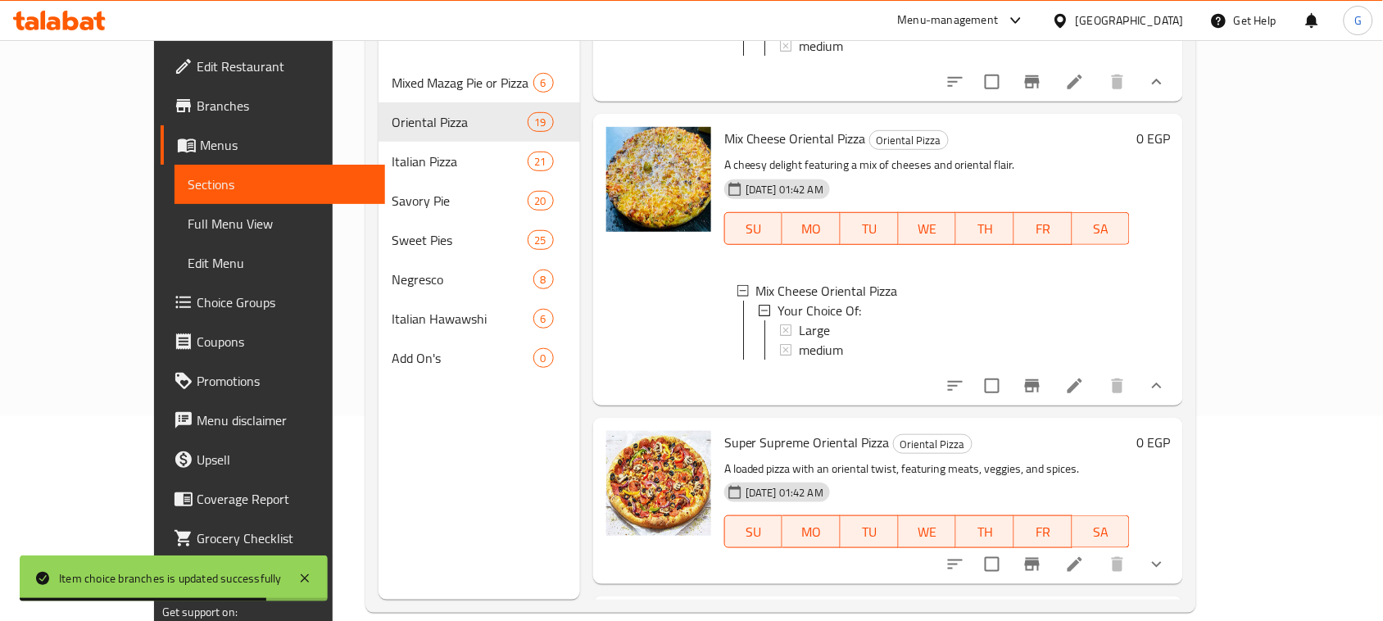
click at [819, 340] on div "Large" at bounding box center [958, 330] width 318 height 20
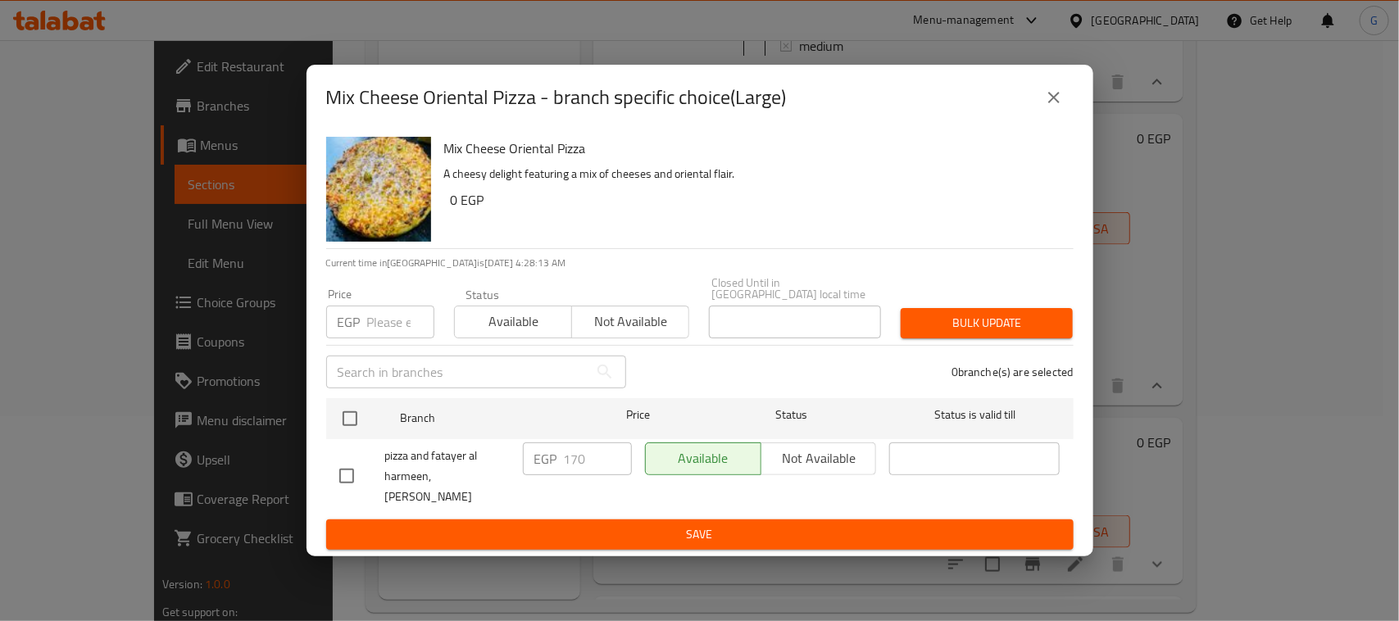
click at [1055, 107] on icon "close" at bounding box center [1054, 98] width 20 height 20
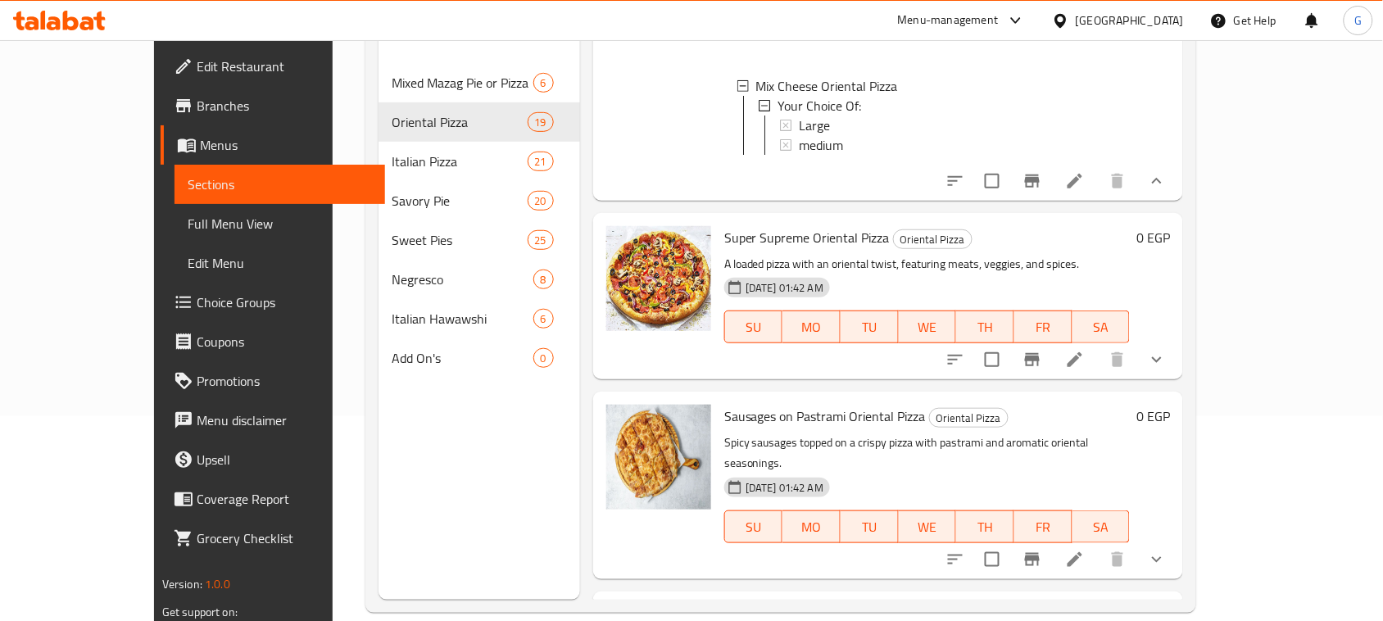
scroll to position [3892, 0]
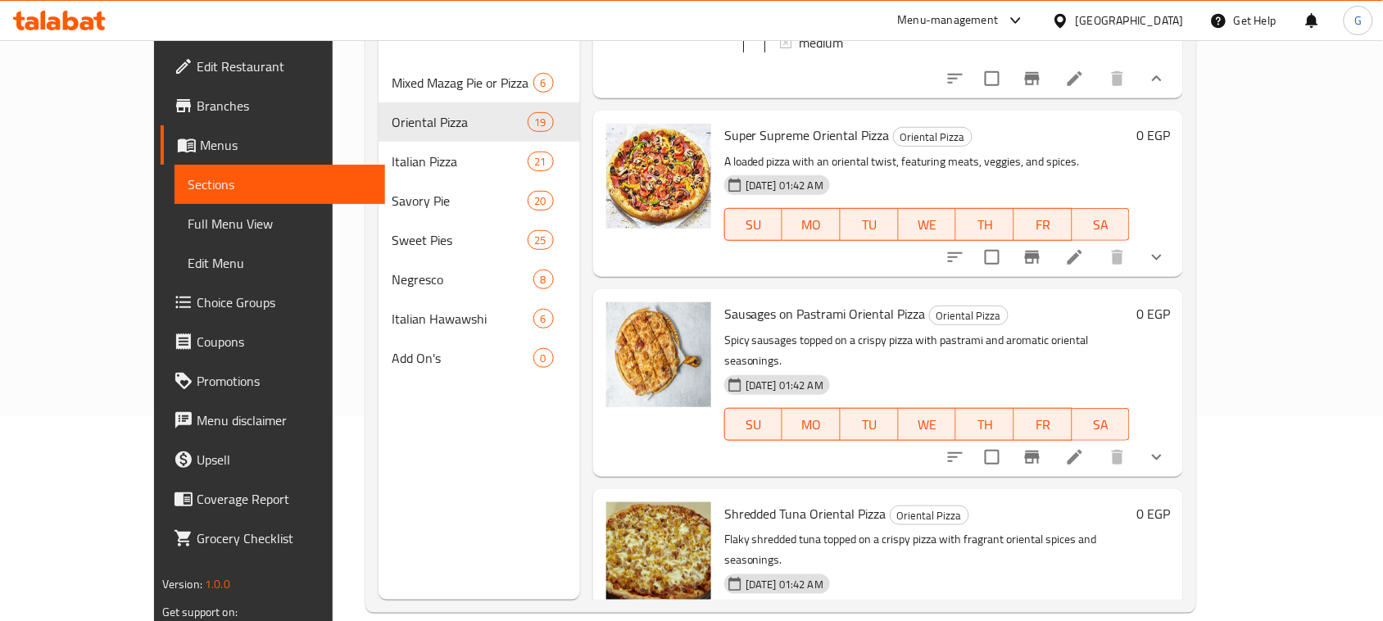
click at [1167, 267] on icon "show more" at bounding box center [1157, 257] width 20 height 20
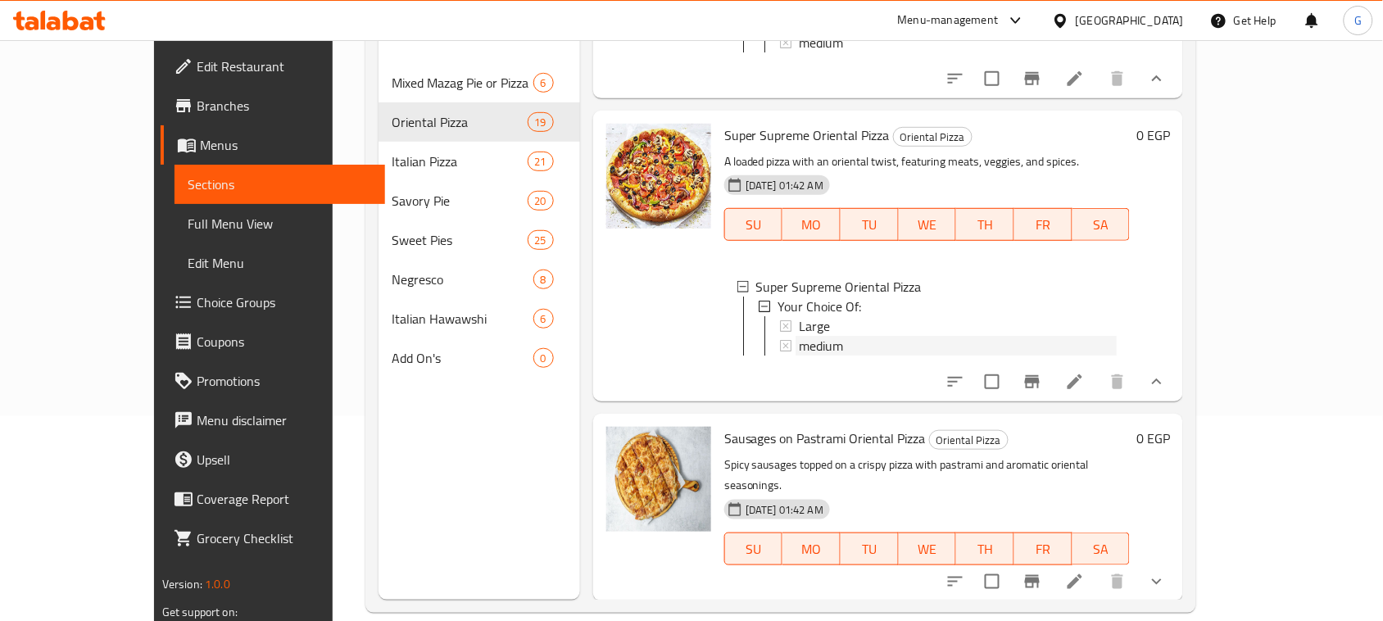
click at [799, 356] on span "medium" at bounding box center [821, 346] width 44 height 20
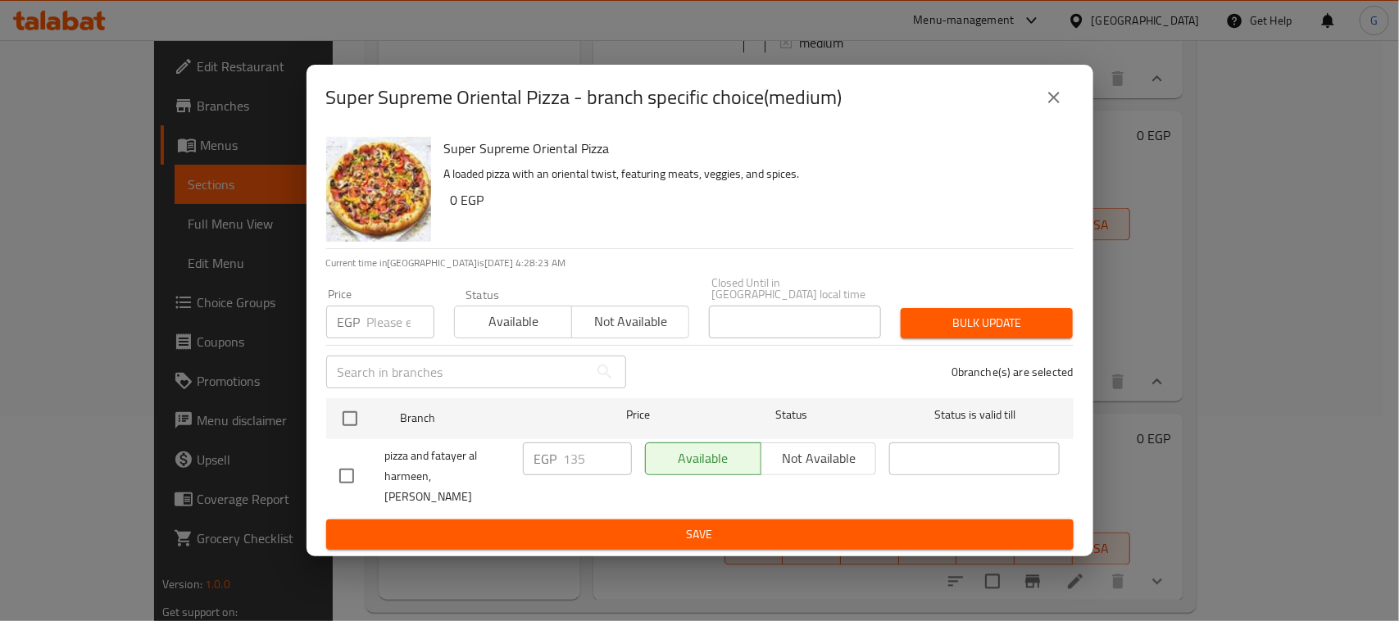
click at [349, 411] on input "checkbox" at bounding box center [350, 418] width 34 height 34
checkbox input "true"
click at [378, 313] on input "number" at bounding box center [400, 322] width 67 height 33
type input "150"
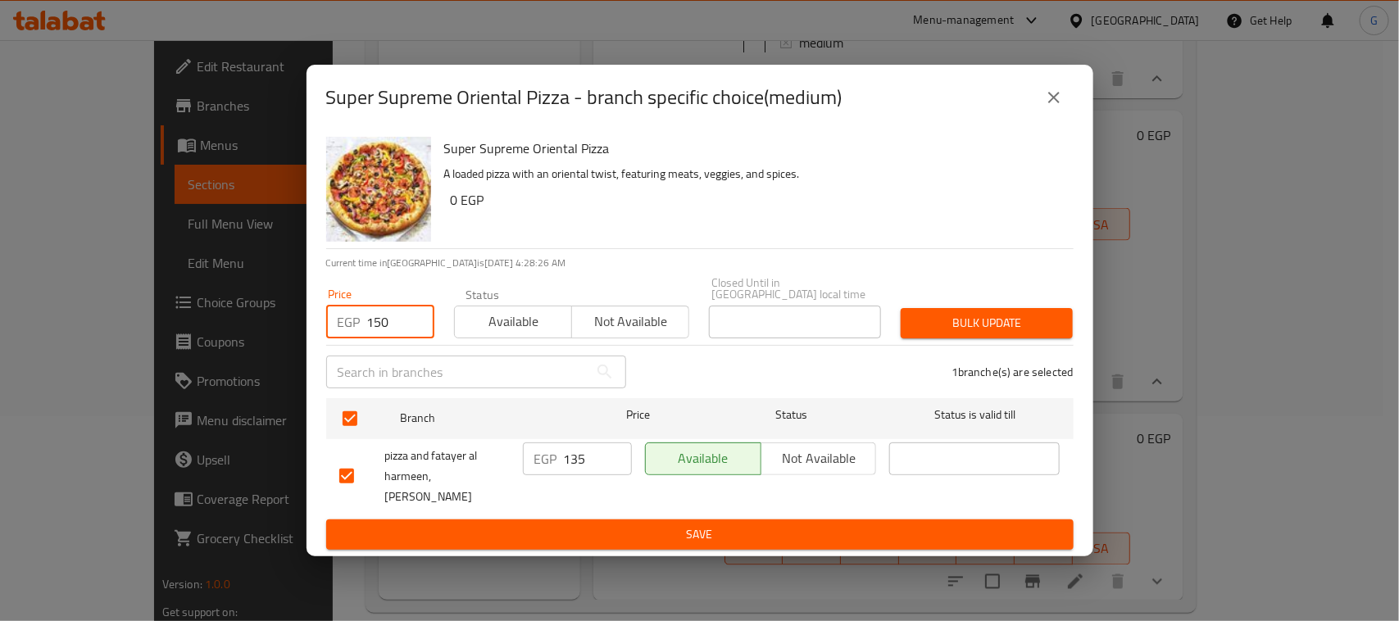
click at [943, 316] on span "Bulk update" at bounding box center [987, 323] width 146 height 20
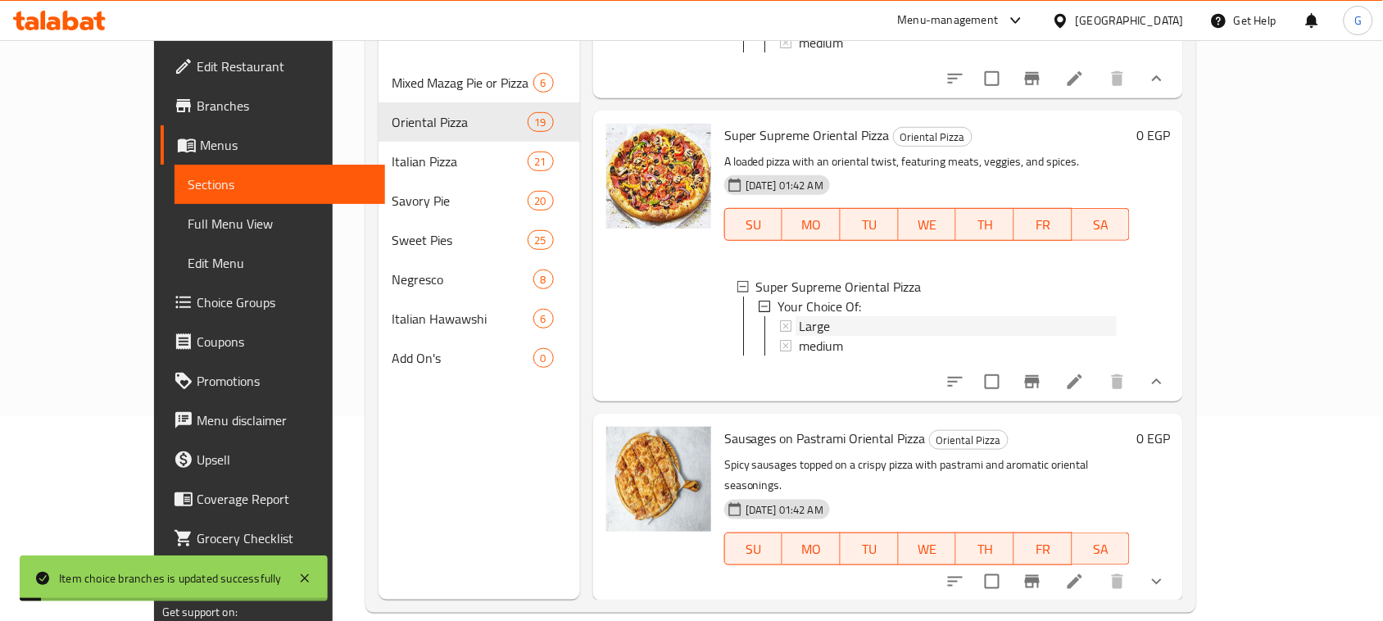
click at [837, 336] on div "Large" at bounding box center [958, 326] width 318 height 20
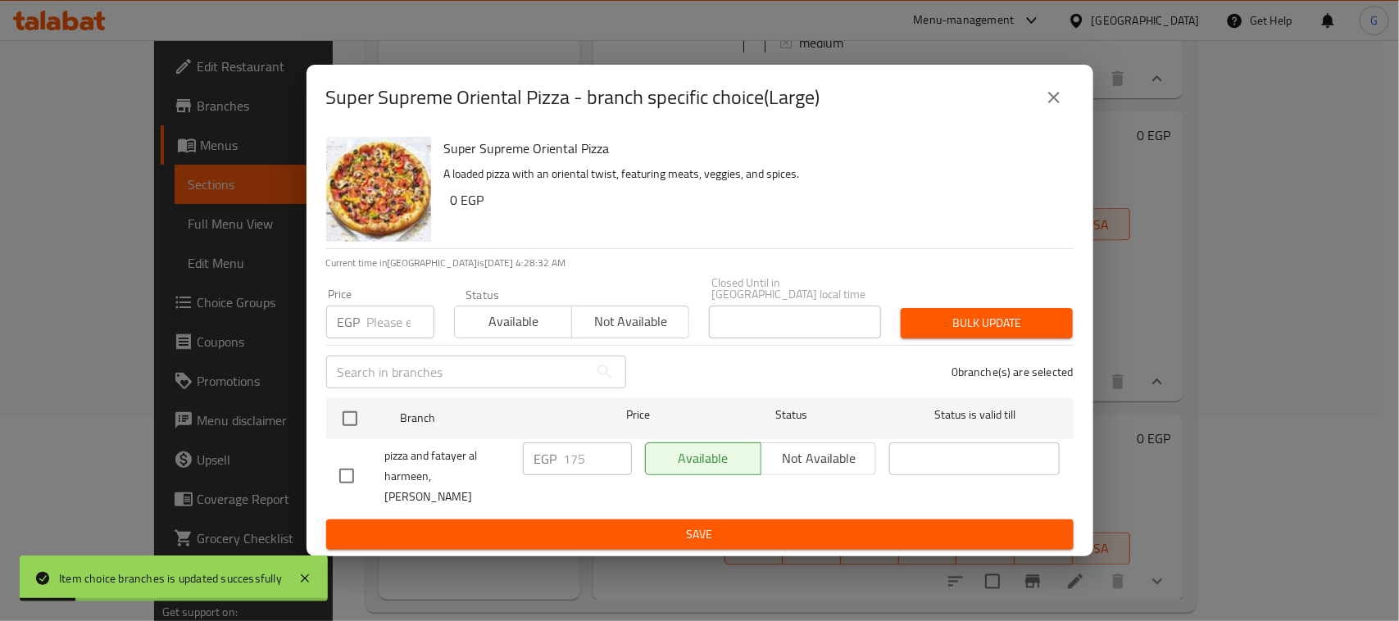
click at [357, 412] on input "checkbox" at bounding box center [350, 418] width 34 height 34
checkbox input "true"
click at [392, 306] on input "number" at bounding box center [400, 322] width 67 height 33
type input "200"
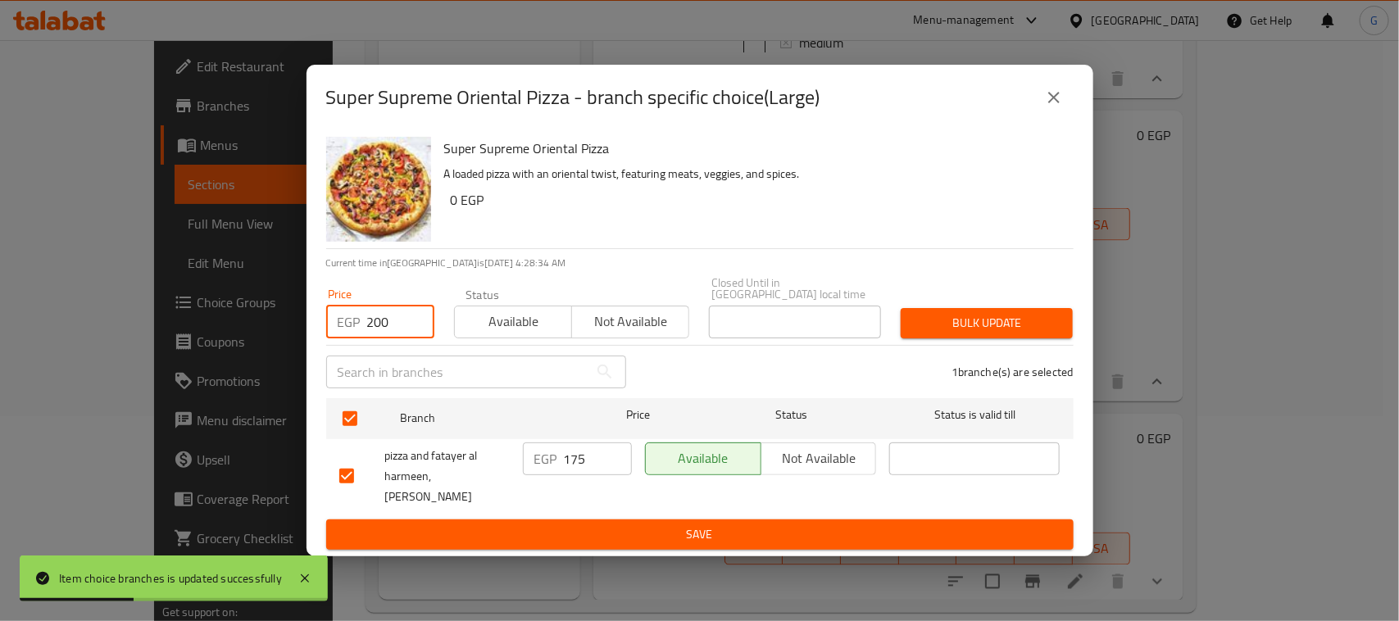
click at [977, 315] on span "Bulk update" at bounding box center [987, 323] width 146 height 20
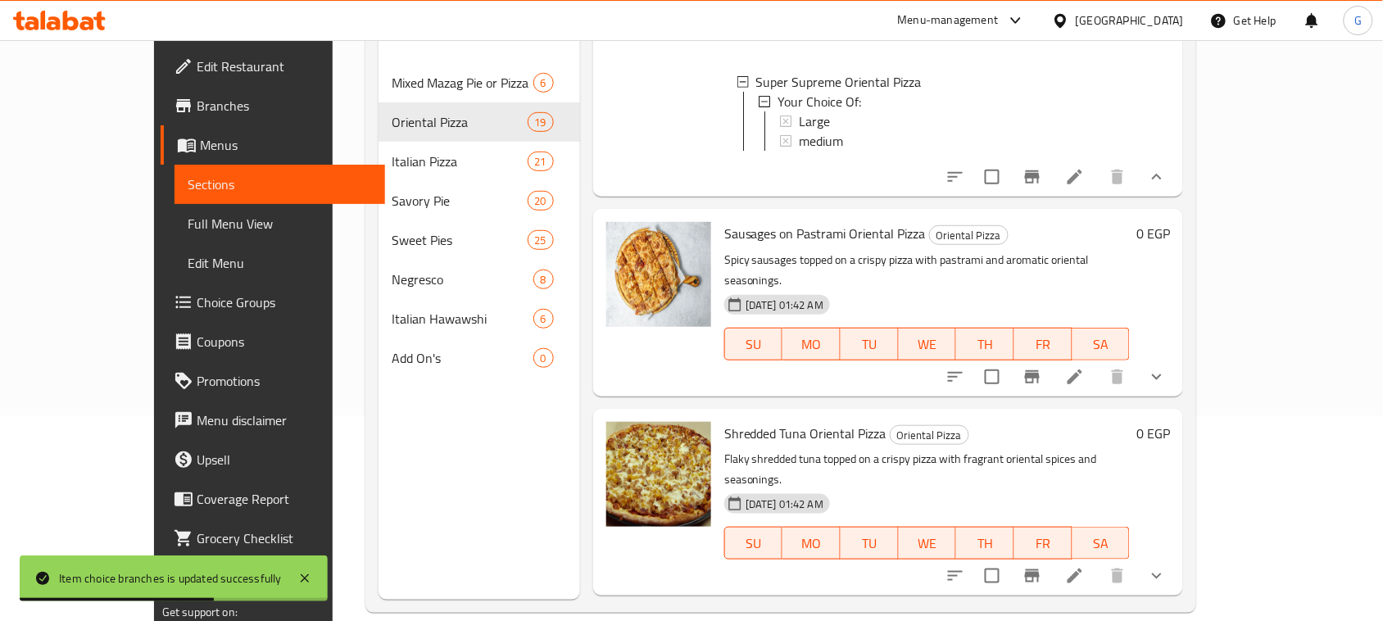
scroll to position [4199, 0]
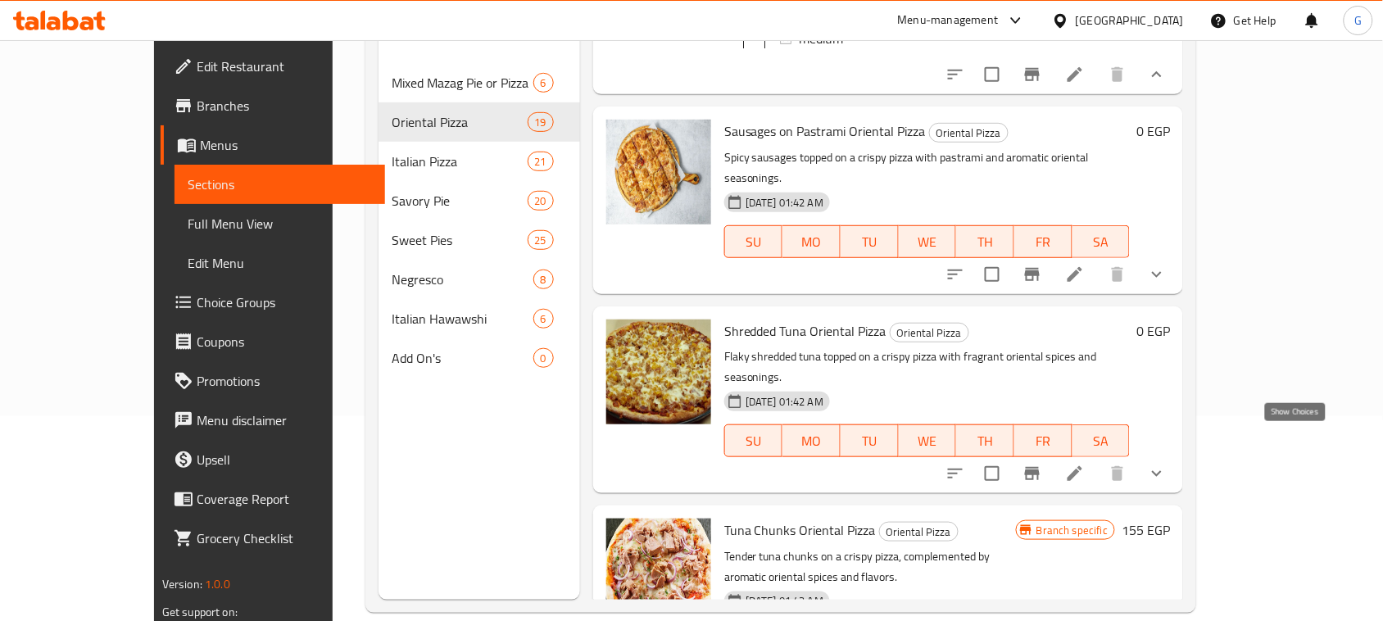
click at [1167, 284] on icon "show more" at bounding box center [1157, 275] width 20 height 20
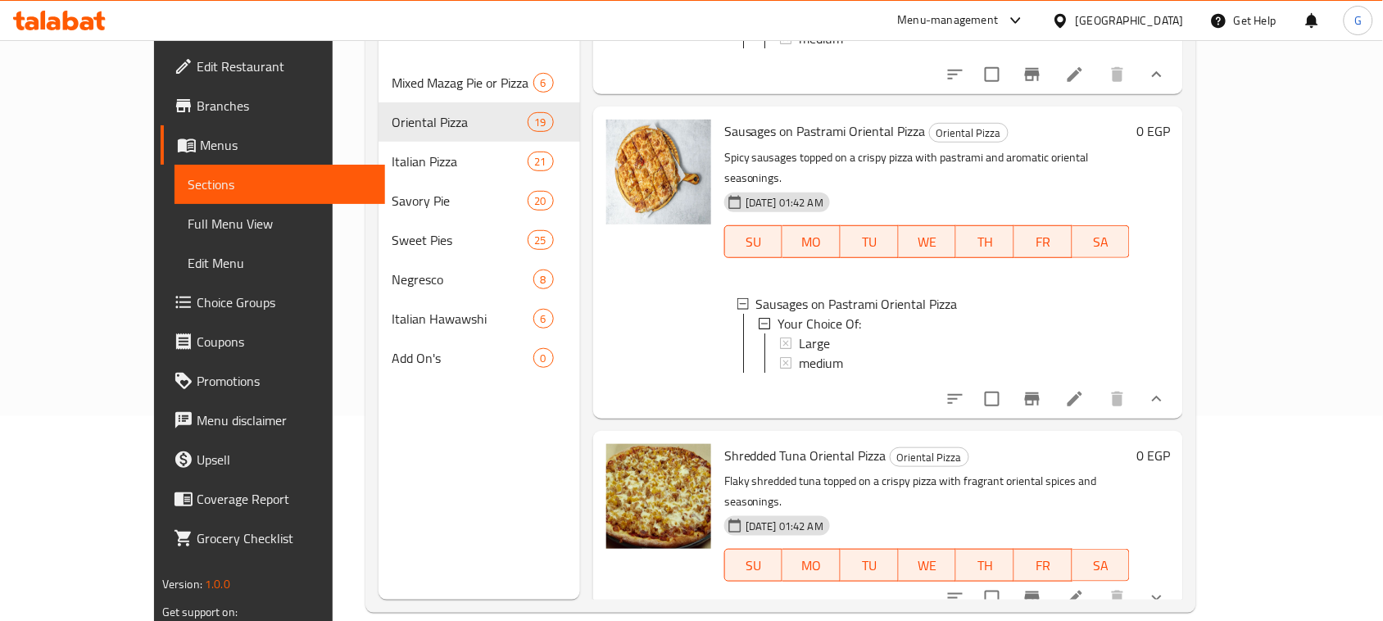
scroll to position [2, 0]
click at [799, 371] on span "medium" at bounding box center [821, 362] width 44 height 20
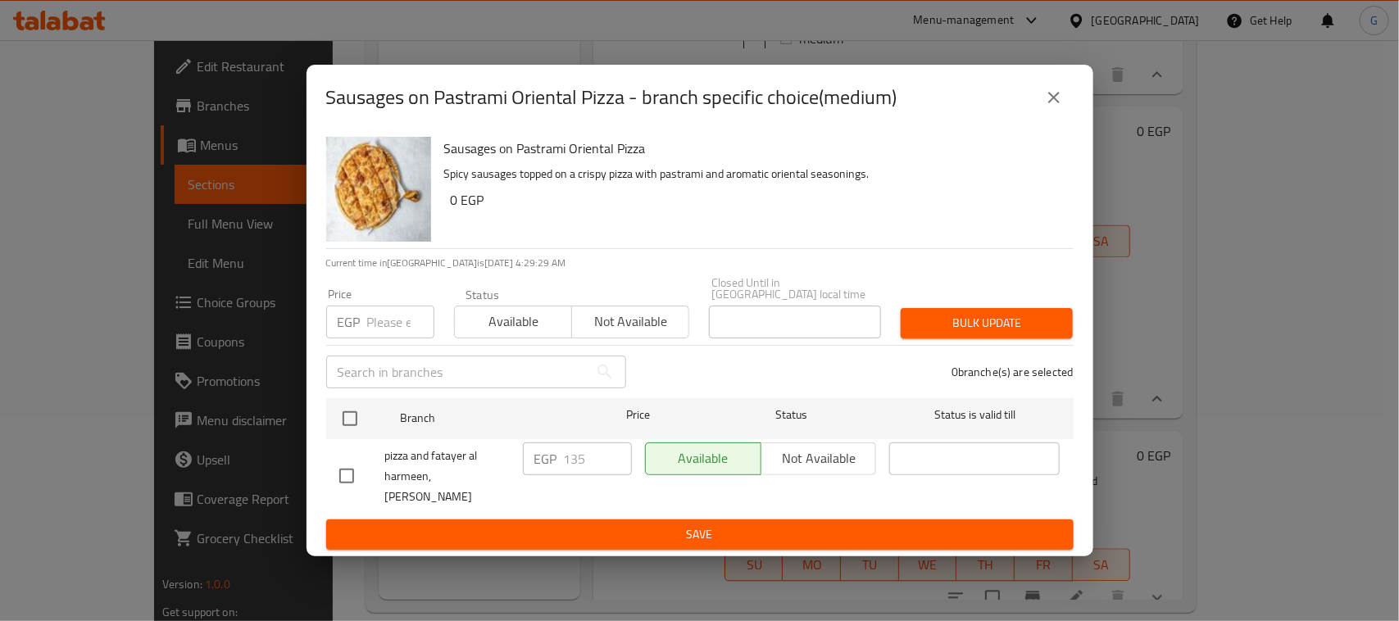
click at [346, 401] on input "checkbox" at bounding box center [350, 418] width 34 height 34
checkbox input "true"
click at [383, 311] on input "number" at bounding box center [400, 322] width 67 height 33
type input "150"
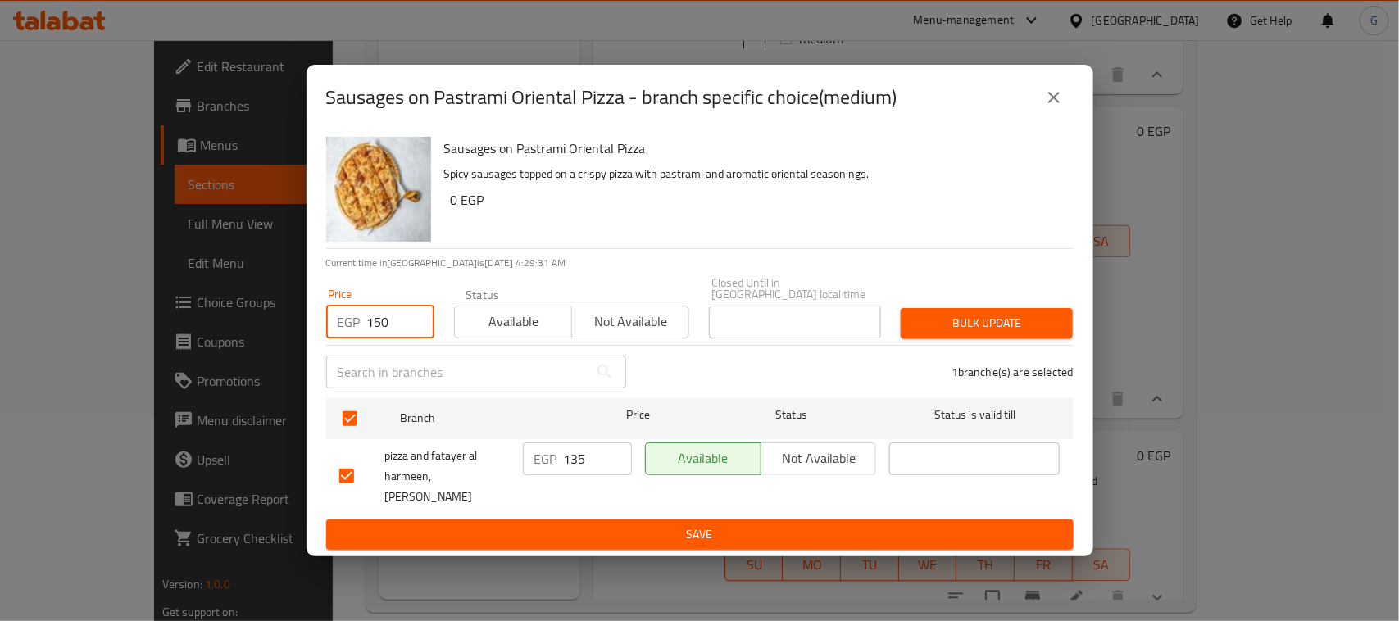
click at [993, 329] on button "Bulk update" at bounding box center [986, 323] width 172 height 30
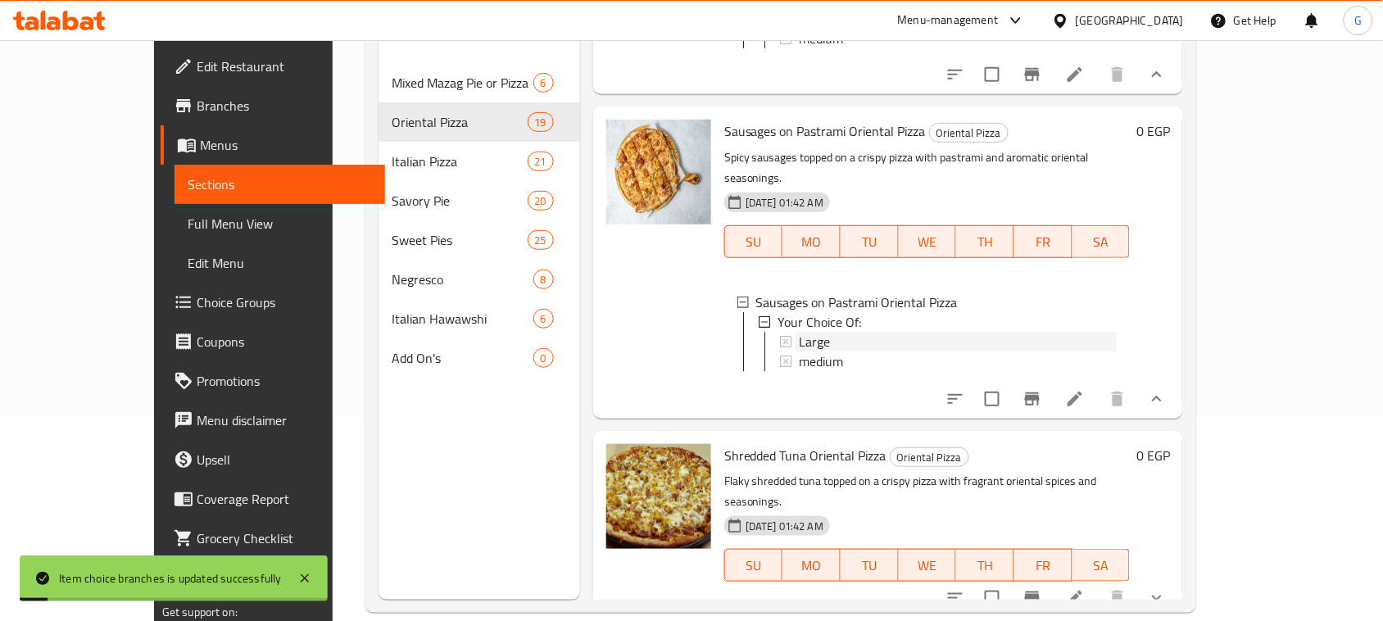
click at [801, 352] on div "Large" at bounding box center [958, 342] width 318 height 20
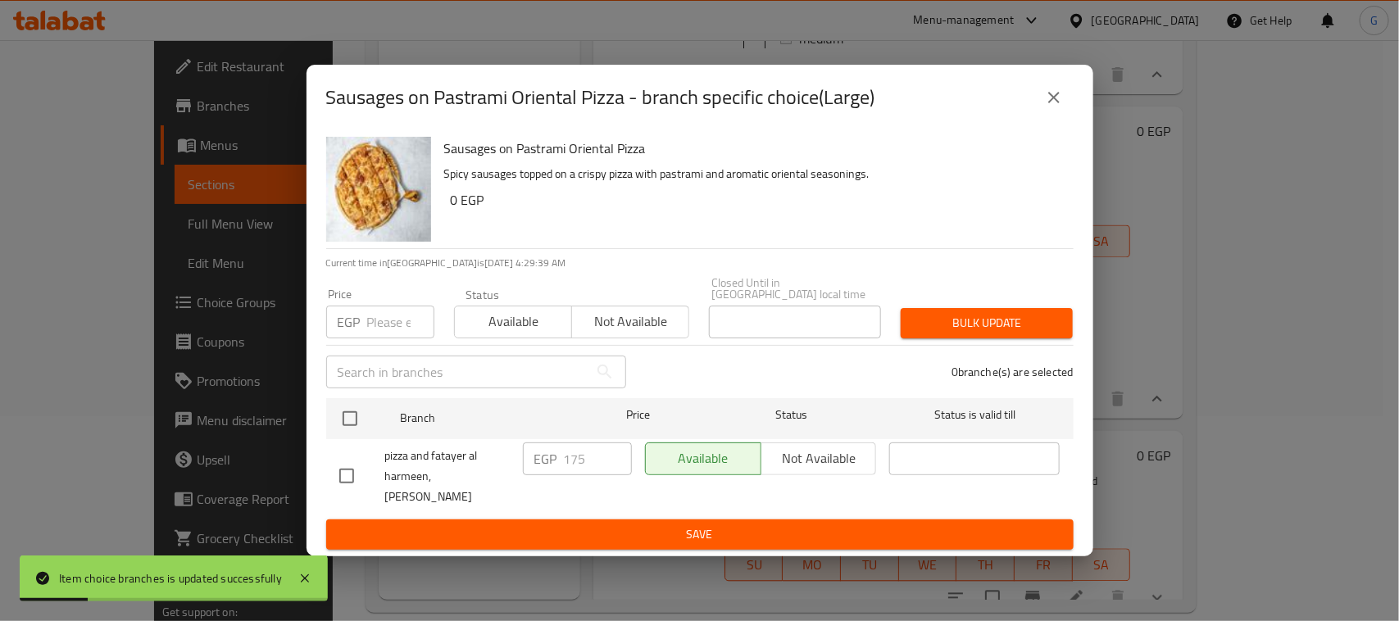
click at [347, 415] on input "checkbox" at bounding box center [350, 418] width 34 height 34
checkbox input "true"
click at [391, 306] on input "number" at bounding box center [400, 322] width 67 height 33
type input "200"
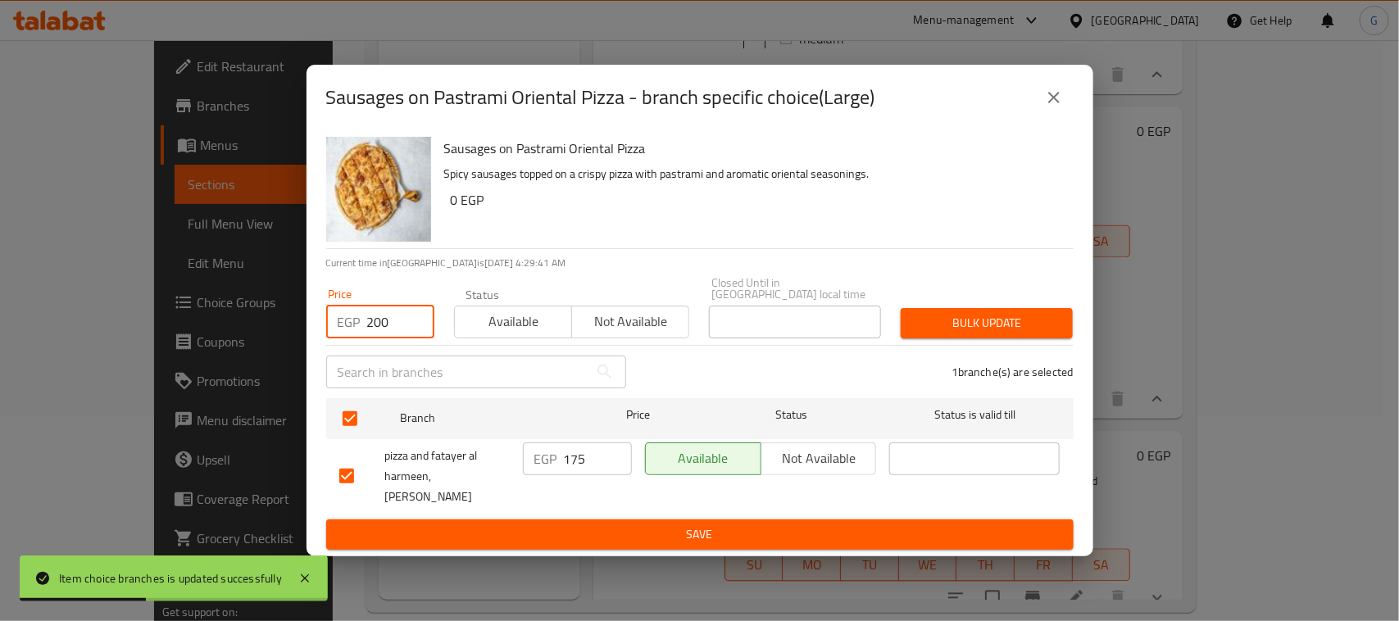
click at [964, 313] on span "Bulk update" at bounding box center [987, 323] width 146 height 20
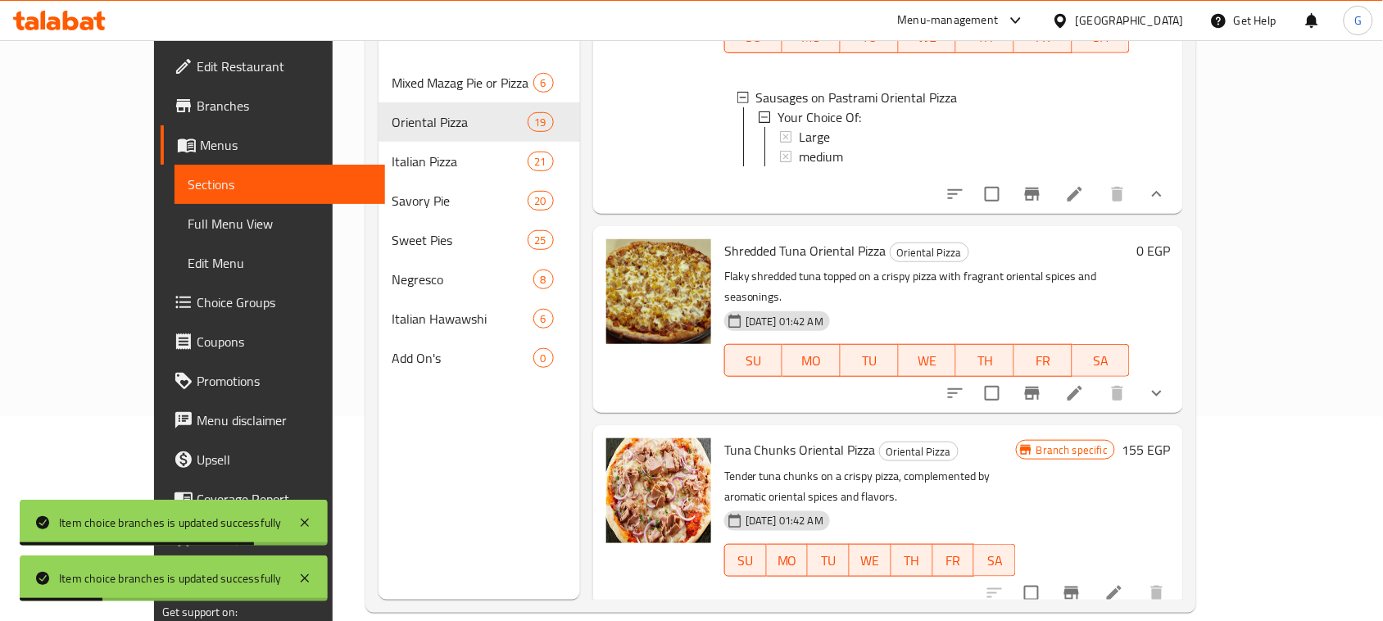
scroll to position [4609, 0]
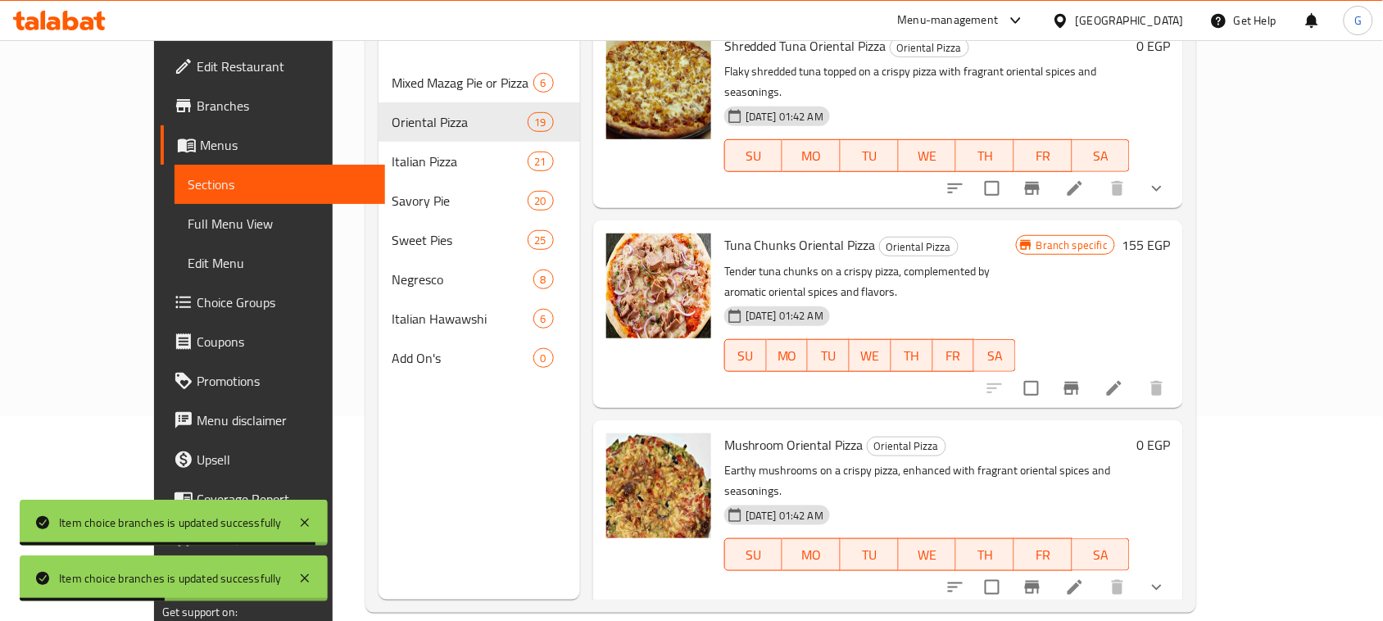
click at [1167, 198] on icon "show more" at bounding box center [1157, 189] width 20 height 20
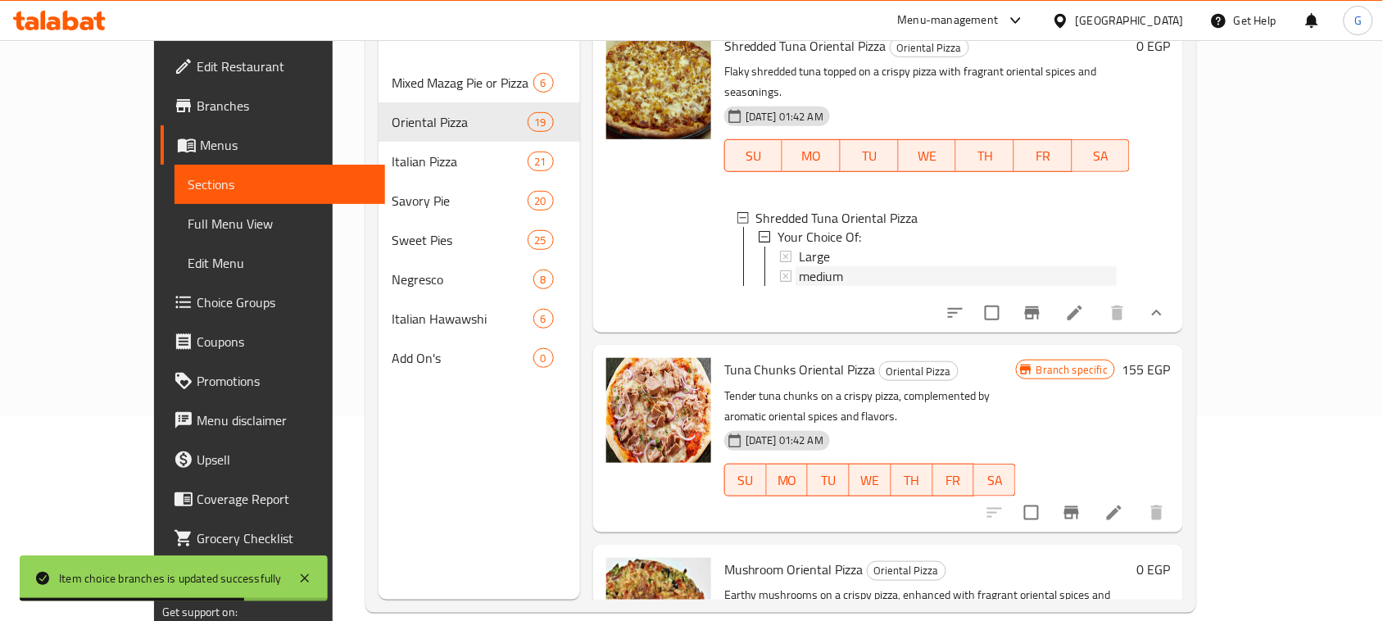
click at [799, 287] on span "medium" at bounding box center [821, 277] width 44 height 20
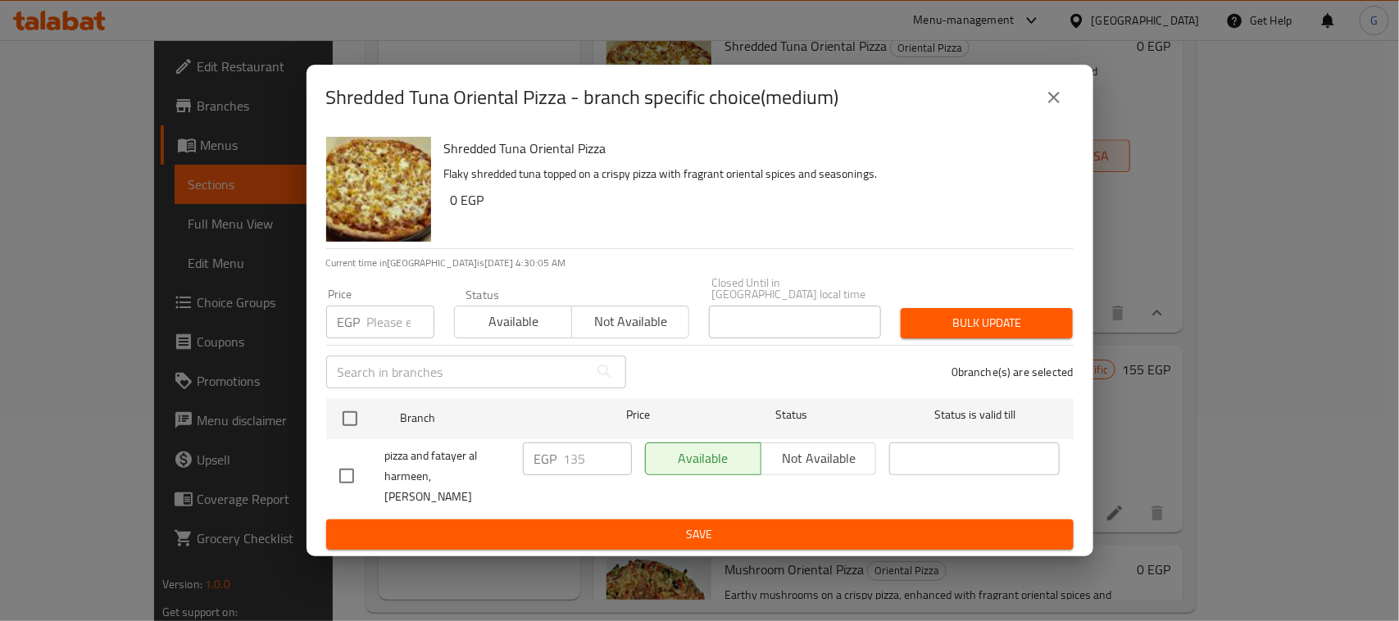
click at [1053, 107] on icon "close" at bounding box center [1054, 98] width 20 height 20
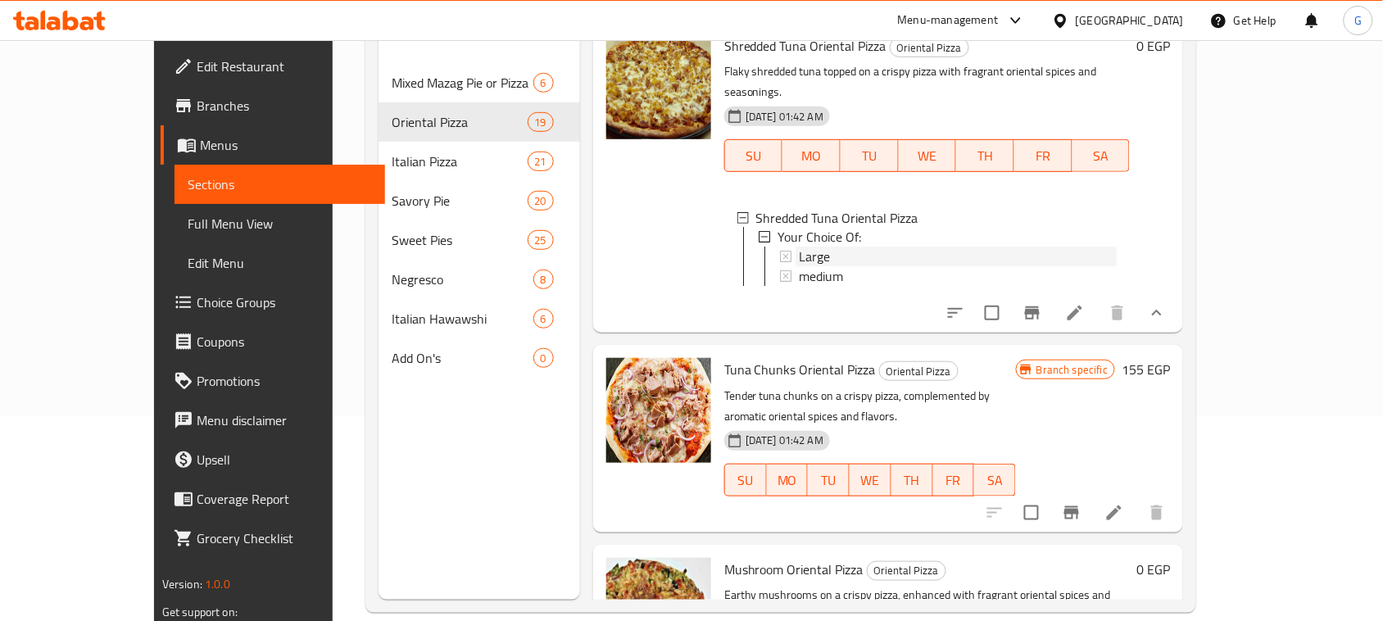
click at [799, 267] on div "Large" at bounding box center [958, 257] width 318 height 20
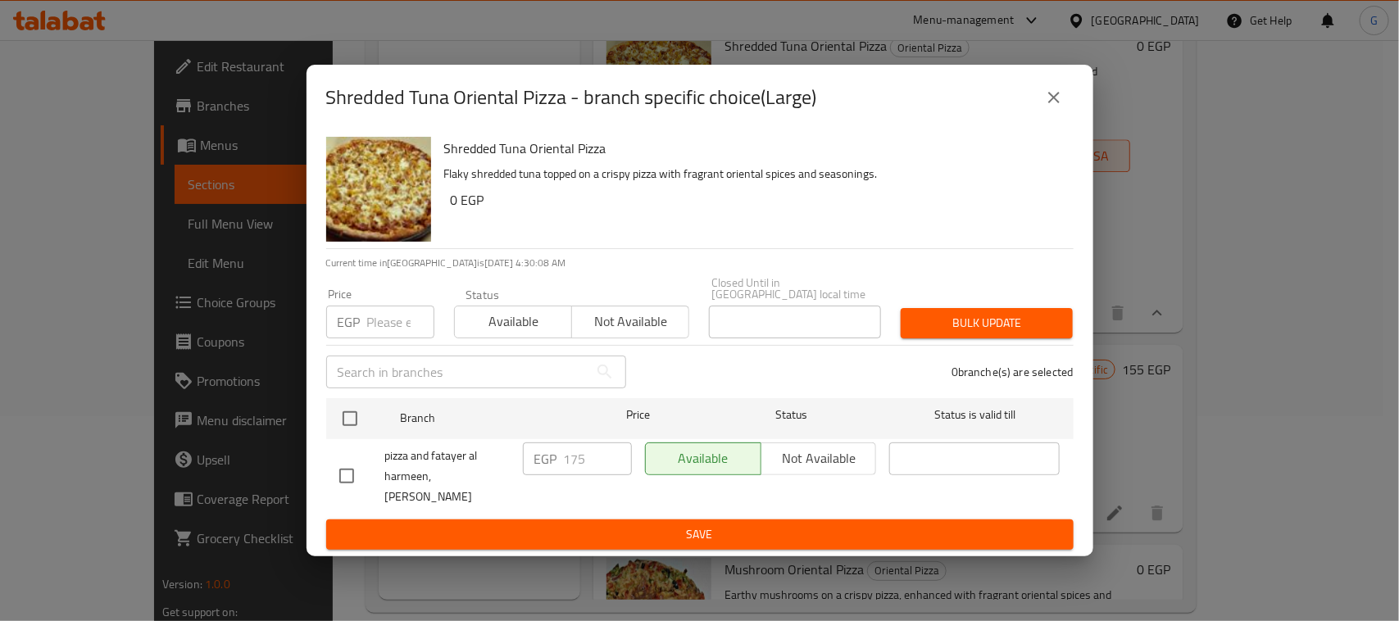
click at [1031, 105] on div "Shredded Tuna Oriental Pizza - branch specific choice(Large)" at bounding box center [699, 97] width 747 height 39
click at [1053, 102] on icon "close" at bounding box center [1053, 97] width 11 height 11
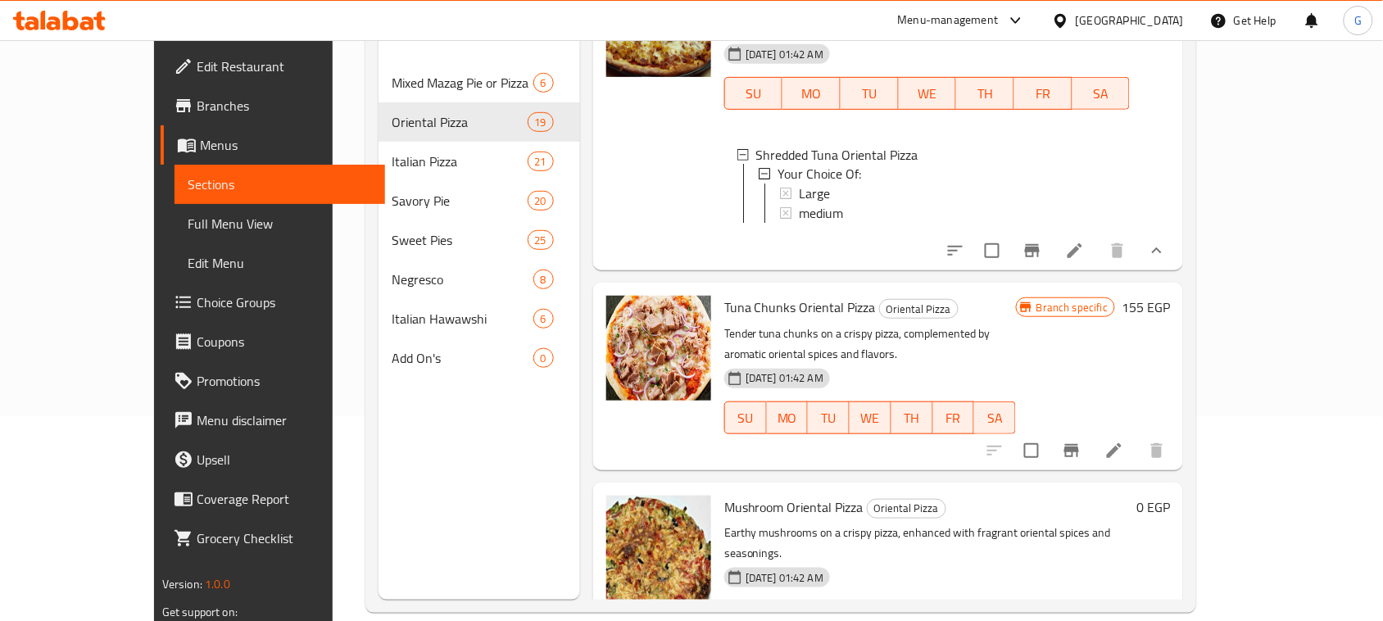
scroll to position [4814, 0]
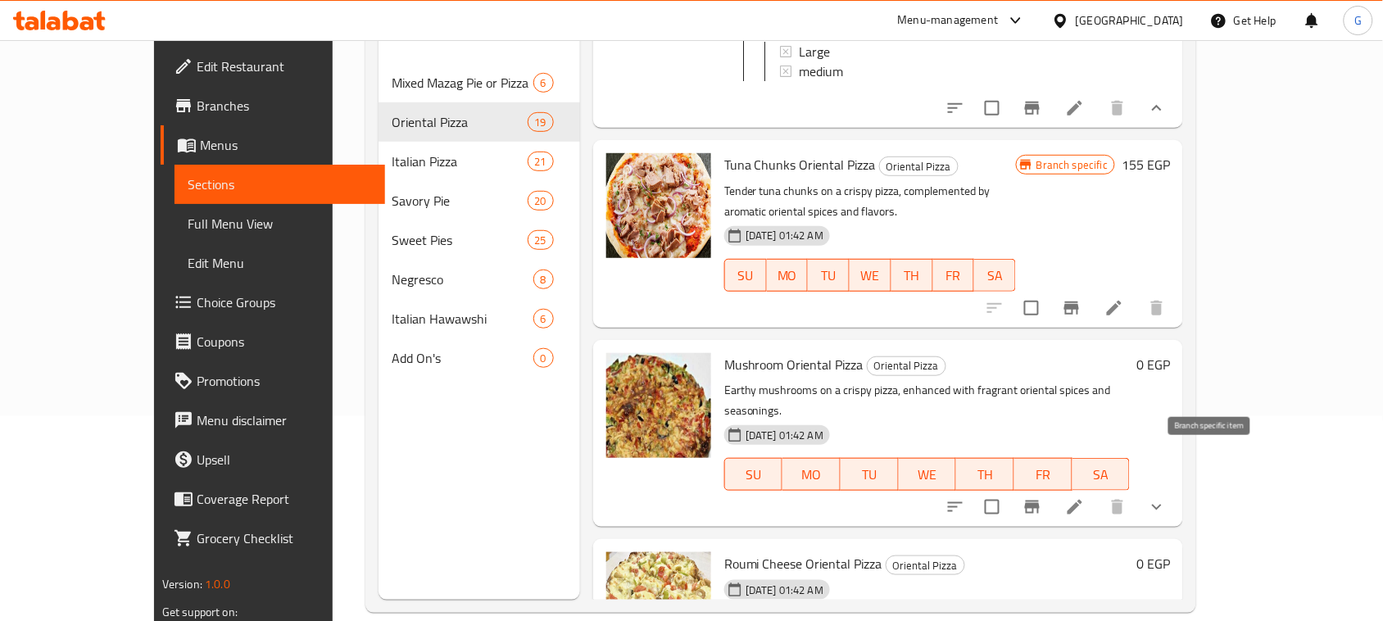
click at [1079, 315] on icon "Branch-specific-item" at bounding box center [1071, 308] width 15 height 13
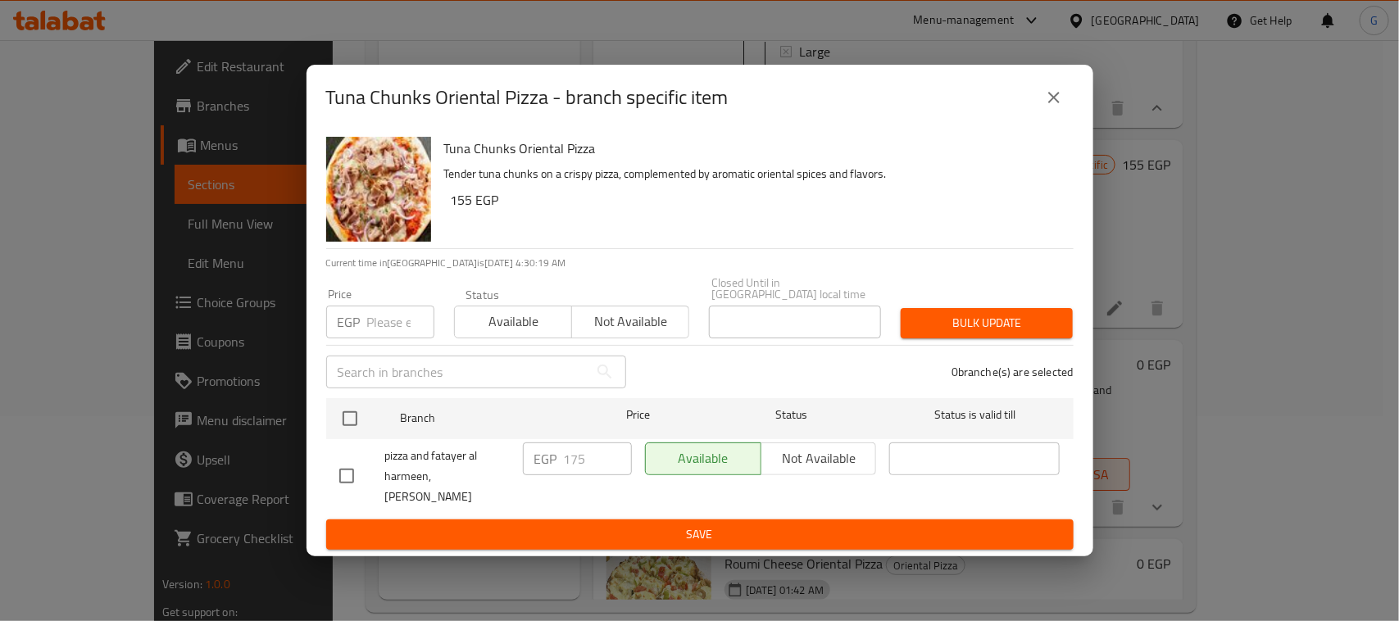
click at [346, 410] on input "checkbox" at bounding box center [350, 418] width 34 height 34
checkbox input "true"
click at [396, 314] on input "number" at bounding box center [400, 322] width 67 height 33
type input "180"
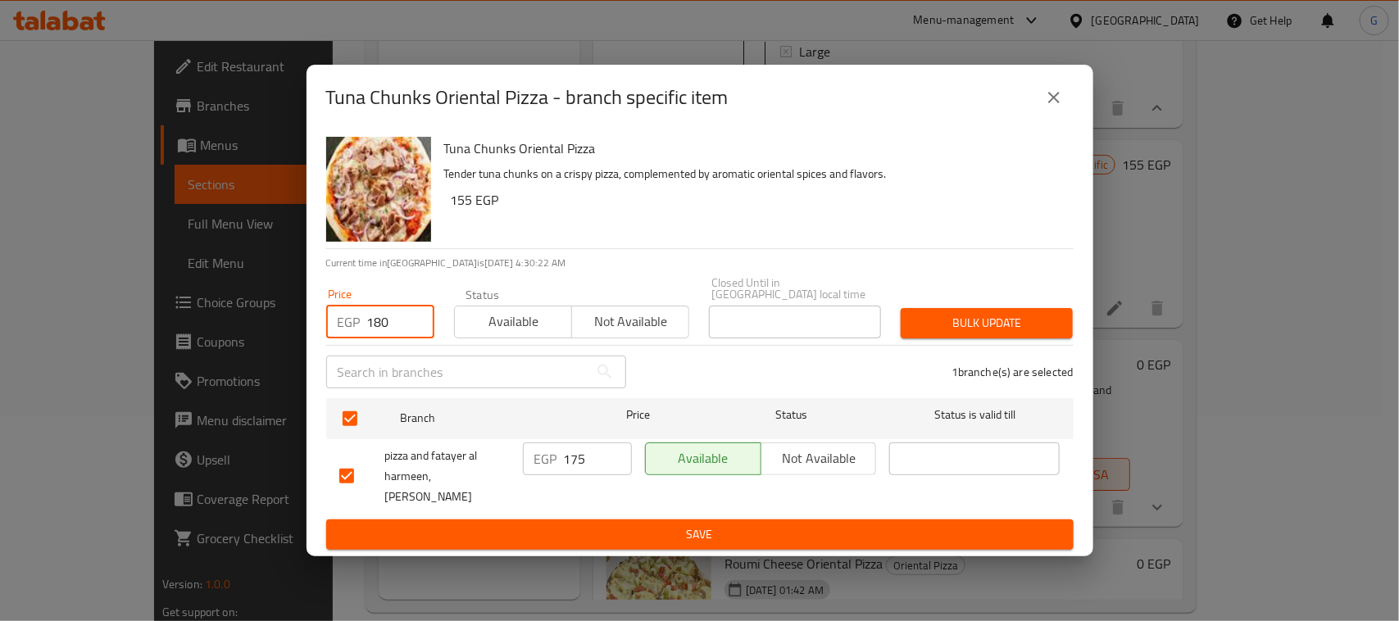
click at [945, 313] on span "Bulk update" at bounding box center [987, 323] width 146 height 20
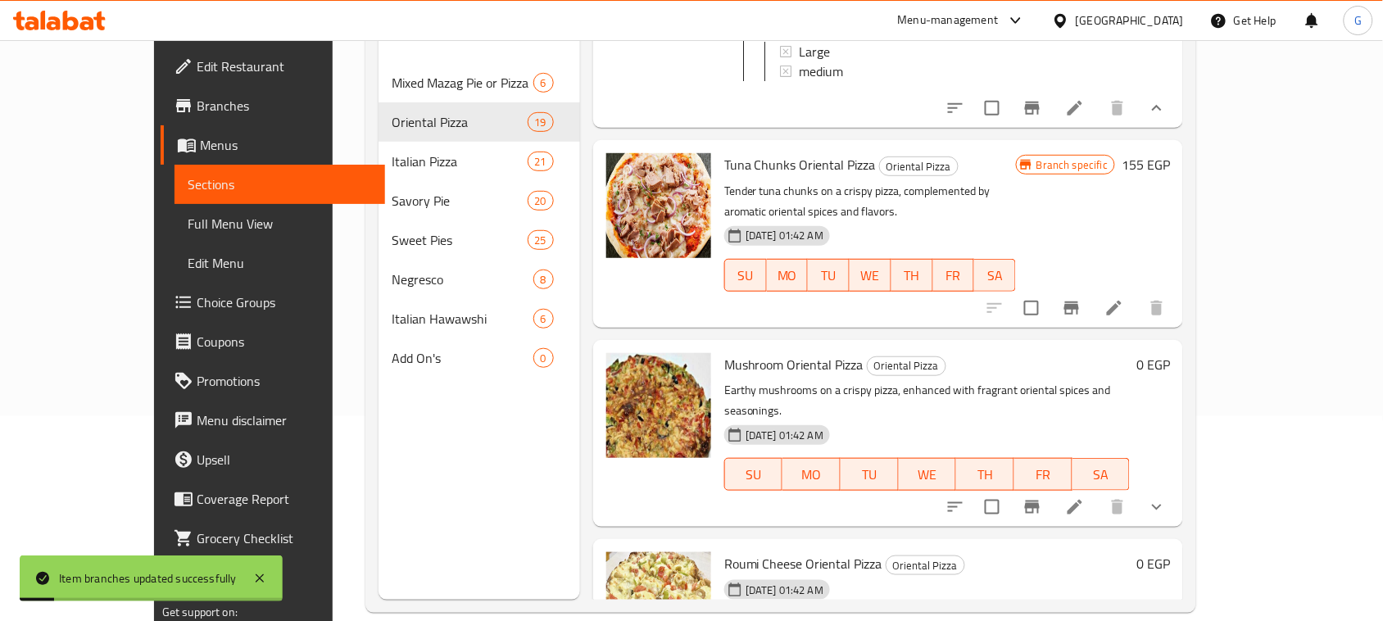
scroll to position [5019, 0]
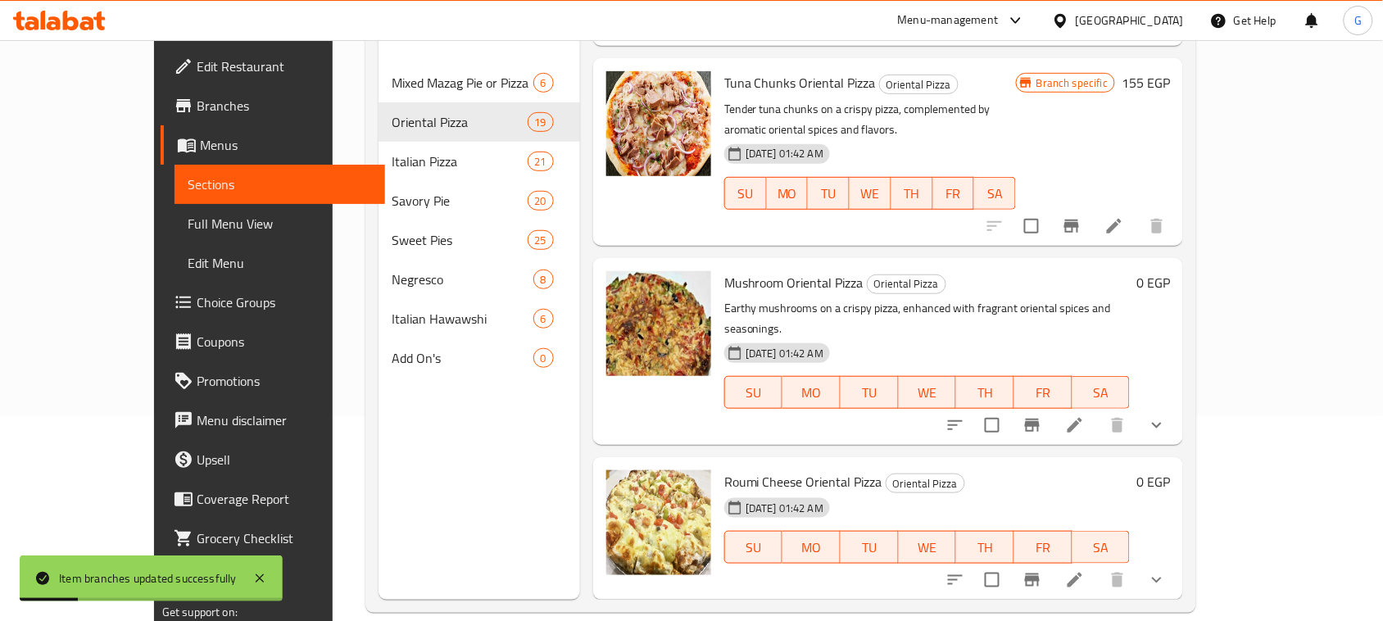
click at [1167, 435] on icon "show more" at bounding box center [1157, 425] width 20 height 20
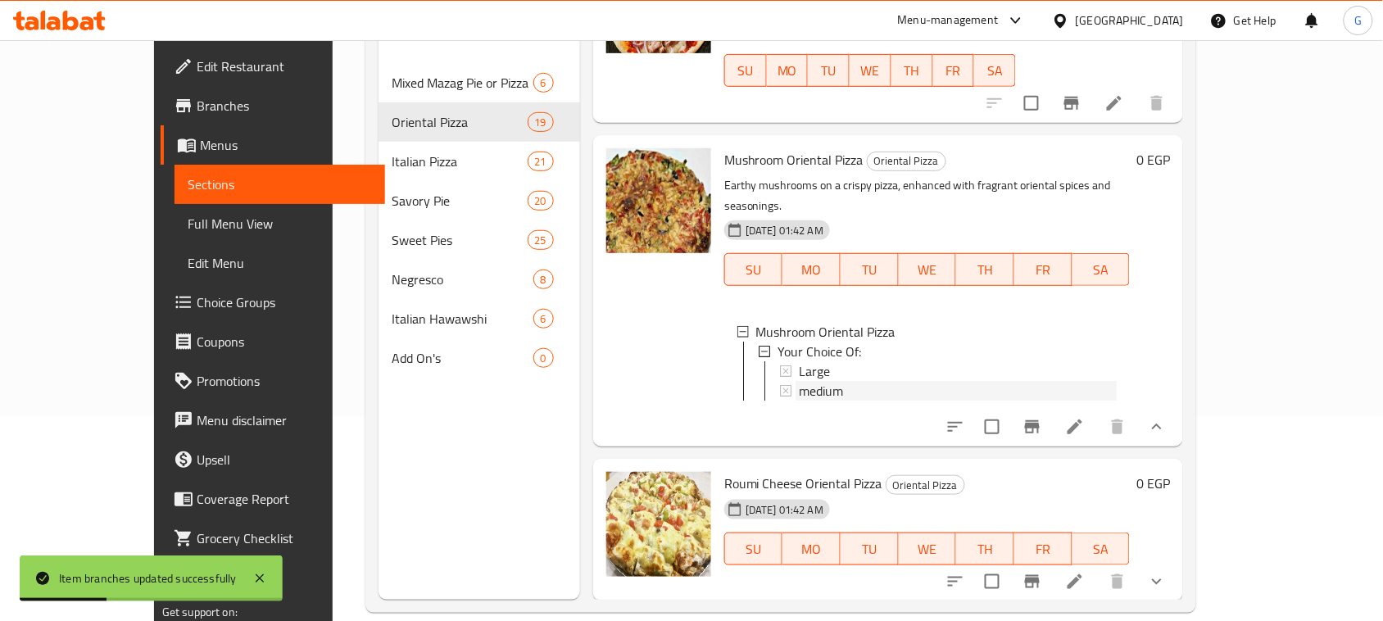
click at [837, 401] on div "medium" at bounding box center [958, 391] width 318 height 20
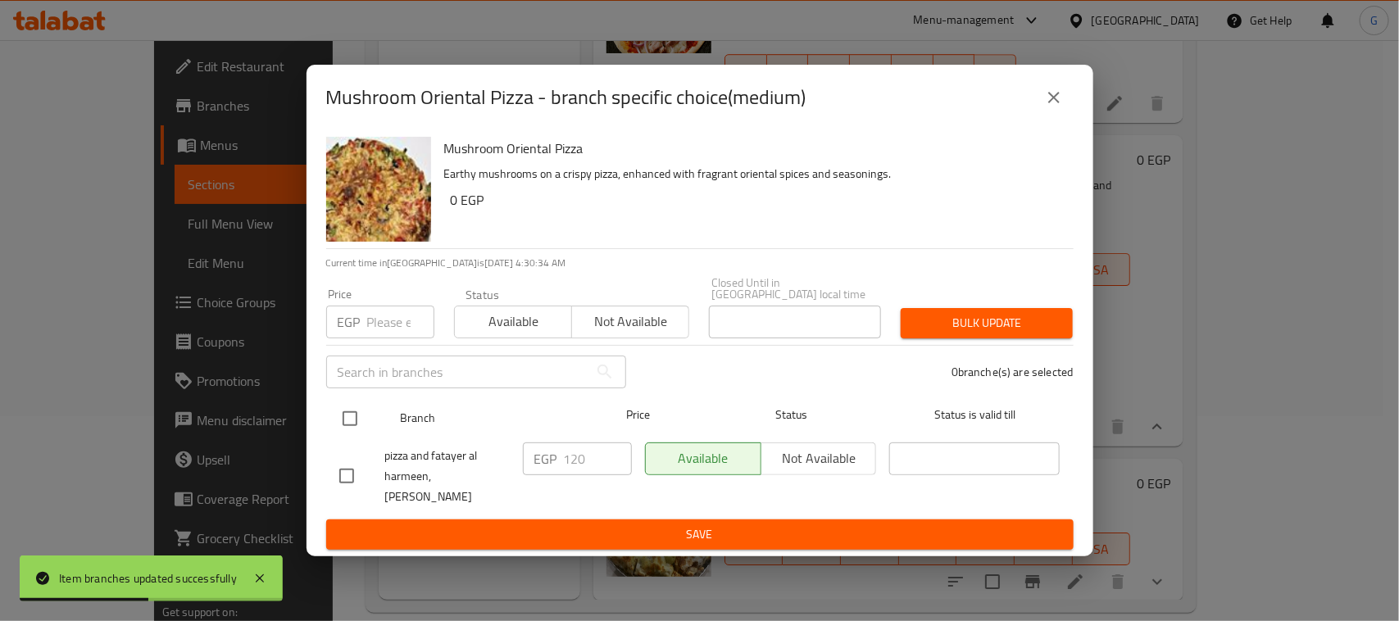
click at [361, 414] on input "checkbox" at bounding box center [350, 418] width 34 height 34
checkbox input "true"
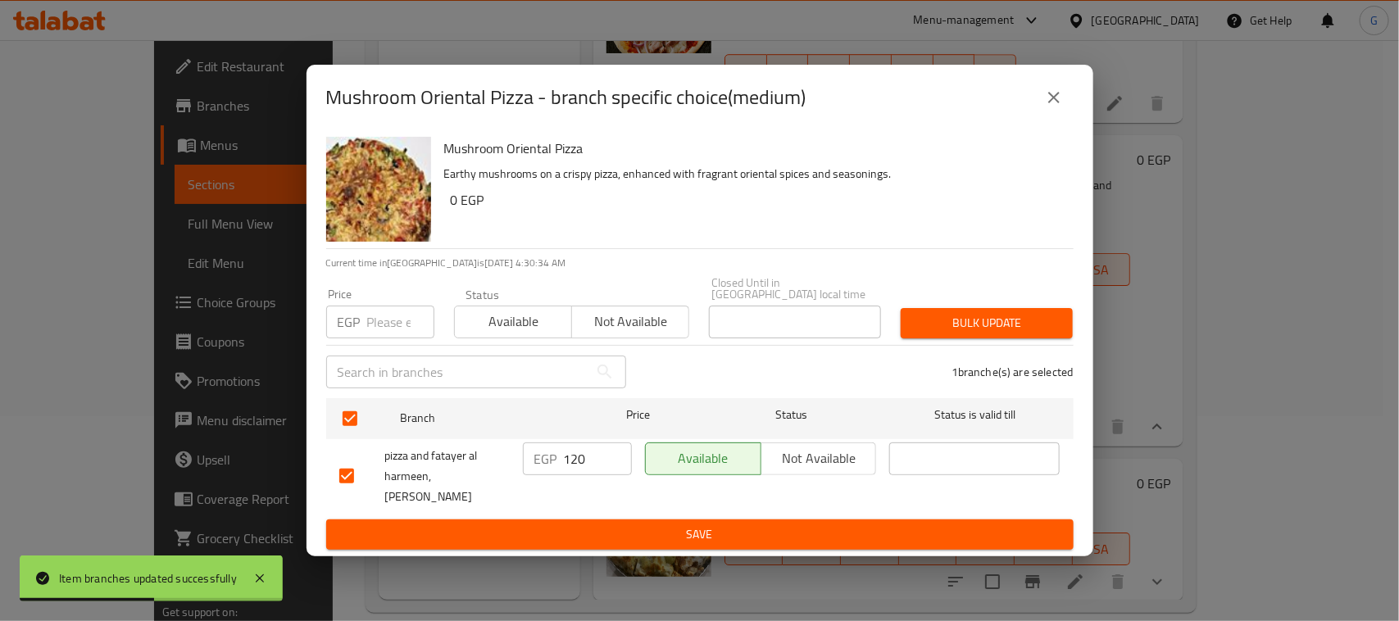
checkbox input "true"
click at [379, 306] on input "number" at bounding box center [400, 322] width 67 height 33
type input "125"
click at [1020, 313] on span "Bulk update" at bounding box center [987, 323] width 146 height 20
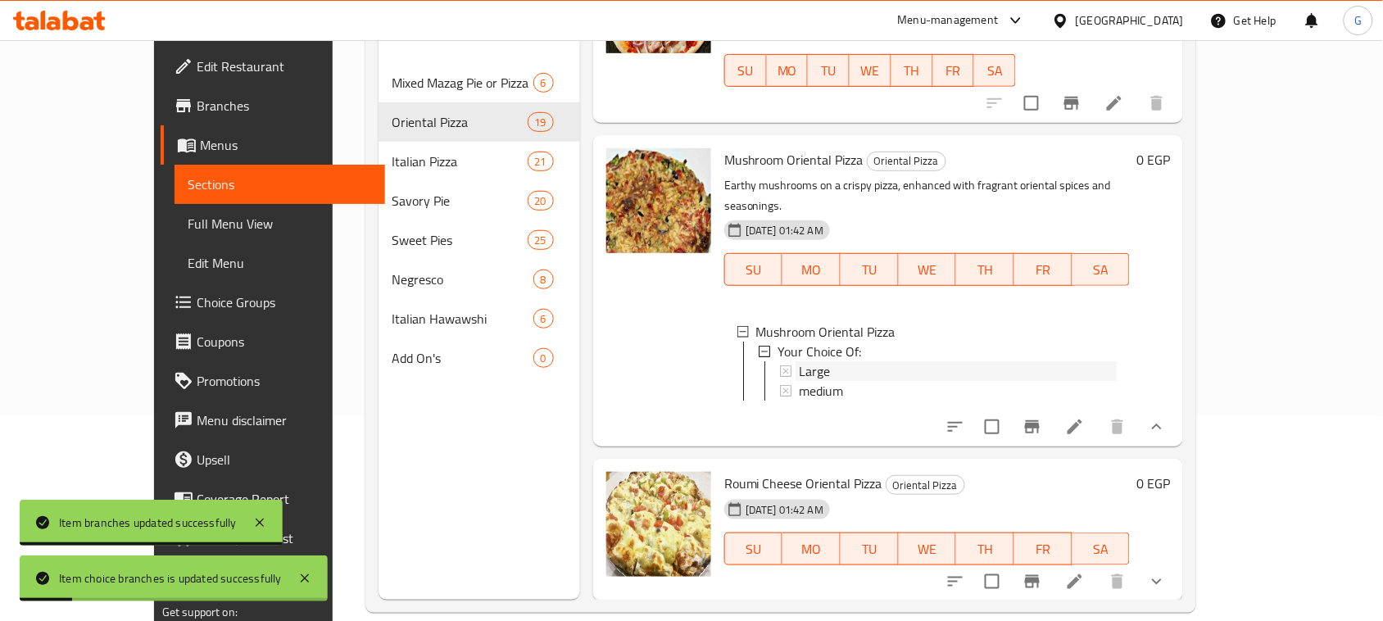
click at [850, 381] on div "Large" at bounding box center [958, 371] width 318 height 20
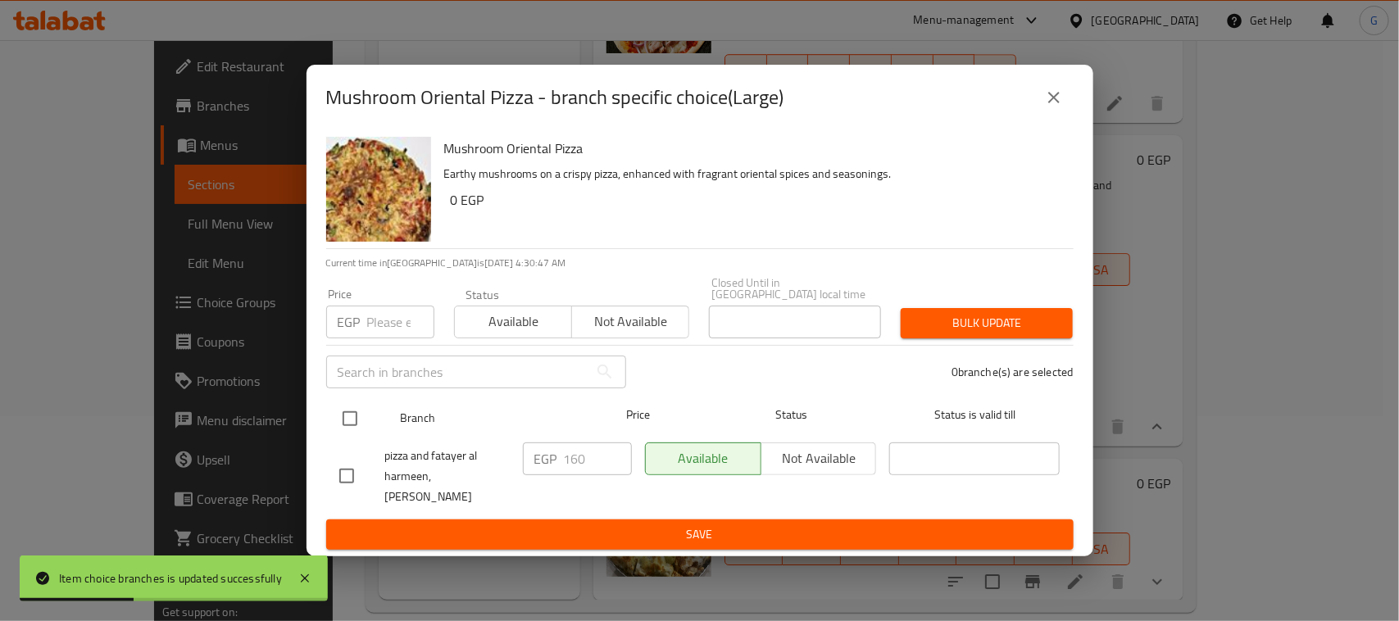
click at [349, 412] on input "checkbox" at bounding box center [350, 418] width 34 height 34
checkbox input "true"
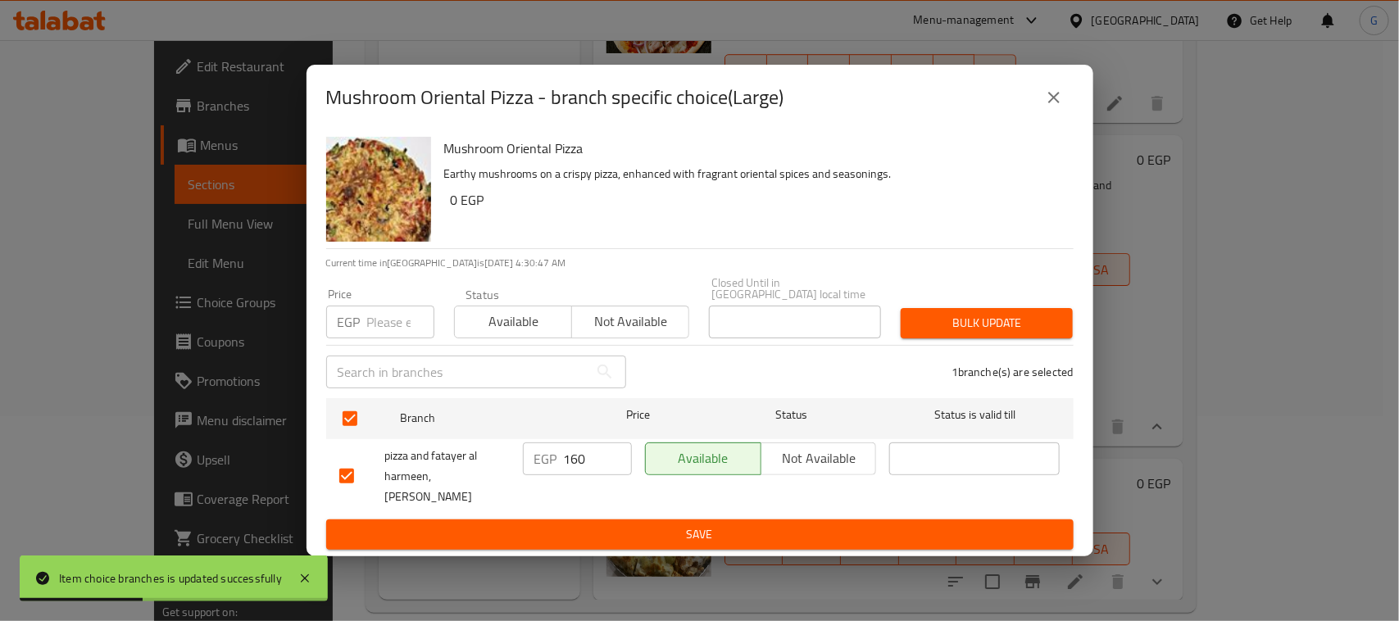
click at [373, 313] on input "number" at bounding box center [400, 322] width 67 height 33
type input "170"
click at [1005, 320] on span "Bulk update" at bounding box center [987, 323] width 146 height 20
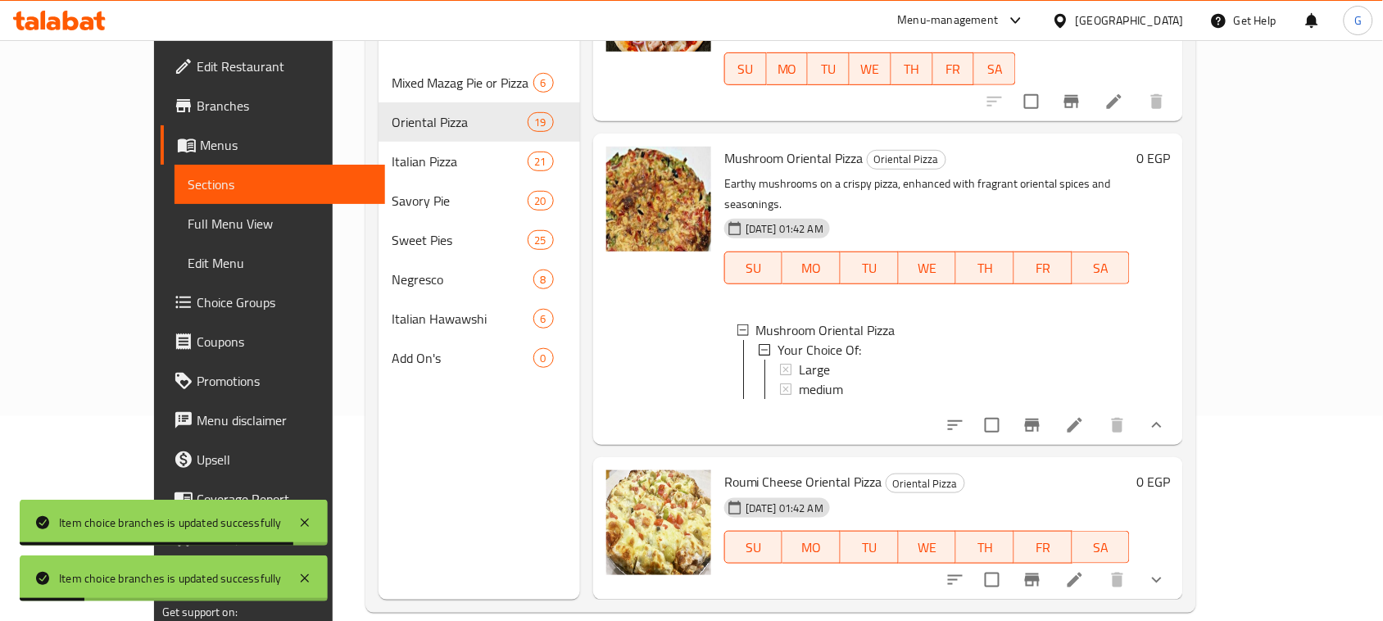
scroll to position [230, 0]
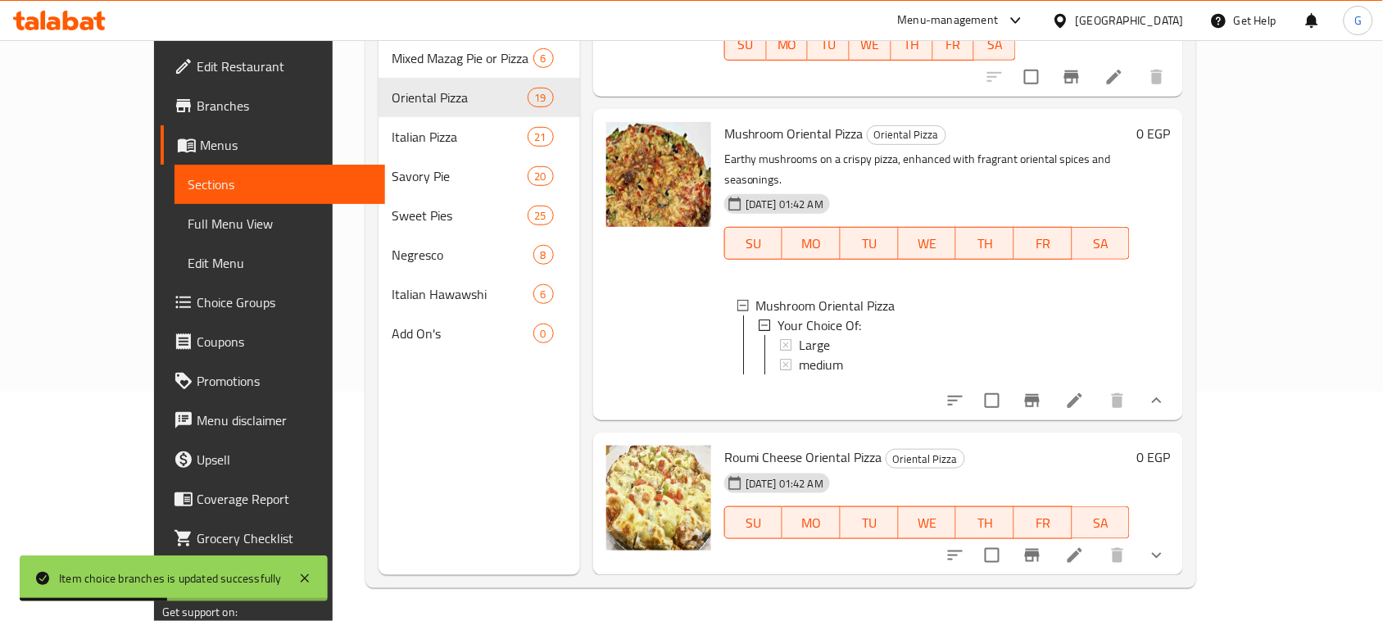
click at [1167, 563] on icon "show more" at bounding box center [1157, 556] width 20 height 20
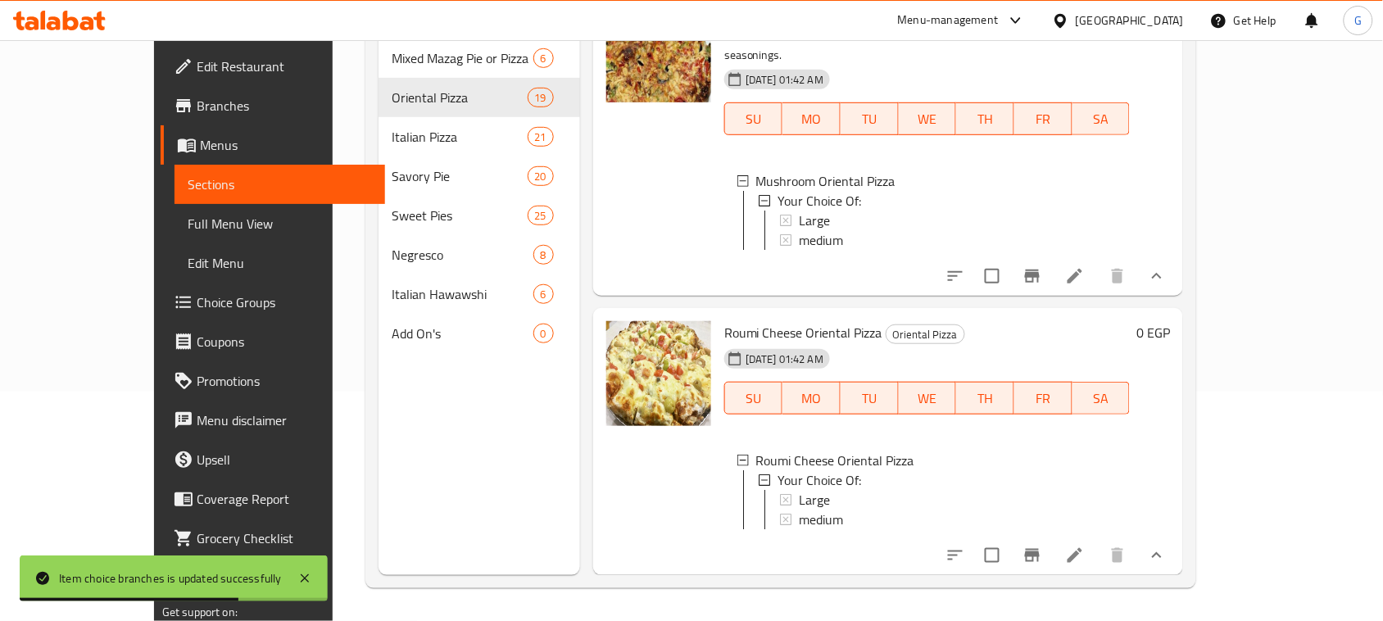
scroll to position [5311, 0]
click at [799, 510] on span "medium" at bounding box center [821, 520] width 44 height 20
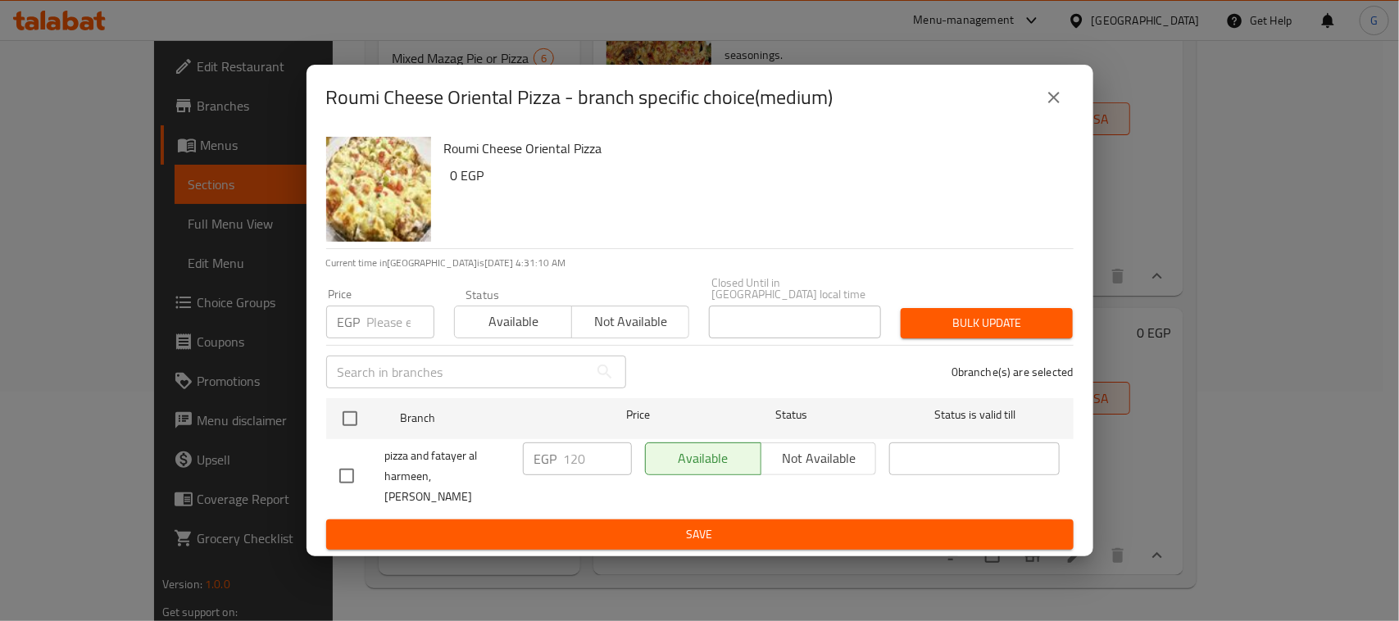
click at [1045, 107] on icon "close" at bounding box center [1054, 98] width 20 height 20
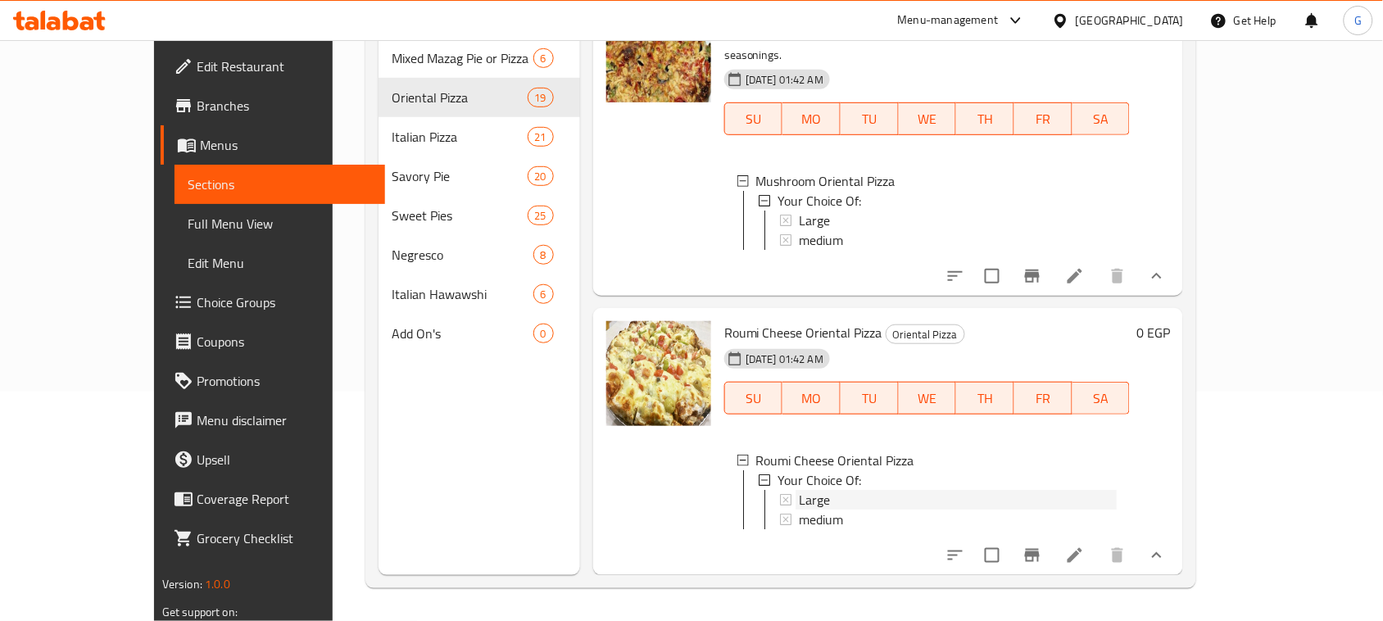
click at [814, 490] on div "Large" at bounding box center [958, 500] width 318 height 20
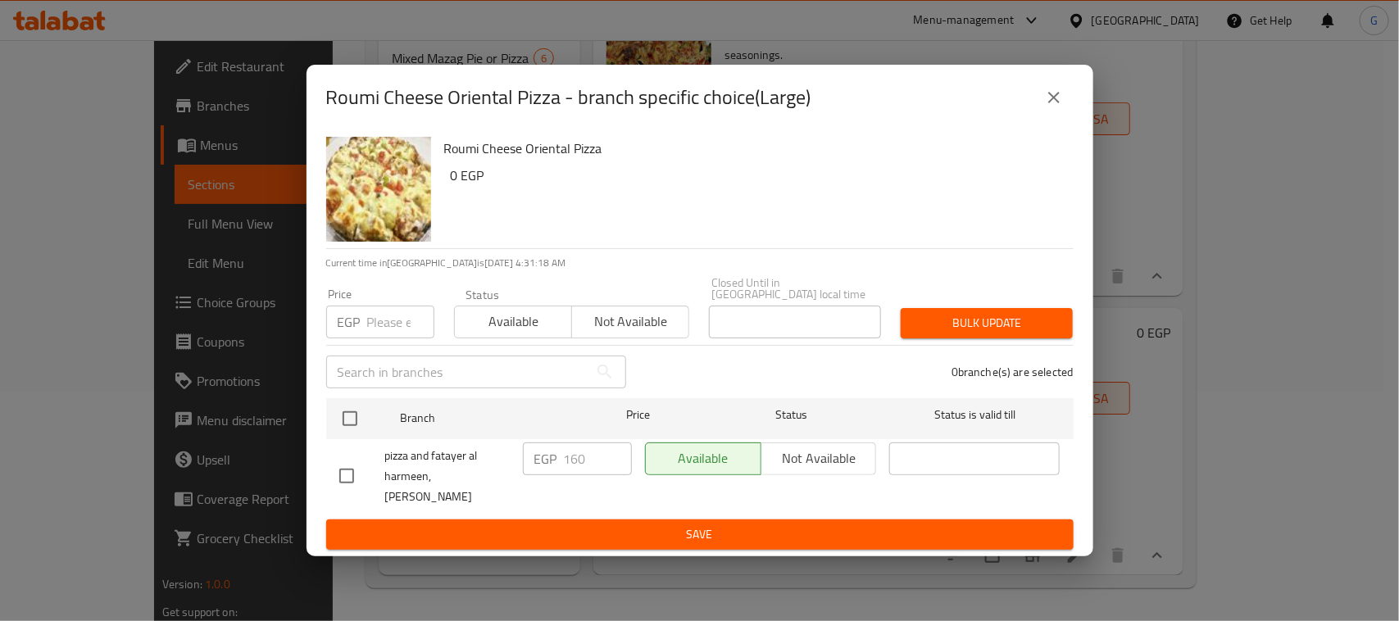
click at [1057, 107] on icon "close" at bounding box center [1054, 98] width 20 height 20
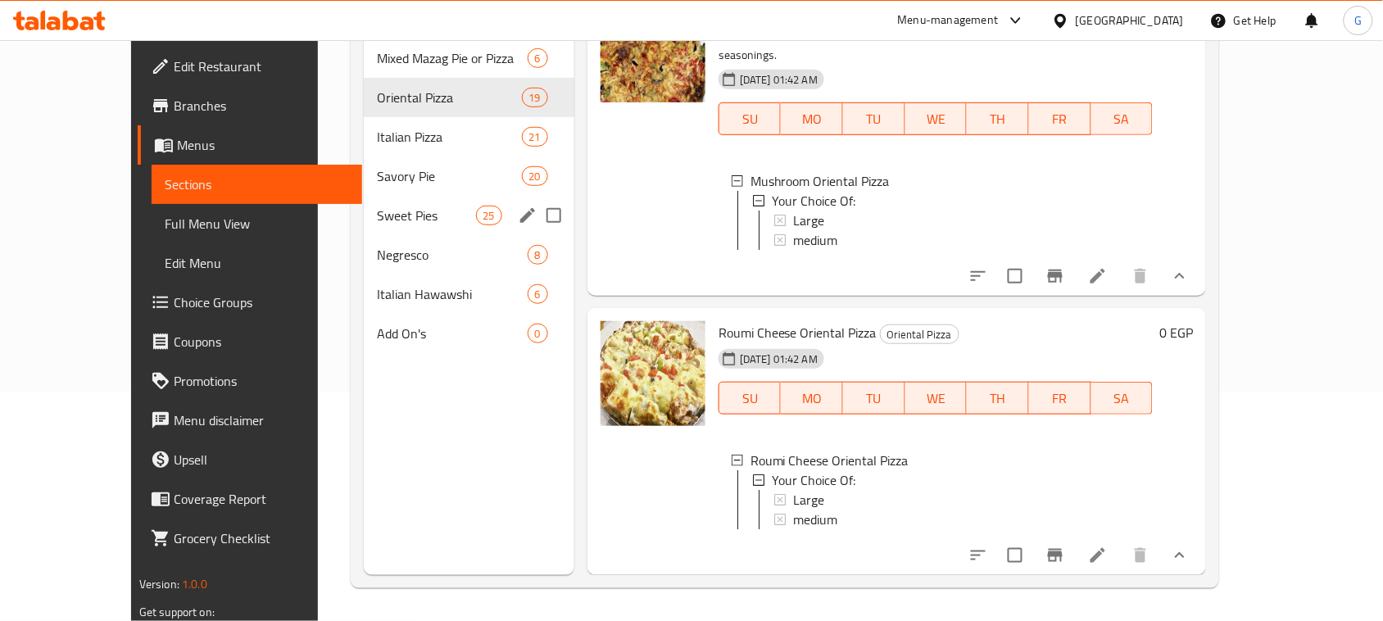
click at [377, 206] on span "Sweet Pies" at bounding box center [426, 216] width 99 height 20
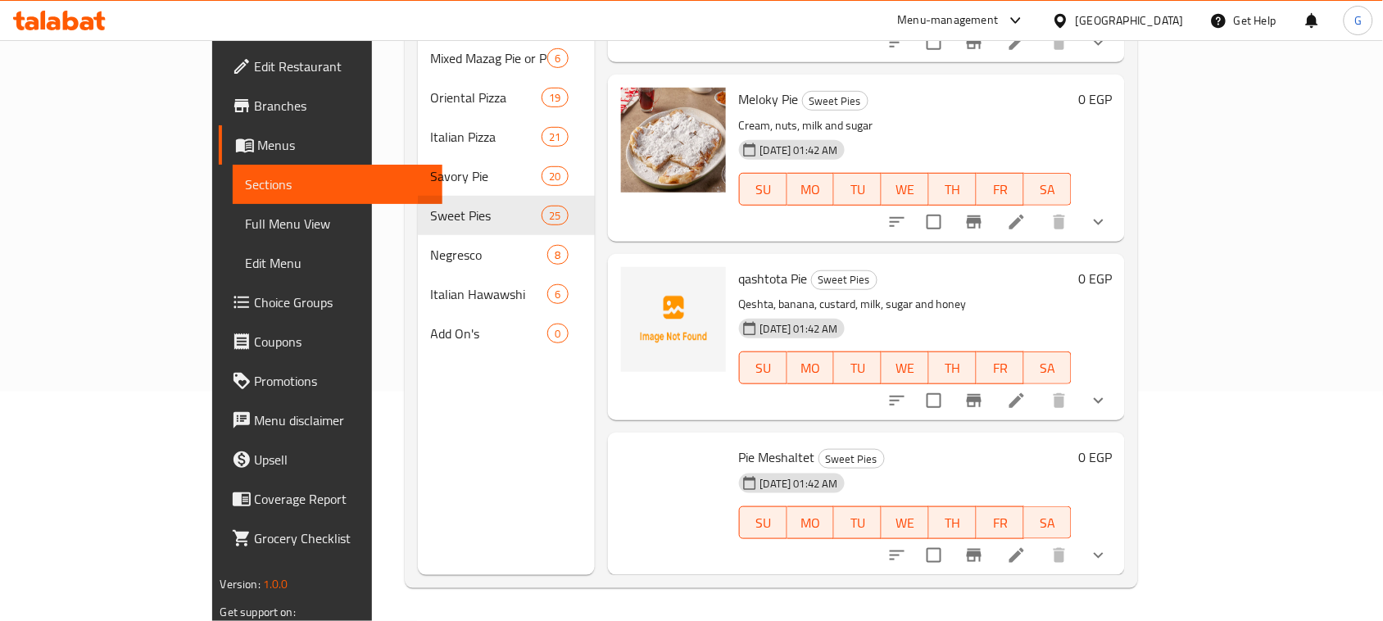
scroll to position [3640, 0]
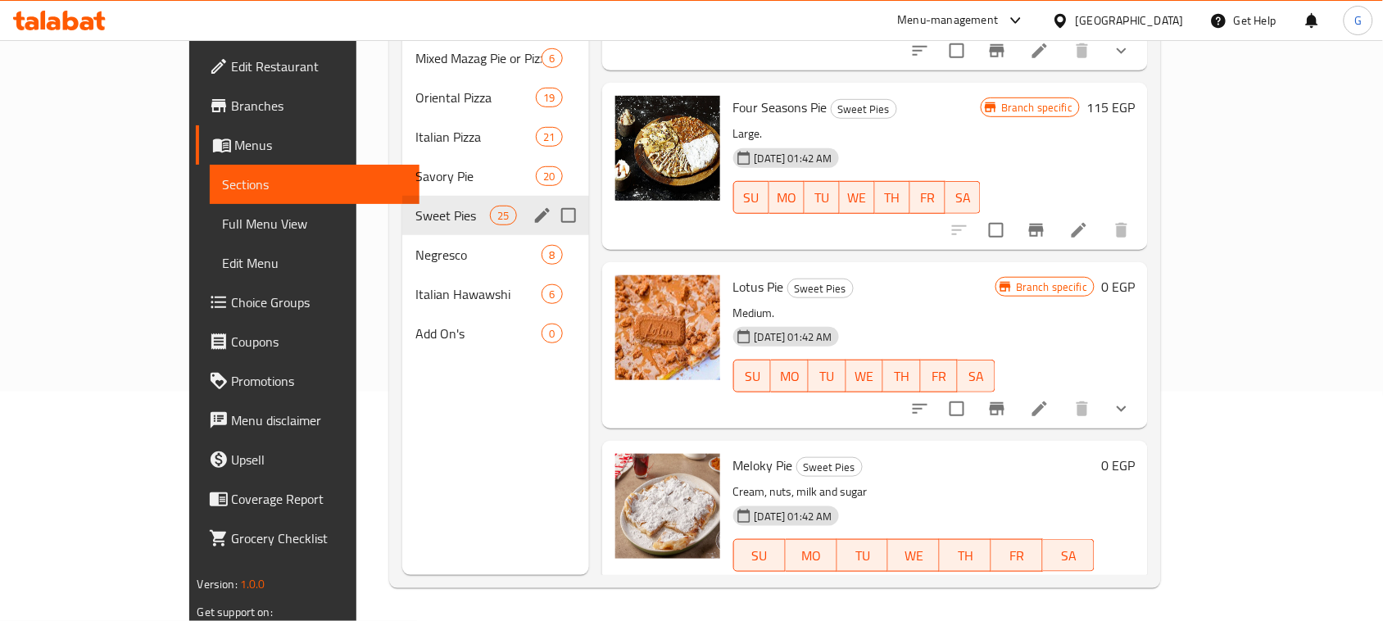
click at [415, 206] on span "Sweet Pies" at bounding box center [452, 216] width 75 height 20
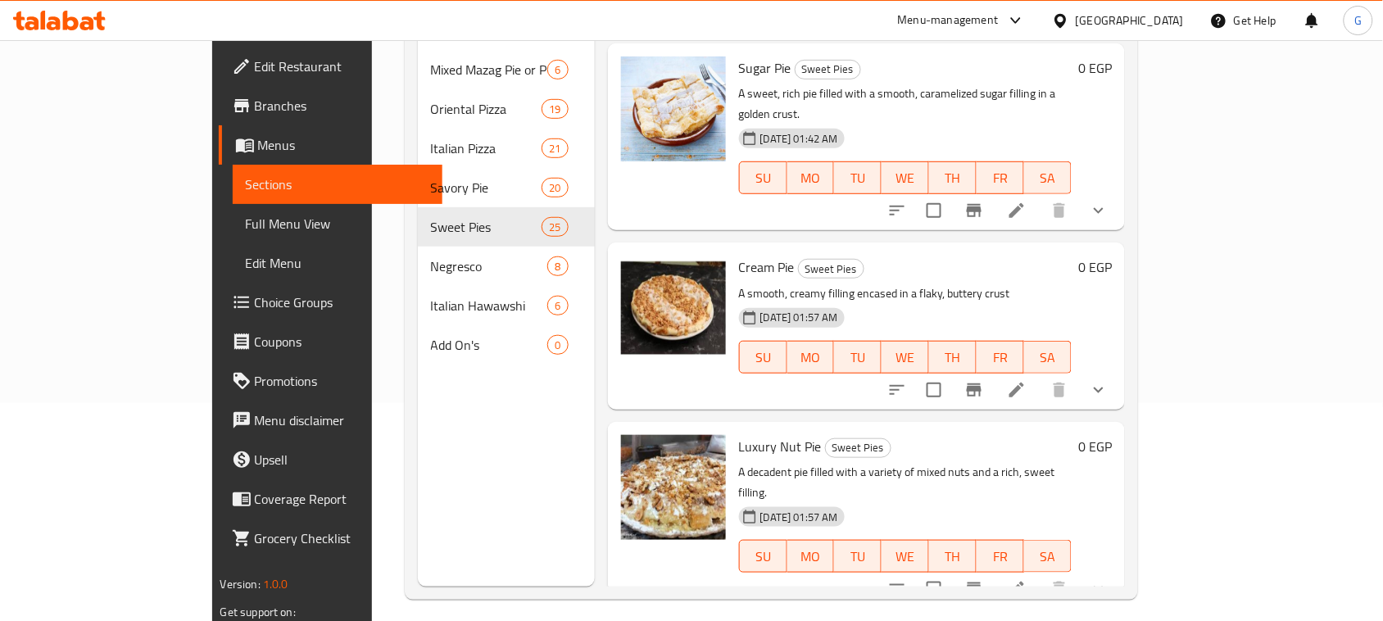
scroll to position [0, 0]
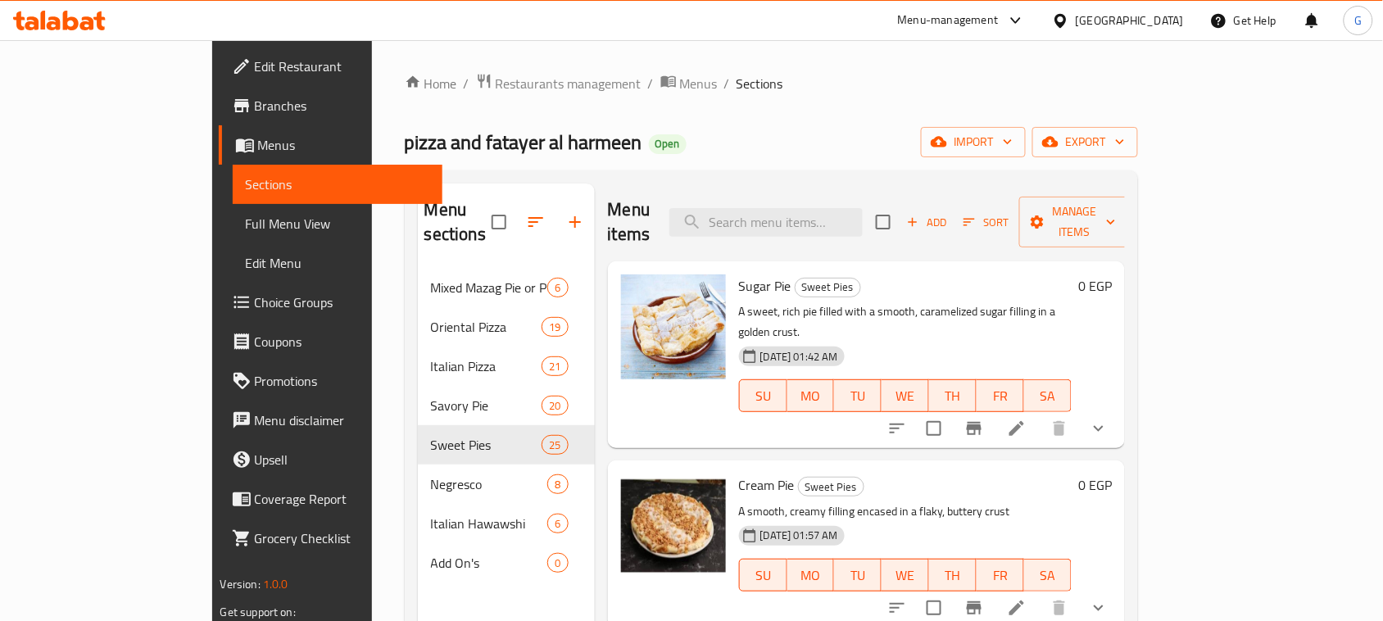
click at [1104, 426] on icon "show more" at bounding box center [1099, 429] width 10 height 6
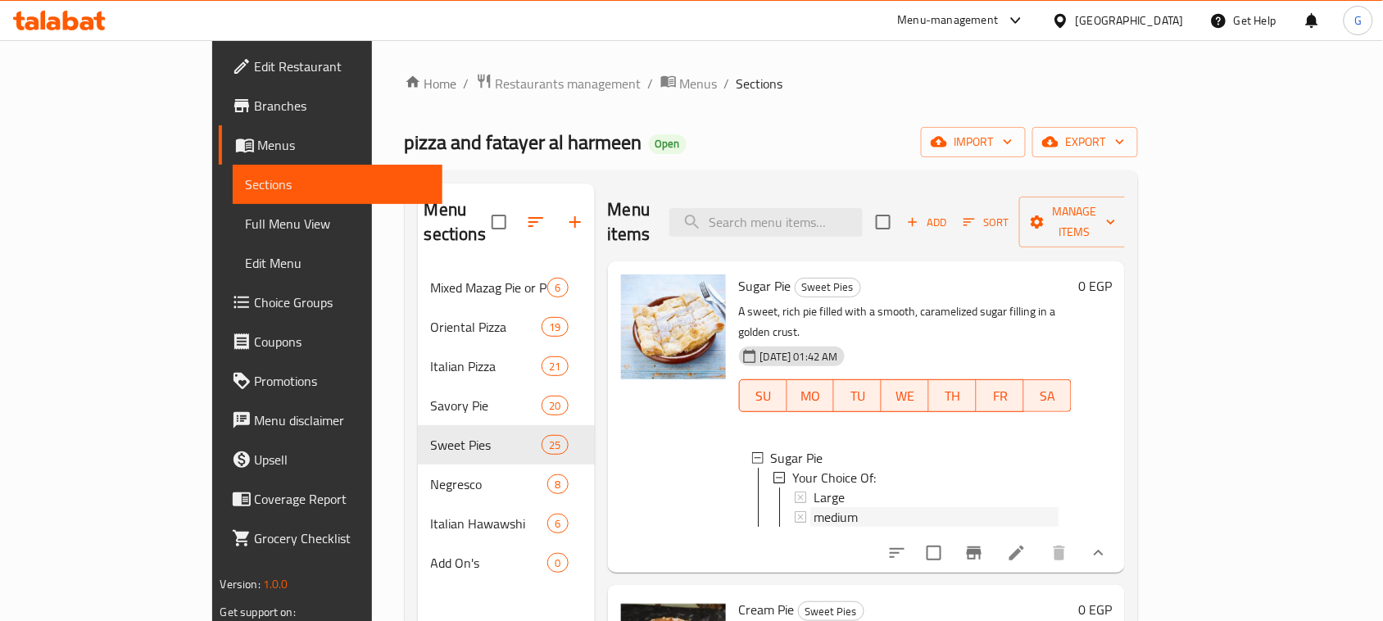
click at [814, 507] on span "medium" at bounding box center [836, 517] width 44 height 20
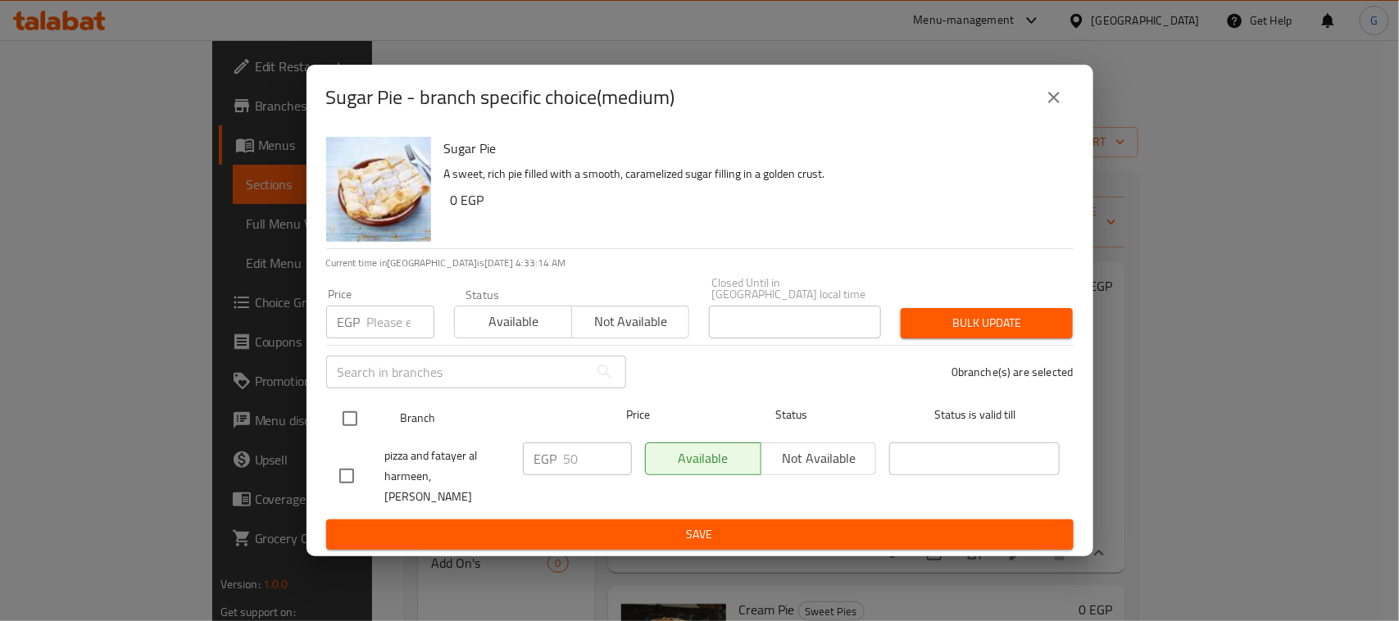
click at [345, 415] on input "checkbox" at bounding box center [350, 418] width 34 height 34
checkbox input "true"
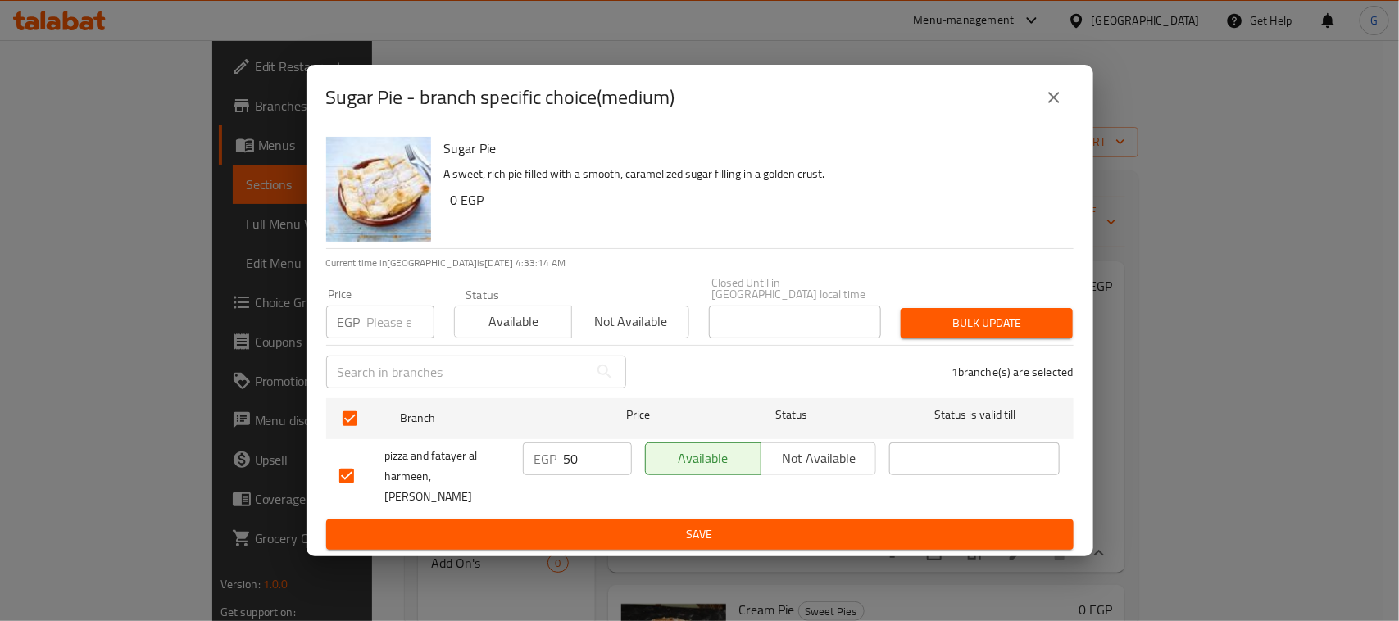
click at [392, 308] on input "number" at bounding box center [400, 322] width 67 height 33
type input "40"
click at [1020, 313] on span "Bulk update" at bounding box center [987, 323] width 146 height 20
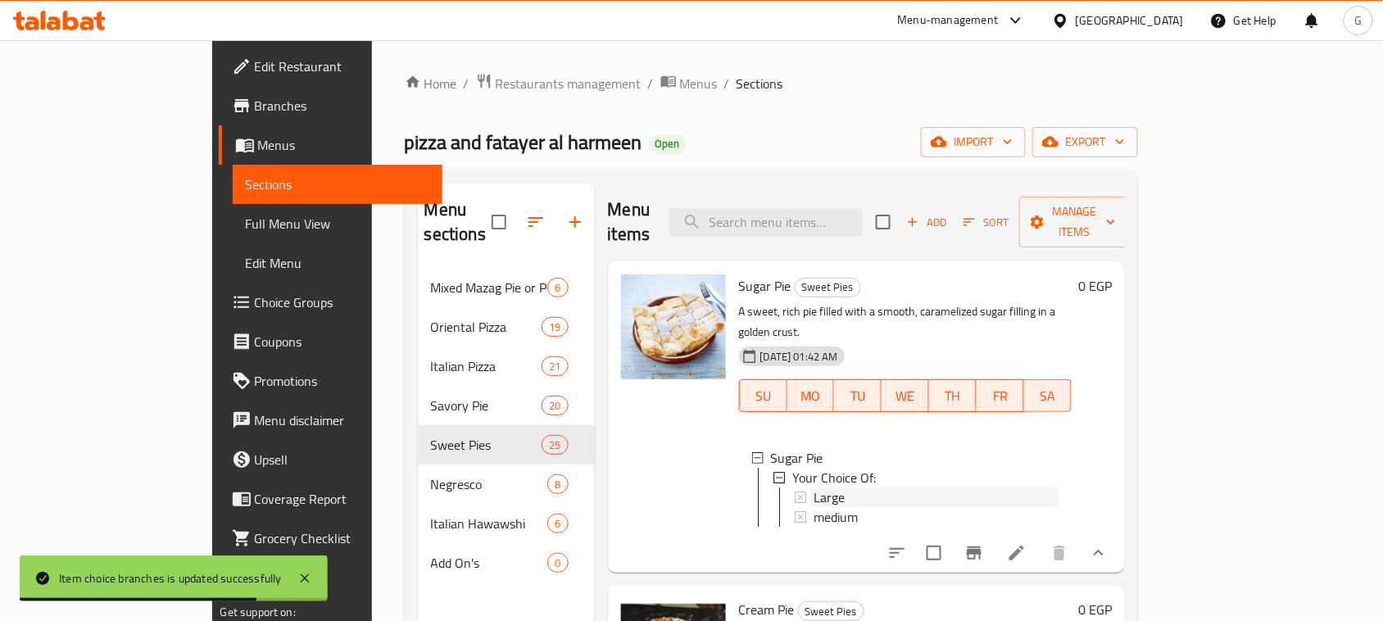
click at [814, 488] on span "Large" at bounding box center [829, 498] width 31 height 20
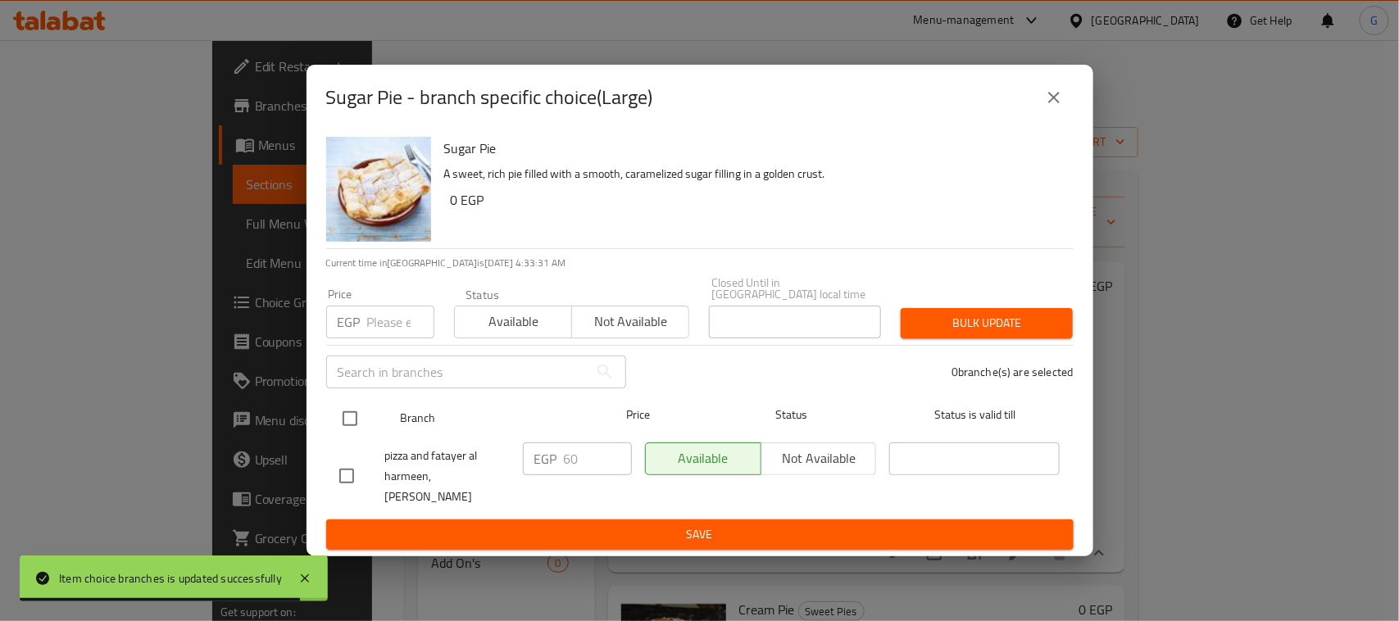
click at [354, 412] on input "checkbox" at bounding box center [350, 418] width 34 height 34
checkbox input "true"
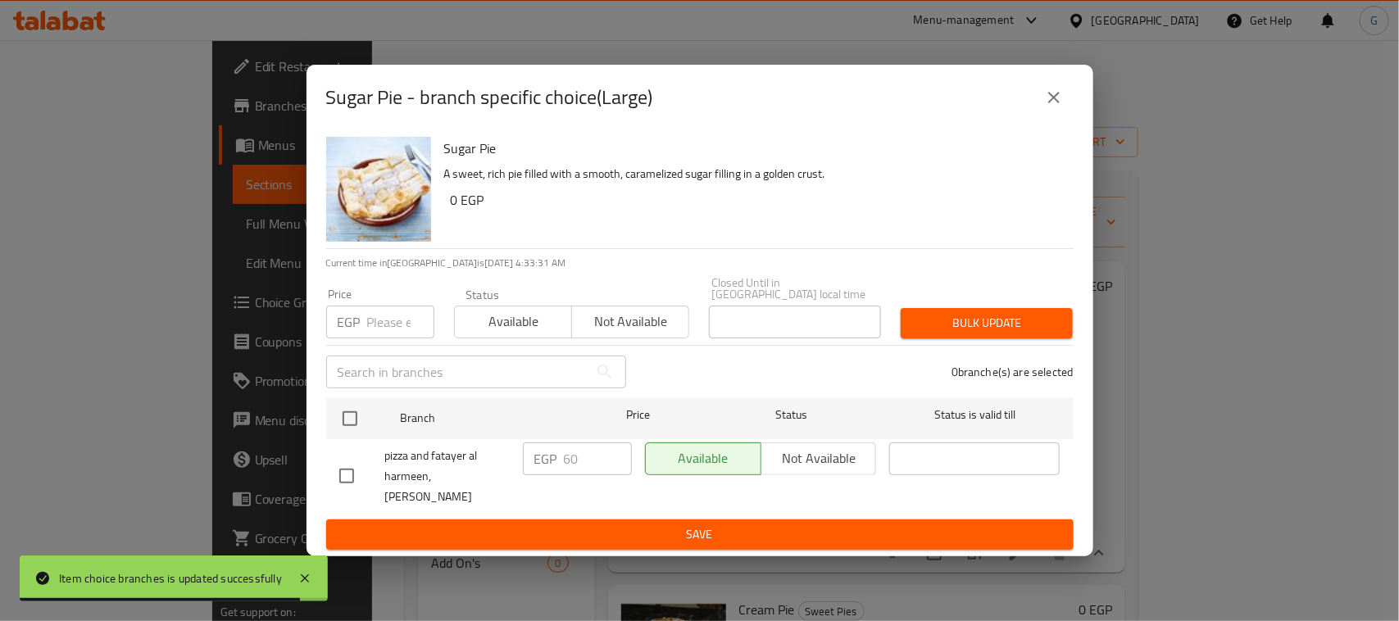
checkbox input "true"
click at [383, 315] on input "number" at bounding box center [400, 322] width 67 height 33
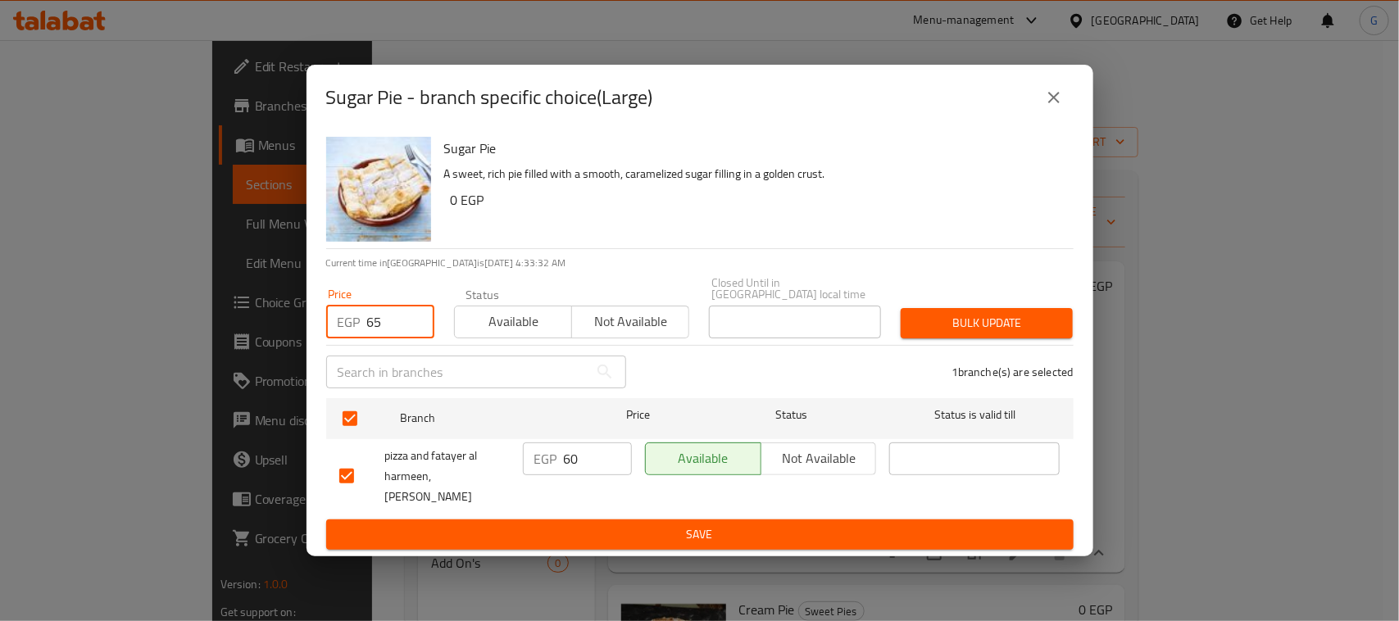
type input "65"
click at [972, 313] on span "Bulk update" at bounding box center [987, 323] width 146 height 20
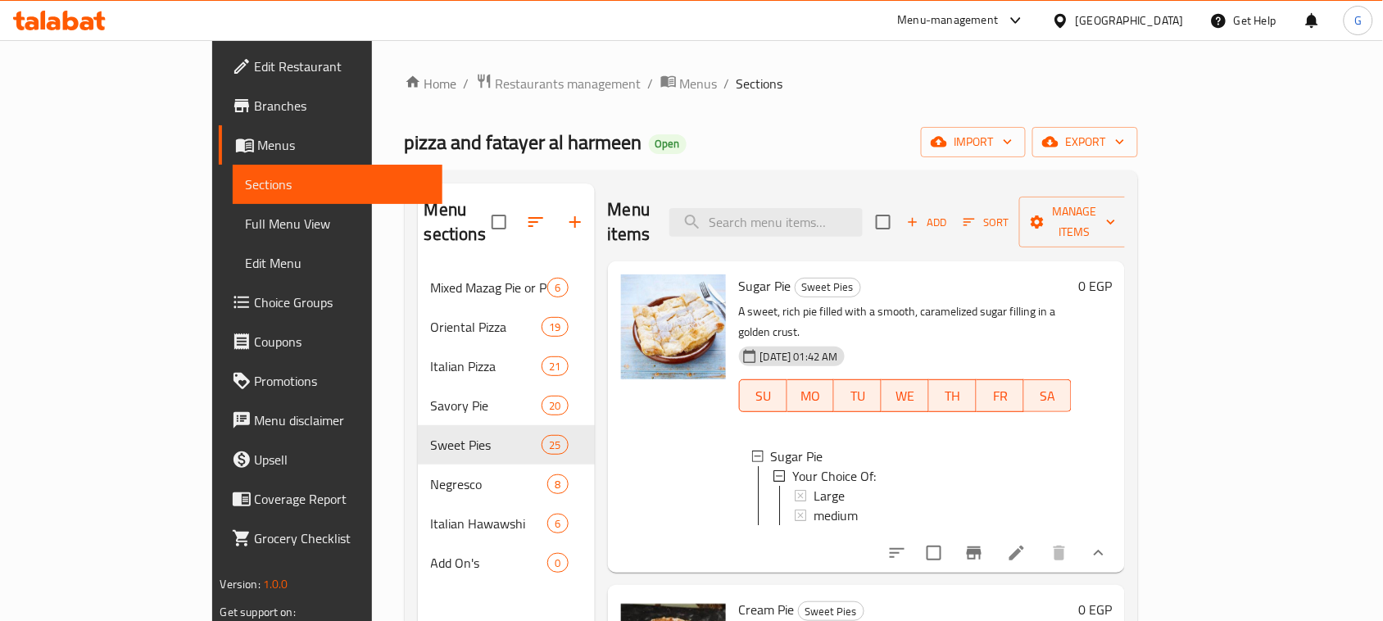
click at [739, 274] on span "Sugar Pie" at bounding box center [765, 286] width 52 height 25
copy span "Sugar"
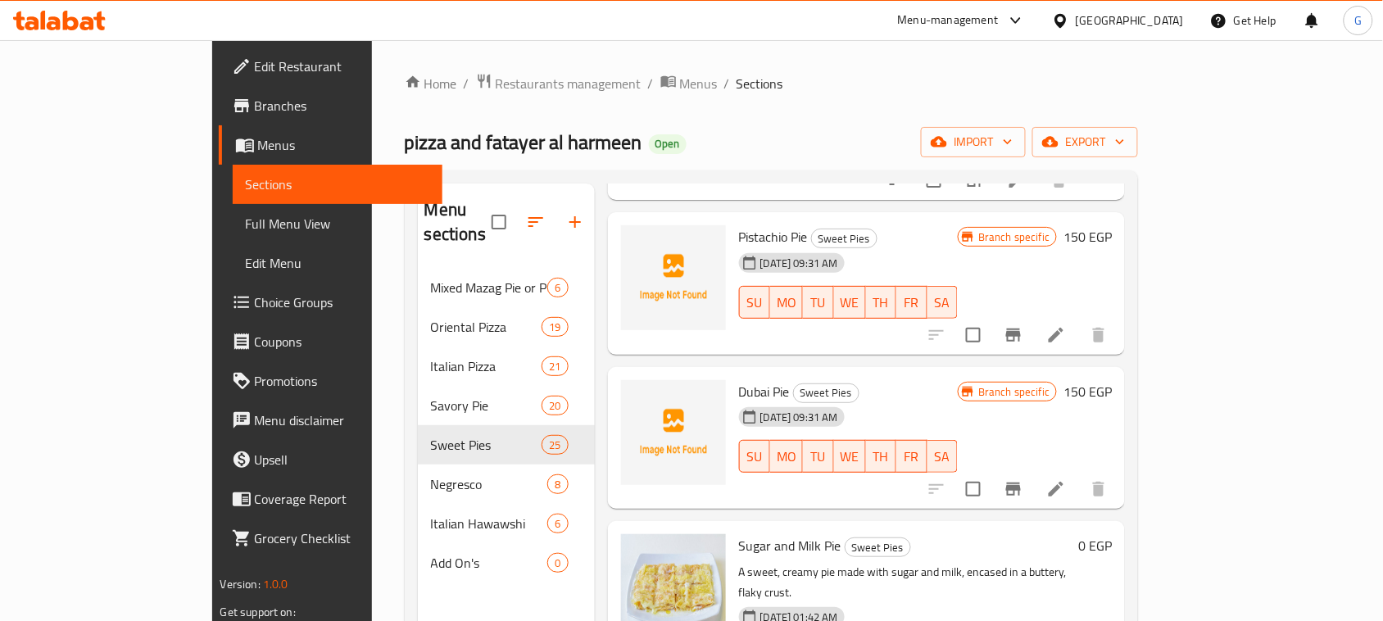
scroll to position [854, 0]
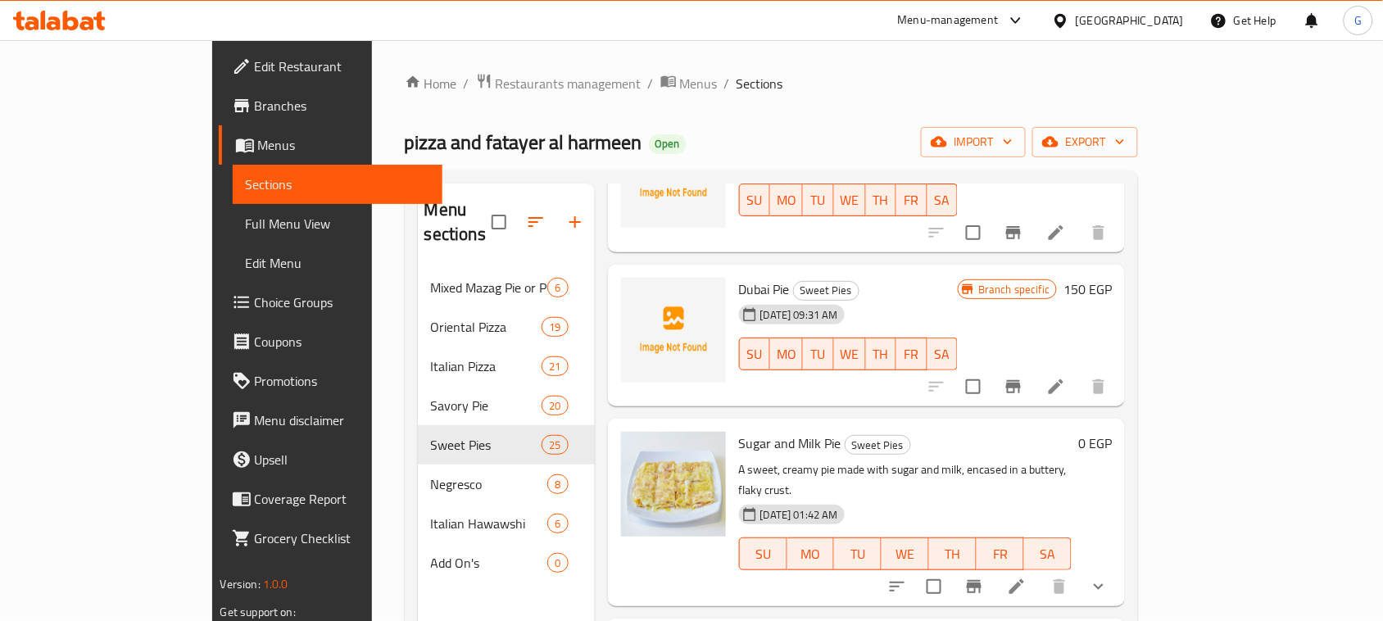
click at [1109, 577] on icon "show more" at bounding box center [1099, 587] width 20 height 20
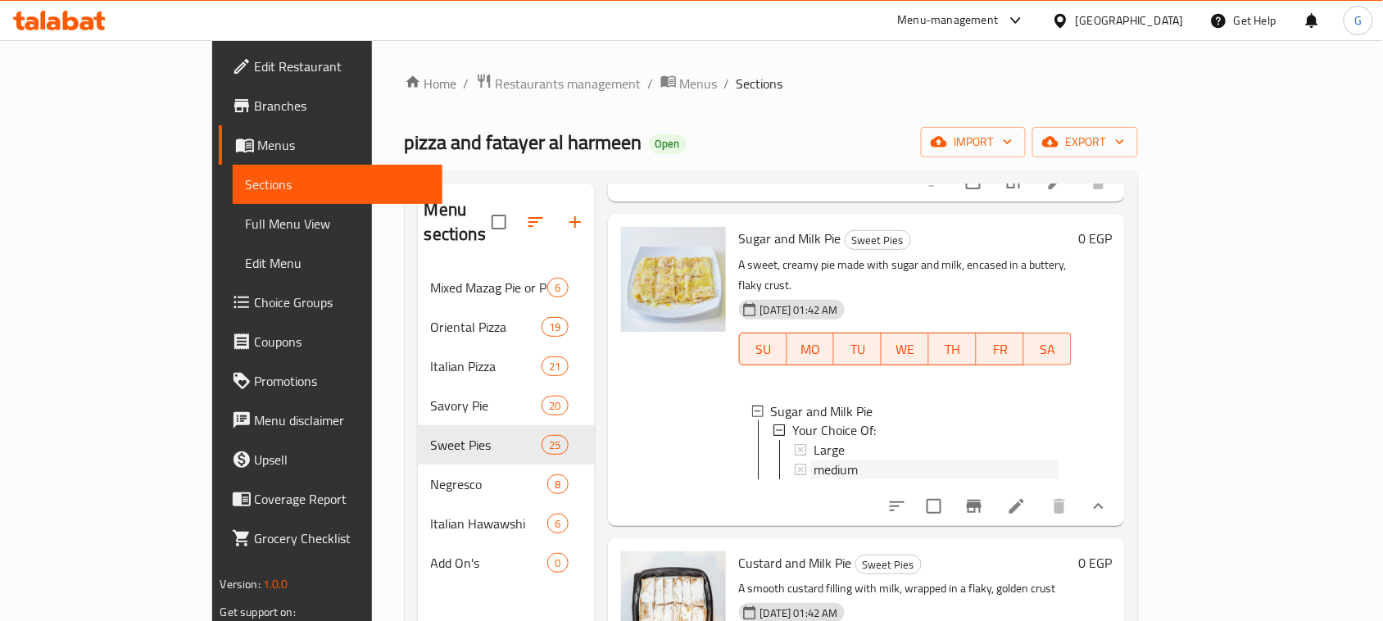
click at [814, 460] on div "medium" at bounding box center [937, 470] width 246 height 20
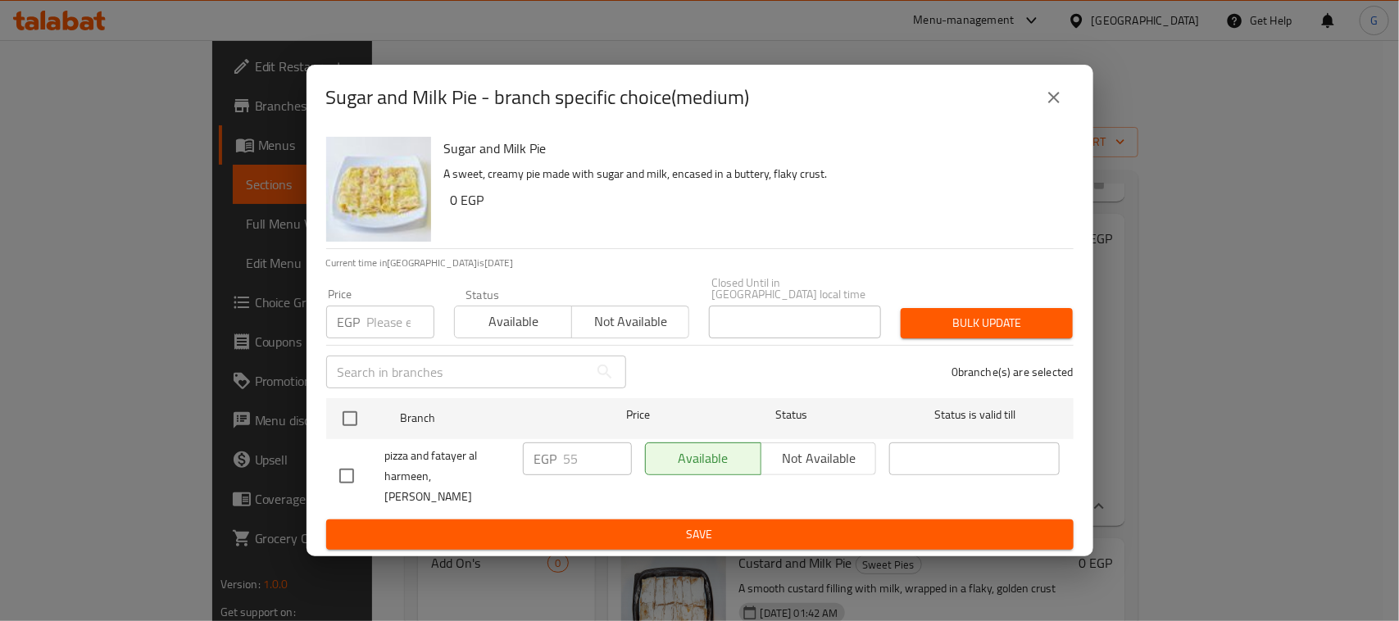
click at [356, 415] on input "checkbox" at bounding box center [350, 418] width 34 height 34
checkbox input "true"
click at [379, 320] on input "number" at bounding box center [400, 322] width 67 height 33
type input "45"
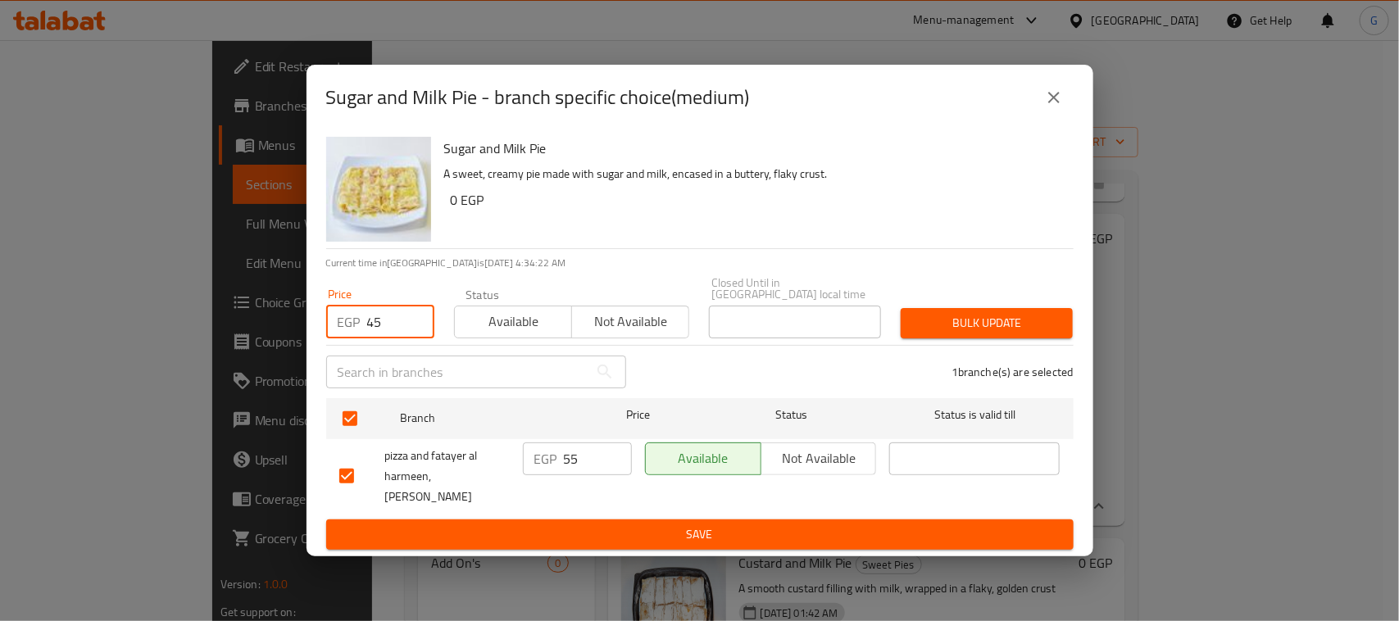
click at [973, 317] on span "Bulk update" at bounding box center [987, 323] width 146 height 20
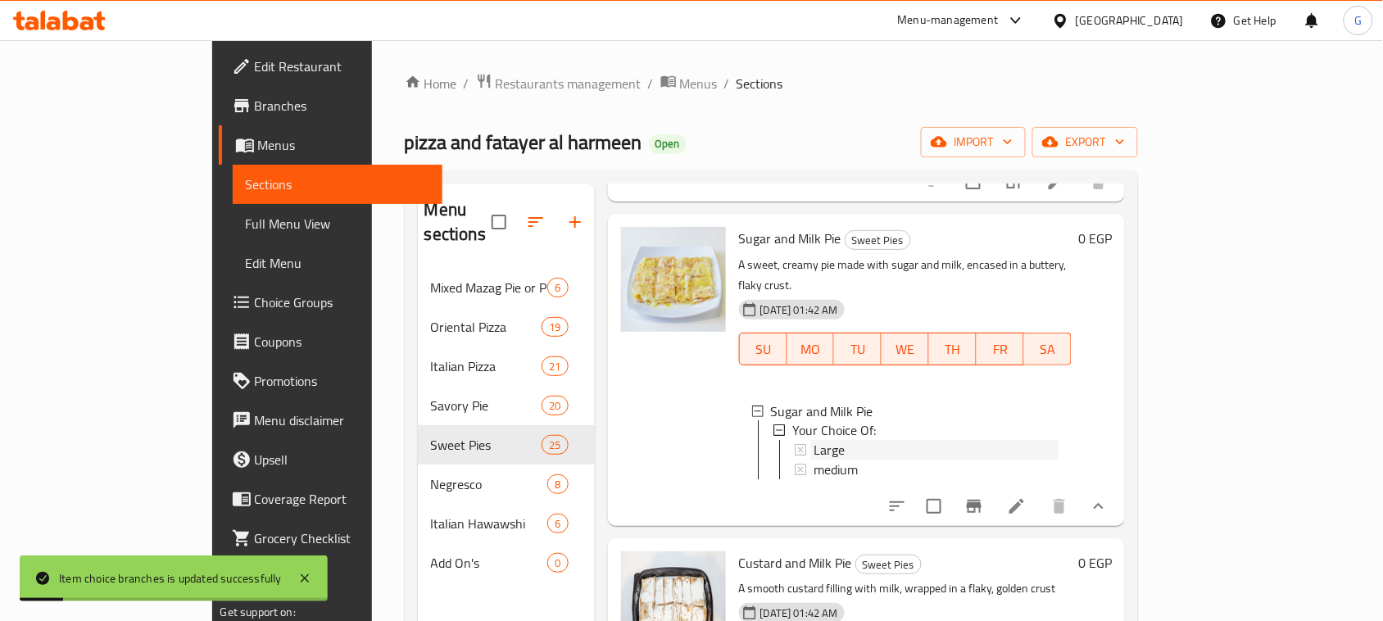
click at [814, 441] on div "Large" at bounding box center [937, 451] width 246 height 20
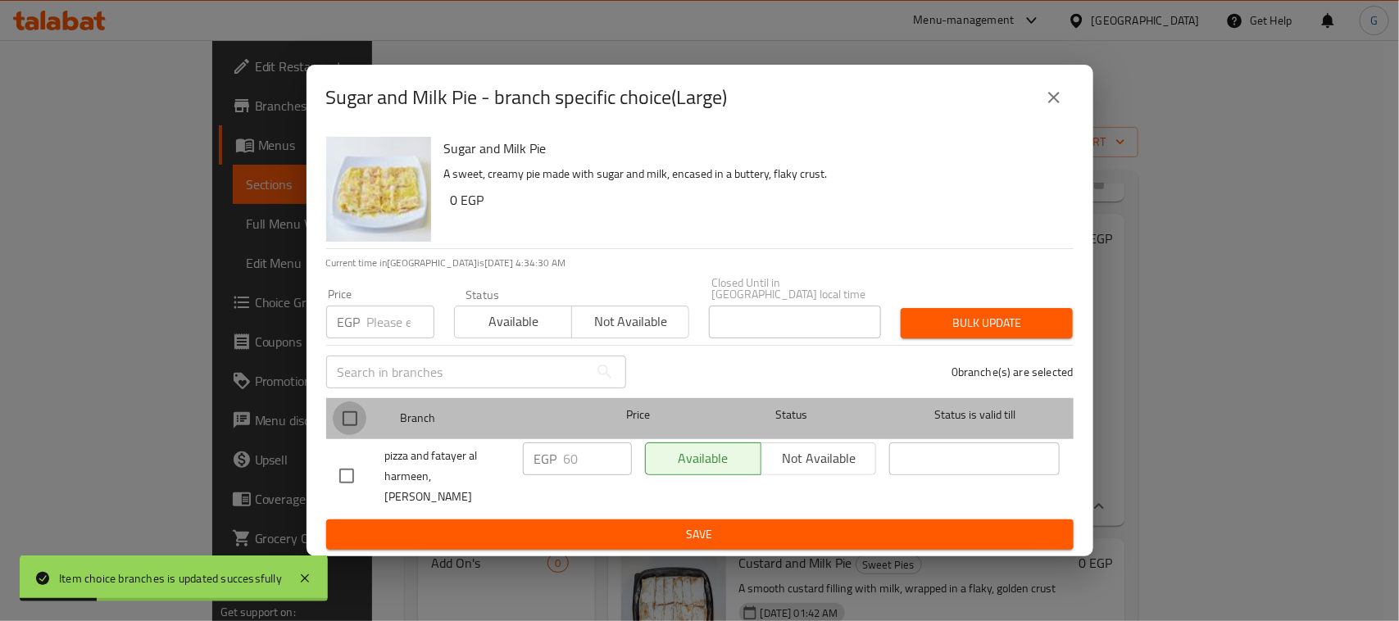
click at [355, 416] on input "checkbox" at bounding box center [350, 418] width 34 height 34
checkbox input "true"
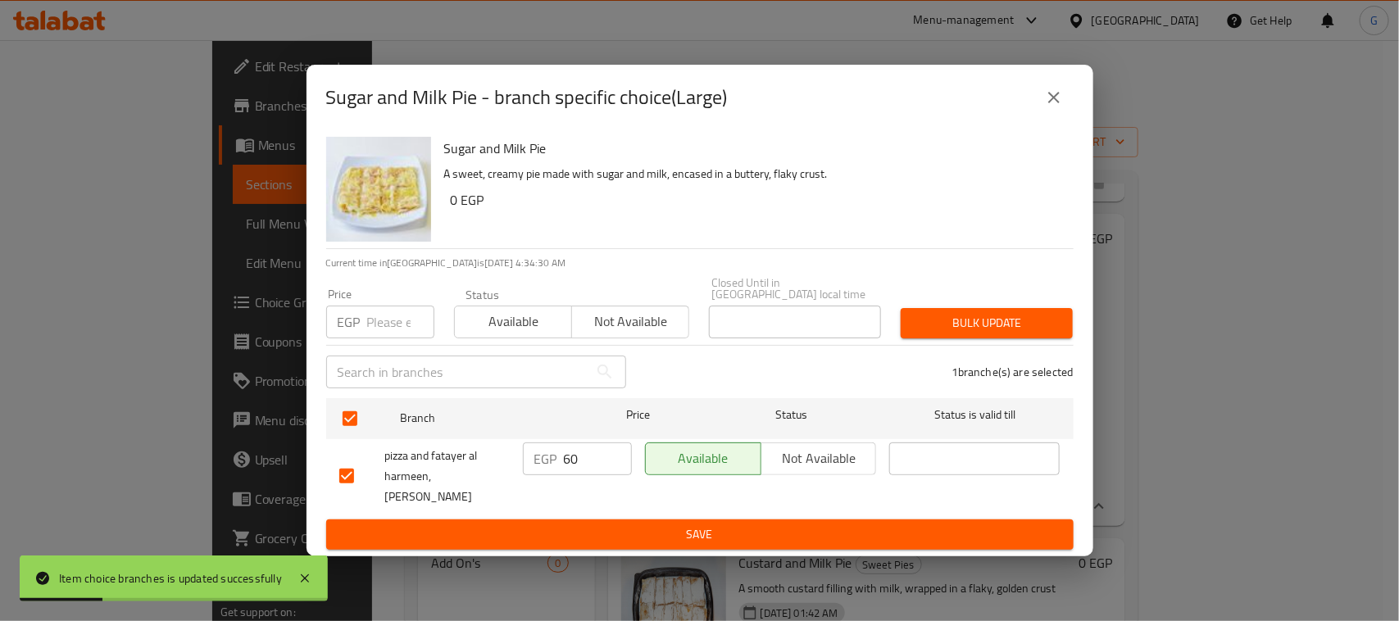
click at [396, 317] on input "number" at bounding box center [400, 322] width 67 height 33
type input "70"
click at [1045, 313] on span "Bulk update" at bounding box center [987, 323] width 146 height 20
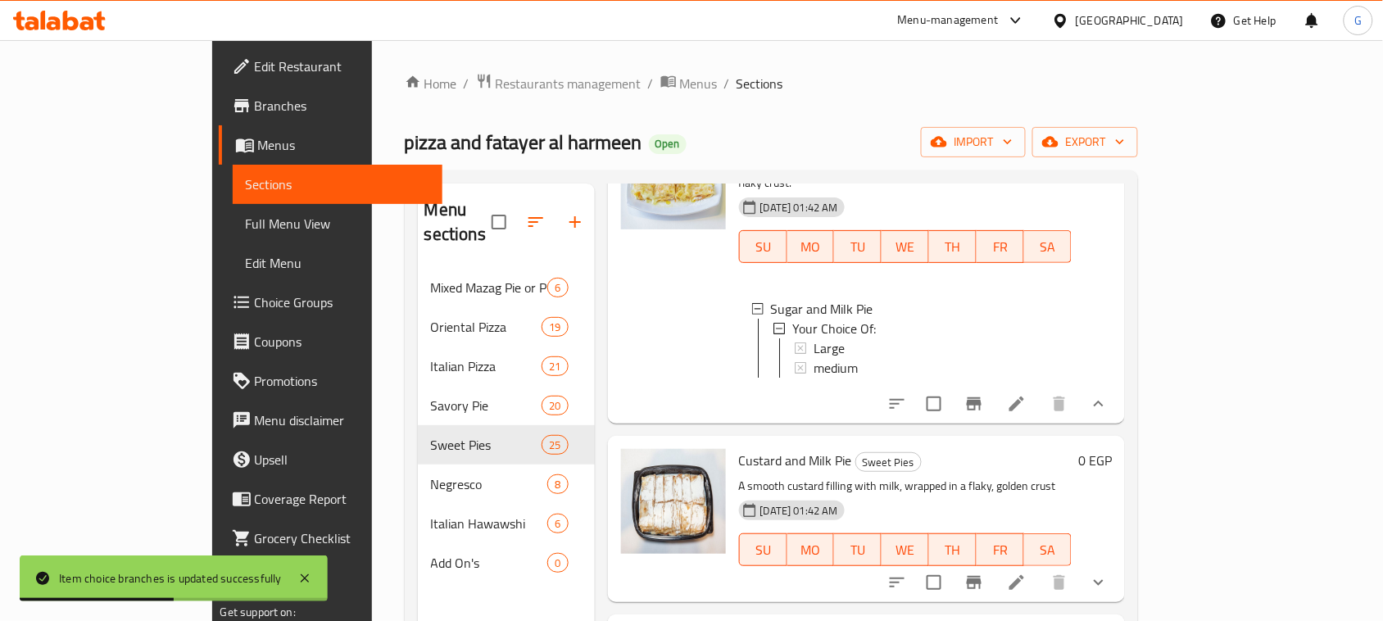
scroll to position [1263, 0]
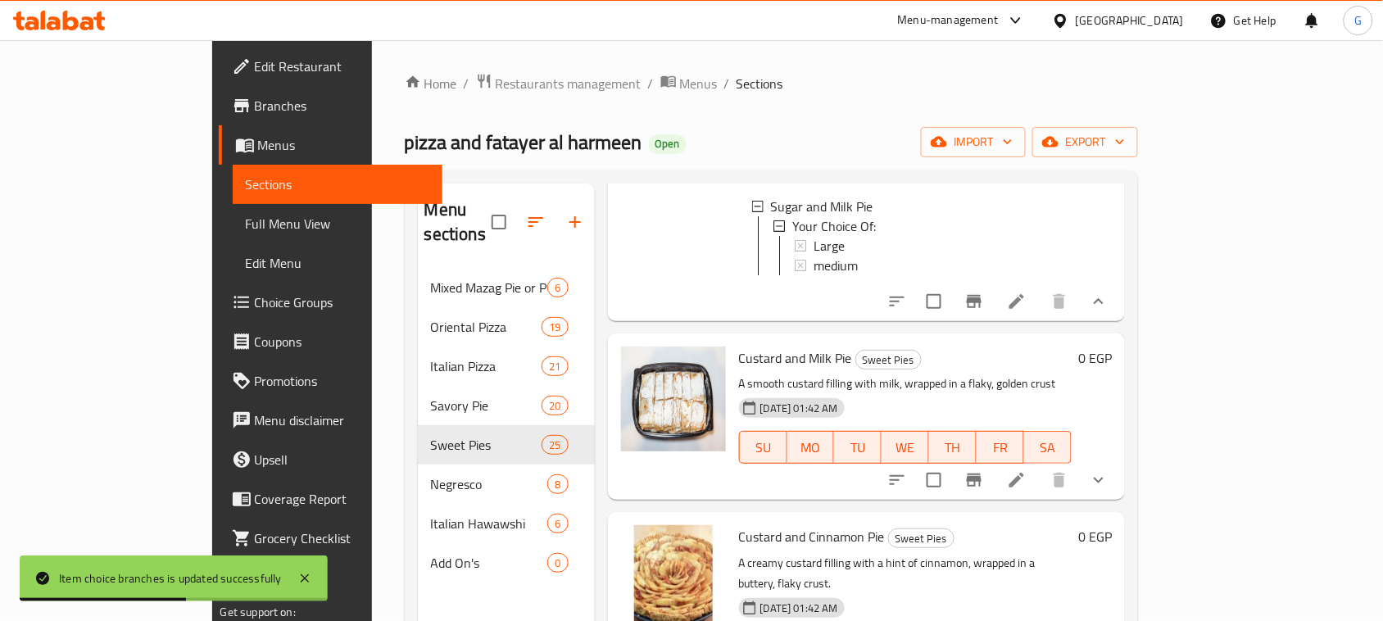
click at [1109, 470] on icon "show more" at bounding box center [1099, 480] width 20 height 20
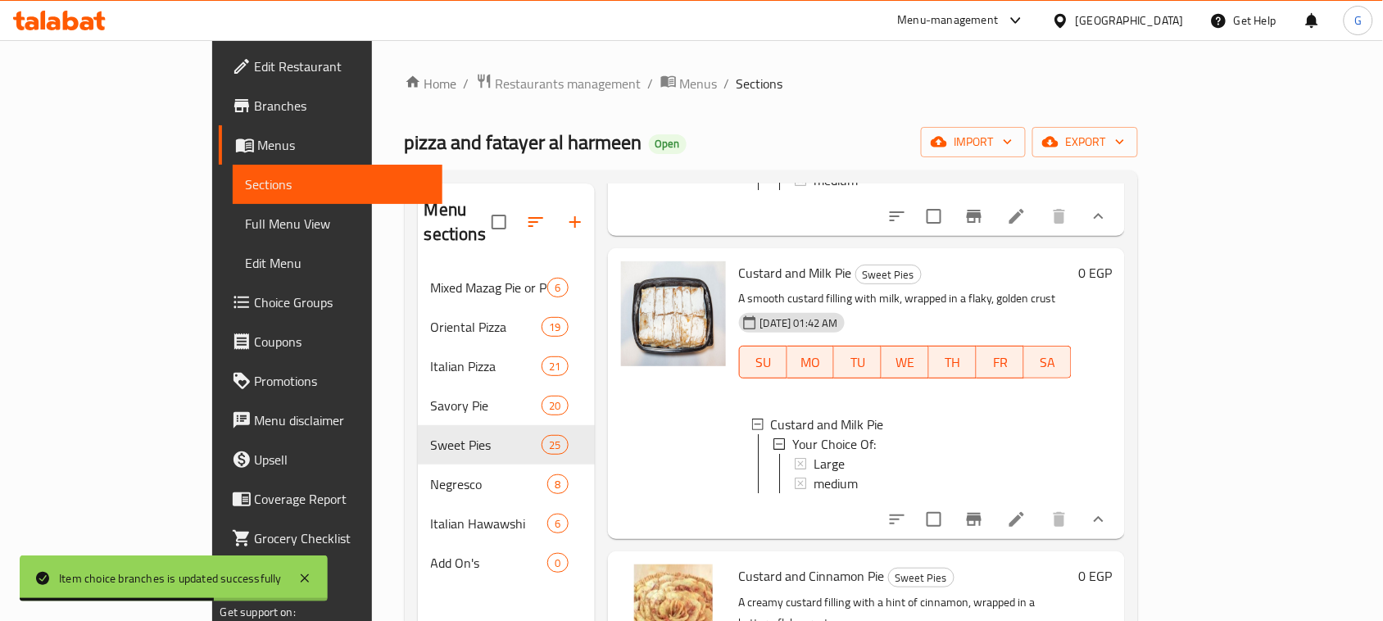
scroll to position [1366, 0]
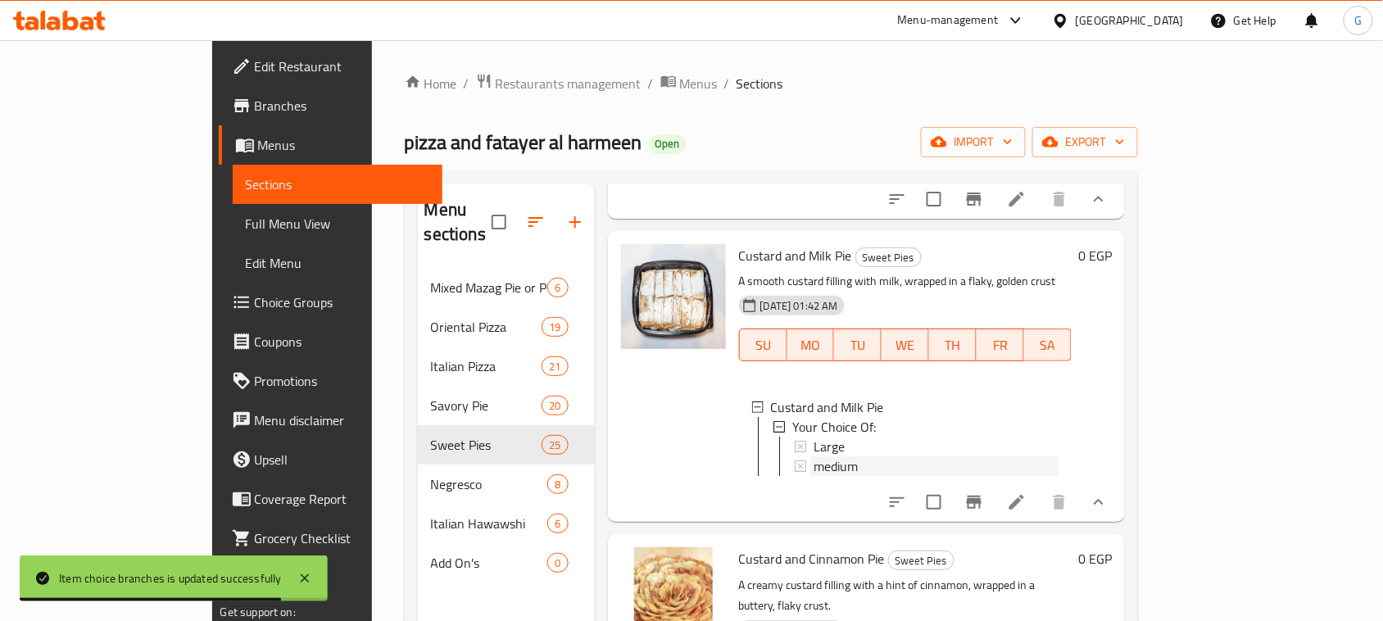
click at [814, 456] on span "medium" at bounding box center [836, 466] width 44 height 20
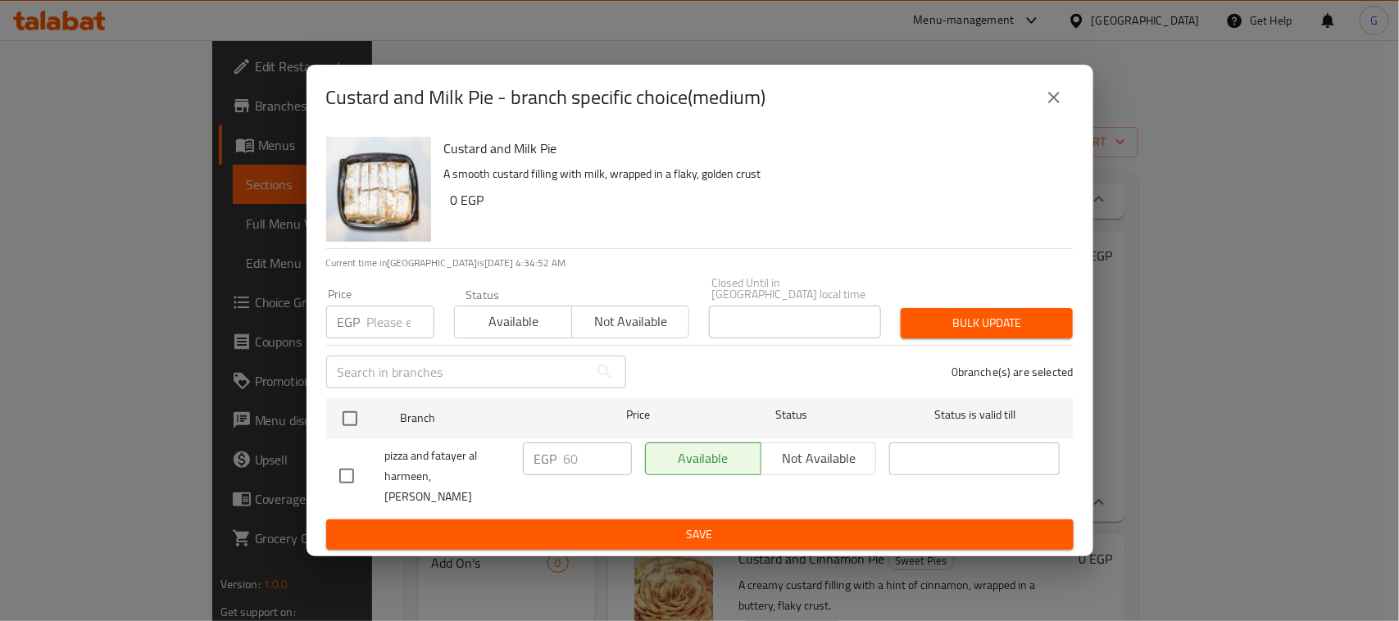
click at [1061, 98] on icon "close" at bounding box center [1054, 98] width 20 height 20
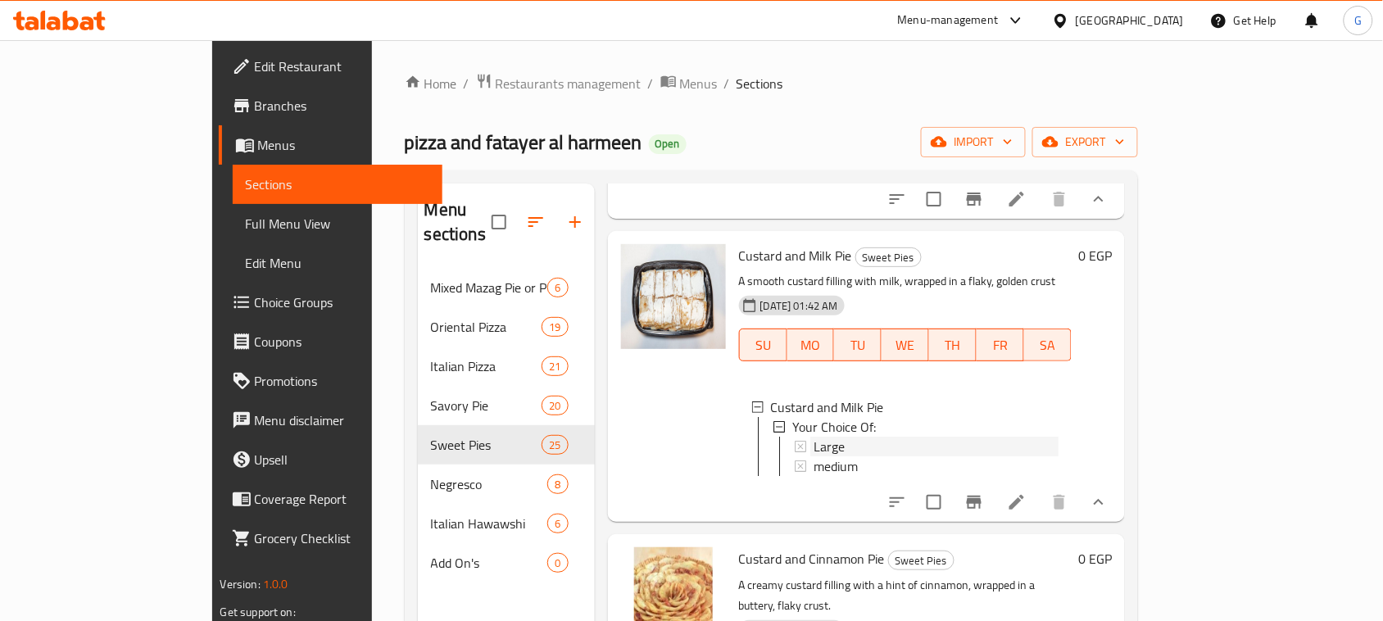
click at [814, 437] on span "Large" at bounding box center [829, 447] width 31 height 20
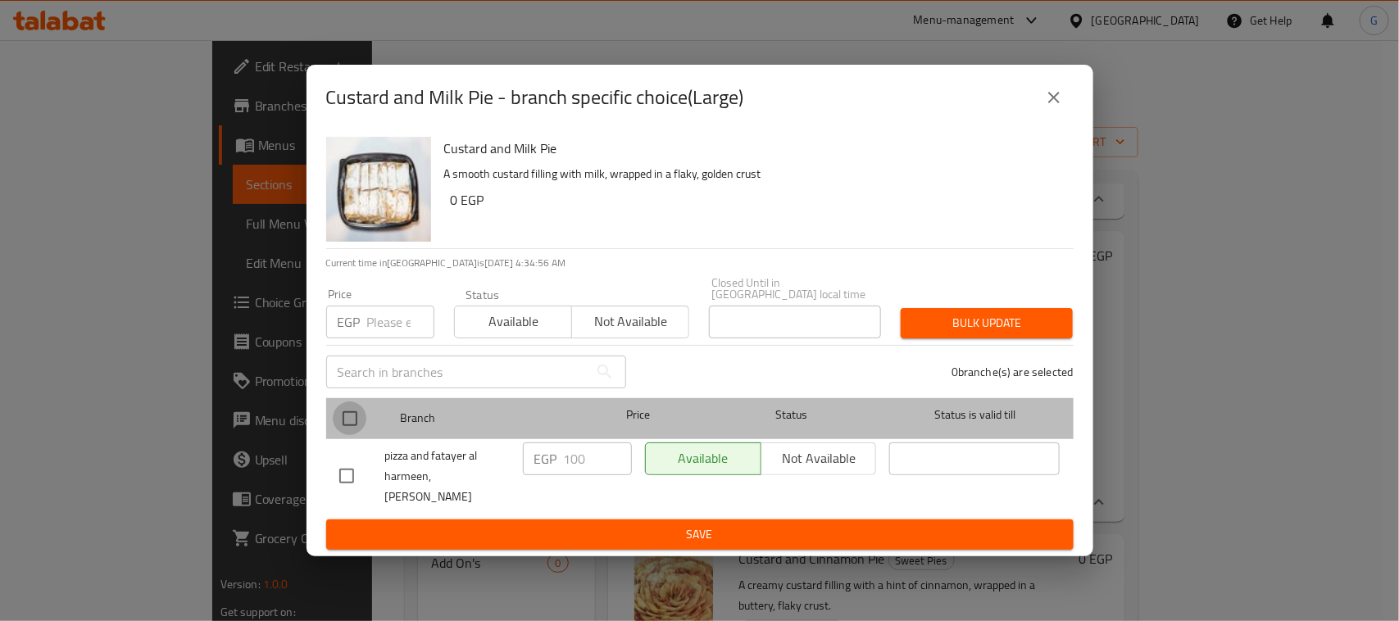
drag, startPoint x: 336, startPoint y: 406, endPoint x: 349, endPoint y: 397, distance: 15.5
click at [336, 404] on input "checkbox" at bounding box center [350, 418] width 34 height 34
checkbox input "true"
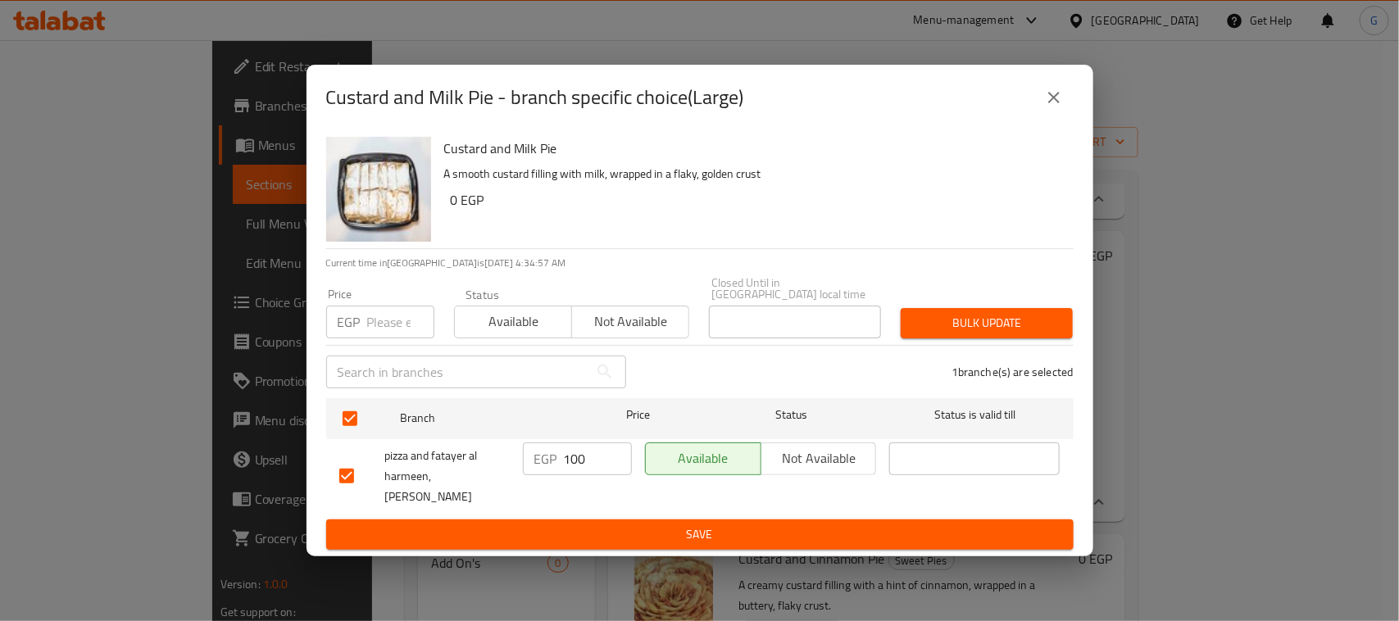
click at [375, 306] on input "number" at bounding box center [400, 322] width 67 height 33
type input "85"
click at [993, 313] on span "Bulk update" at bounding box center [987, 323] width 146 height 20
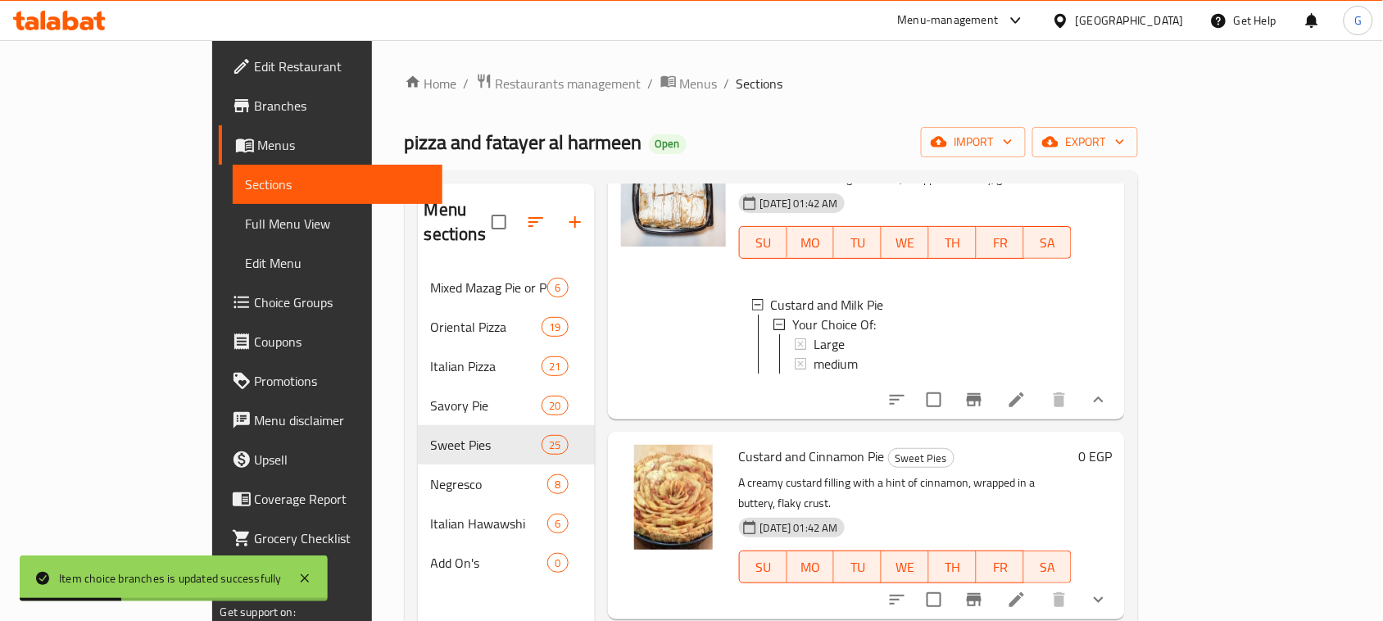
scroll to position [2, 0]
click at [1109, 590] on icon "show more" at bounding box center [1099, 600] width 20 height 20
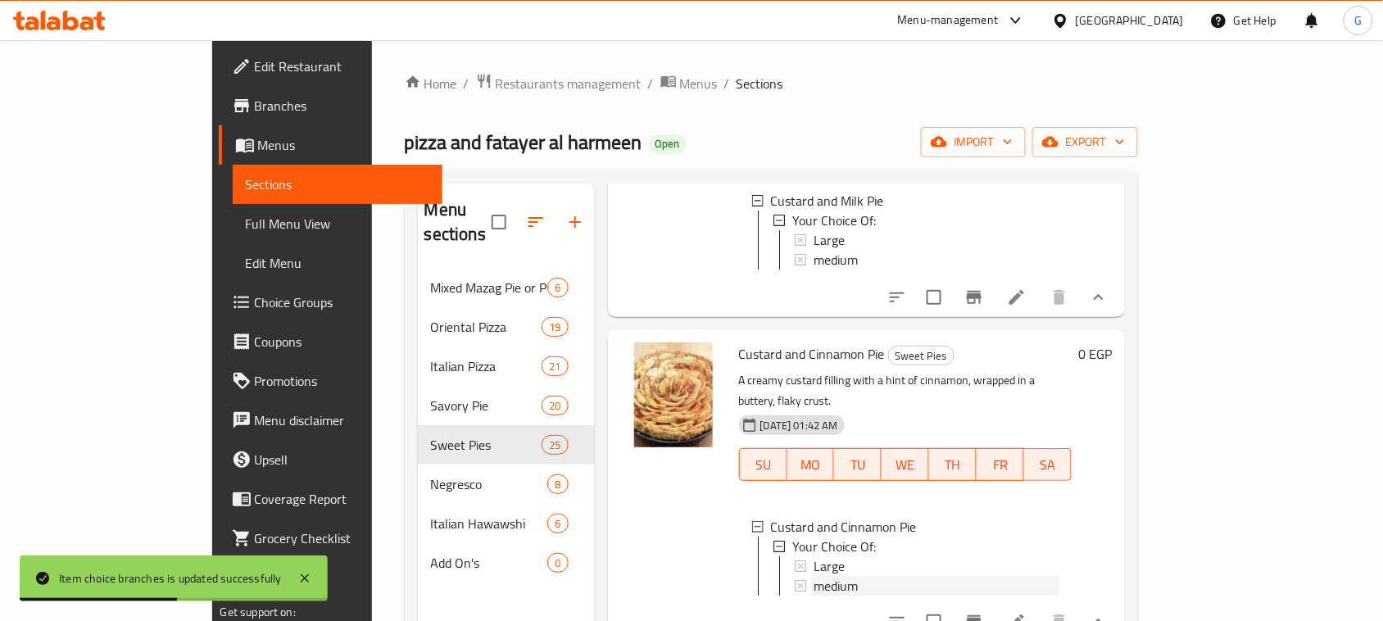
click at [848, 576] on div "medium" at bounding box center [937, 586] width 246 height 20
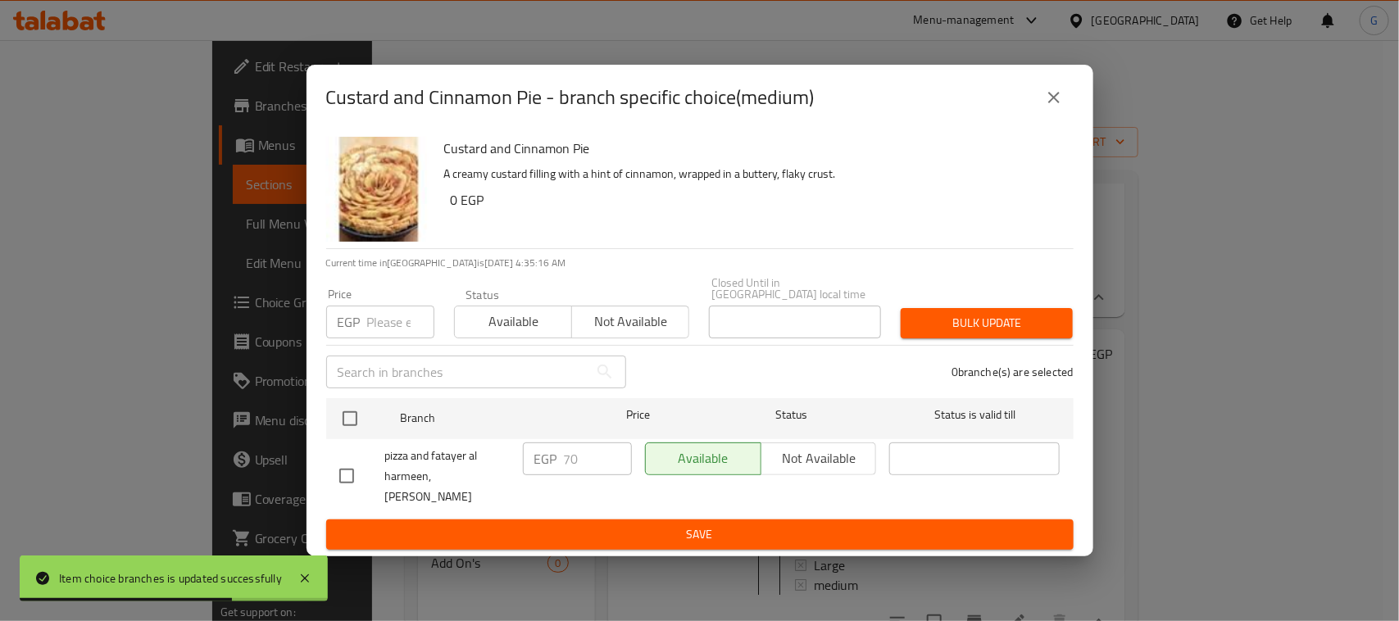
click at [356, 418] on input "checkbox" at bounding box center [350, 418] width 34 height 34
checkbox input "true"
click at [386, 314] on input "number" at bounding box center [400, 322] width 67 height 33
type input "65"
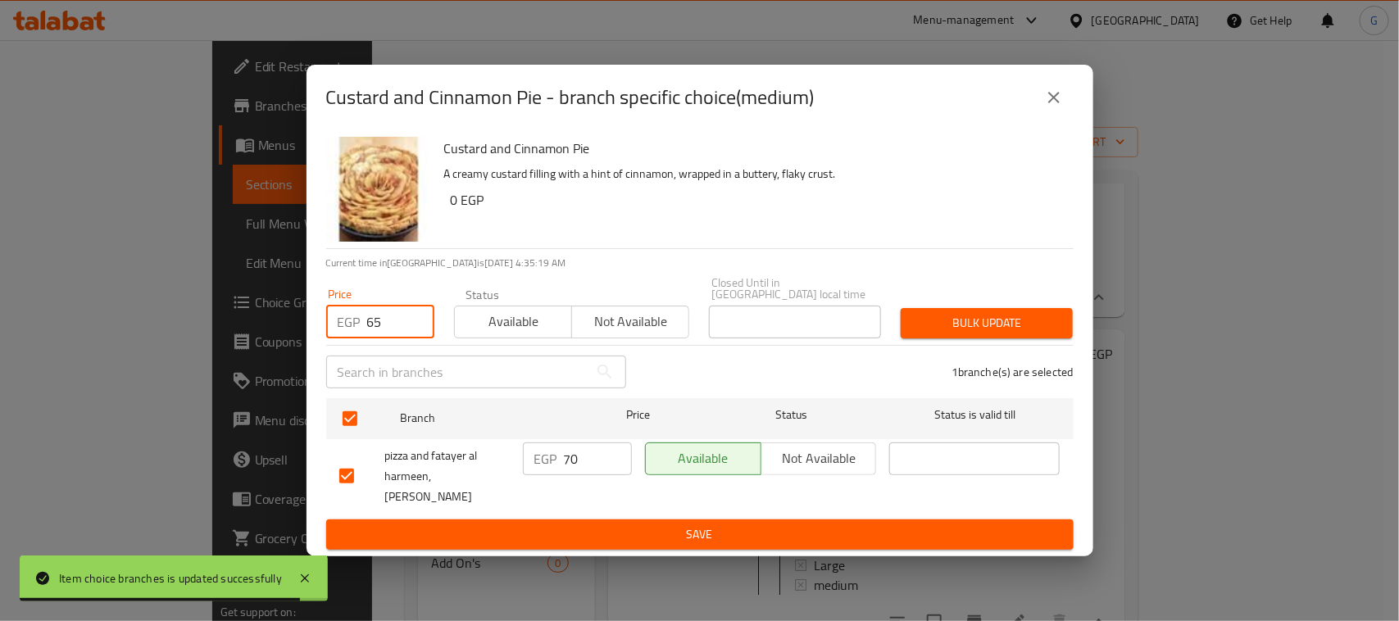
click at [960, 308] on button "Bulk update" at bounding box center [986, 323] width 172 height 30
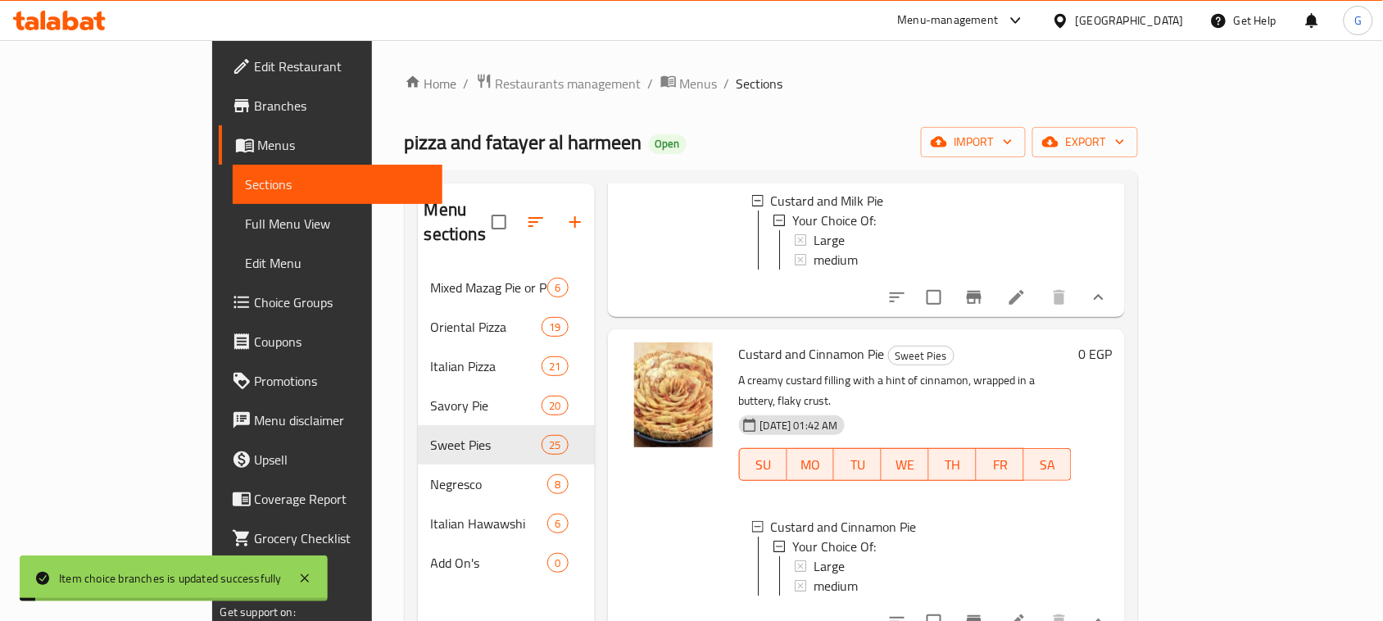
click at [795, 556] on div "Large medium" at bounding box center [927, 575] width 265 height 39
click at [821, 556] on div "Large" at bounding box center [937, 566] width 246 height 20
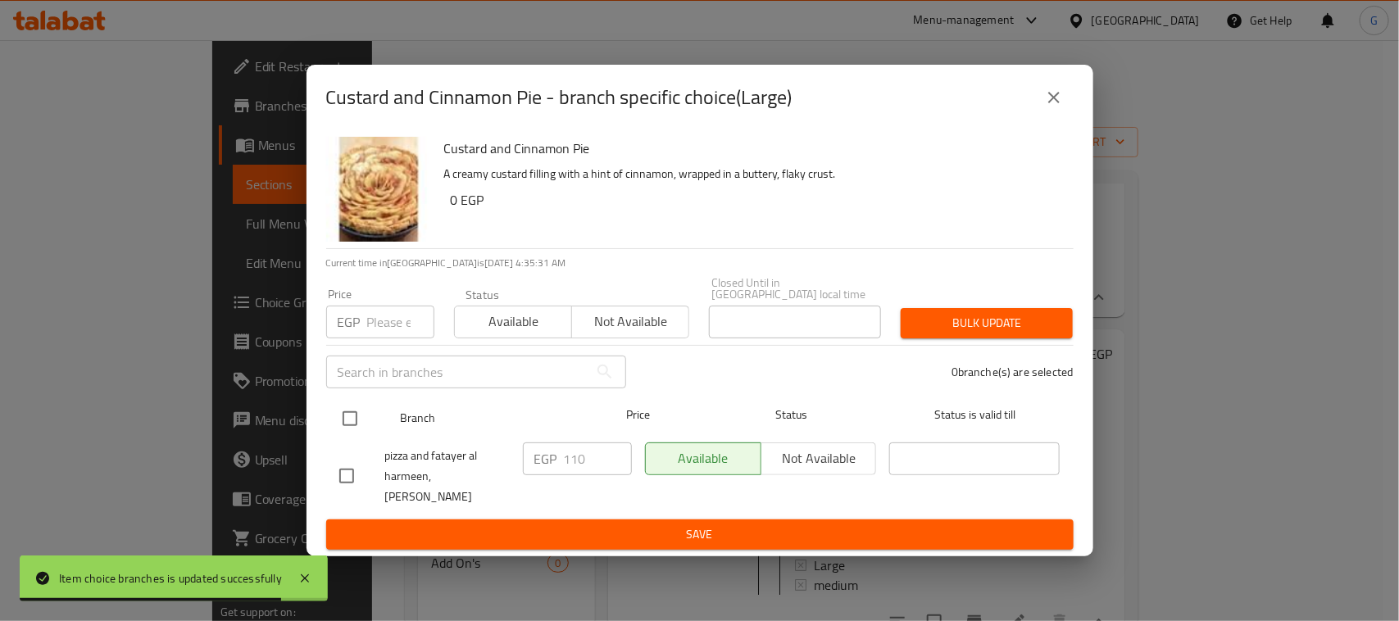
click at [345, 410] on input "checkbox" at bounding box center [350, 418] width 34 height 34
checkbox input "true"
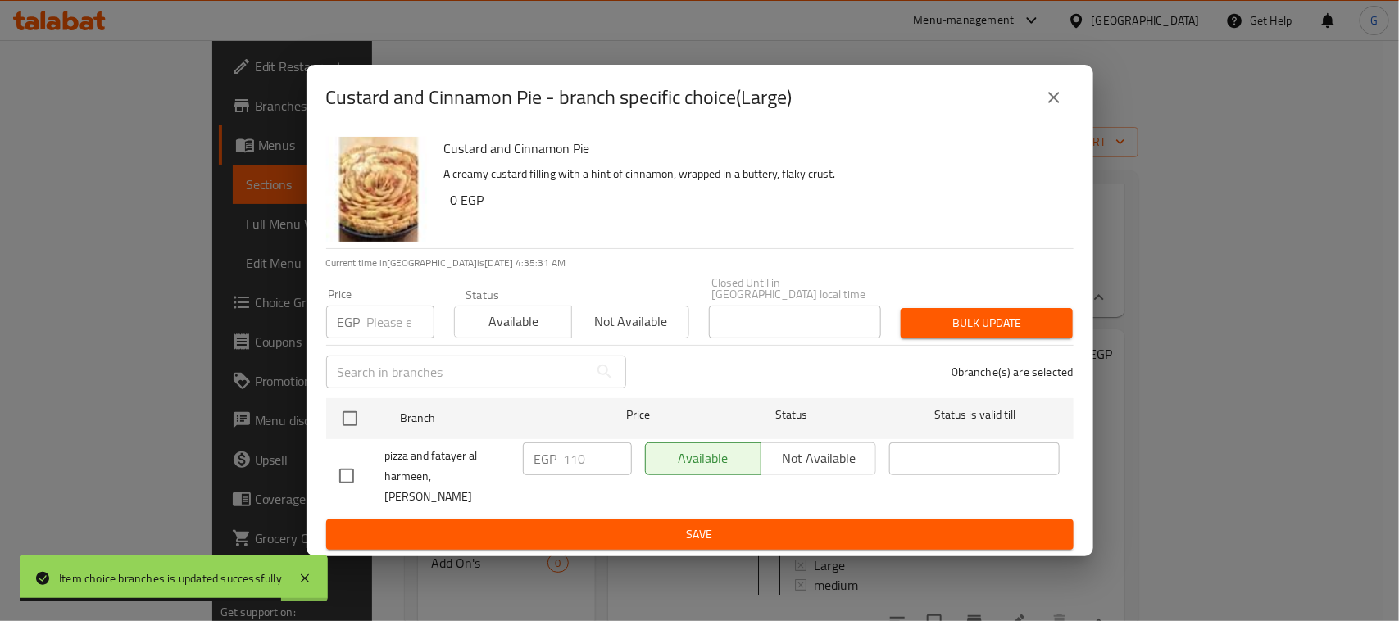
checkbox input "true"
click at [377, 316] on input "number" at bounding box center [400, 322] width 67 height 33
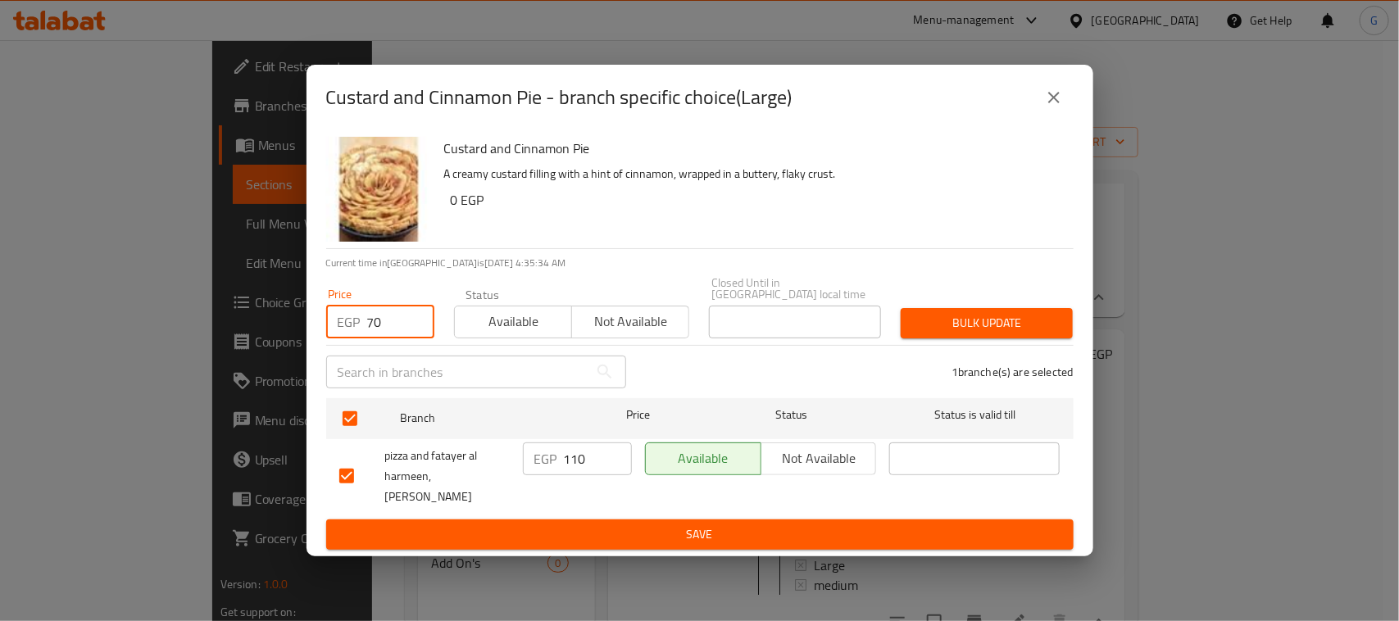
type input "70"
click at [992, 316] on span "Bulk update" at bounding box center [987, 323] width 146 height 20
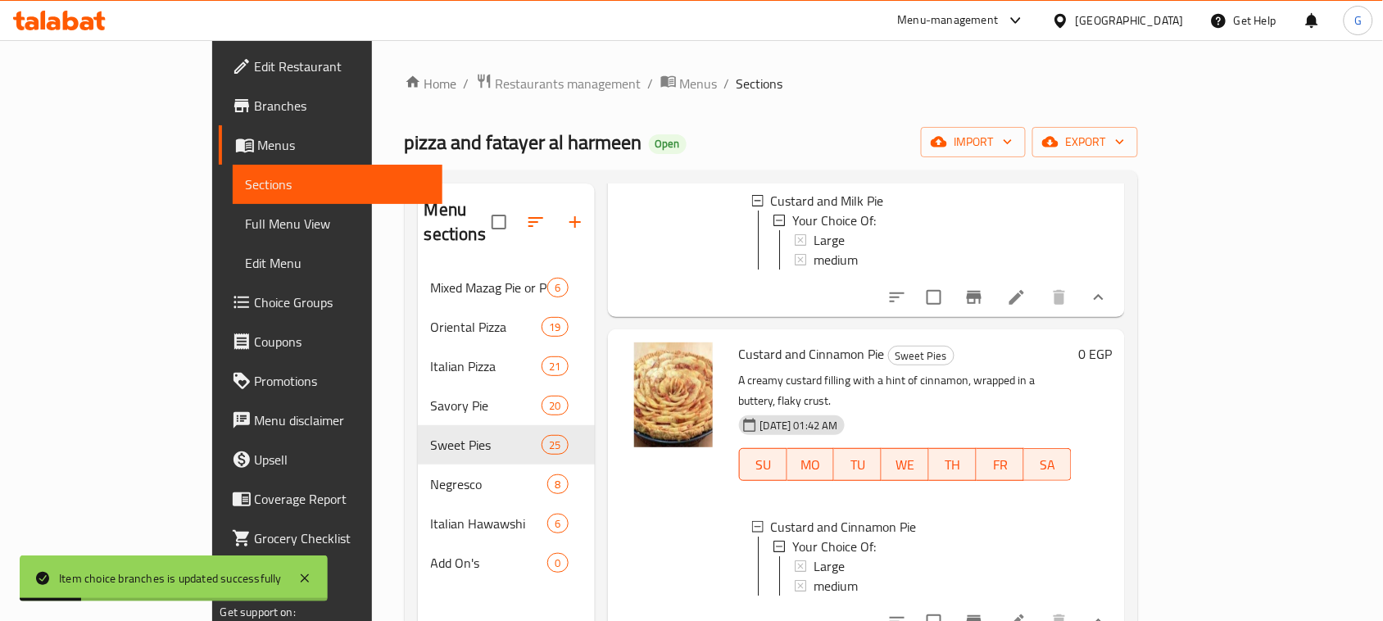
click at [814, 556] on div "Large" at bounding box center [937, 566] width 246 height 20
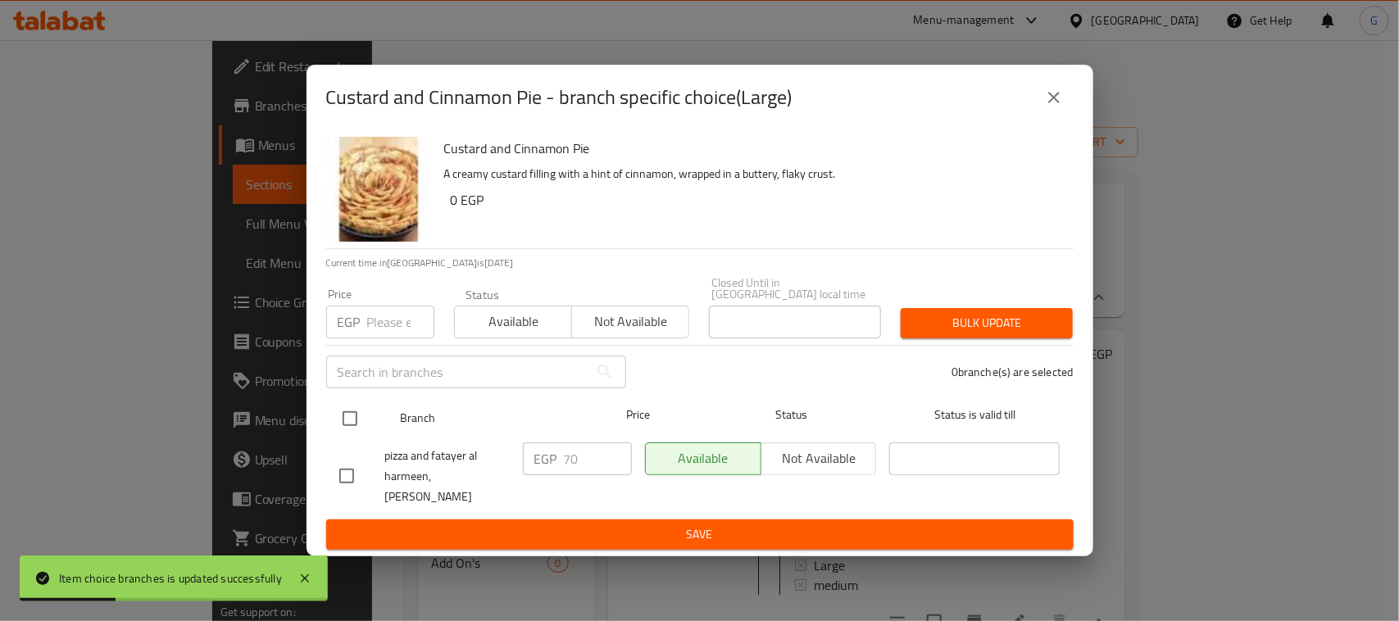
click at [358, 410] on input "checkbox" at bounding box center [350, 418] width 34 height 34
checkbox input "true"
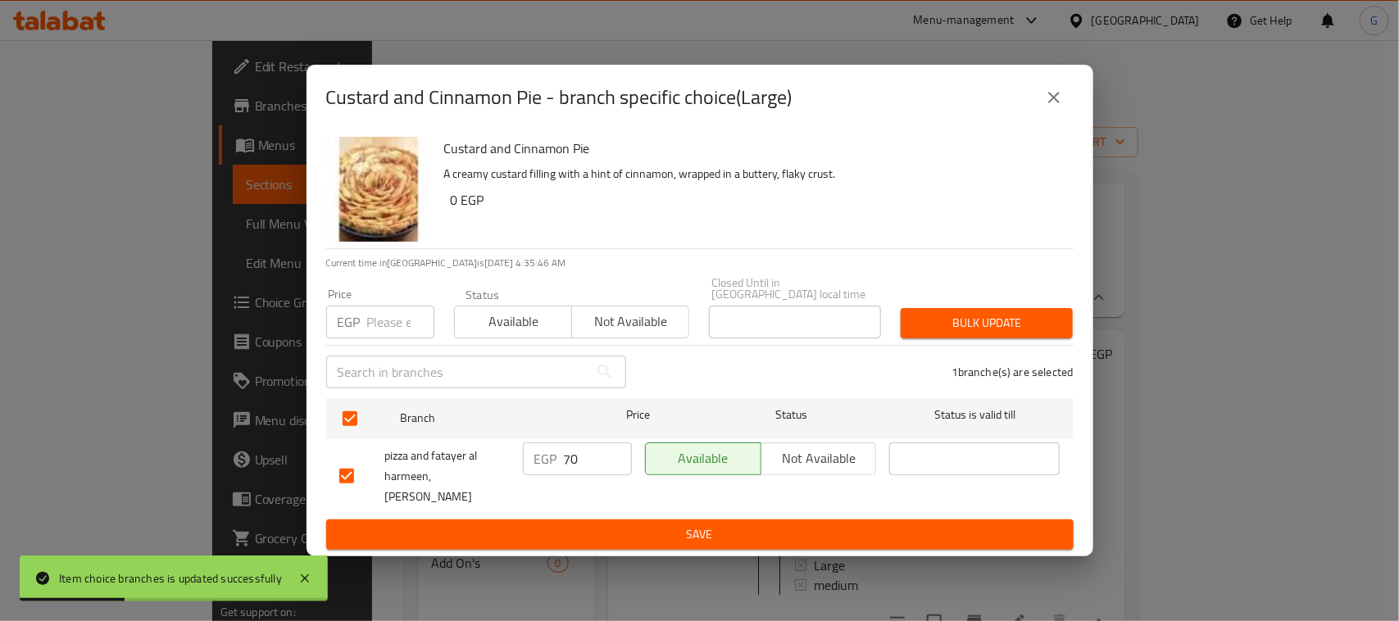
click at [399, 310] on input "number" at bounding box center [400, 322] width 67 height 33
type input "90"
click at [1000, 316] on span "Bulk update" at bounding box center [987, 323] width 146 height 20
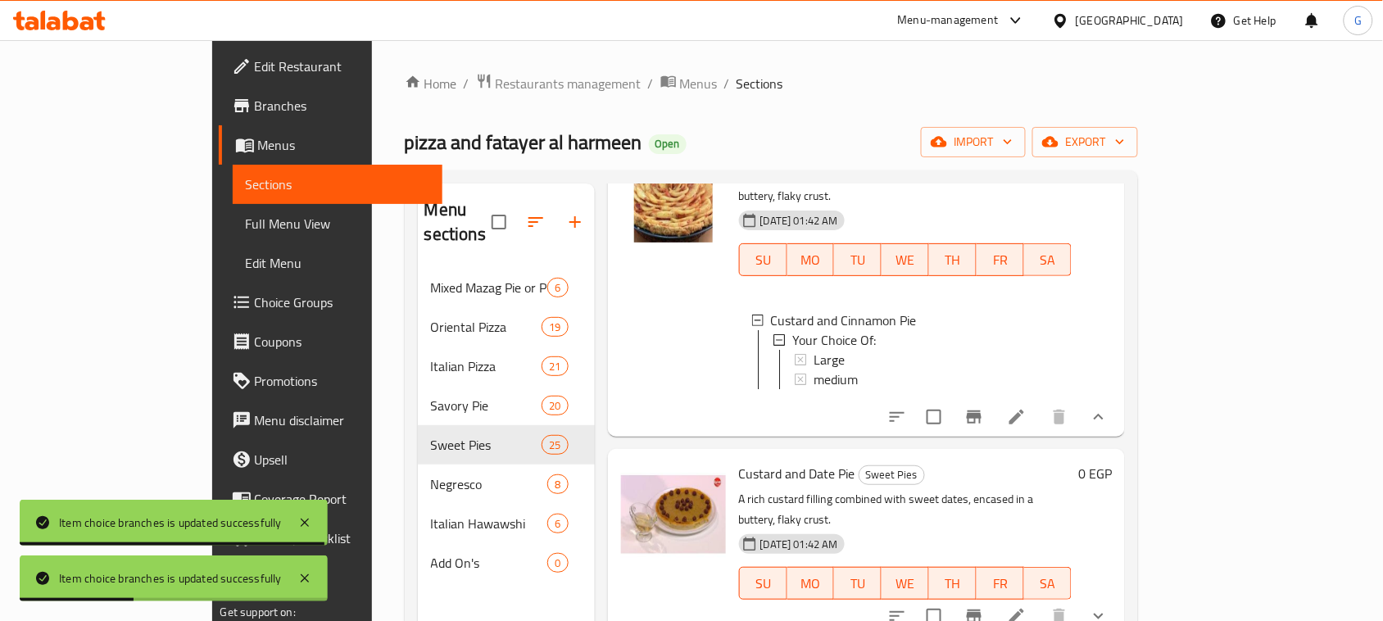
scroll to position [1980, 0]
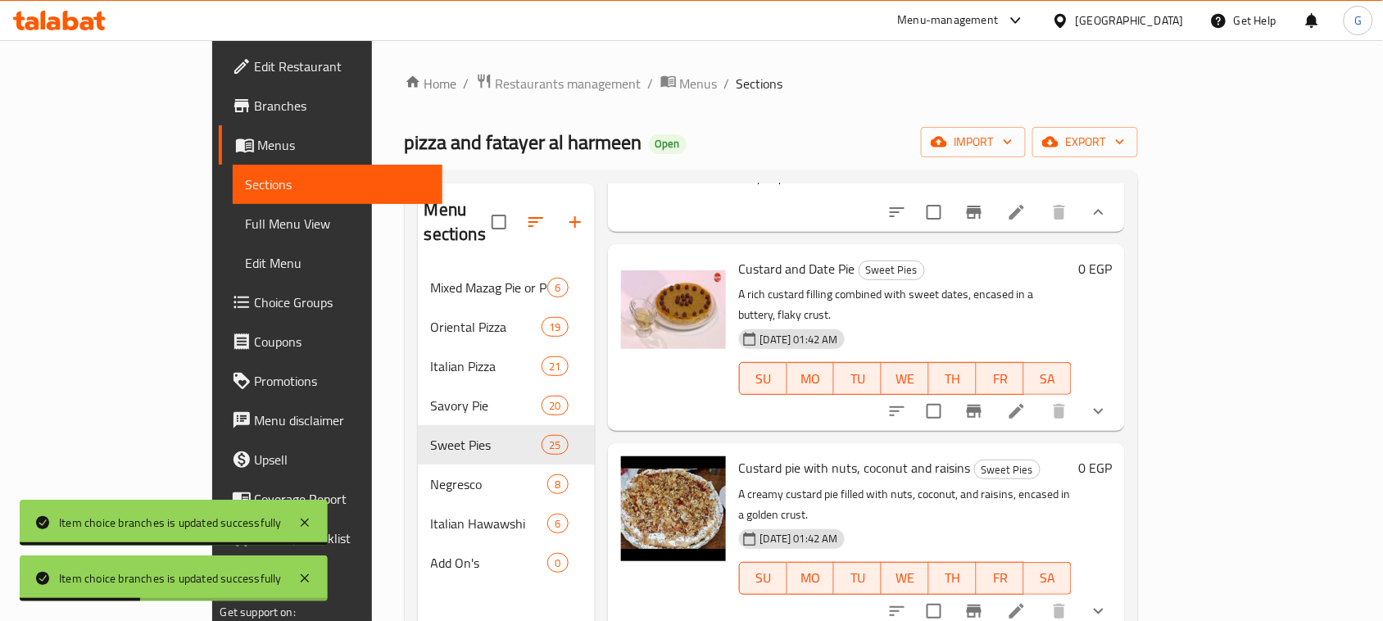
click at [1104, 409] on icon "show more" at bounding box center [1099, 412] width 10 height 6
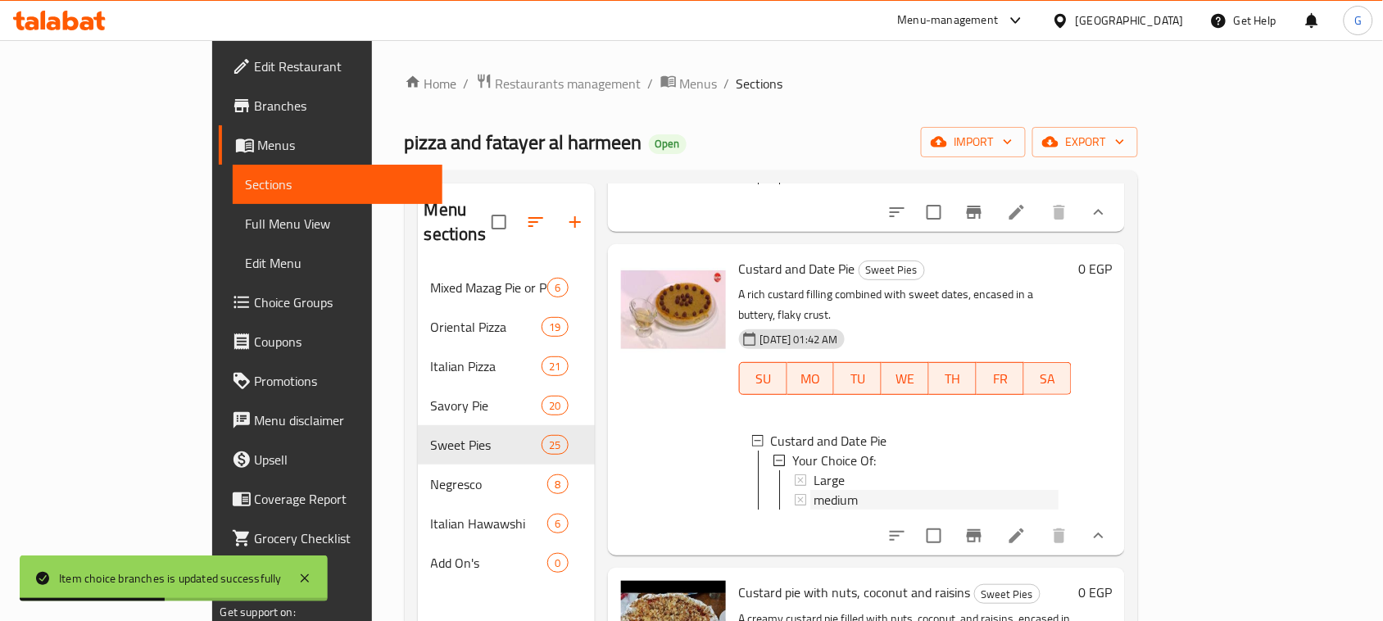
click at [814, 490] on span "medium" at bounding box center [836, 500] width 44 height 20
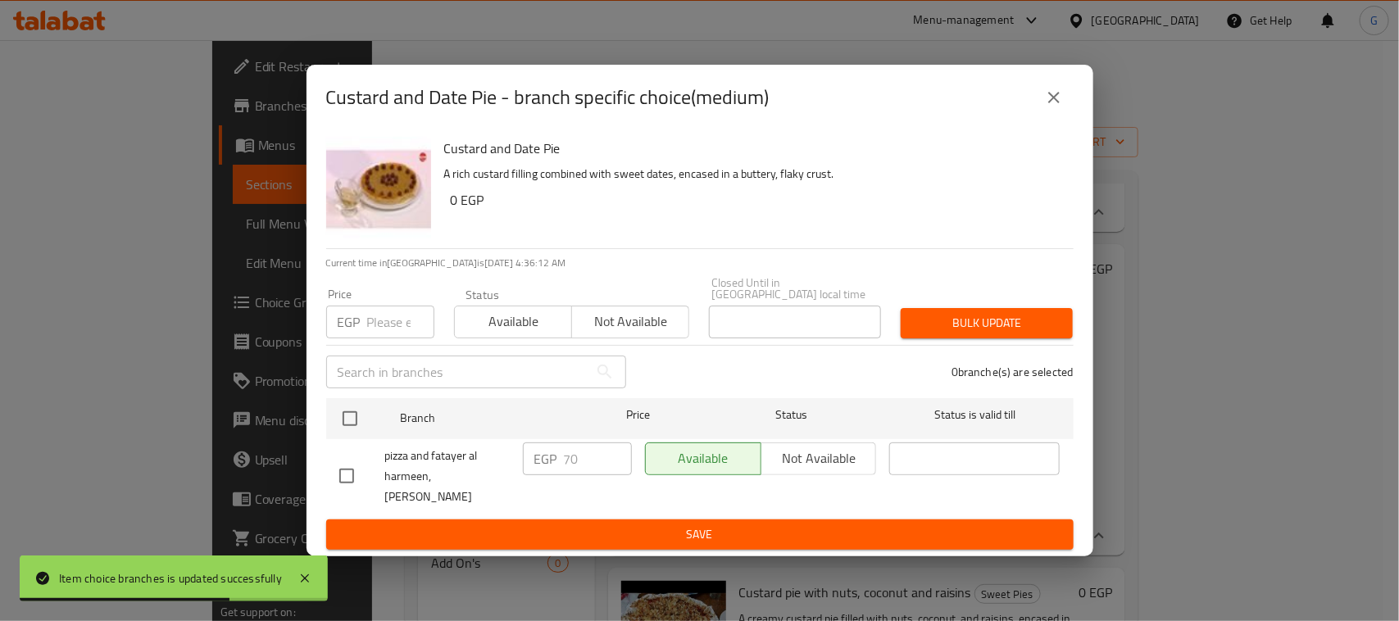
click at [351, 415] on input "checkbox" at bounding box center [350, 418] width 34 height 34
checkbox input "true"
click at [386, 318] on input "number" at bounding box center [400, 322] width 67 height 33
type input "75"
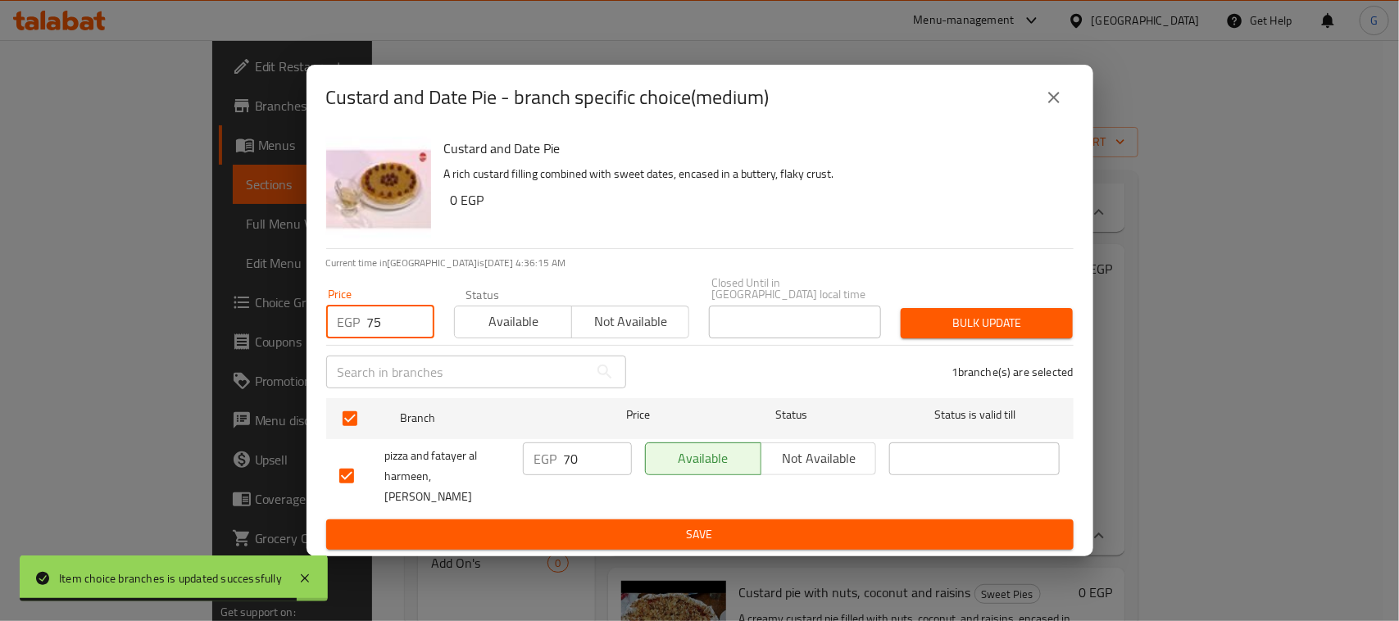
click at [1017, 320] on span "Bulk update" at bounding box center [987, 323] width 146 height 20
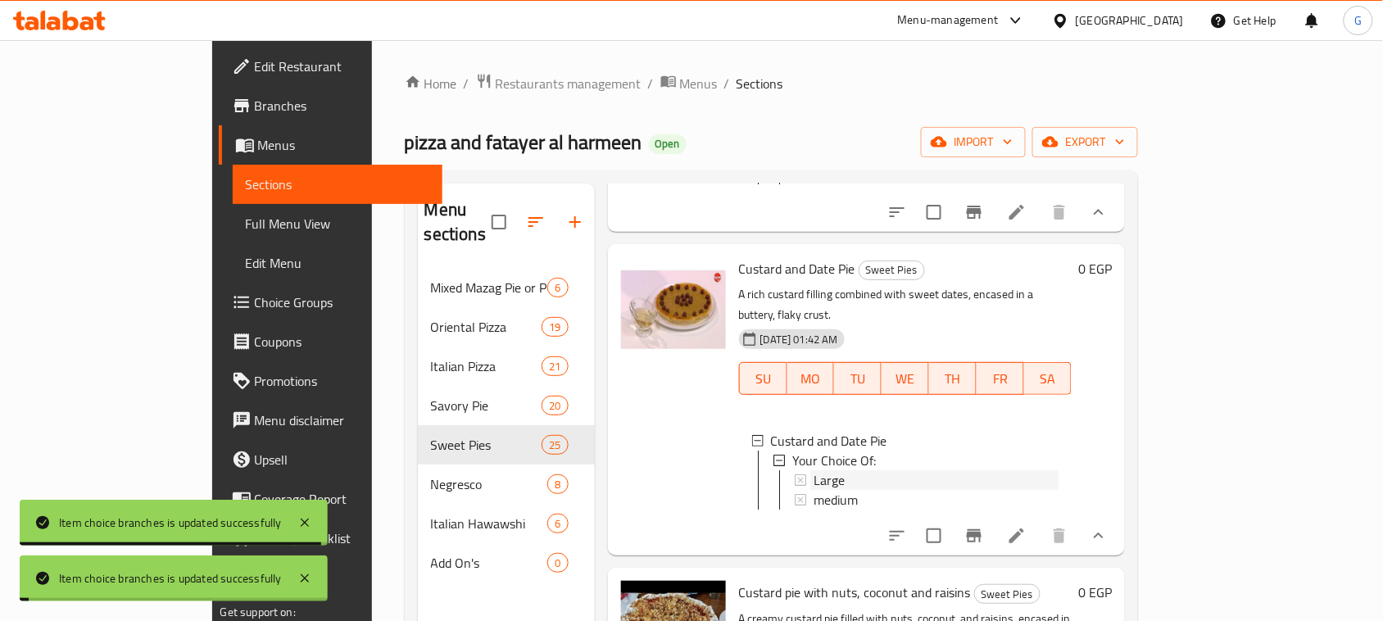
click at [818, 470] on div "Large" at bounding box center [937, 480] width 246 height 20
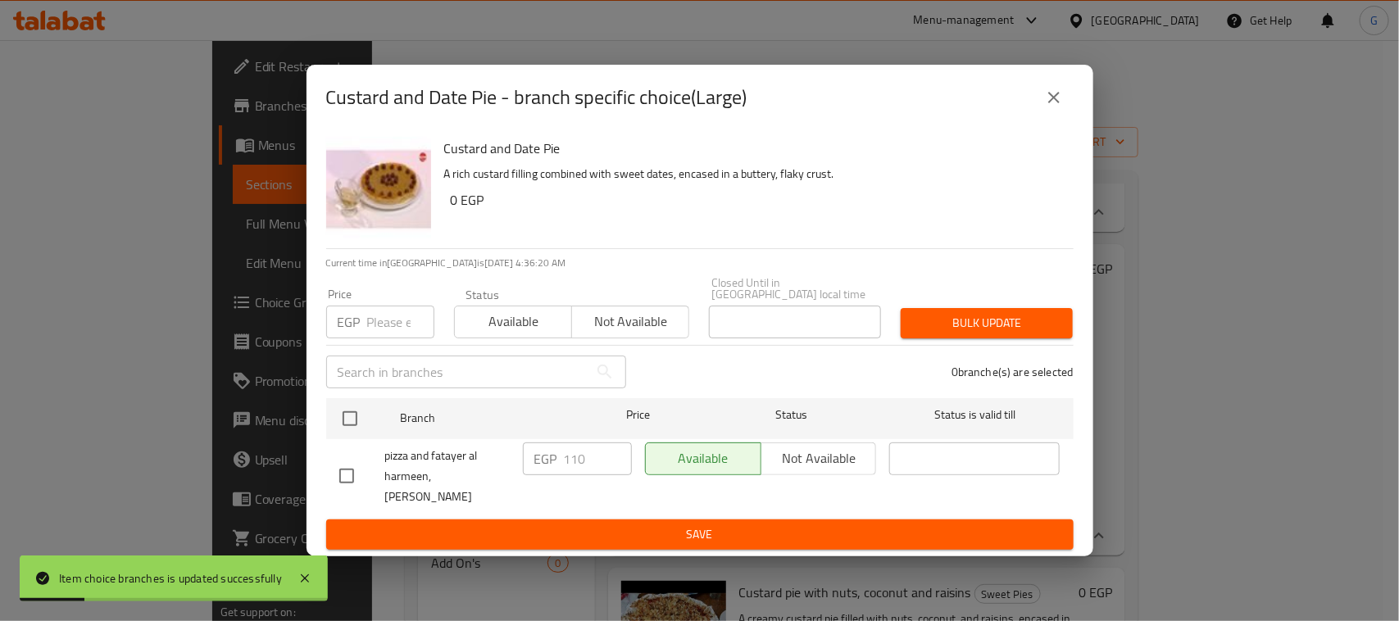
click at [1047, 103] on icon "close" at bounding box center [1054, 98] width 20 height 20
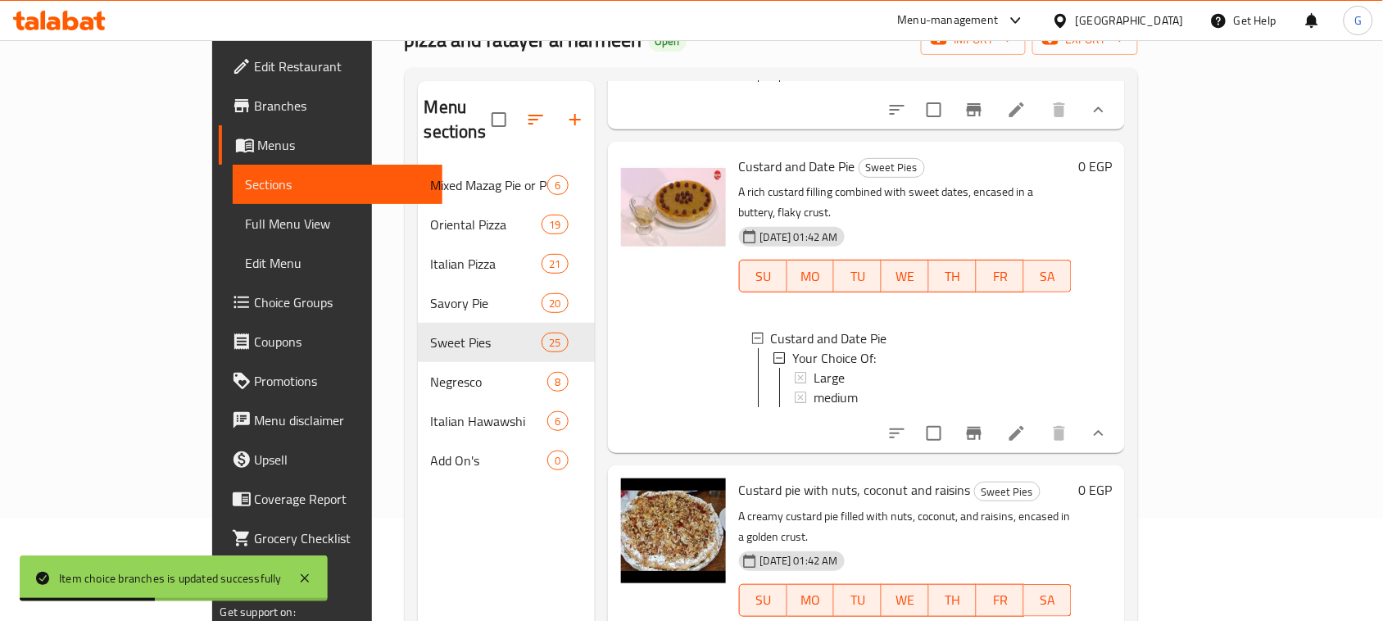
scroll to position [2083, 0]
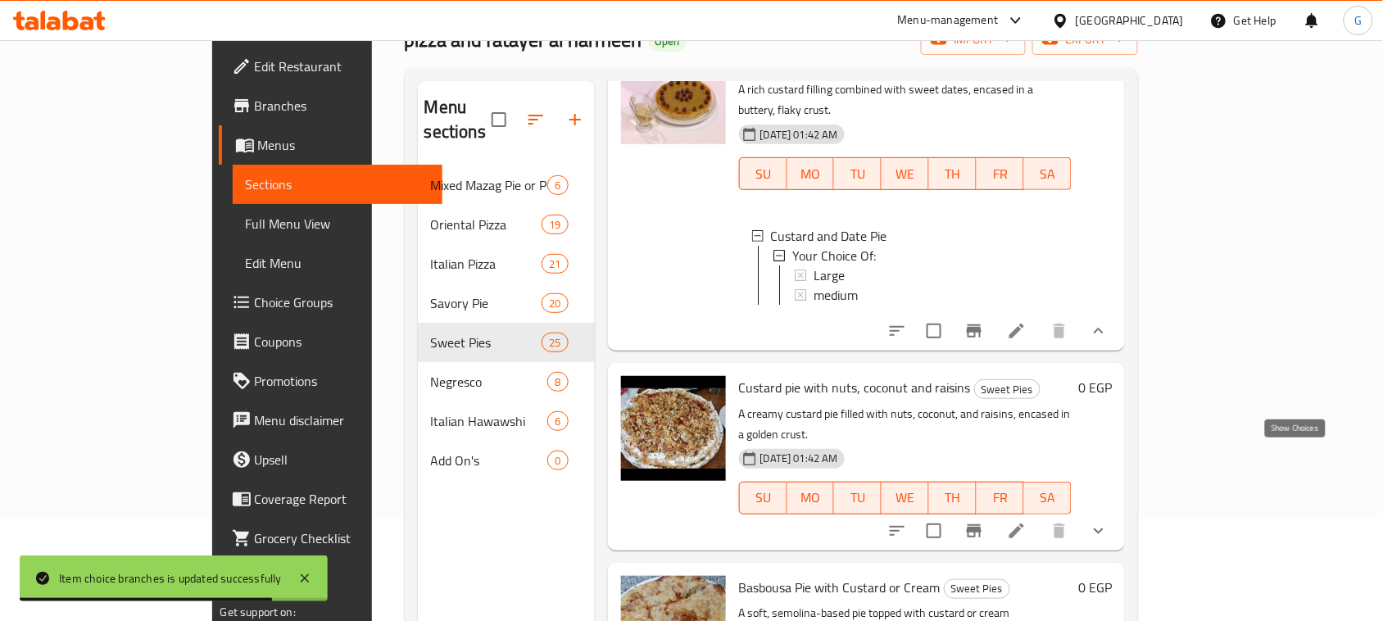
click at [1109, 521] on icon "show more" at bounding box center [1099, 531] width 20 height 20
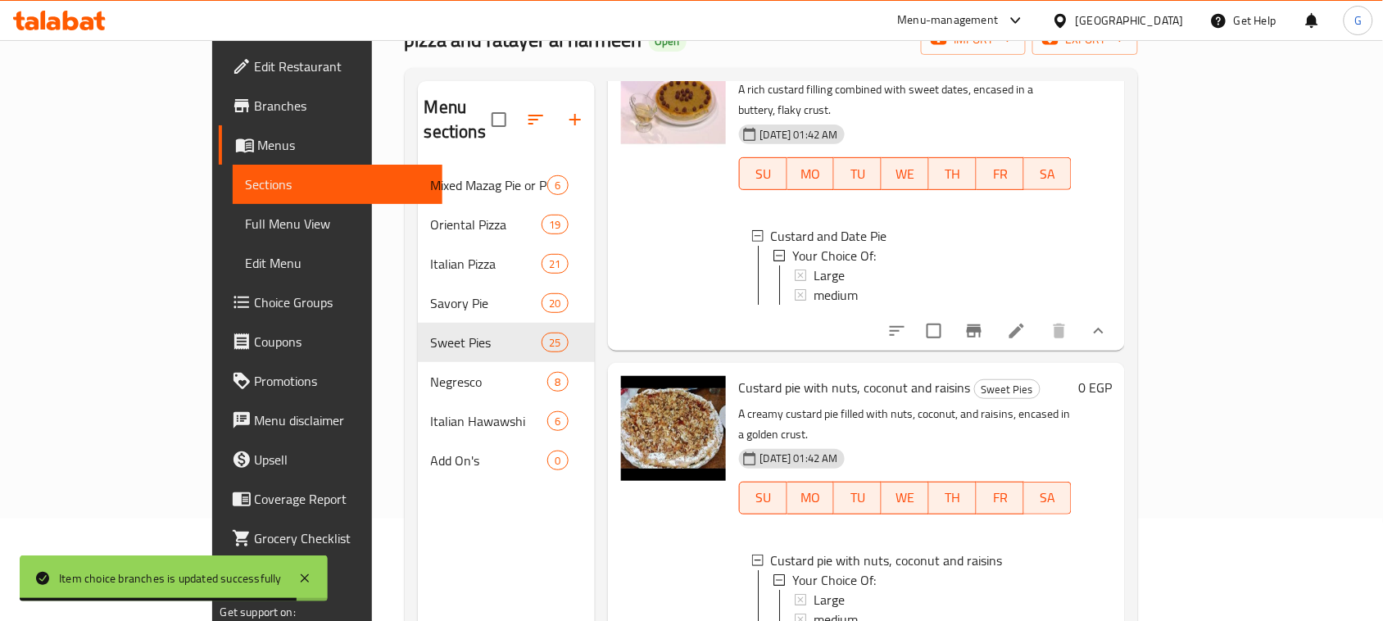
scroll to position [2185, 0]
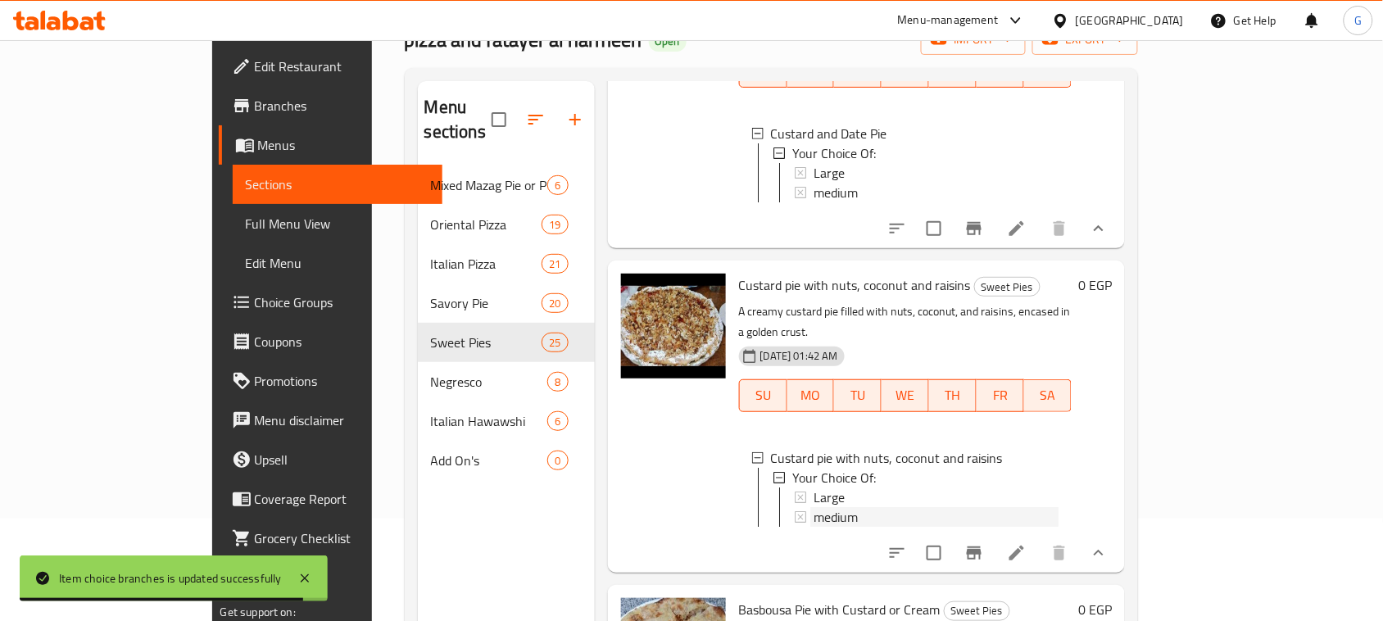
click at [814, 507] on span "medium" at bounding box center [836, 517] width 44 height 20
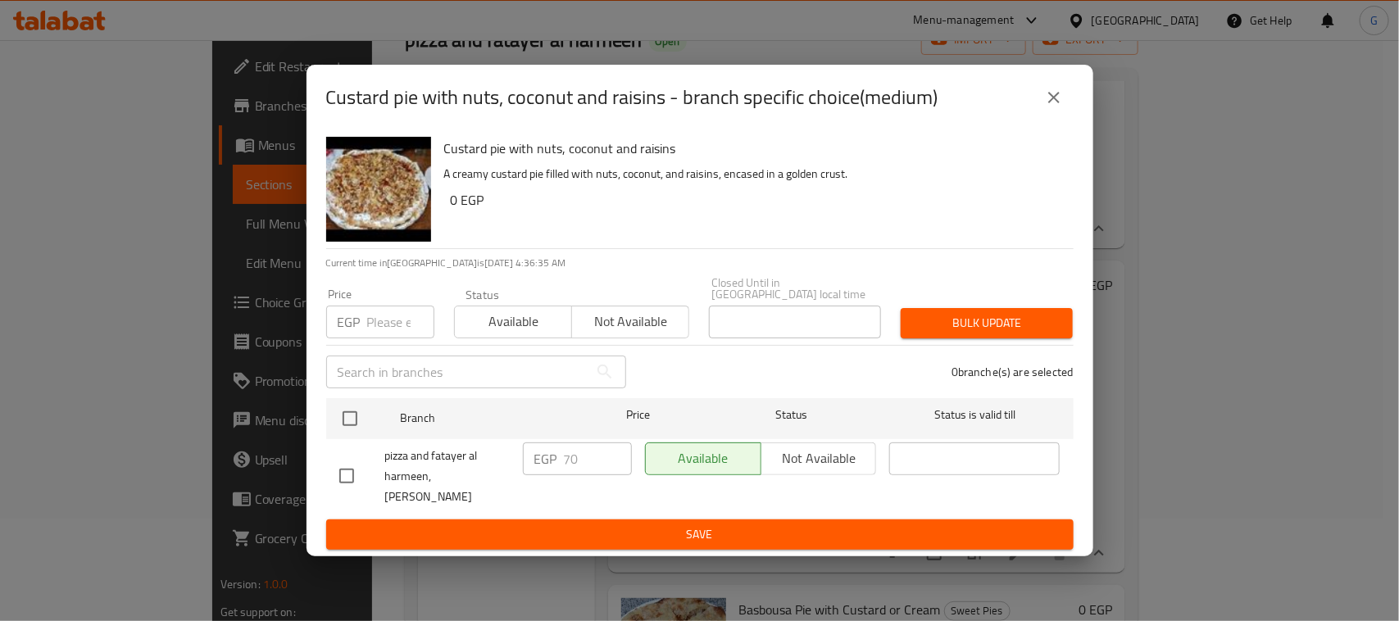
click at [351, 403] on input "checkbox" at bounding box center [350, 418] width 34 height 34
checkbox input "true"
click at [378, 320] on input "number" at bounding box center [400, 322] width 67 height 33
type input "90"
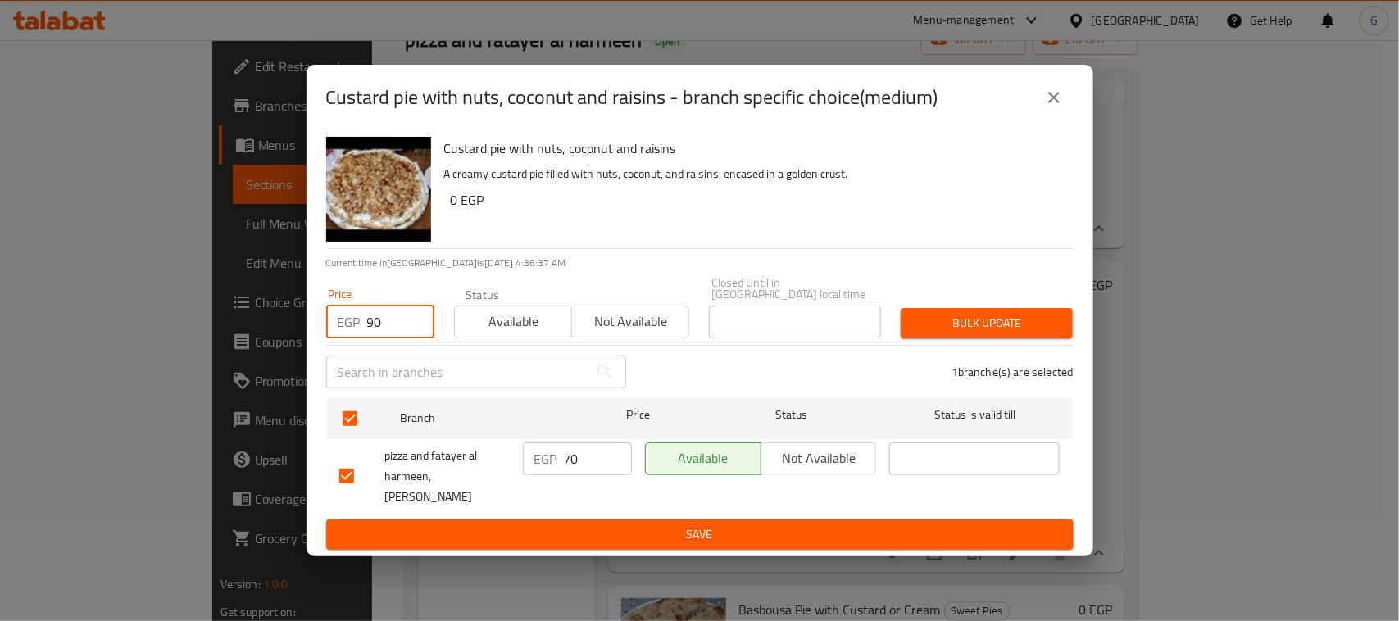
click at [949, 321] on span "Bulk update" at bounding box center [987, 323] width 146 height 20
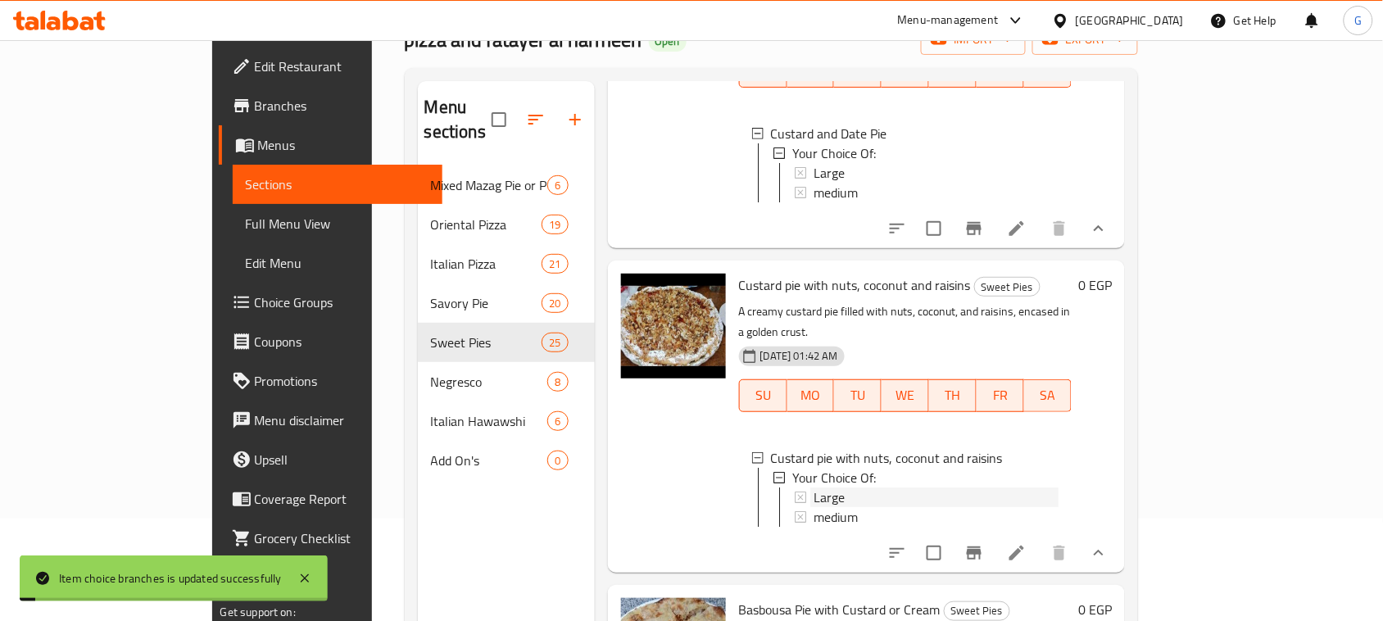
click at [814, 488] on div "Large" at bounding box center [937, 498] width 246 height 20
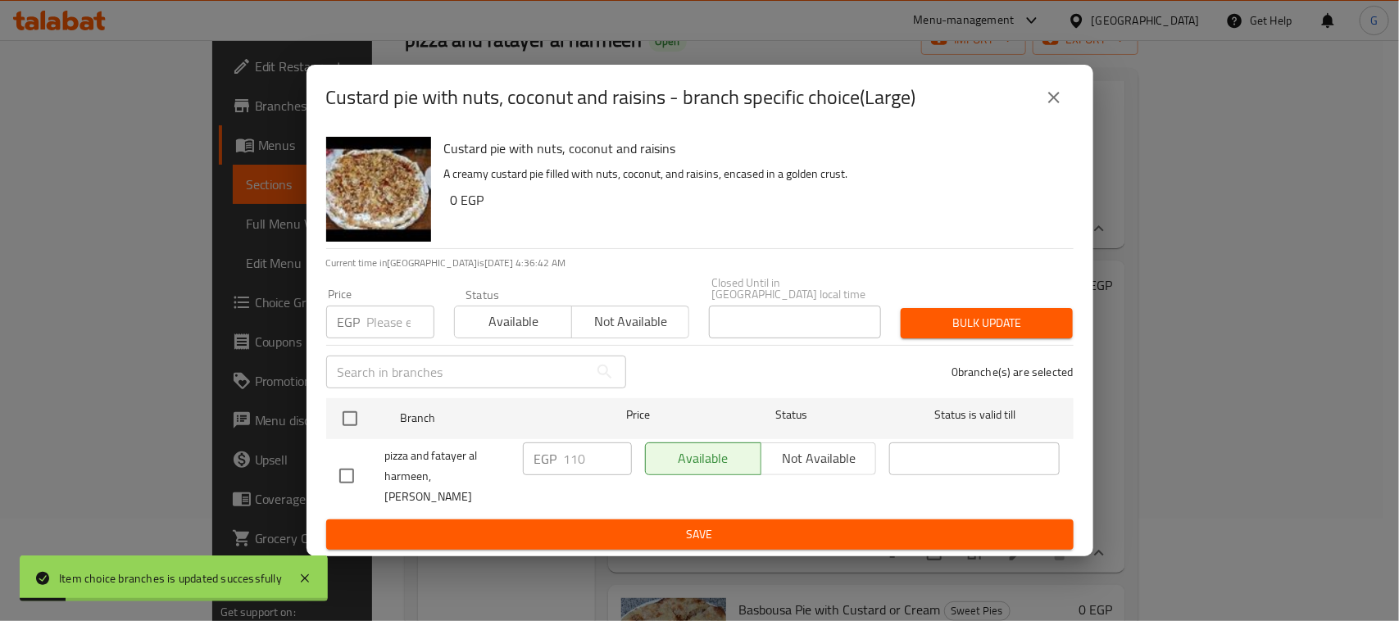
click at [352, 408] on input "checkbox" at bounding box center [350, 418] width 34 height 34
checkbox input "true"
click at [379, 320] on input "number" at bounding box center [400, 322] width 67 height 33
type input "115"
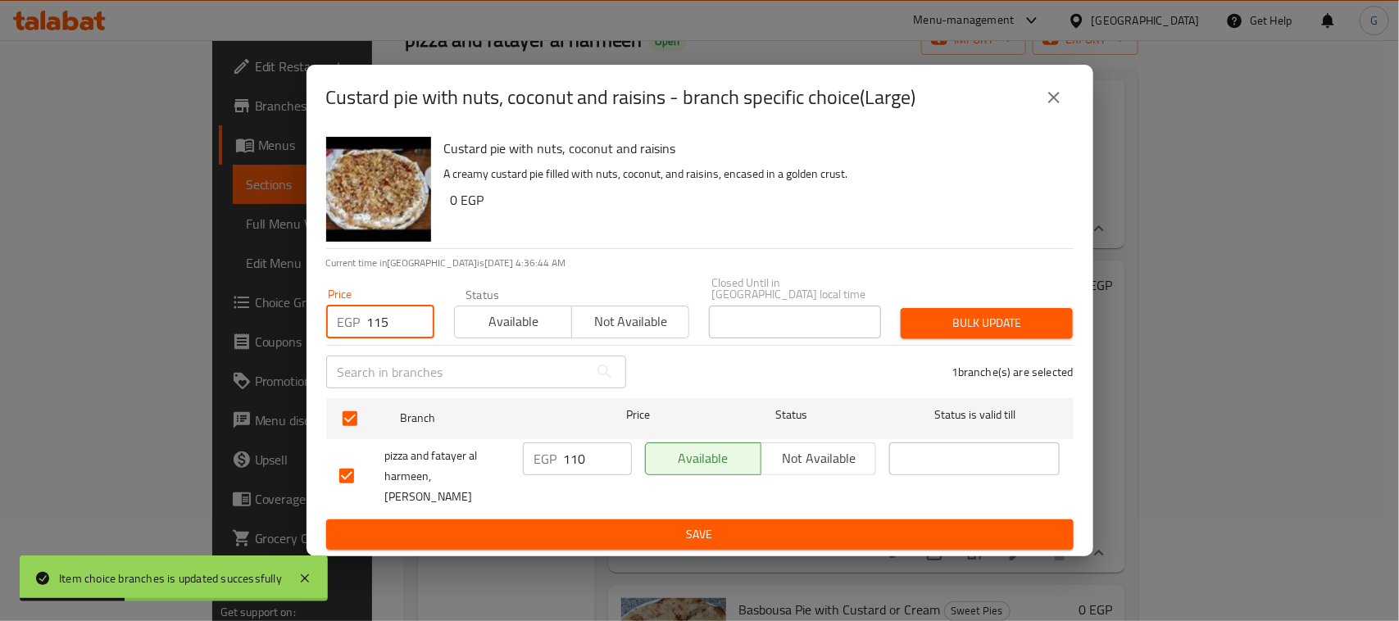
click at [1034, 315] on span "Bulk update" at bounding box center [987, 323] width 146 height 20
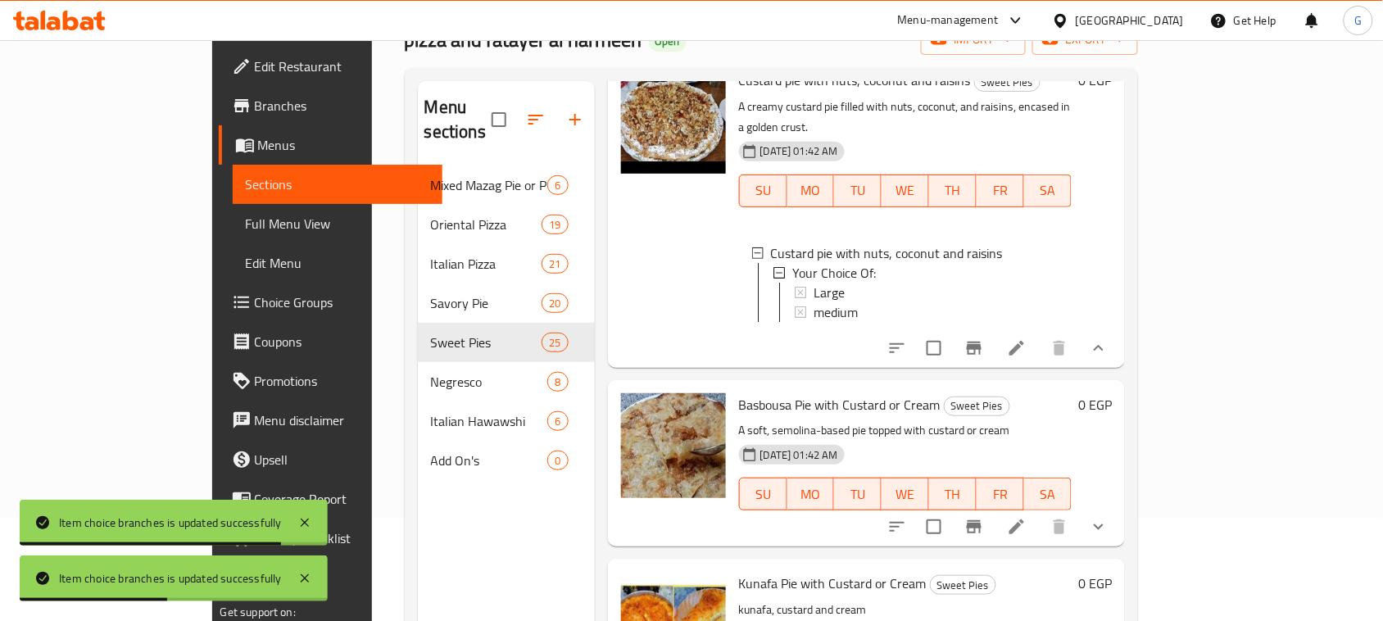
scroll to position [2492, 0]
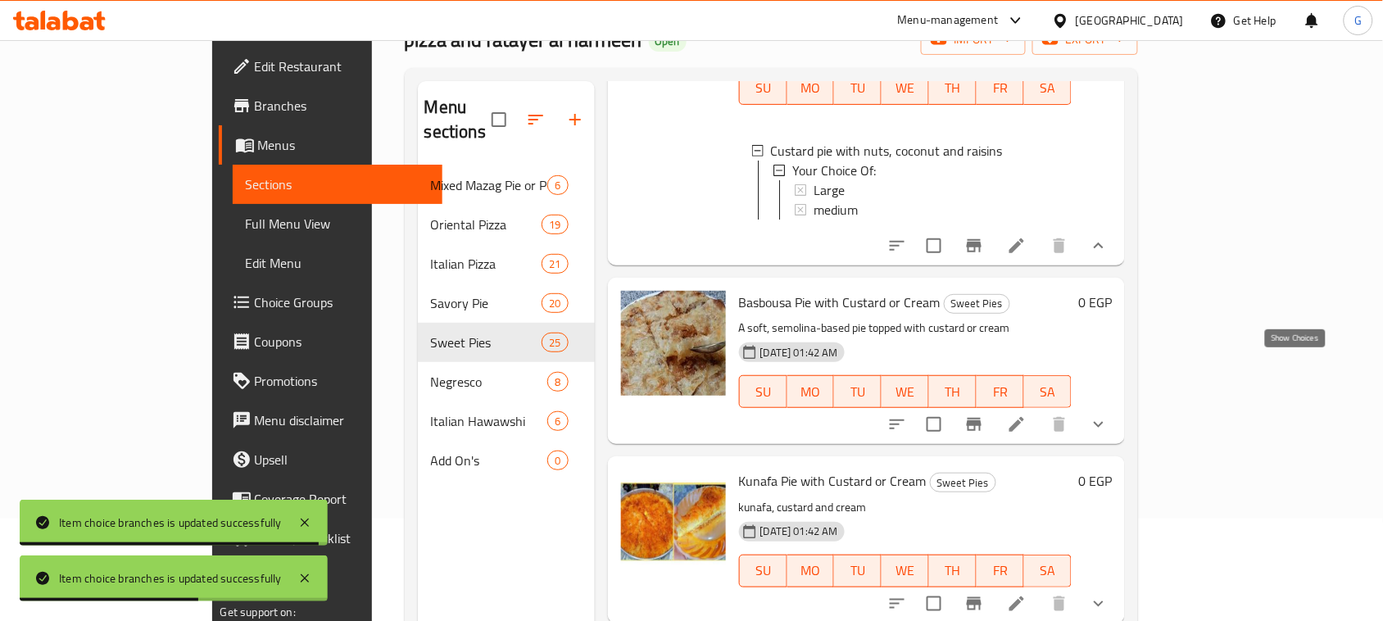
click at [1109, 415] on icon "show more" at bounding box center [1099, 425] width 20 height 20
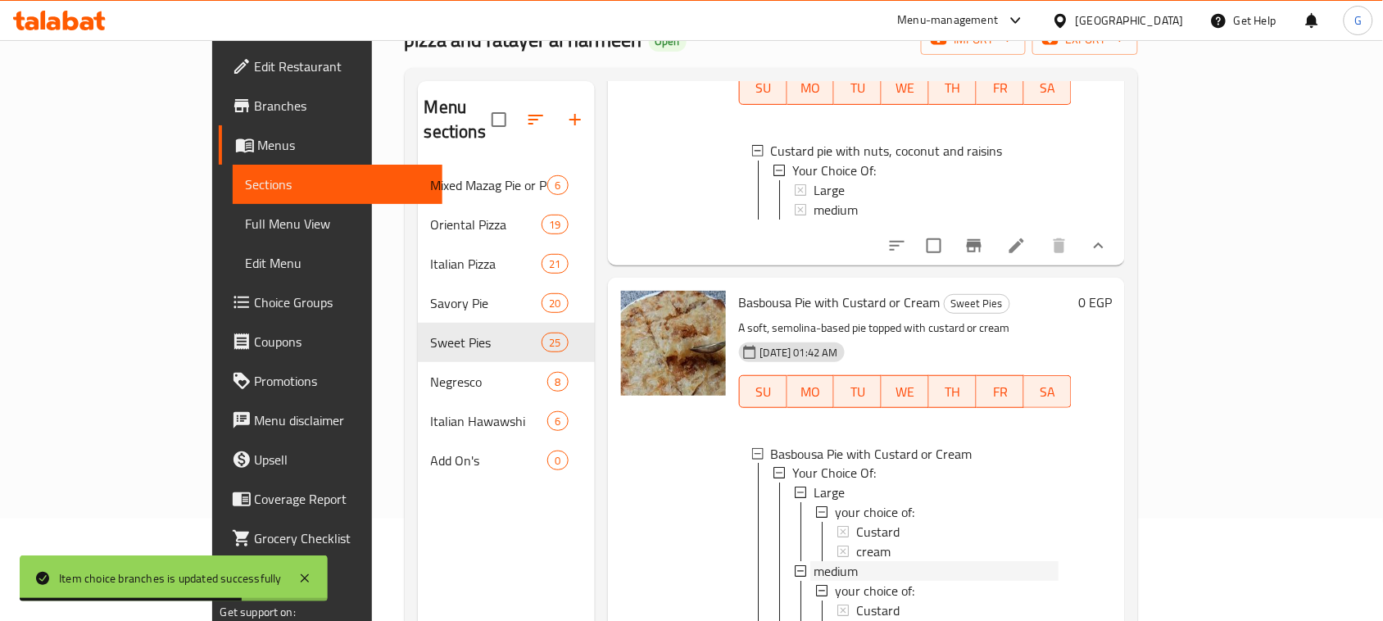
click at [814, 562] on span "medium" at bounding box center [836, 572] width 44 height 20
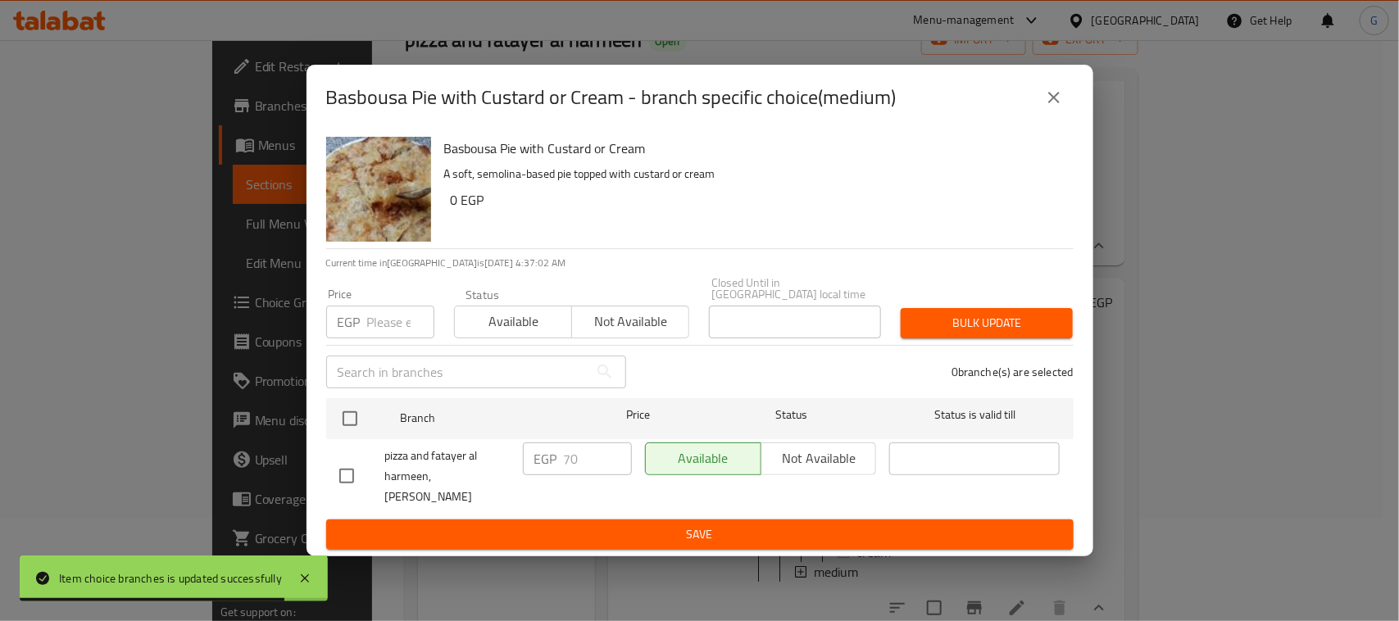
click at [1050, 107] on icon "close" at bounding box center [1054, 98] width 20 height 20
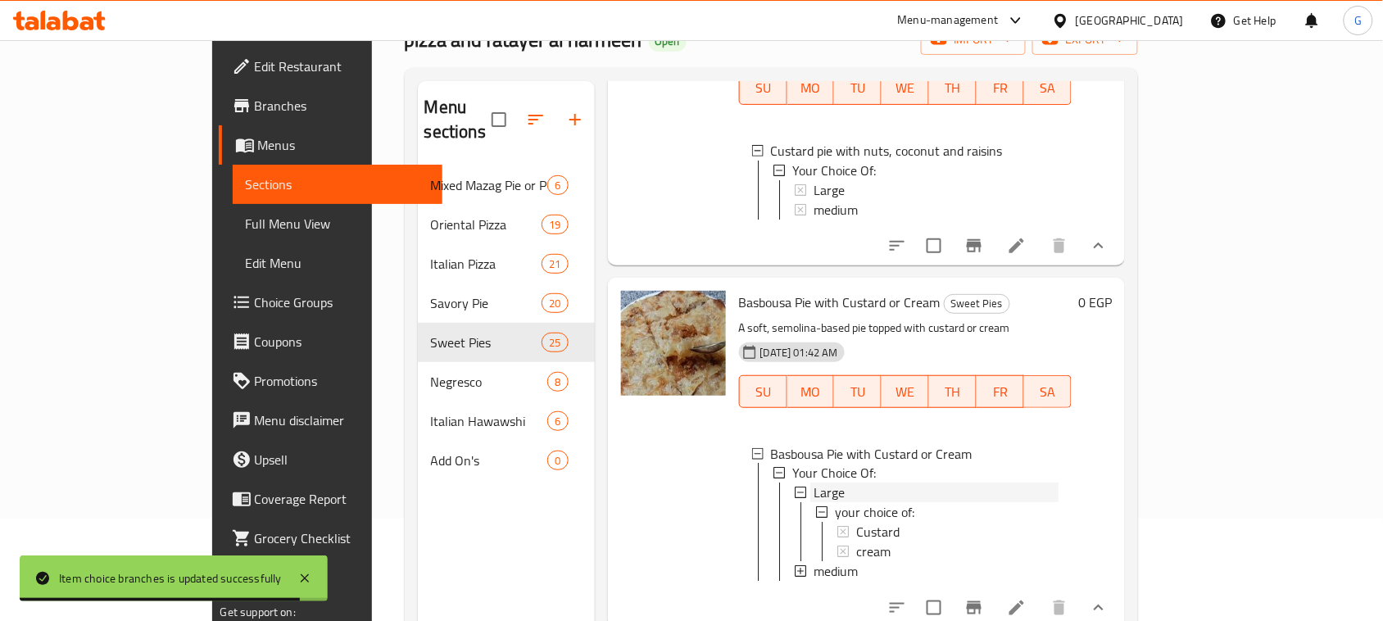
click at [814, 483] on span "Large" at bounding box center [829, 493] width 31 height 20
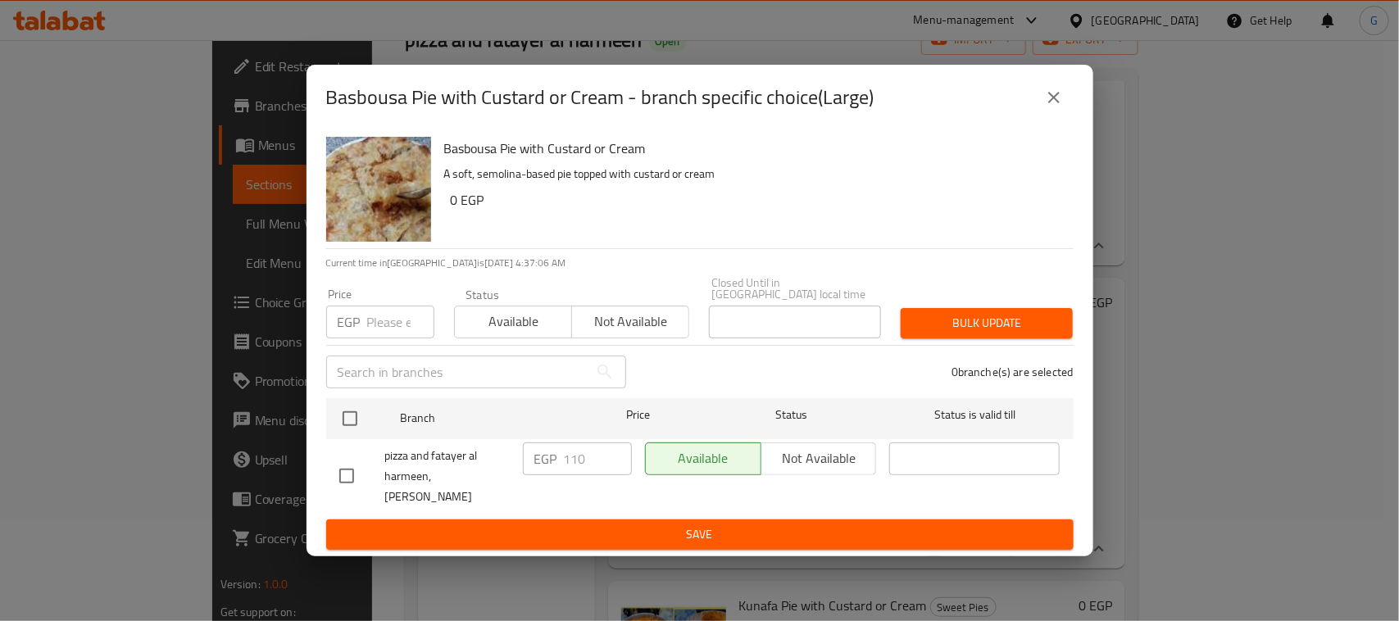
click at [342, 411] on input "checkbox" at bounding box center [350, 418] width 34 height 34
checkbox input "true"
click at [379, 317] on input "number" at bounding box center [400, 322] width 67 height 33
type input "115"
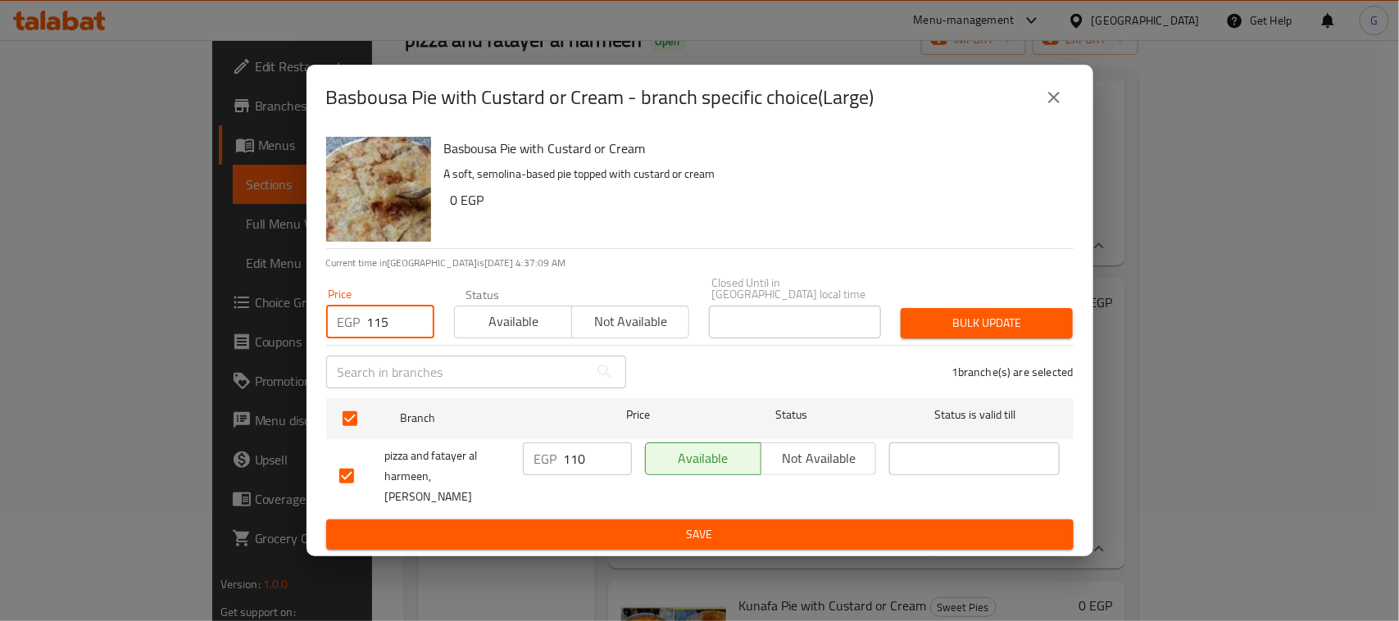
click at [959, 313] on span "Bulk update" at bounding box center [987, 323] width 146 height 20
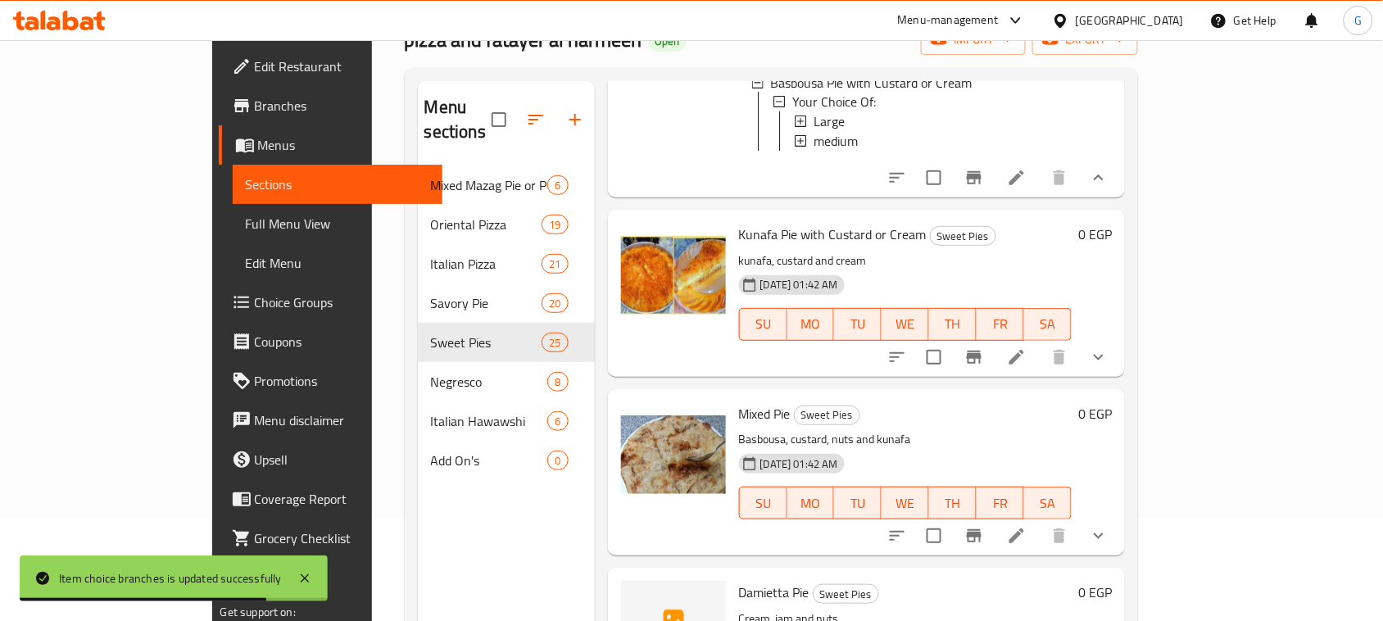
scroll to position [2902, 0]
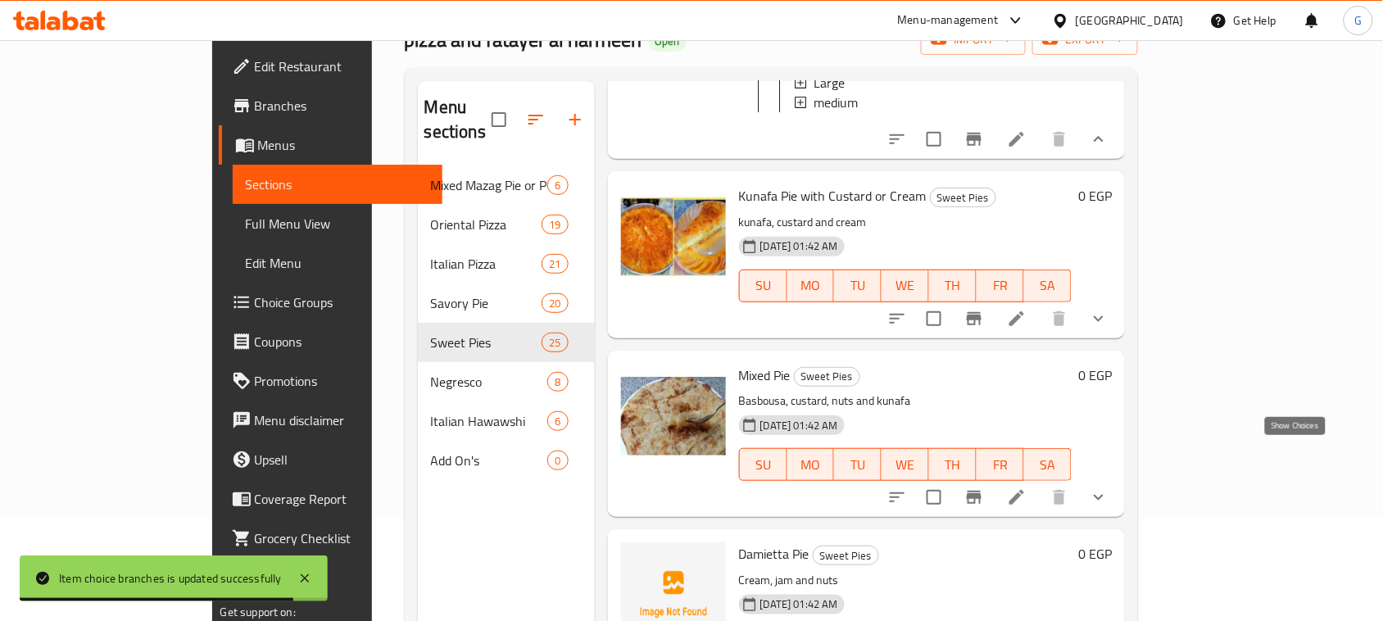
click at [1109, 488] on icon "show more" at bounding box center [1099, 498] width 20 height 20
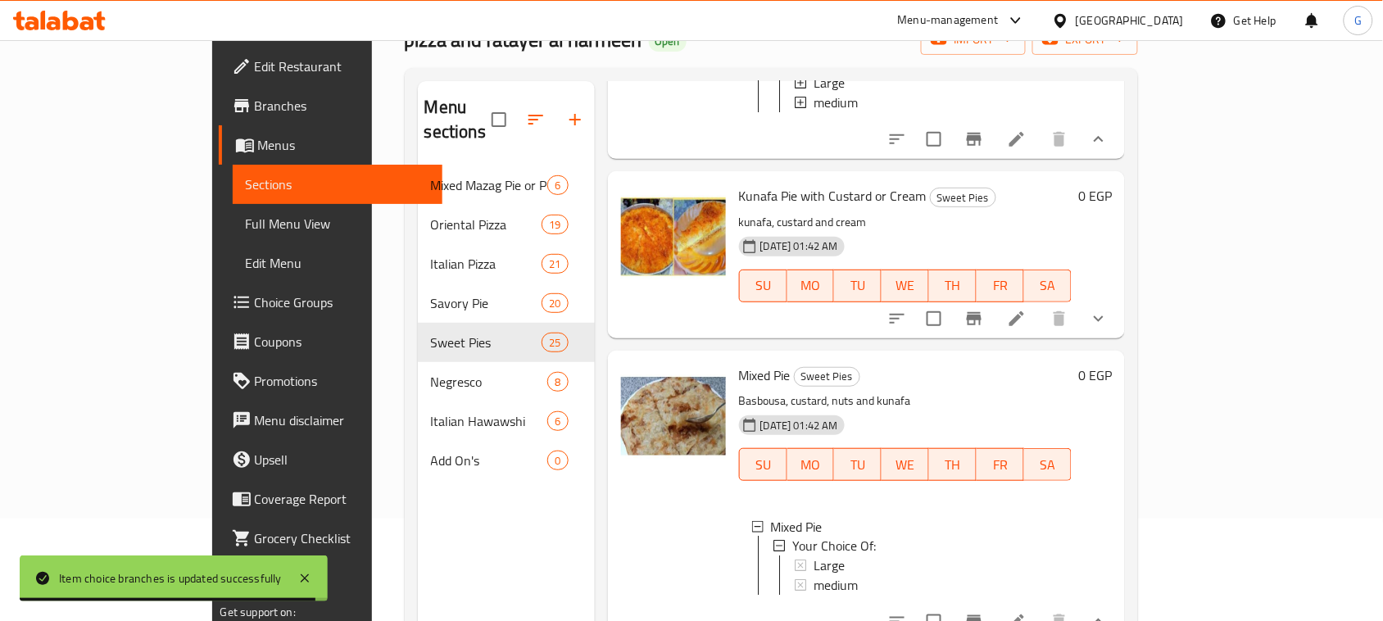
scroll to position [3005, 0]
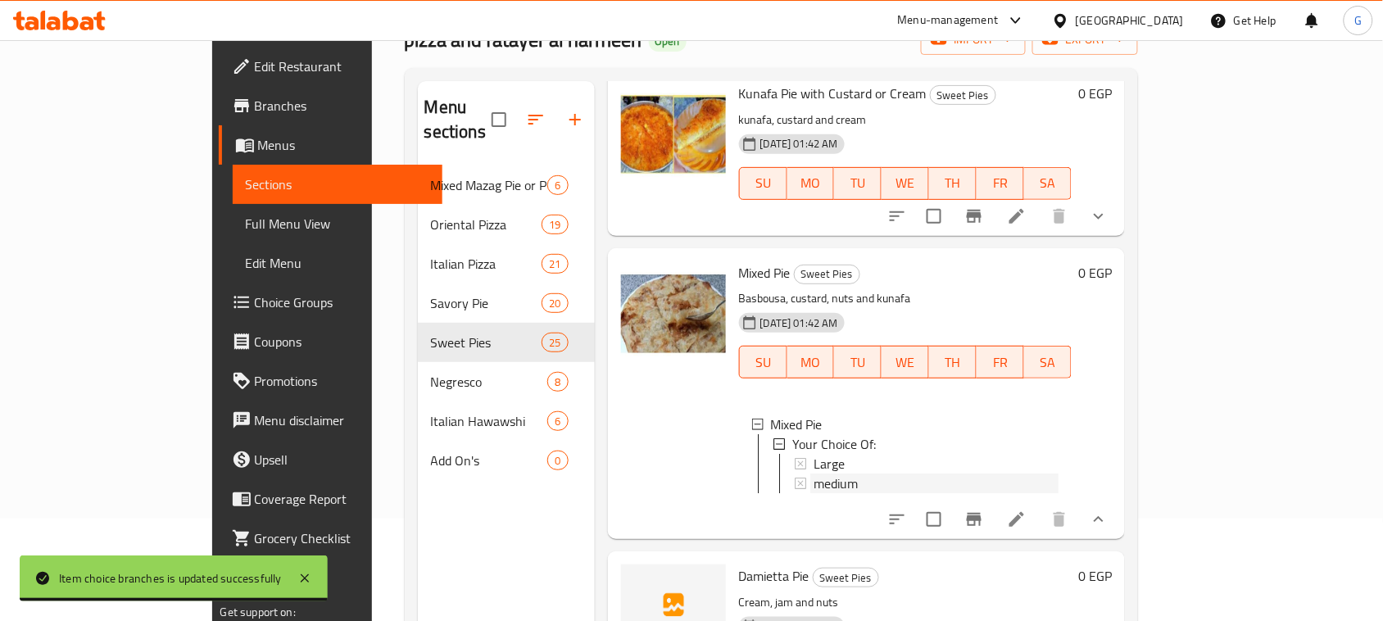
click at [814, 474] on span "medium" at bounding box center [836, 484] width 44 height 20
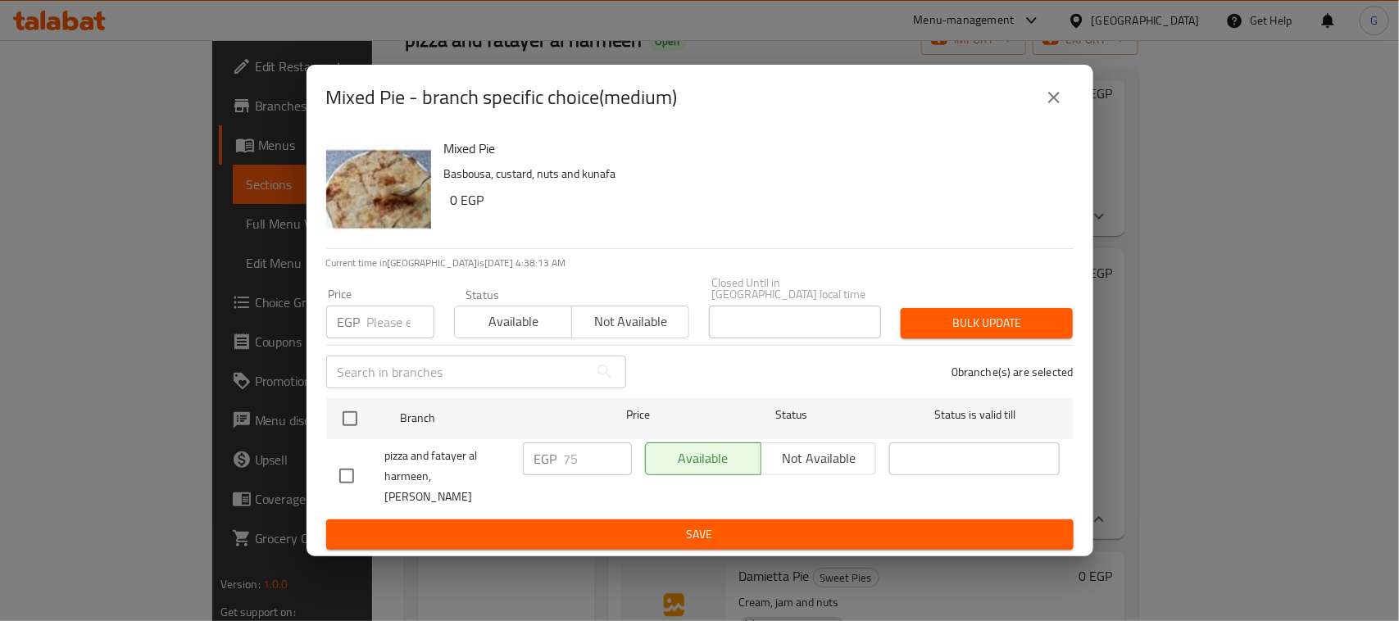
click at [1065, 101] on button "close" at bounding box center [1053, 97] width 39 height 39
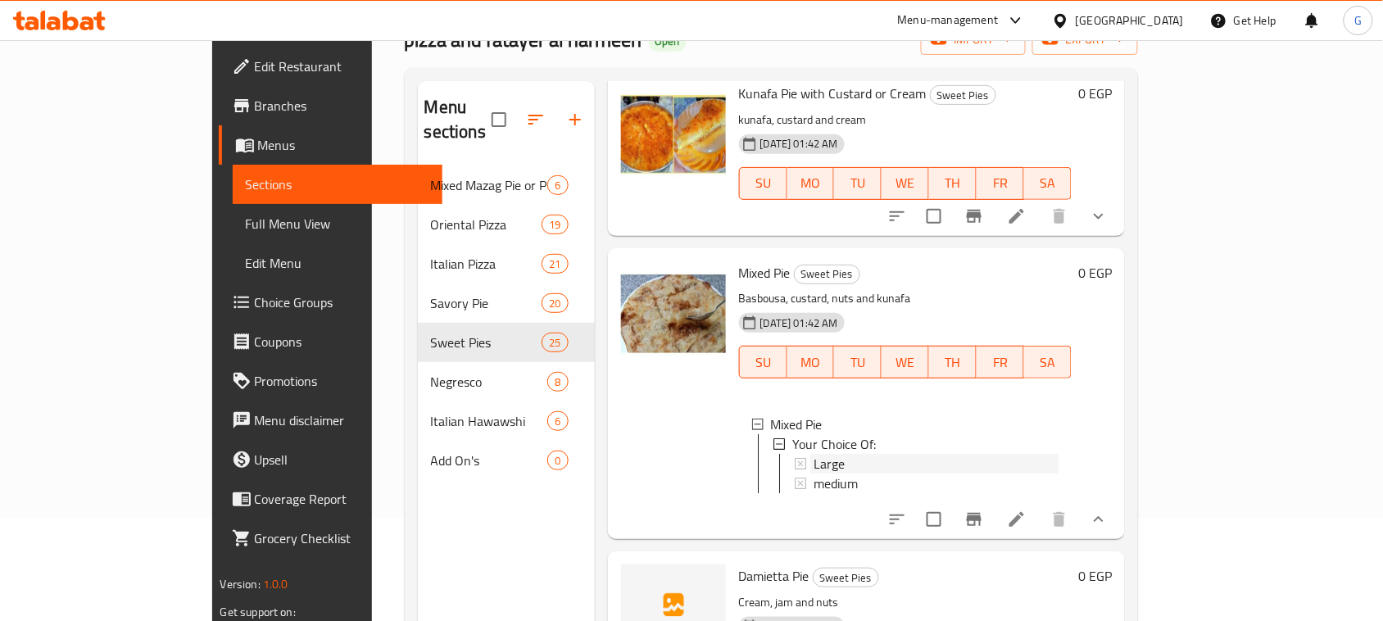
click at [822, 454] on div "Large" at bounding box center [937, 464] width 246 height 20
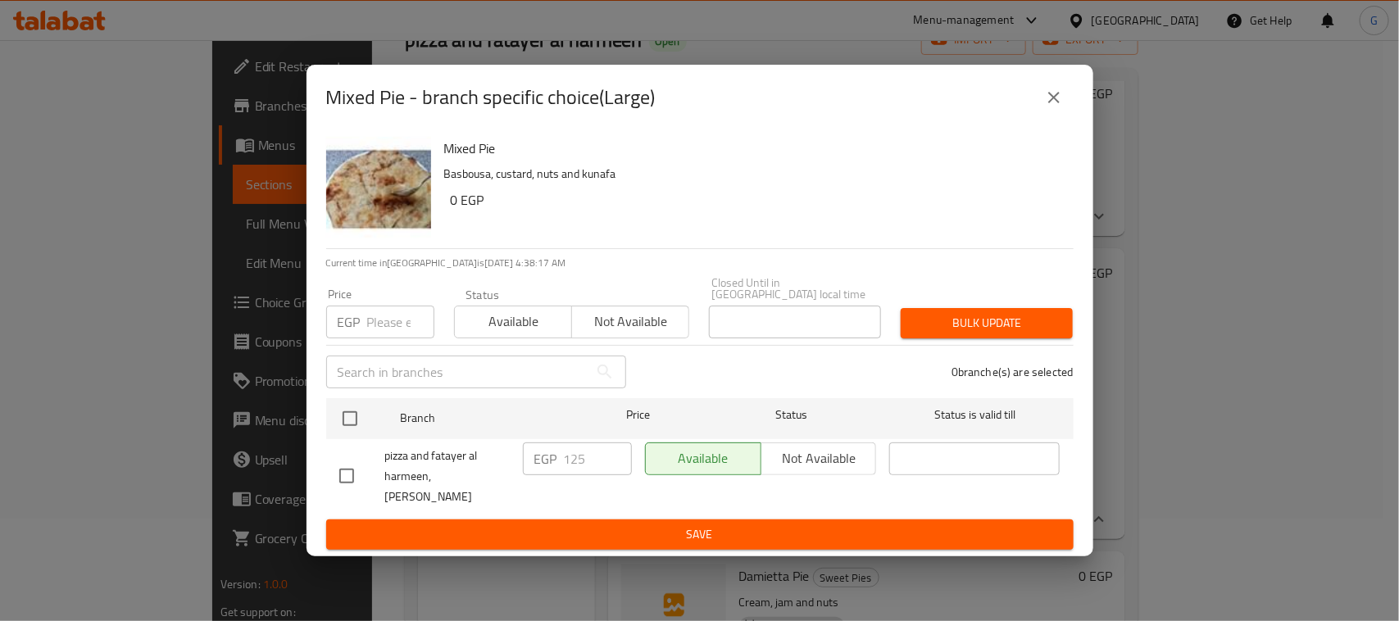
click at [1064, 109] on button "close" at bounding box center [1053, 97] width 39 height 39
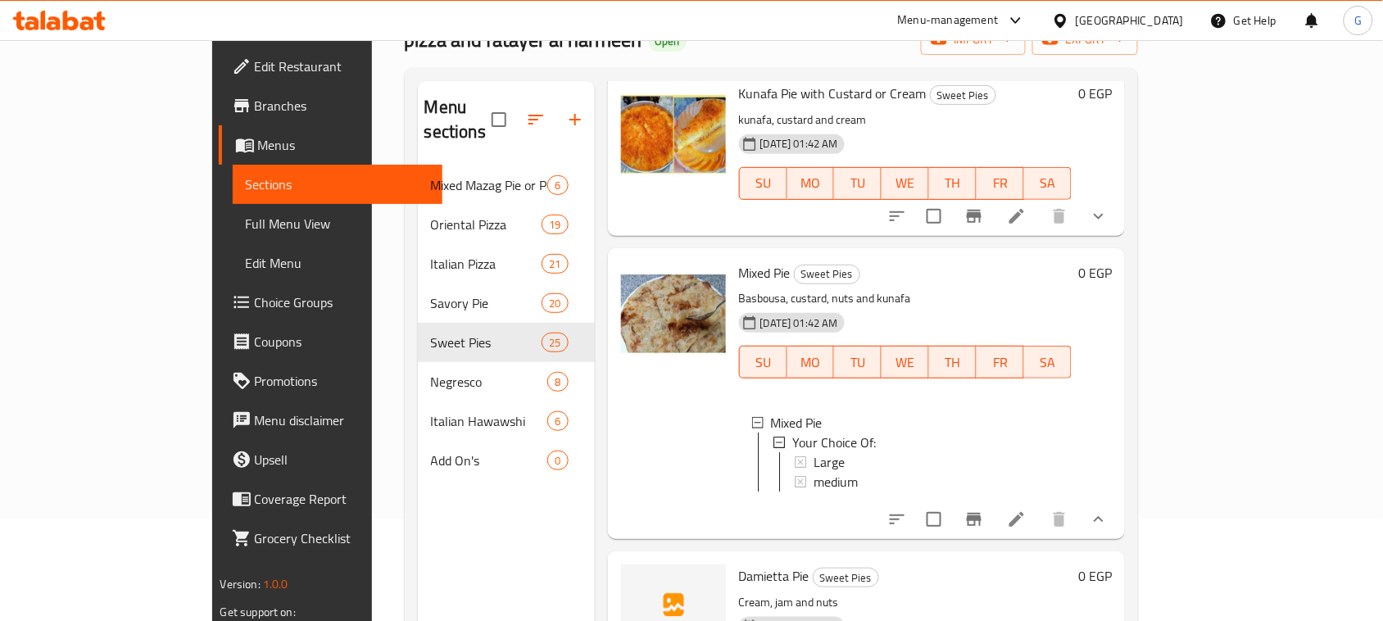
scroll to position [3209, 0]
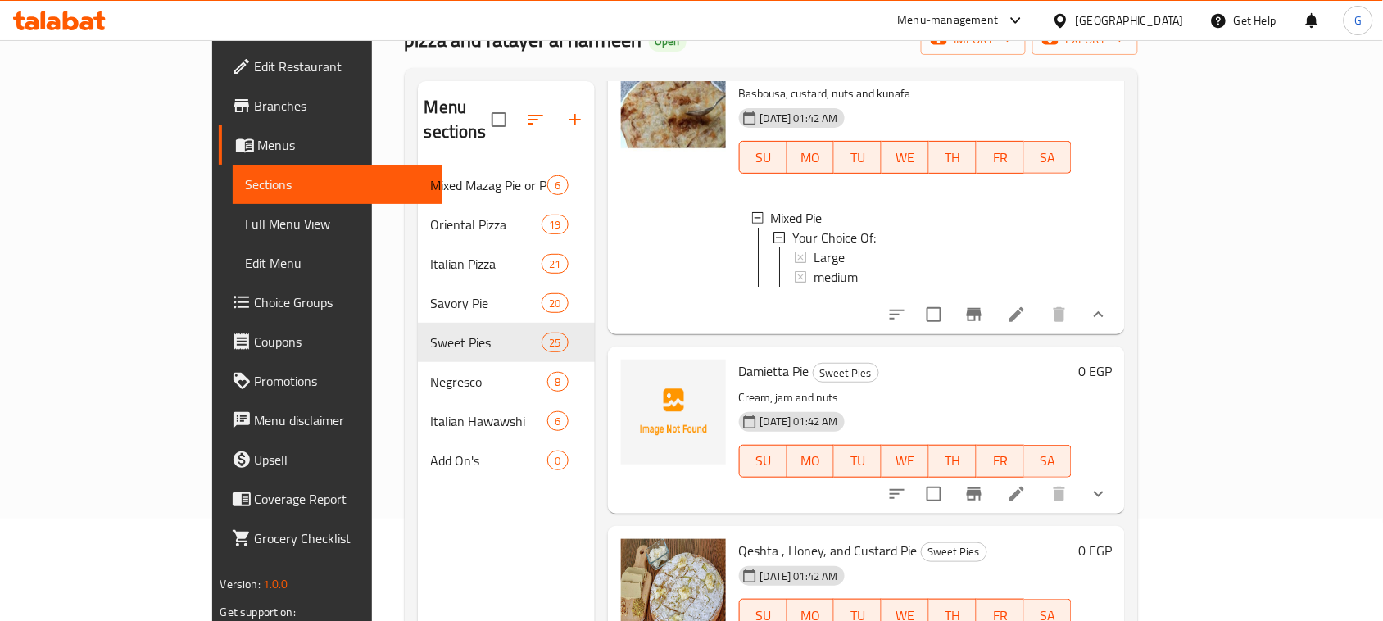
click at [1109, 484] on icon "show more" at bounding box center [1099, 494] width 20 height 20
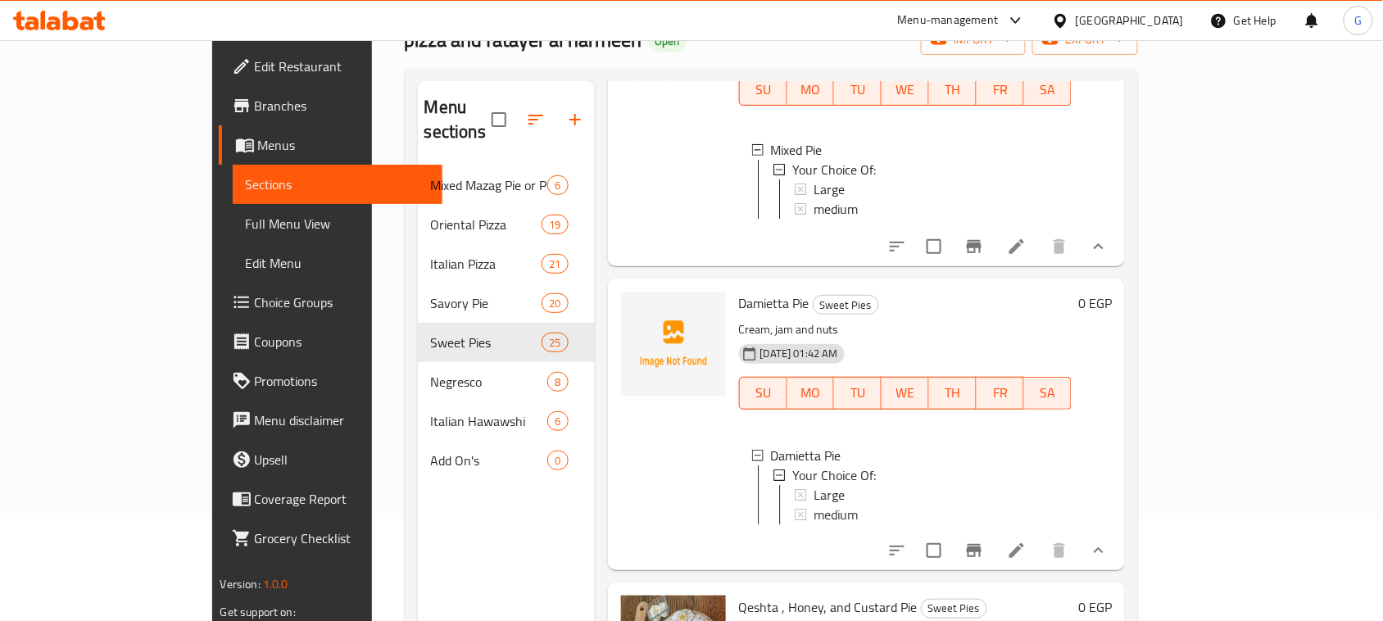
scroll to position [3414, 0]
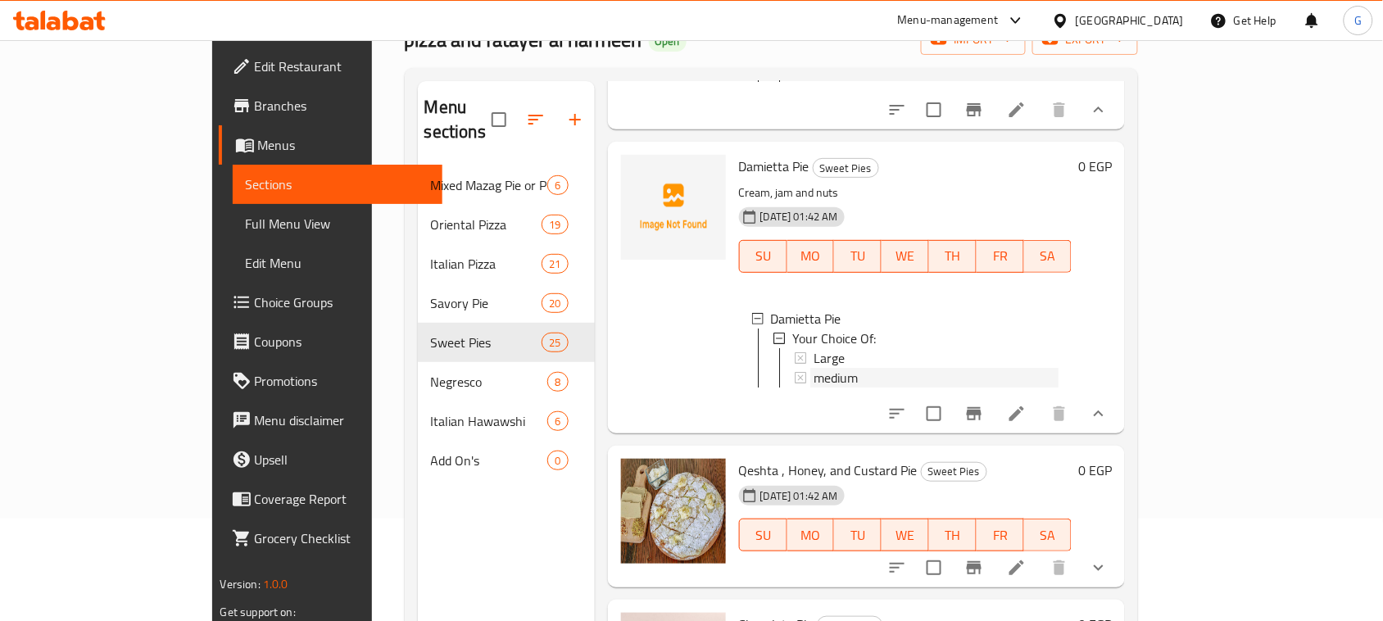
click at [814, 368] on span "medium" at bounding box center [836, 378] width 44 height 20
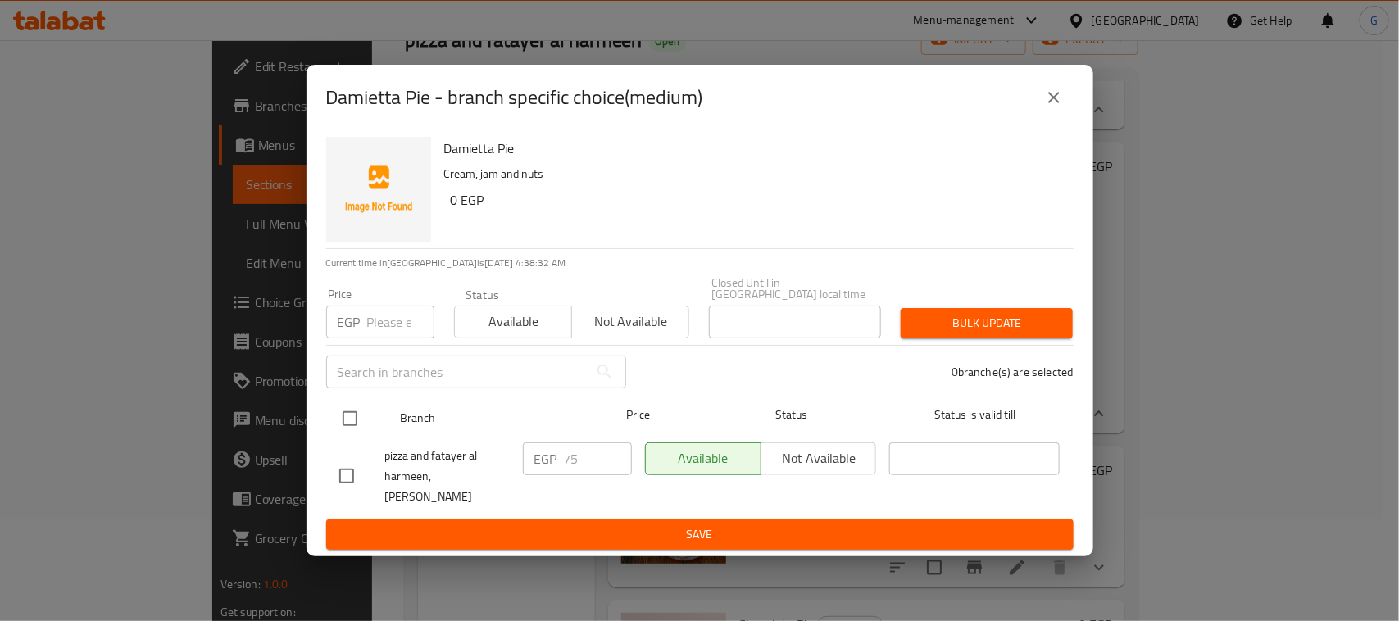
click at [346, 414] on input "checkbox" at bounding box center [350, 418] width 34 height 34
checkbox input "true"
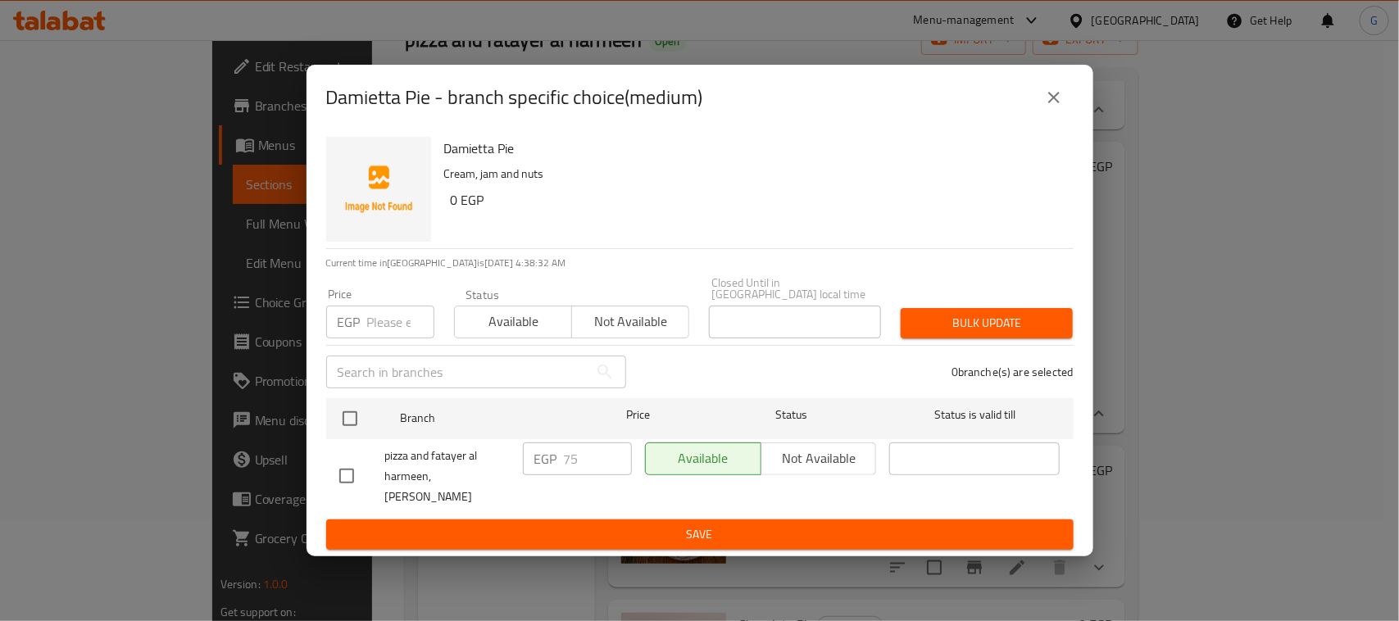
checkbox input "true"
click at [388, 321] on input "number" at bounding box center [400, 322] width 67 height 33
type input "175"
click at [983, 321] on span "Bulk update" at bounding box center [987, 323] width 146 height 20
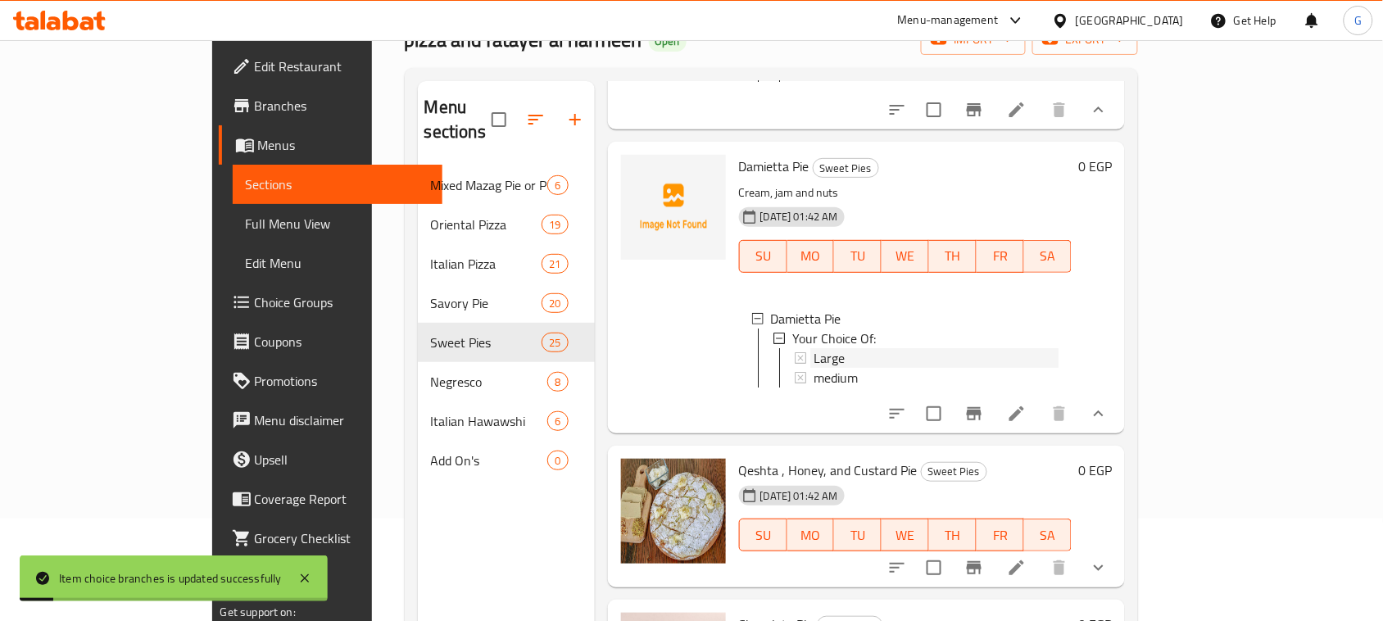
click at [814, 348] on div "Large" at bounding box center [937, 358] width 246 height 20
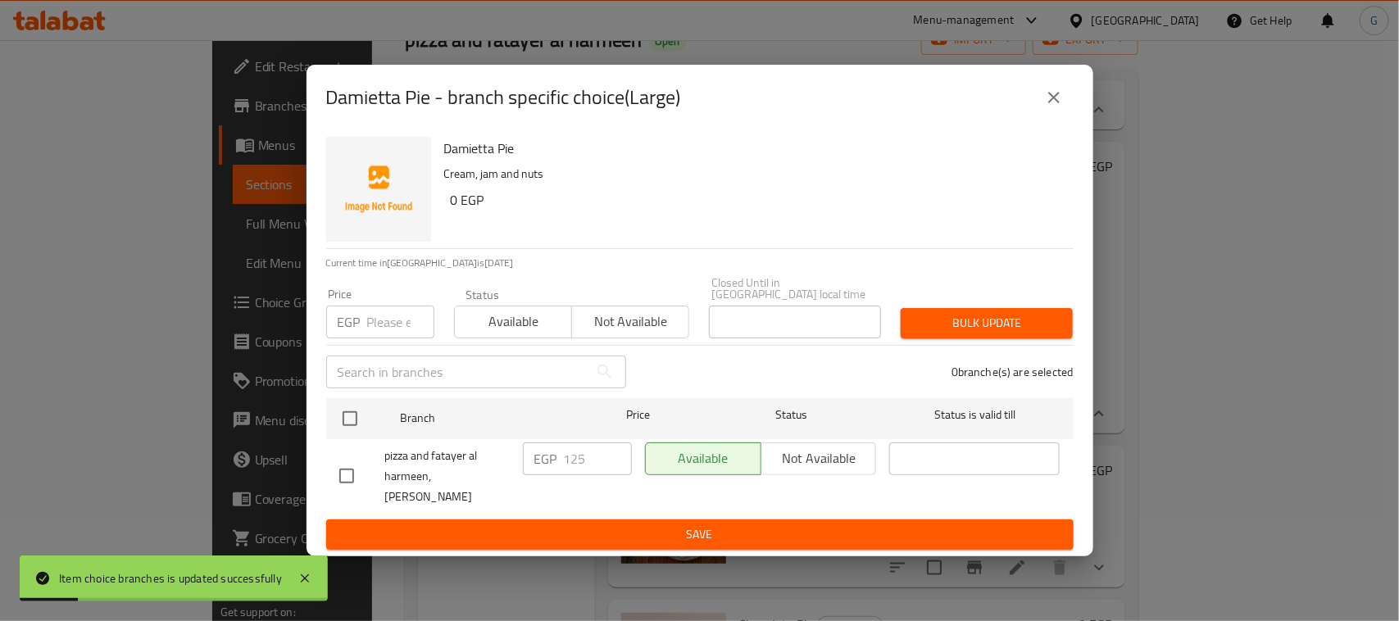
click at [354, 415] on input "checkbox" at bounding box center [350, 418] width 34 height 34
checkbox input "true"
click at [392, 306] on input "number" at bounding box center [400, 322] width 67 height 33
type input "225"
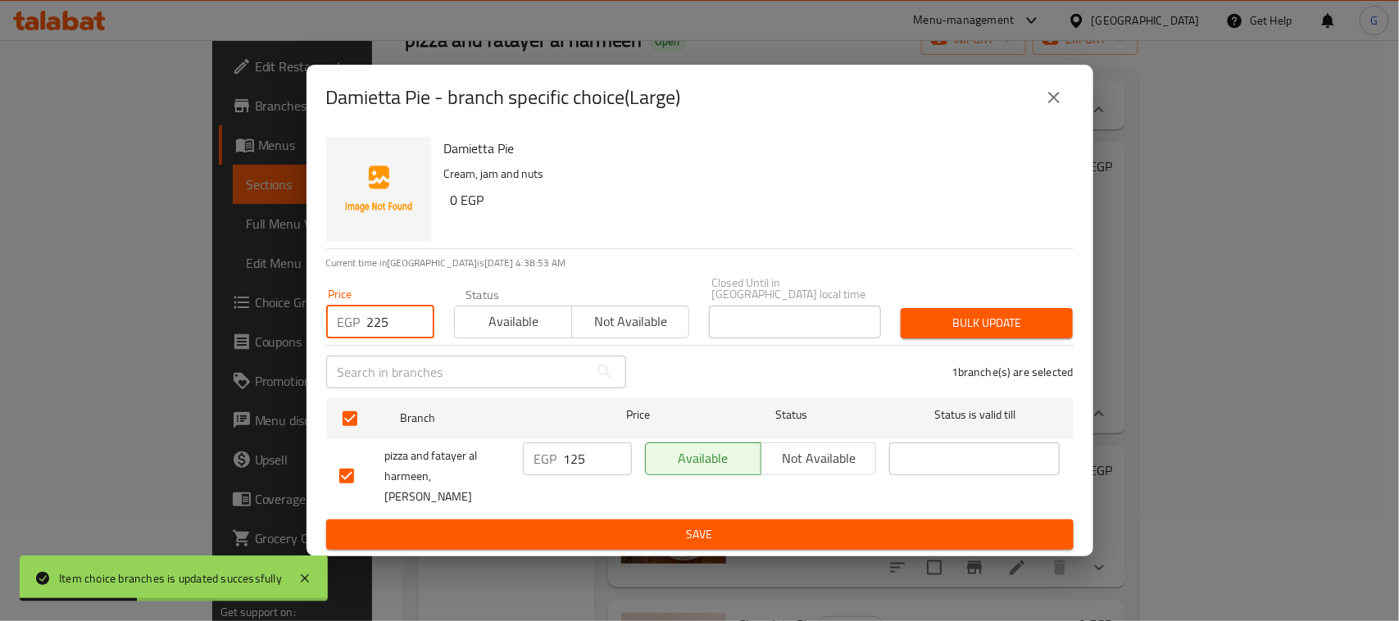
click at [956, 314] on span "Bulk update" at bounding box center [987, 323] width 146 height 20
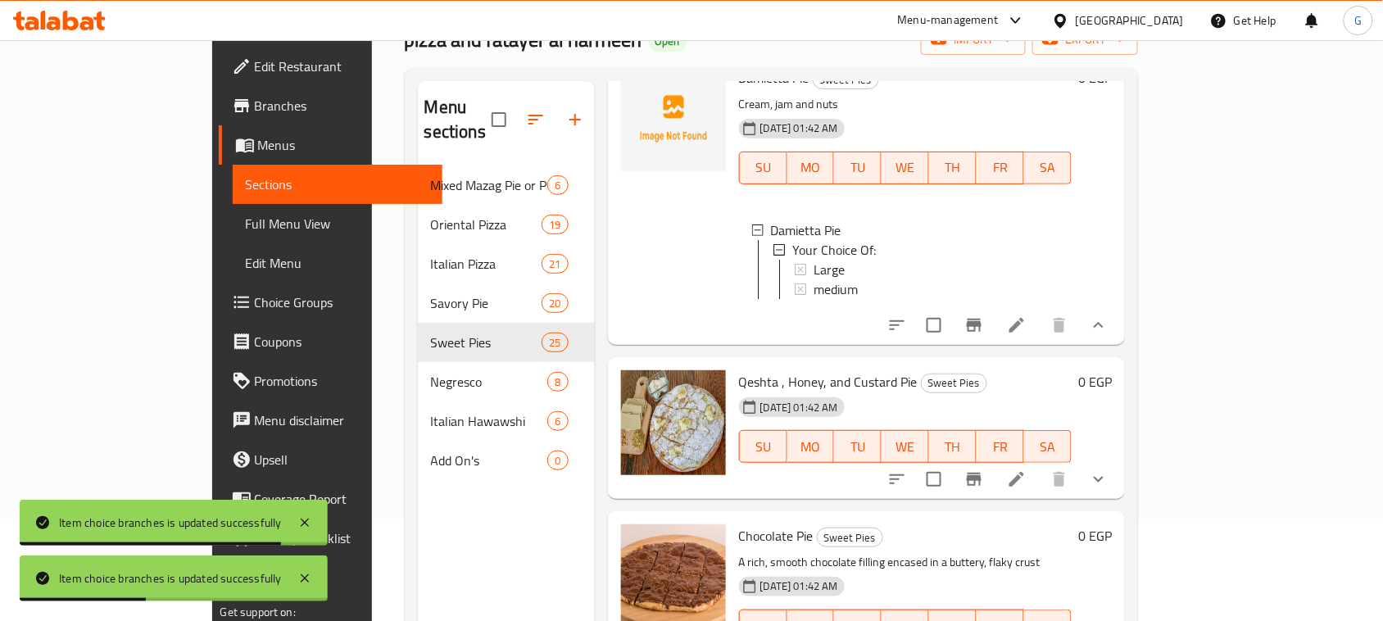
scroll to position [3517, 0]
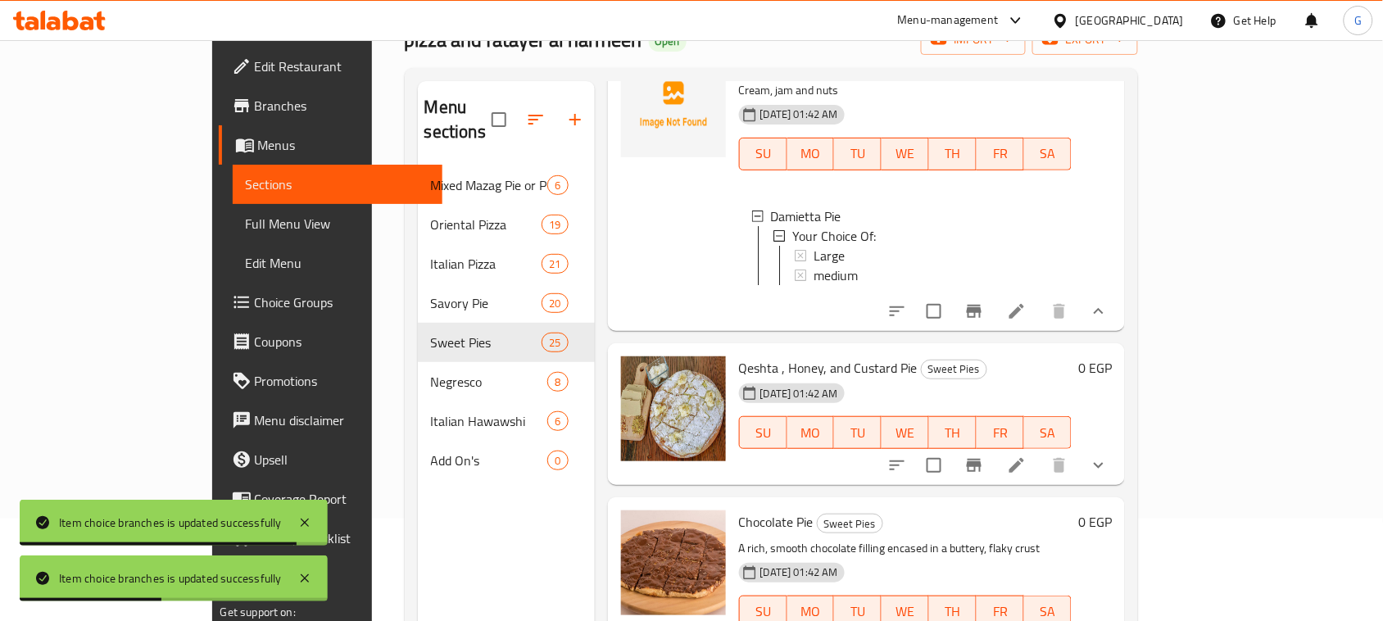
click at [1109, 457] on icon "show more" at bounding box center [1099, 466] width 20 height 20
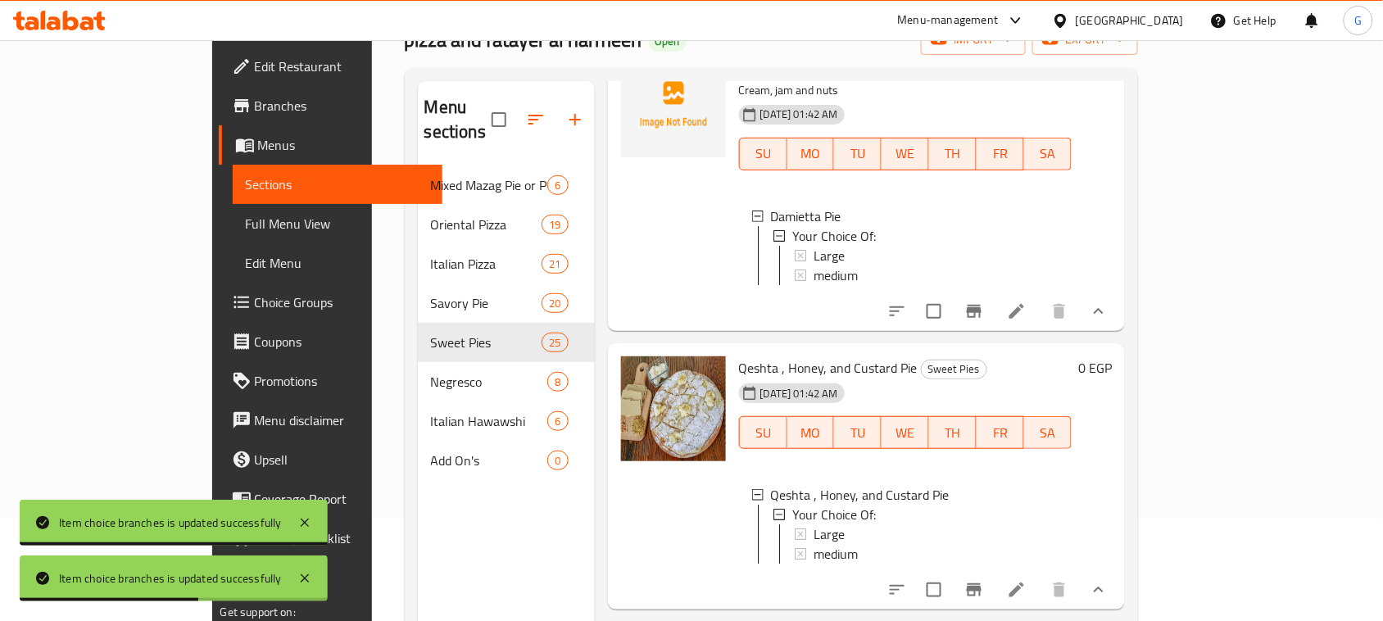
scroll to position [3619, 0]
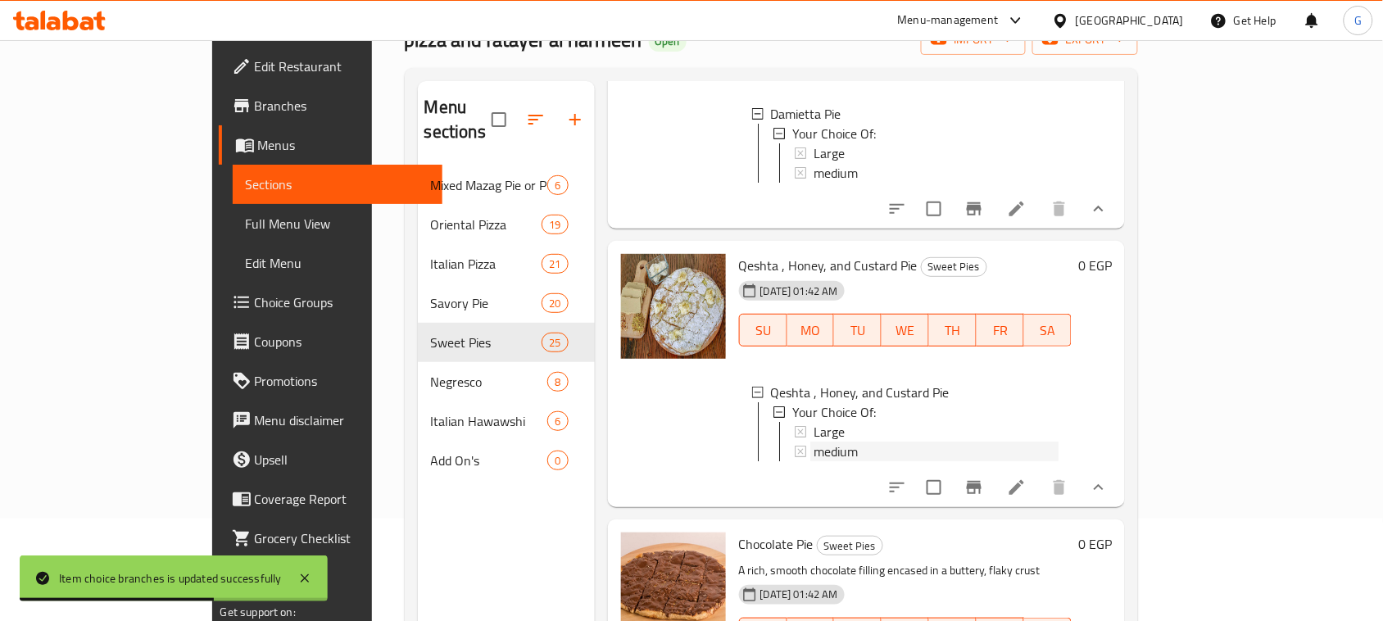
click at [814, 447] on span "medium" at bounding box center [836, 452] width 44 height 20
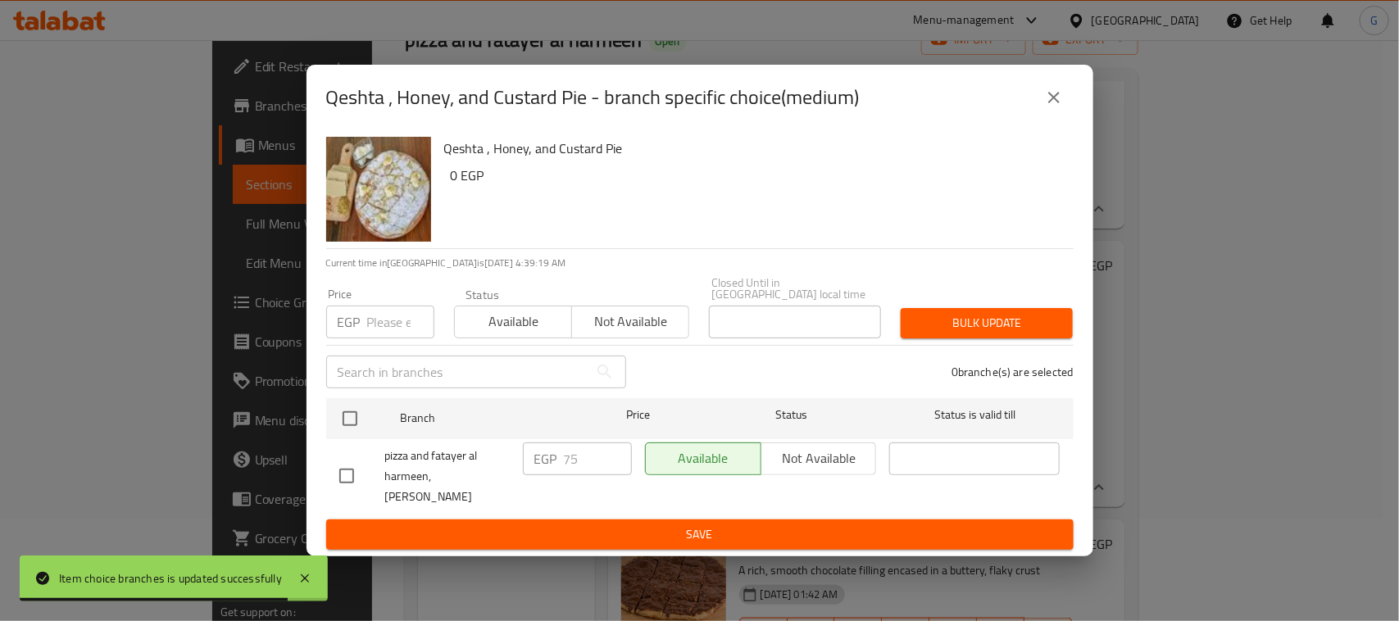
click at [346, 415] on input "checkbox" at bounding box center [350, 418] width 34 height 34
checkbox input "true"
click at [391, 321] on input "number" at bounding box center [400, 322] width 67 height 33
type input "85"
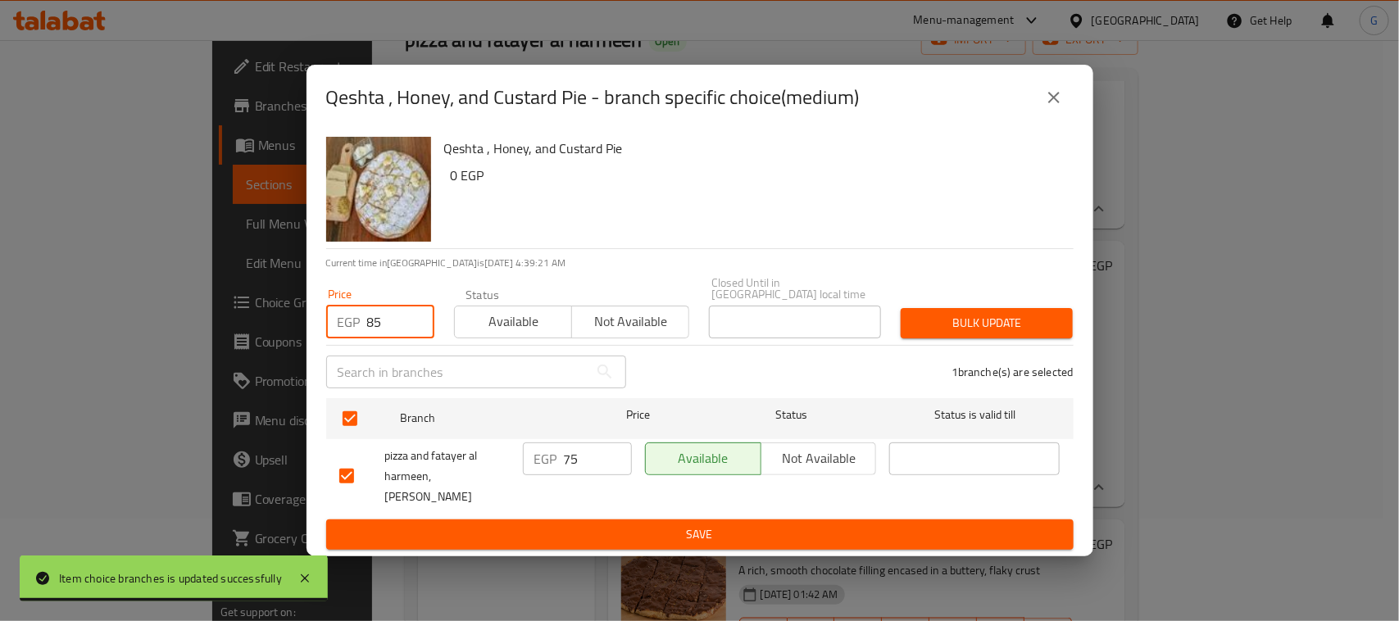
click at [1016, 318] on span "Bulk update" at bounding box center [987, 323] width 146 height 20
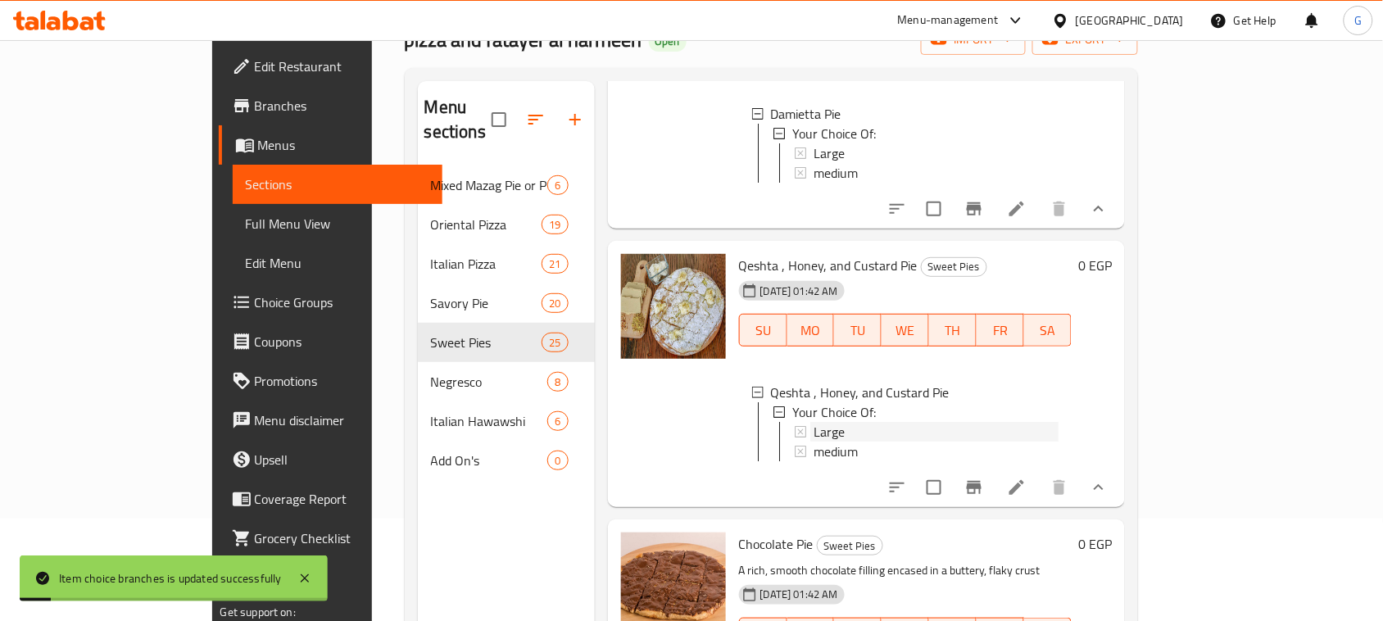
click at [814, 422] on span "Large" at bounding box center [829, 432] width 31 height 20
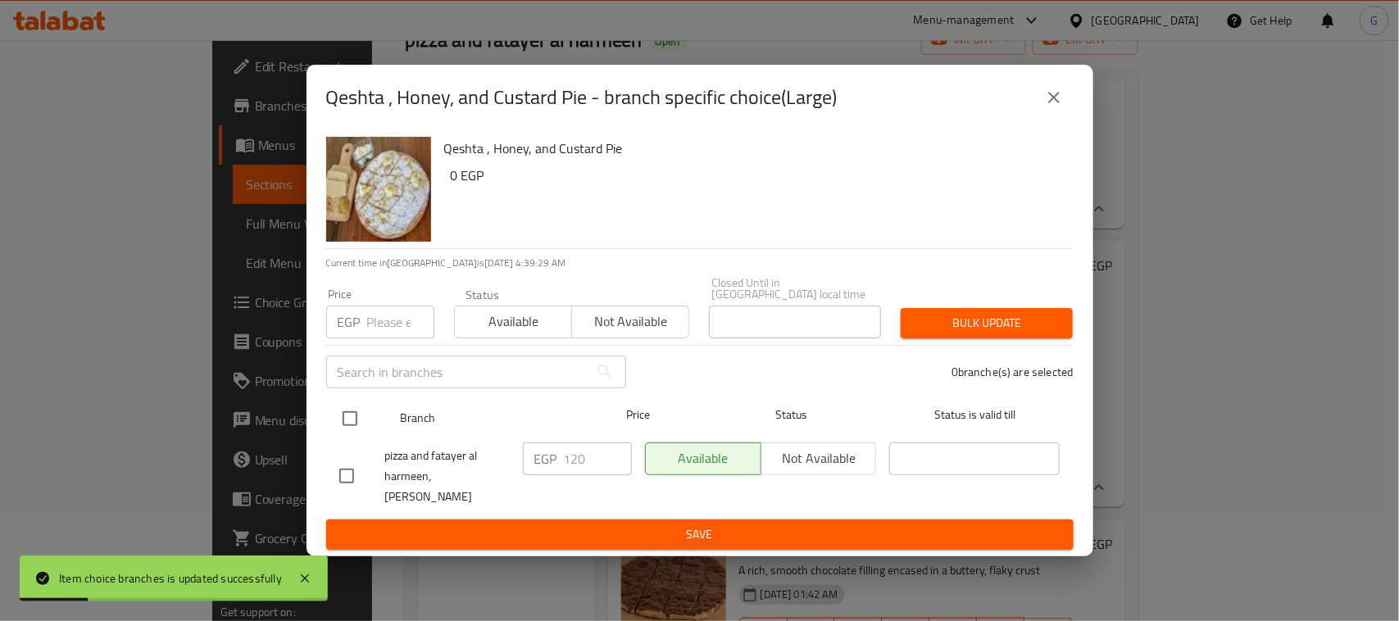
click at [342, 414] on input "checkbox" at bounding box center [350, 418] width 34 height 34
checkbox input "true"
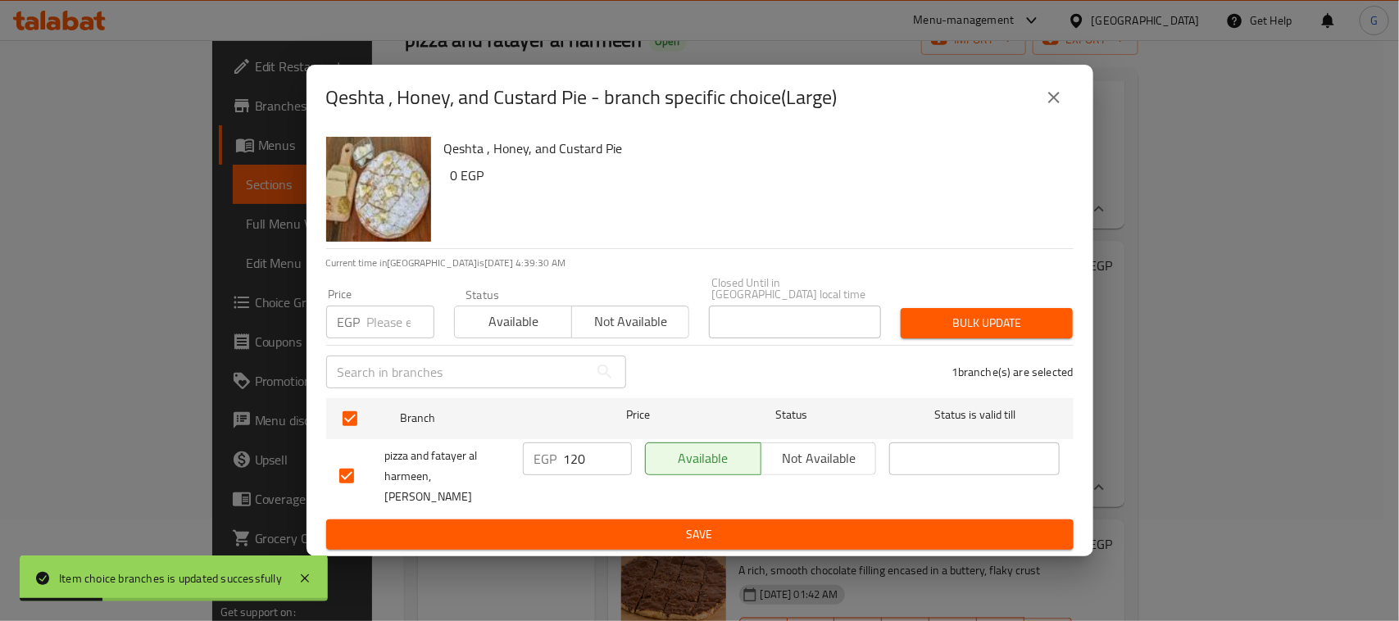
click at [389, 308] on input "number" at bounding box center [400, 322] width 67 height 33
type input "125"
click at [1000, 322] on span "Bulk update" at bounding box center [987, 323] width 146 height 20
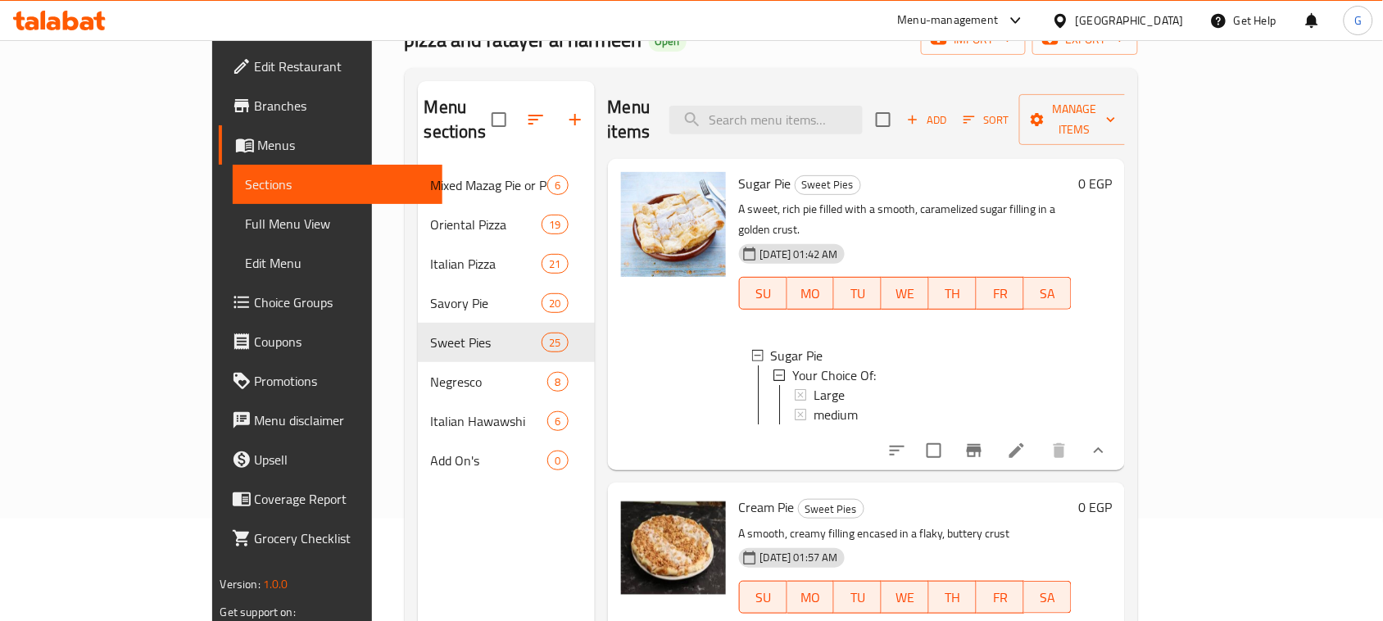
scroll to position [205, 0]
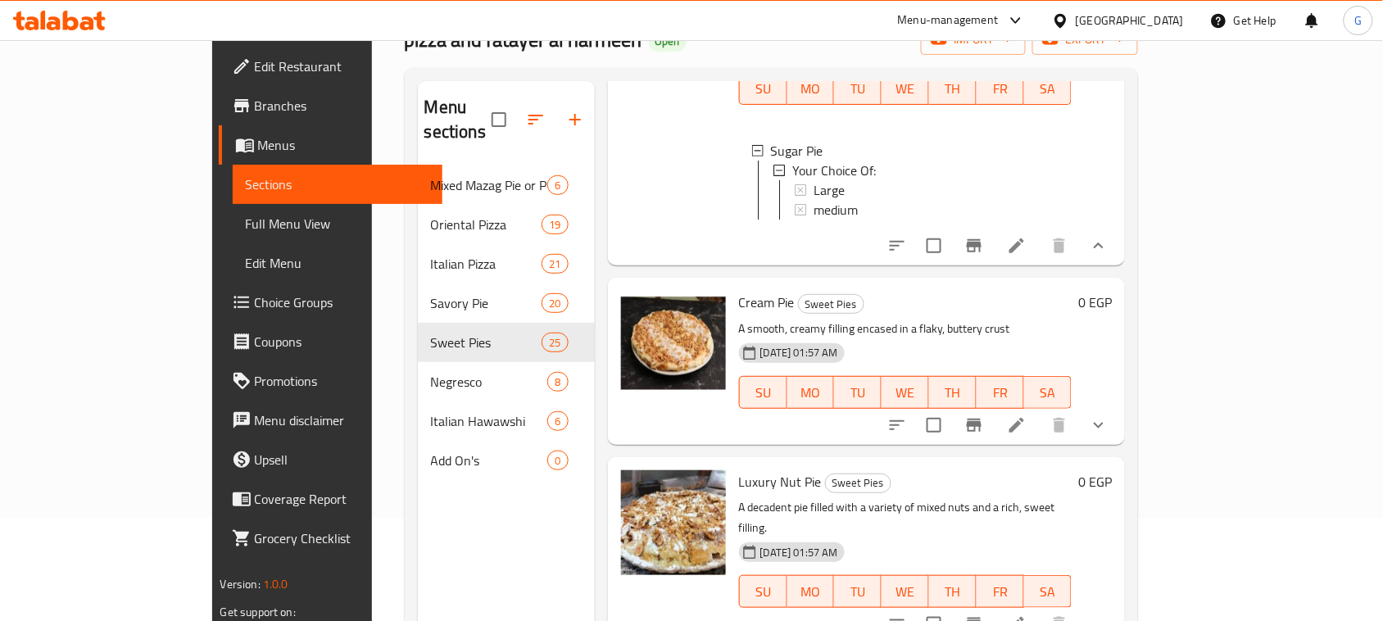
click at [1109, 415] on icon "show more" at bounding box center [1099, 425] width 20 height 20
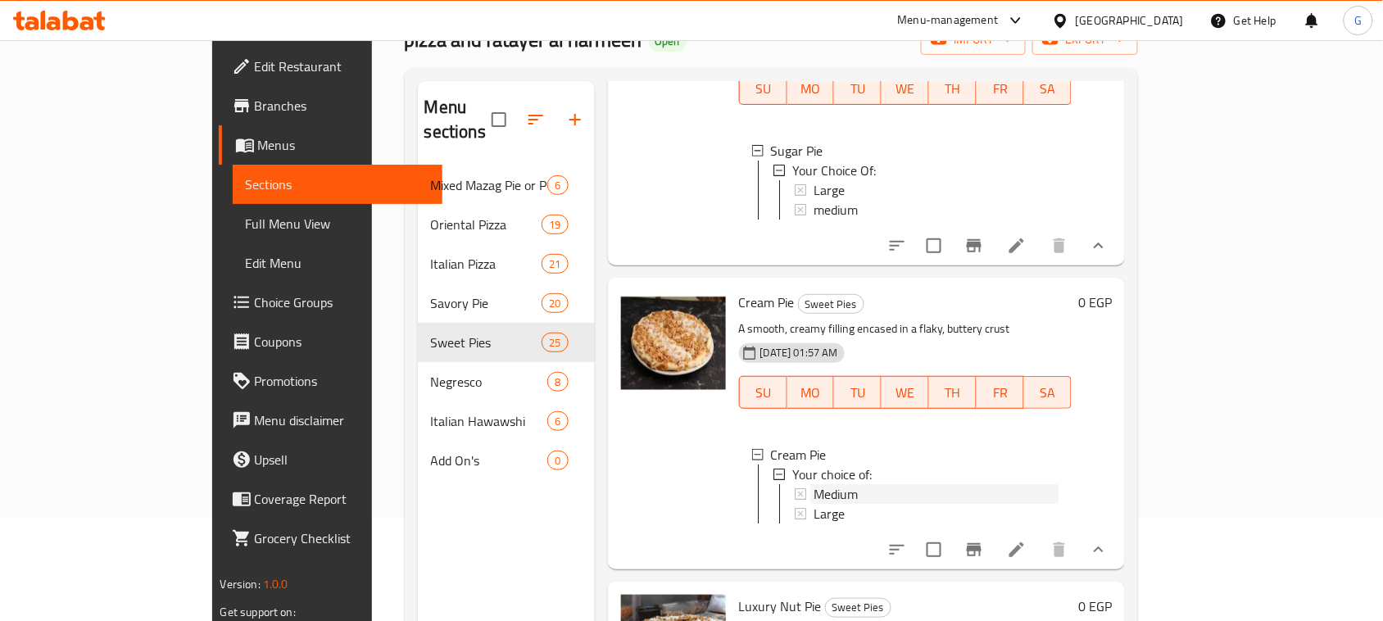
click at [814, 484] on span "Medium" at bounding box center [836, 494] width 44 height 20
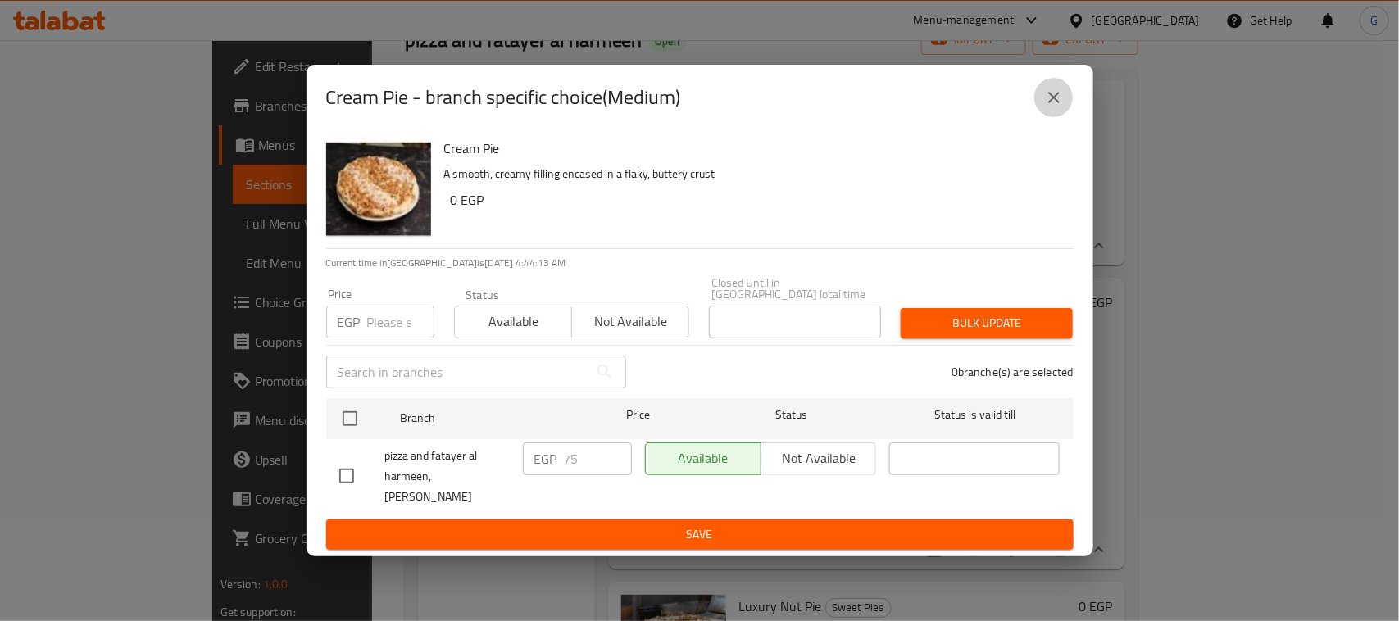
click at [1036, 96] on button "close" at bounding box center [1053, 97] width 39 height 39
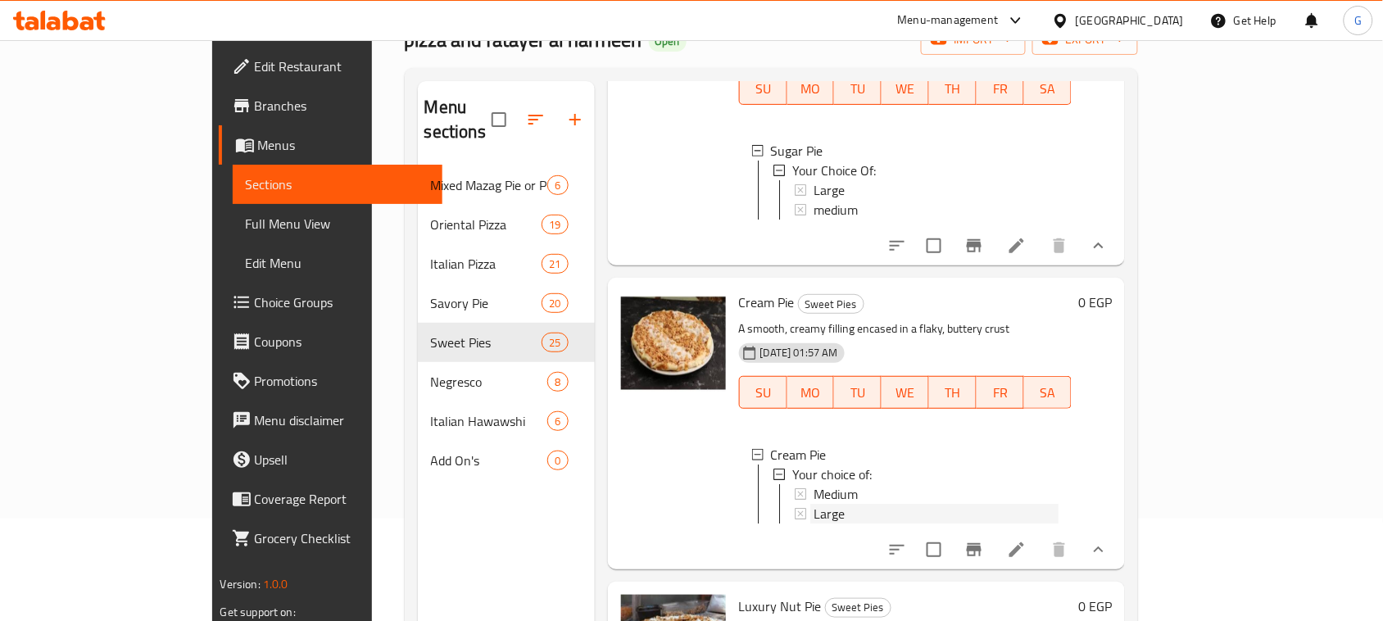
click at [814, 504] on div "Large" at bounding box center [937, 514] width 246 height 20
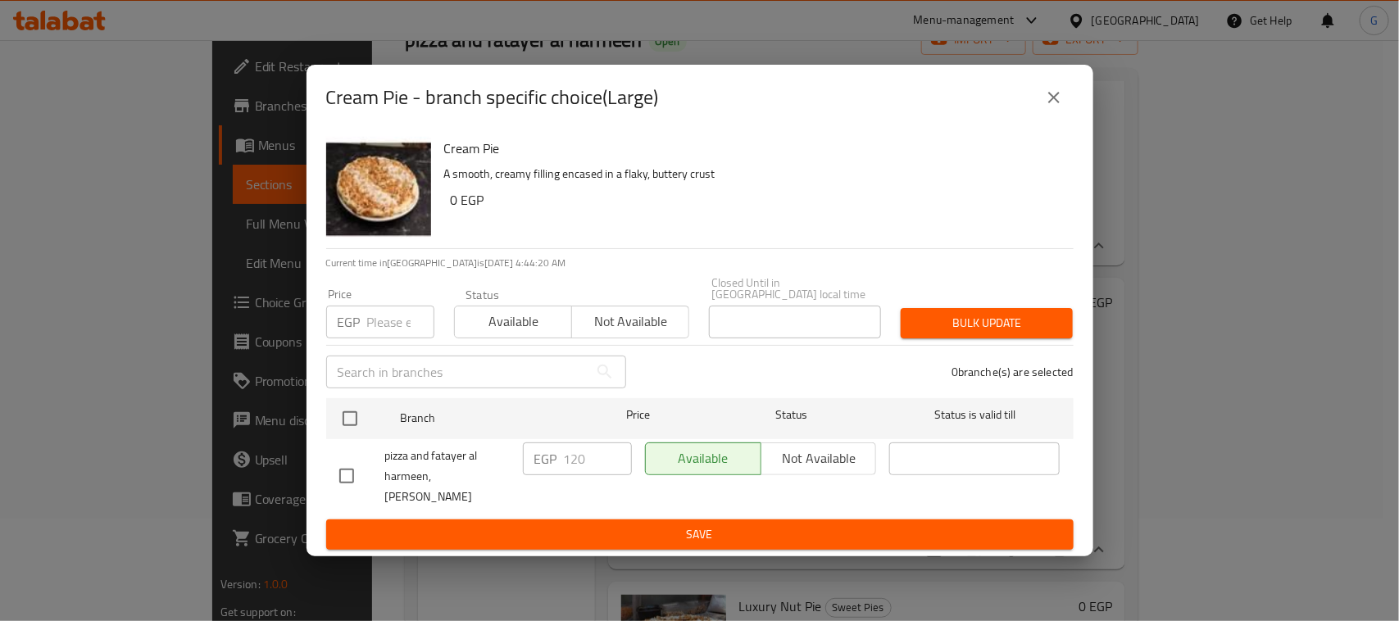
click at [1059, 96] on icon "close" at bounding box center [1054, 98] width 20 height 20
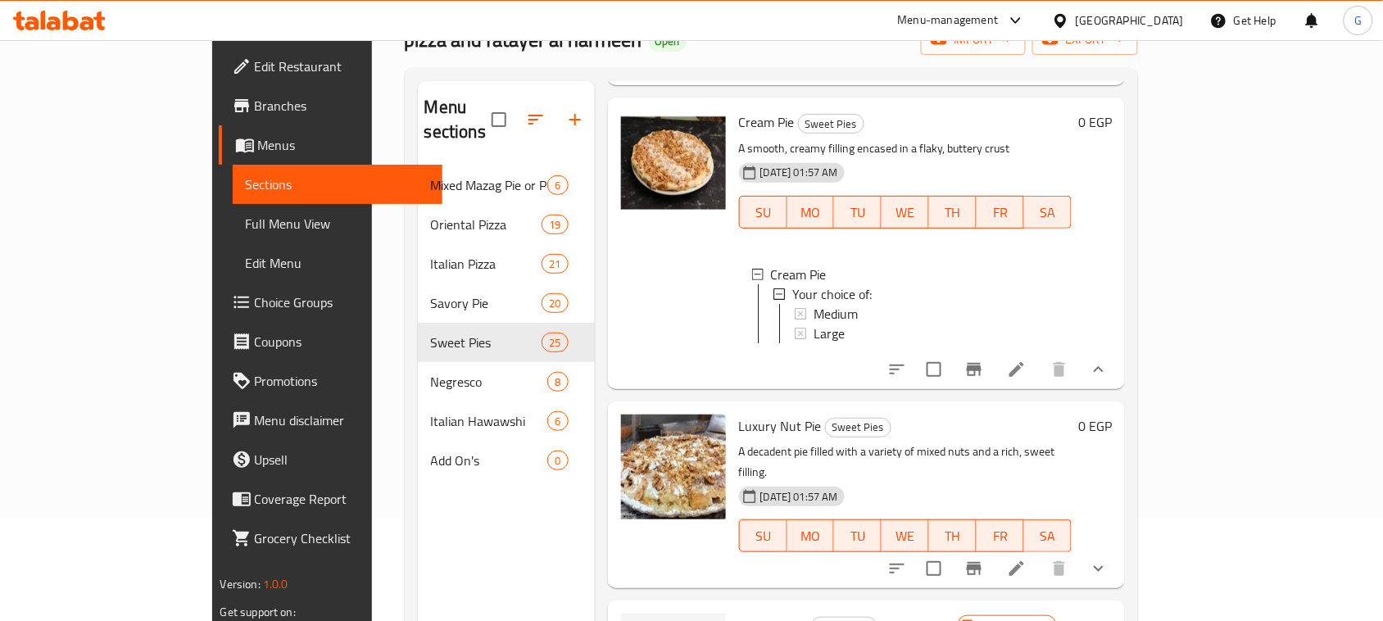
scroll to position [410, 0]
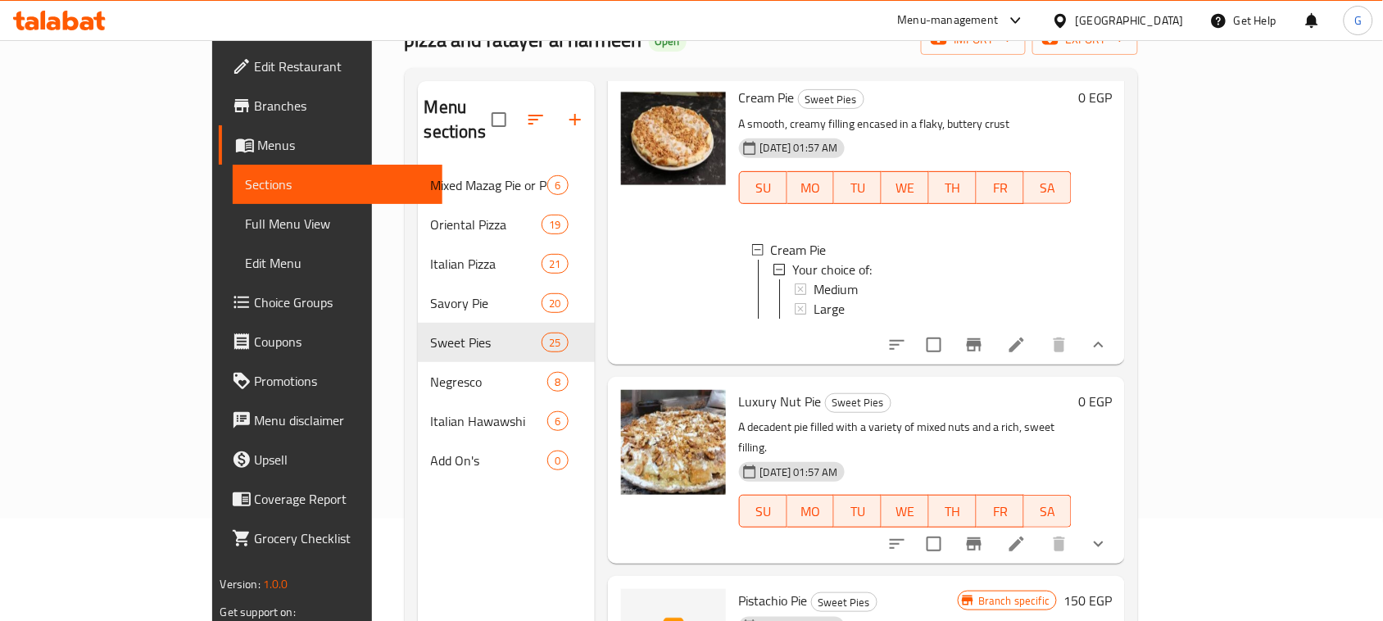
click at [1109, 534] on icon "show more" at bounding box center [1099, 544] width 20 height 20
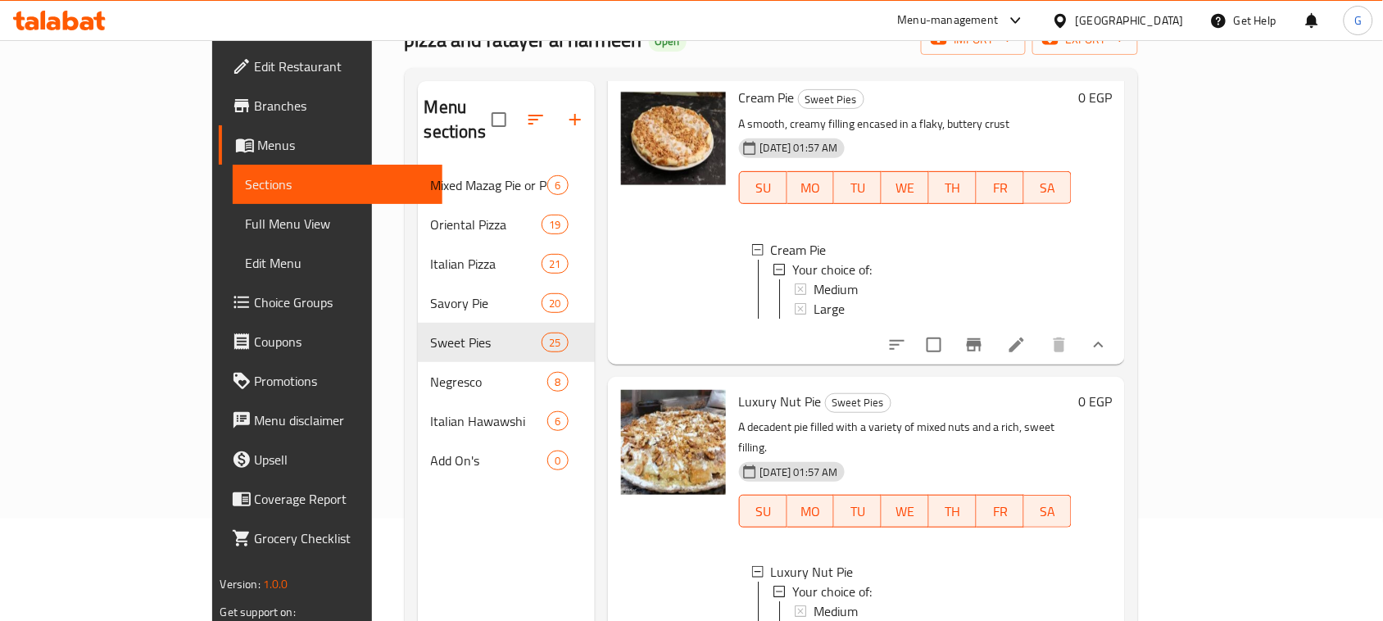
scroll to position [615, 0]
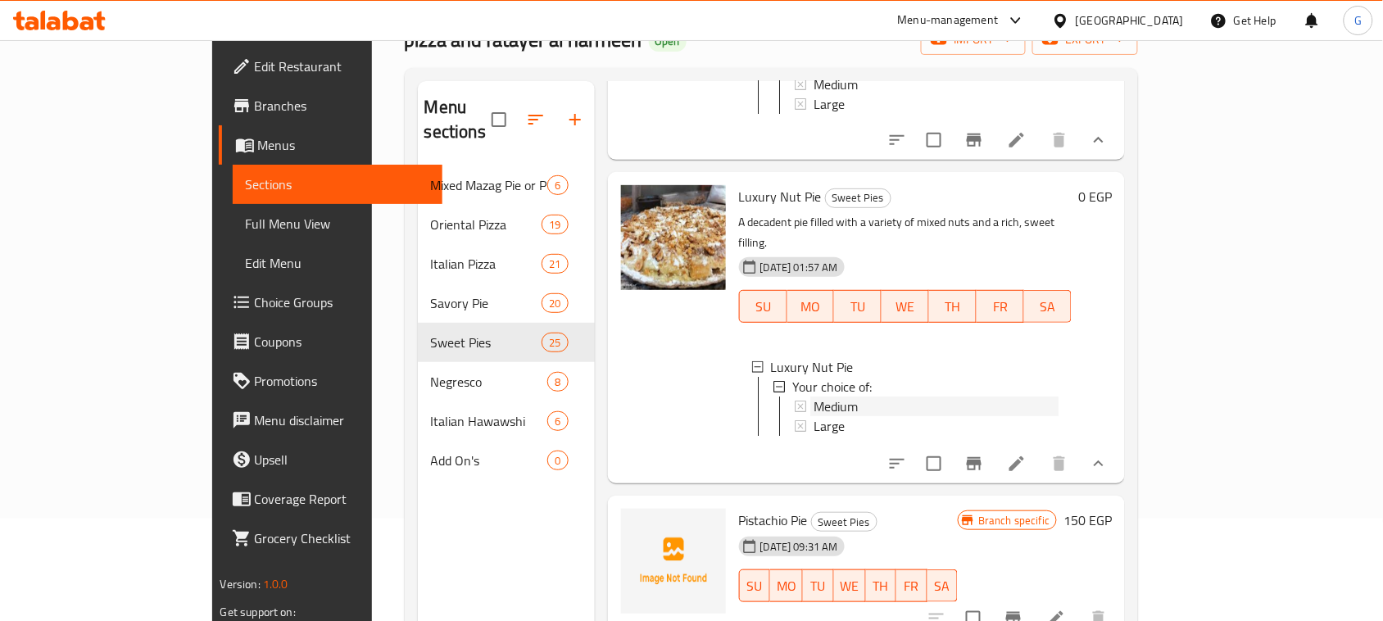
click at [814, 397] on span "Medium" at bounding box center [836, 407] width 44 height 20
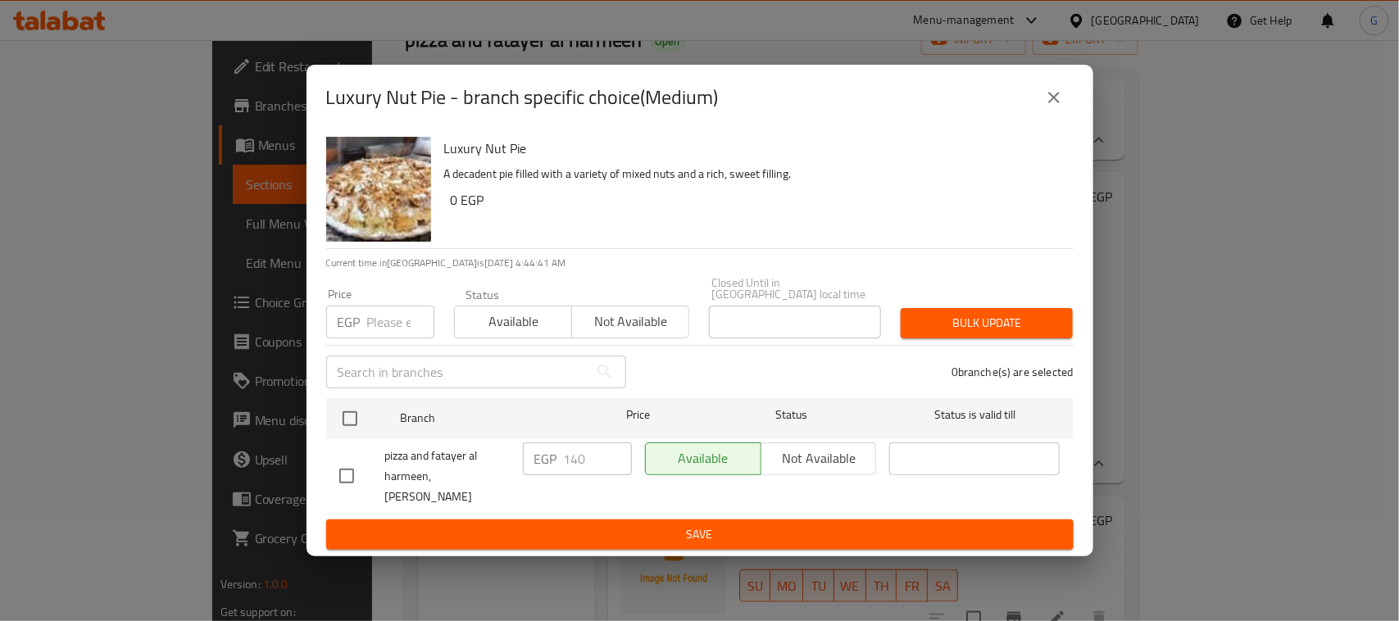
drag, startPoint x: 342, startPoint y: 411, endPoint x: 400, endPoint y: 369, distance: 71.4
click at [342, 412] on input "checkbox" at bounding box center [350, 418] width 34 height 34
checkbox input "true"
click at [385, 324] on input "number" at bounding box center [400, 322] width 67 height 33
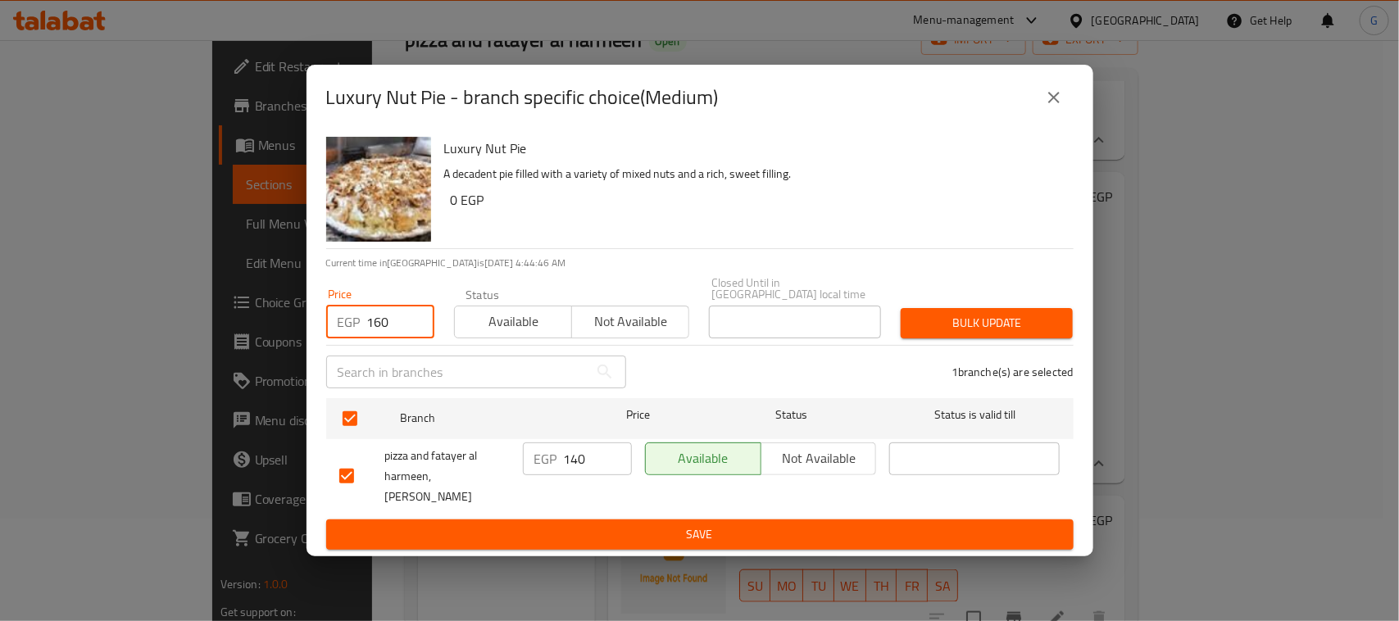
type input "160"
click at [980, 322] on span "Bulk update" at bounding box center [987, 323] width 146 height 20
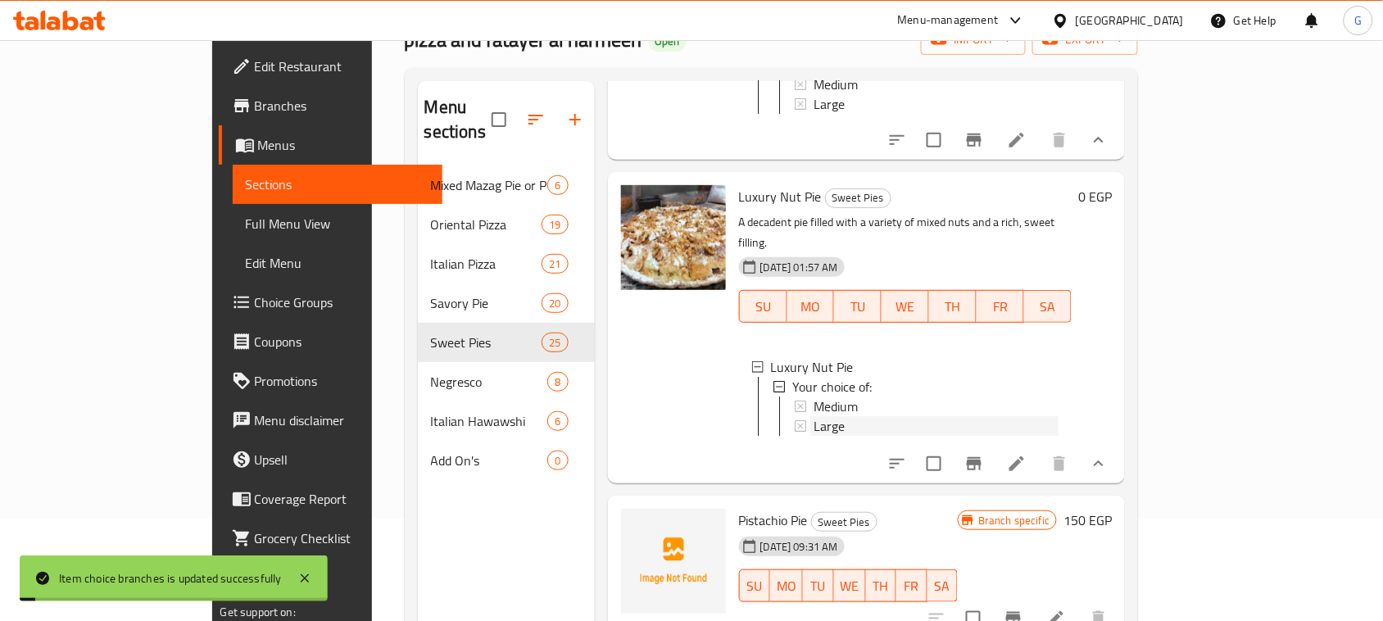
click at [833, 416] on div "Large" at bounding box center [937, 426] width 246 height 20
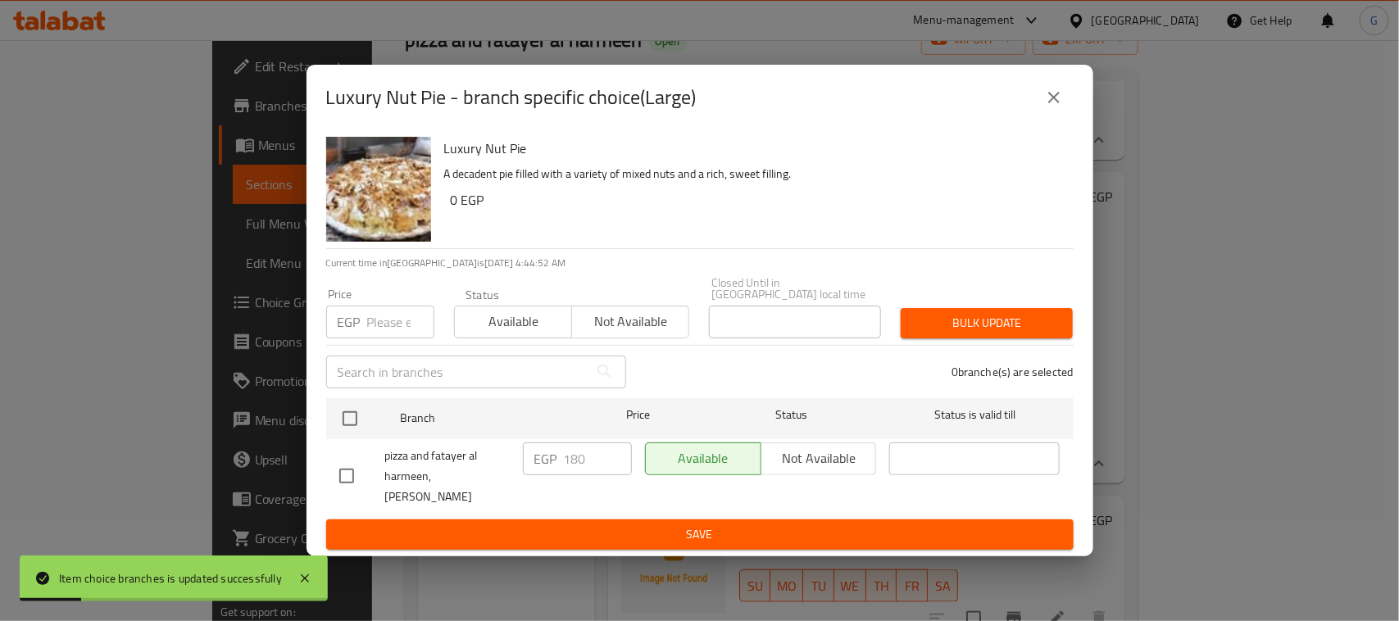
click at [334, 404] on input "checkbox" at bounding box center [350, 418] width 34 height 34
checkbox input "true"
click at [378, 316] on input "number" at bounding box center [400, 322] width 67 height 33
type input "200"
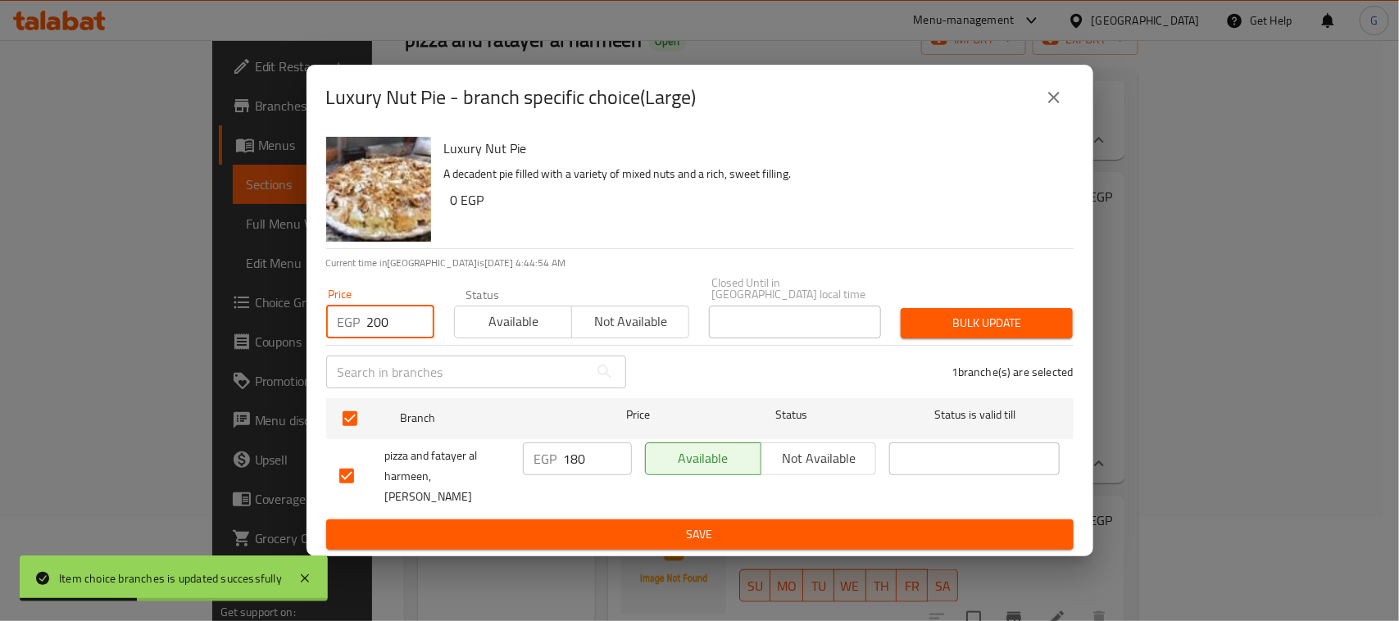
click at [961, 325] on span "Bulk update" at bounding box center [987, 323] width 146 height 20
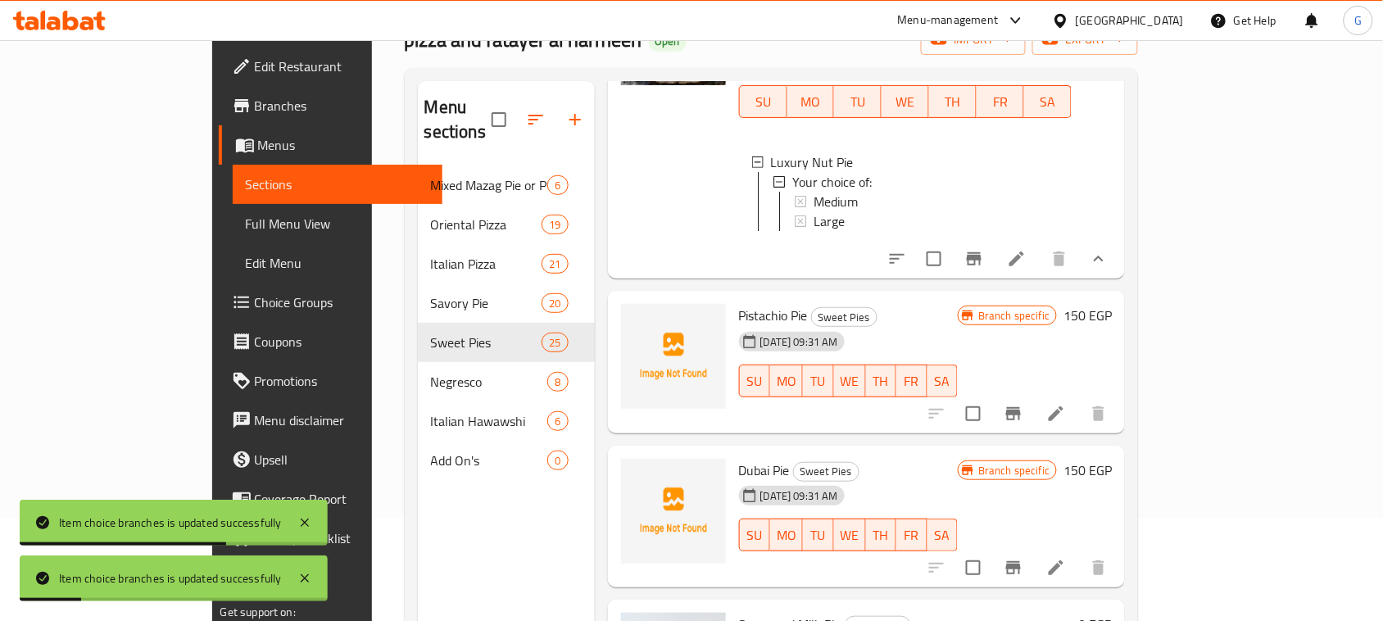
scroll to position [922, 0]
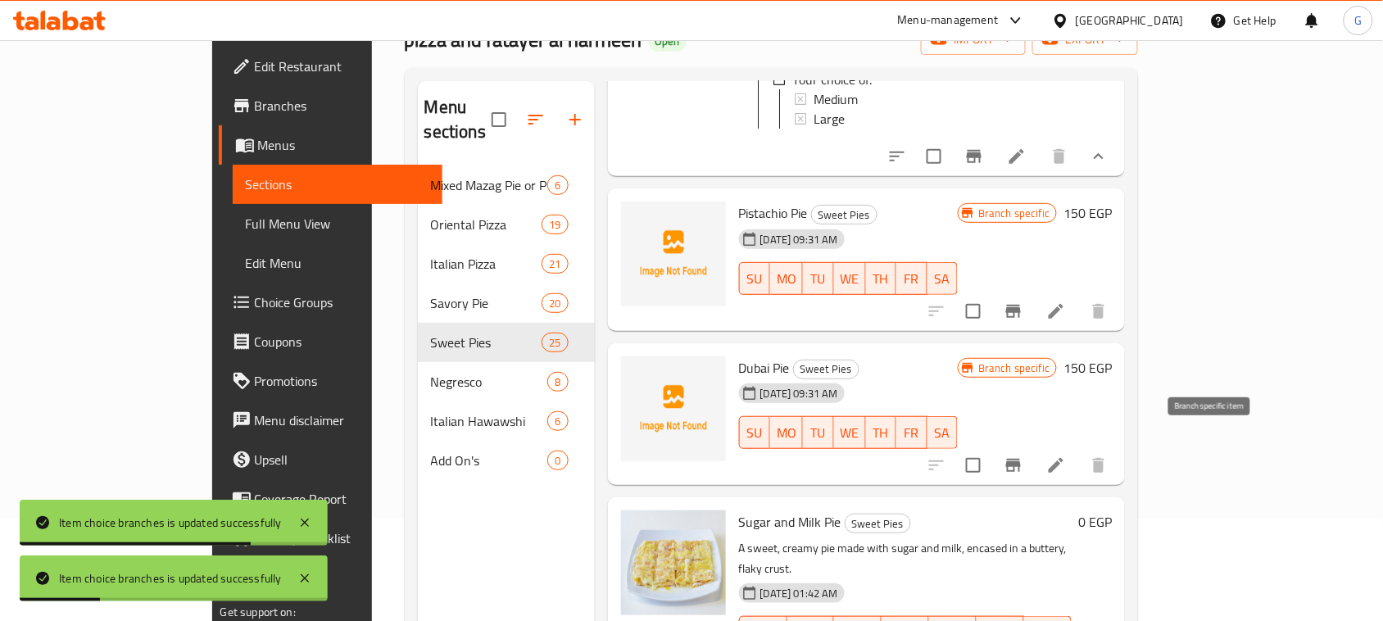
click at [1023, 456] on icon "Branch-specific-item" at bounding box center [1014, 466] width 20 height 20
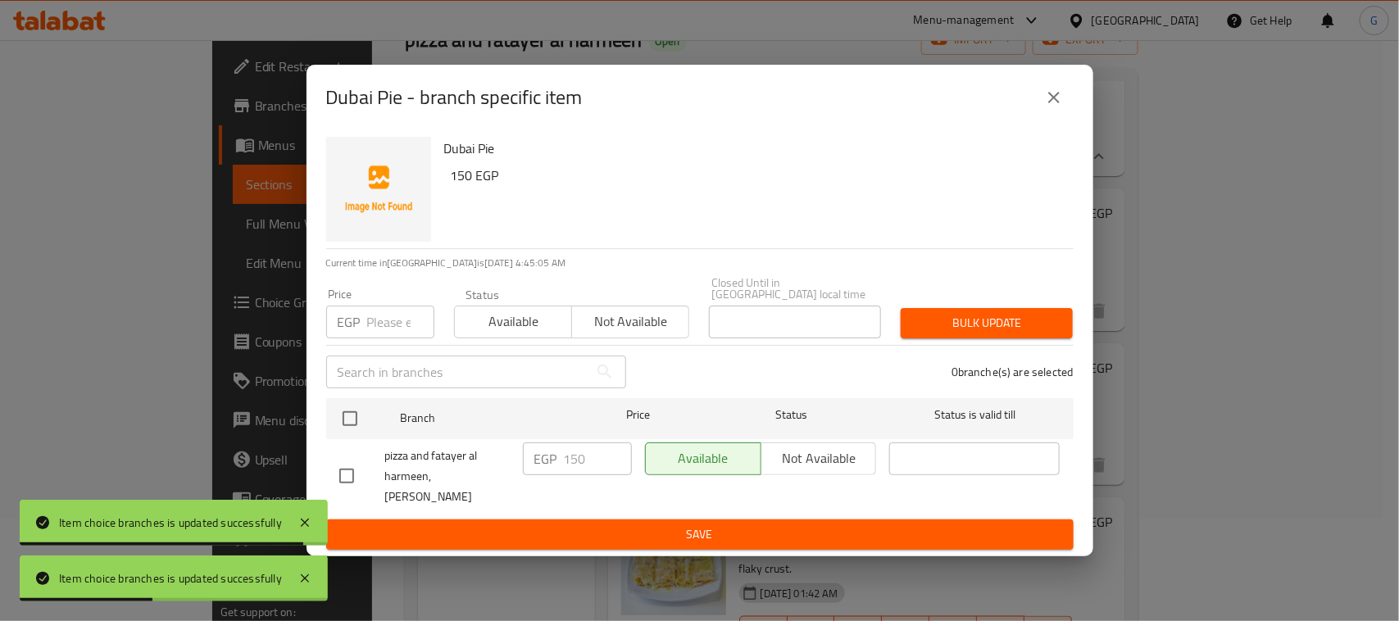
click at [1051, 101] on icon "close" at bounding box center [1053, 97] width 11 height 11
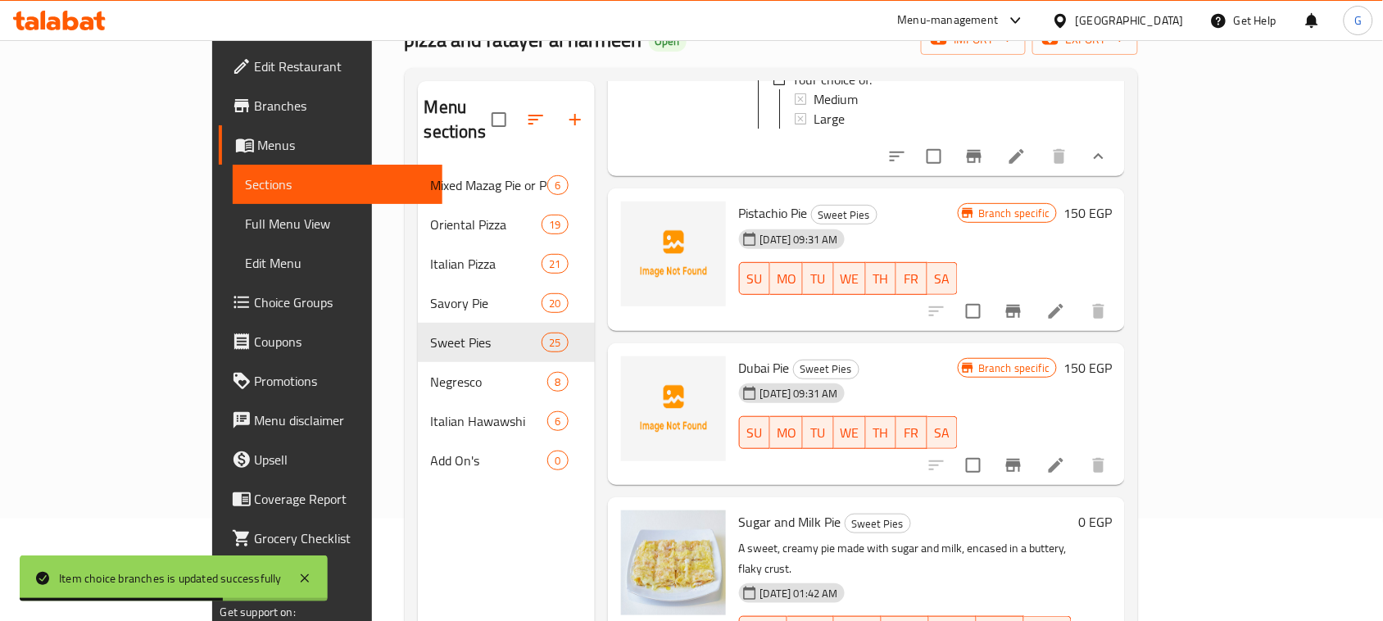
click at [1023, 302] on icon "Branch-specific-item" at bounding box center [1014, 312] width 20 height 20
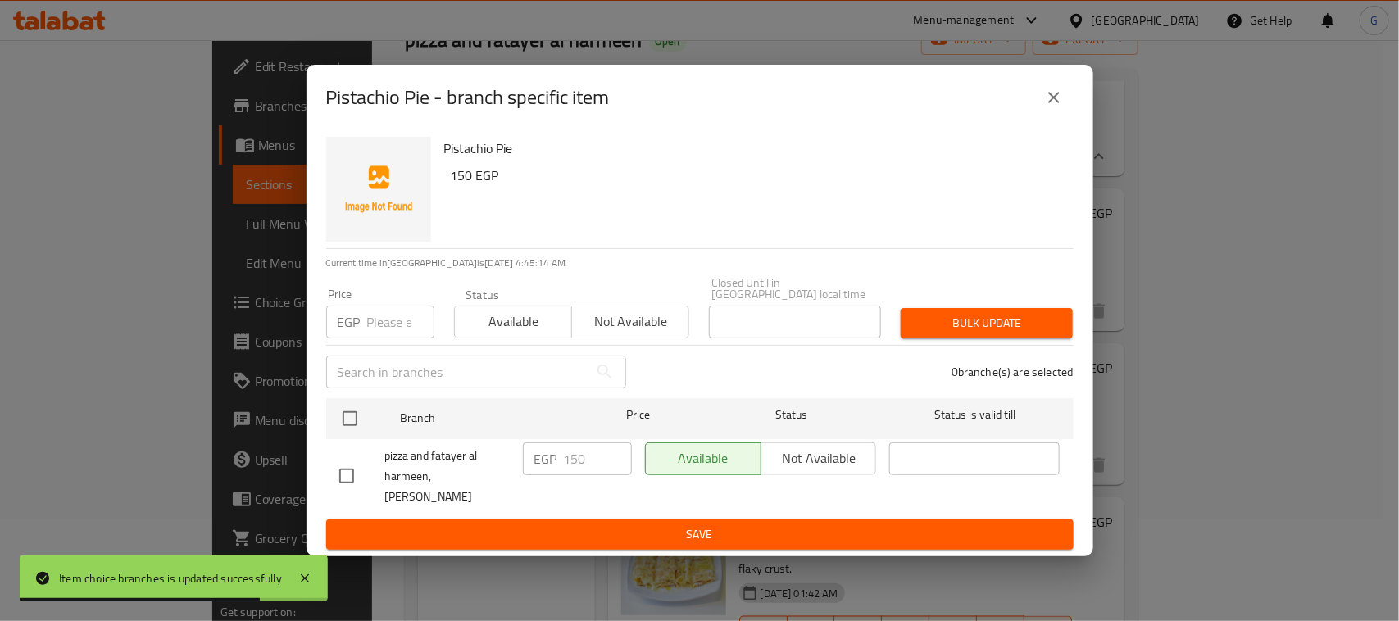
click at [1050, 105] on icon "close" at bounding box center [1054, 98] width 20 height 20
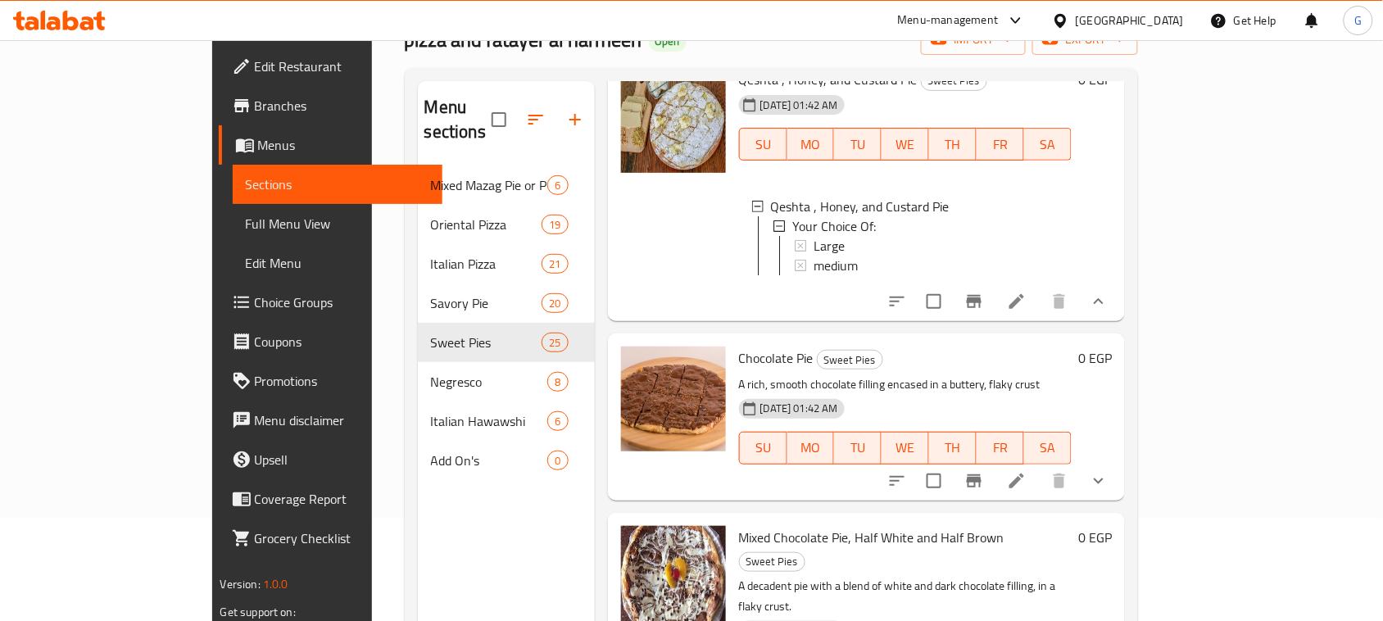
scroll to position [4157, 0]
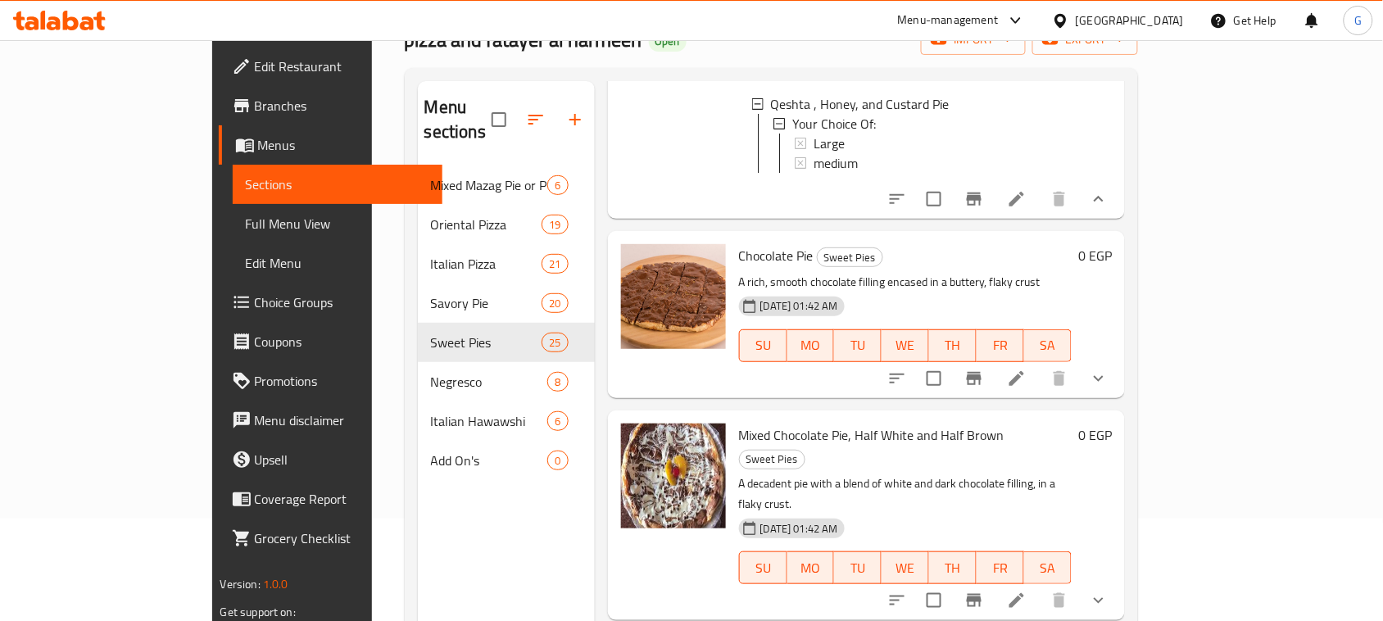
click at [1109, 388] on icon "show more" at bounding box center [1099, 379] width 20 height 20
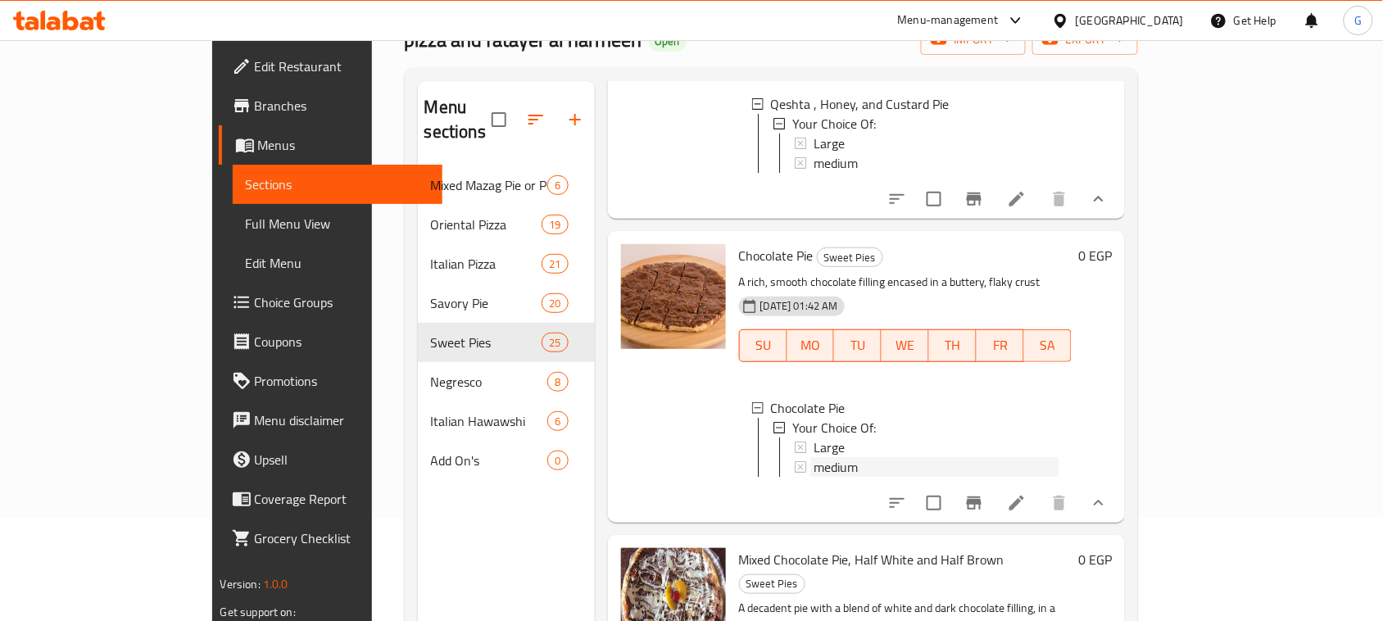
click at [814, 477] on span "medium" at bounding box center [836, 467] width 44 height 20
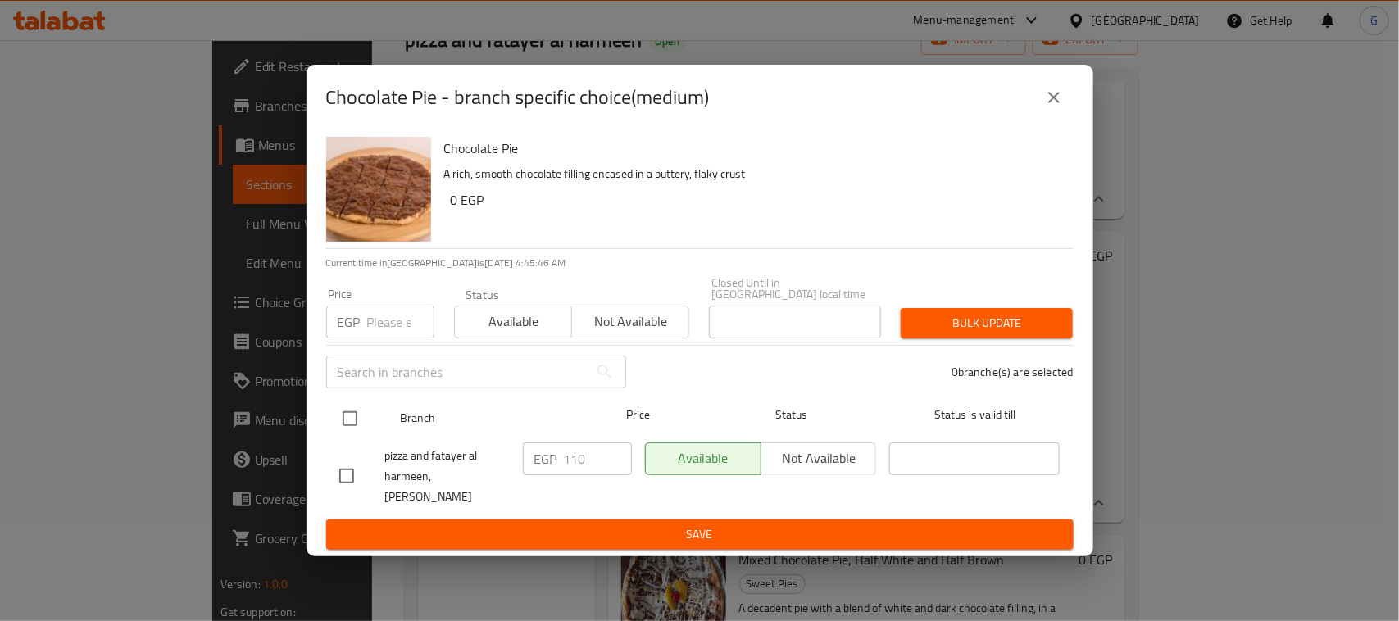
click at [346, 411] on input "checkbox" at bounding box center [350, 418] width 34 height 34
checkbox input "true"
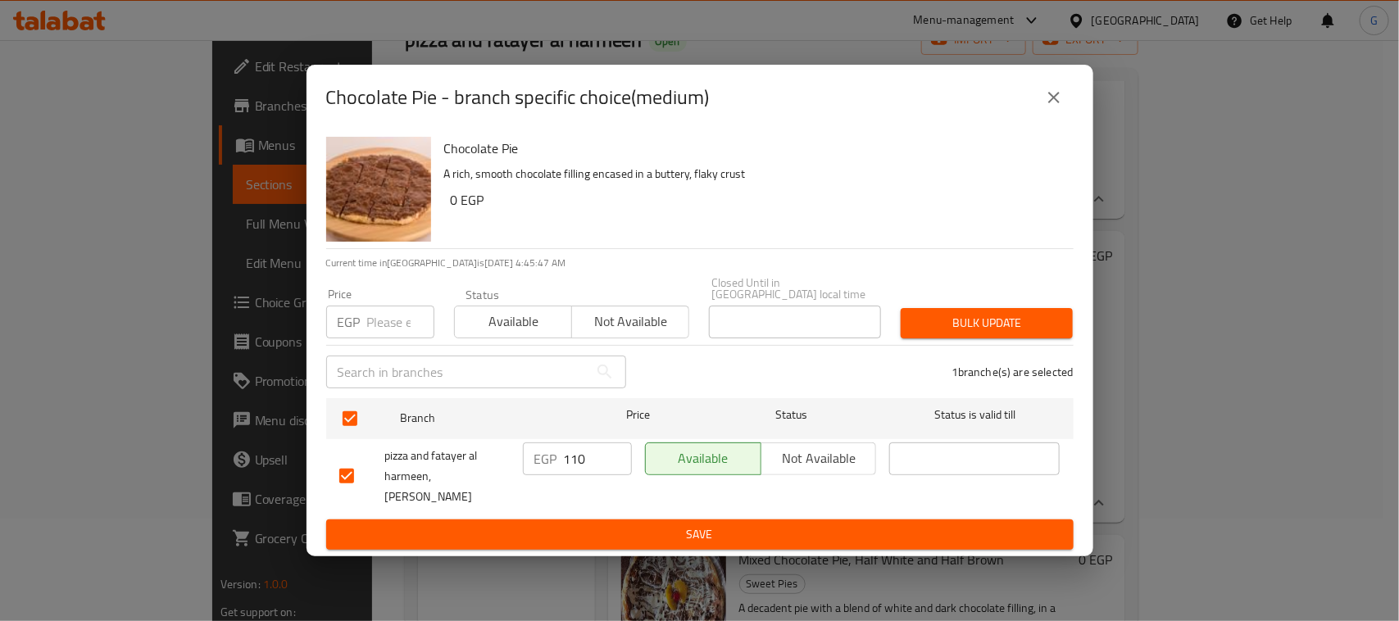
click at [390, 313] on input "number" at bounding box center [400, 322] width 67 height 33
type input "100"
click at [964, 324] on span "Bulk update" at bounding box center [987, 323] width 146 height 20
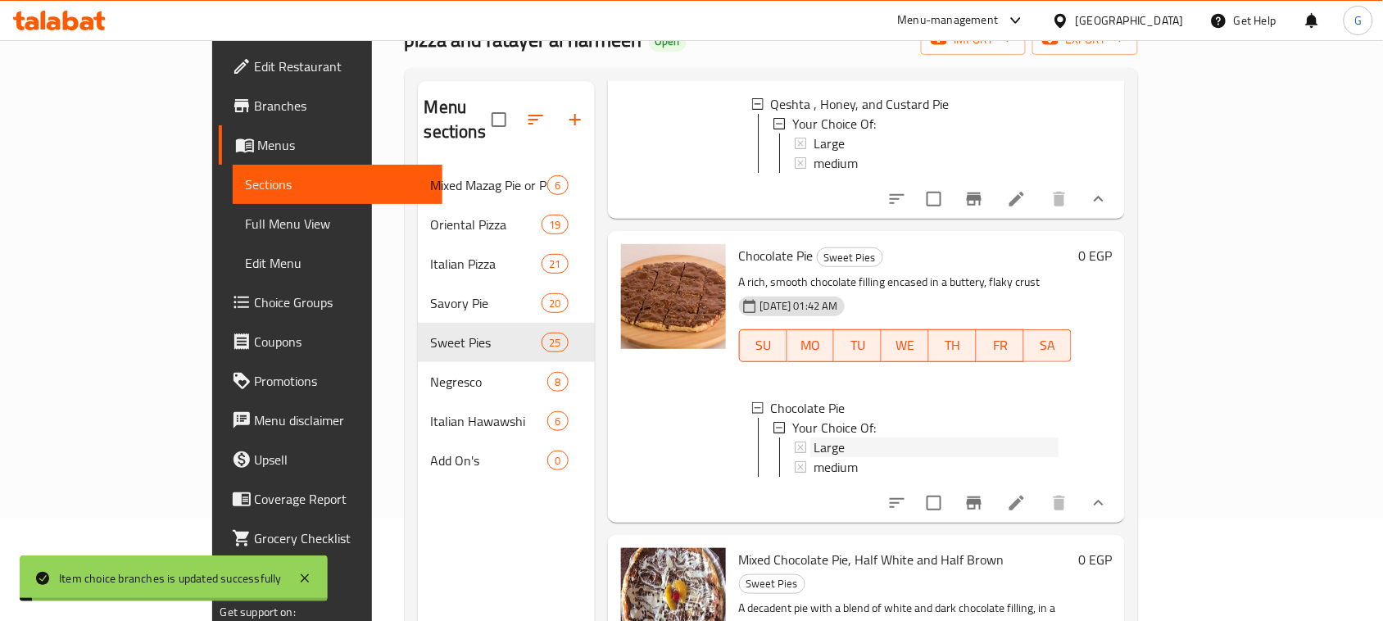
click at [814, 457] on div "Large" at bounding box center [937, 448] width 246 height 20
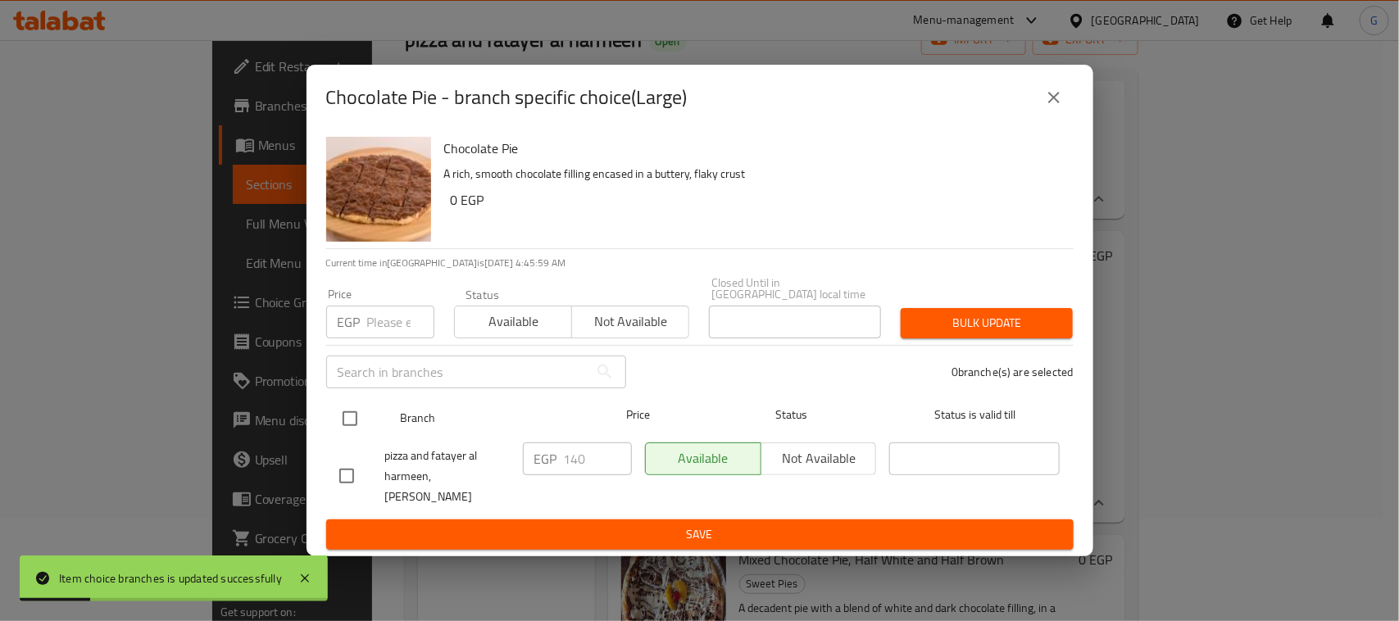
click at [351, 410] on input "checkbox" at bounding box center [350, 418] width 34 height 34
checkbox input "true"
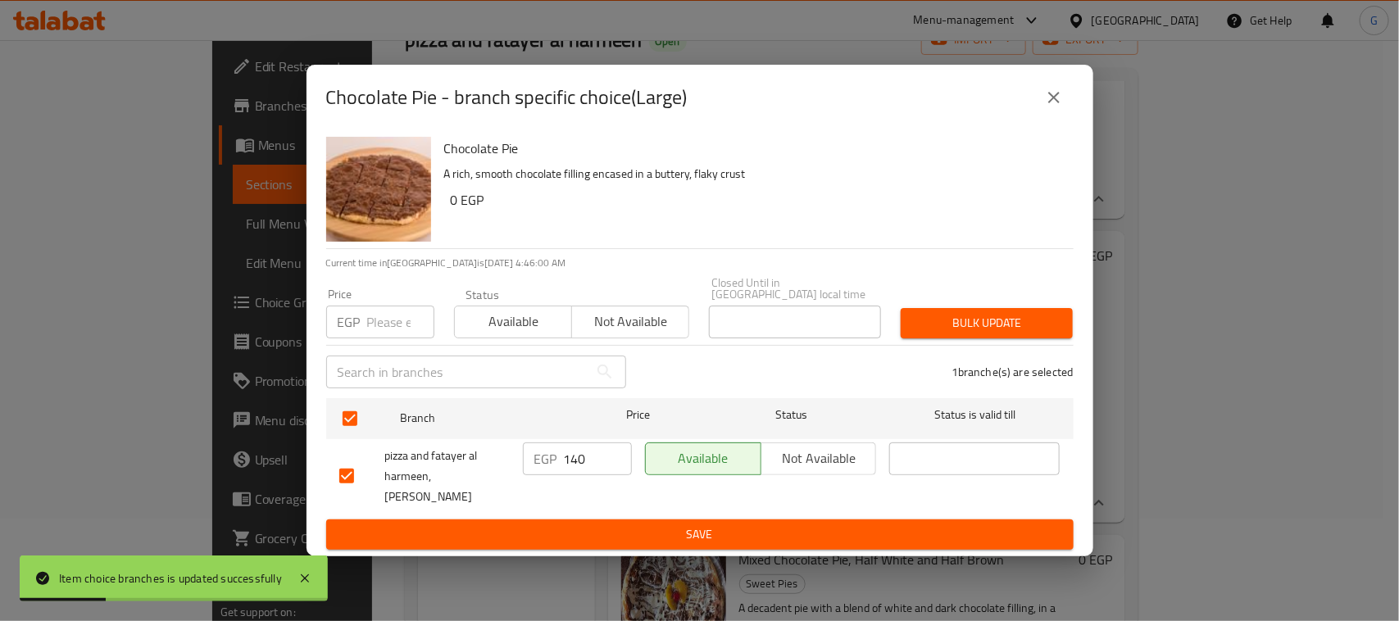
click at [582, 460] on input "140" at bounding box center [598, 458] width 68 height 33
type input "125"
click at [595, 524] on span "Save" at bounding box center [699, 534] width 721 height 20
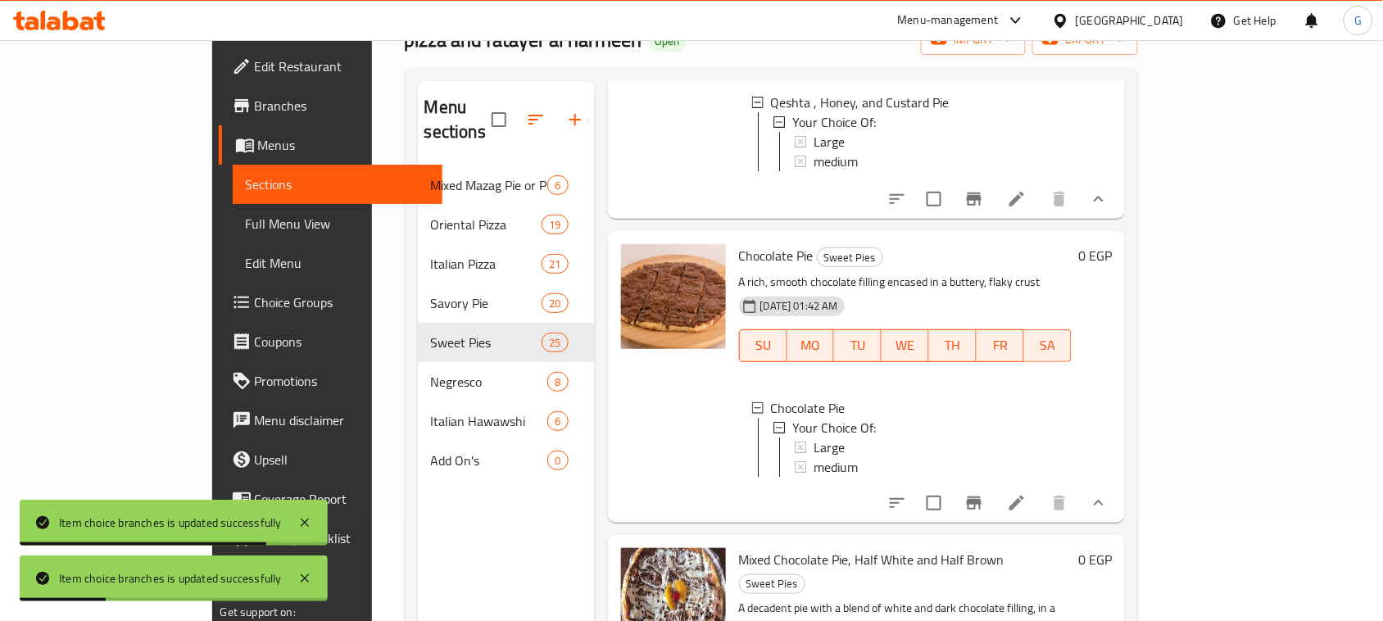
scroll to position [4361, 0]
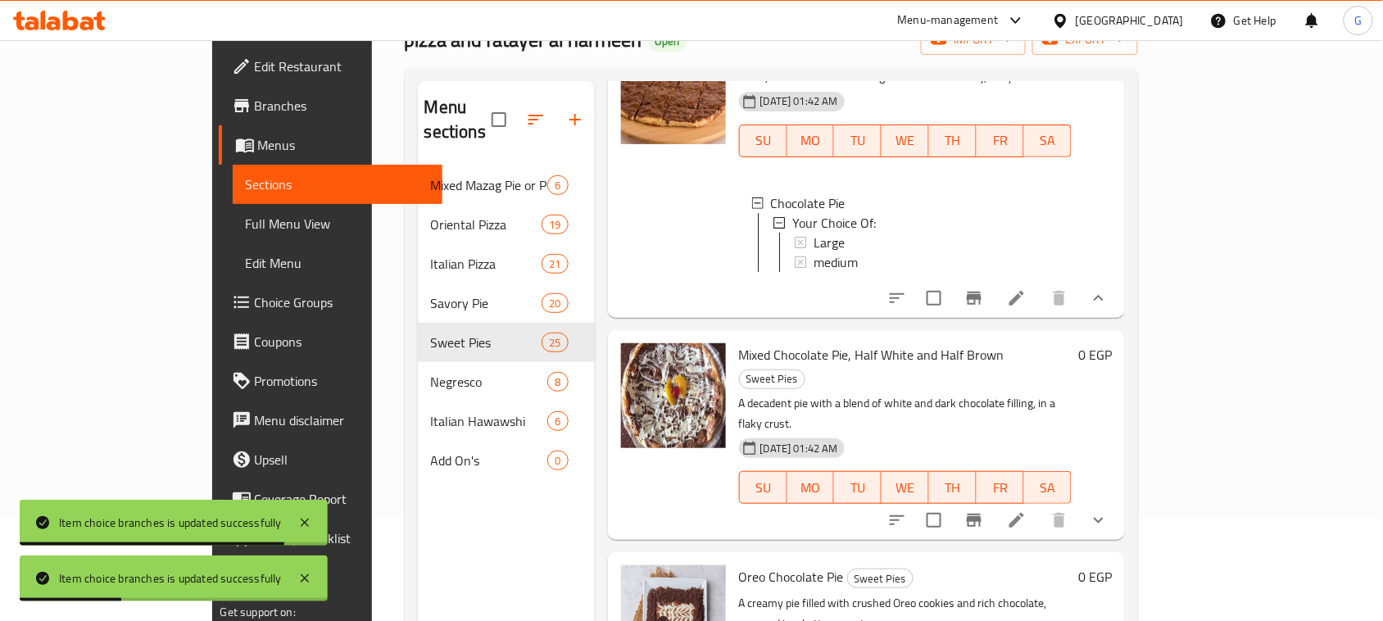
click at [1109, 530] on icon "show more" at bounding box center [1099, 520] width 20 height 20
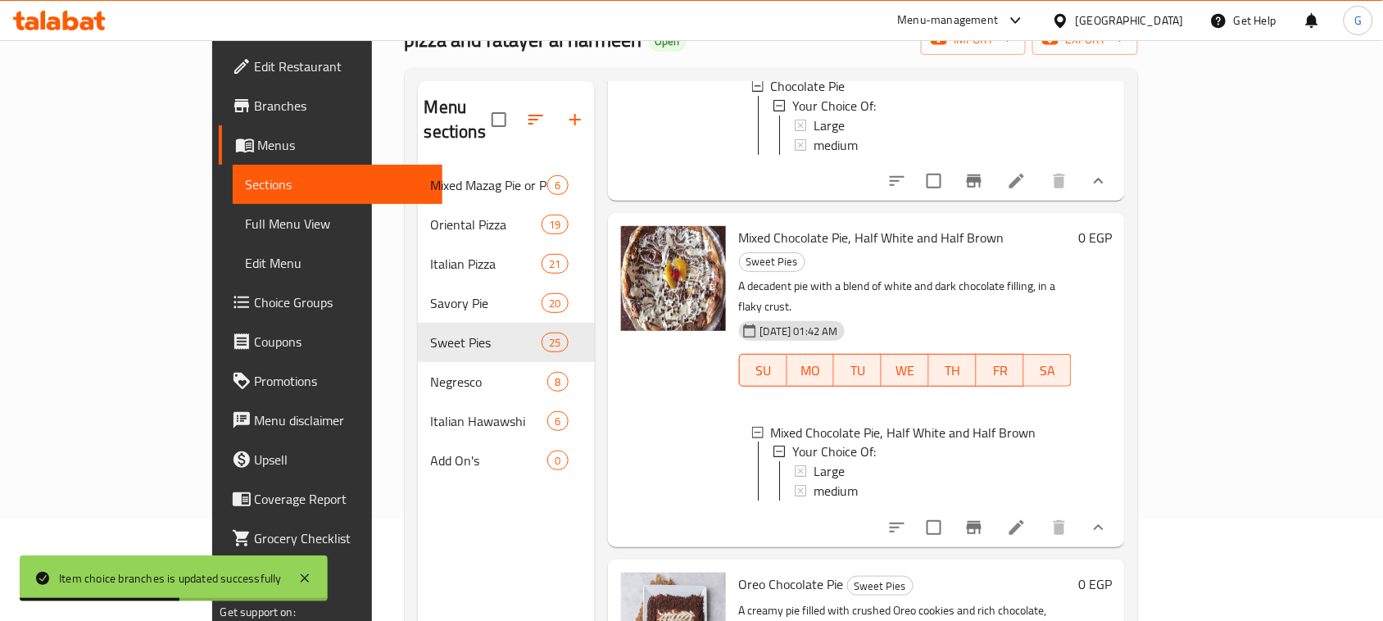
scroll to position [4566, 0]
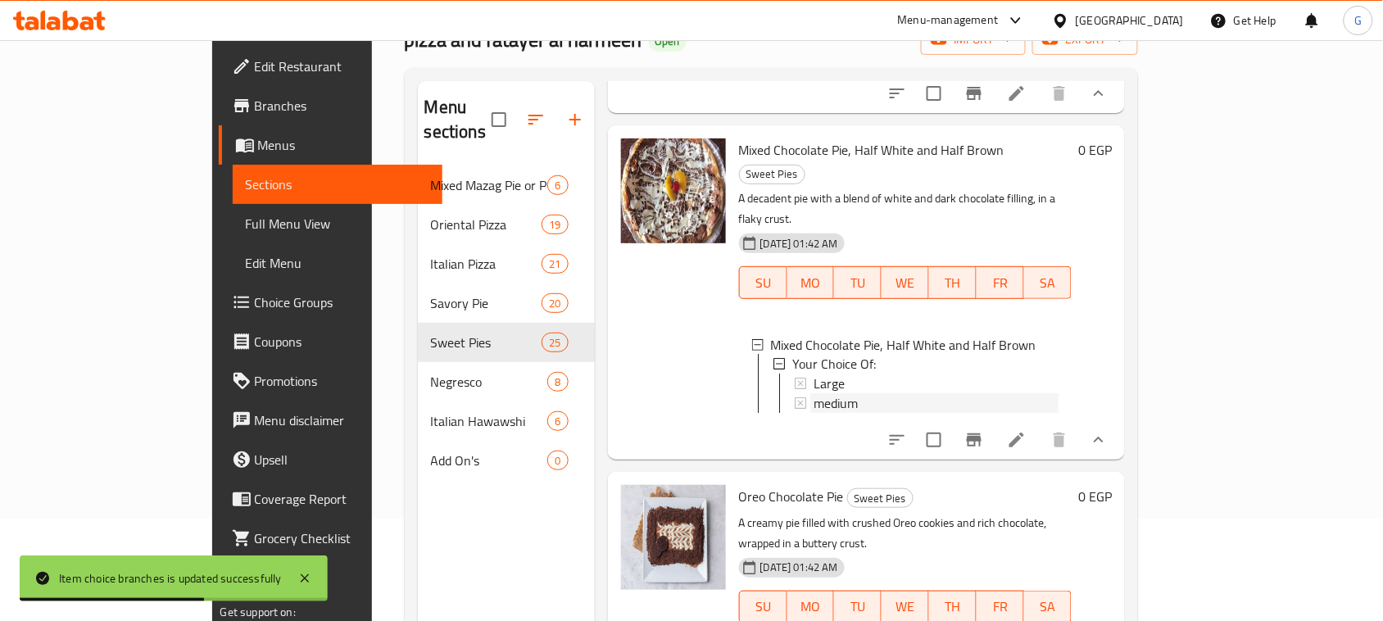
click at [814, 411] on span "medium" at bounding box center [836, 404] width 44 height 20
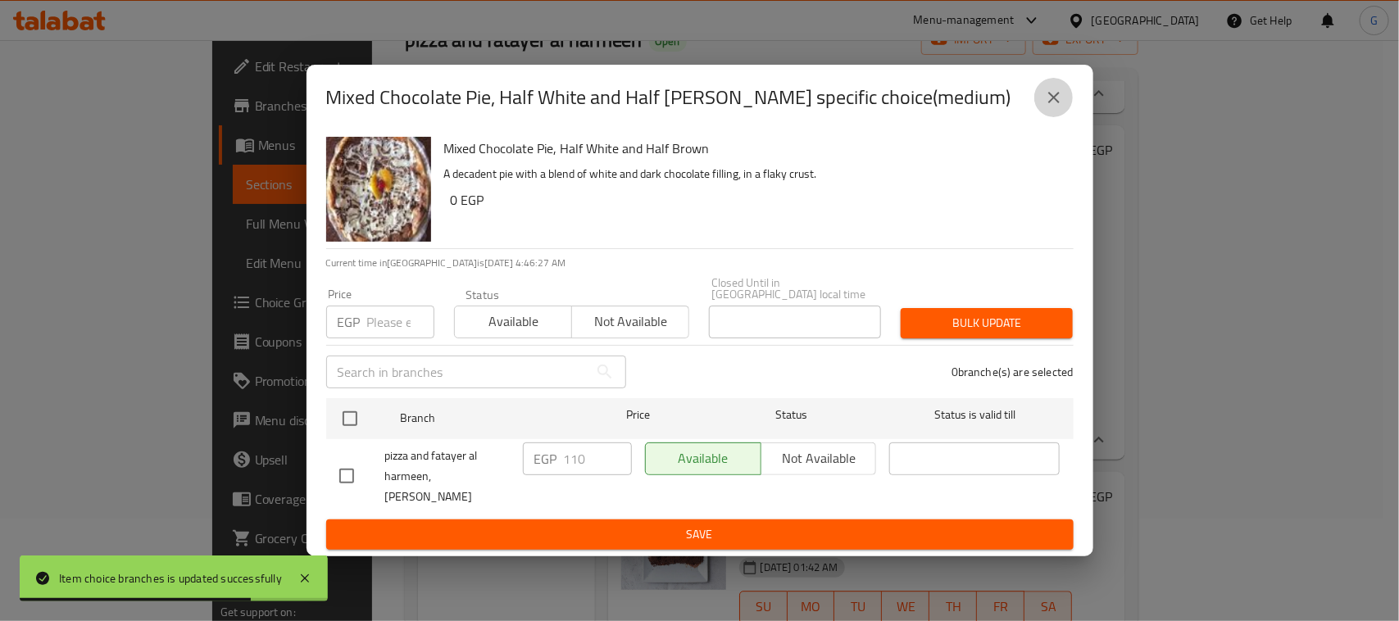
click at [1050, 107] on icon "close" at bounding box center [1054, 98] width 20 height 20
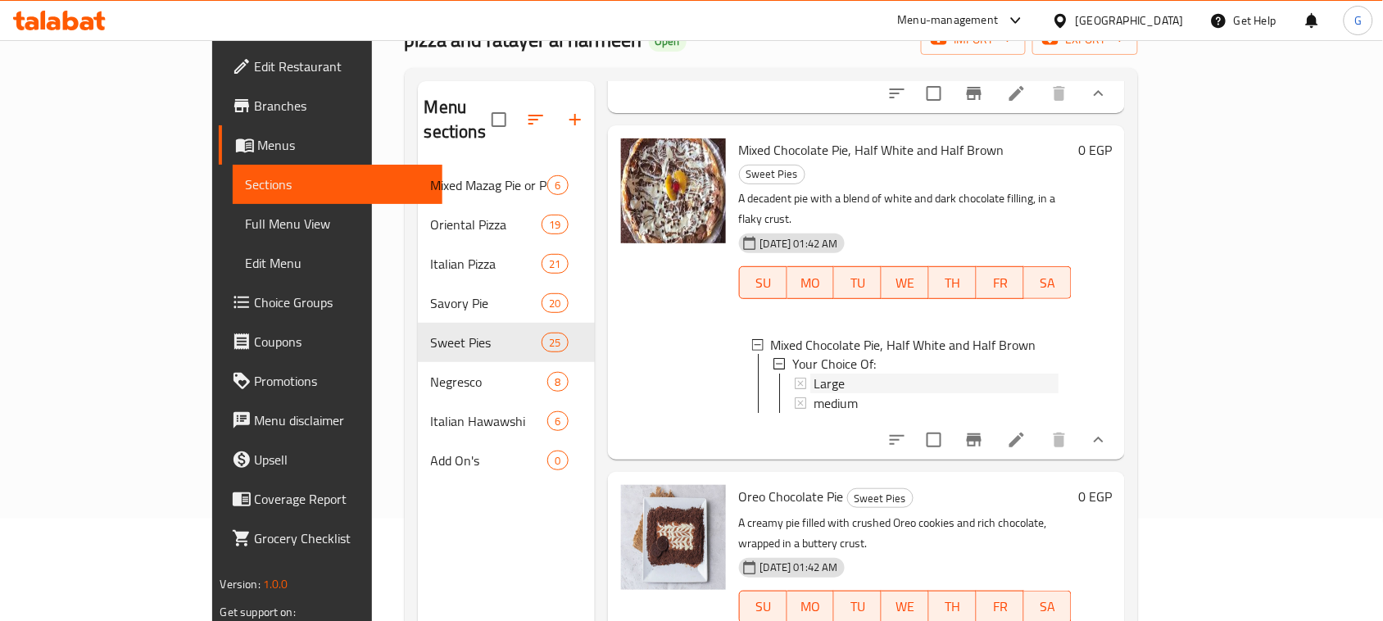
click at [814, 390] on span "Large" at bounding box center [829, 384] width 31 height 20
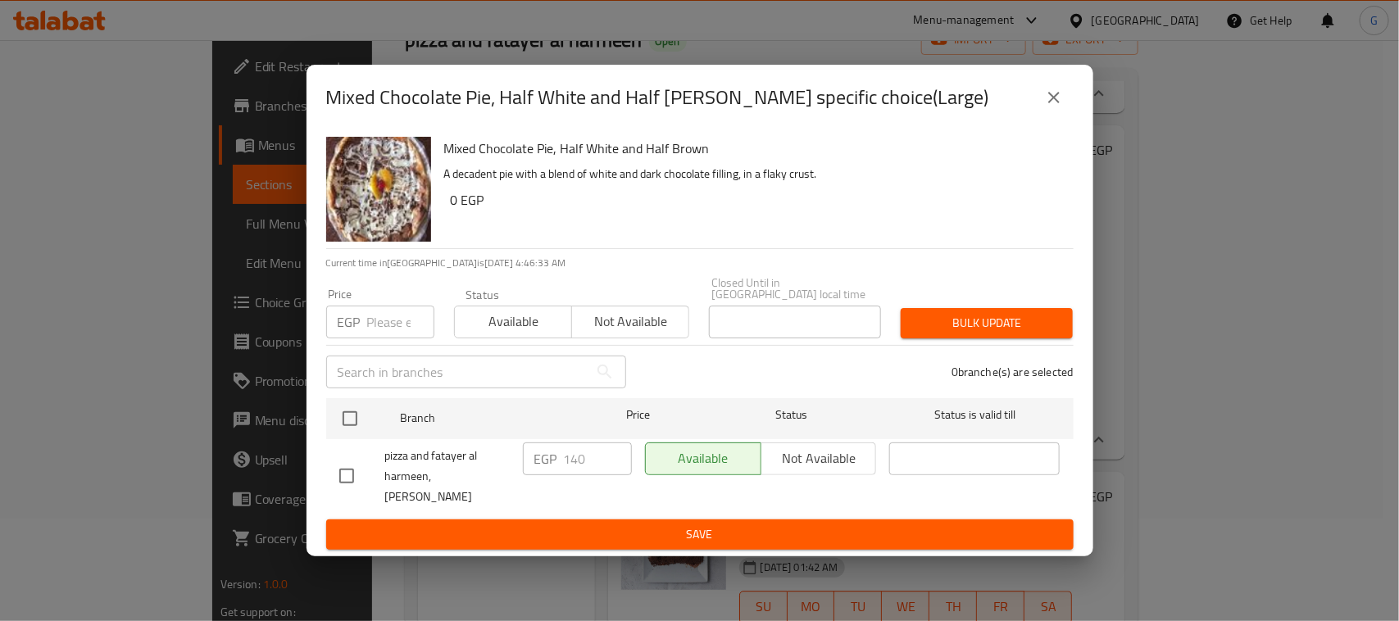
click at [1044, 103] on icon "close" at bounding box center [1054, 98] width 20 height 20
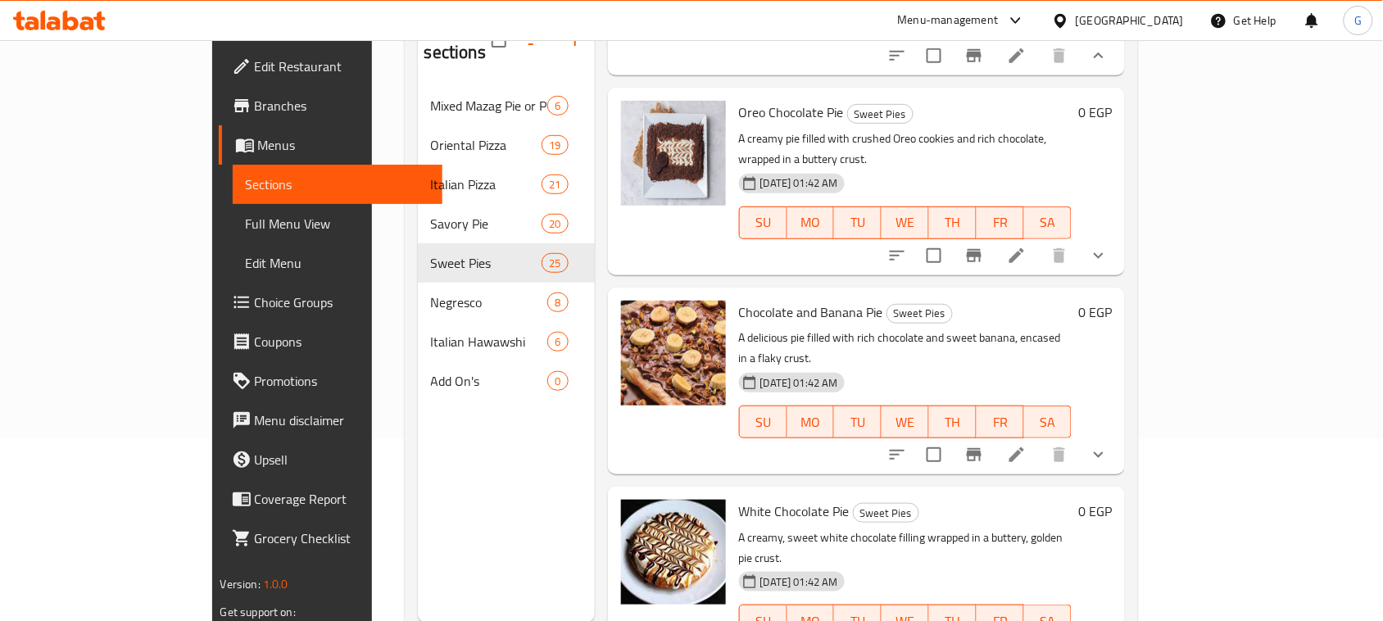
scroll to position [230, 0]
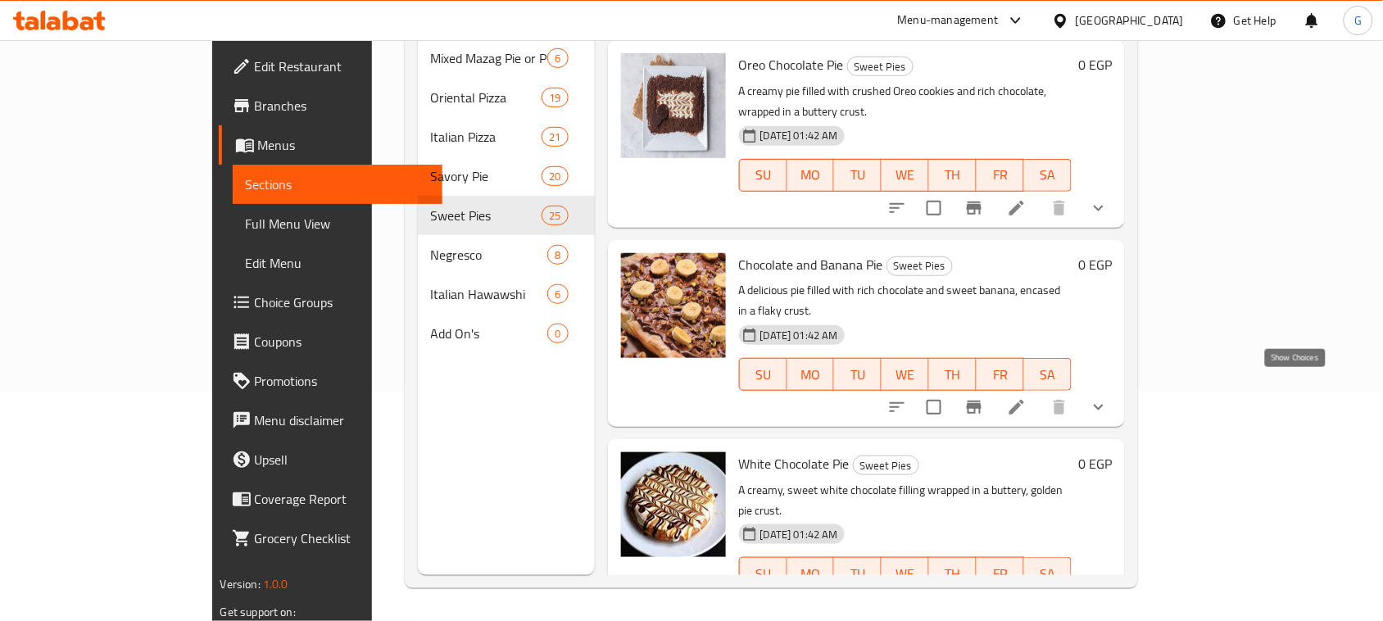
click at [1109, 397] on icon "show more" at bounding box center [1099, 407] width 20 height 20
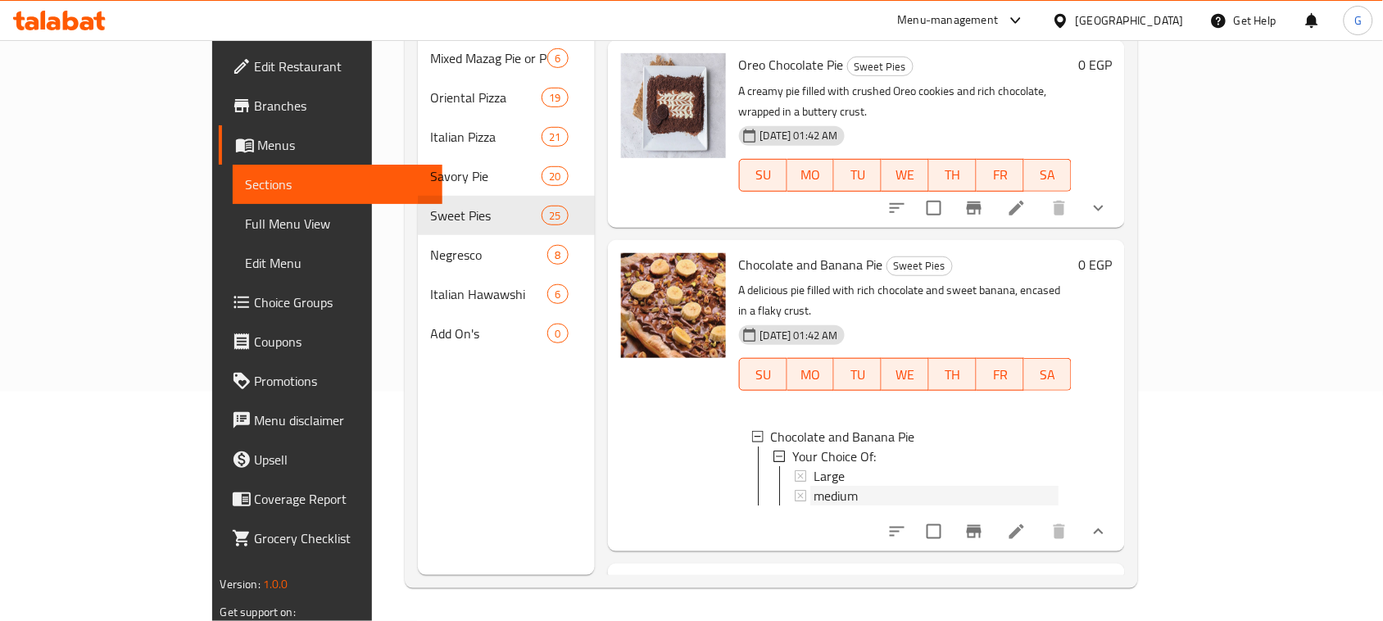
click at [814, 486] on span "medium" at bounding box center [836, 496] width 44 height 20
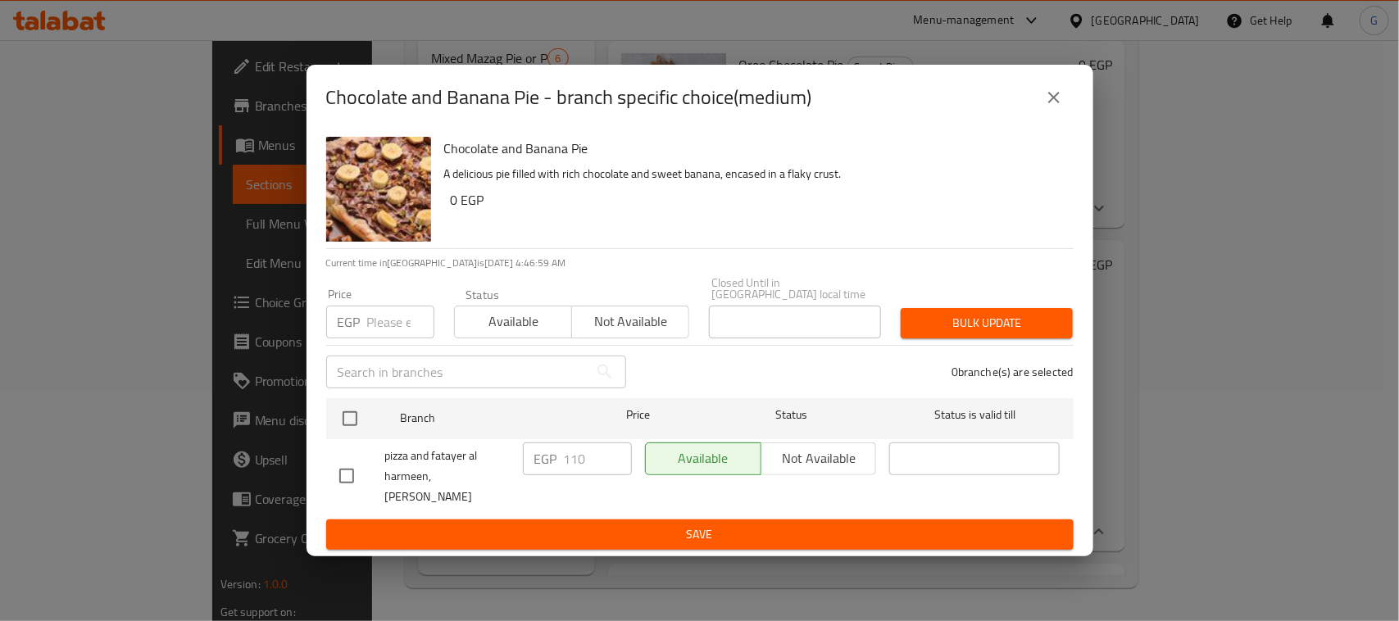
click at [344, 407] on input "checkbox" at bounding box center [350, 418] width 34 height 34
checkbox input "true"
click at [379, 317] on input "number" at bounding box center [400, 322] width 67 height 33
type input "120"
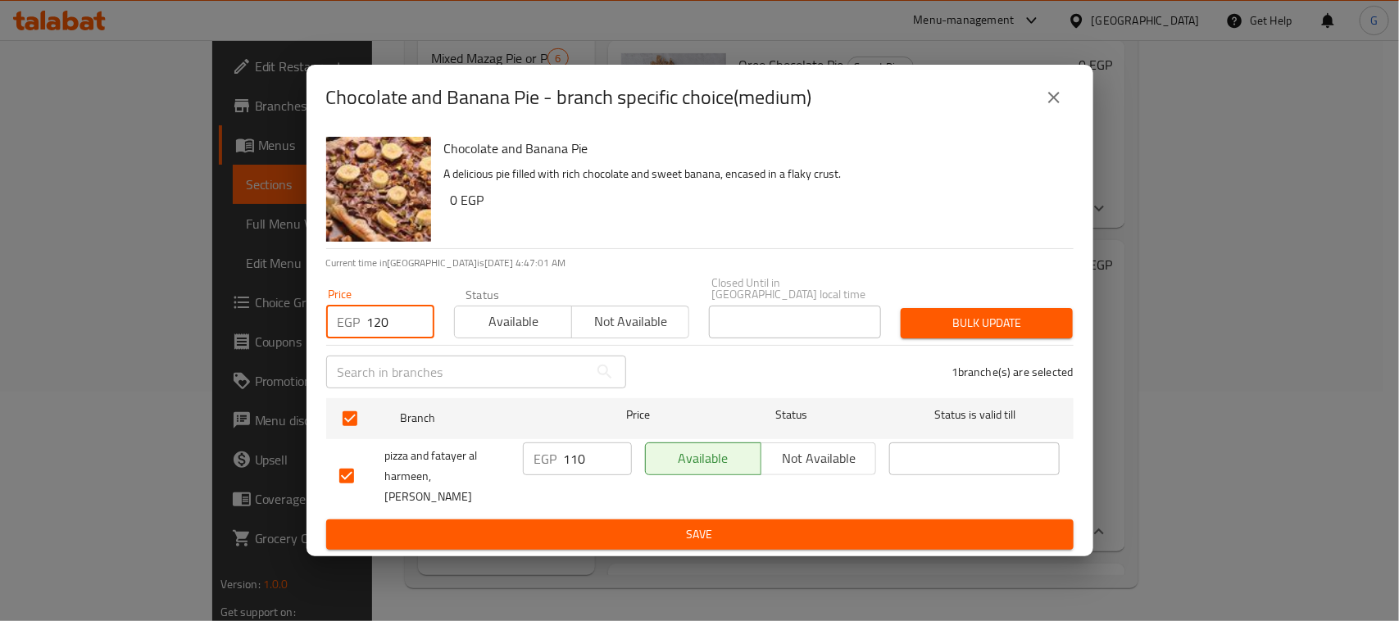
click at [960, 313] on span "Bulk update" at bounding box center [987, 323] width 146 height 20
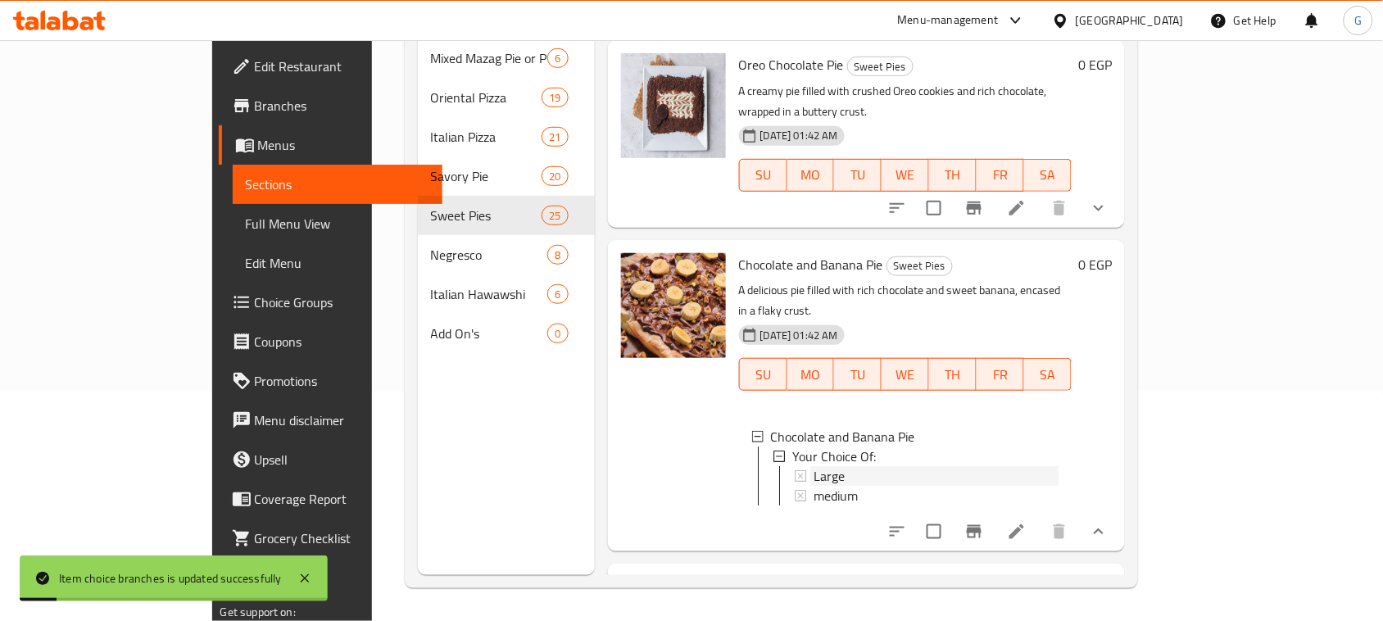
click at [814, 466] on span "Large" at bounding box center [829, 476] width 31 height 20
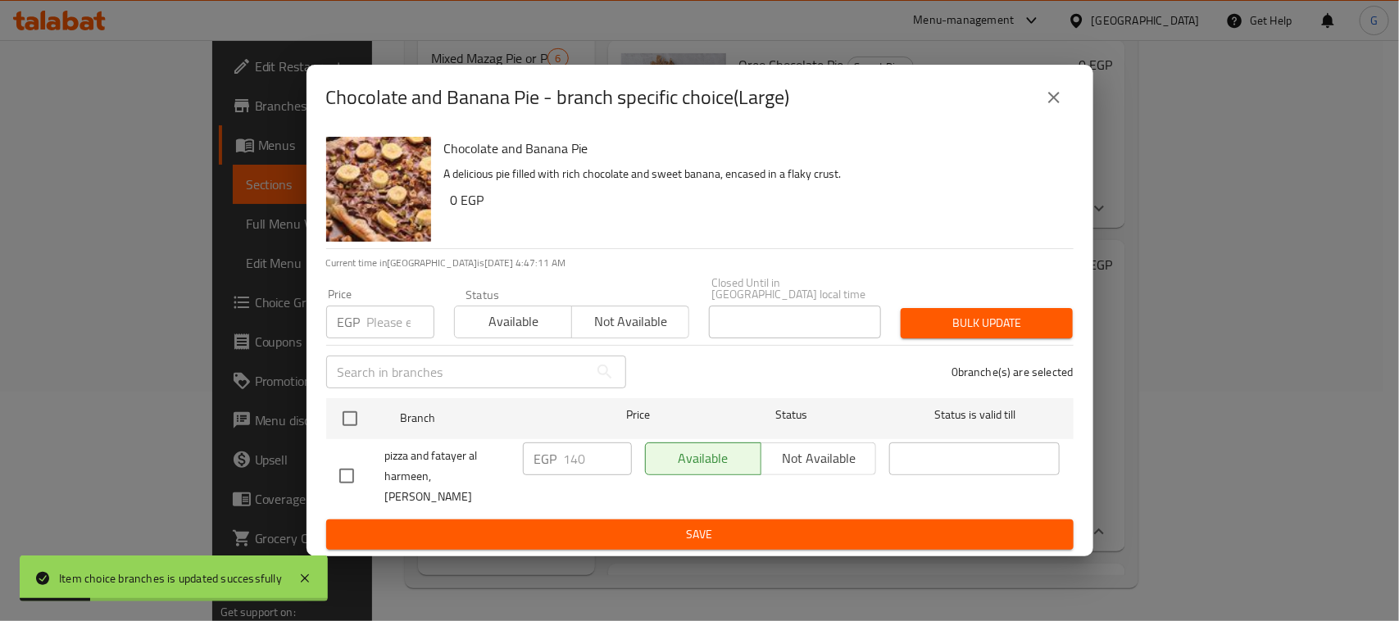
click at [346, 416] on input "checkbox" at bounding box center [350, 418] width 34 height 34
checkbox input "true"
click at [377, 308] on input "number" at bounding box center [400, 322] width 67 height 33
type input "150"
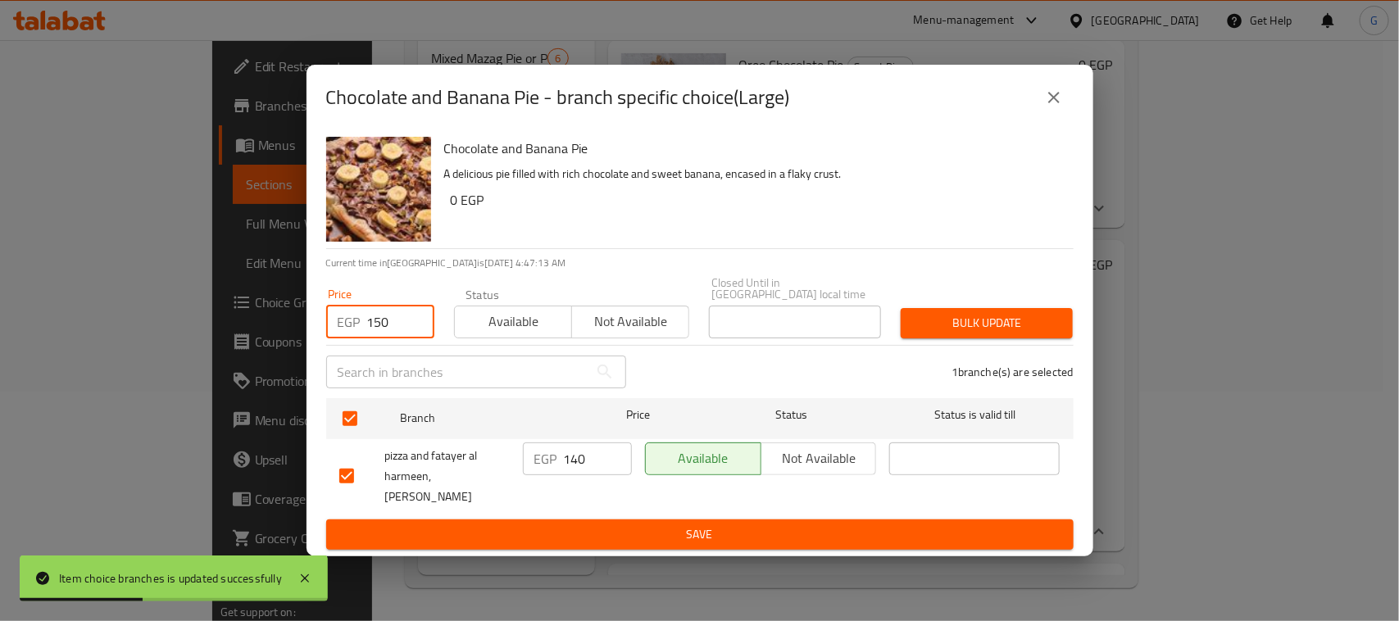
click at [951, 328] on button "Bulk update" at bounding box center [986, 323] width 172 height 30
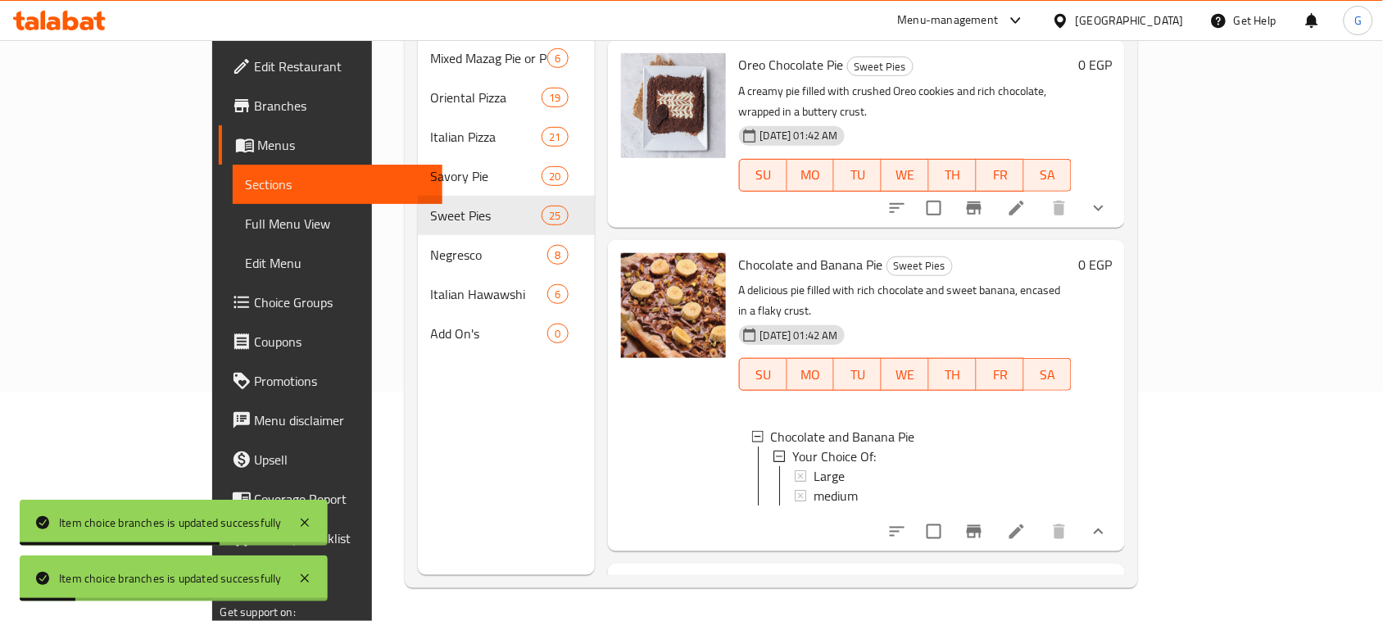
click at [1109, 213] on icon "show more" at bounding box center [1099, 208] width 20 height 20
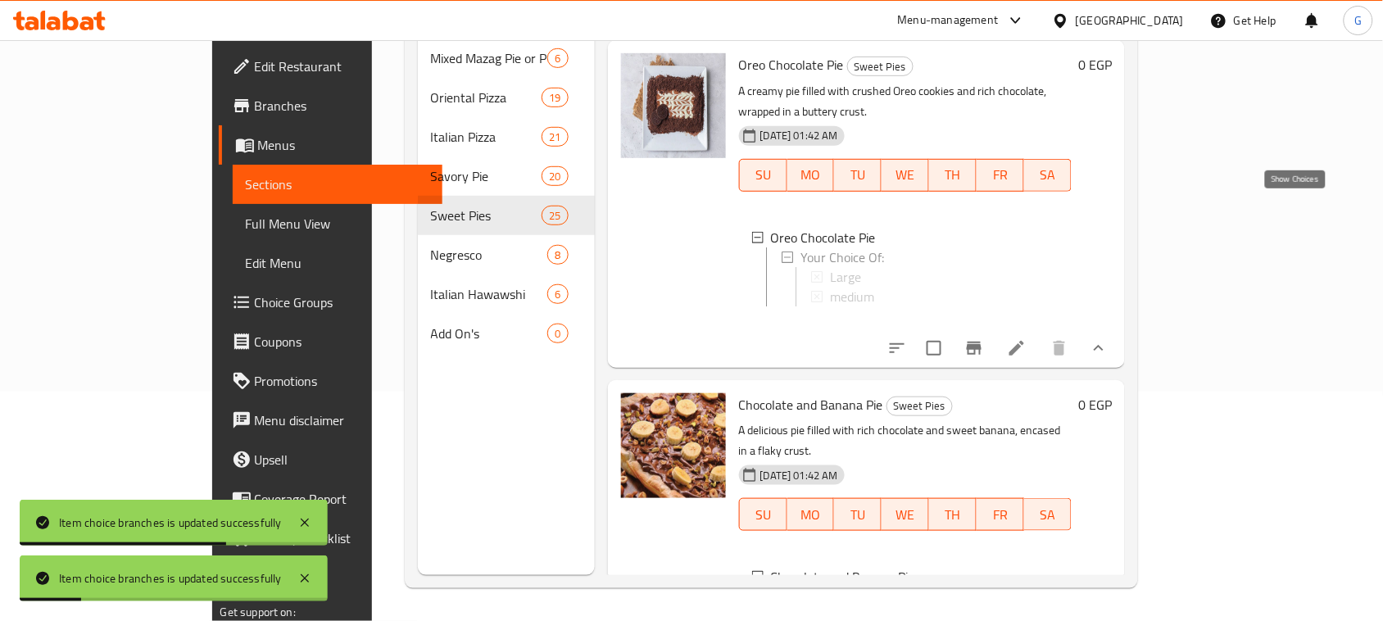
scroll to position [5010, 0]
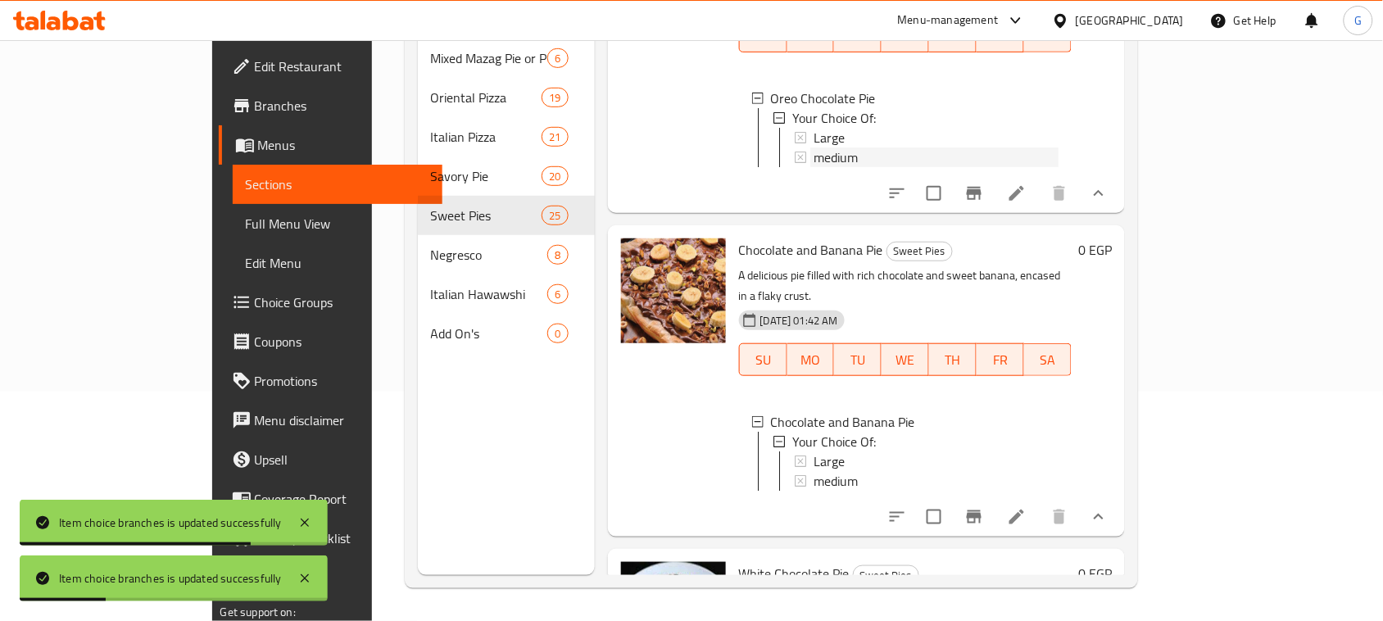
click at [814, 156] on span "medium" at bounding box center [836, 157] width 44 height 20
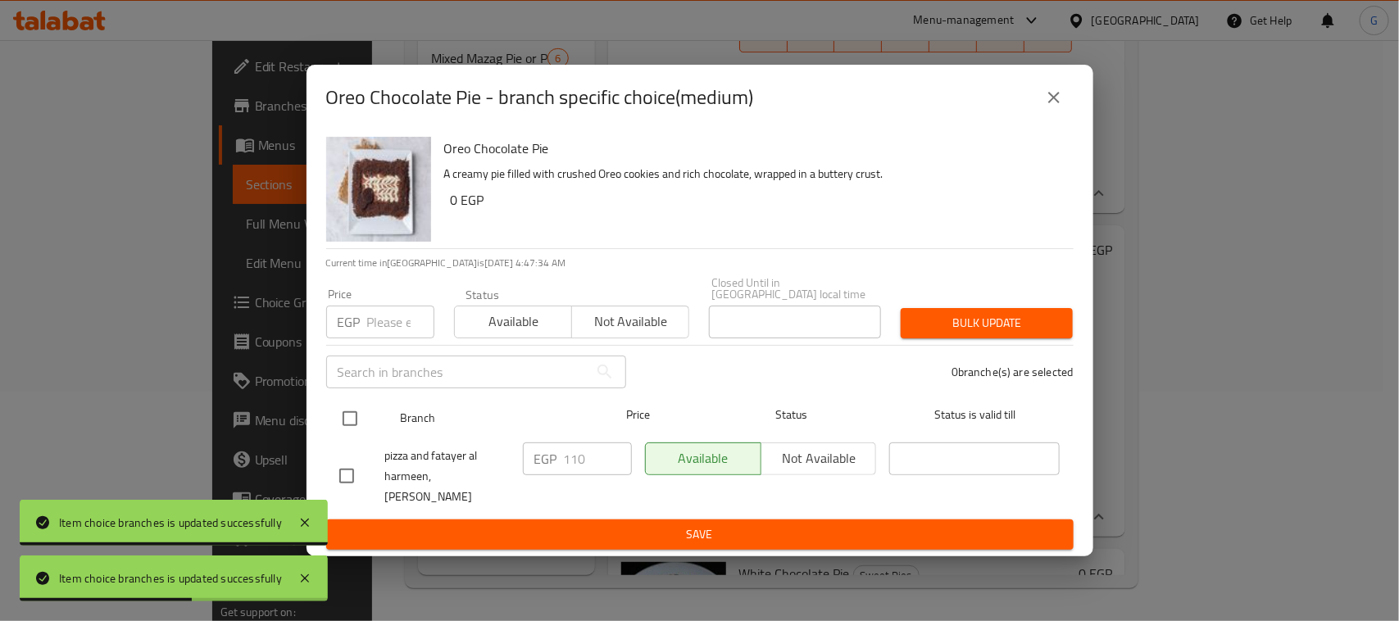
click at [346, 412] on input "checkbox" at bounding box center [350, 418] width 34 height 34
checkbox input "true"
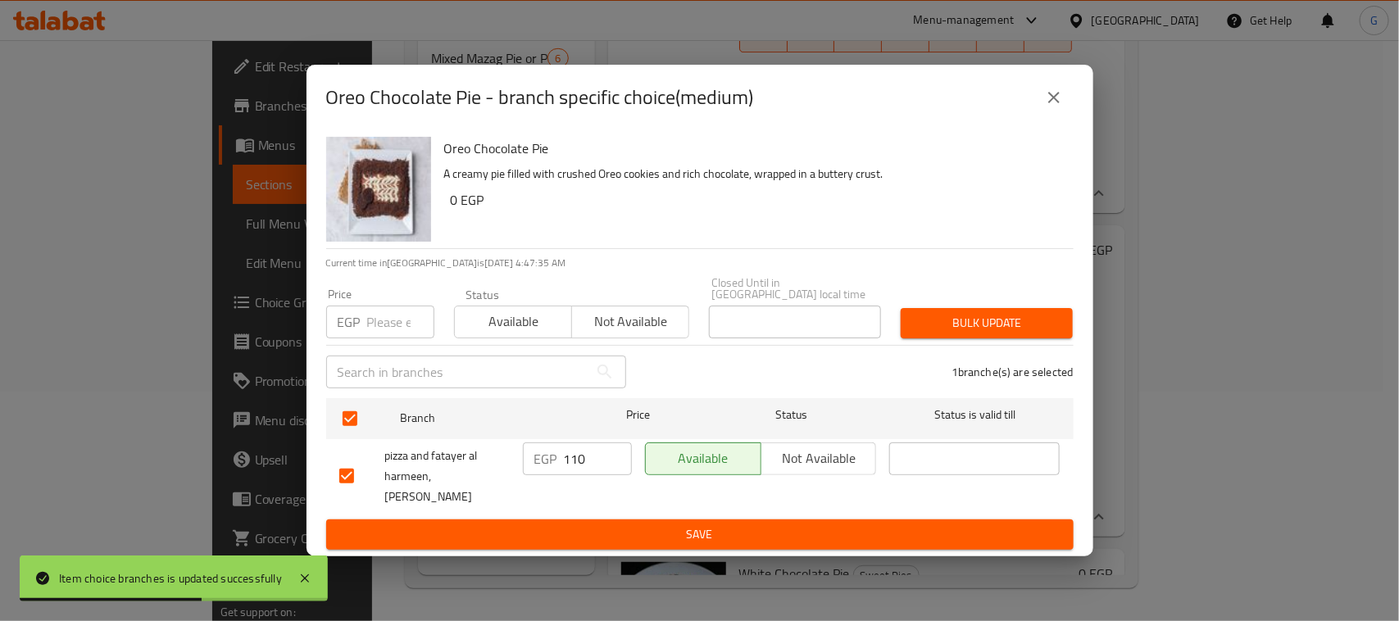
click at [572, 456] on input "110" at bounding box center [598, 458] width 68 height 33
type input "115"
click at [579, 525] on span "Save" at bounding box center [699, 534] width 721 height 20
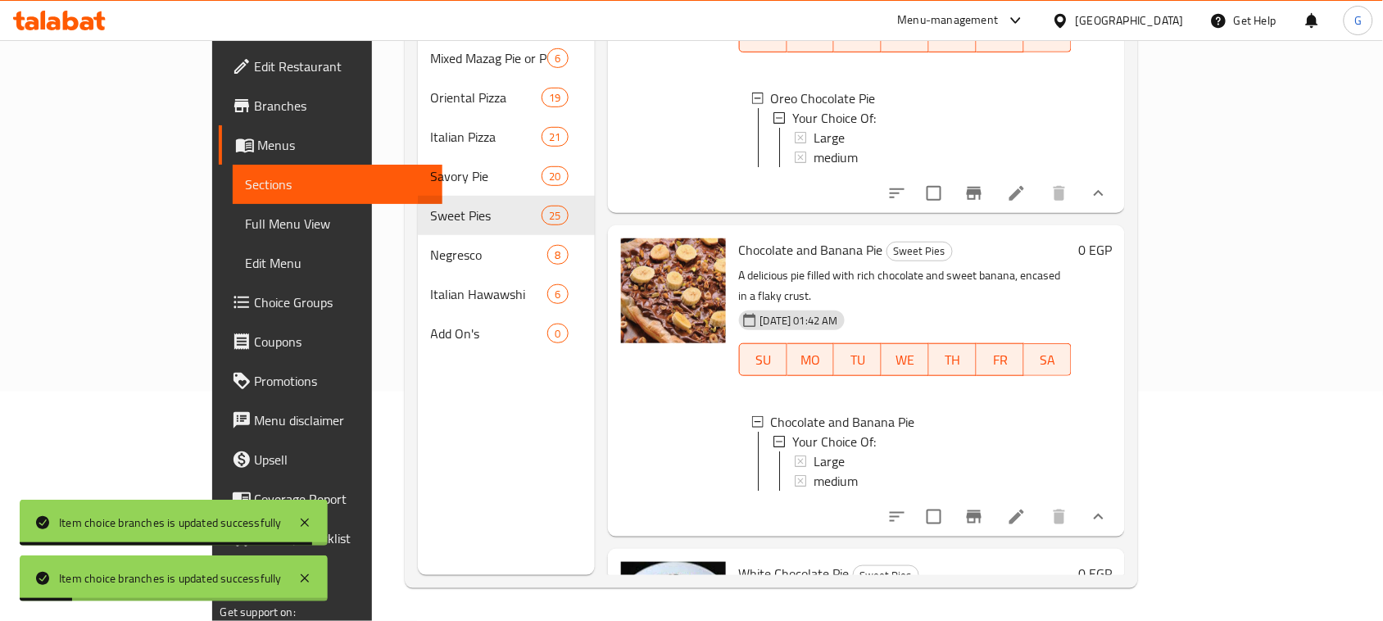
click at [814, 451] on span "Large" at bounding box center [829, 461] width 31 height 20
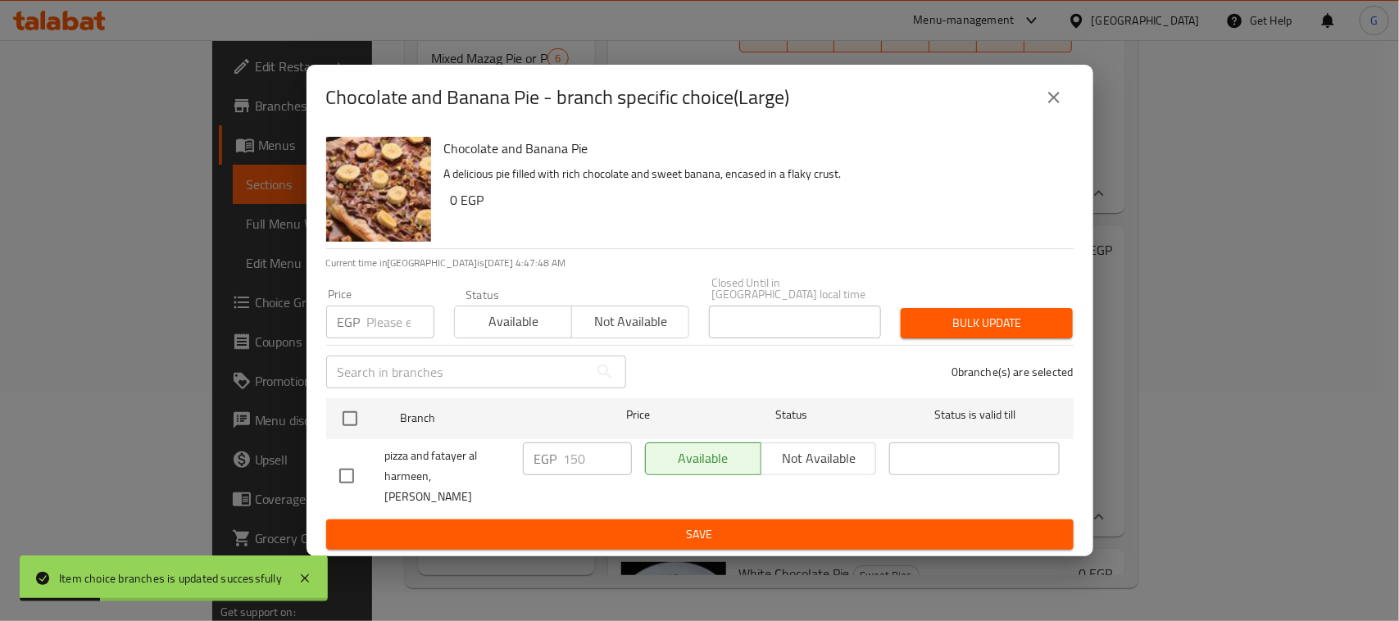
click at [346, 412] on input "checkbox" at bounding box center [350, 418] width 34 height 34
checkbox input "true"
click at [379, 326] on input "number" at bounding box center [400, 322] width 67 height 33
type input "140"
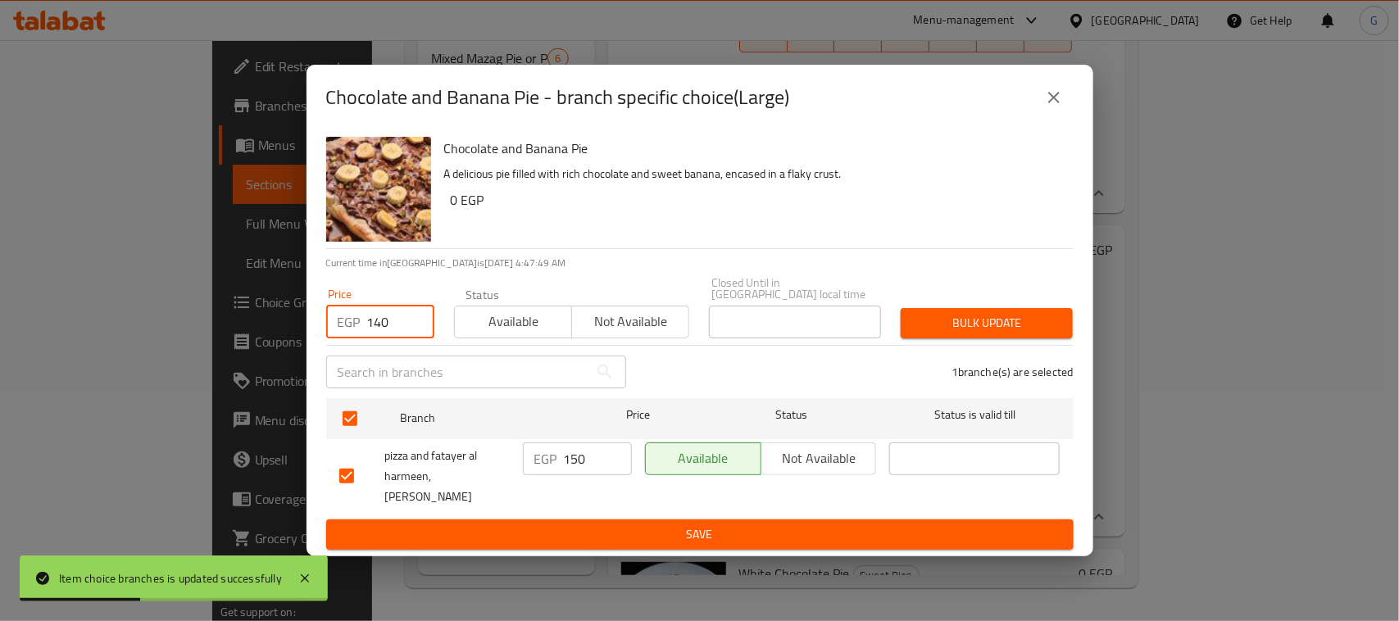
click at [992, 313] on span "Bulk update" at bounding box center [987, 323] width 146 height 20
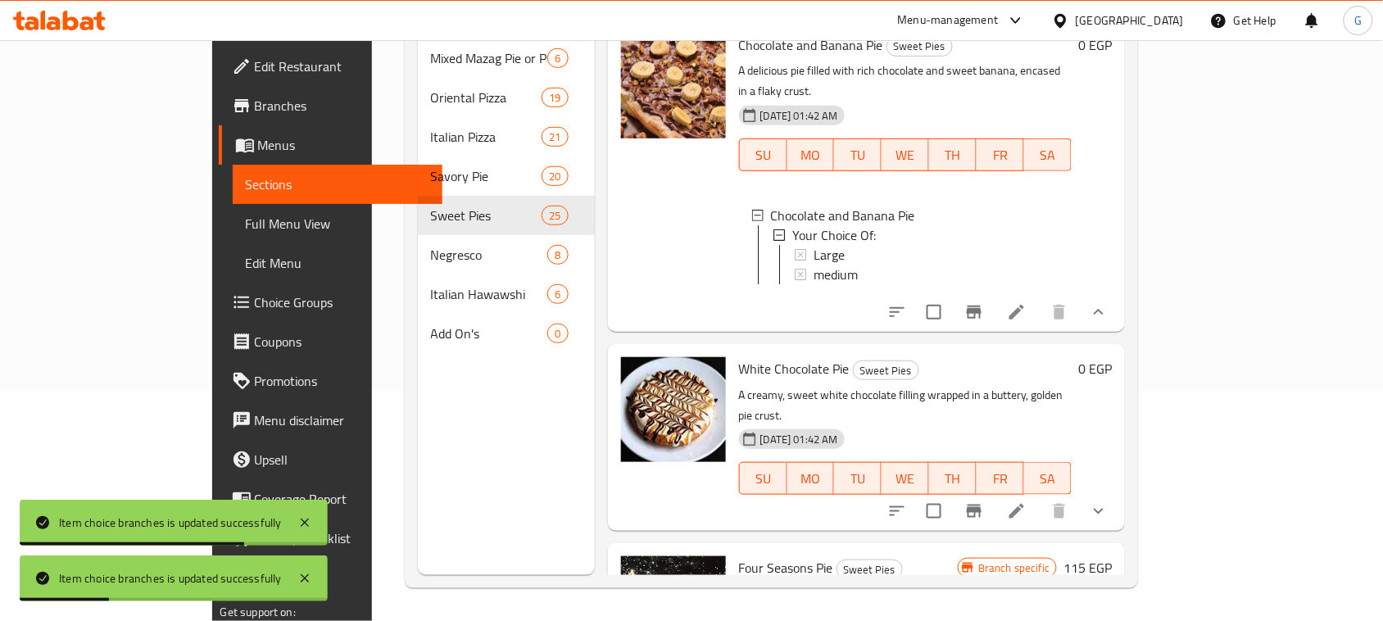
scroll to position [5420, 0]
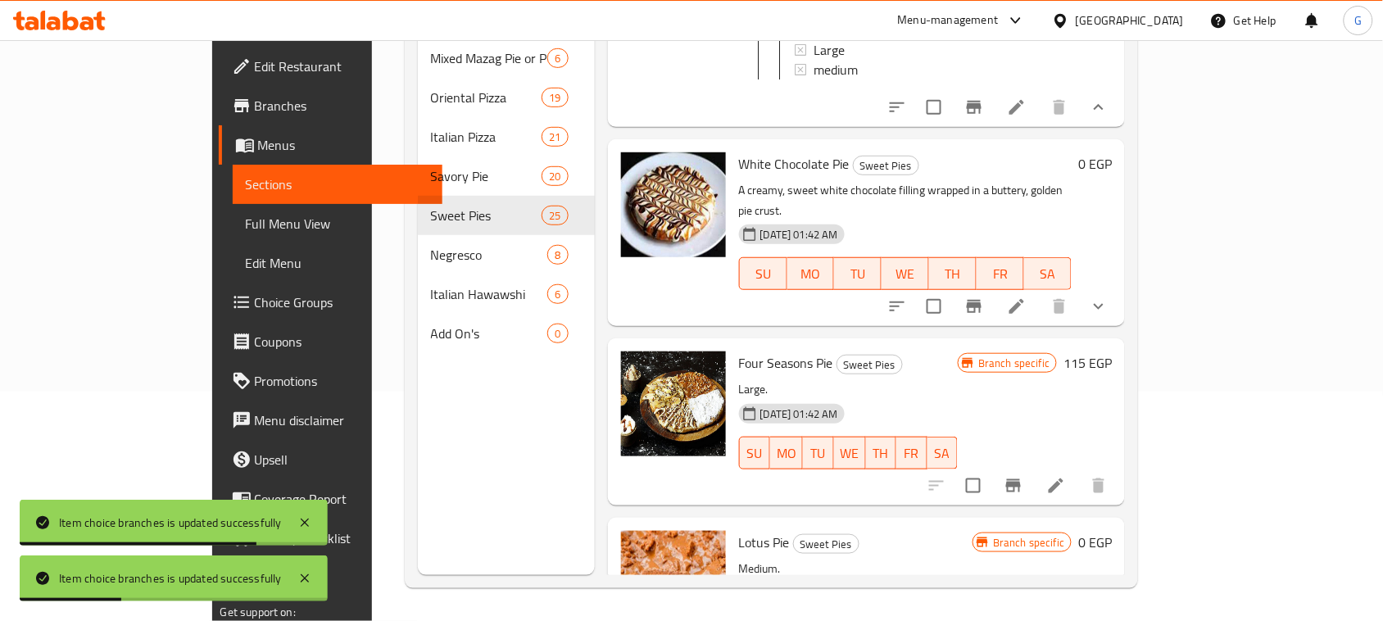
click at [1104, 304] on icon "show more" at bounding box center [1099, 307] width 10 height 6
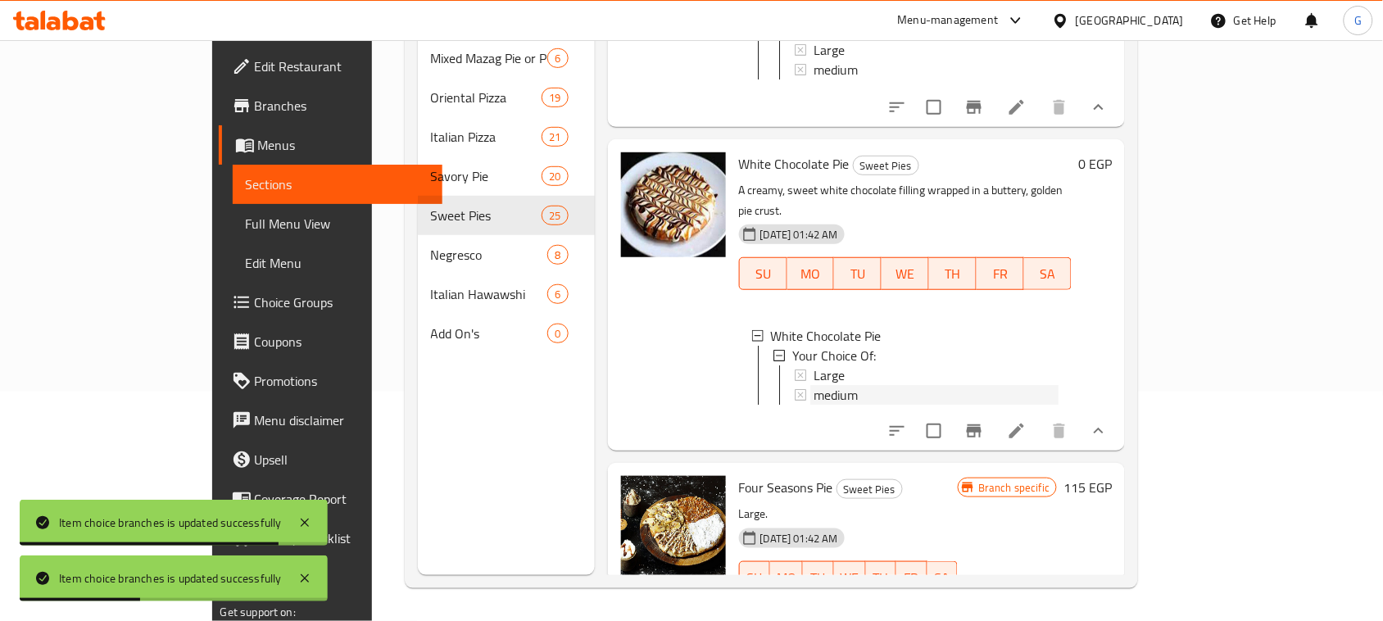
click at [814, 385] on span "medium" at bounding box center [836, 395] width 44 height 20
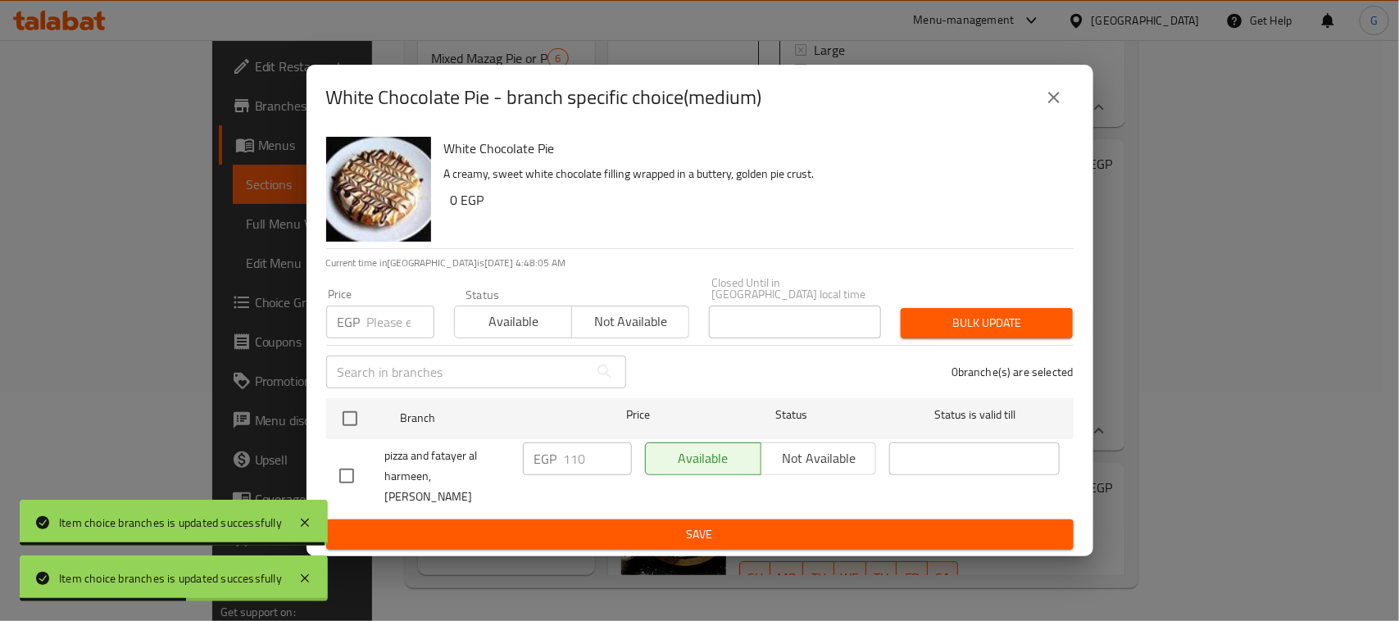
click at [1059, 115] on button "close" at bounding box center [1053, 97] width 39 height 39
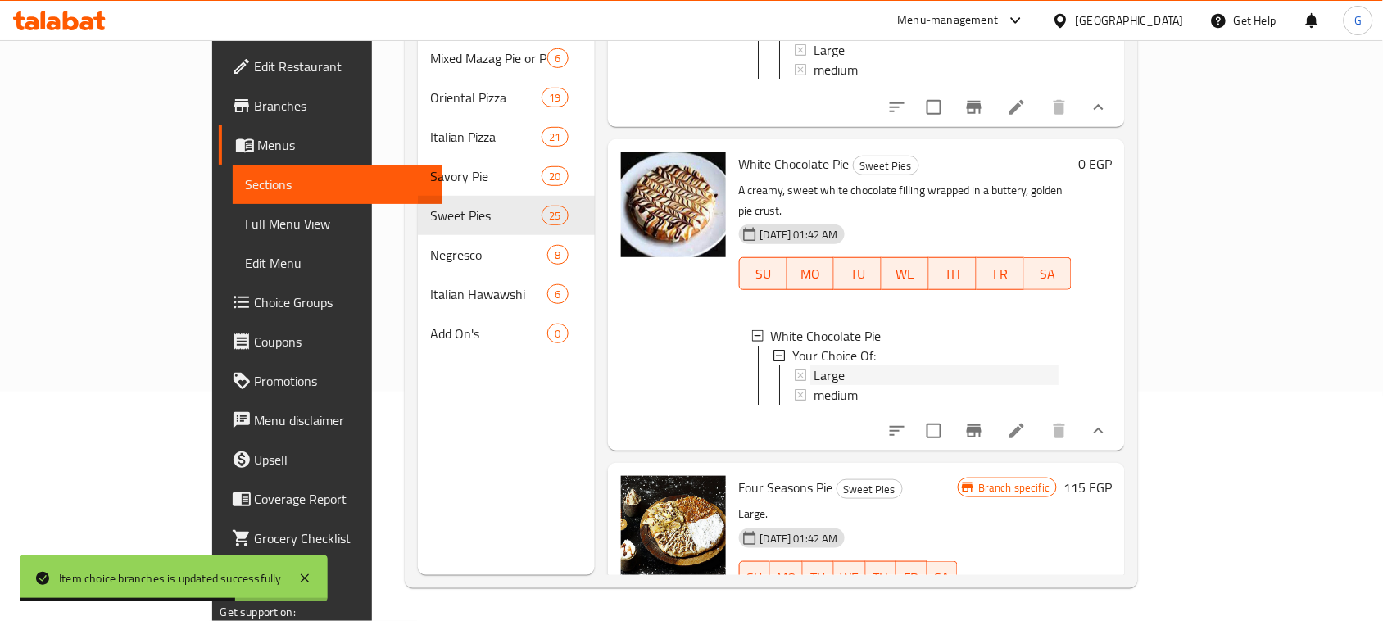
click at [838, 365] on div "Large" at bounding box center [937, 375] width 246 height 20
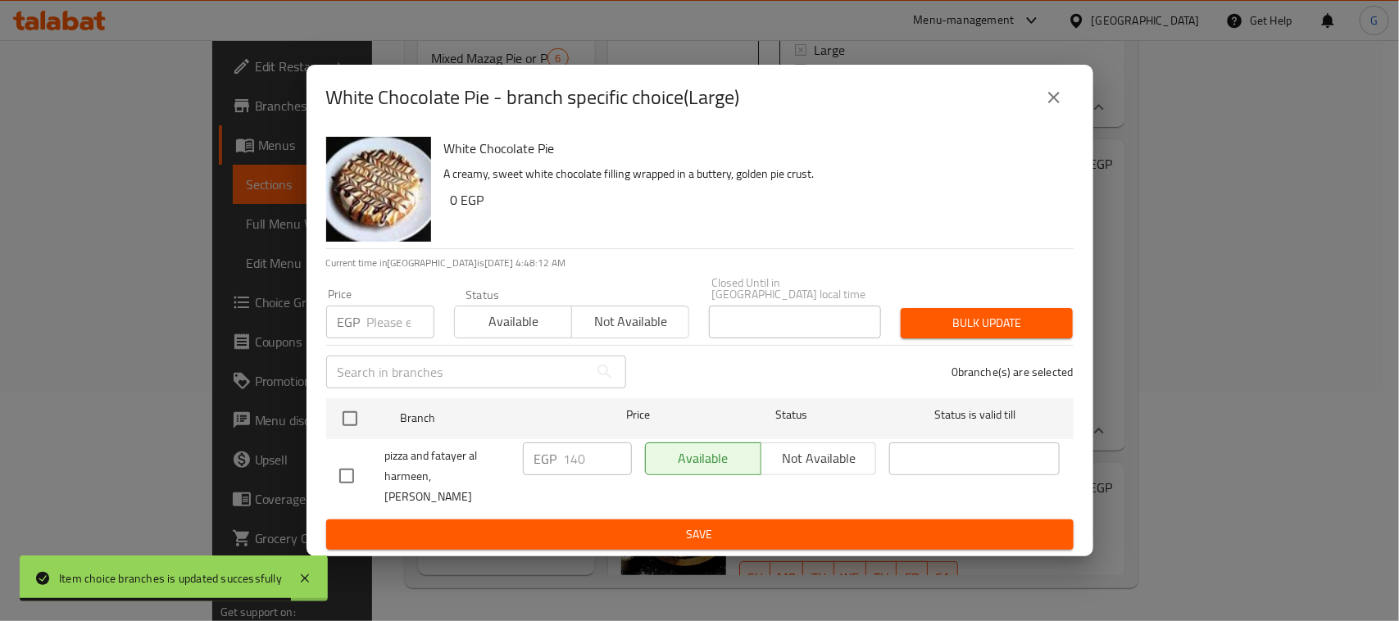
click at [1050, 101] on icon "close" at bounding box center [1053, 97] width 11 height 11
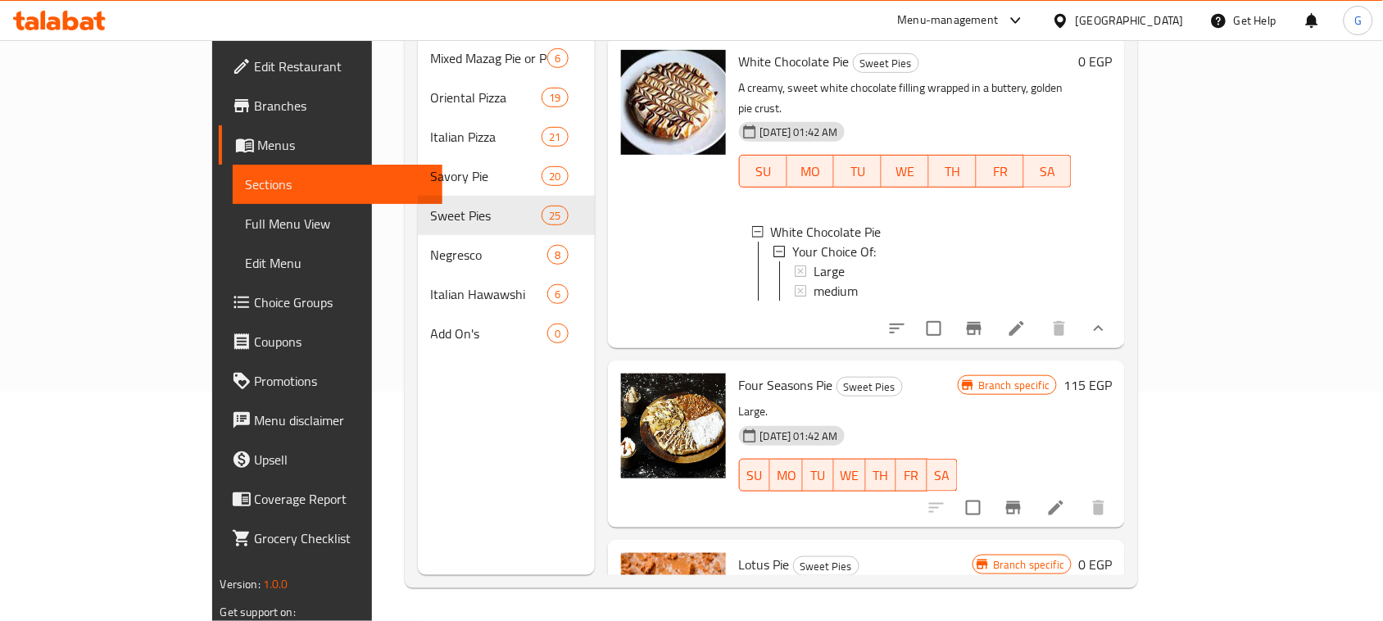
scroll to position [5625, 0]
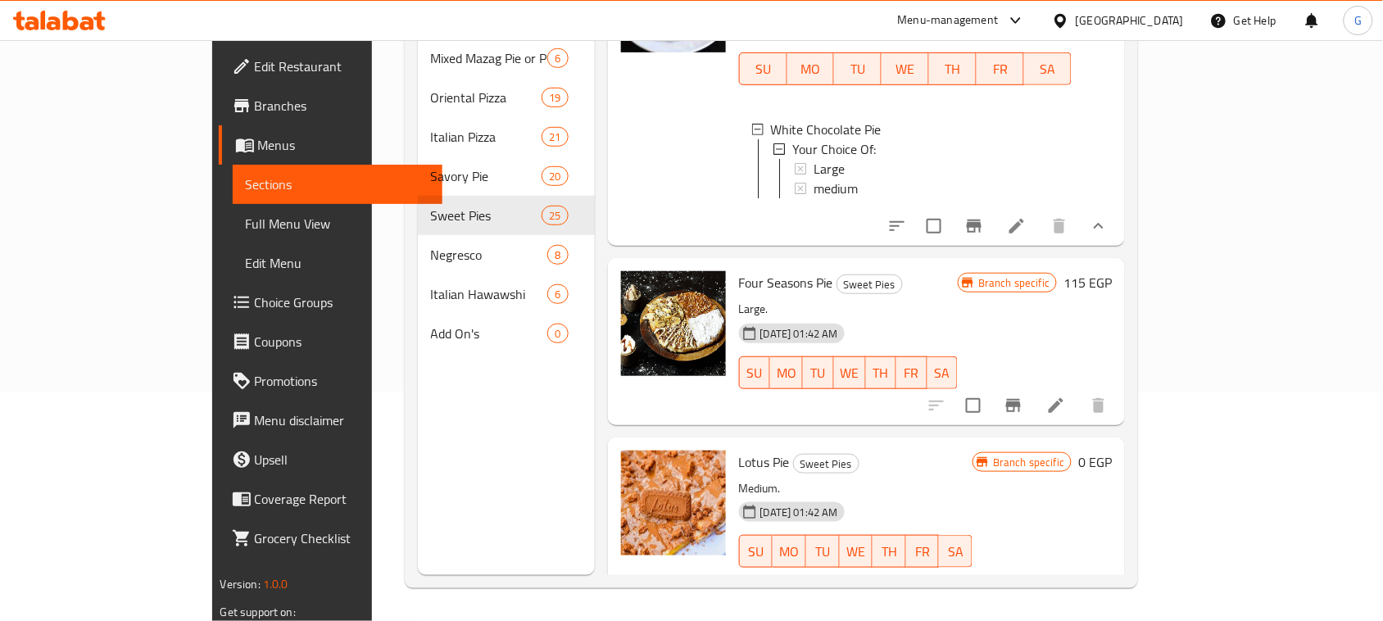
click at [1023, 408] on icon "Branch-specific-item" at bounding box center [1014, 406] width 20 height 20
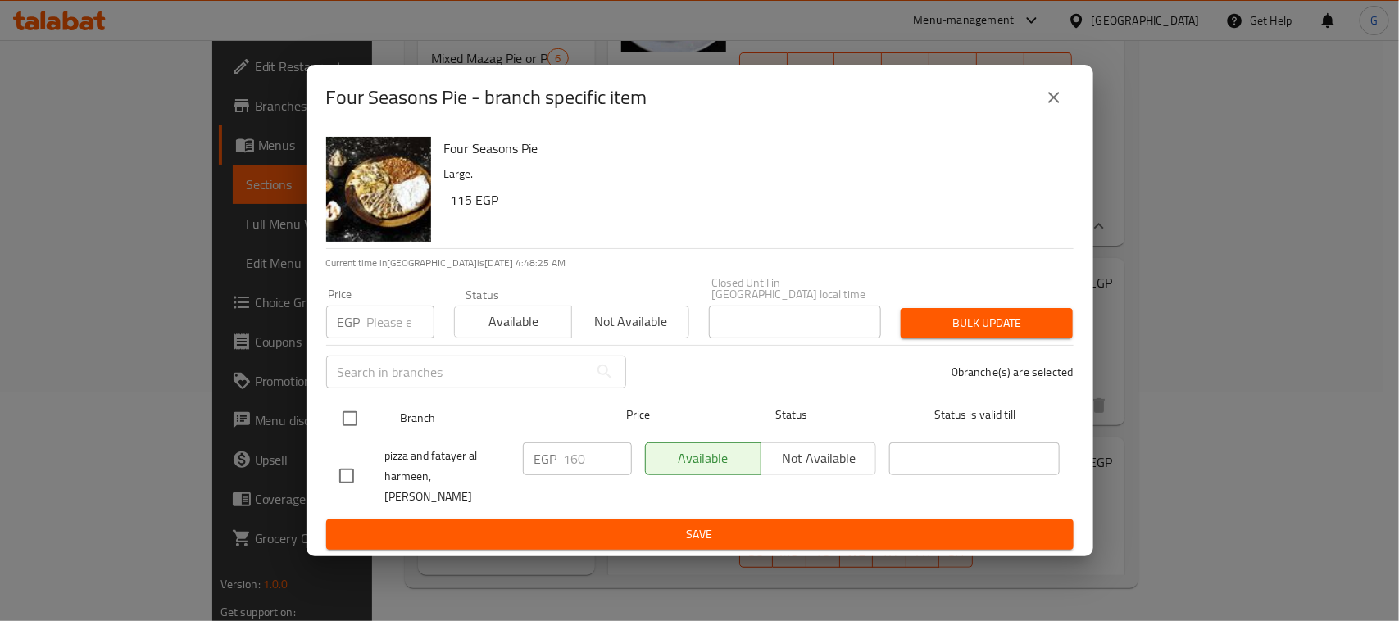
click at [350, 411] on input "checkbox" at bounding box center [350, 418] width 34 height 34
checkbox input "true"
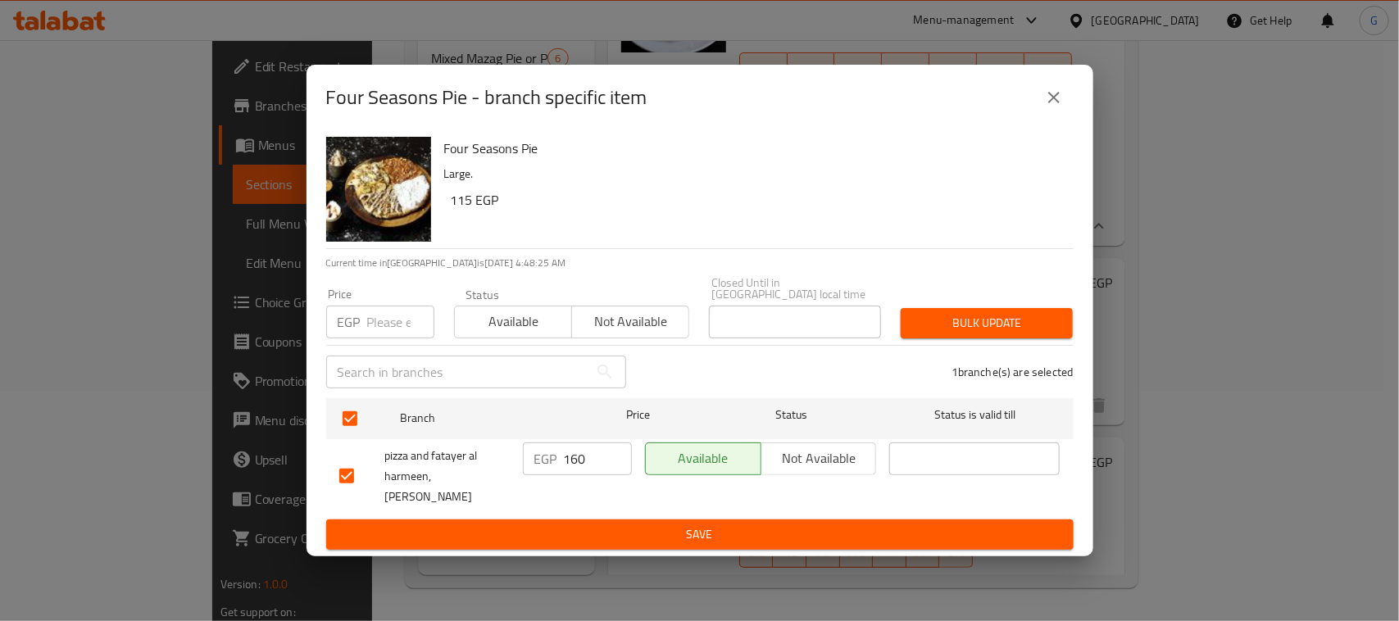
checkbox input "true"
click at [578, 456] on input "160" at bounding box center [598, 458] width 68 height 33
type input "200"
click at [617, 524] on span "Save" at bounding box center [699, 534] width 721 height 20
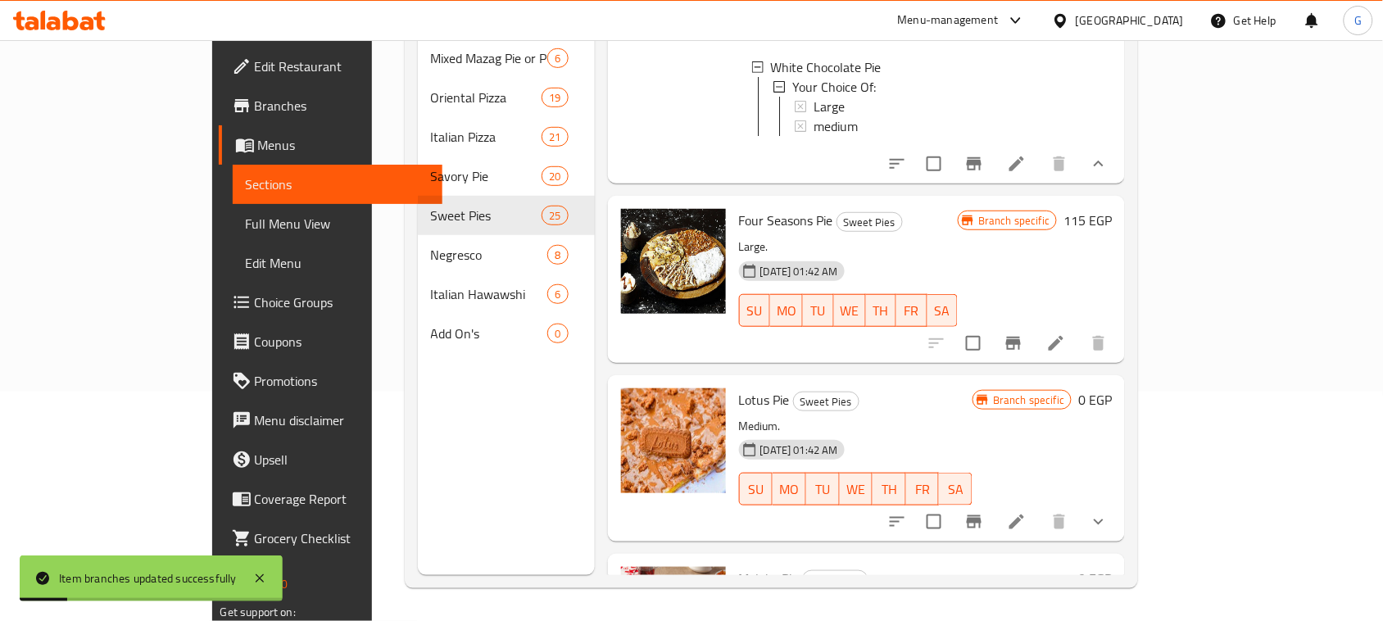
scroll to position [5830, 0]
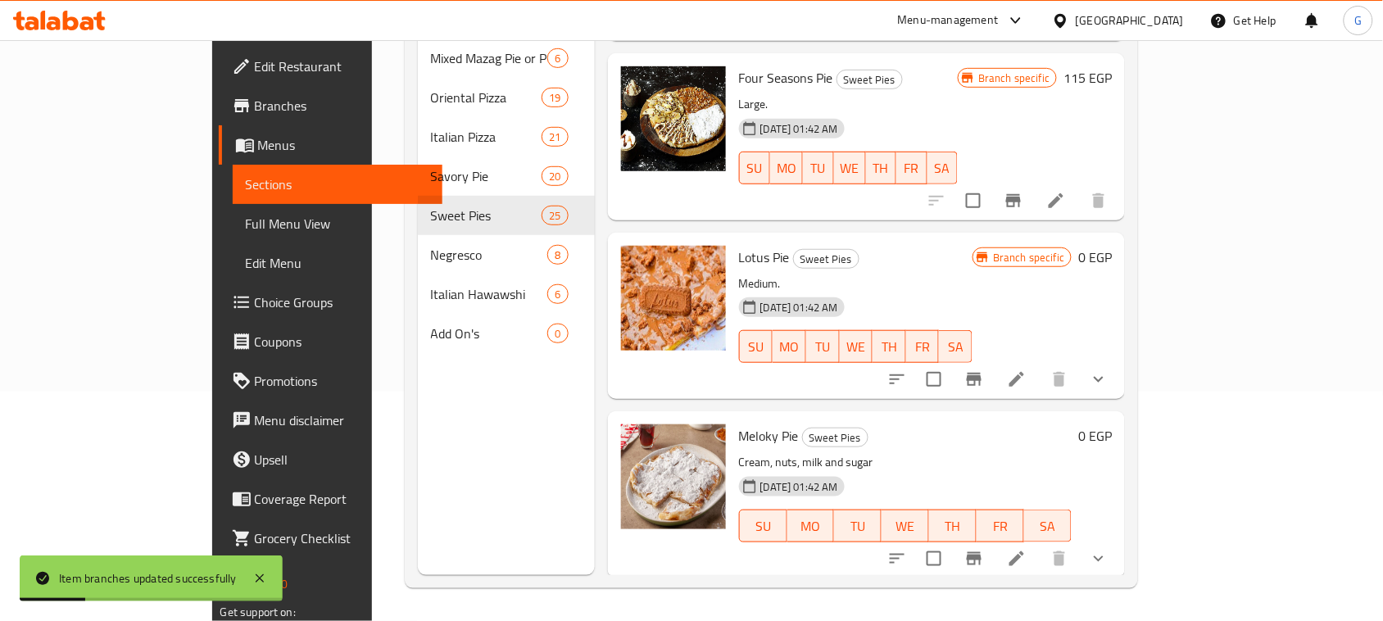
click at [1109, 383] on icon "show more" at bounding box center [1099, 380] width 20 height 20
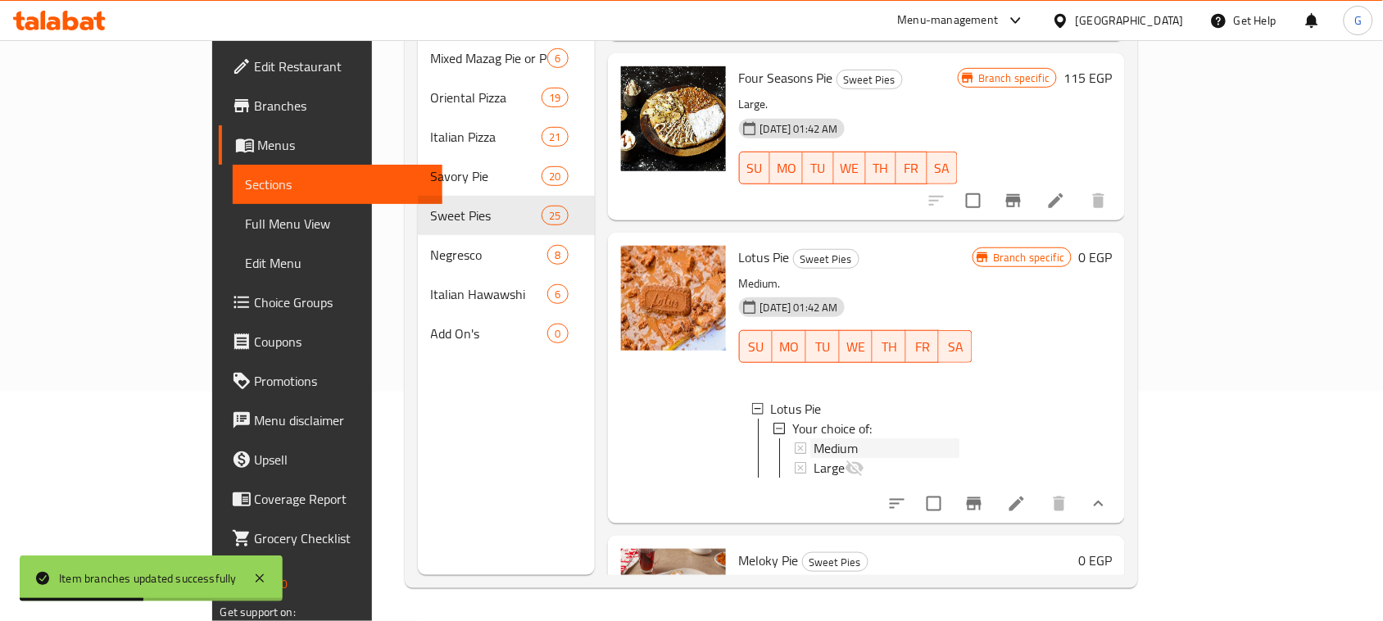
click at [814, 455] on span "Medium" at bounding box center [836, 448] width 44 height 20
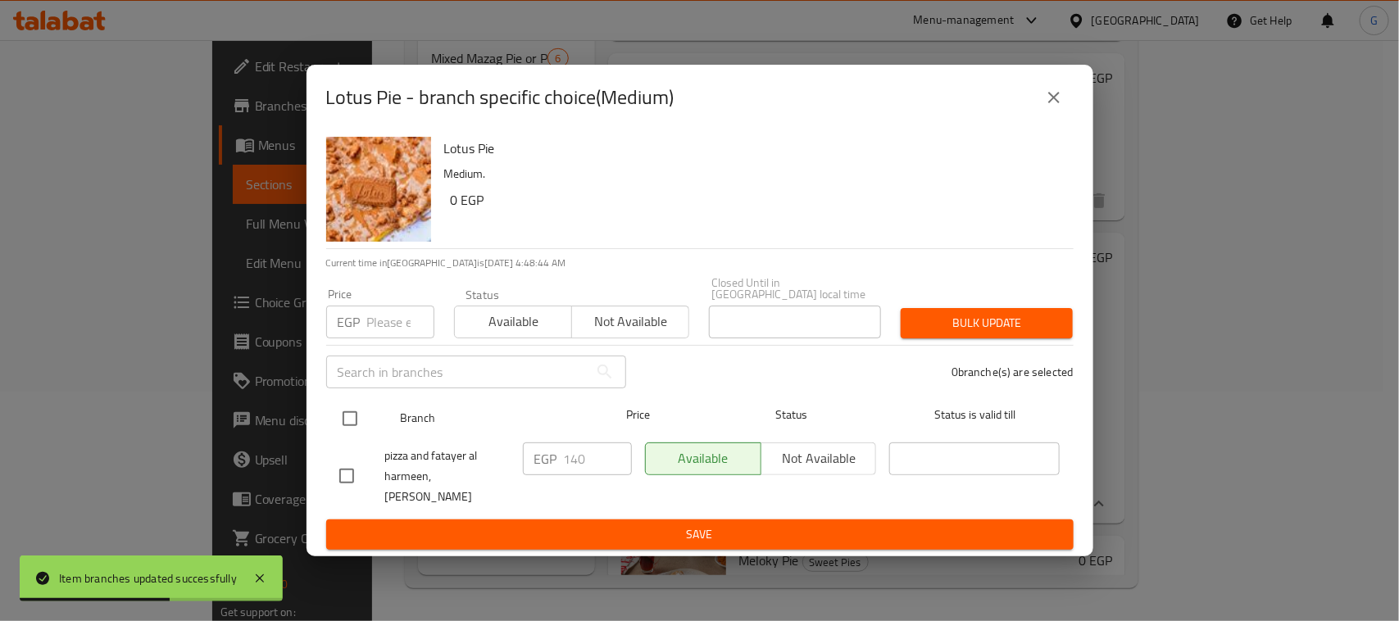
click at [345, 403] on input "checkbox" at bounding box center [350, 418] width 34 height 34
checkbox input "true"
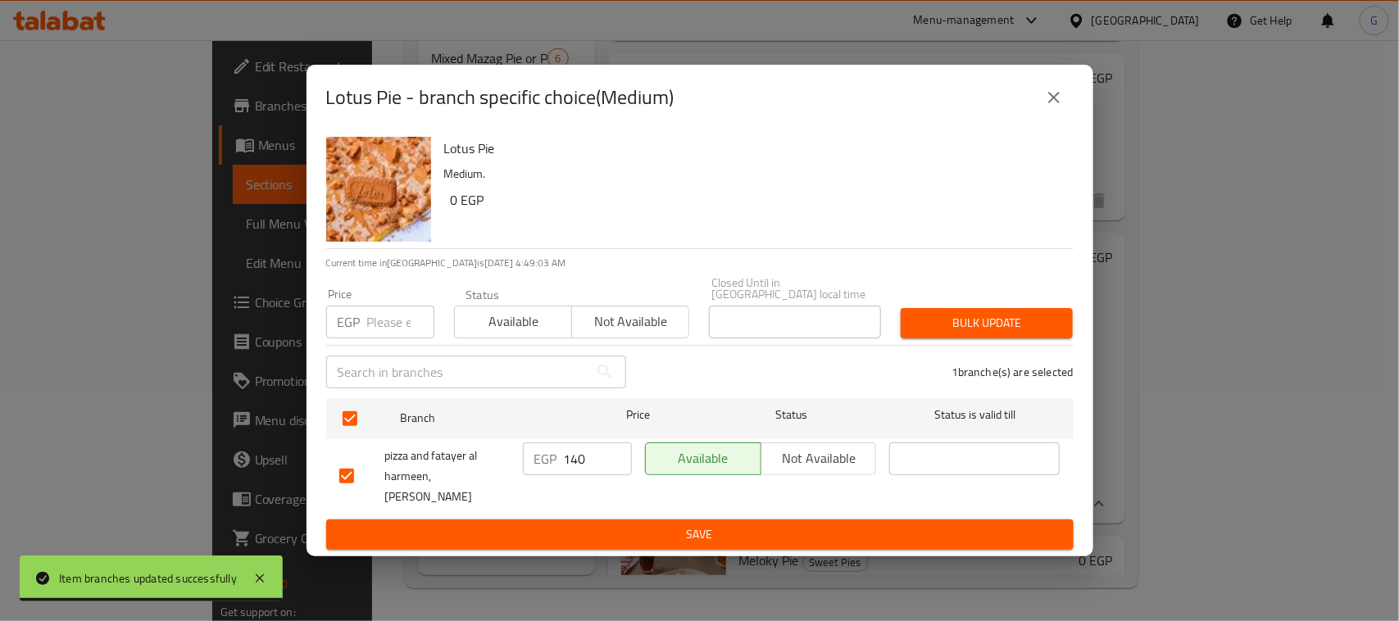
click at [567, 455] on input "140" at bounding box center [598, 458] width 68 height 33
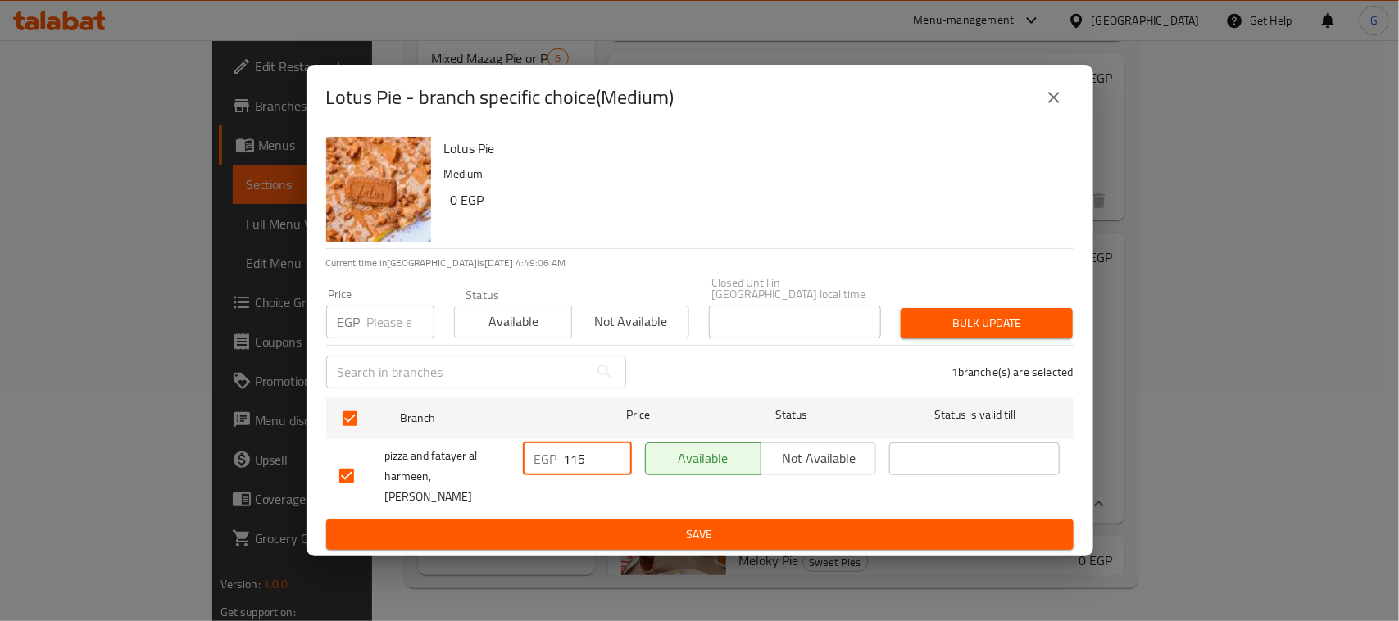
type input "115"
click at [624, 534] on span "Save" at bounding box center [699, 534] width 721 height 20
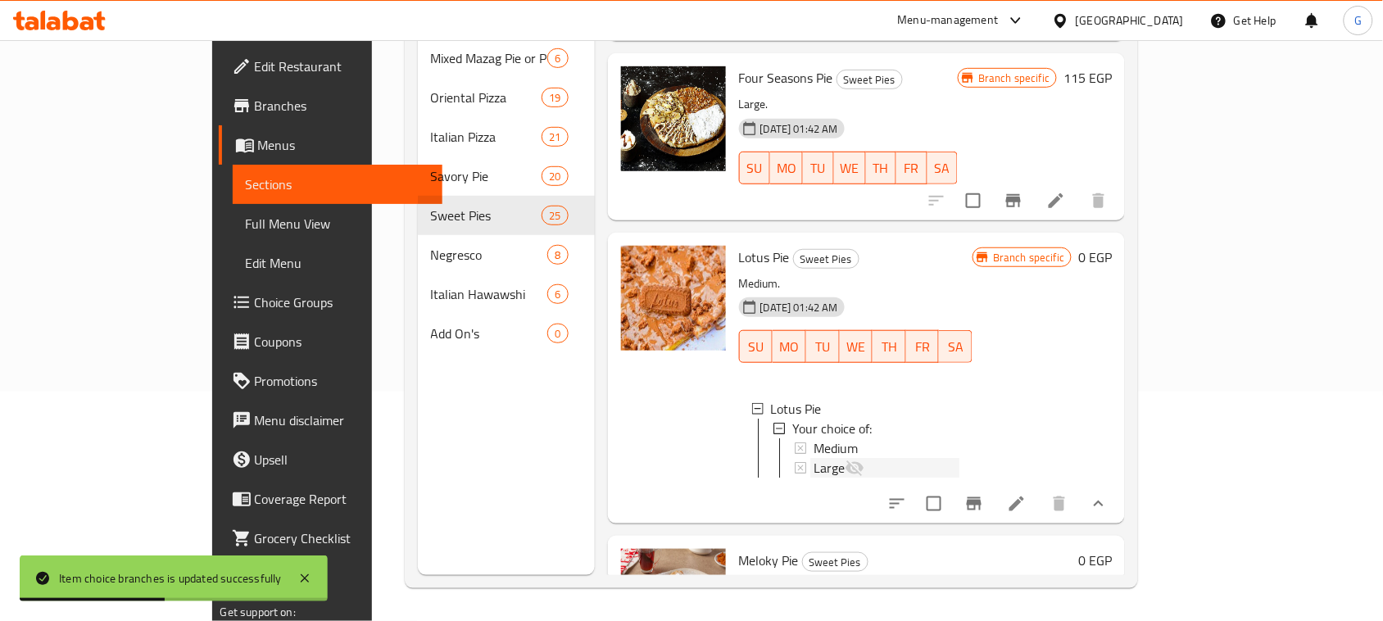
click at [814, 469] on span "Large" at bounding box center [829, 468] width 31 height 20
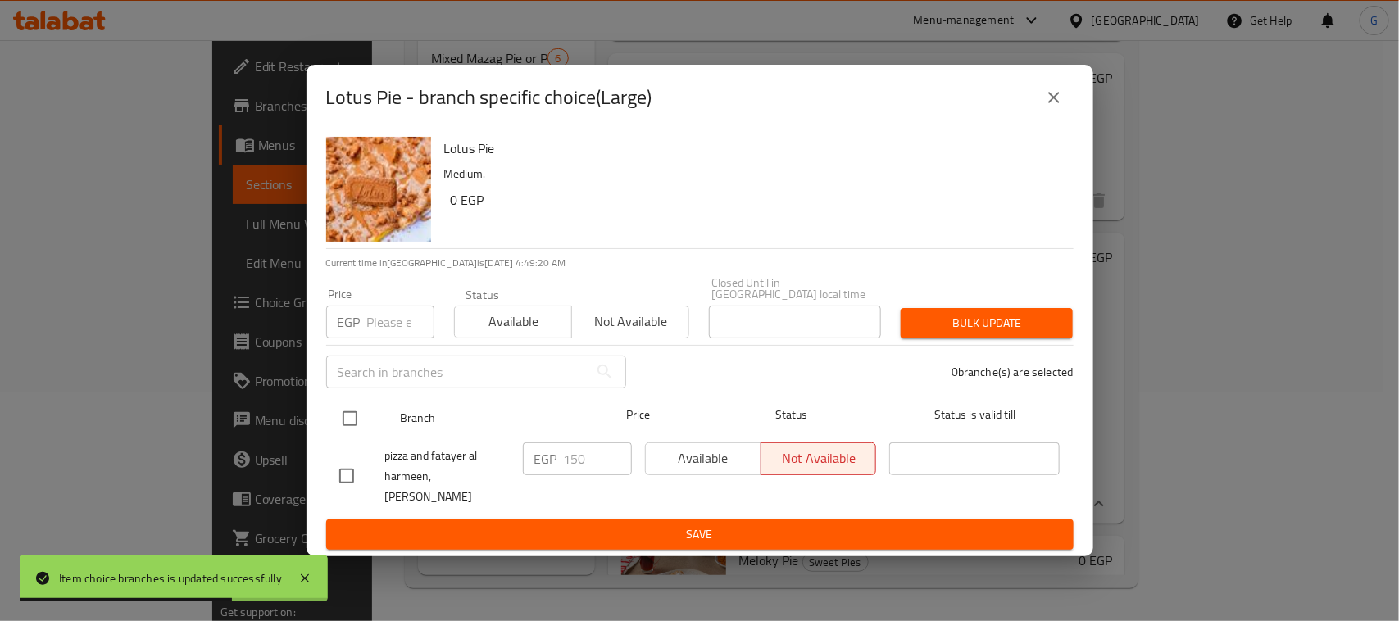
click at [348, 412] on input "checkbox" at bounding box center [350, 418] width 34 height 34
checkbox input "true"
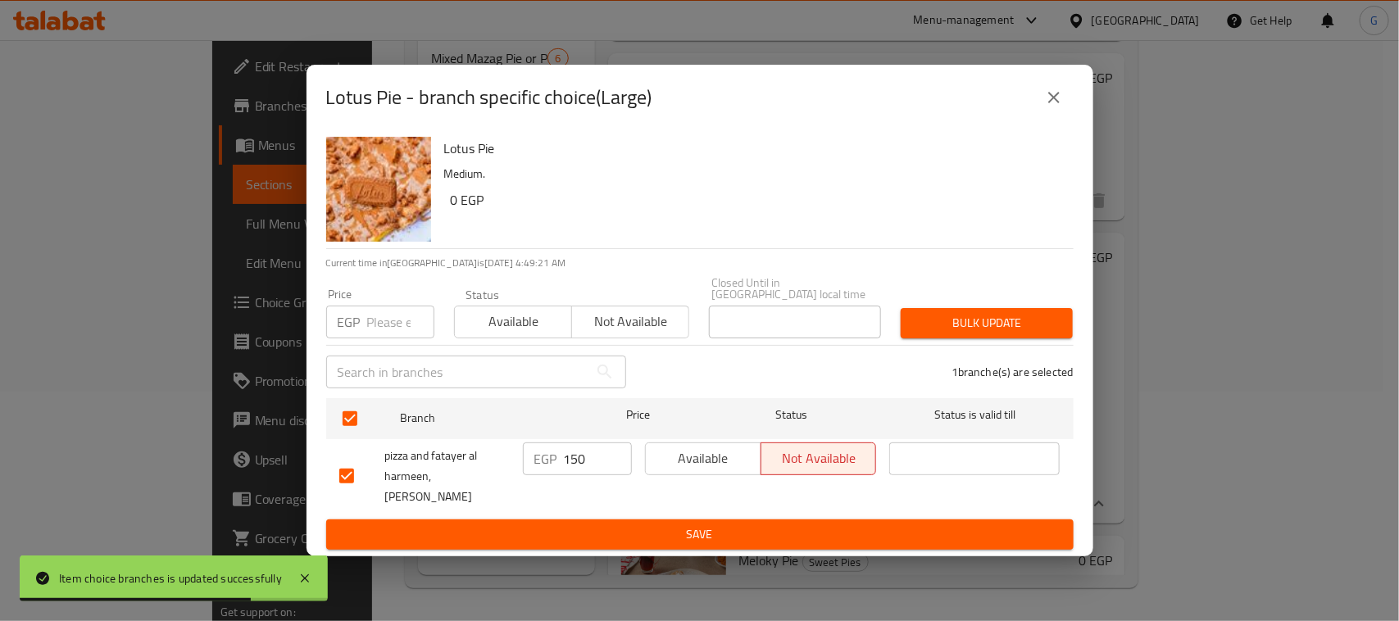
click at [722, 460] on span "Available" at bounding box center [703, 459] width 102 height 24
click at [687, 529] on span "Save" at bounding box center [699, 534] width 721 height 20
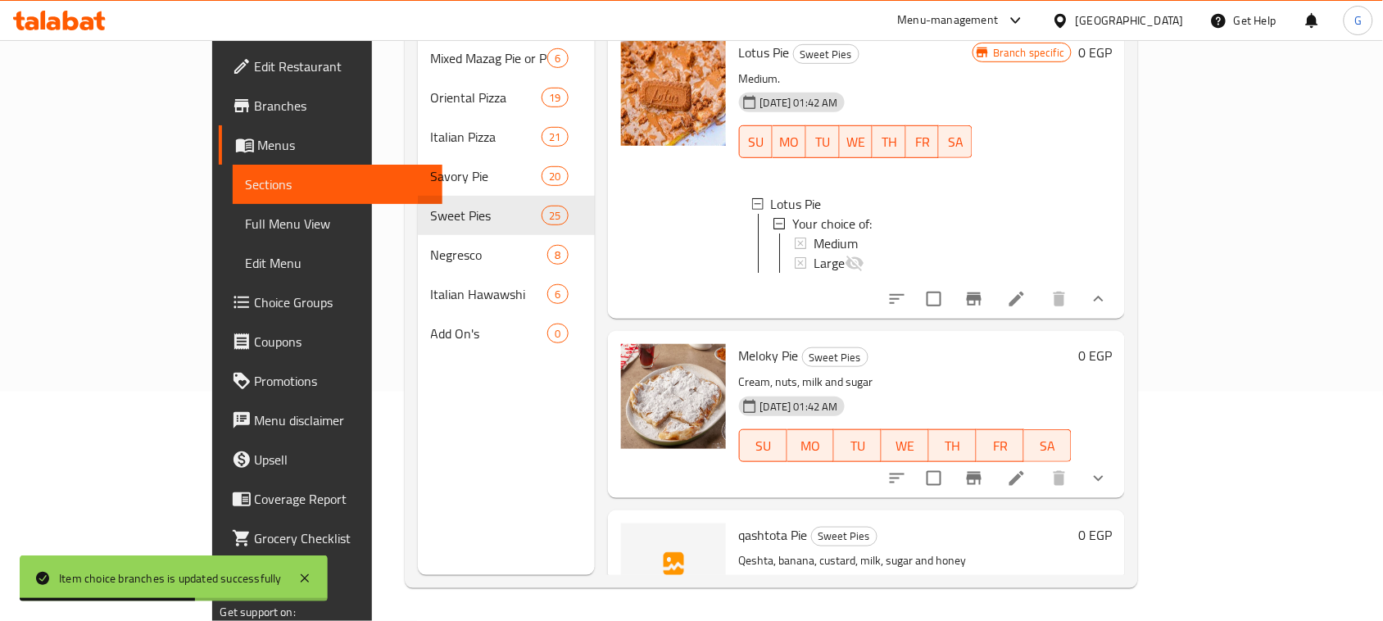
scroll to position [6137, 0]
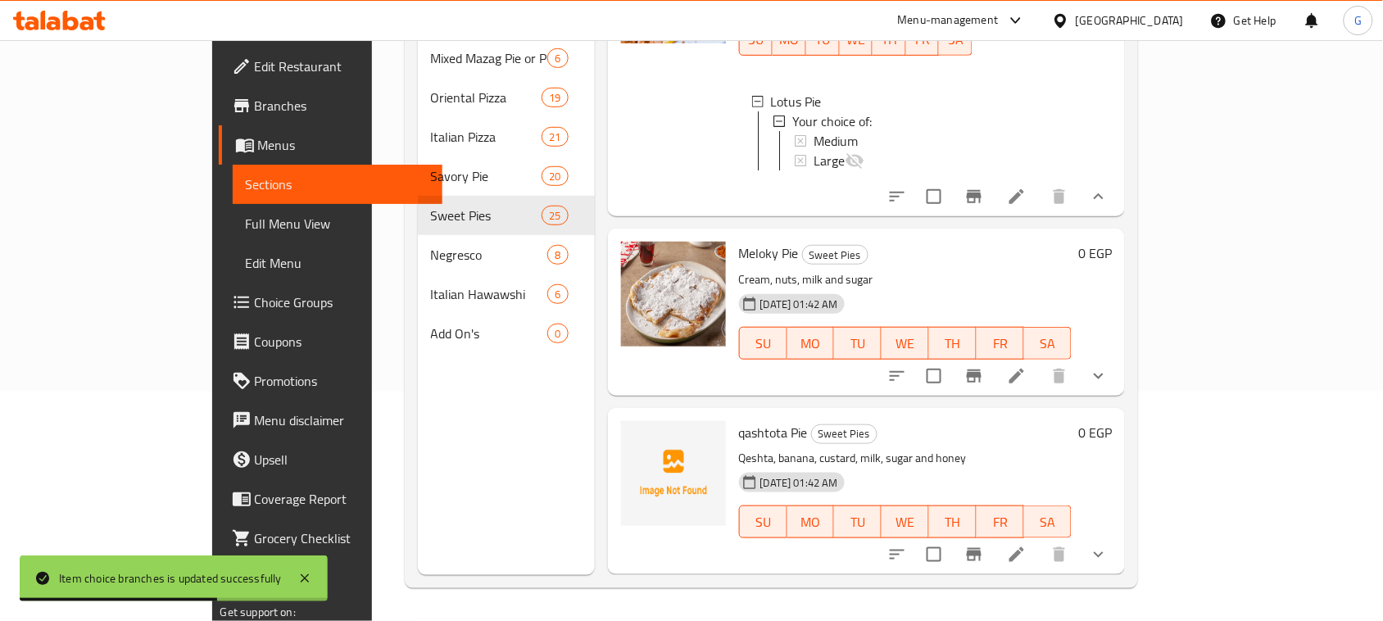
click at [1109, 386] on icon "show more" at bounding box center [1099, 376] width 20 height 20
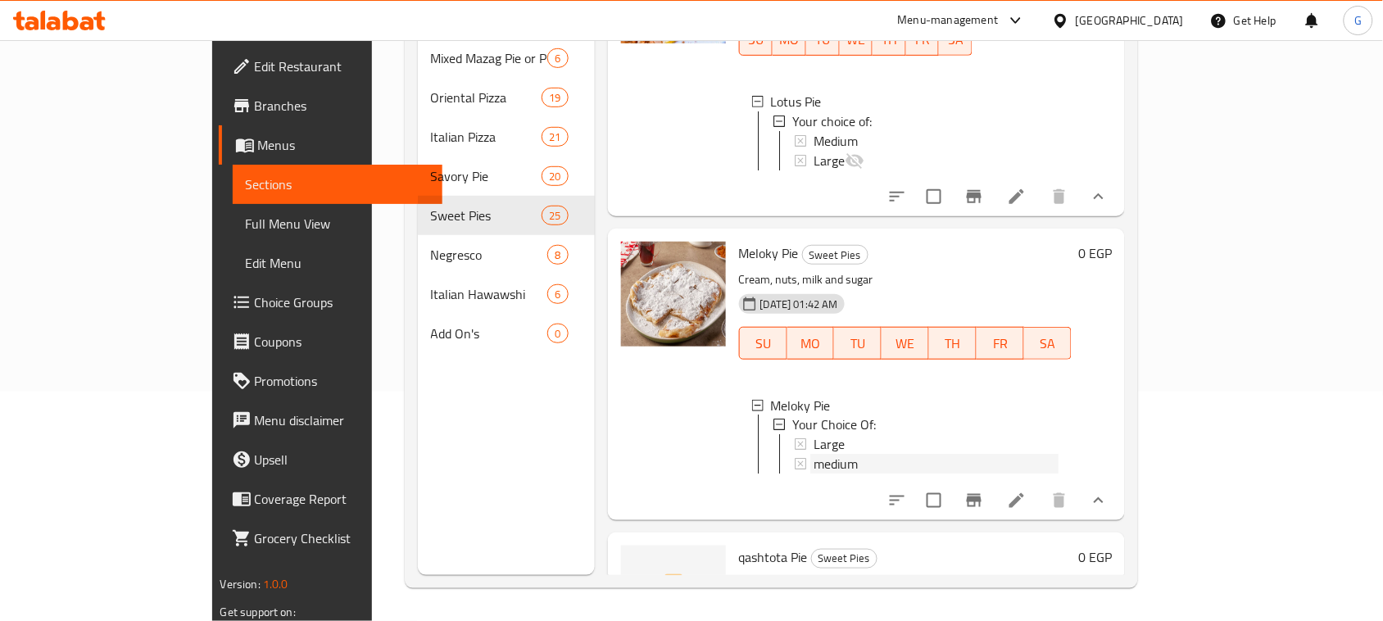
click at [814, 474] on span "medium" at bounding box center [836, 465] width 44 height 20
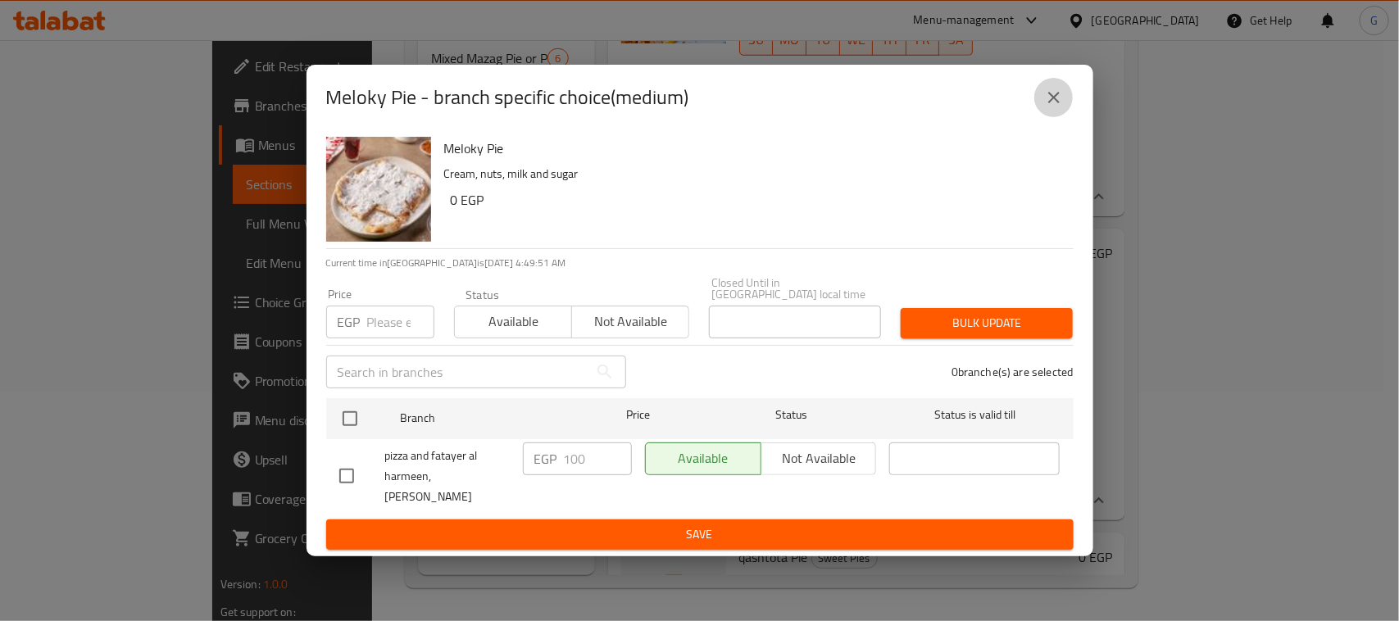
click at [1050, 107] on icon "close" at bounding box center [1054, 98] width 20 height 20
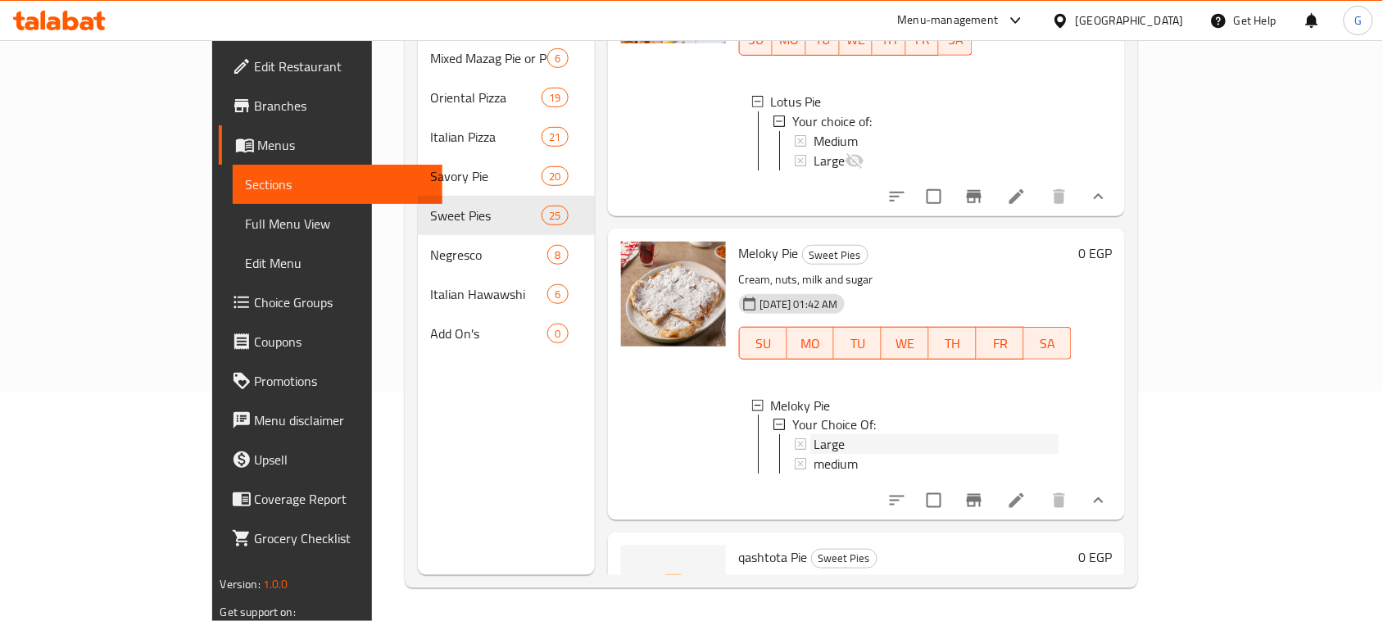
click at [814, 455] on div "Large" at bounding box center [937, 445] width 246 height 20
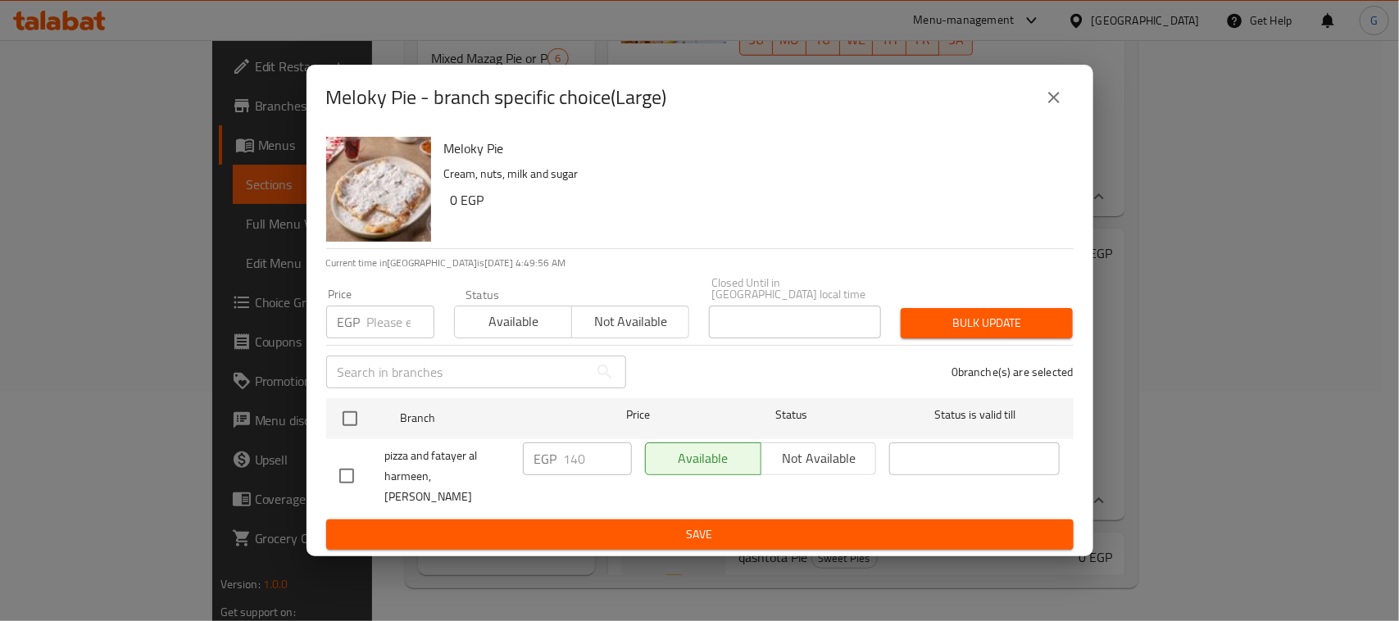
click at [1059, 96] on icon "close" at bounding box center [1054, 98] width 20 height 20
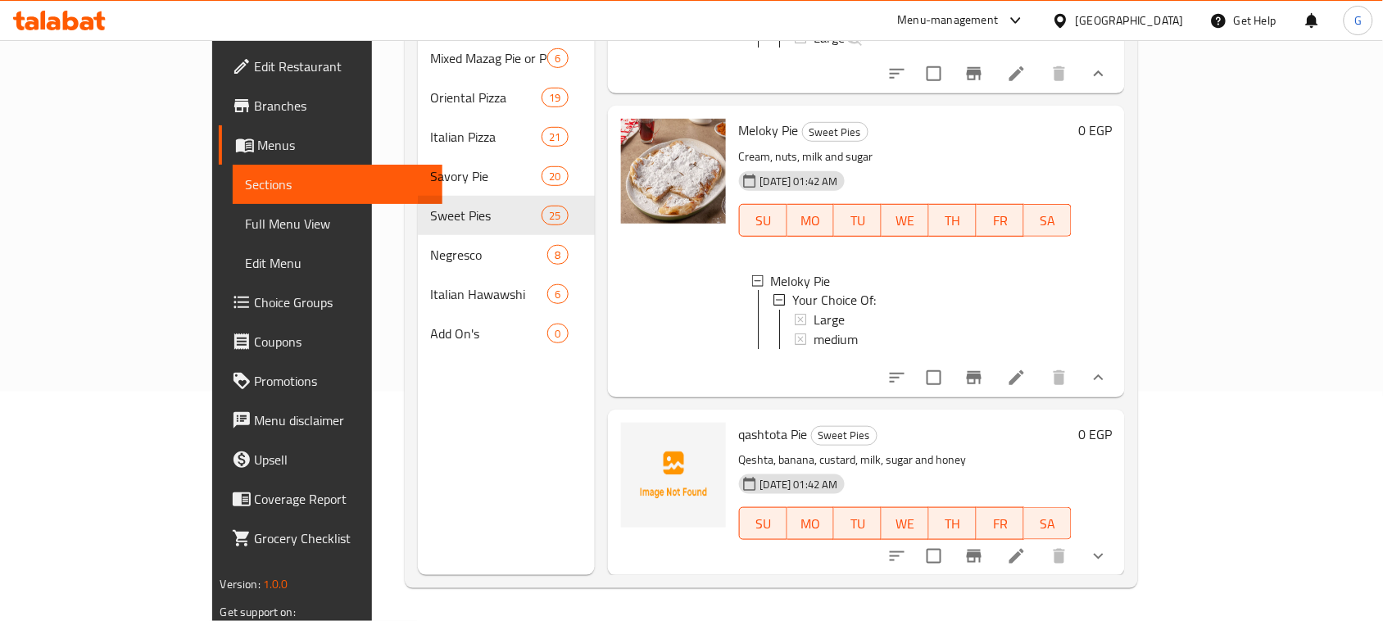
scroll to position [6342, 0]
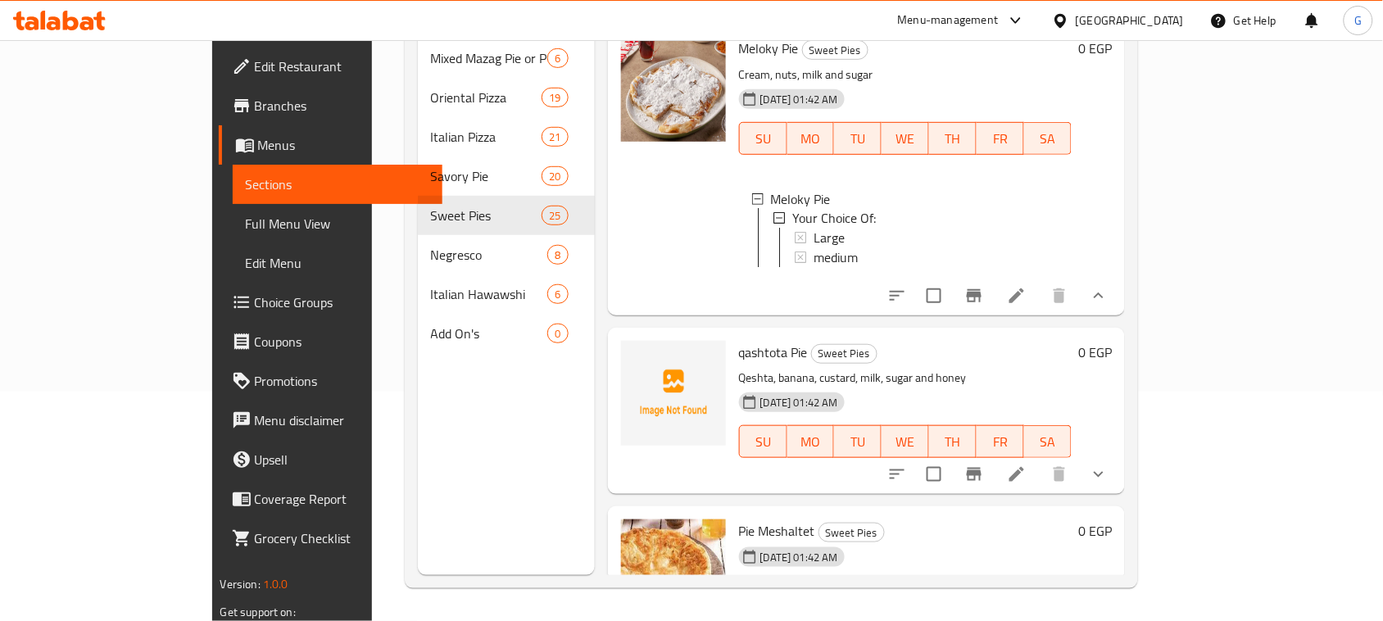
click at [1118, 494] on button "show more" at bounding box center [1098, 474] width 39 height 39
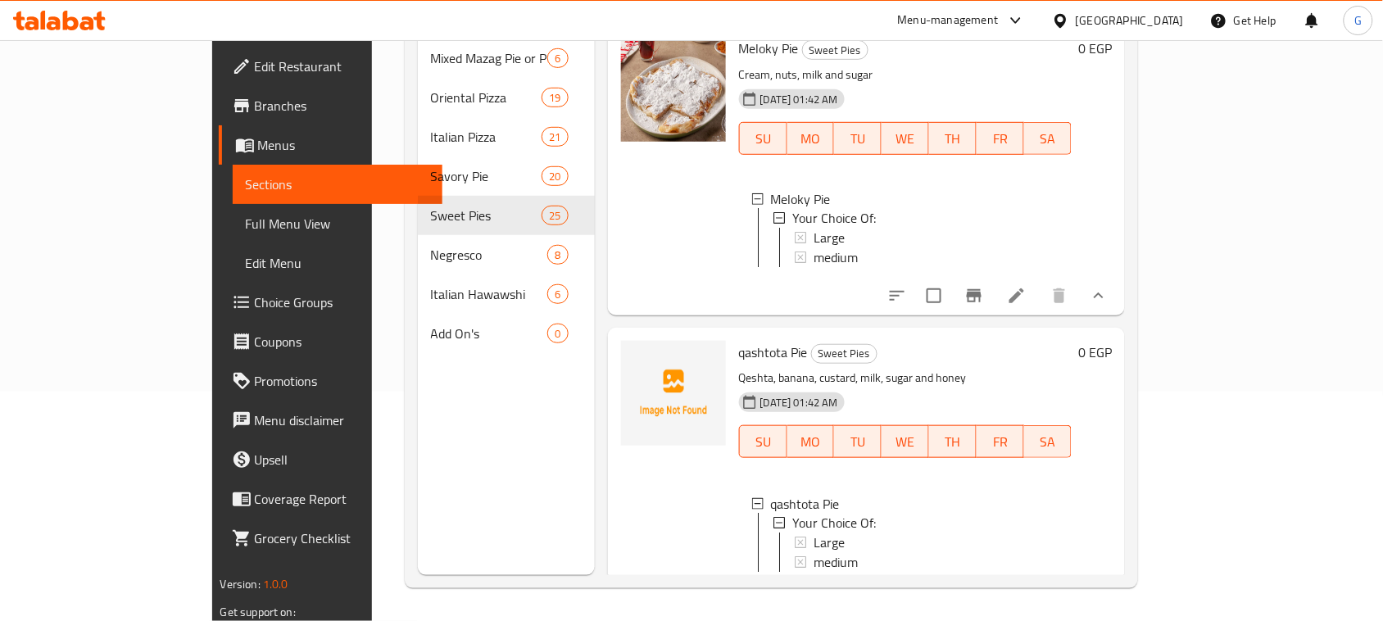
scroll to position [6547, 0]
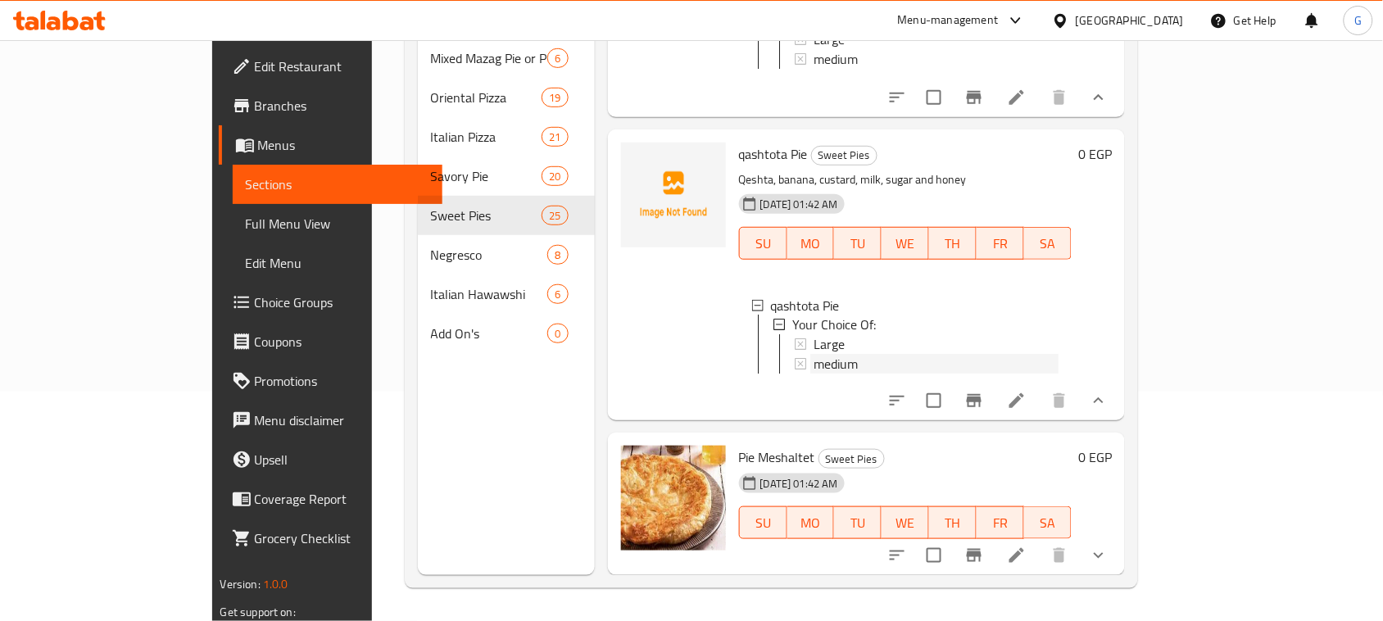
click at [814, 374] on span "medium" at bounding box center [836, 365] width 44 height 20
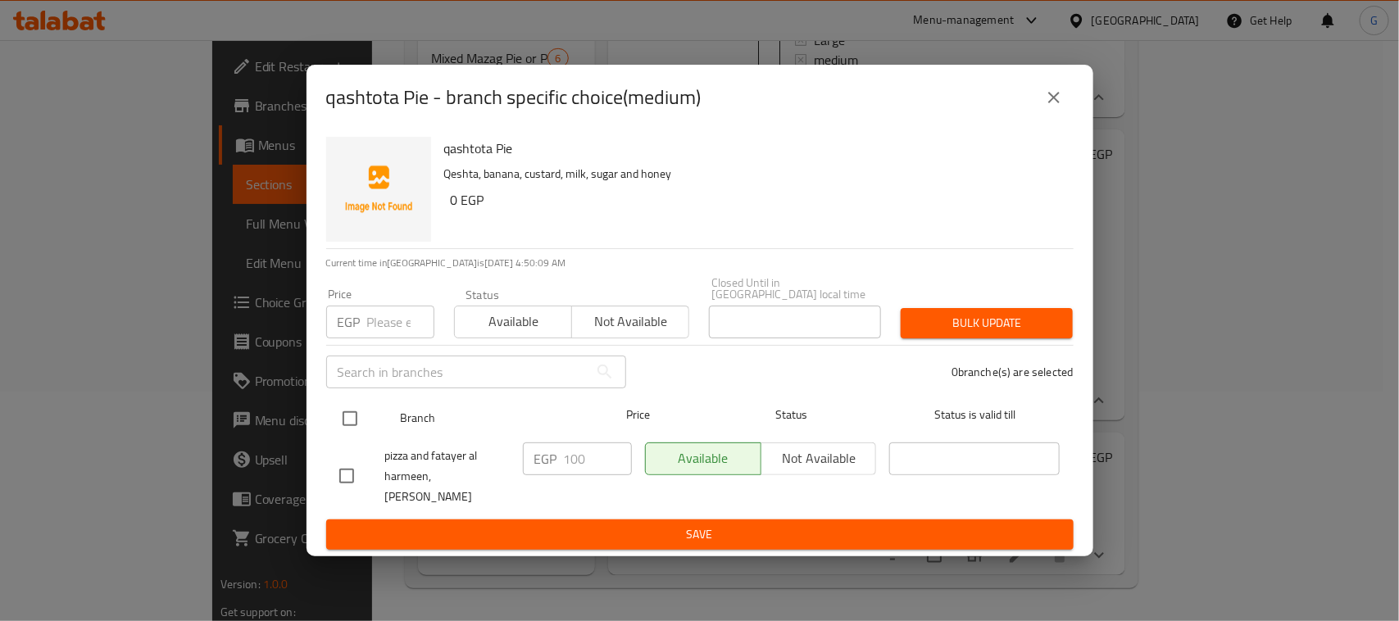
click at [352, 404] on input "checkbox" at bounding box center [350, 418] width 34 height 34
checkbox input "true"
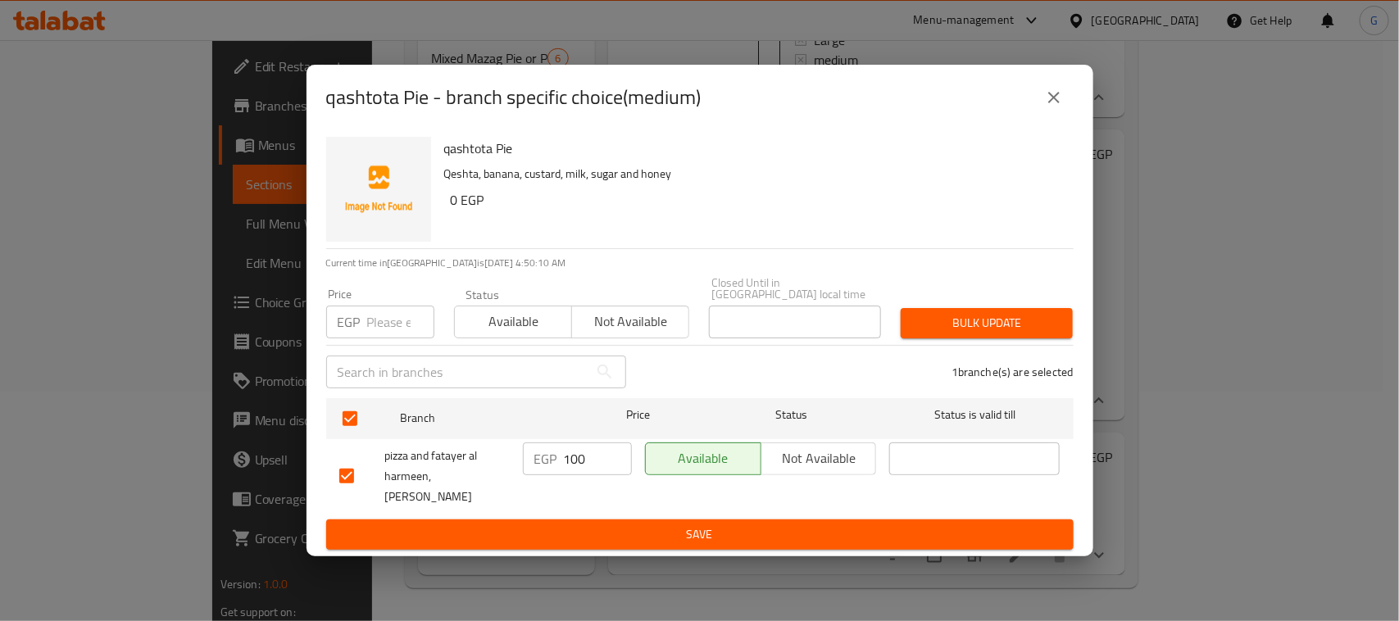
click at [572, 447] on input "100" at bounding box center [598, 458] width 68 height 33
type input "110"
click at [635, 530] on span "Save" at bounding box center [699, 534] width 721 height 20
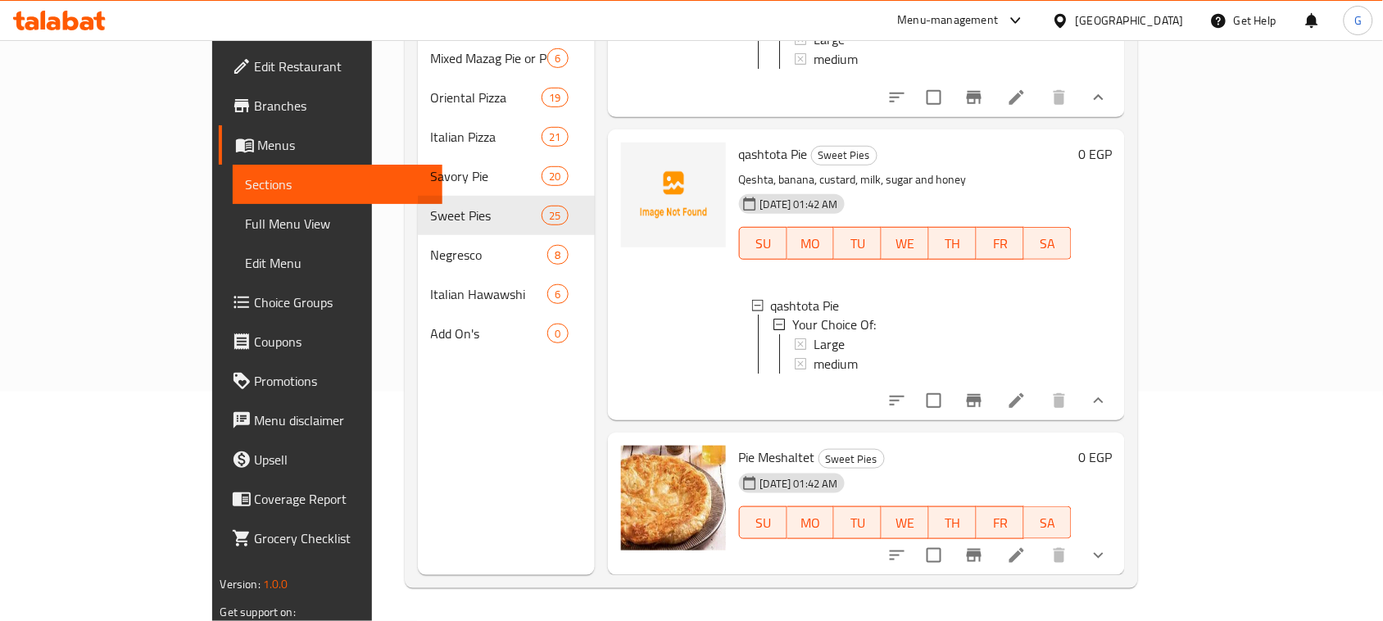
click at [822, 374] on div "medium" at bounding box center [937, 365] width 246 height 20
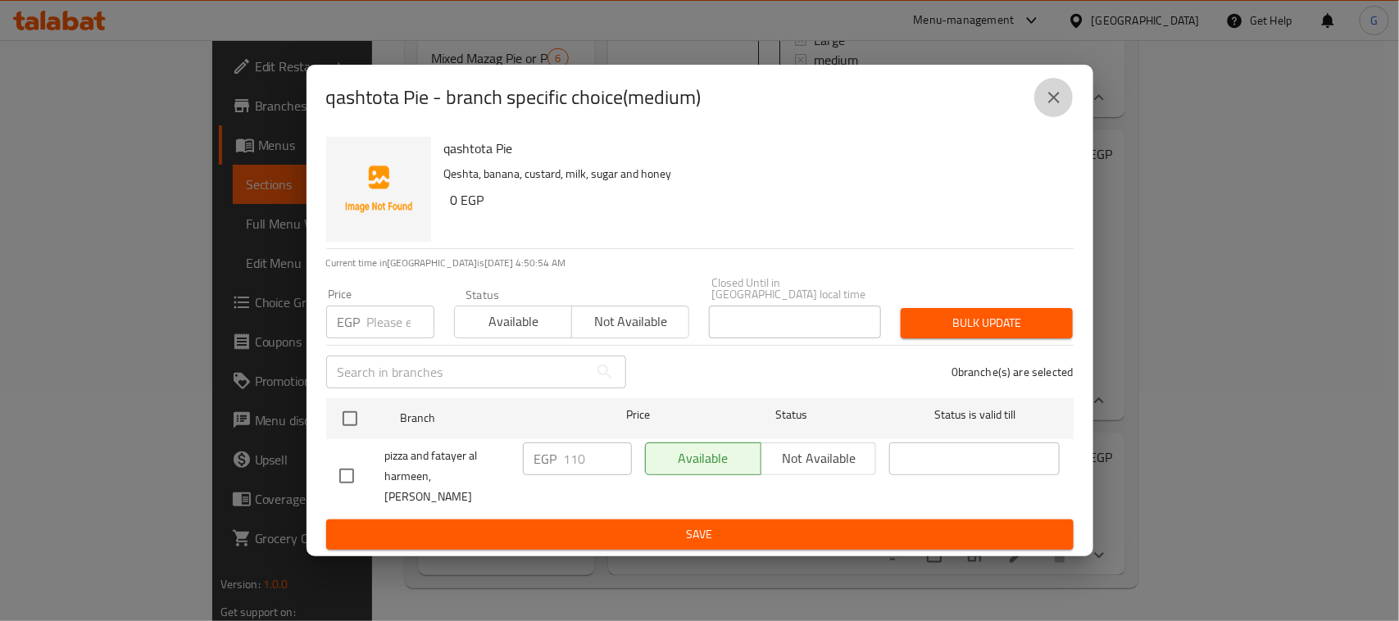
drag, startPoint x: 1053, startPoint y: 100, endPoint x: 1062, endPoint y: 37, distance: 63.7
click at [1053, 99] on icon "close" at bounding box center [1054, 98] width 20 height 20
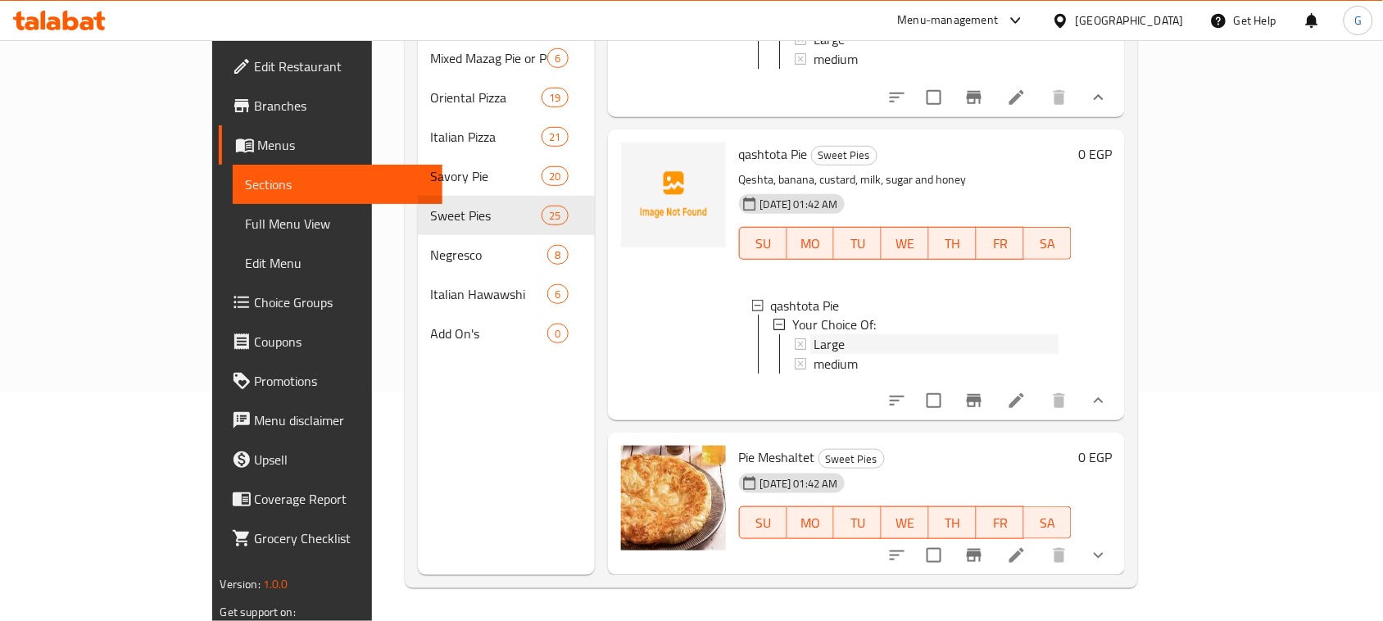
click at [820, 355] on div "Large" at bounding box center [937, 345] width 246 height 20
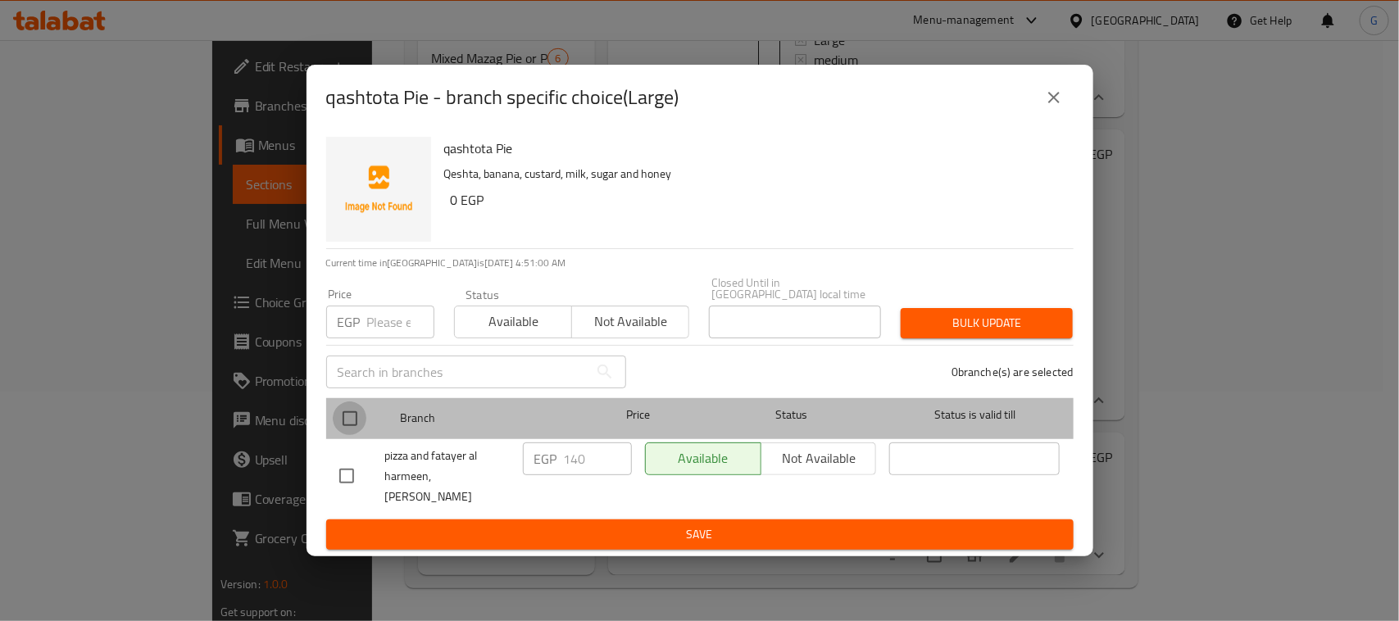
click at [342, 406] on input "checkbox" at bounding box center [350, 418] width 34 height 34
checkbox input "true"
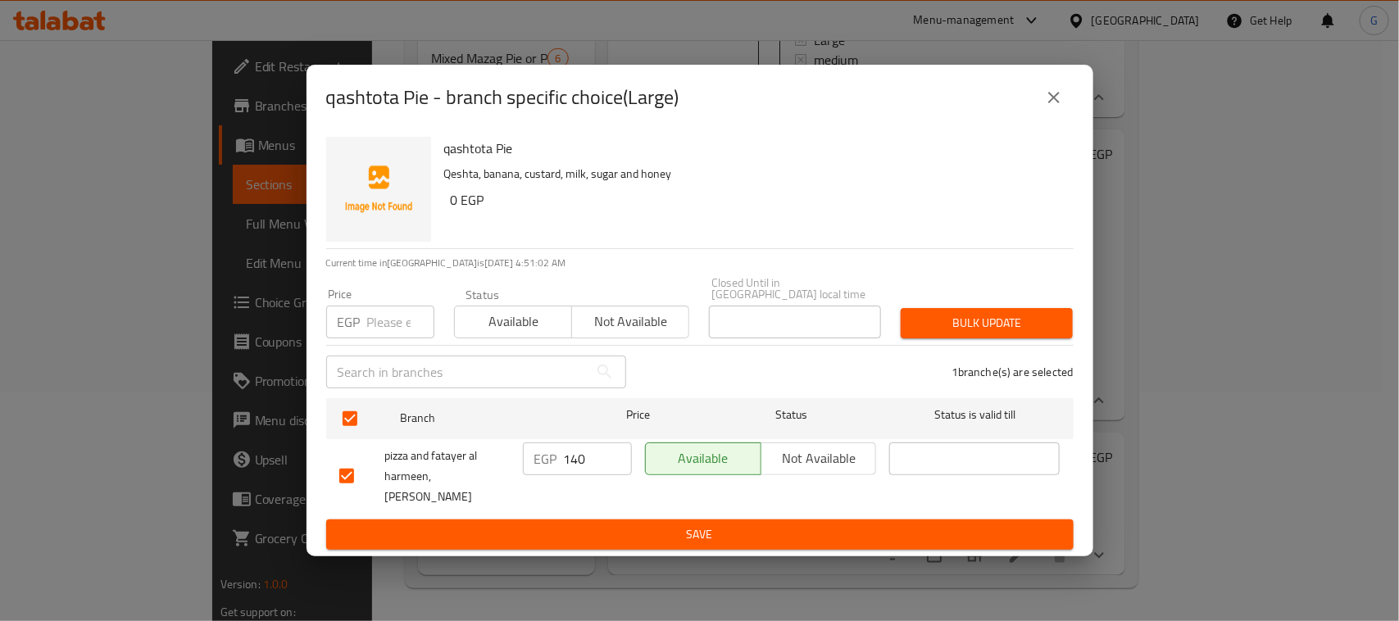
click at [572, 445] on input "140" at bounding box center [598, 458] width 68 height 33
type input "150"
click at [609, 524] on span "Save" at bounding box center [699, 534] width 721 height 20
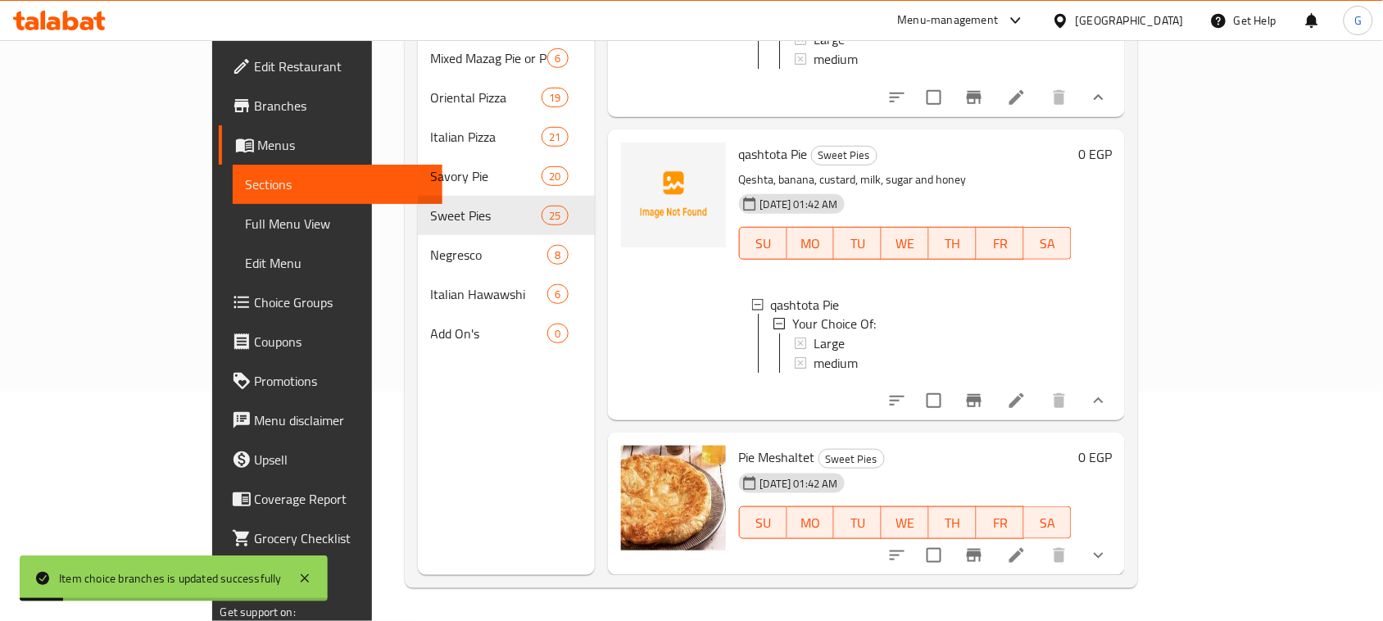
scroll to position [6590, 0]
click at [1109, 557] on icon "show more" at bounding box center [1099, 556] width 20 height 20
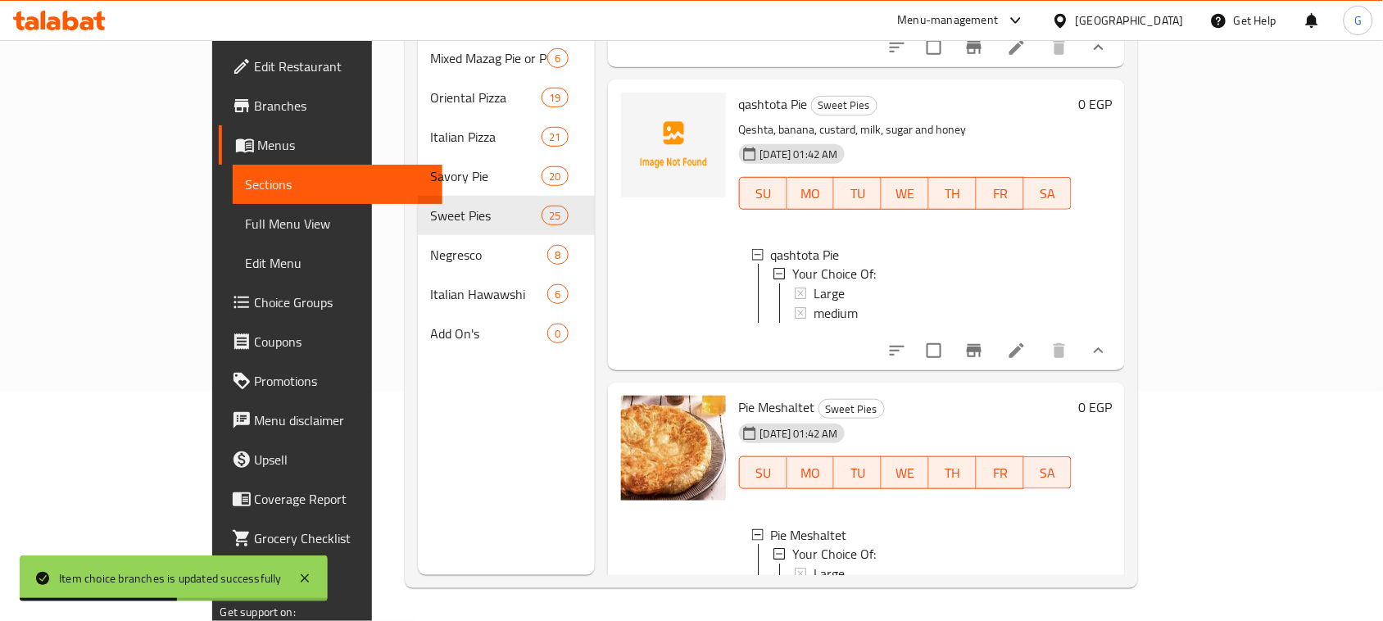
scroll to position [6731, 0]
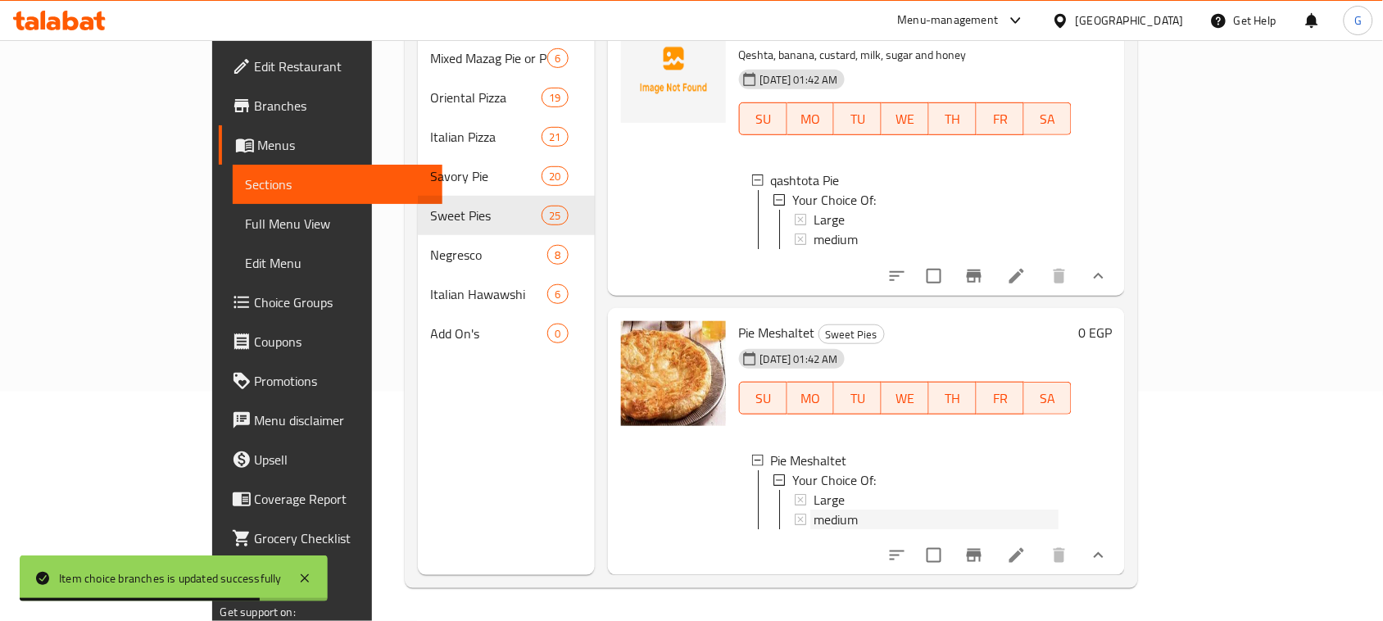
click at [814, 510] on span "medium" at bounding box center [836, 520] width 44 height 20
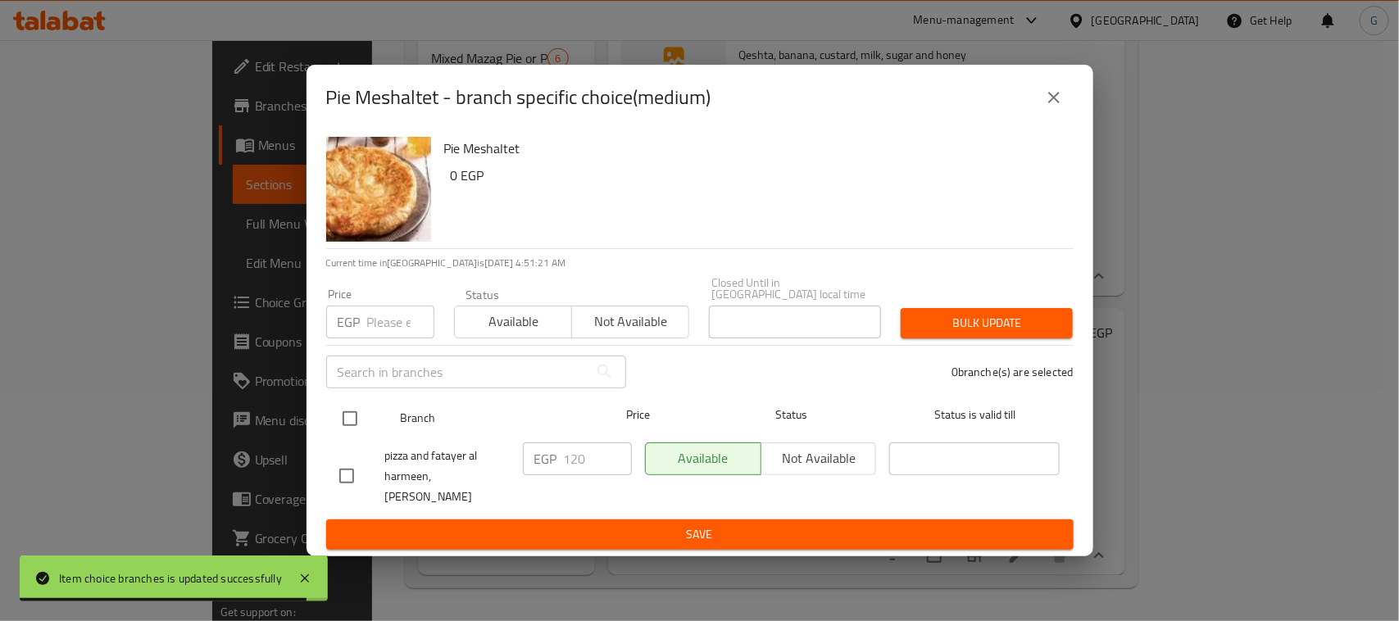
click at [348, 416] on input "checkbox" at bounding box center [350, 418] width 34 height 34
checkbox input "true"
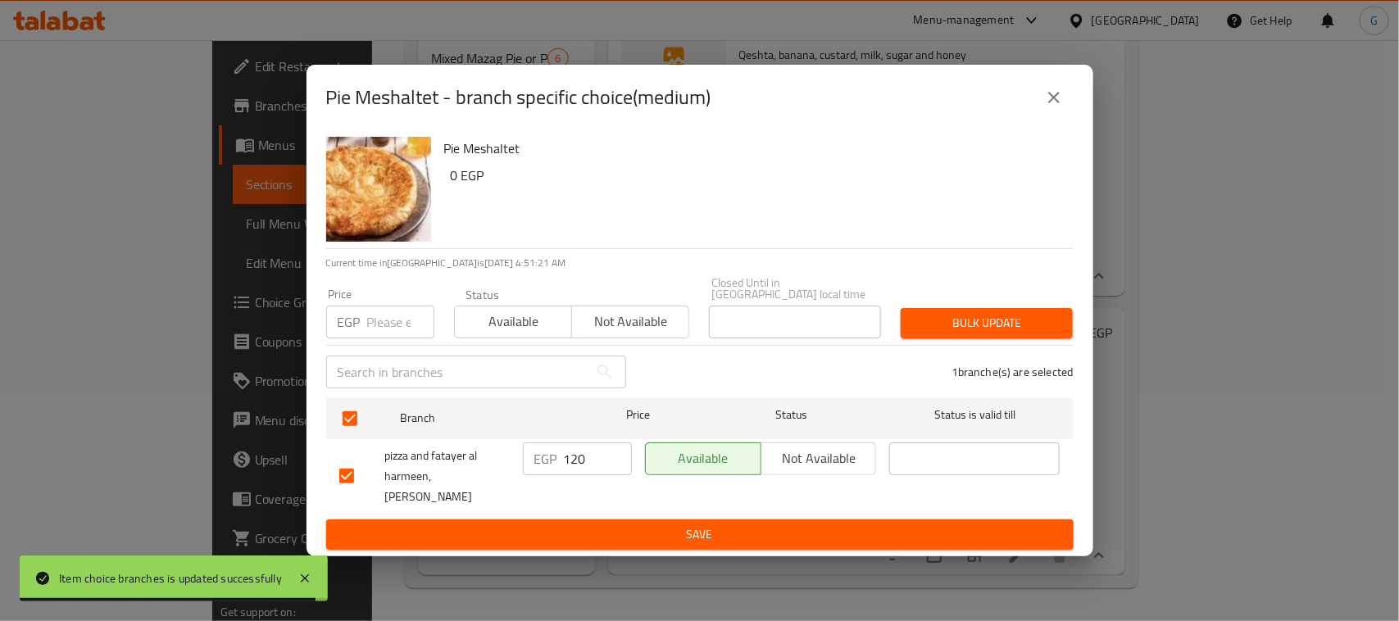
checkbox input "true"
click at [578, 456] on input "120" at bounding box center [598, 458] width 68 height 33
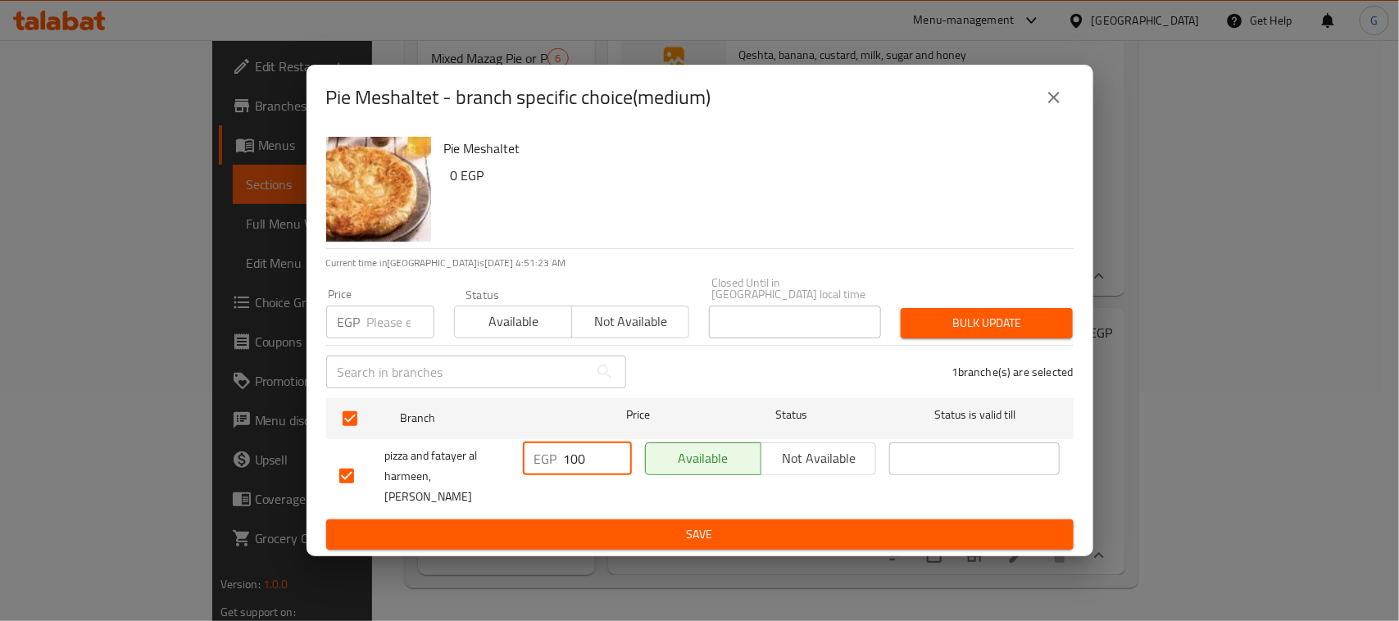
type input "100"
click at [574, 529] on span "Save" at bounding box center [699, 534] width 721 height 20
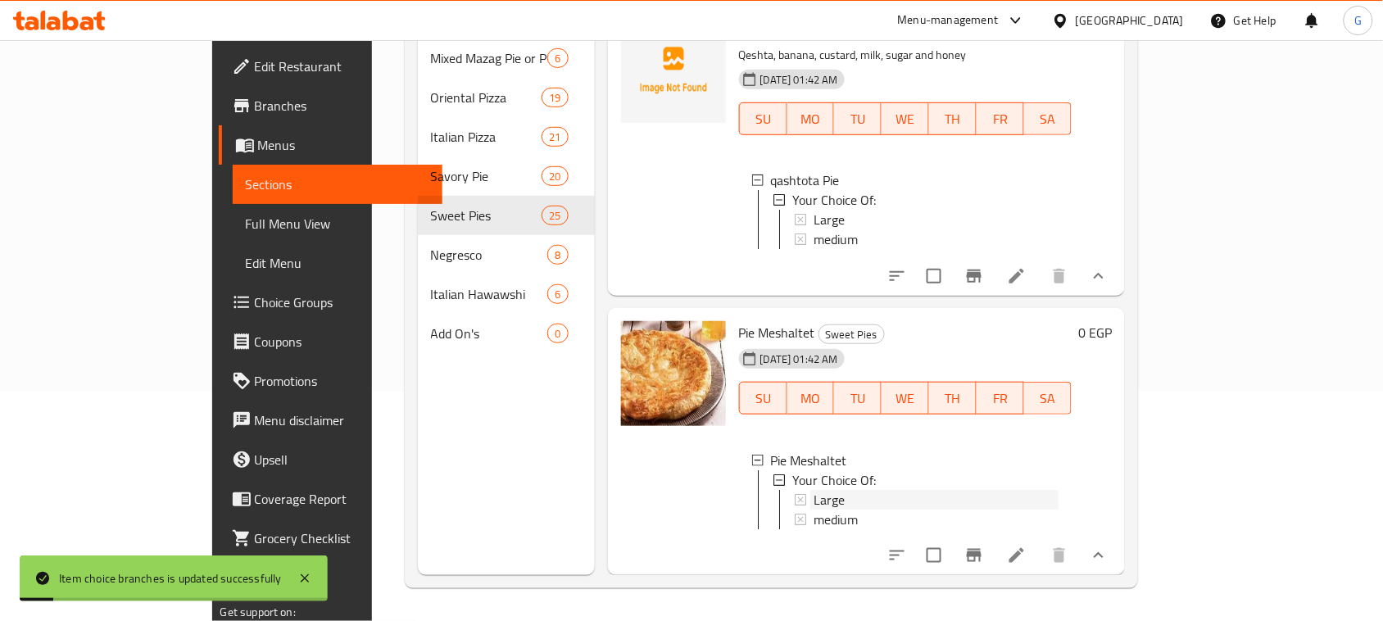
click at [814, 490] on div "Large" at bounding box center [937, 500] width 246 height 20
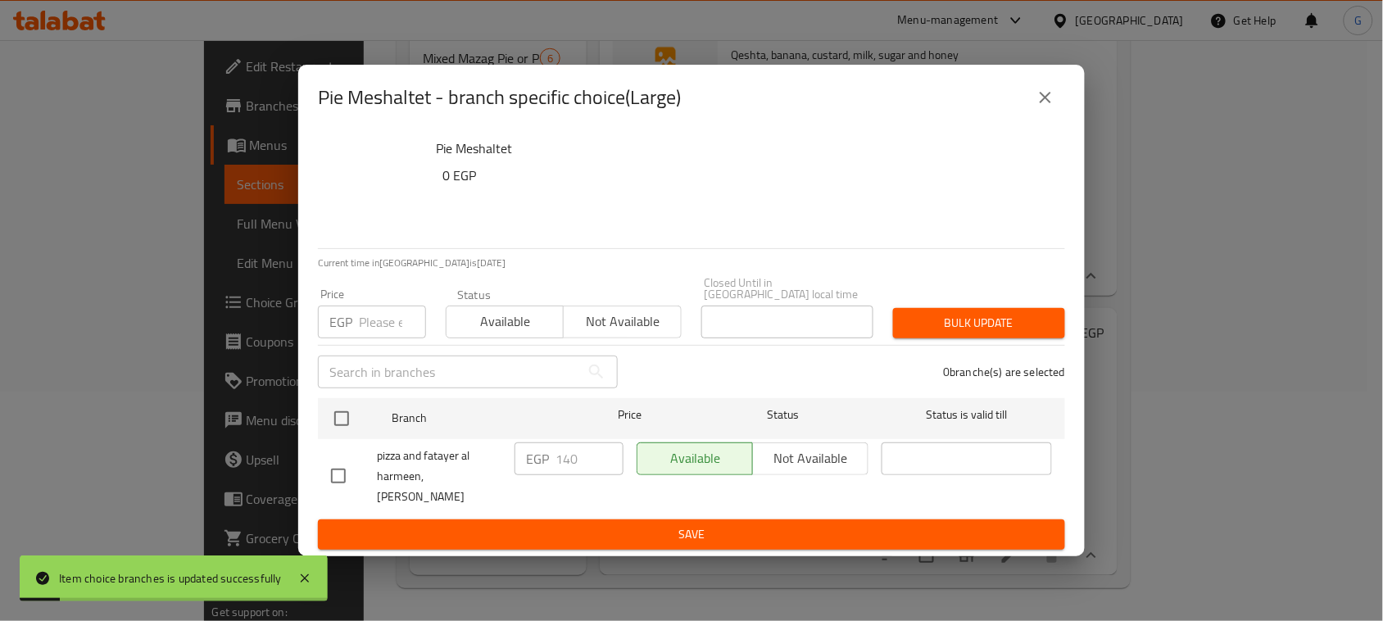
click at [797, 484] on div "Available Not available" at bounding box center [752, 476] width 245 height 81
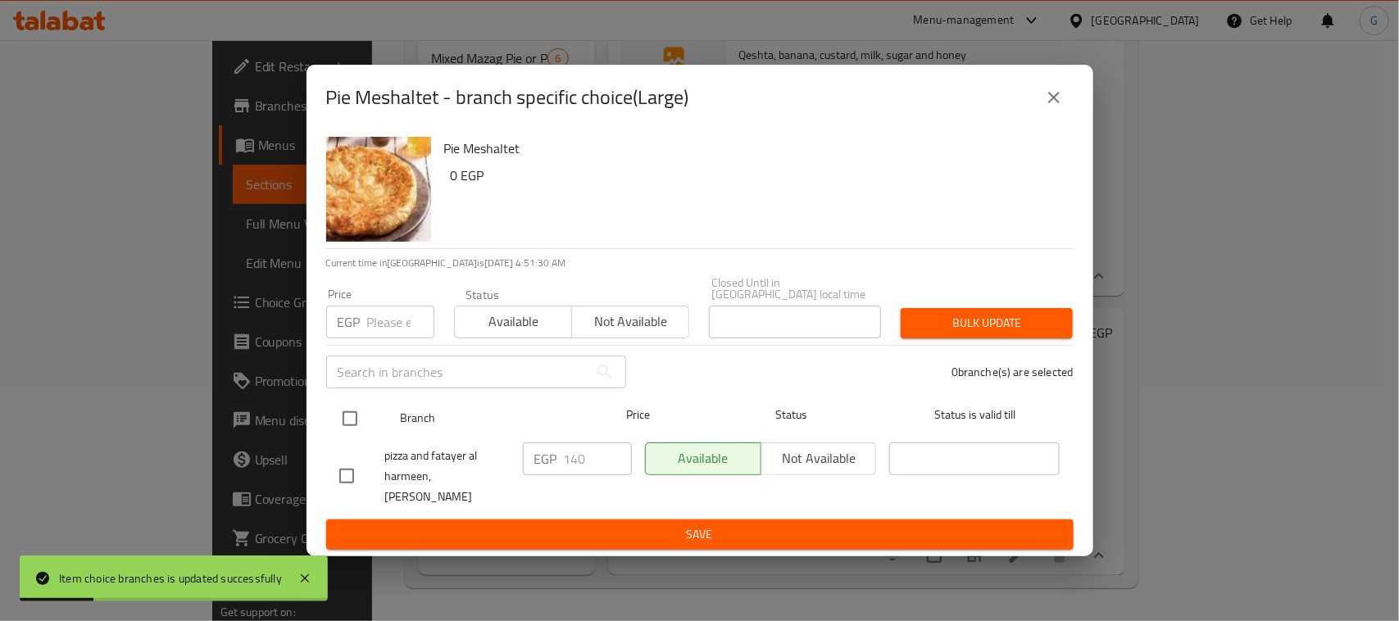
click at [347, 404] on input "checkbox" at bounding box center [350, 418] width 34 height 34
checkbox input "true"
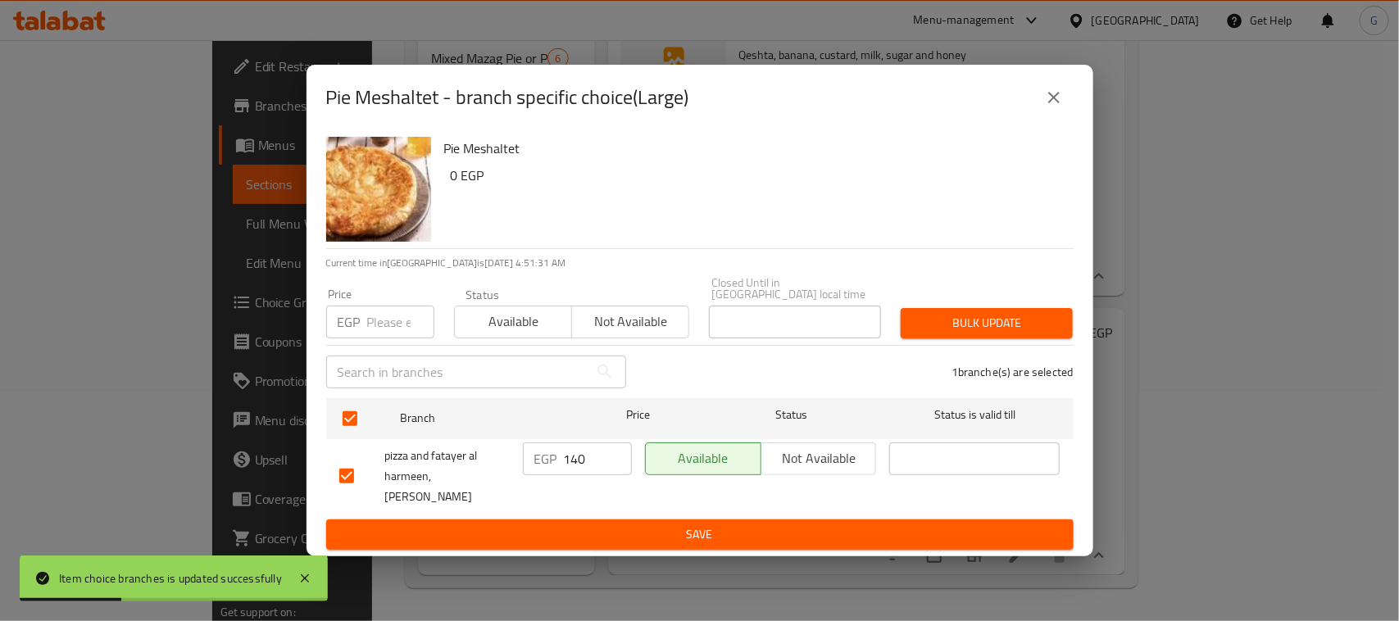
click at [574, 455] on input "140" at bounding box center [598, 458] width 68 height 33
type input "125"
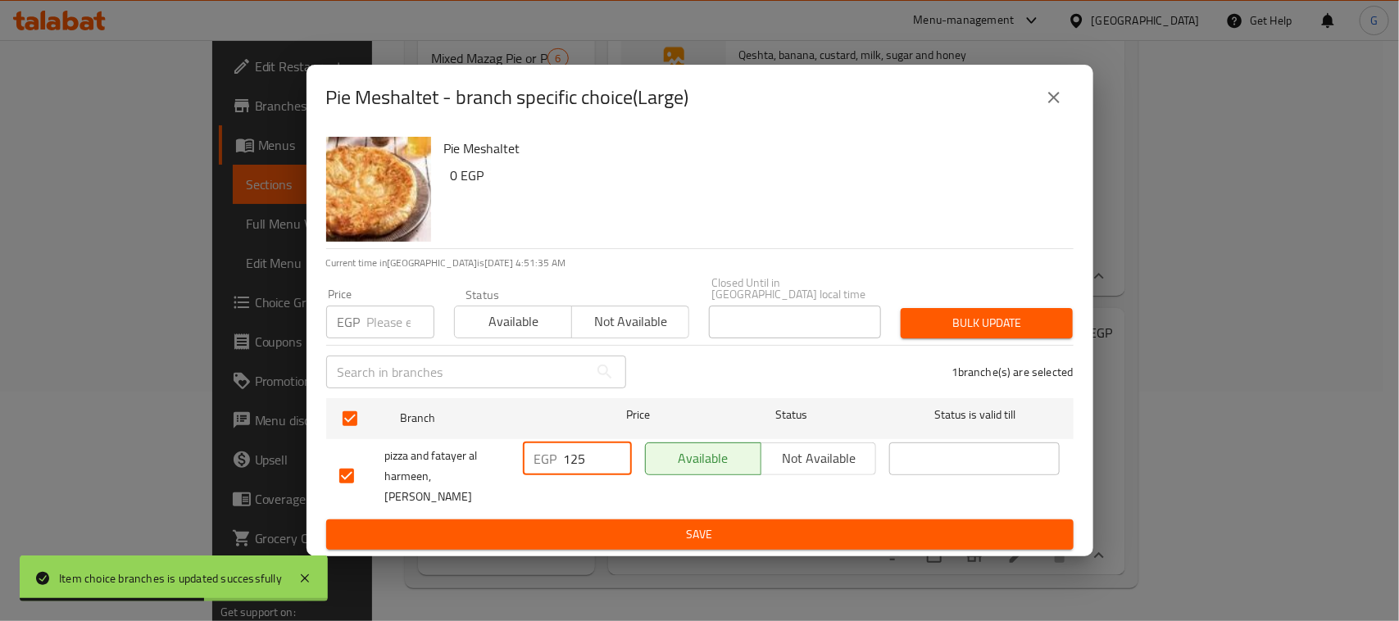
click at [587, 529] on span "Save" at bounding box center [699, 534] width 721 height 20
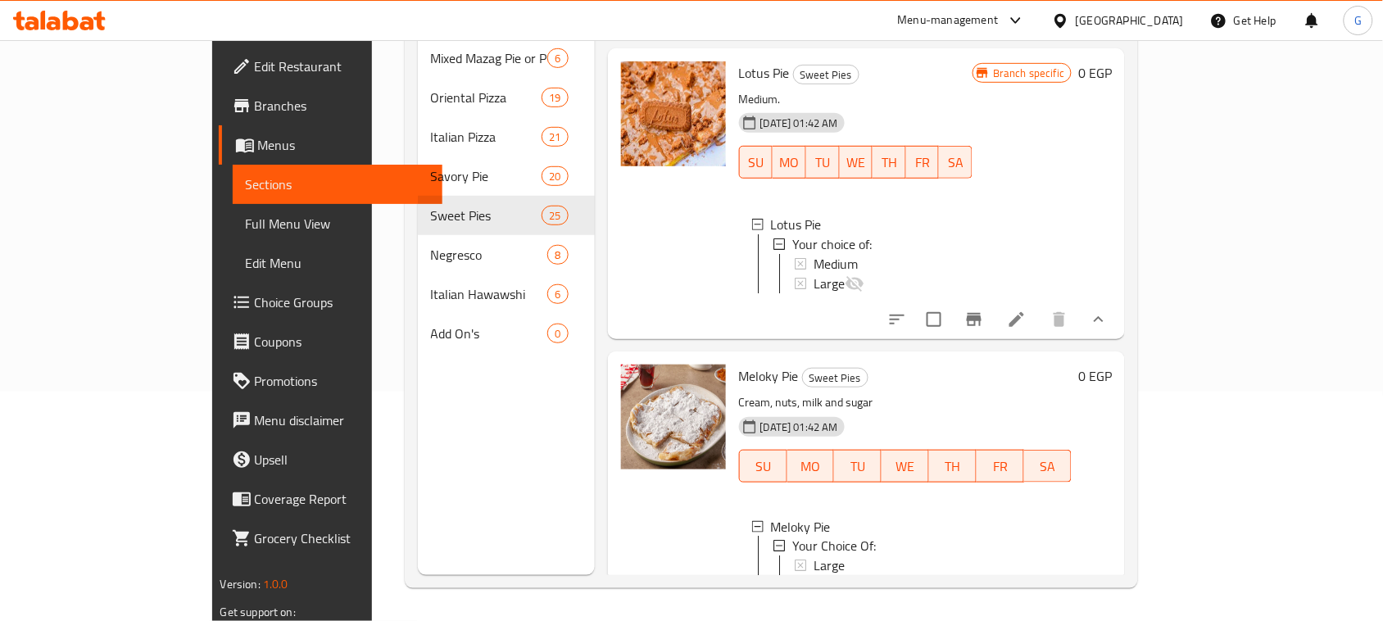
scroll to position [0, 0]
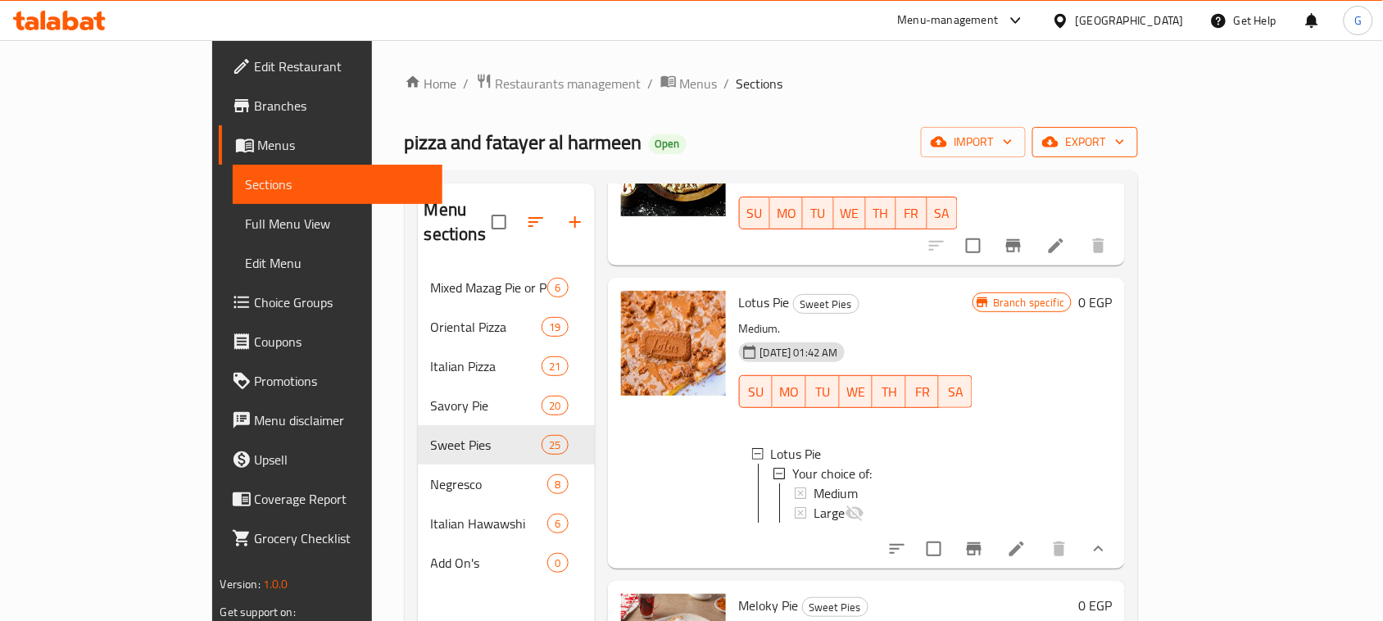
click at [1125, 142] on span "export" at bounding box center [1085, 142] width 79 height 20
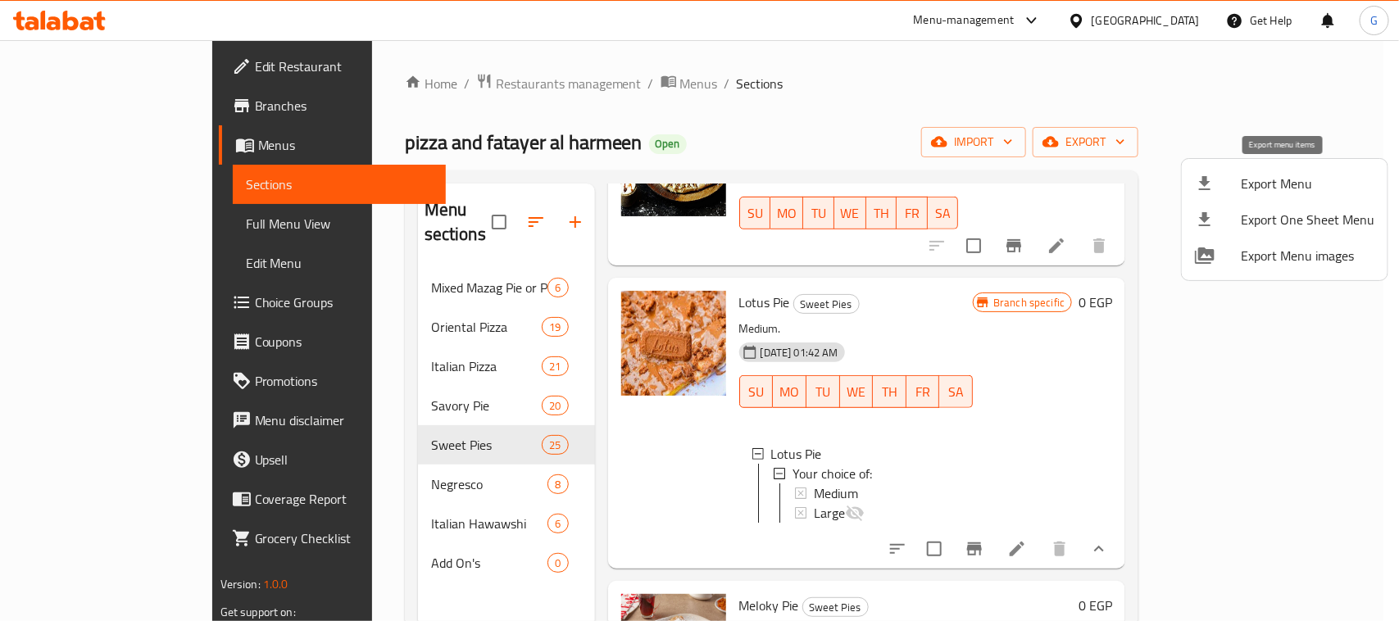
click at [1281, 189] on span "Export Menu" at bounding box center [1308, 184] width 134 height 20
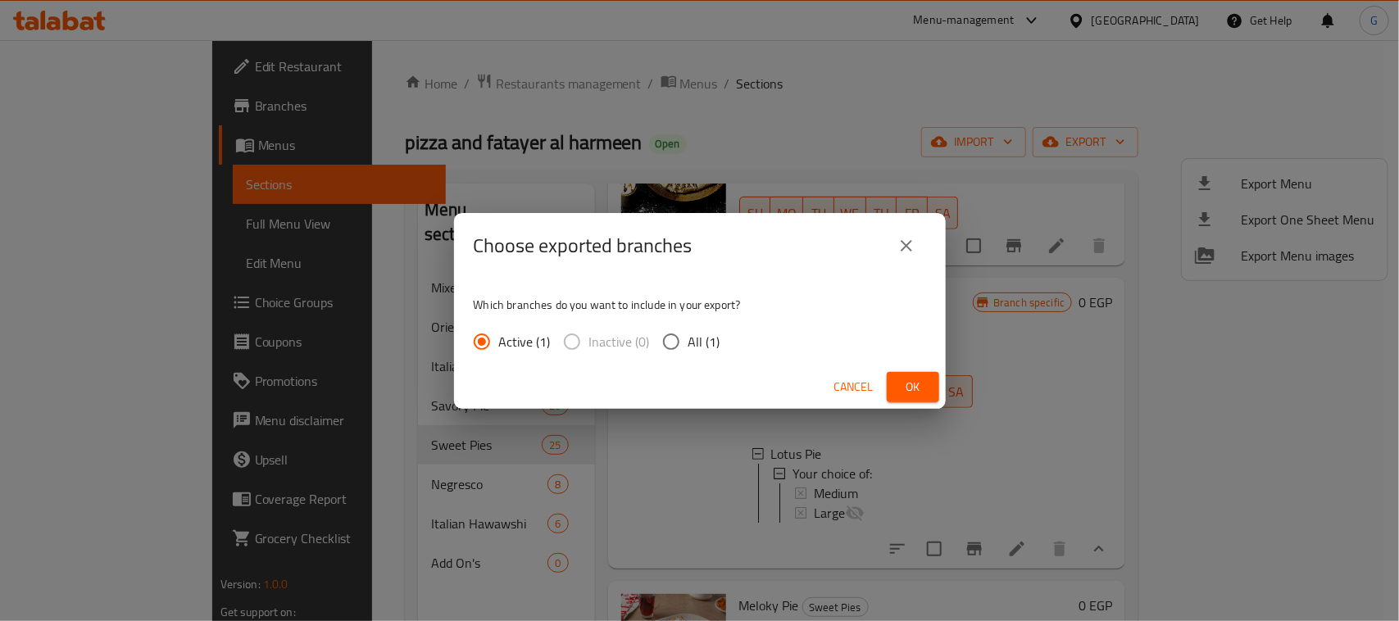
click at [919, 387] on span "Ok" at bounding box center [913, 387] width 26 height 20
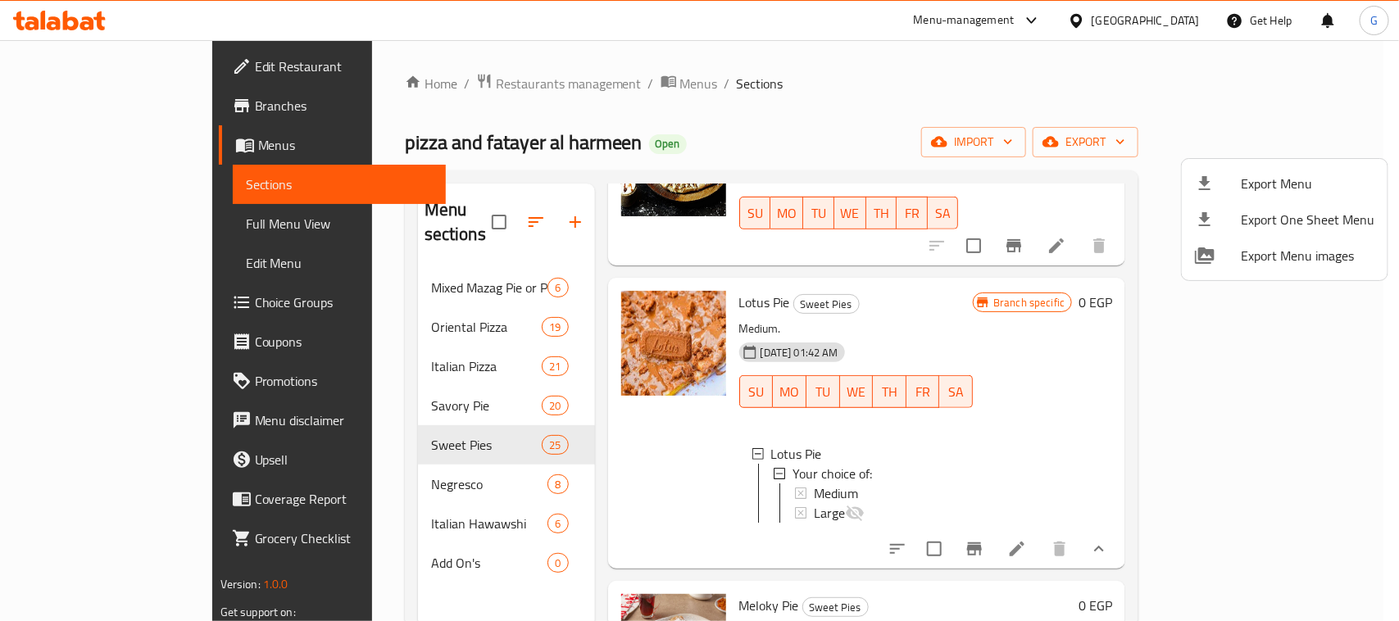
click at [1354, 76] on div at bounding box center [699, 310] width 1399 height 621
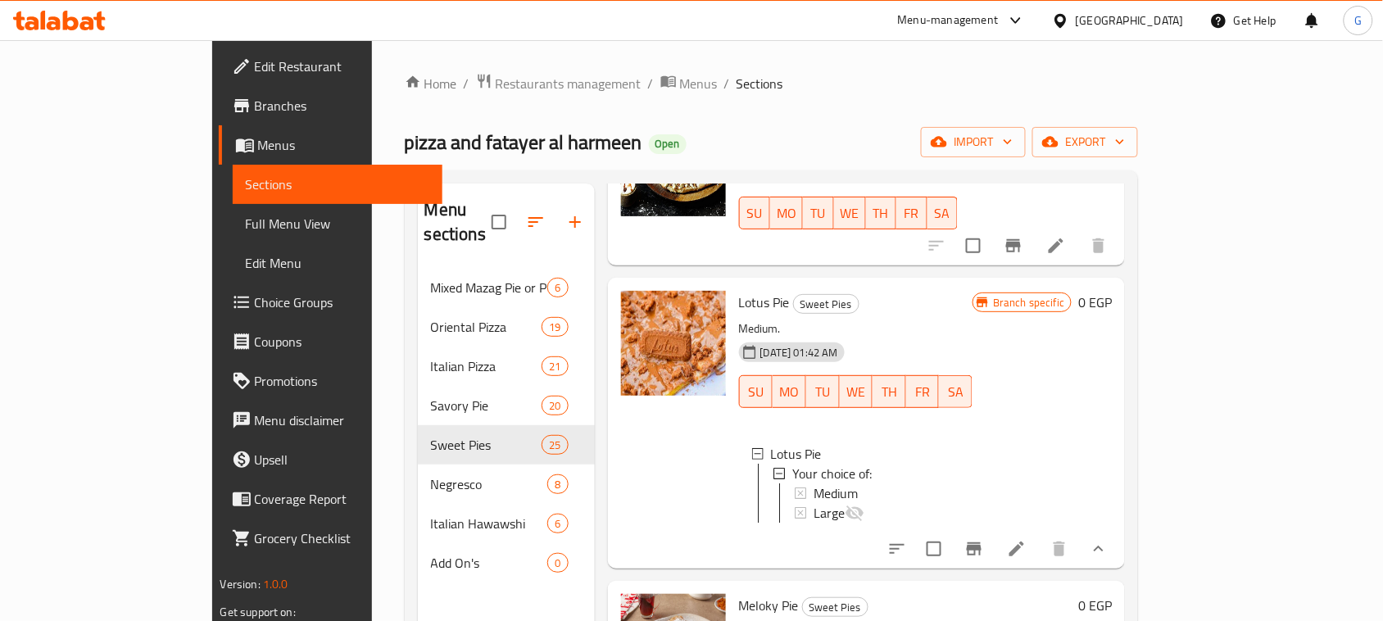
scroll to position [5400, 0]
